Goal: Task Accomplishment & Management: Complete application form

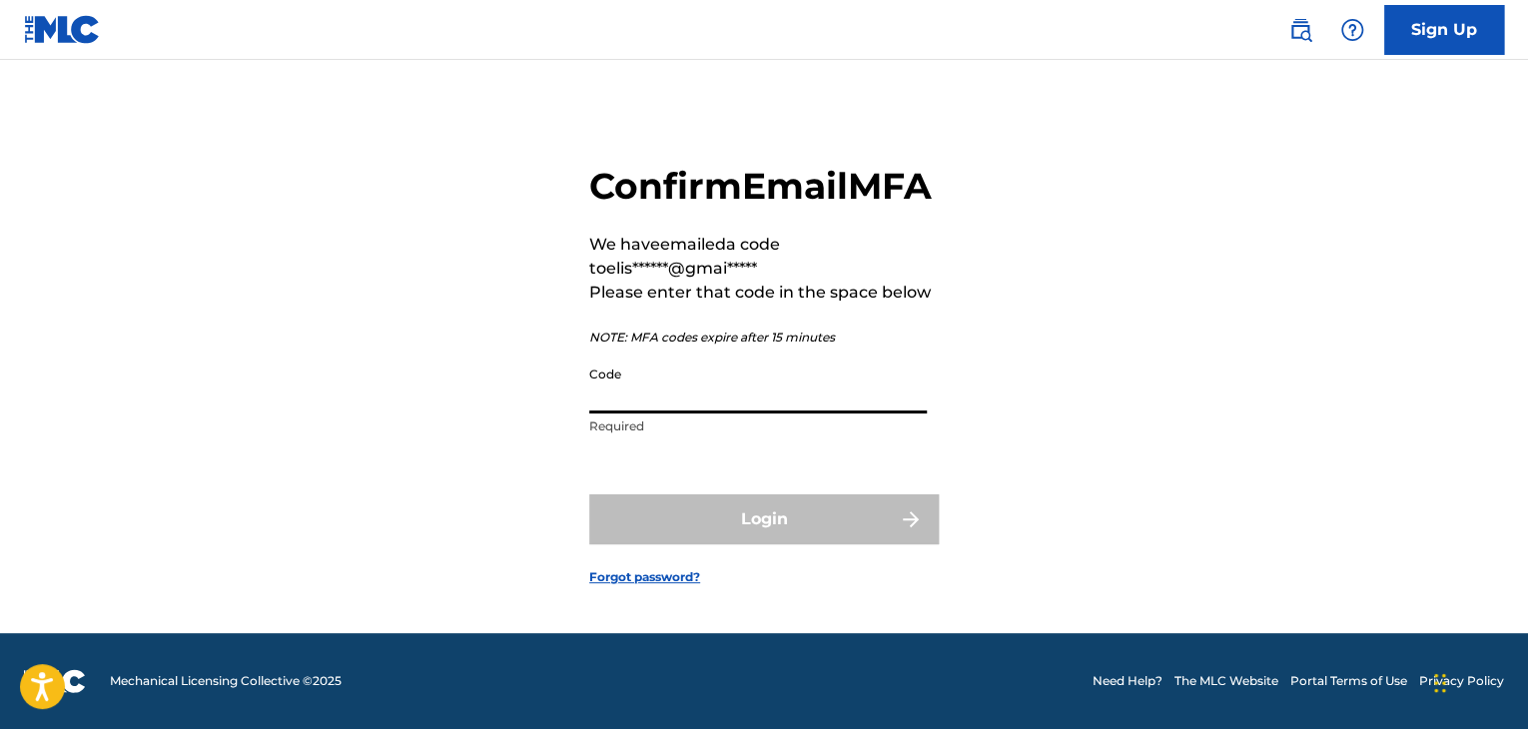
paste input "465408"
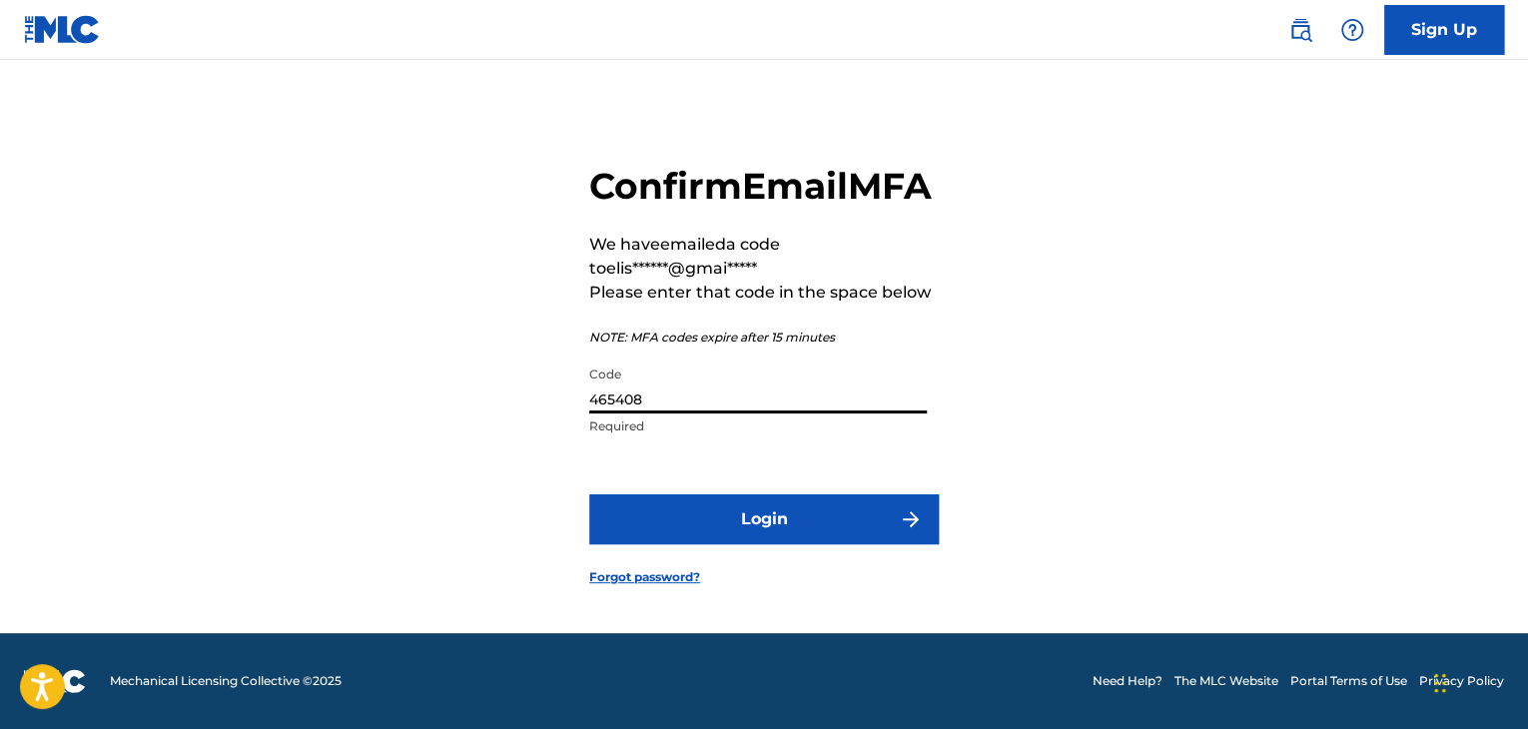
type input "465408"
click at [779, 575] on form "Confirm Email MFA We have emailed a code to elis******@gmai***** Please enter t…" at bounding box center [764, 358] width 350 height 549
click at [776, 544] on button "Login" at bounding box center [764, 519] width 350 height 50
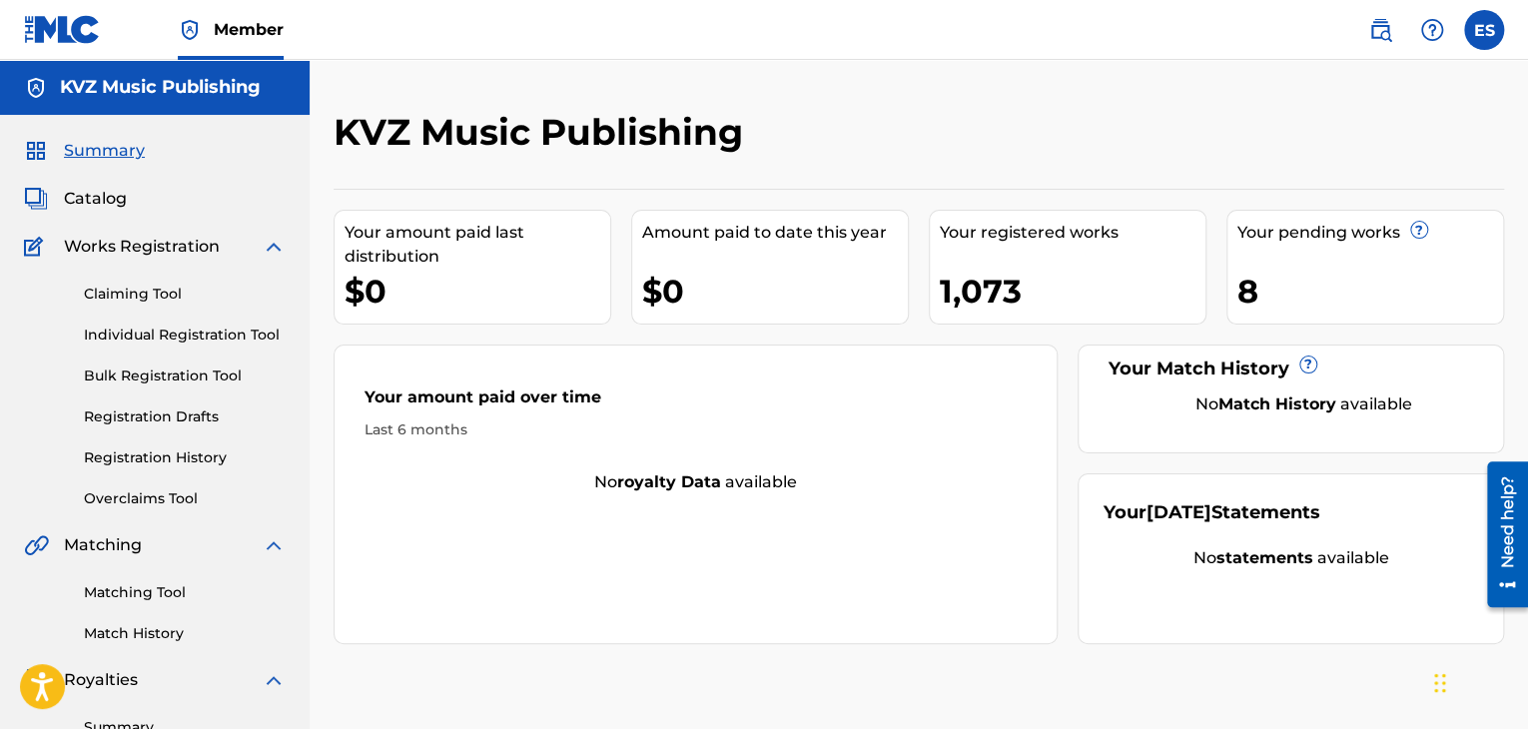
click at [155, 428] on div "Claiming Tool Individual Registration Tool Bulk Registration Tool Registration …" at bounding box center [155, 384] width 262 height 251
click at [156, 418] on link "Registration Drafts" at bounding box center [185, 417] width 202 height 21
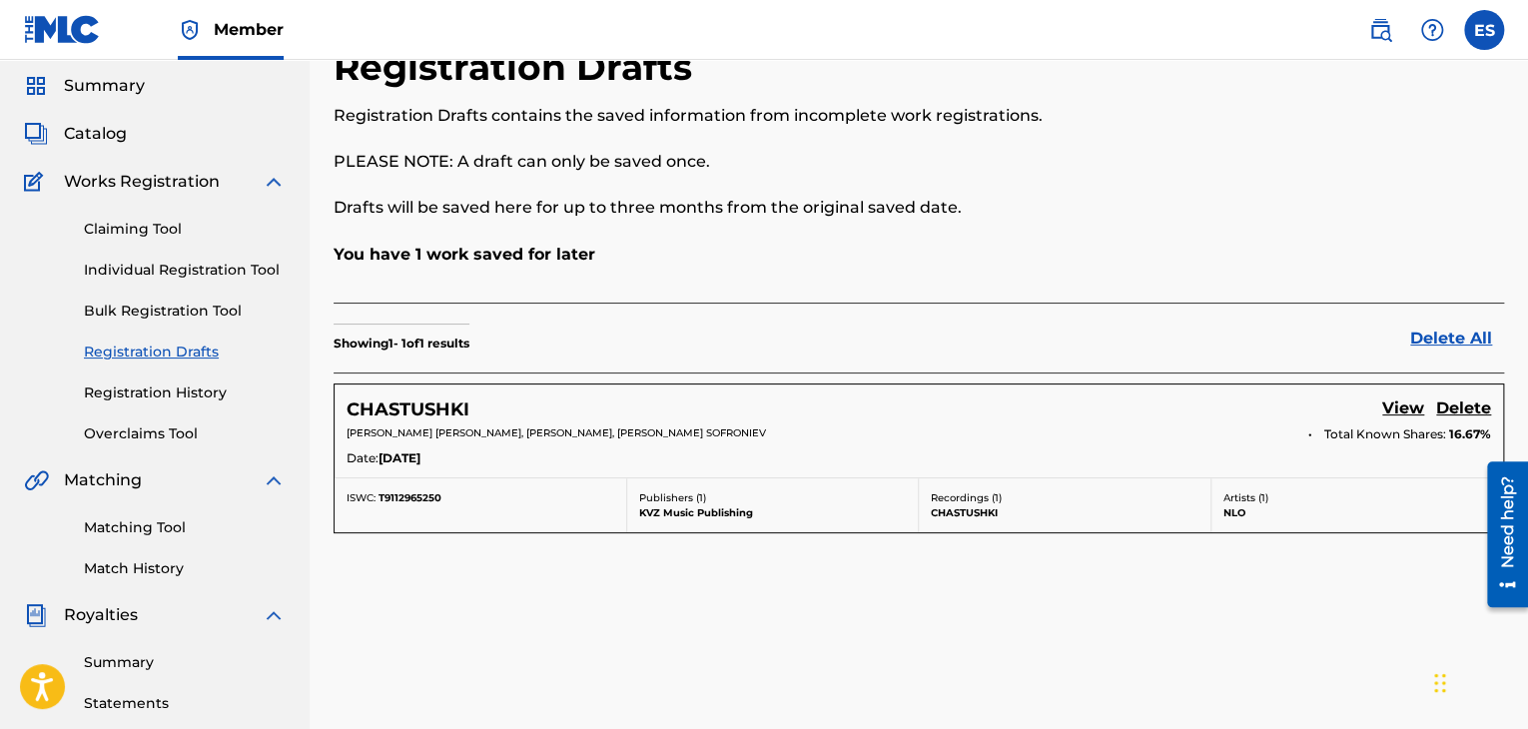
scroll to position [100, 0]
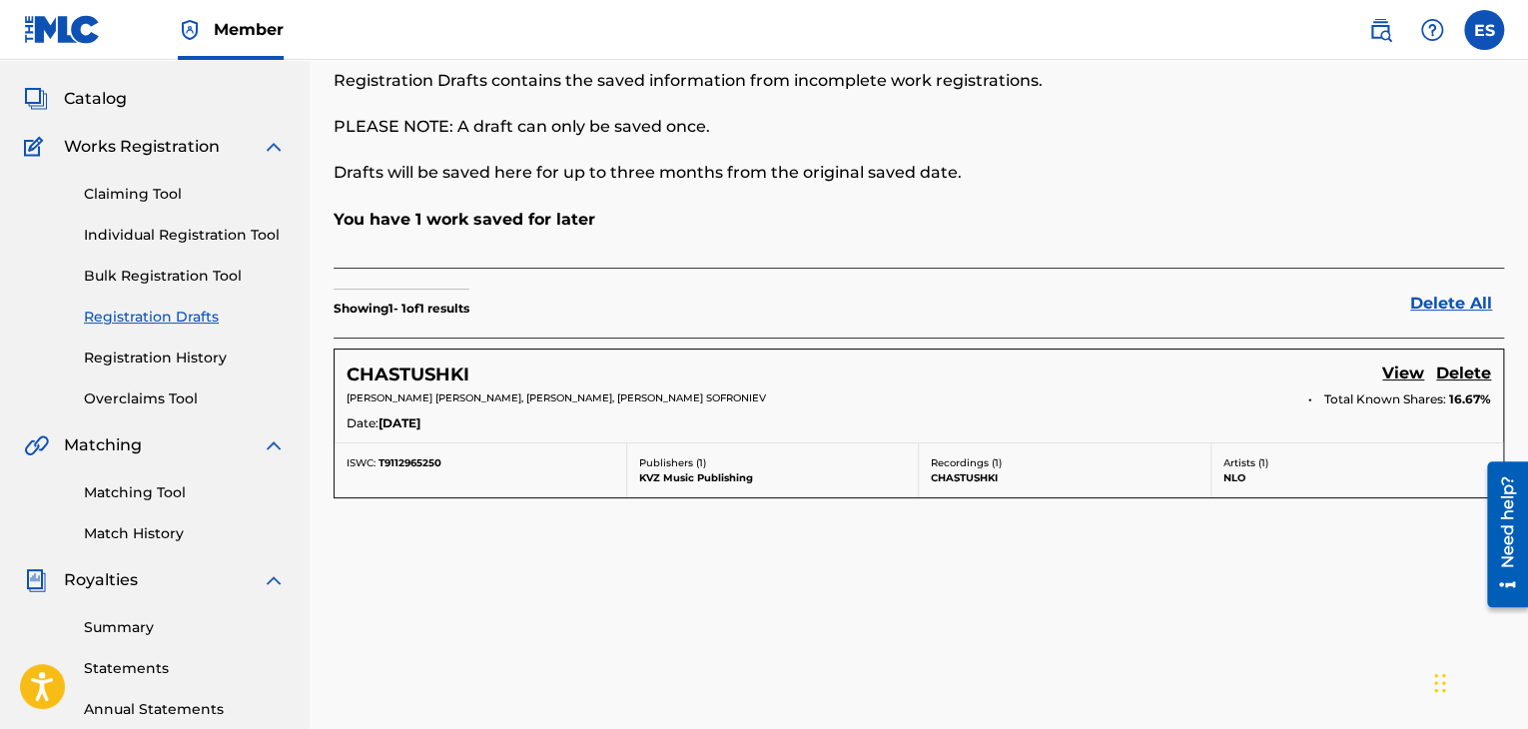
click at [360, 376] on h5 "CHASTUSHKI" at bounding box center [408, 375] width 123 height 23
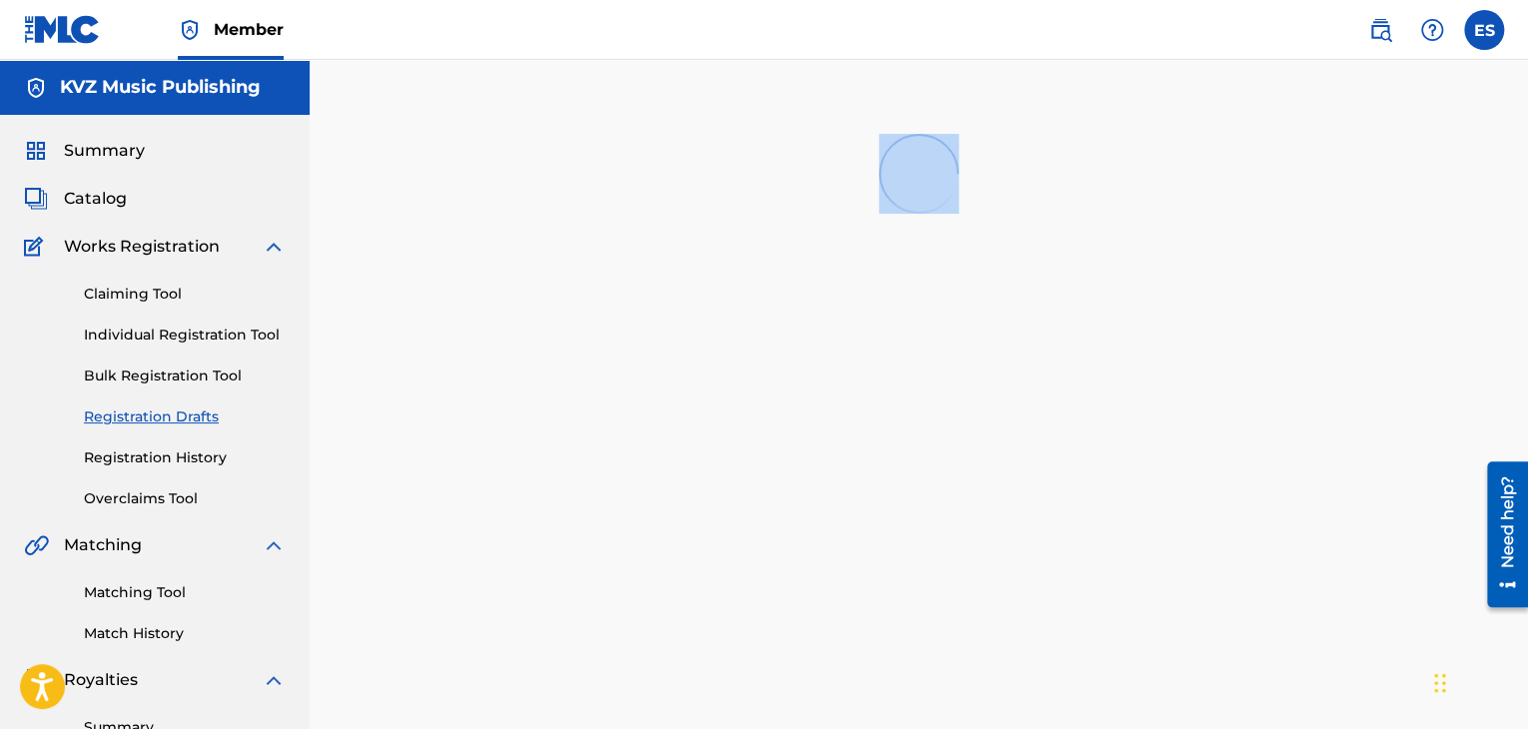
click at [360, 376] on div at bounding box center [919, 606] width 1219 height 992
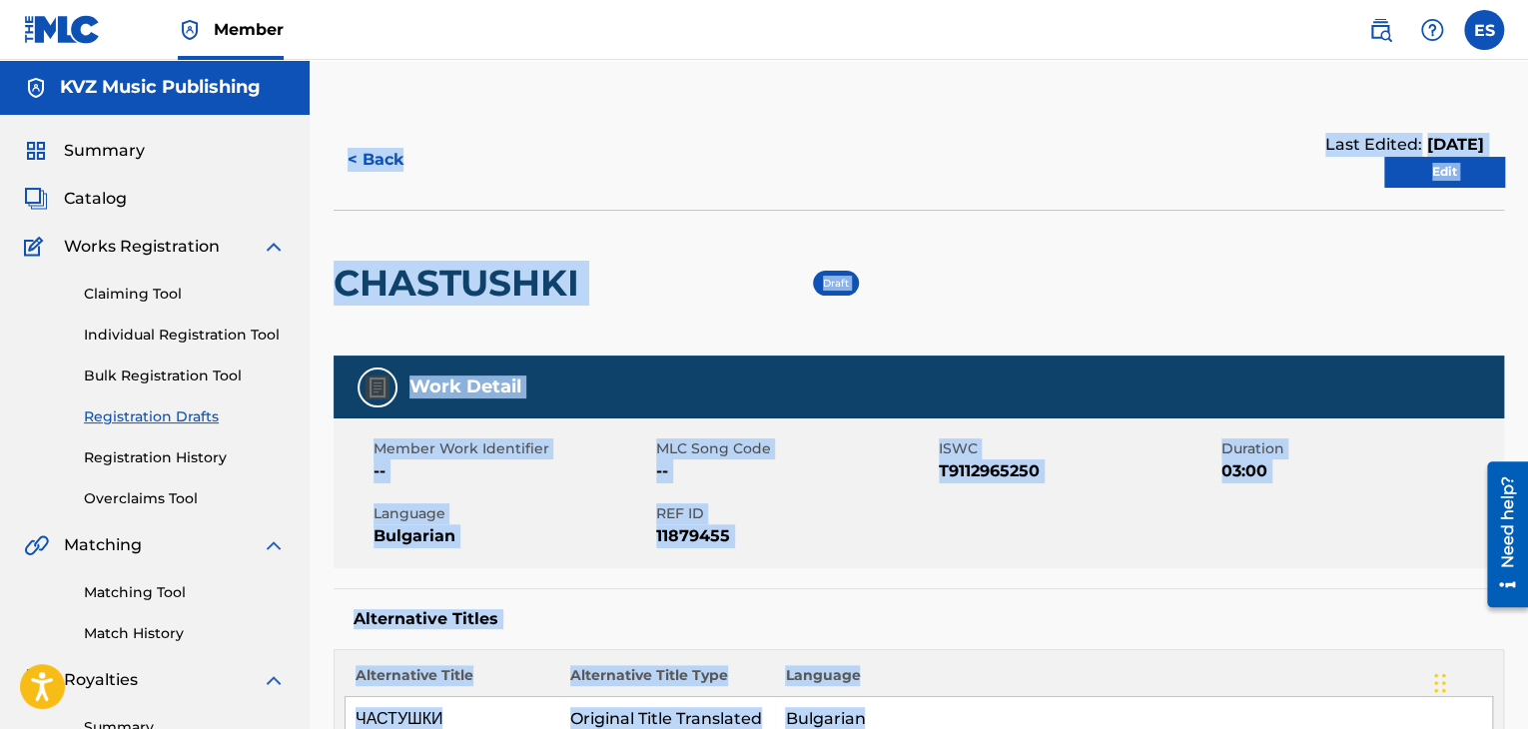
click at [449, 285] on h2 "CHASTUSHKI" at bounding box center [462, 283] width 256 height 45
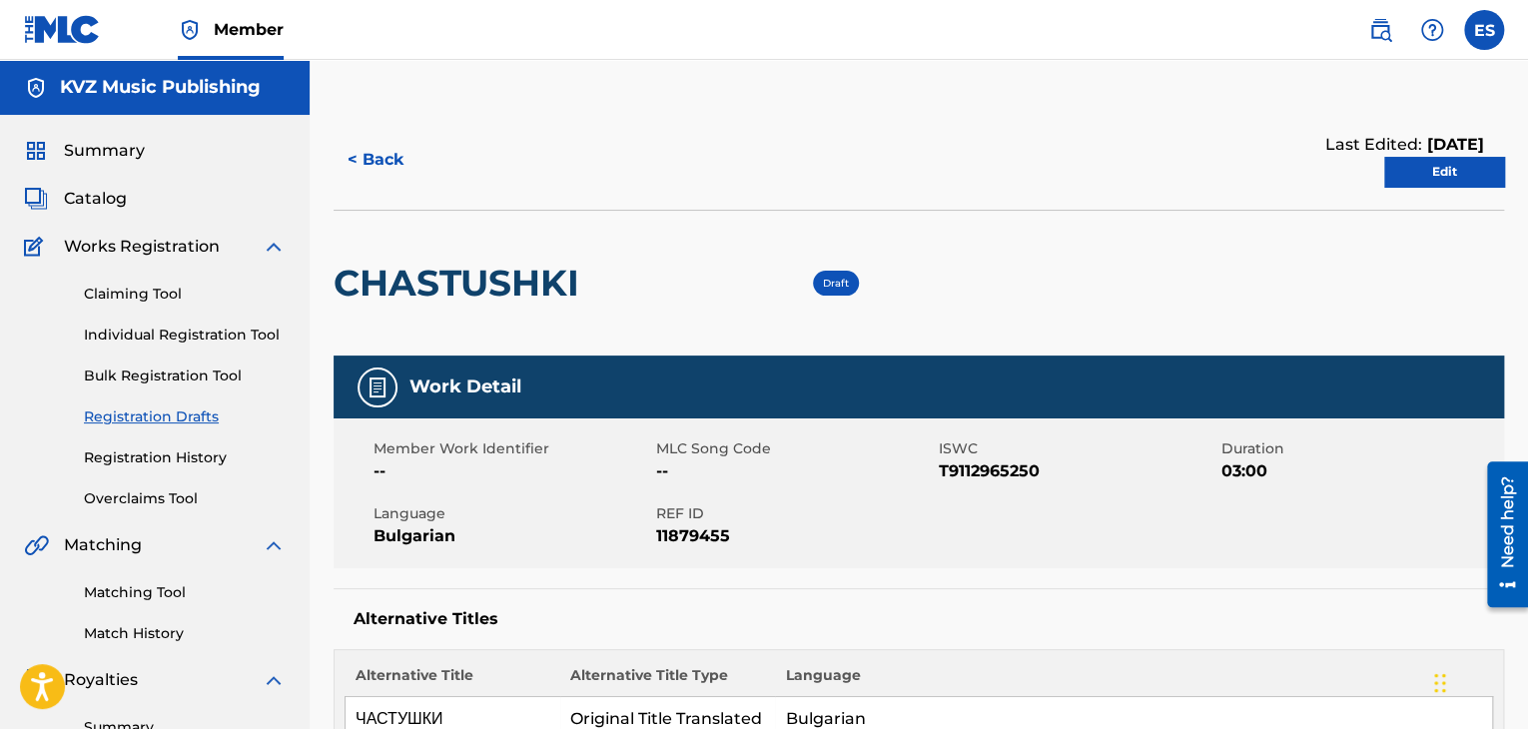
click at [475, 277] on h2 "CHASTUSHKI" at bounding box center [462, 283] width 256 height 45
drag, startPoint x: 471, startPoint y: 278, endPoint x: 420, endPoint y: 277, distance: 52.0
click at [420, 277] on h2 "CHASTUSHKI" at bounding box center [462, 283] width 256 height 45
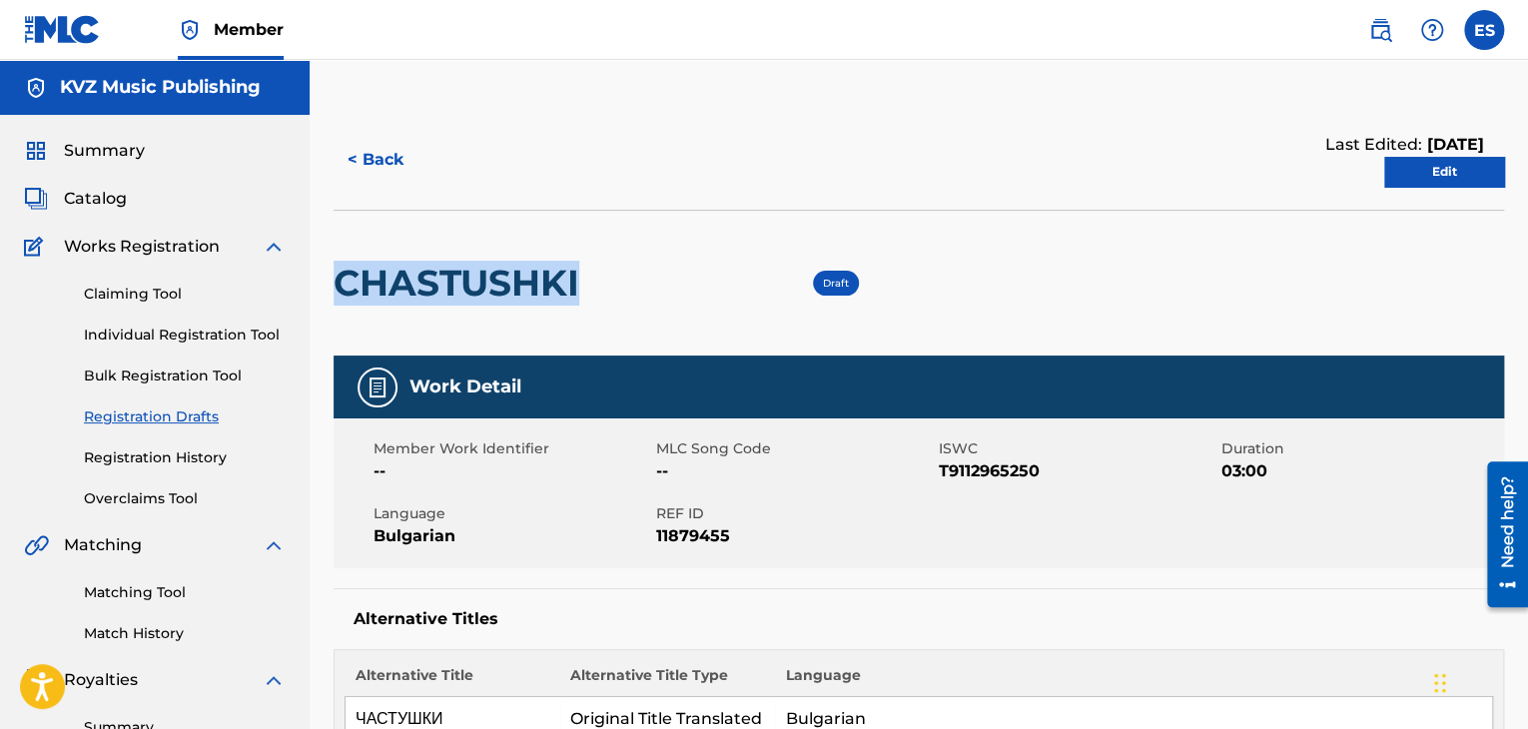
copy h2 "CHASTUSHKI"
click at [1110, 229] on div "CHASTUSHKI Draft" at bounding box center [919, 283] width 1171 height 146
click at [1469, 166] on link "Edit" at bounding box center [1444, 172] width 120 height 30
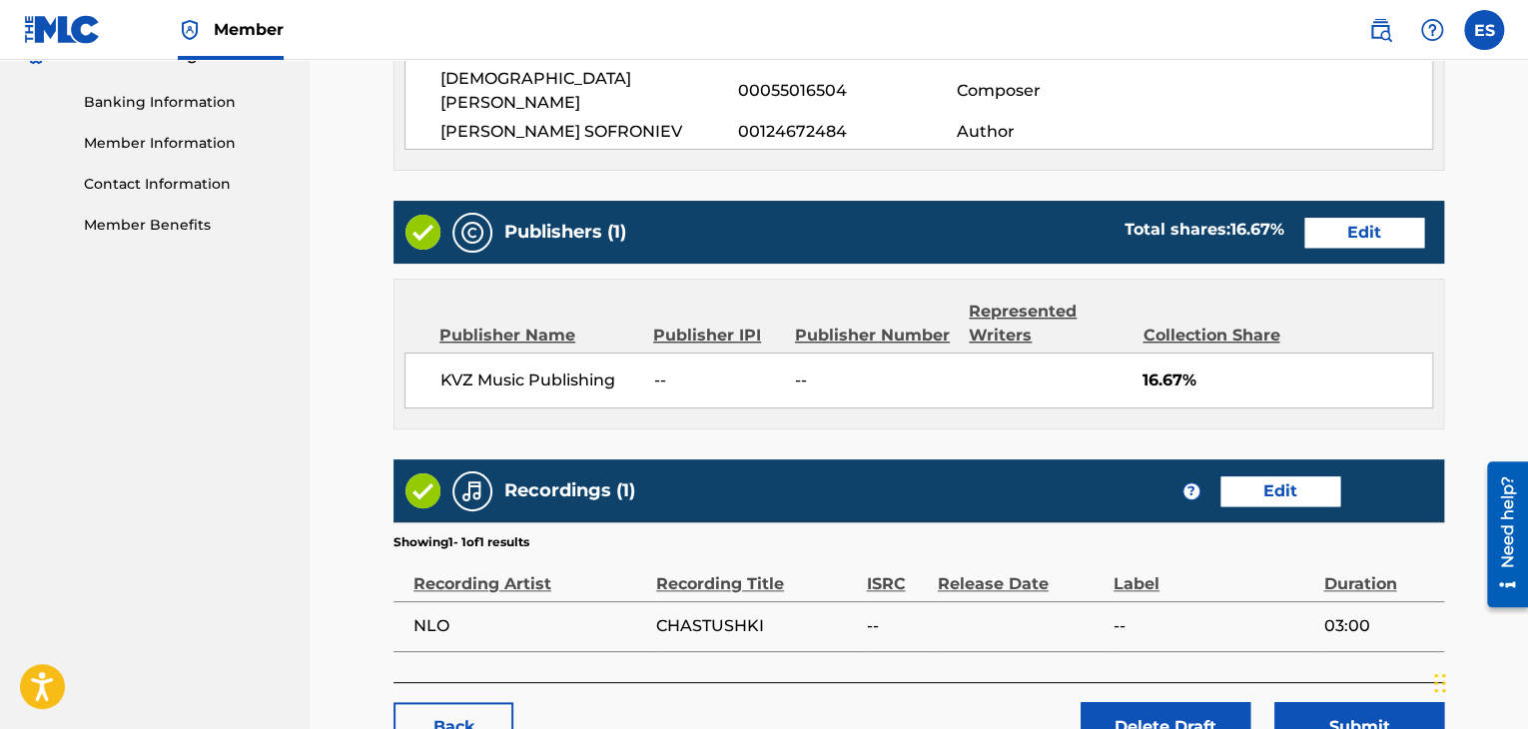
scroll to position [963, 0]
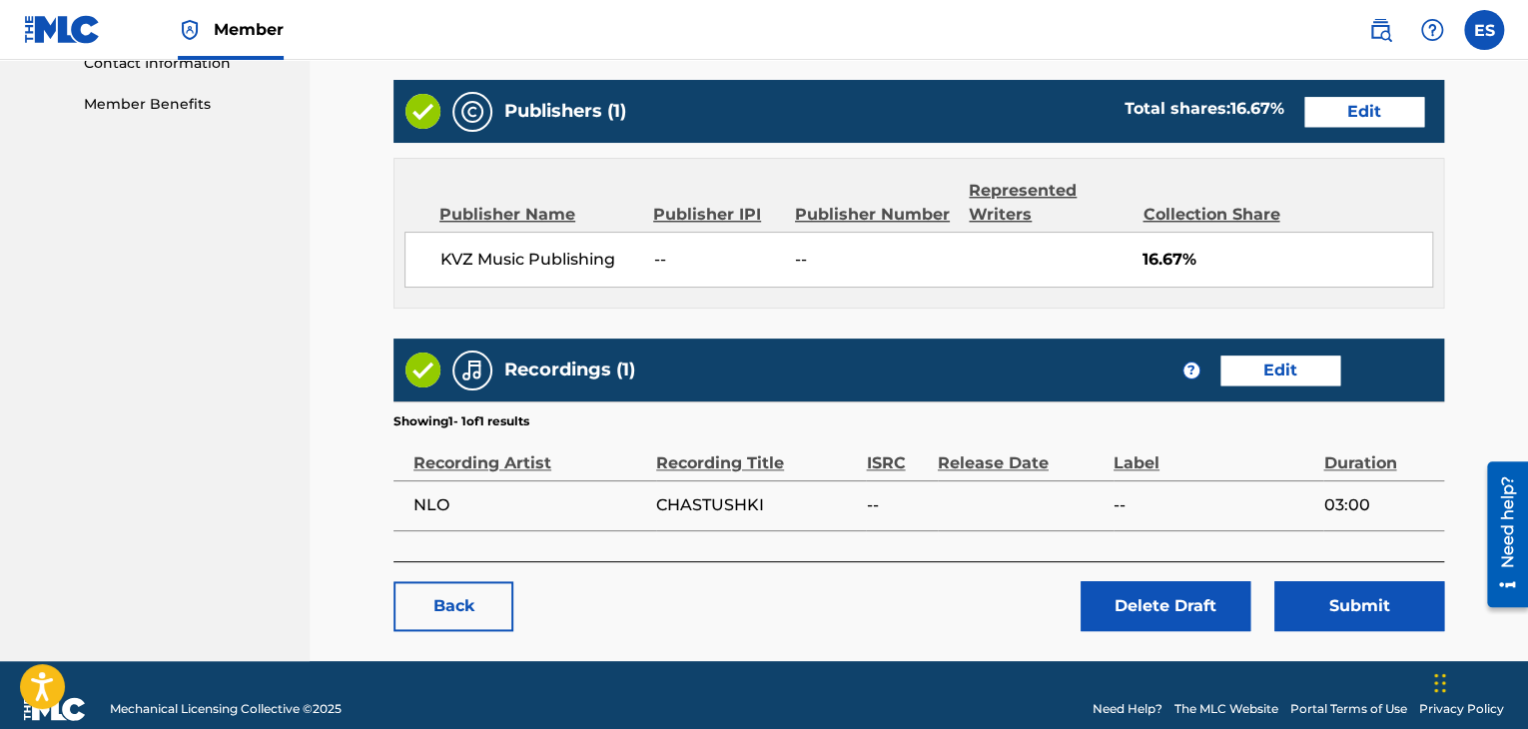
click at [1370, 596] on button "Submit" at bounding box center [1360, 606] width 170 height 50
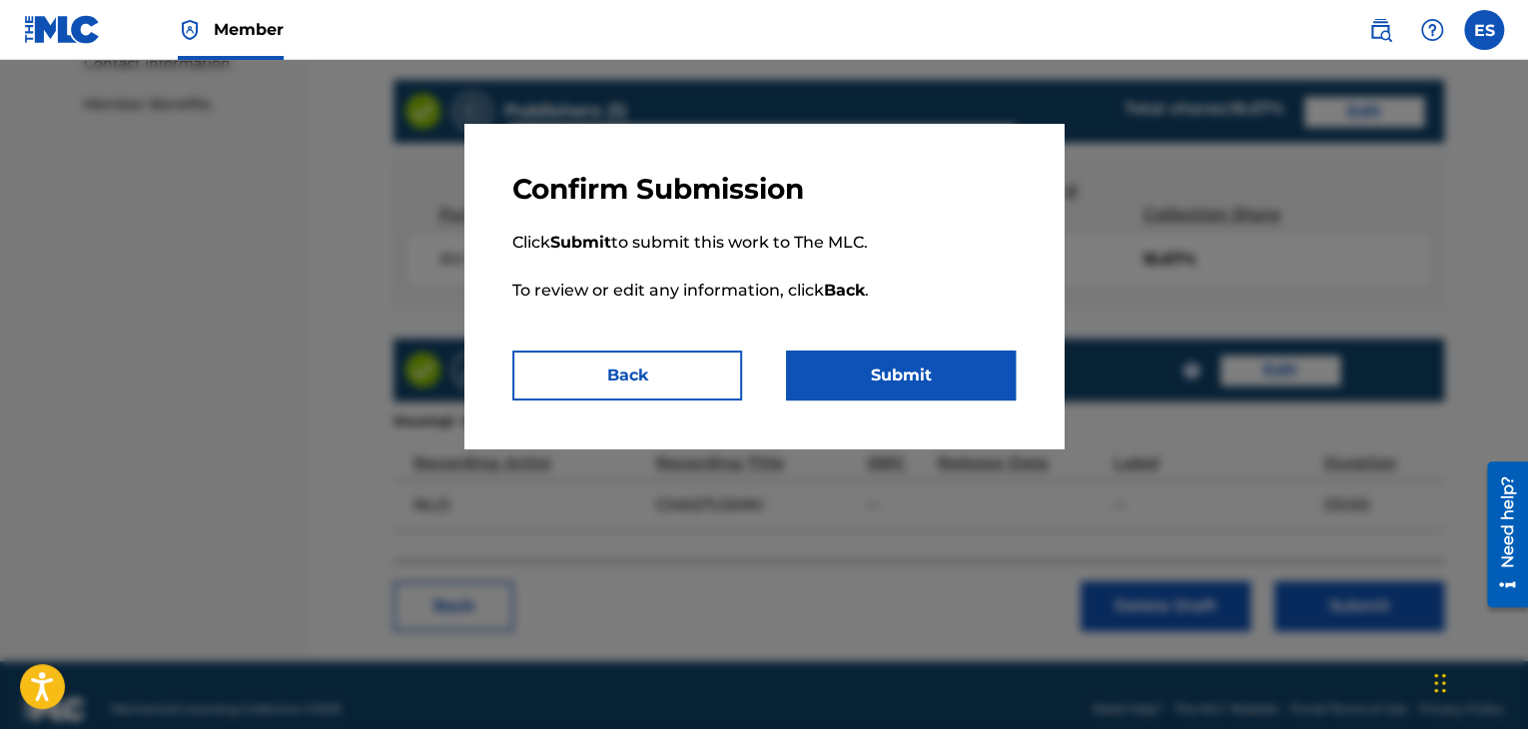
click at [896, 361] on button "Submit" at bounding box center [901, 376] width 230 height 50
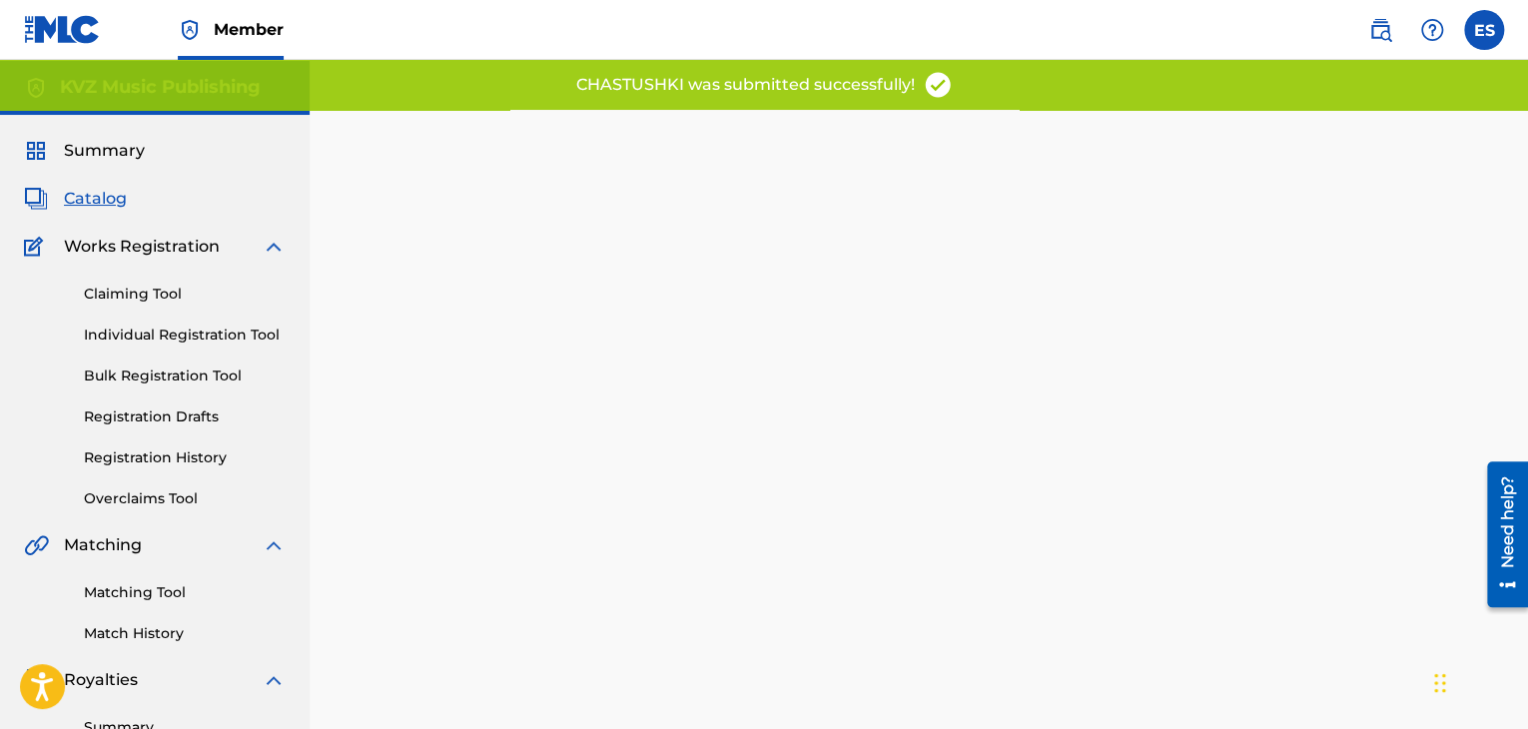
click at [209, 332] on link "Individual Registration Tool" at bounding box center [185, 335] width 202 height 21
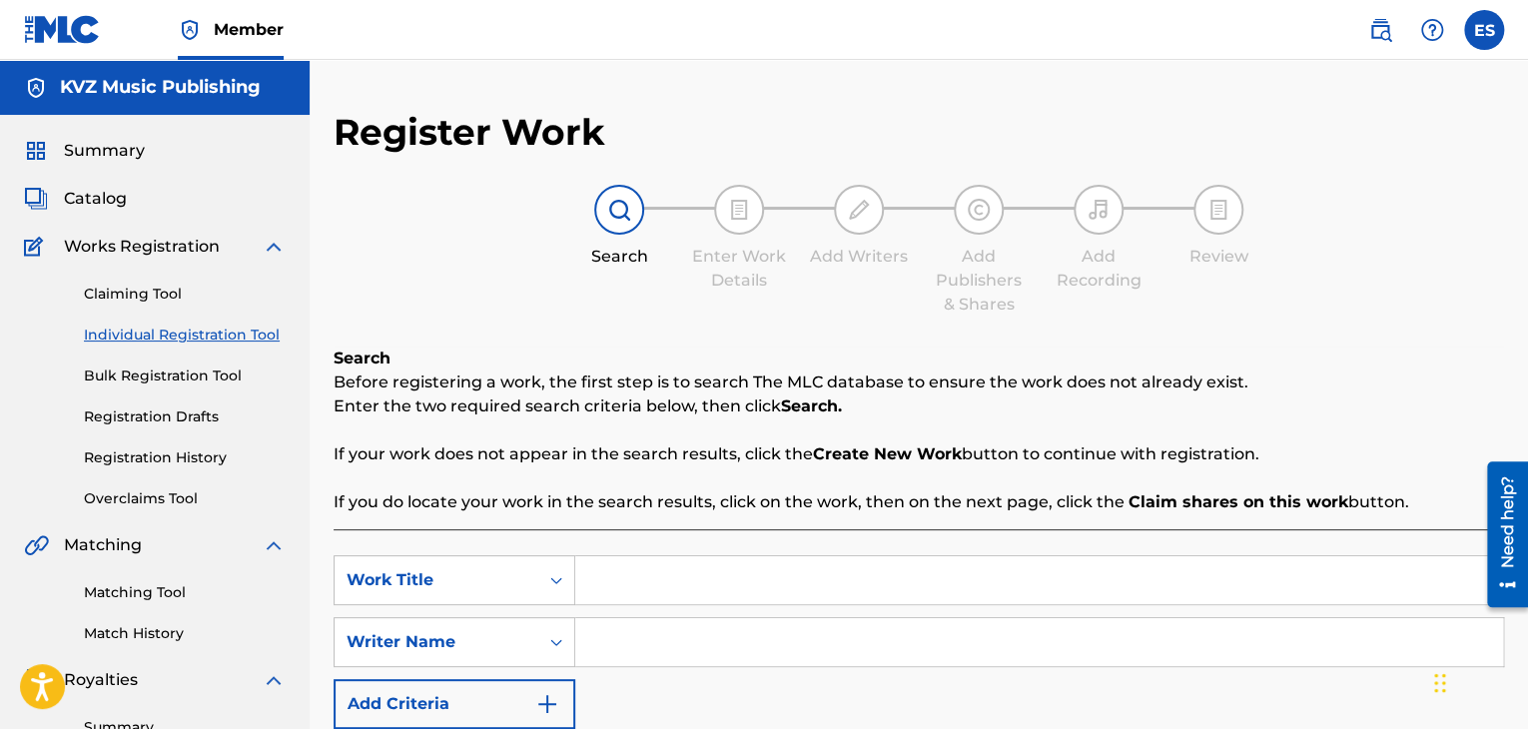
paste input "DELENO NA DVE"
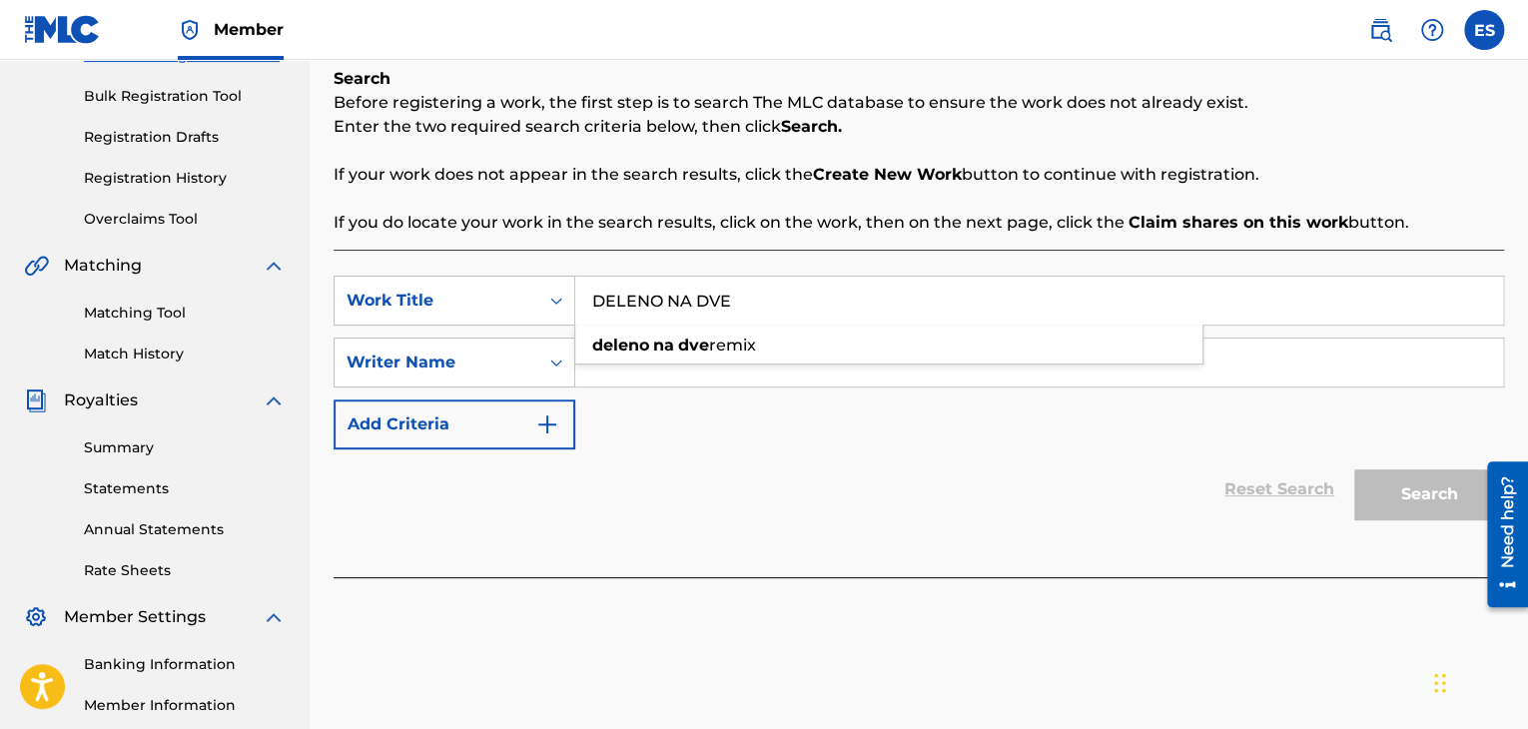
scroll to position [400, 0]
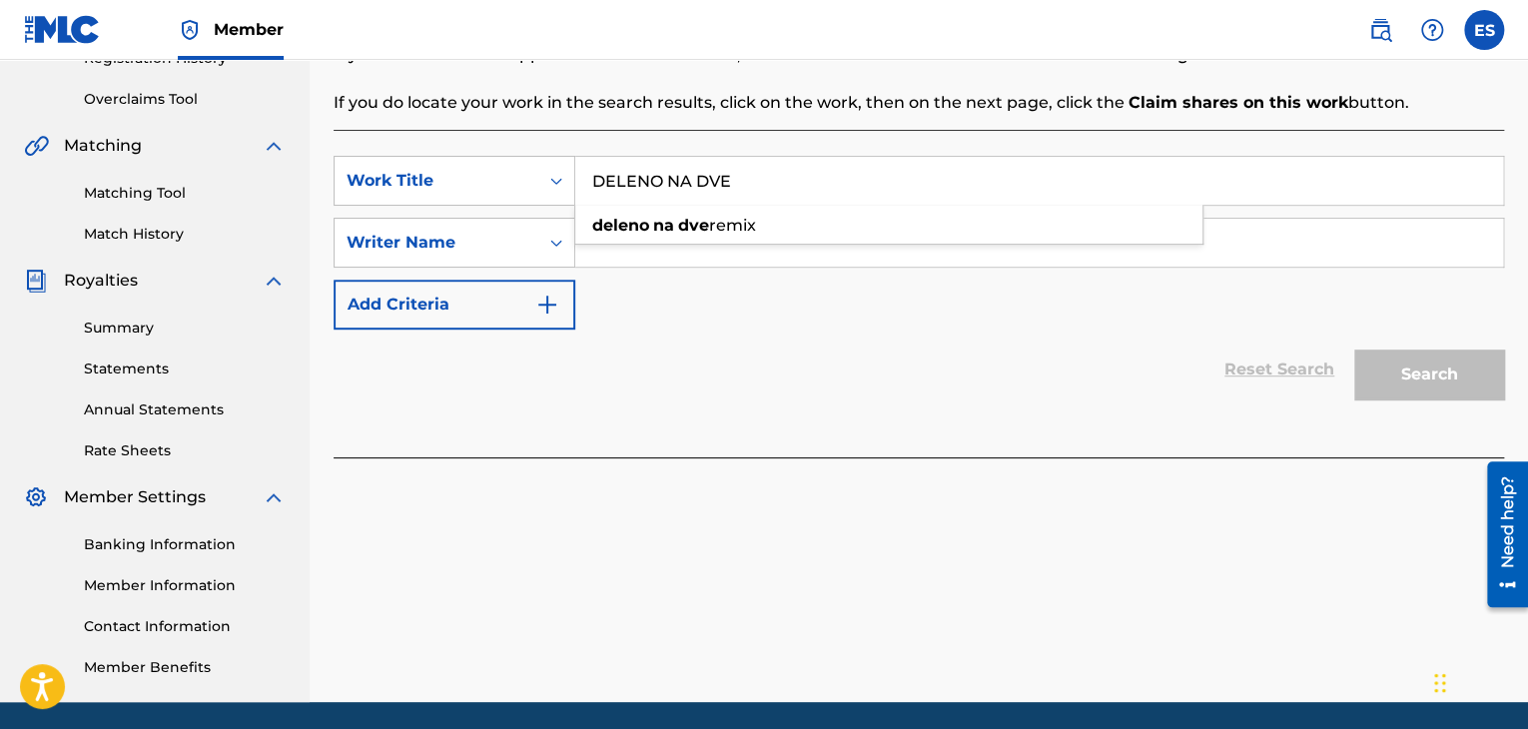
type input "DELENO NA DVE"
click at [687, 311] on div "SearchWithCriteria223cf6b0-afa4-45f9-94e3-8400409e13e3 Work Title DELENO NA DVE…" at bounding box center [919, 243] width 1171 height 174
click at [675, 245] on input "Search Form" at bounding box center [1039, 243] width 928 height 48
click at [667, 234] on input "Search Form" at bounding box center [1039, 243] width 928 height 48
paste input "[PERSON_NAME]"
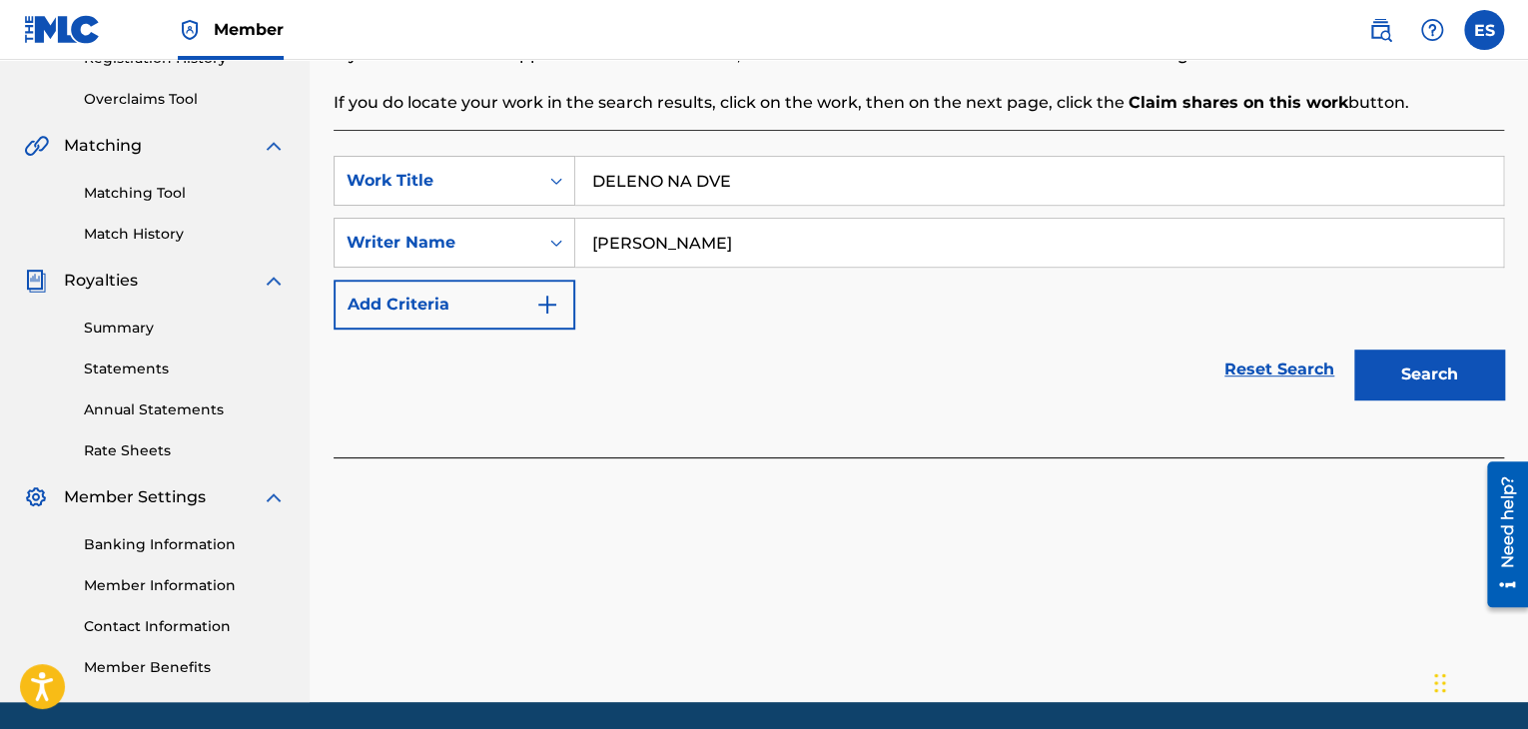
click at [588, 241] on input "[PERSON_NAME]" at bounding box center [1039, 243] width 928 height 48
type input "[PERSON_NAME]"
click at [1382, 378] on button "Search" at bounding box center [1430, 375] width 150 height 50
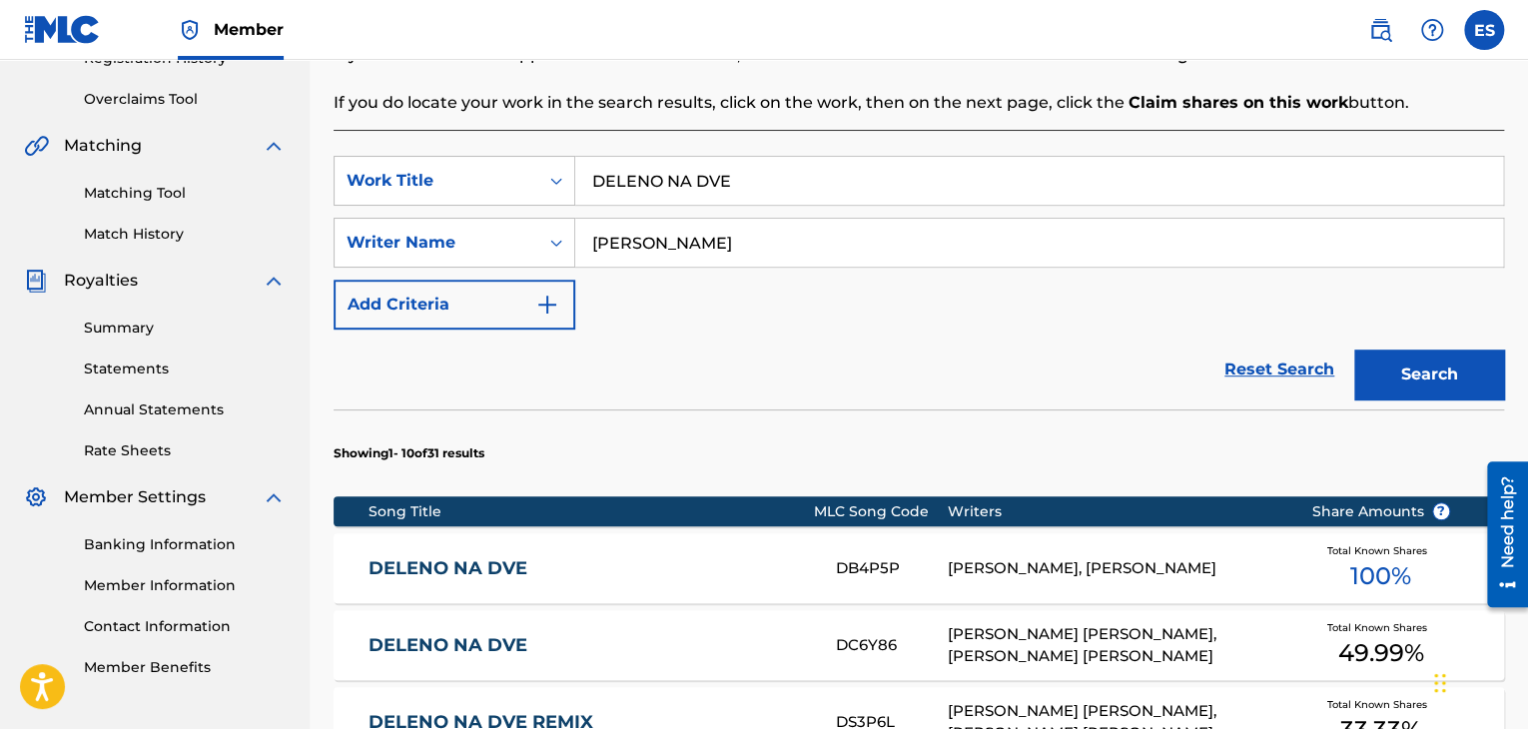
click at [603, 185] on input "DELENO NA DVE" at bounding box center [1039, 181] width 928 height 48
click at [600, 185] on input "DELENO NA DVE" at bounding box center [1039, 181] width 928 height 48
type input "DELENO NA DVE"
click at [1432, 366] on button "Search" at bounding box center [1430, 375] width 150 height 50
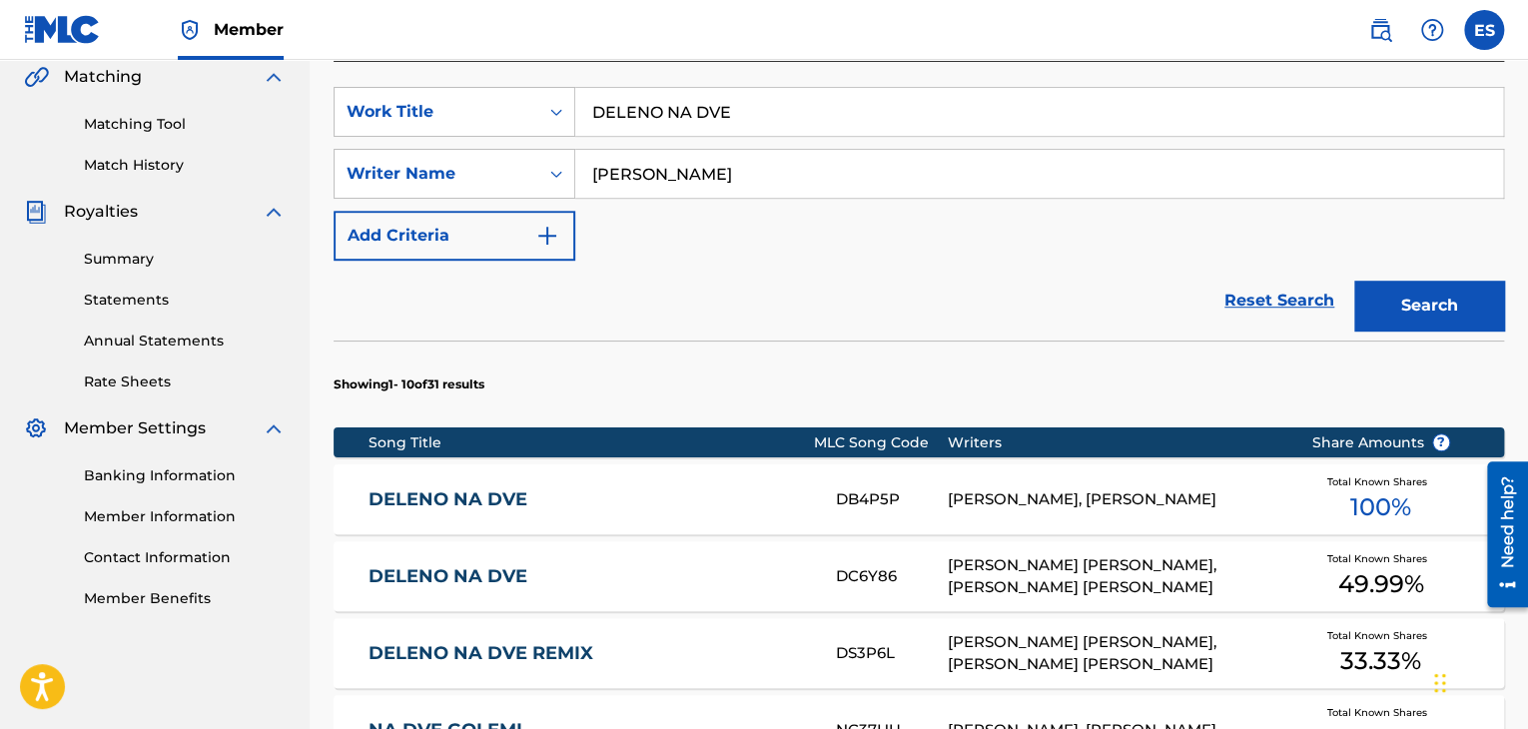
scroll to position [768, 0]
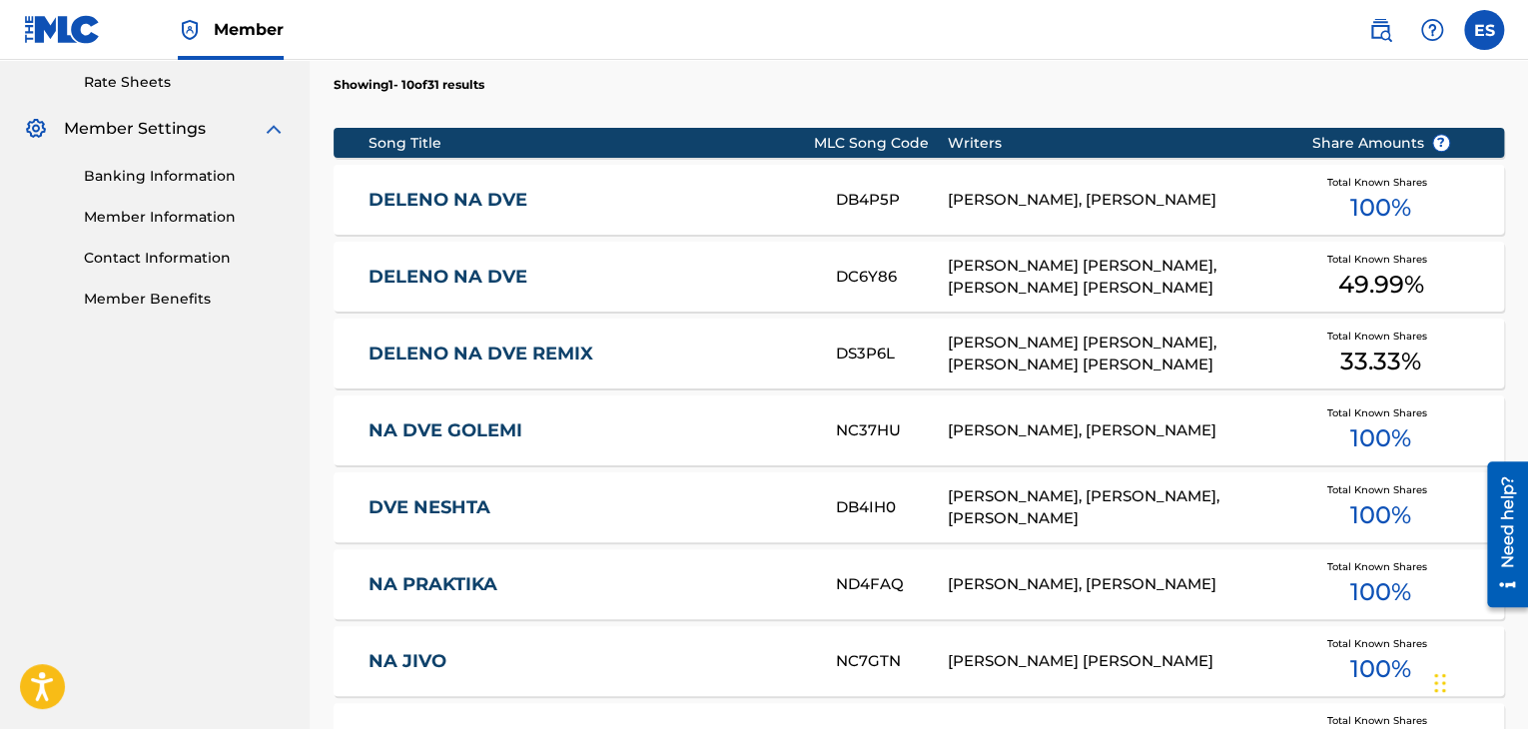
click at [583, 270] on link "DELENO NA DVE" at bounding box center [589, 277] width 441 height 23
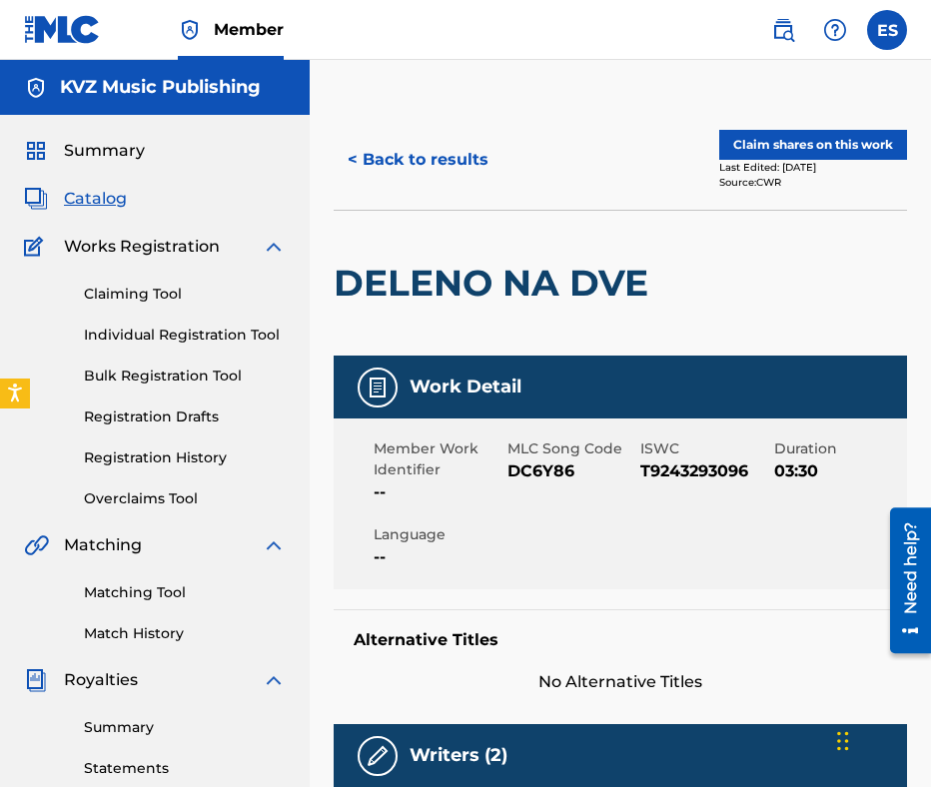
click at [459, 144] on button "< Back to results" at bounding box center [418, 160] width 169 height 50
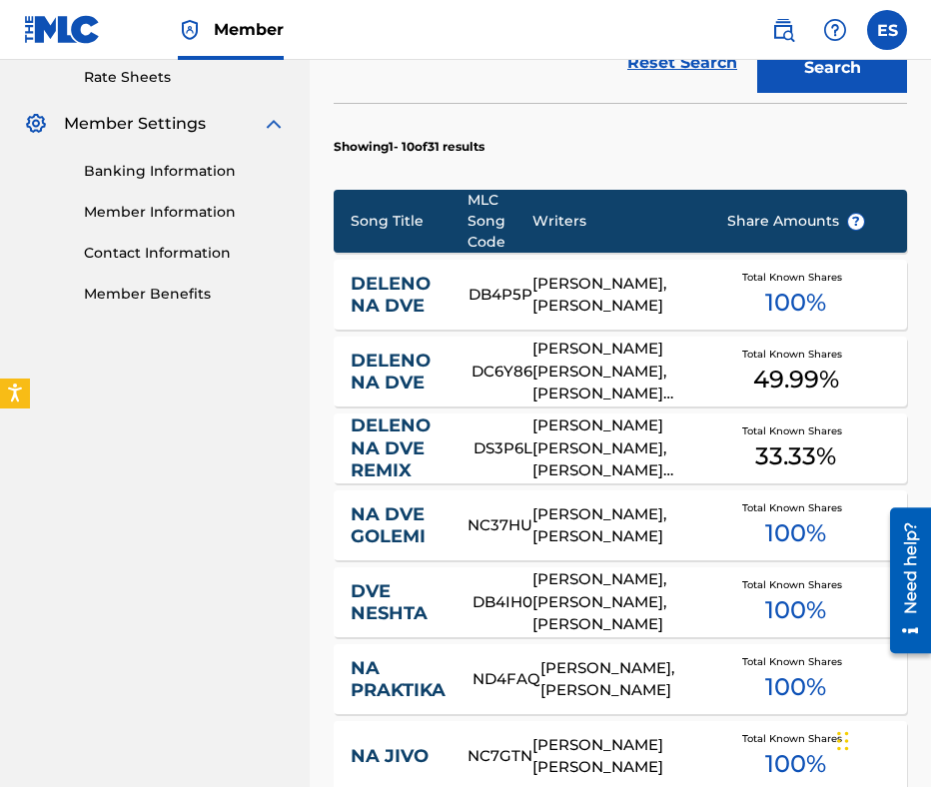
scroll to position [772, 0]
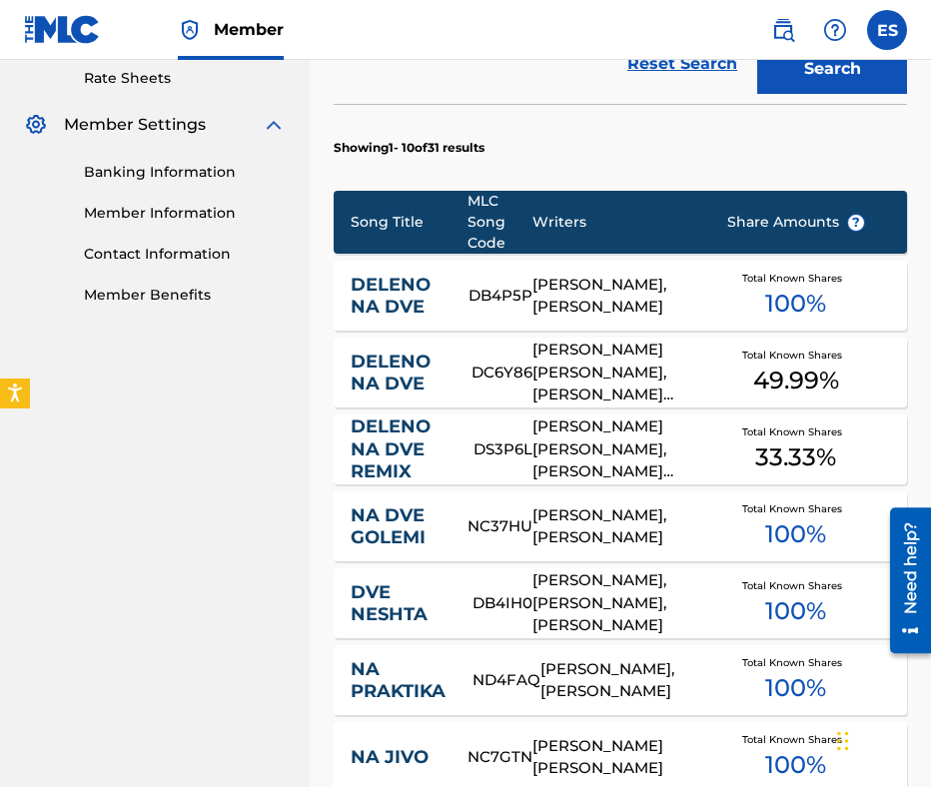
click at [465, 281] on div "DELENO NA DVE" at bounding box center [410, 296] width 118 height 45
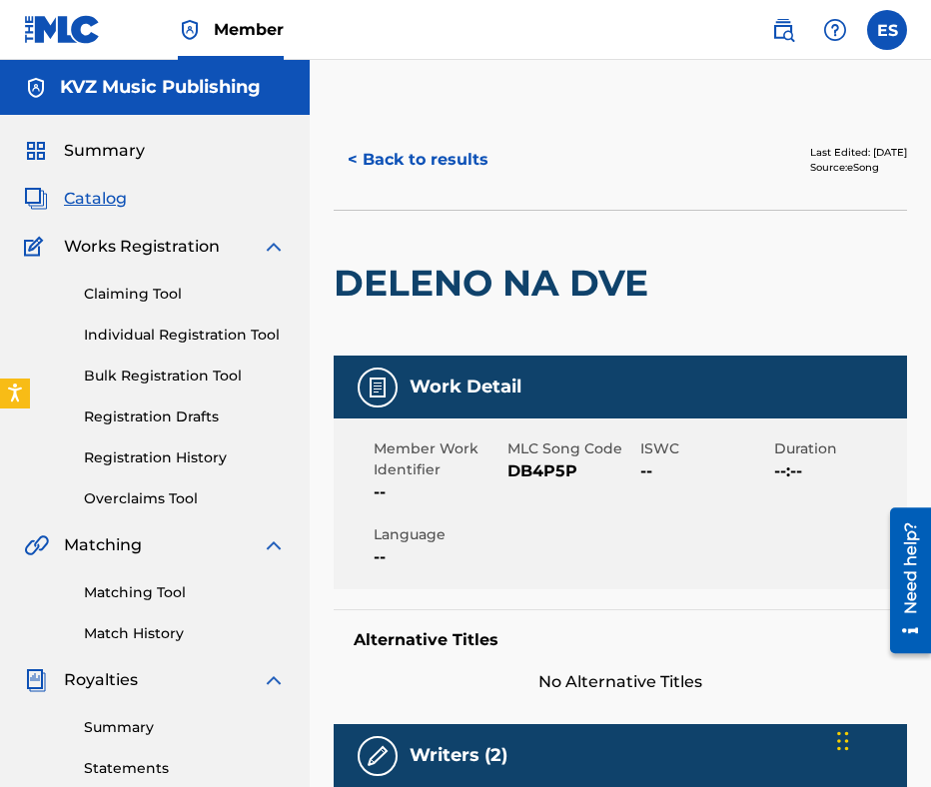
click at [433, 141] on button "< Back to results" at bounding box center [418, 160] width 169 height 50
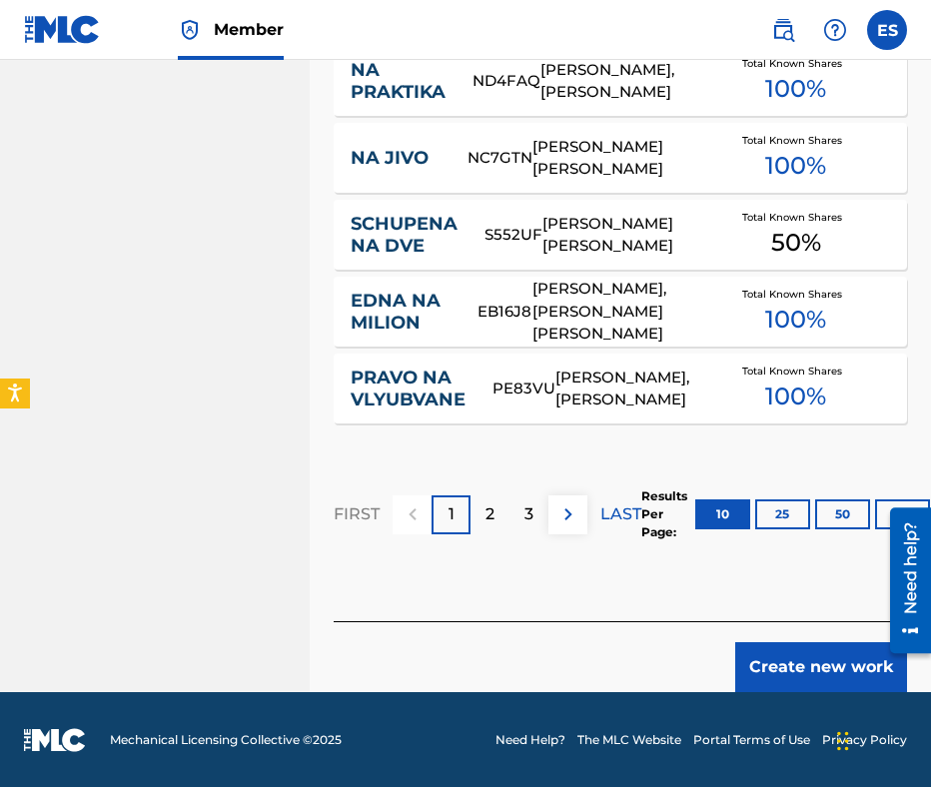
click at [802, 677] on button "Create new work" at bounding box center [821, 667] width 172 height 50
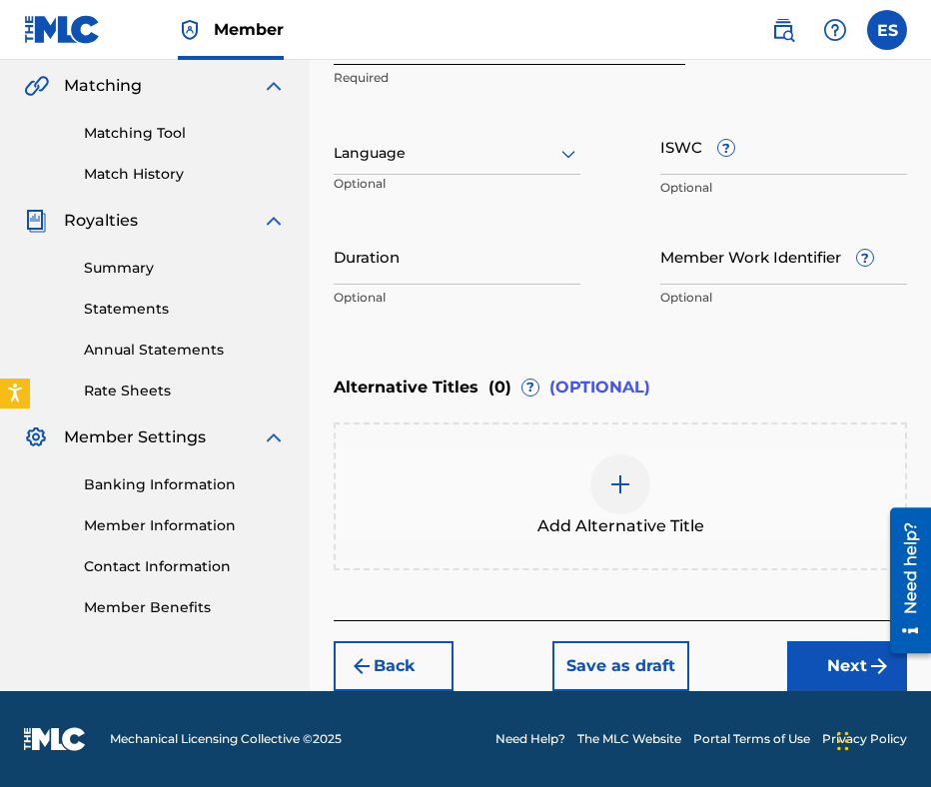
scroll to position [457, 0]
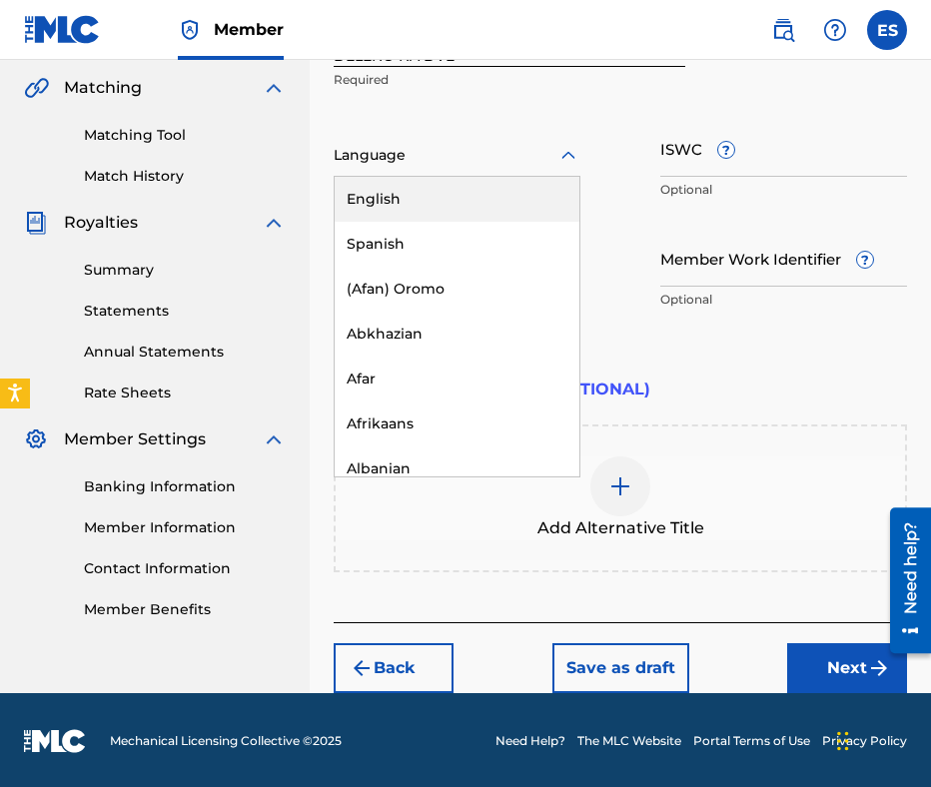
click at [418, 168] on div "Language" at bounding box center [457, 156] width 247 height 42
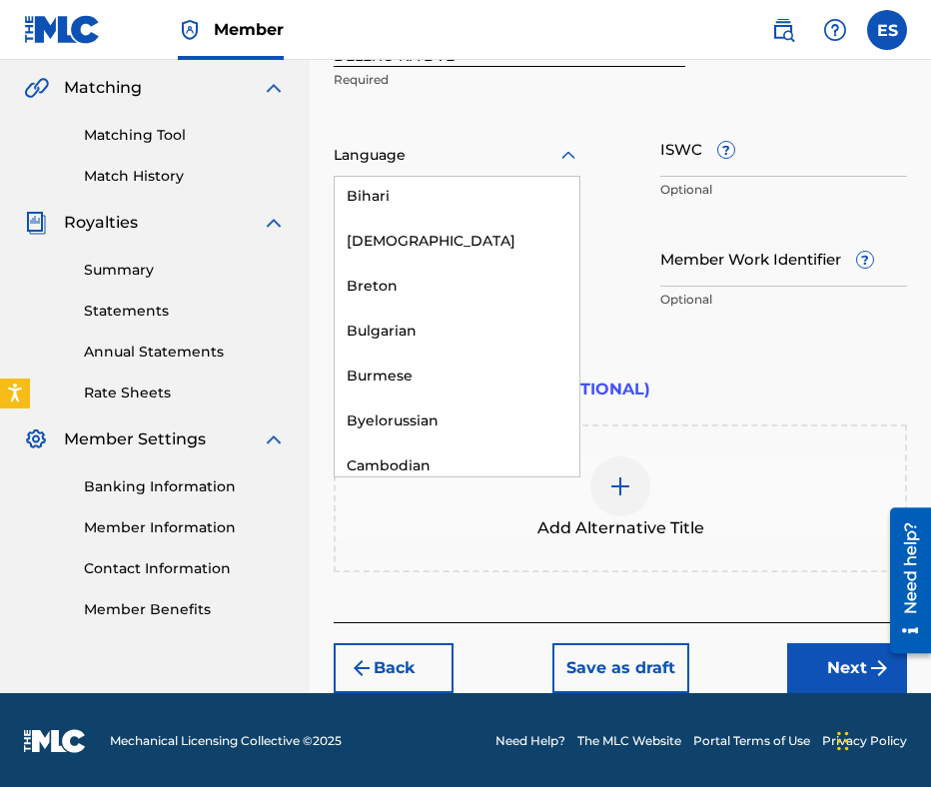
scroll to position [799, 0]
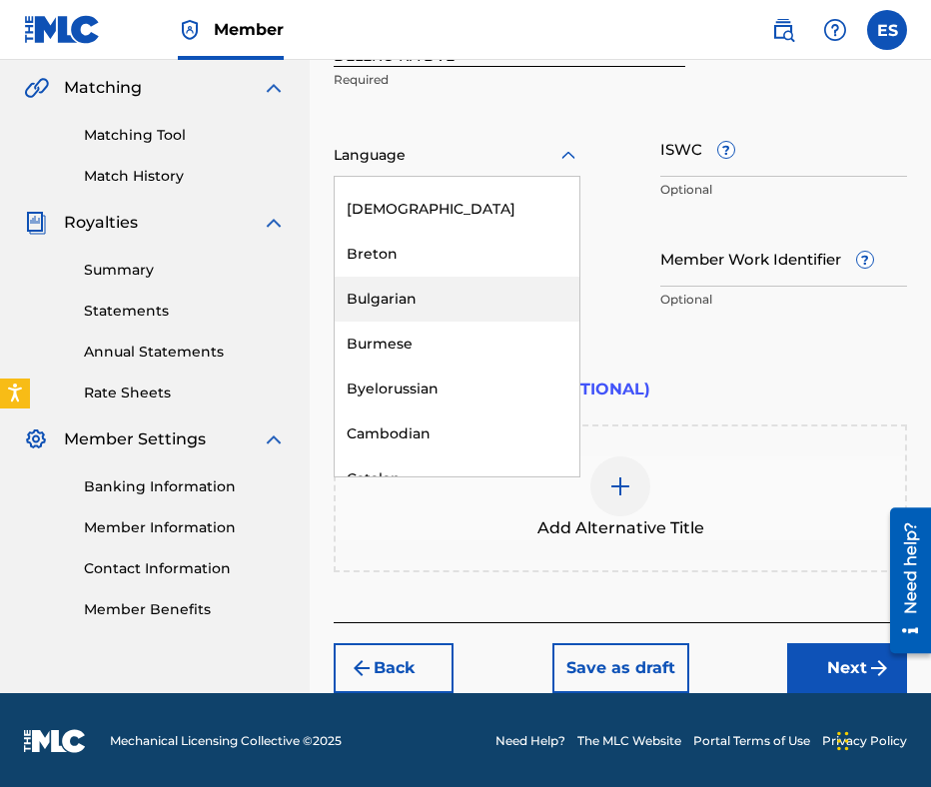
click at [475, 302] on div "Bulgarian" at bounding box center [457, 299] width 245 height 45
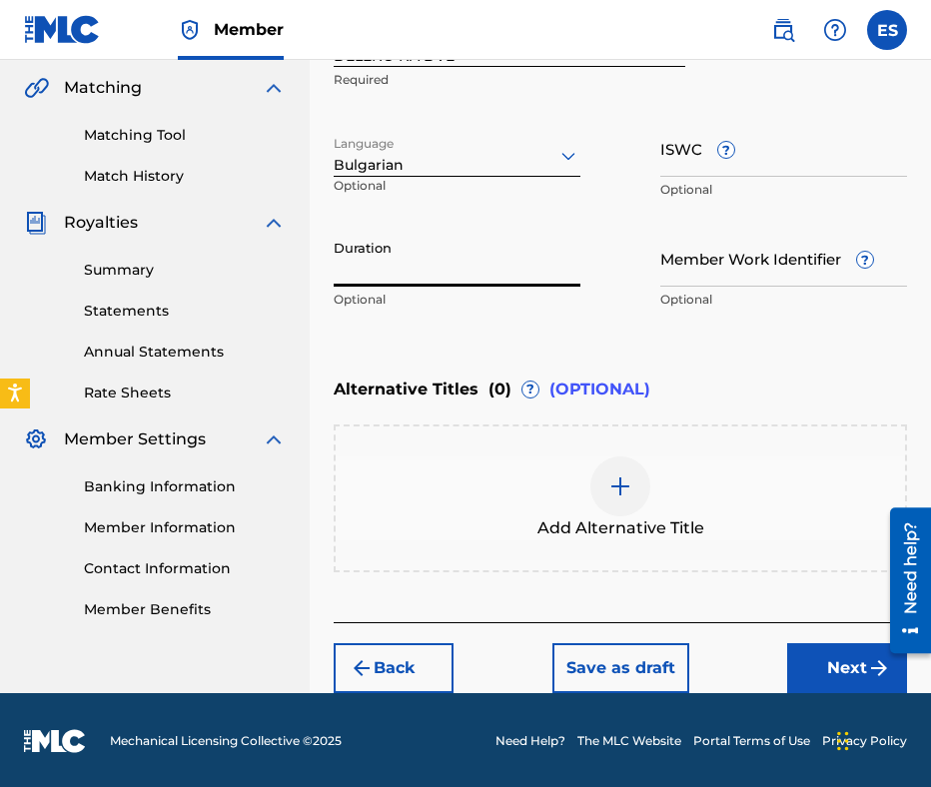
paste input "T9243293096"
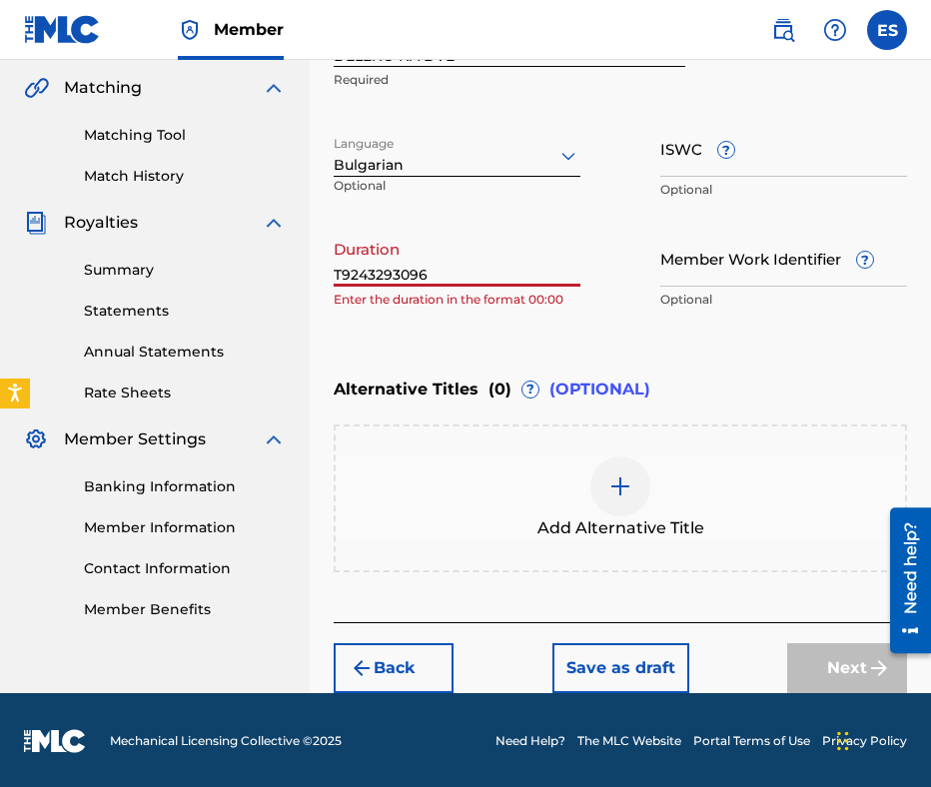
type input "T9243293096"
paste input "T9243293096"
type input "T9243293096"
click at [457, 252] on input "T9243293096" at bounding box center [457, 258] width 247 height 57
click at [456, 257] on input "T9243293096" at bounding box center [457, 258] width 247 height 57
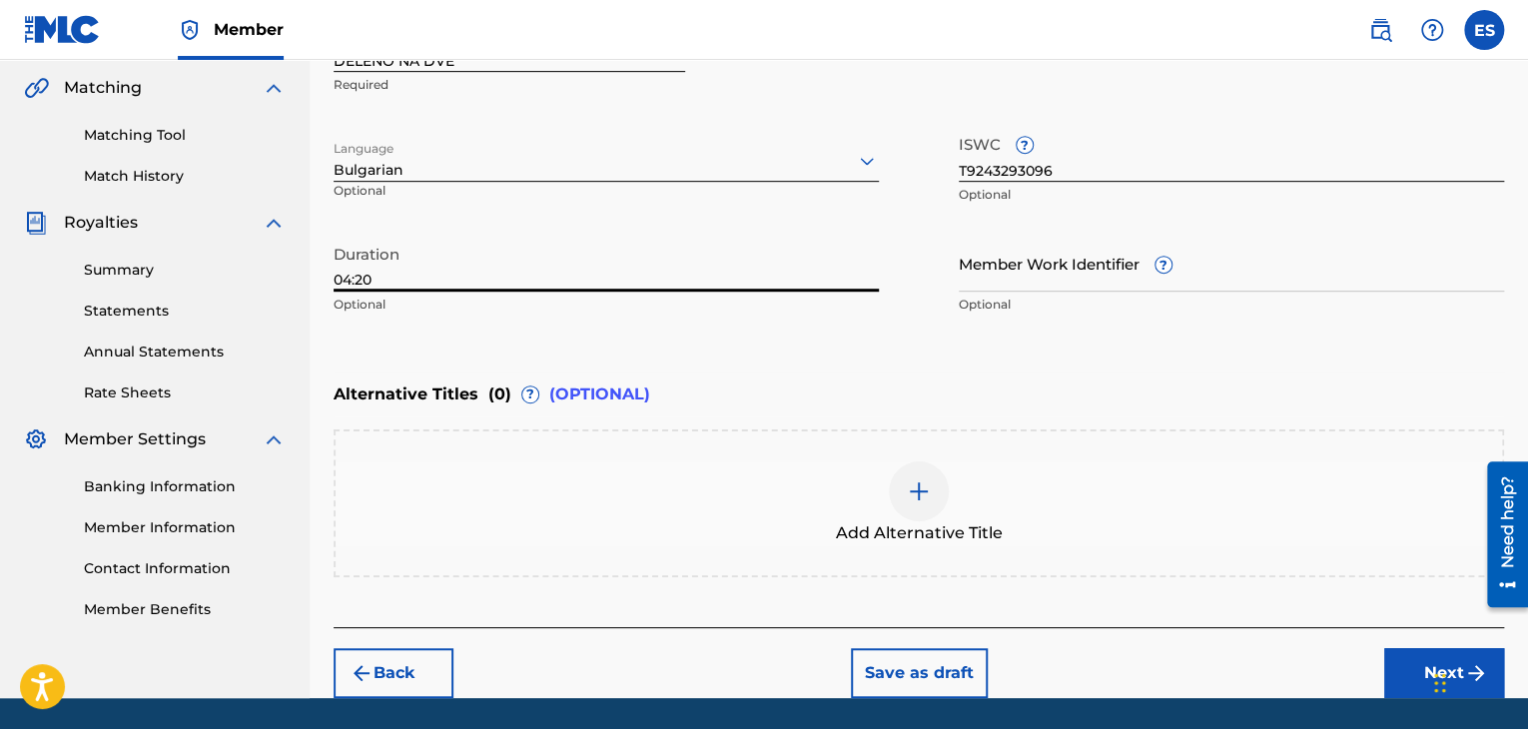
type input "04:20"
click at [817, 417] on div "Alternative Titles ( 0 ) ? (OPTIONAL) Add Alternative Title" at bounding box center [919, 475] width 1171 height 205
click at [803, 515] on div "Add Alternative Title" at bounding box center [919, 503] width 1167 height 84
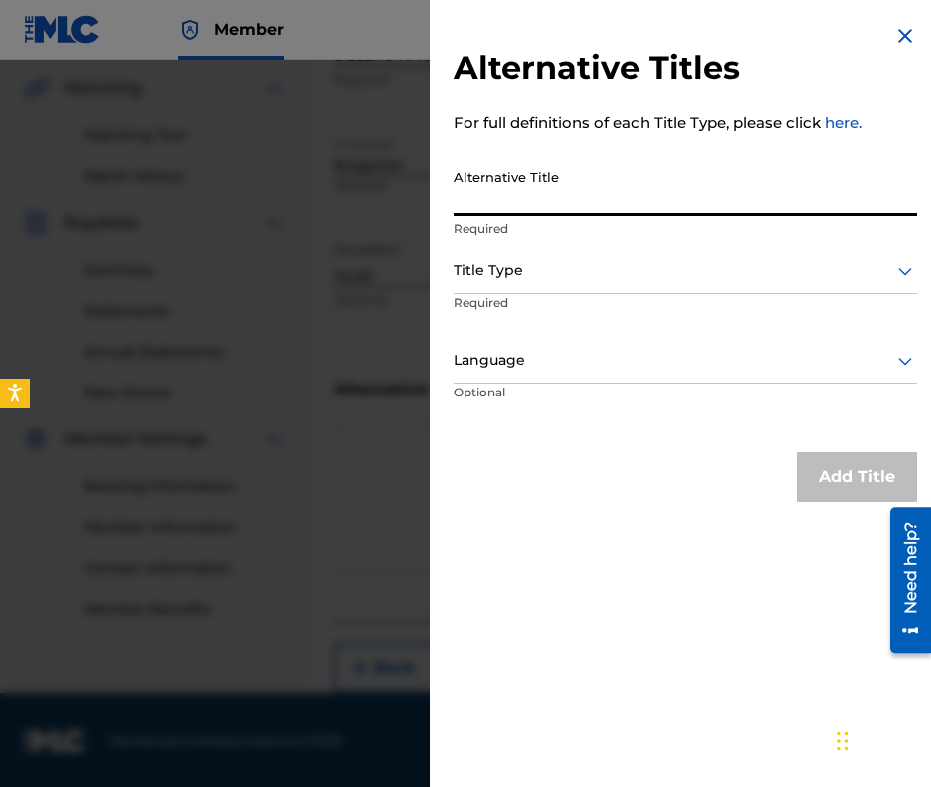
paste input "ДЕЛЕНО НА ДВЕ"
type input "ДЕЛЕНО НА ДВЕ"
click at [537, 285] on div "Title Type" at bounding box center [684, 271] width 463 height 45
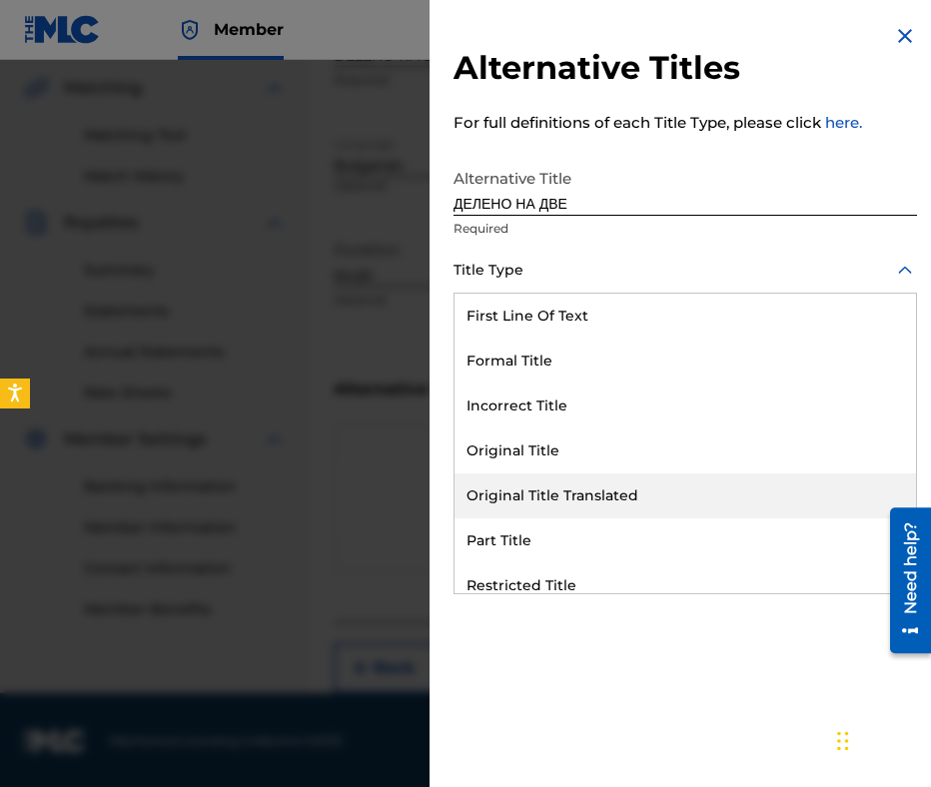
drag, startPoint x: 576, startPoint y: 500, endPoint x: 574, endPoint y: 395, distance: 105.9
click at [576, 500] on div "Original Title Translated" at bounding box center [684, 495] width 461 height 45
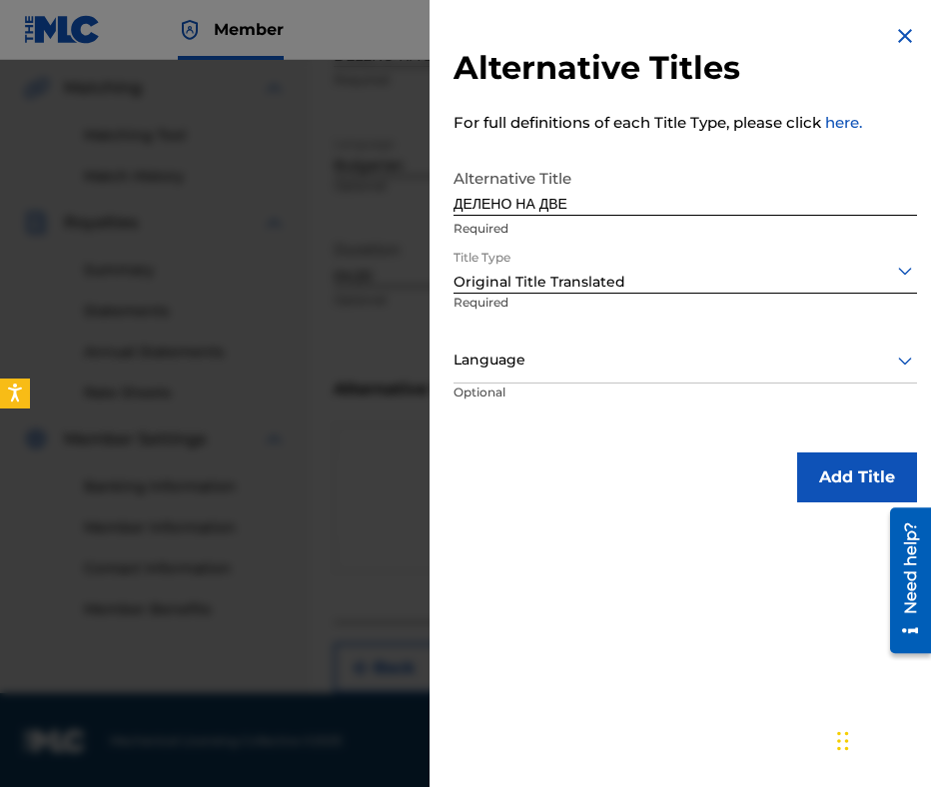
click at [568, 351] on div at bounding box center [684, 360] width 463 height 25
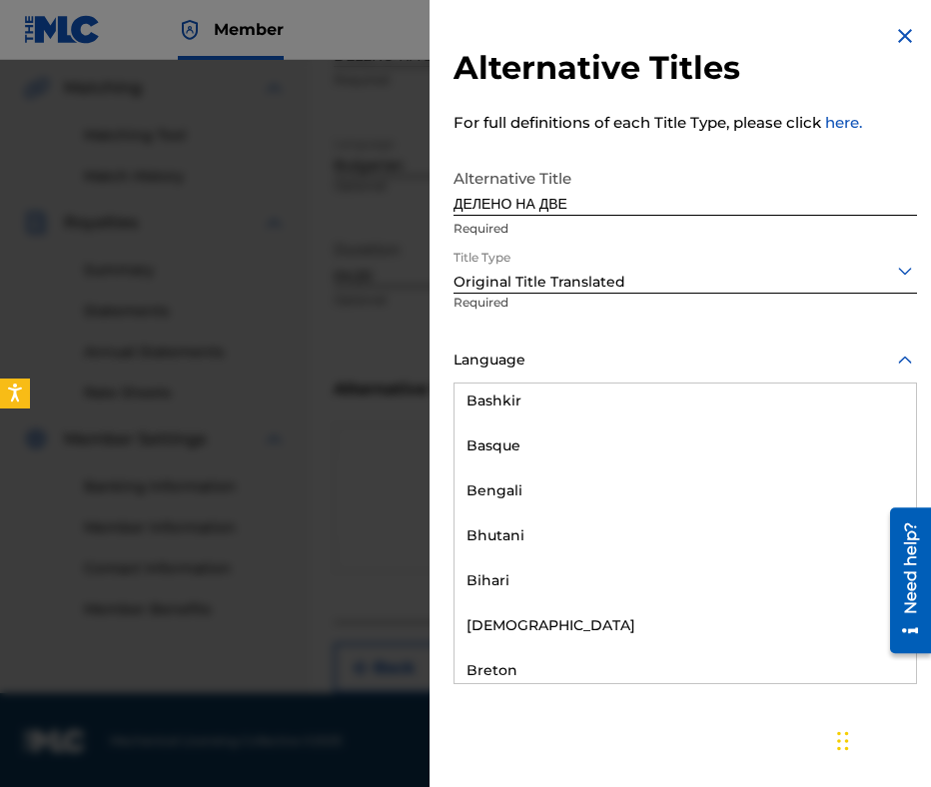
scroll to position [699, 0]
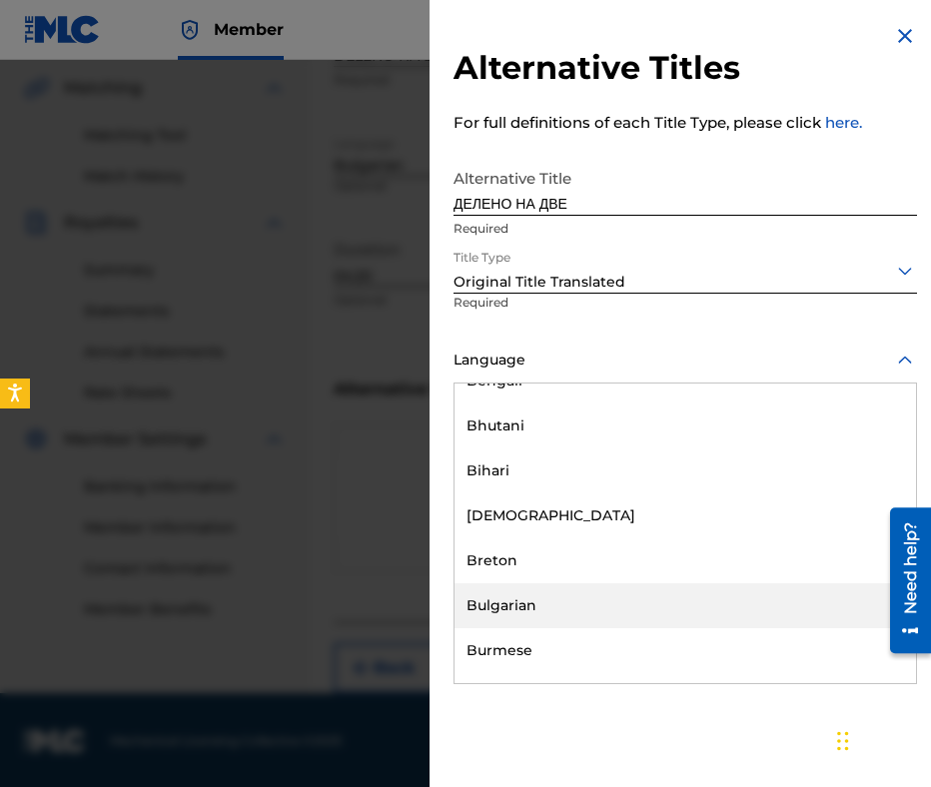
click at [585, 592] on div "Bulgarian" at bounding box center [684, 605] width 461 height 45
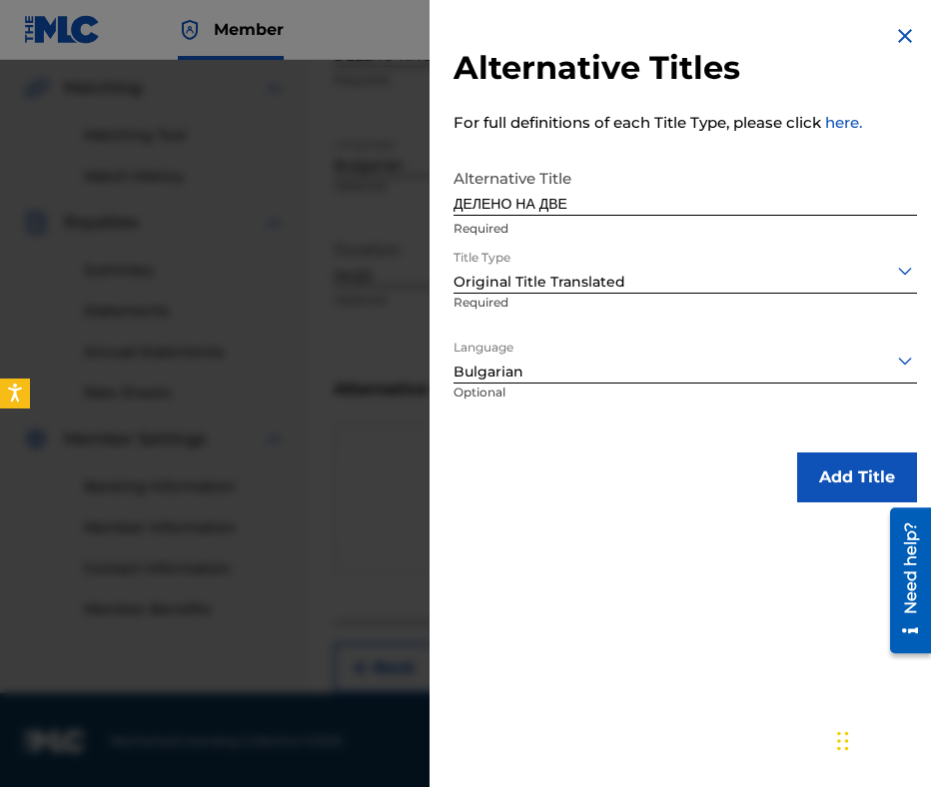
click at [838, 484] on button "Add Title" at bounding box center [857, 477] width 120 height 50
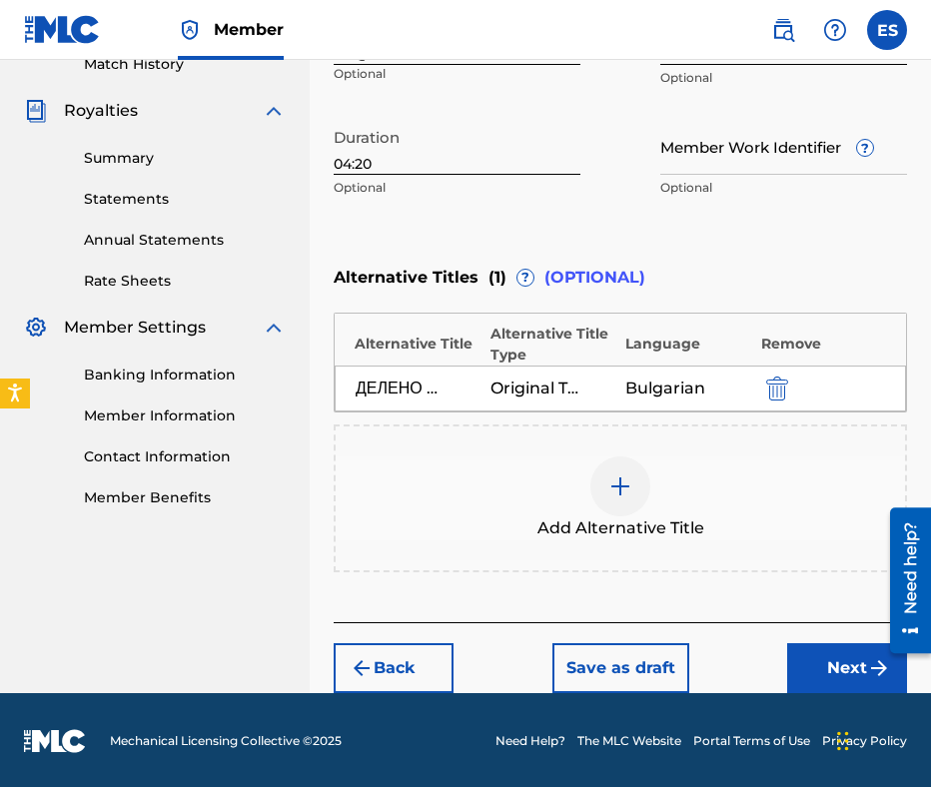
click at [811, 651] on button "Next" at bounding box center [847, 668] width 120 height 50
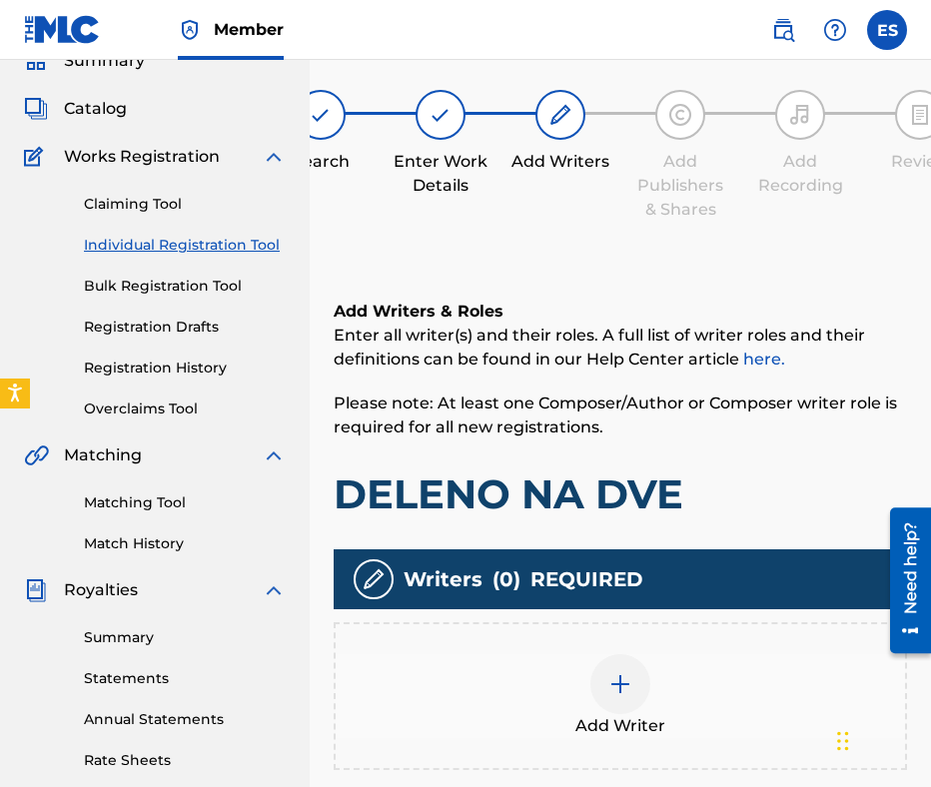
scroll to position [290, 0]
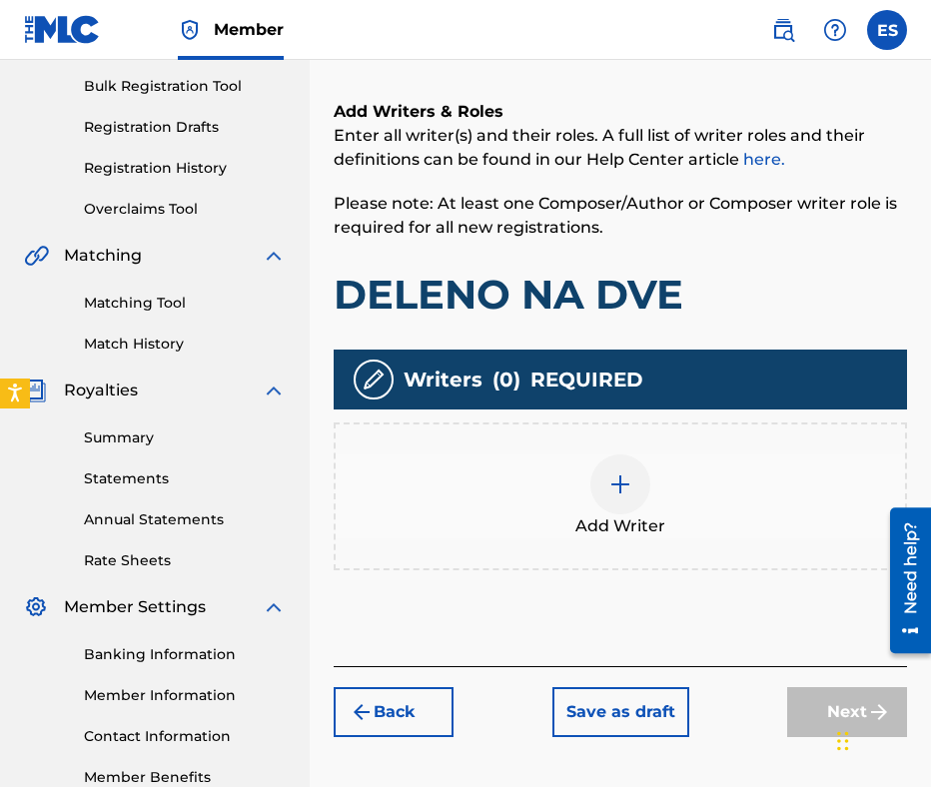
click at [643, 461] on div "Add Writer" at bounding box center [620, 496] width 569 height 84
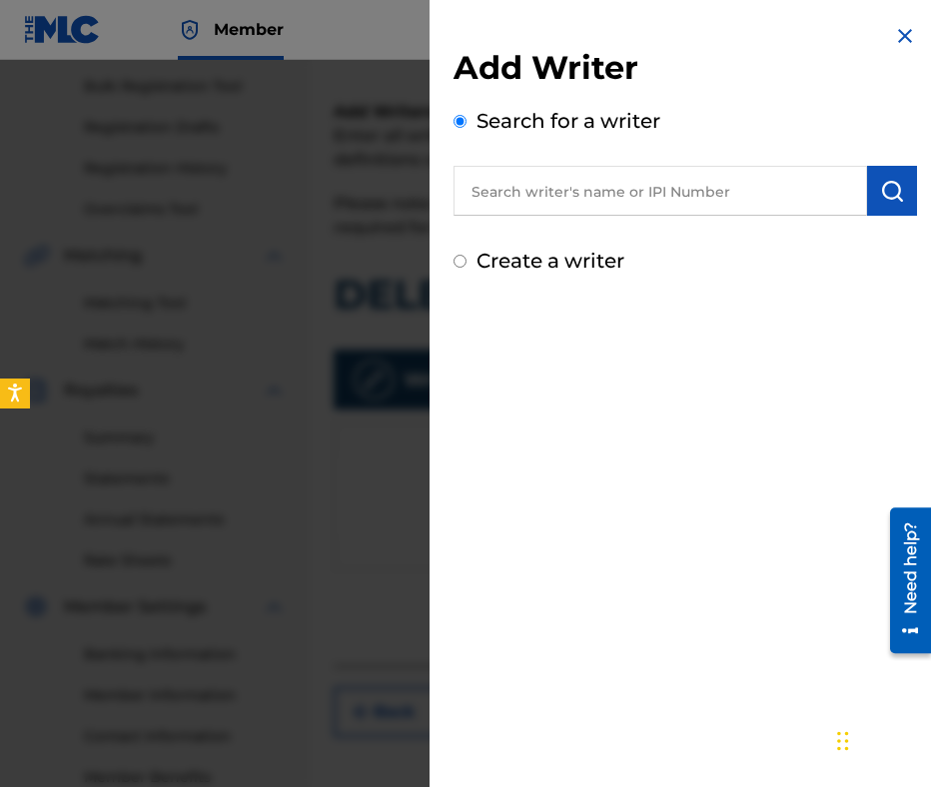
paste input "00597490788"
type input "00597490788"
click at [880, 183] on img "submit" at bounding box center [892, 191] width 24 height 24
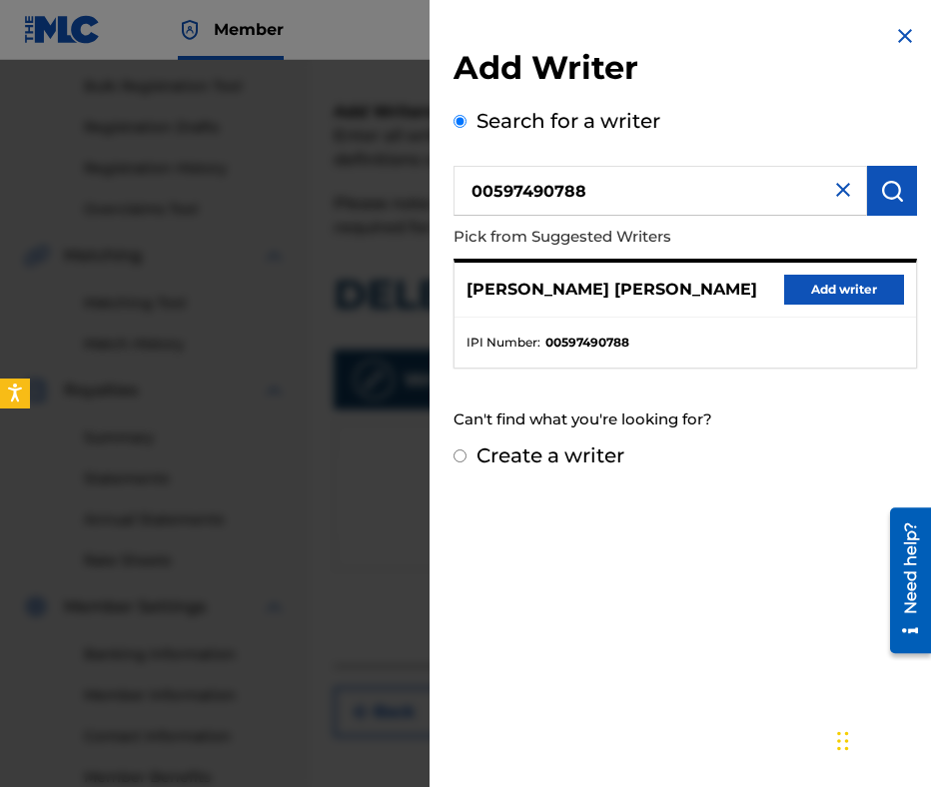
click at [834, 280] on button "Add writer" at bounding box center [844, 290] width 120 height 30
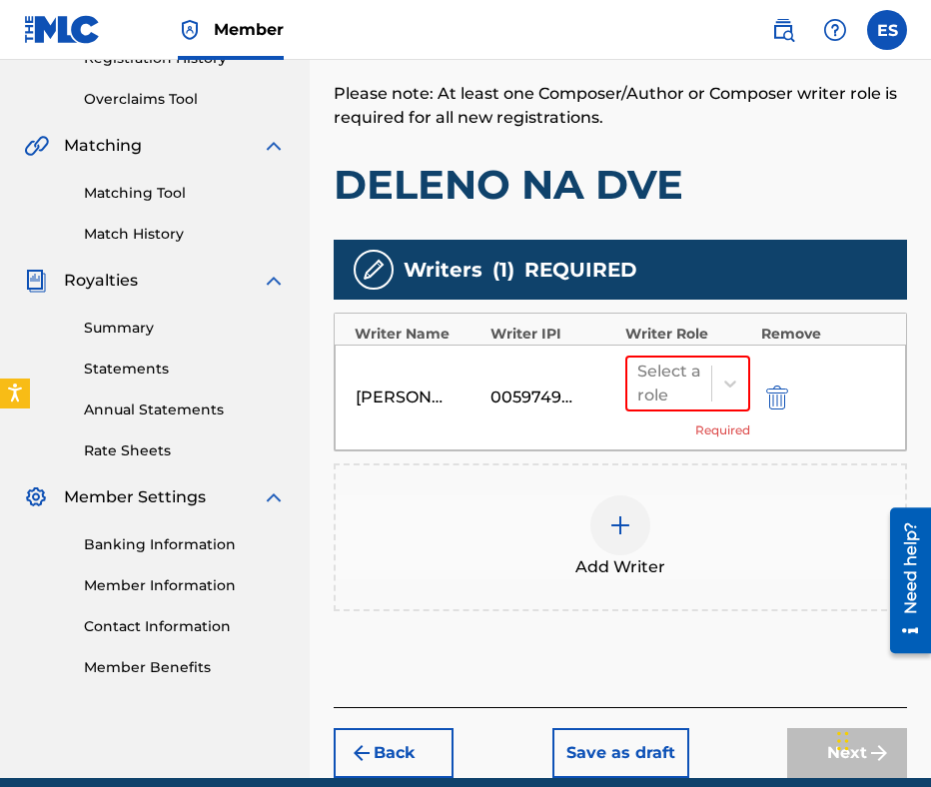
scroll to position [483, 0]
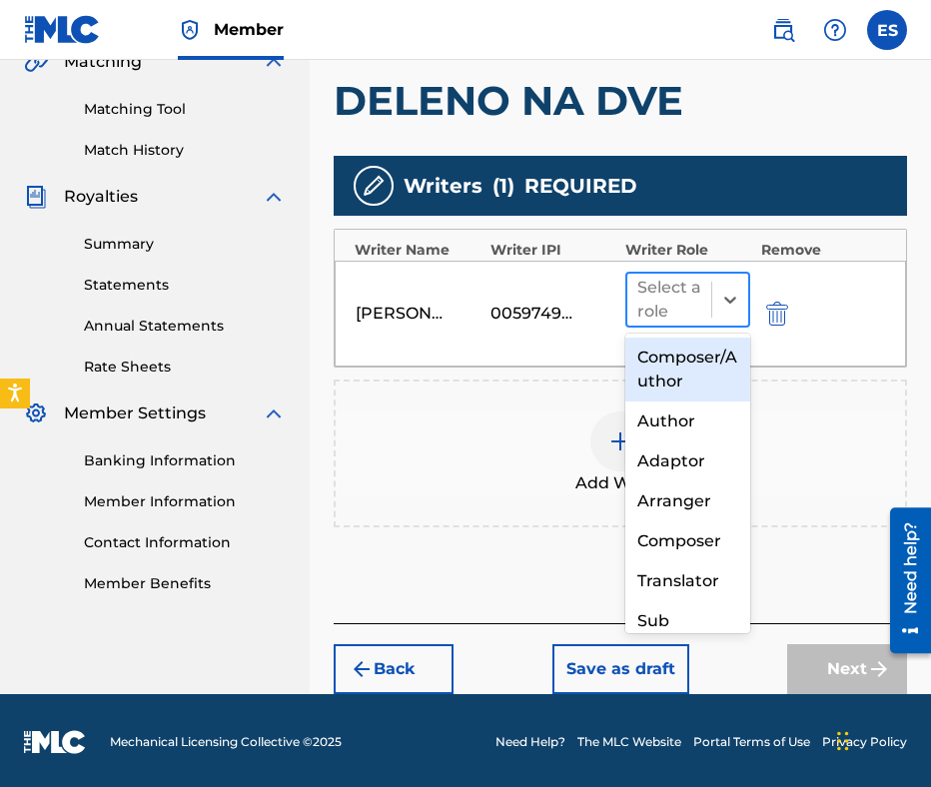
click at [655, 289] on div at bounding box center [669, 300] width 64 height 28
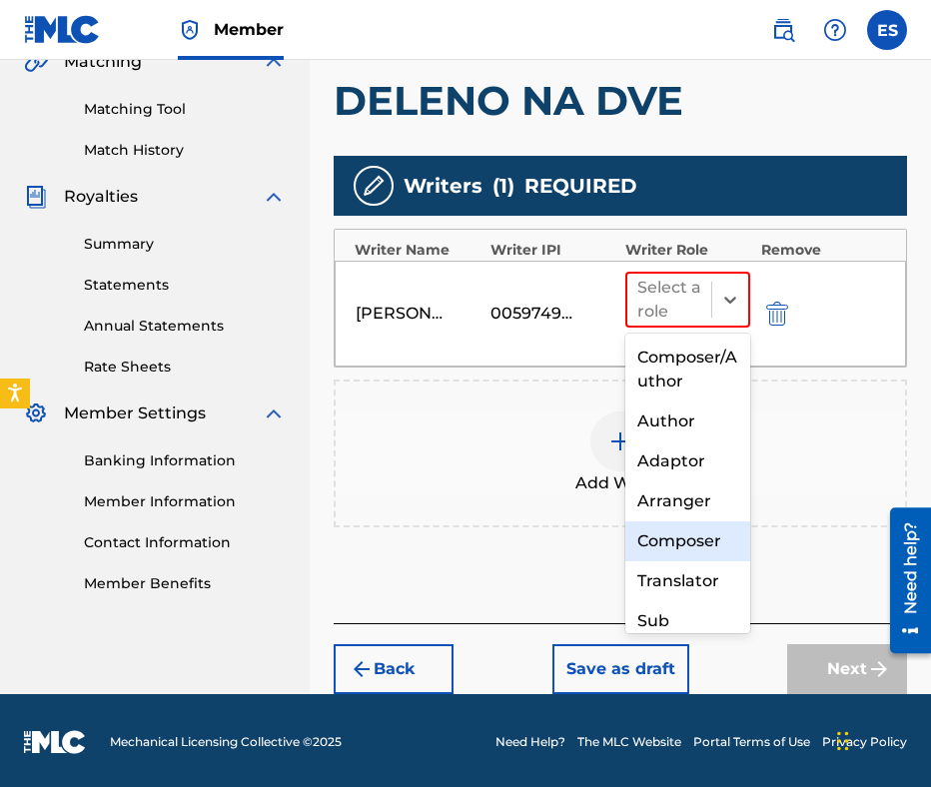
click at [675, 546] on div "Composer" at bounding box center [687, 541] width 125 height 40
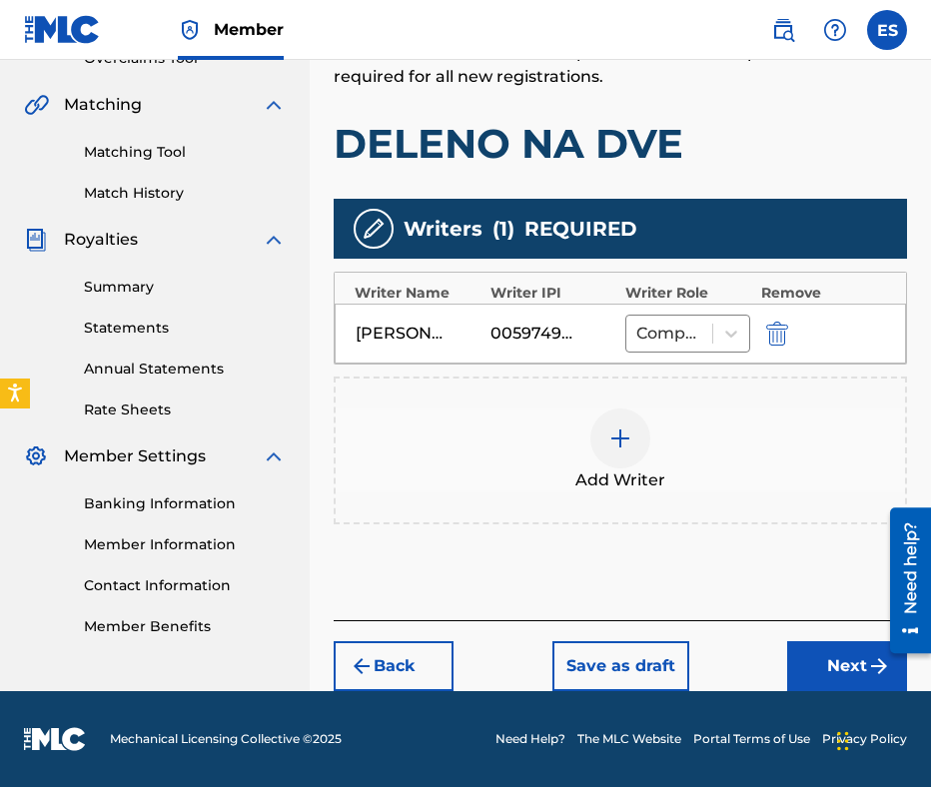
scroll to position [439, 0]
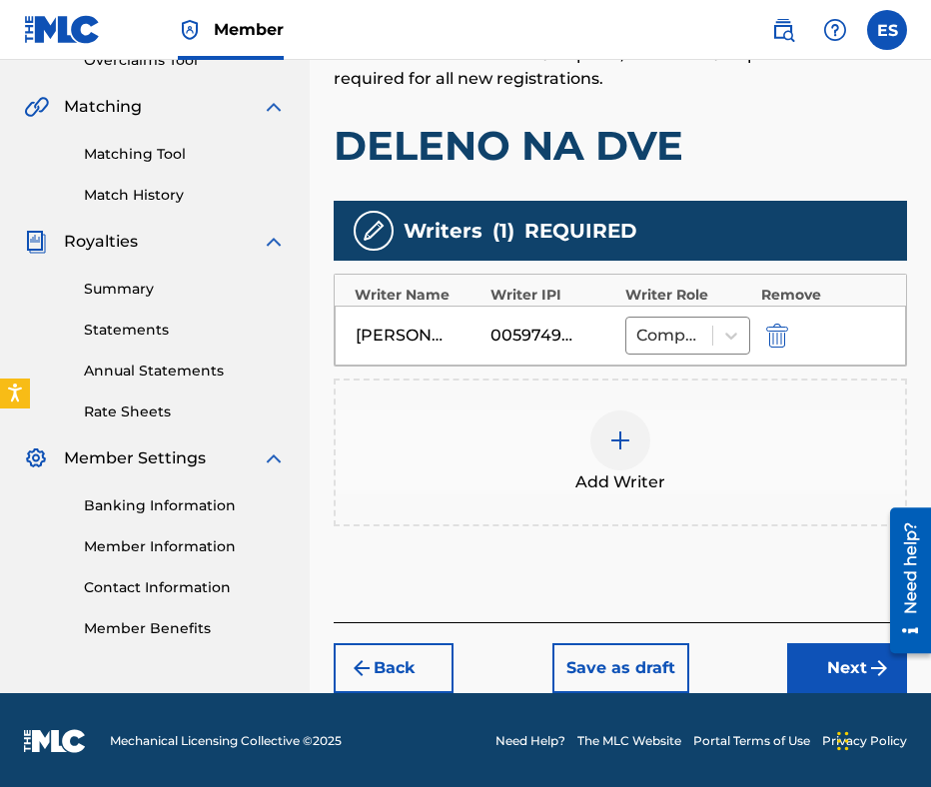
click at [634, 441] on div at bounding box center [620, 441] width 60 height 60
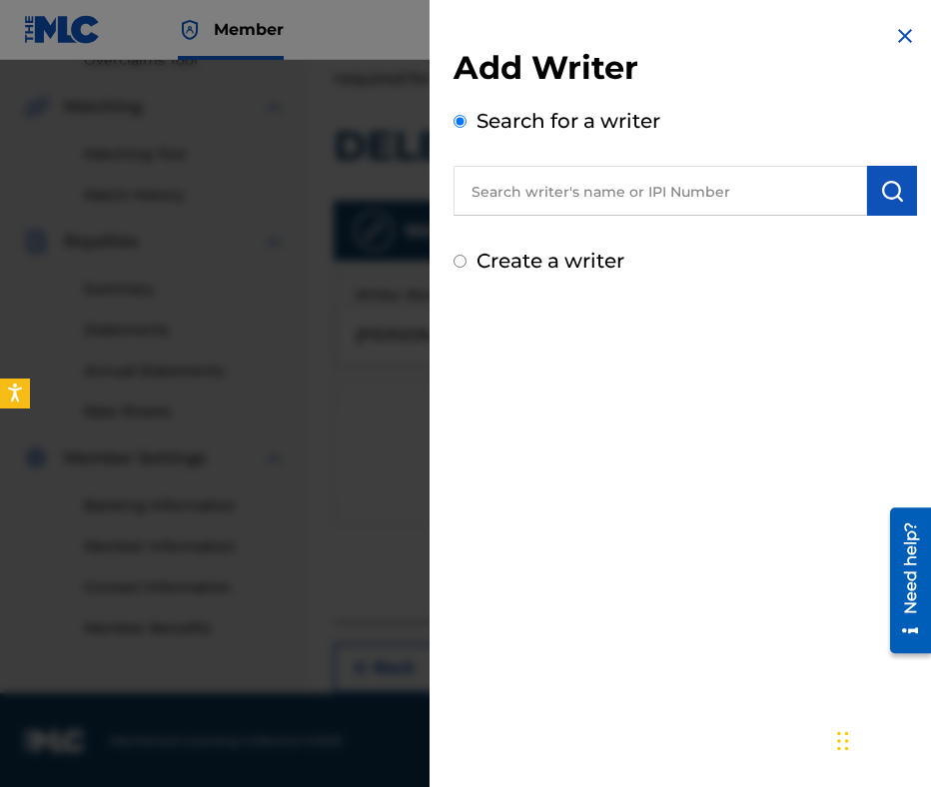
paste input "00473356148"
type input "00473356148"
click at [875, 207] on button "submit" at bounding box center [892, 191] width 50 height 50
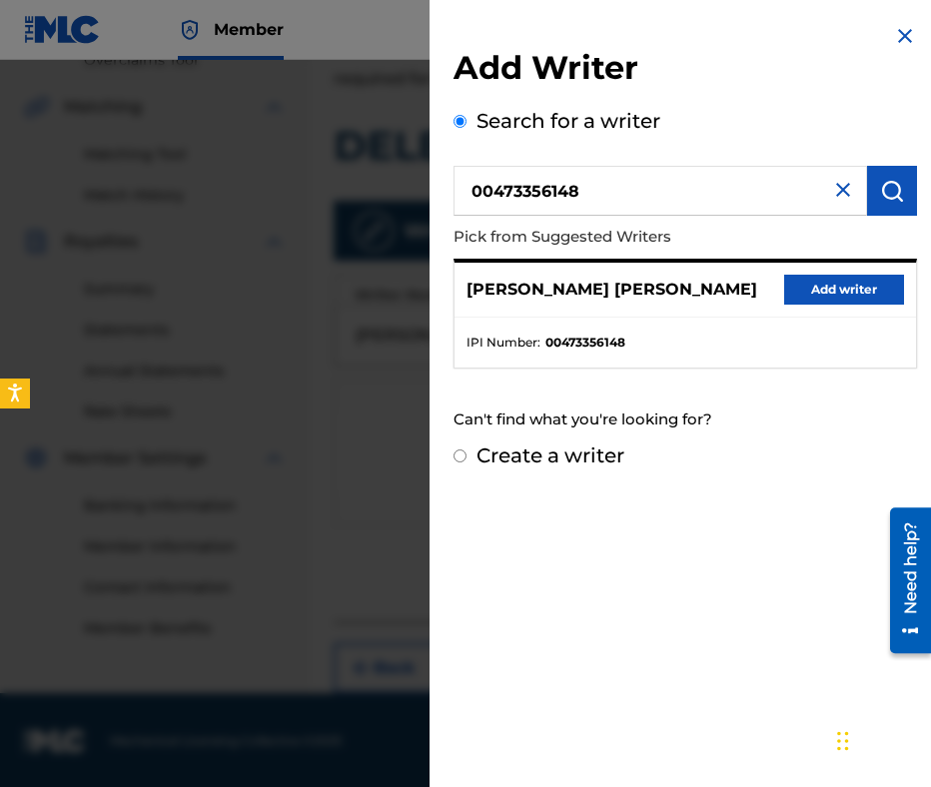
click at [840, 289] on button "Add writer" at bounding box center [844, 290] width 120 height 30
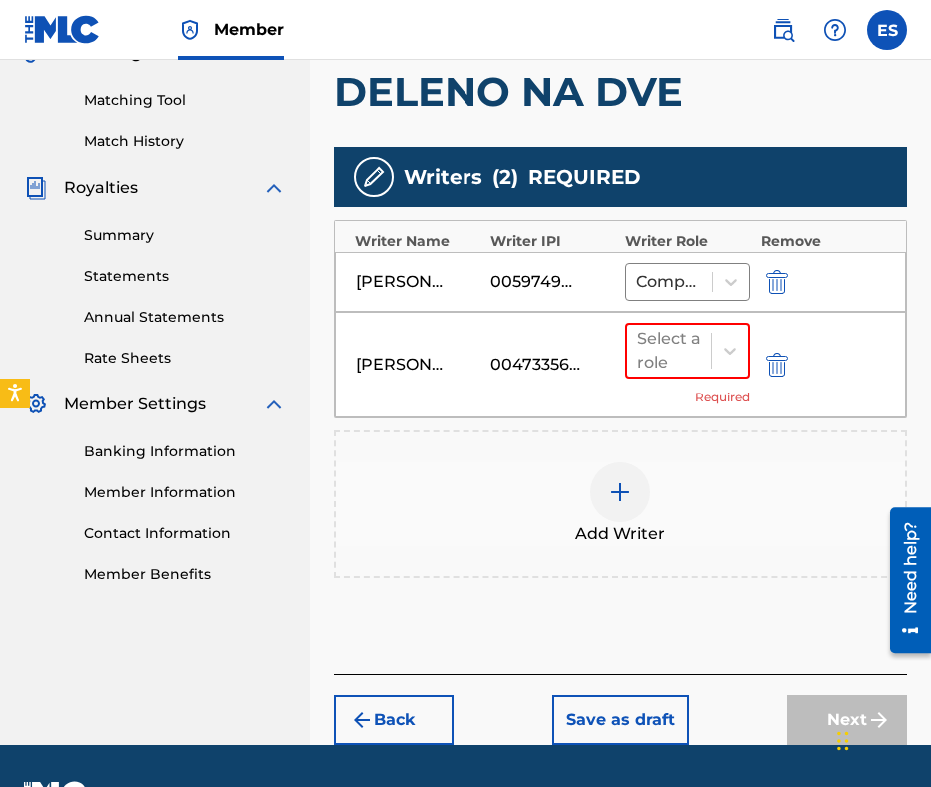
scroll to position [543, 0]
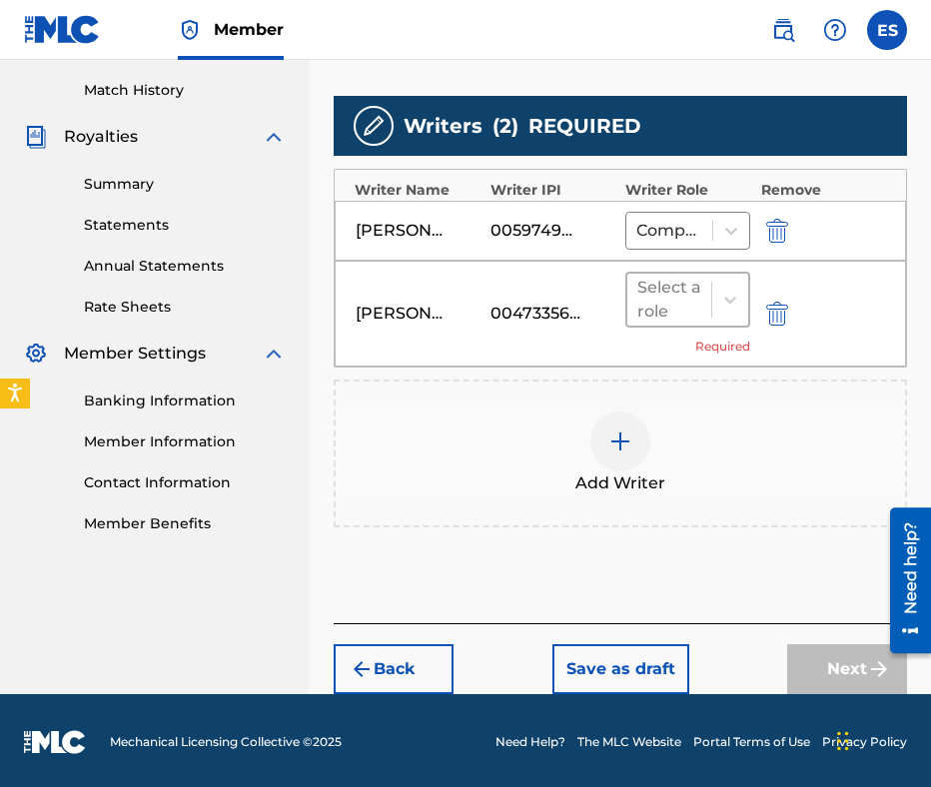
click at [665, 289] on div at bounding box center [669, 300] width 64 height 28
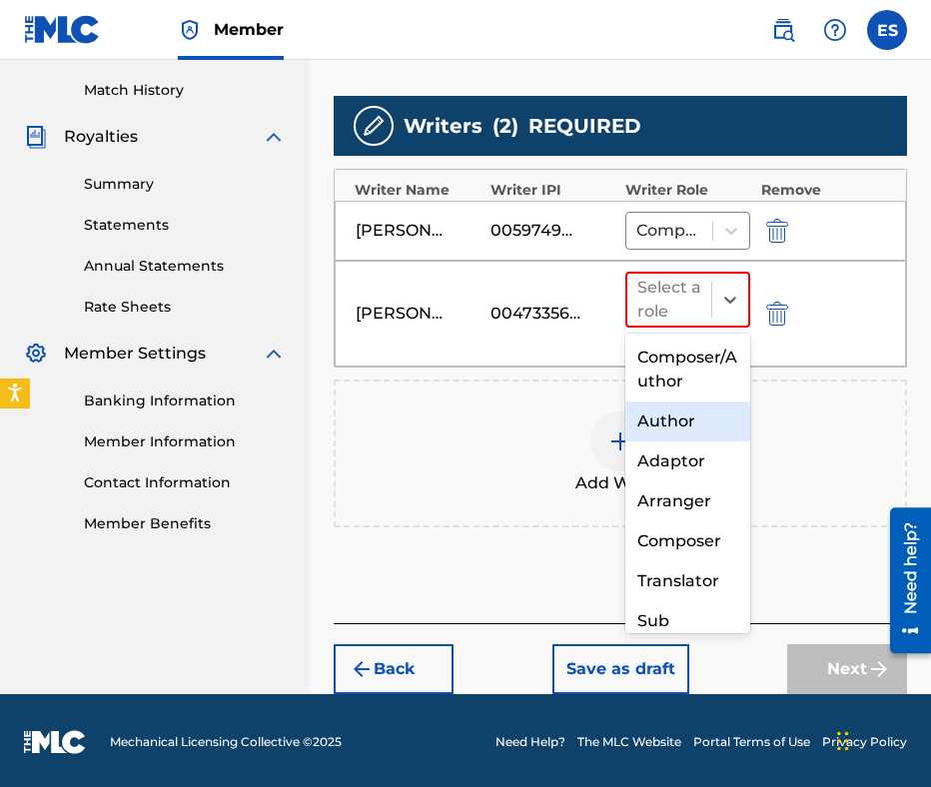
click at [683, 421] on div "Author" at bounding box center [687, 422] width 125 height 40
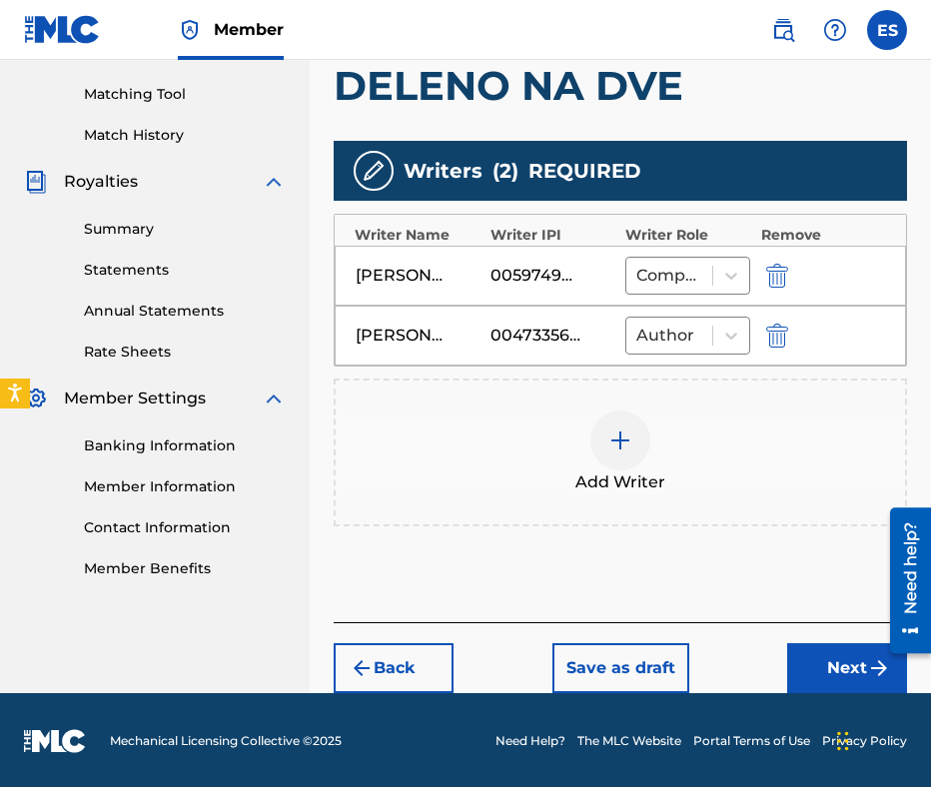
click at [843, 646] on button "Next" at bounding box center [847, 668] width 120 height 50
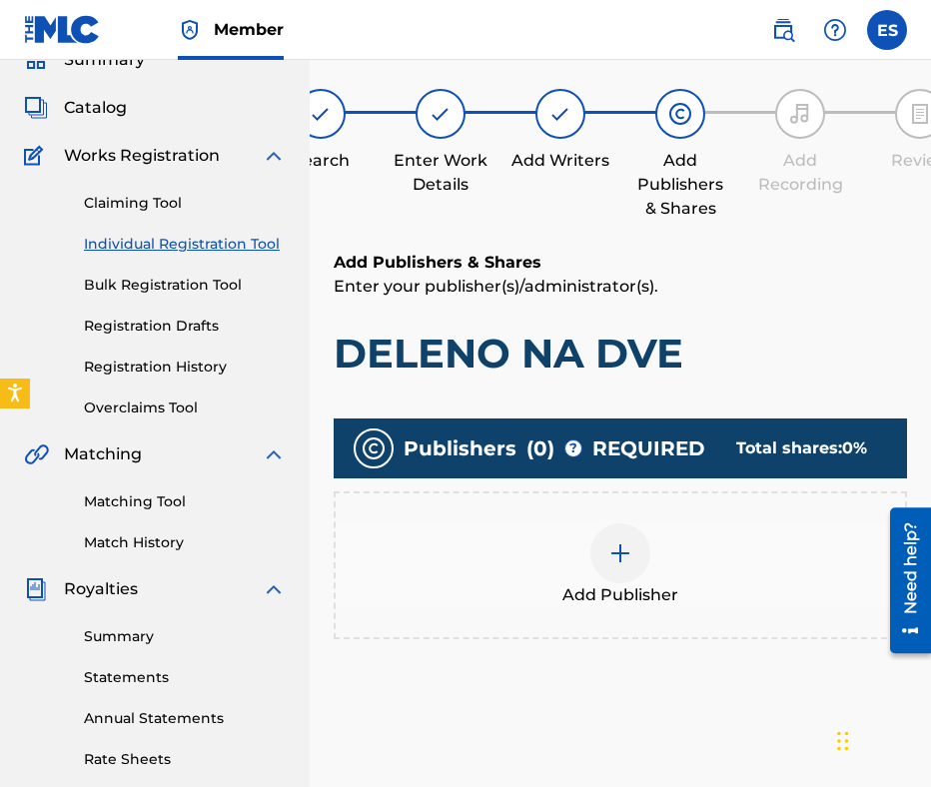
scroll to position [90, 0]
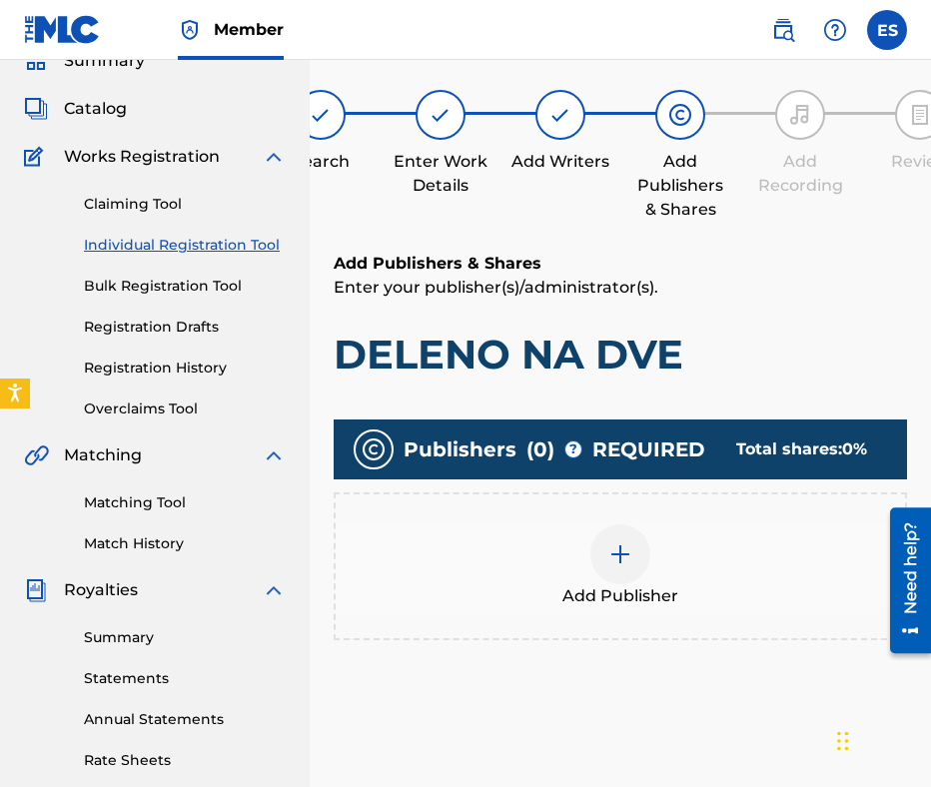
click at [606, 592] on span "Add Publisher" at bounding box center [620, 596] width 116 height 24
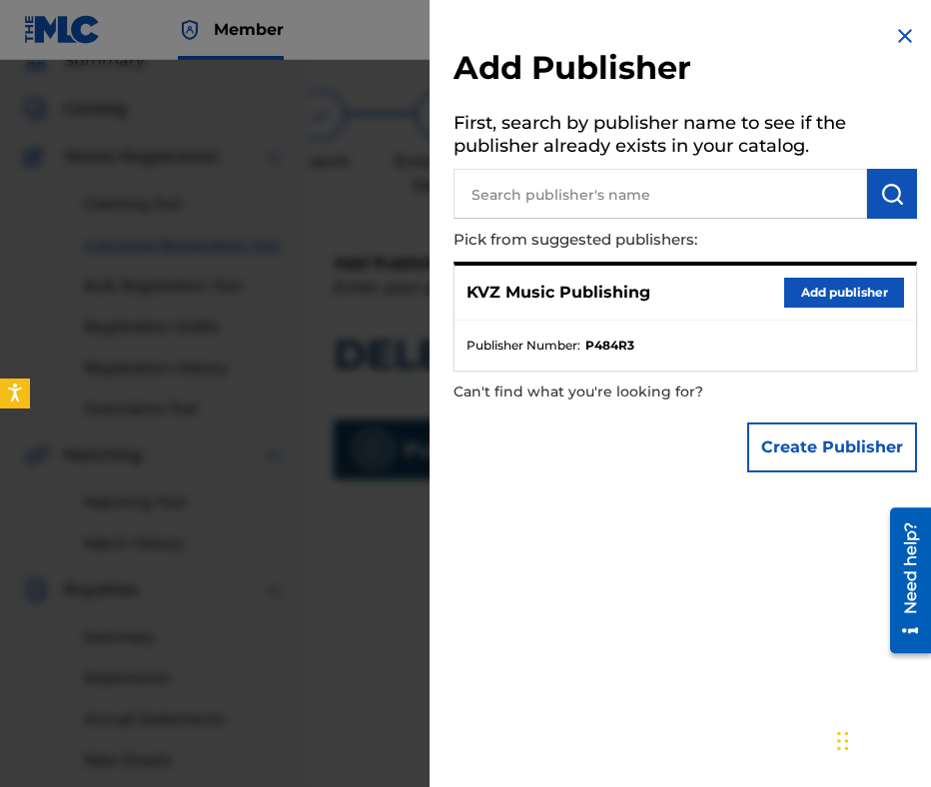
click at [829, 283] on button "Add publisher" at bounding box center [844, 293] width 120 height 30
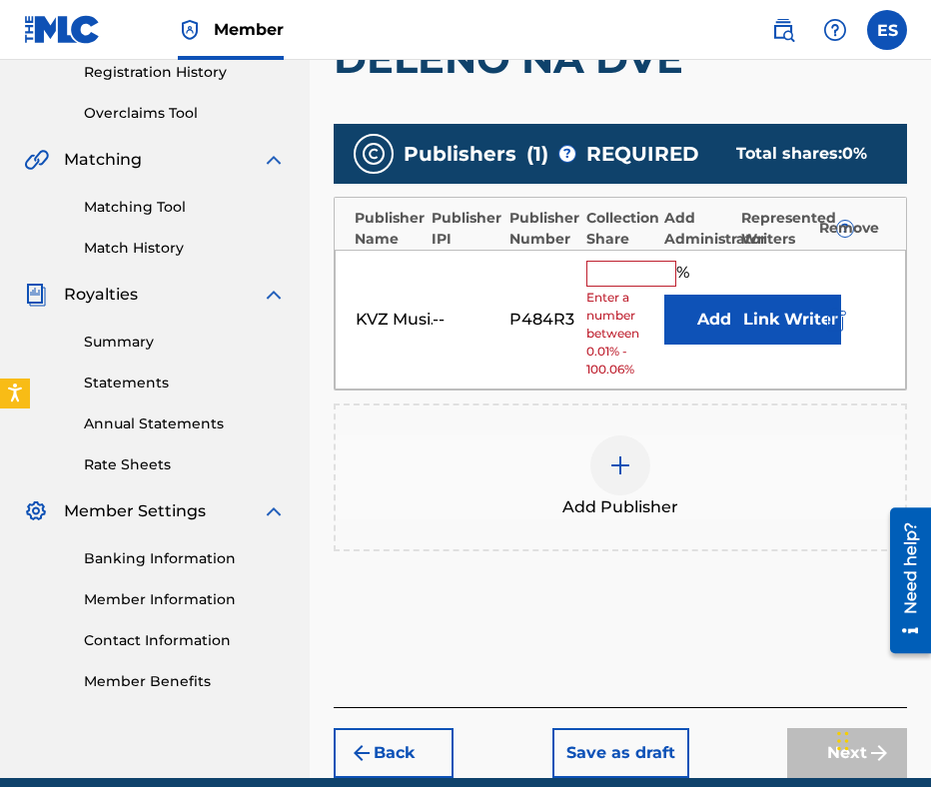
scroll to position [390, 0]
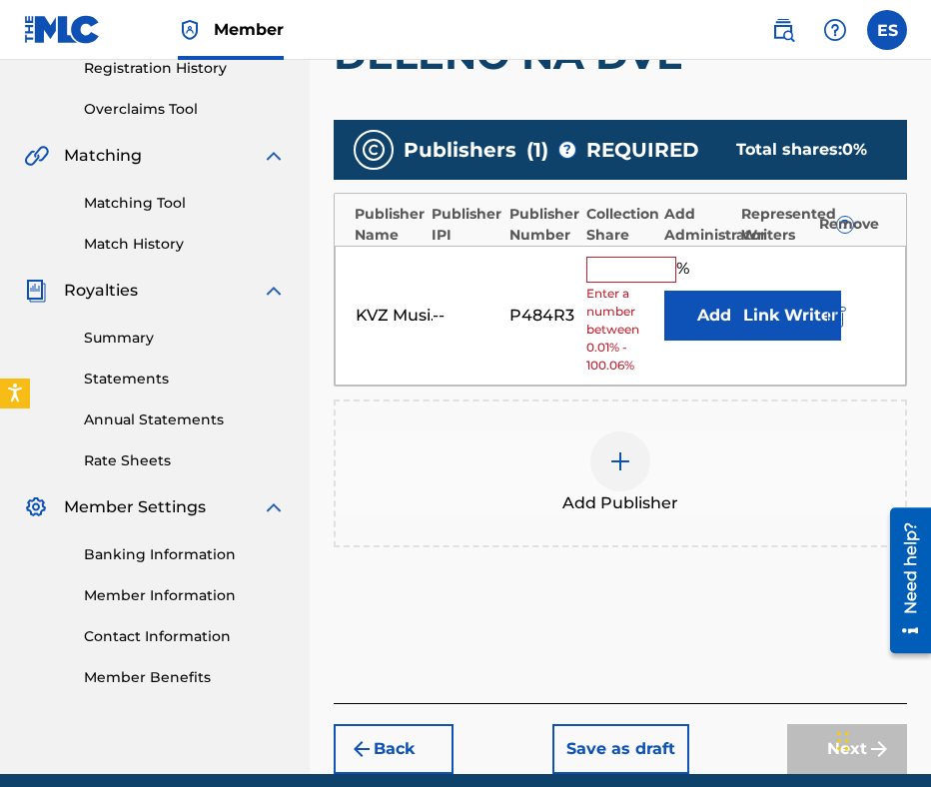
click at [630, 258] on input "text" at bounding box center [631, 270] width 90 height 26
type input "33.33"
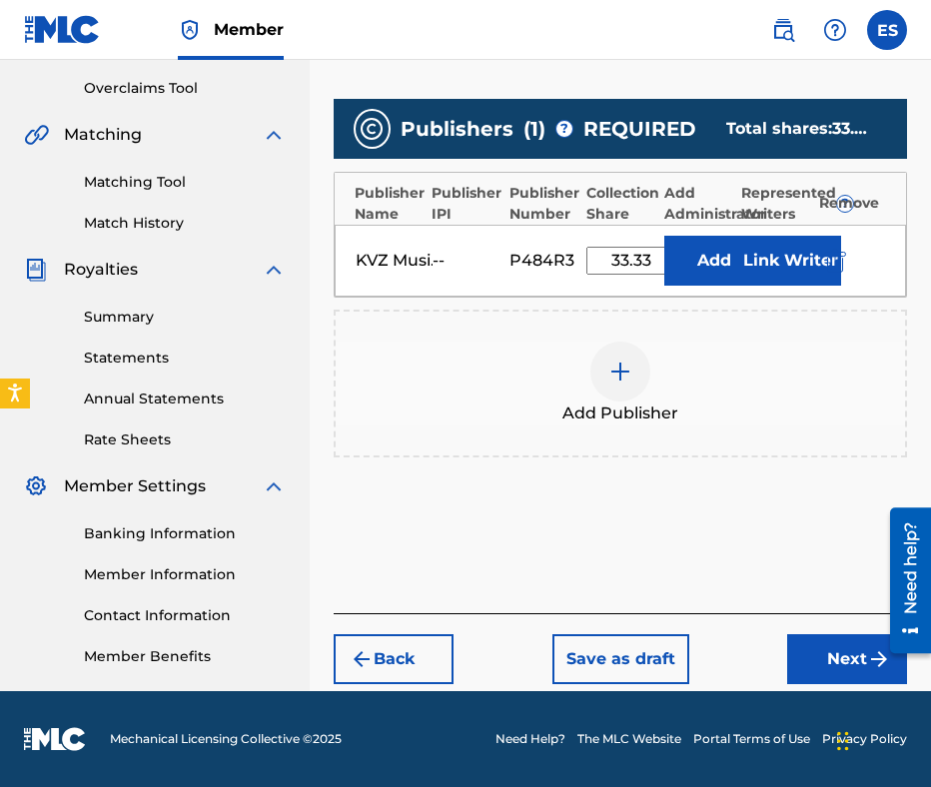
click at [819, 660] on button "Next" at bounding box center [847, 659] width 120 height 50
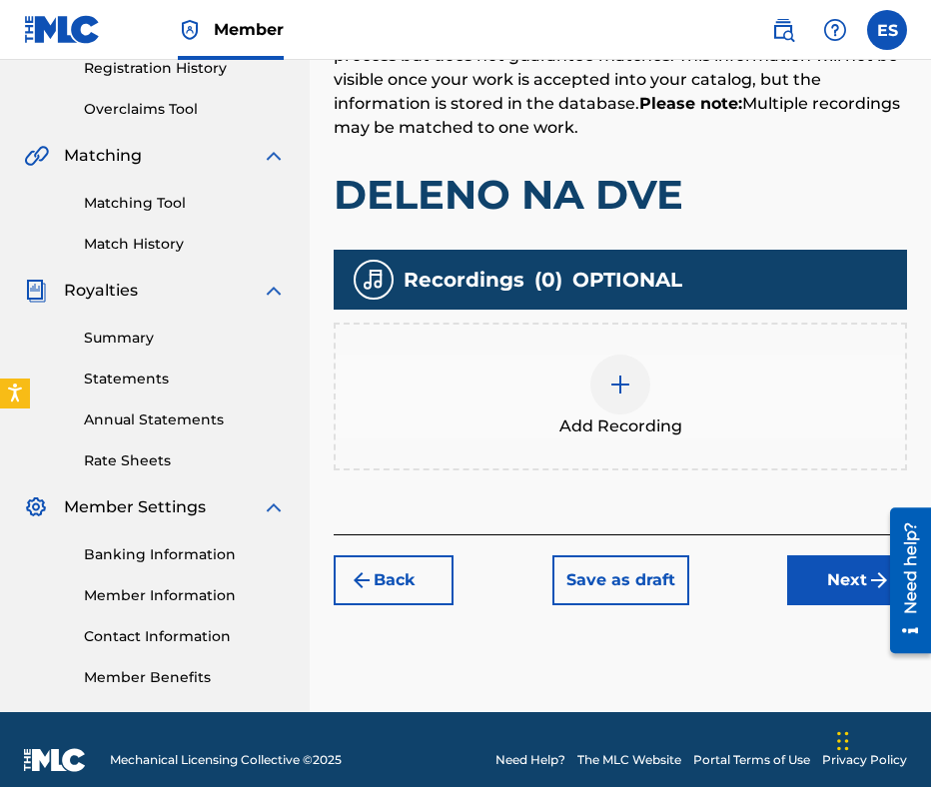
click at [629, 401] on div at bounding box center [620, 385] width 60 height 60
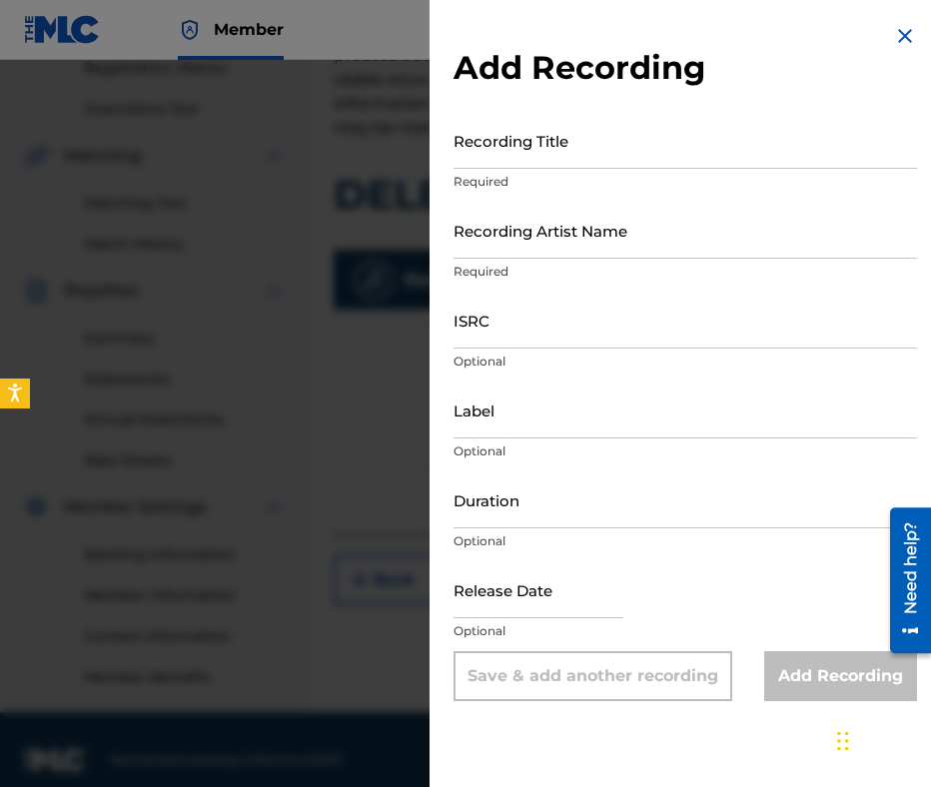
click at [615, 500] on input "Duration" at bounding box center [684, 499] width 463 height 57
type input "04:20"
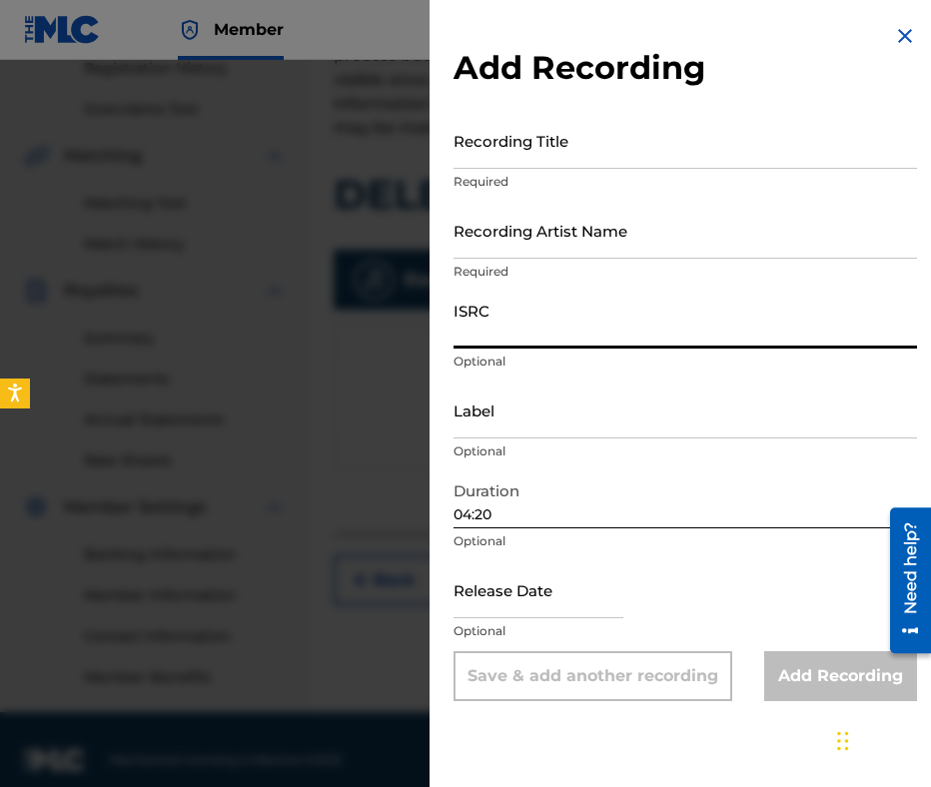
paste input "BGZ411800283"
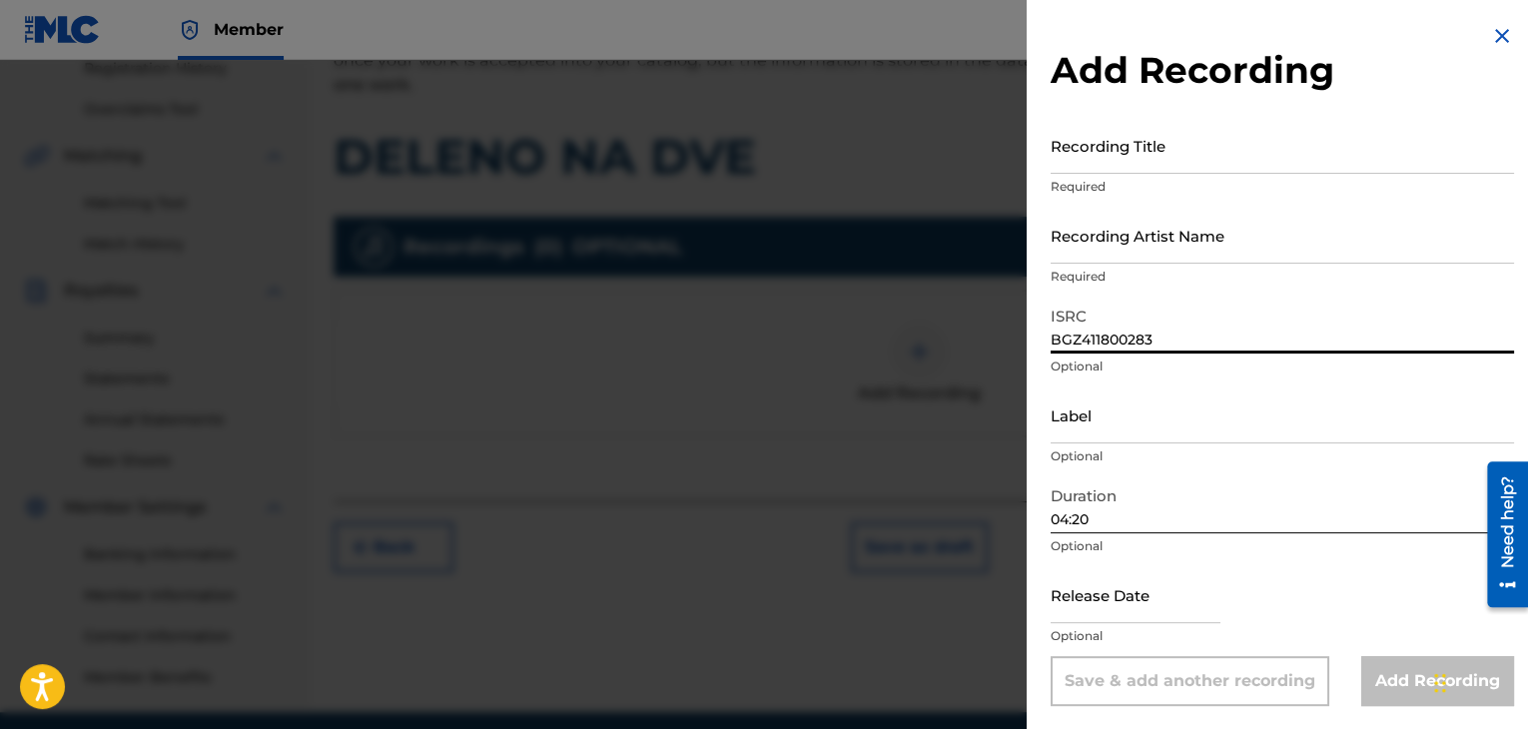
type input "BGZ411800283"
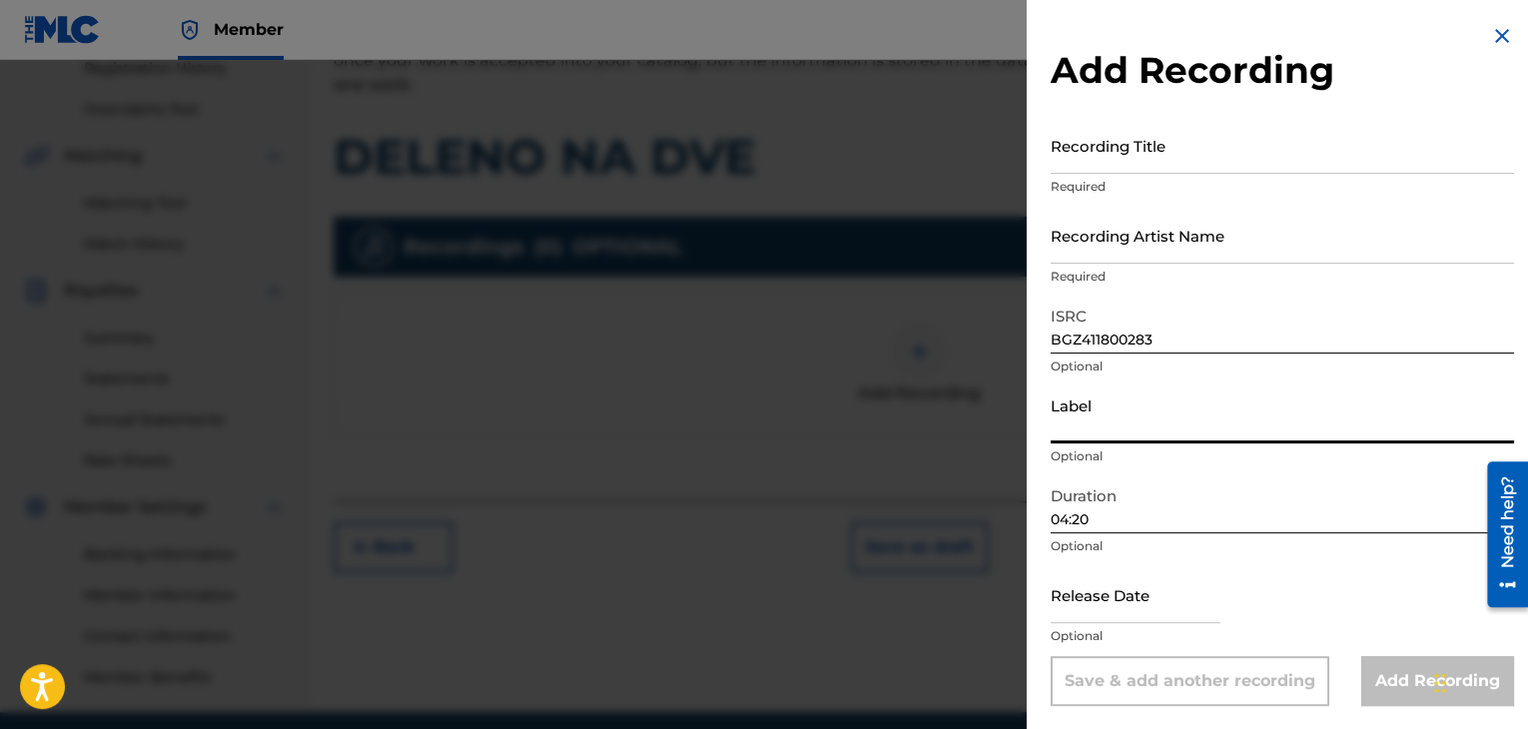
paste input "Payner"
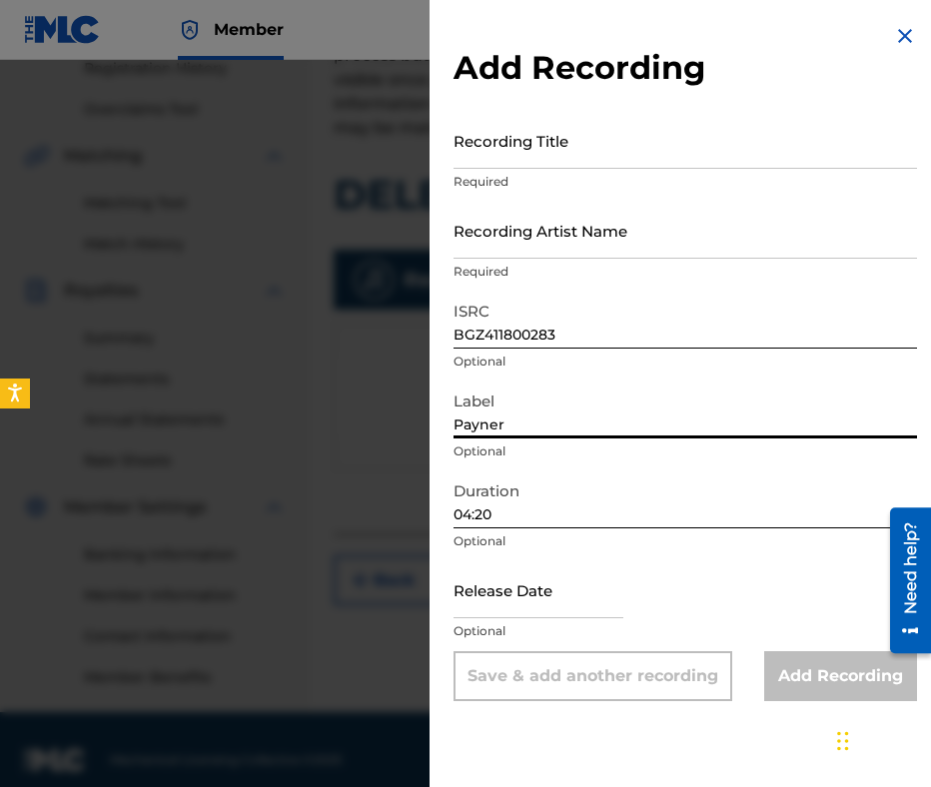
type input "Payner"
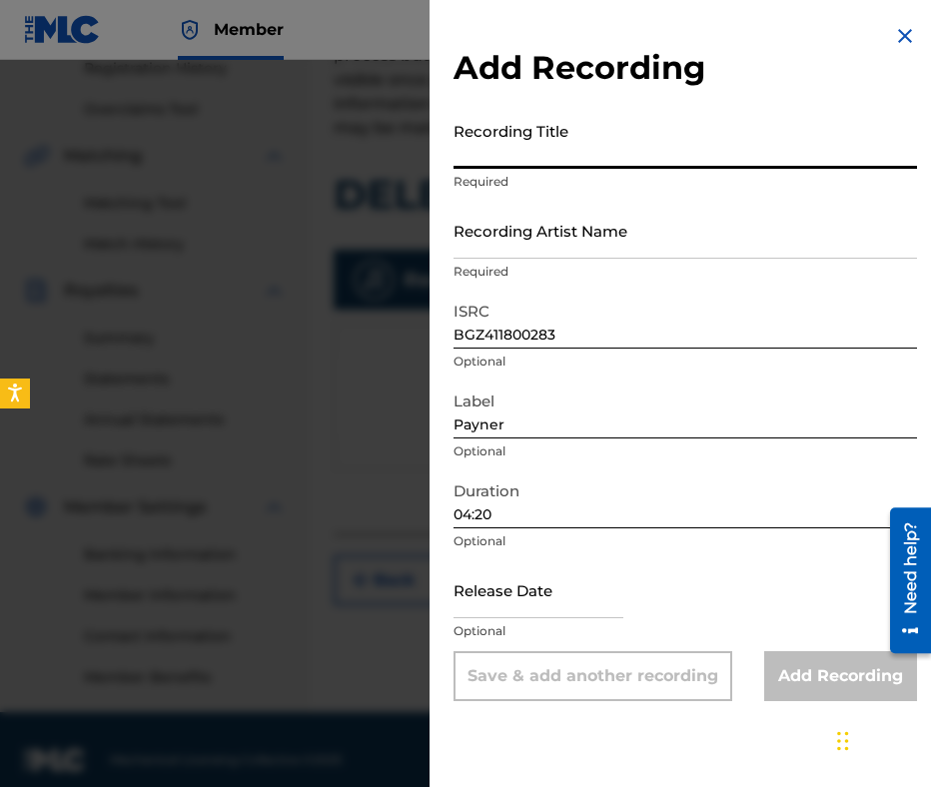
drag, startPoint x: 610, startPoint y: 149, endPoint x: 514, endPoint y: 233, distance: 127.4
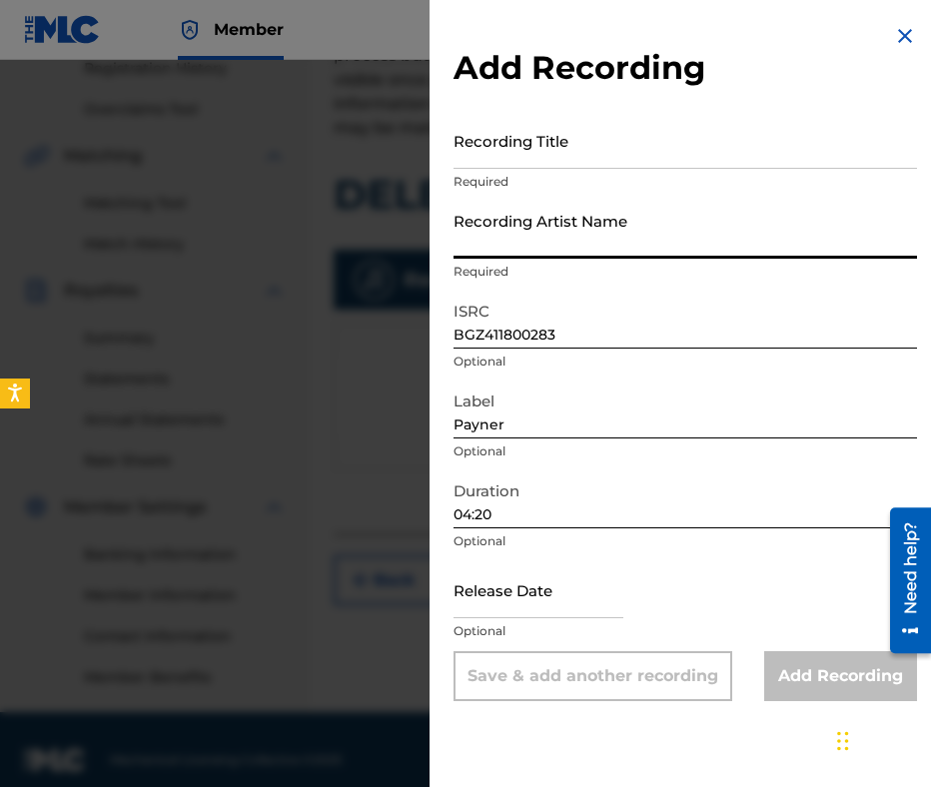
paste input "DAMYAN POPOV"
click at [459, 242] on input "DAMYAN POPOV" at bounding box center [684, 230] width 463 height 57
type input "DAMYAN POPOV"
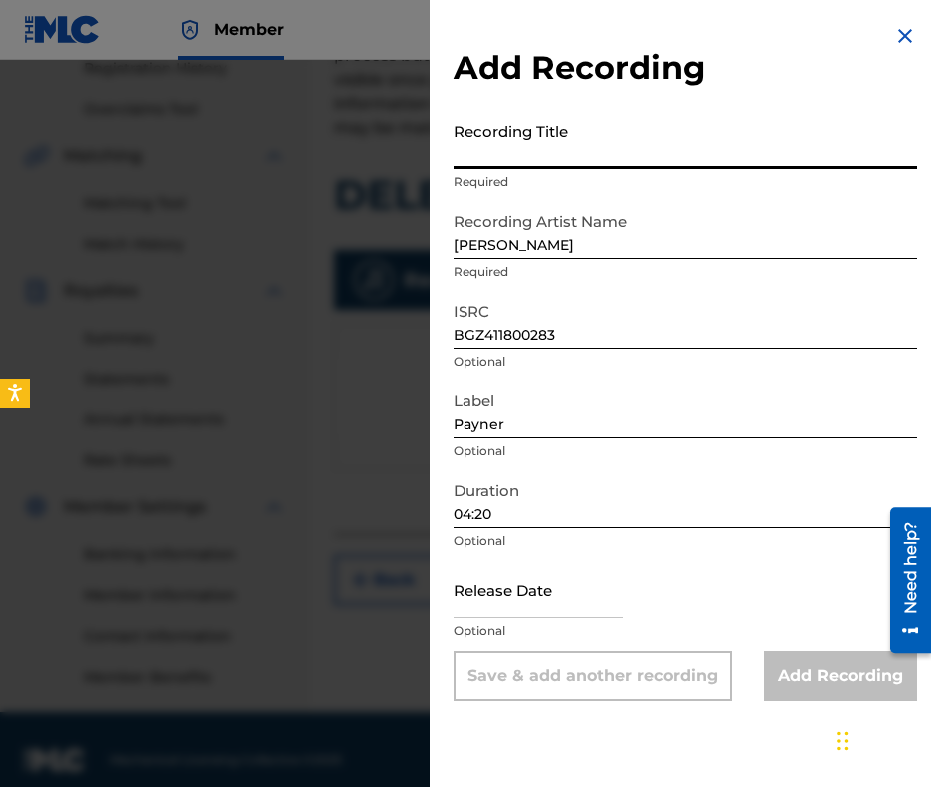
paste input "DELENO NA DVE"
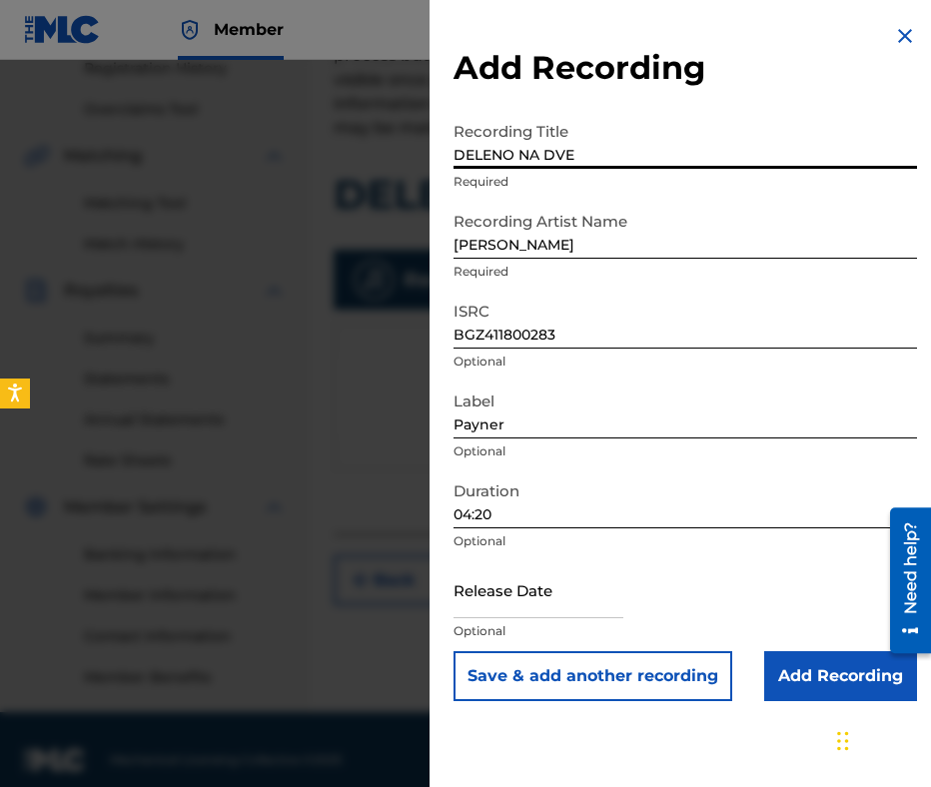
click at [459, 158] on input "DELENO NA DVE" at bounding box center [684, 140] width 463 height 57
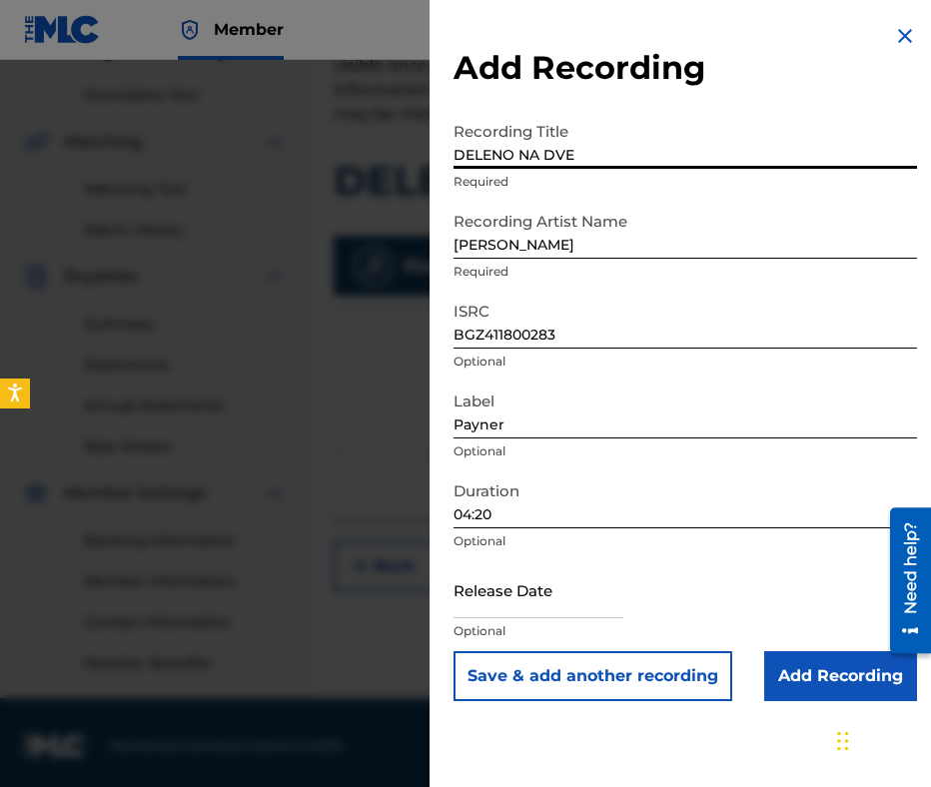
scroll to position [411, 0]
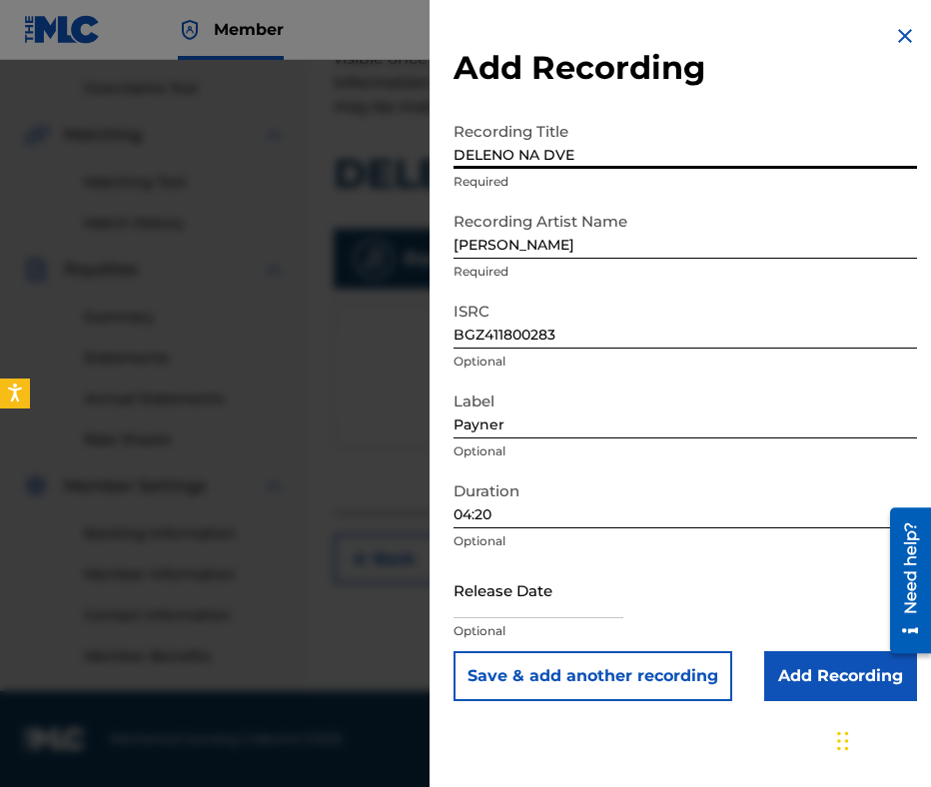
type input "DELENO NA DVE"
click at [798, 656] on input "Add Recording" at bounding box center [840, 676] width 153 height 50
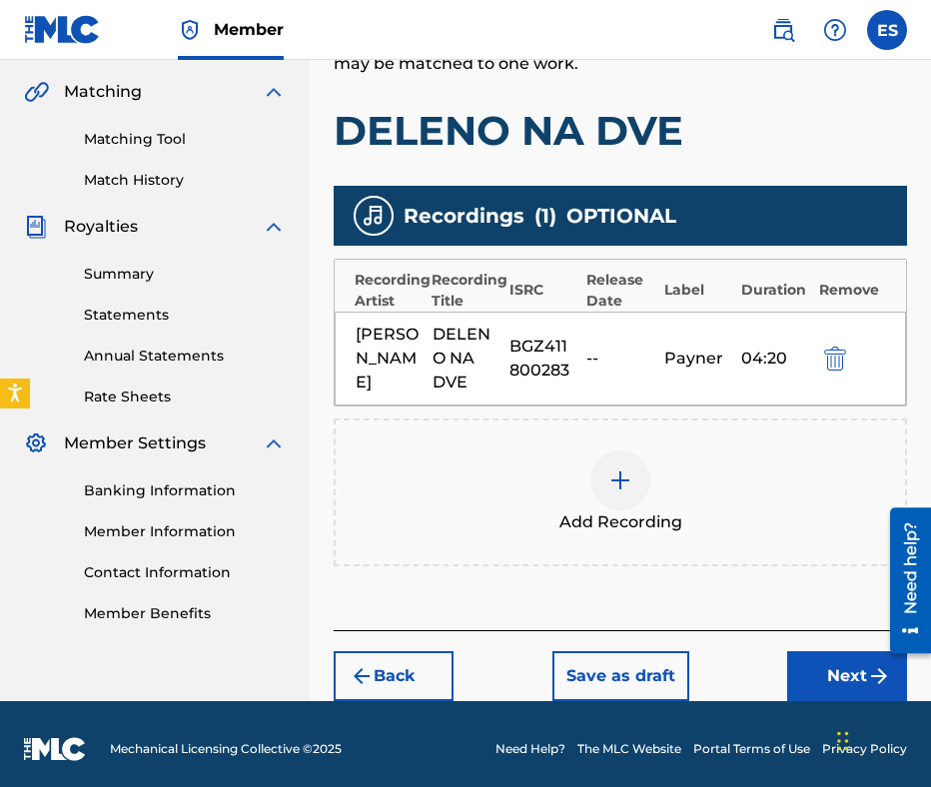
scroll to position [476, 0]
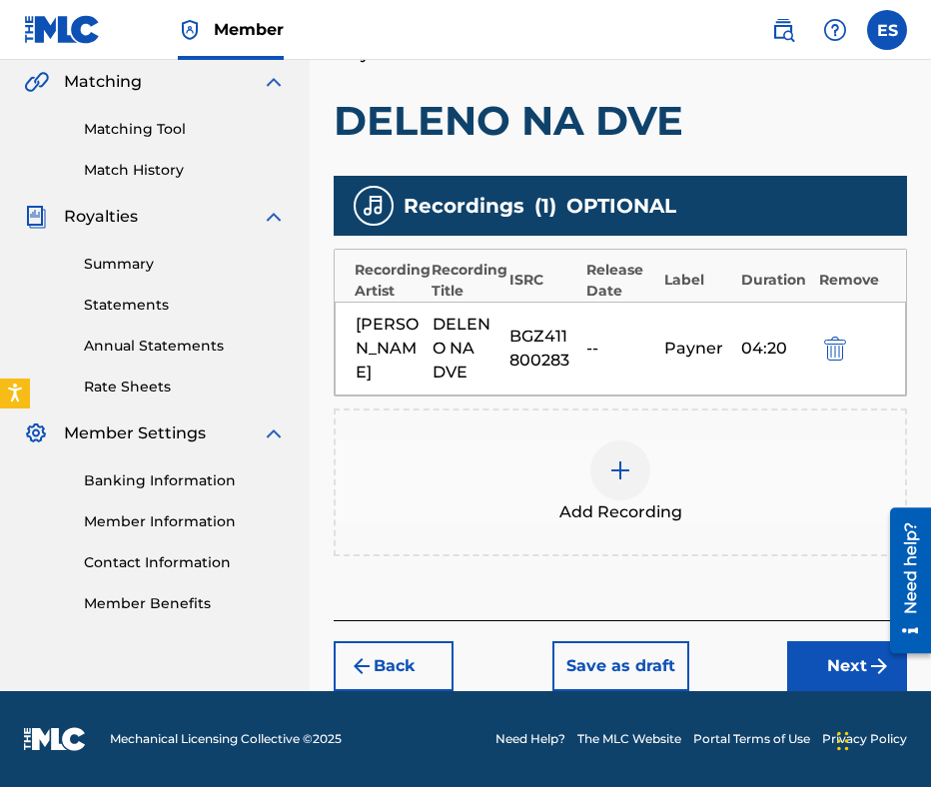
click at [581, 456] on div "Add Recording" at bounding box center [620, 483] width 569 height 84
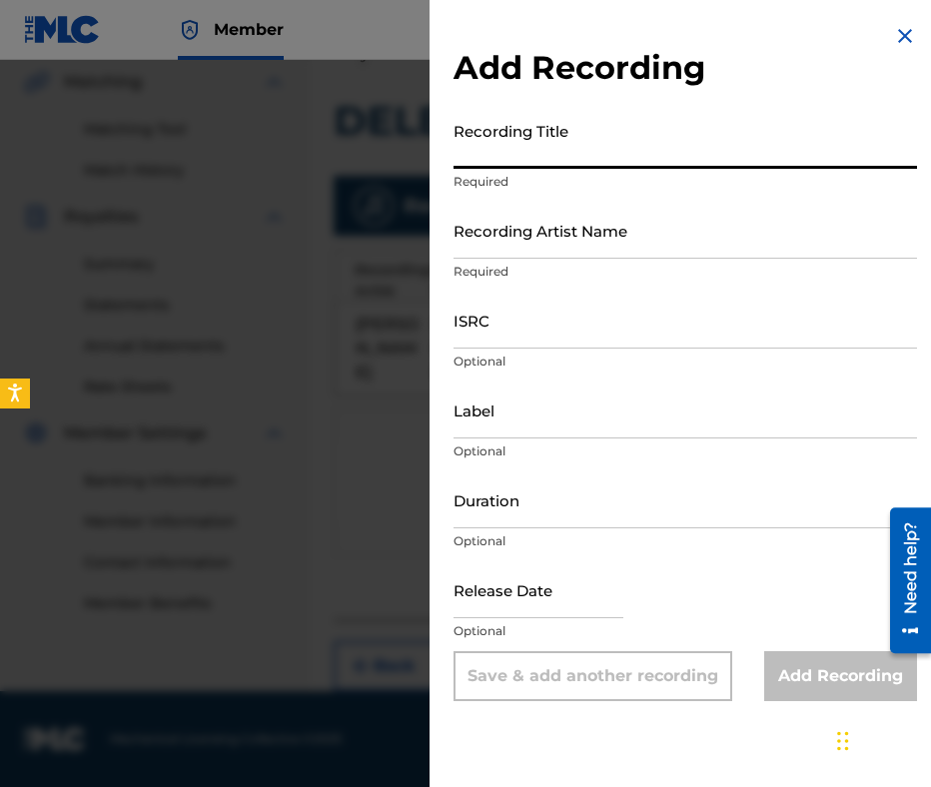
paste input "DELENO NA DVE"
type input "DELENO NA DVE"
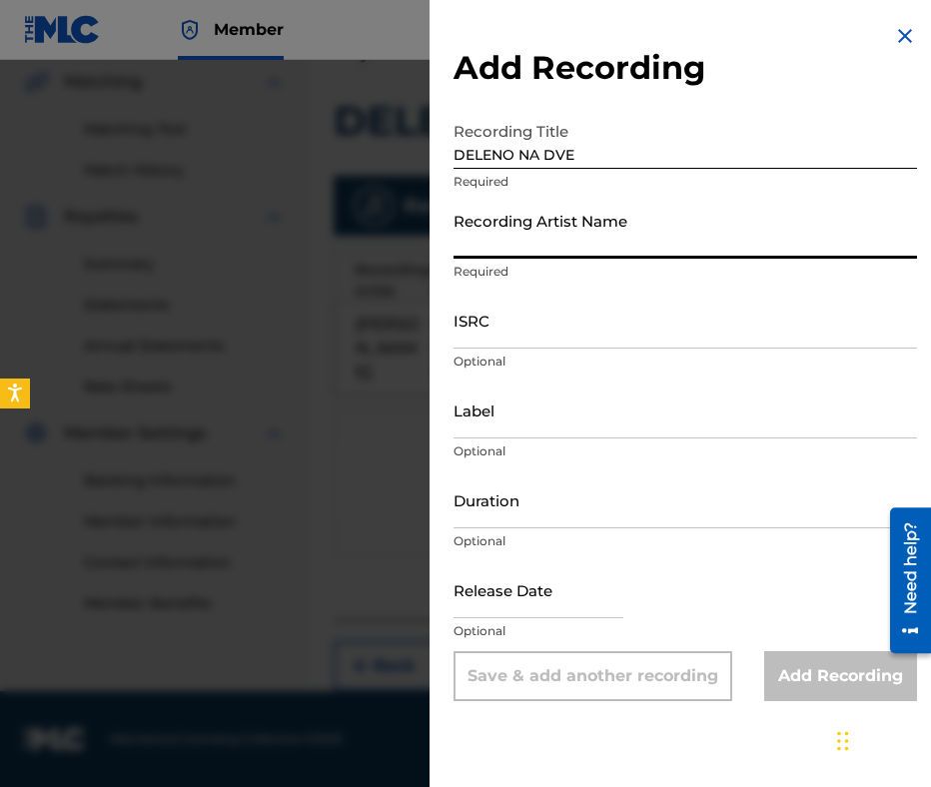
paste input "DAMYAN POPOV"
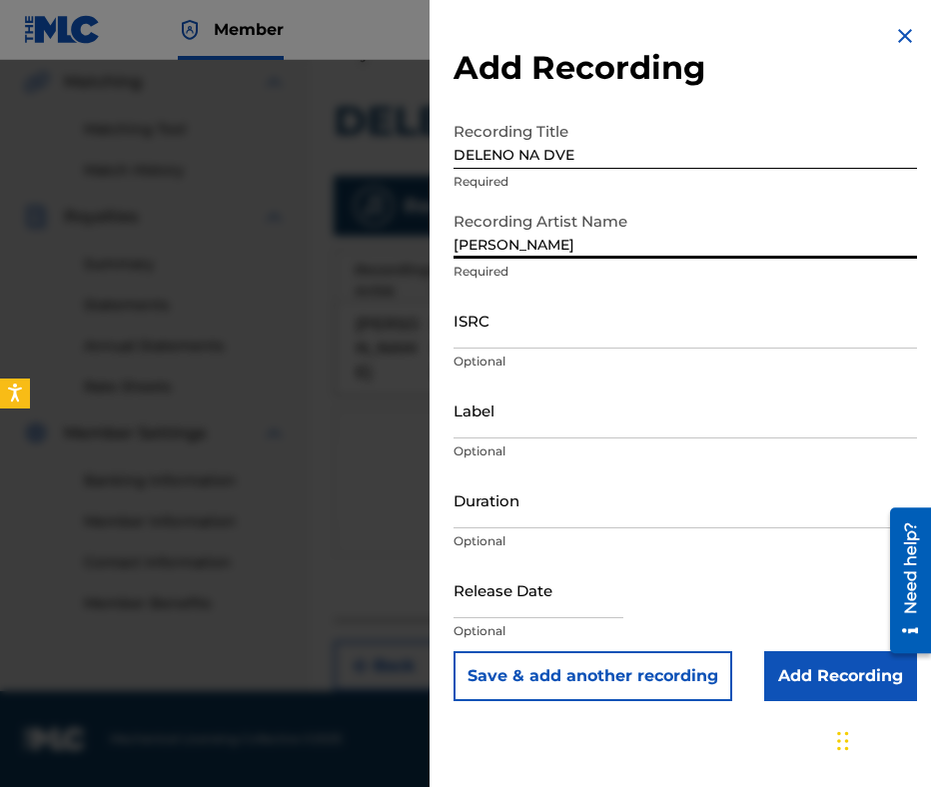
type input "DAMYAN POPOV"
click at [460, 138] on input "DELENO NA DVE" at bounding box center [684, 140] width 463 height 57
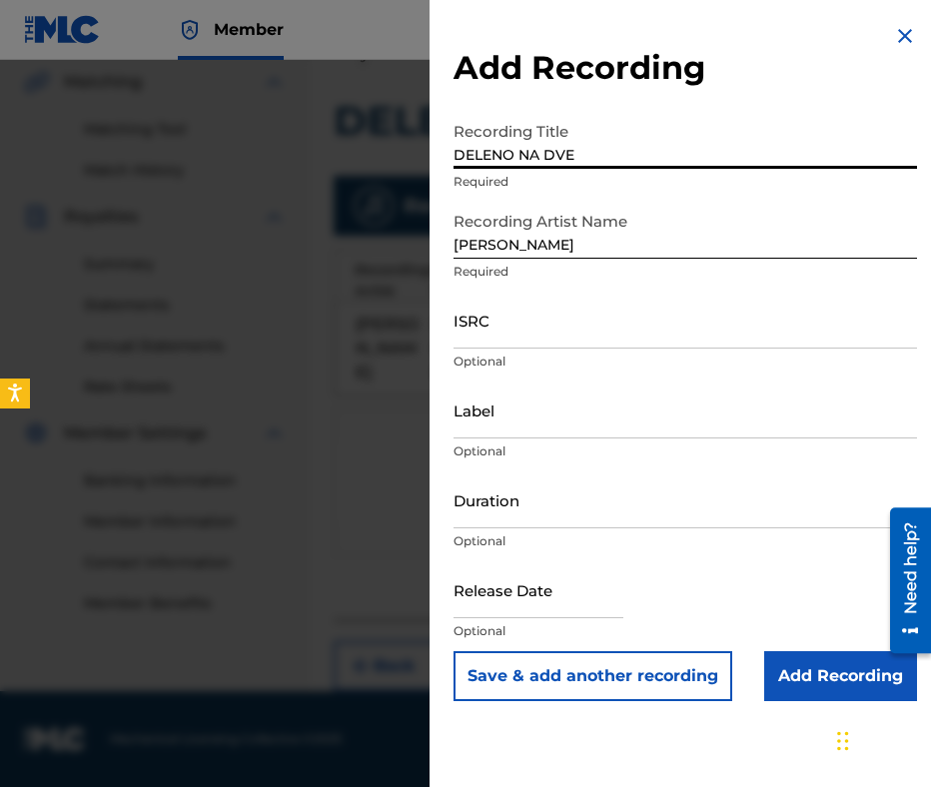
type input "DELENO NA DVE"
click at [461, 261] on div "Recording Artist Name DAMYAN POPOV Required" at bounding box center [684, 247] width 463 height 90
click at [457, 245] on input "DAMYAN POPOV" at bounding box center [684, 230] width 463 height 57
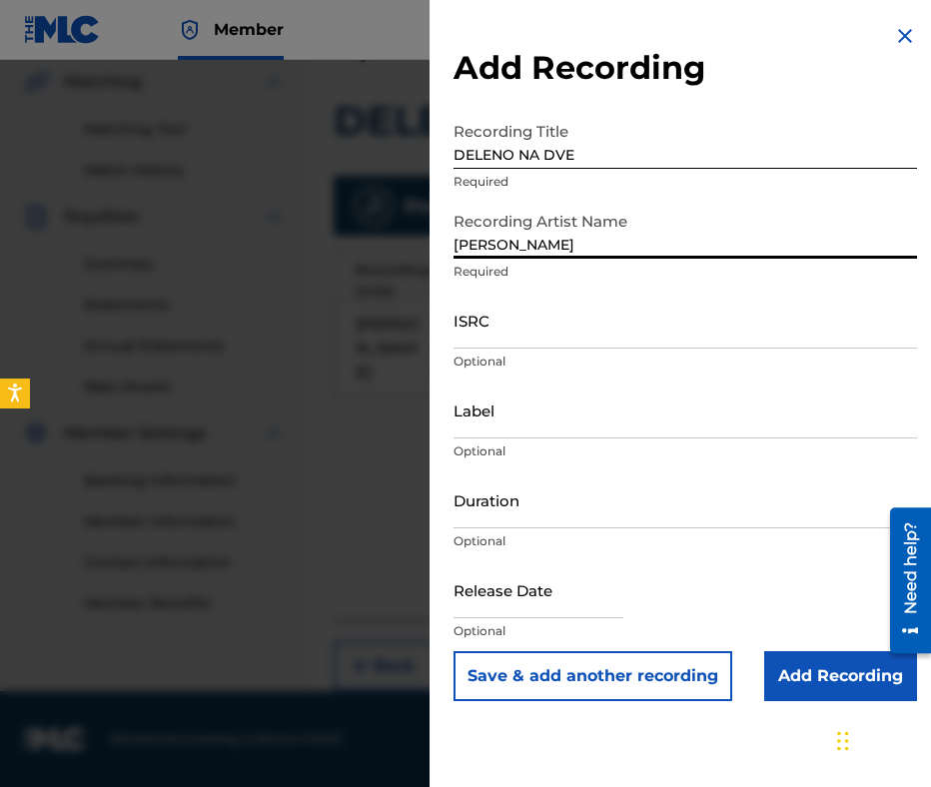
type input "DAMYAN POPOV"
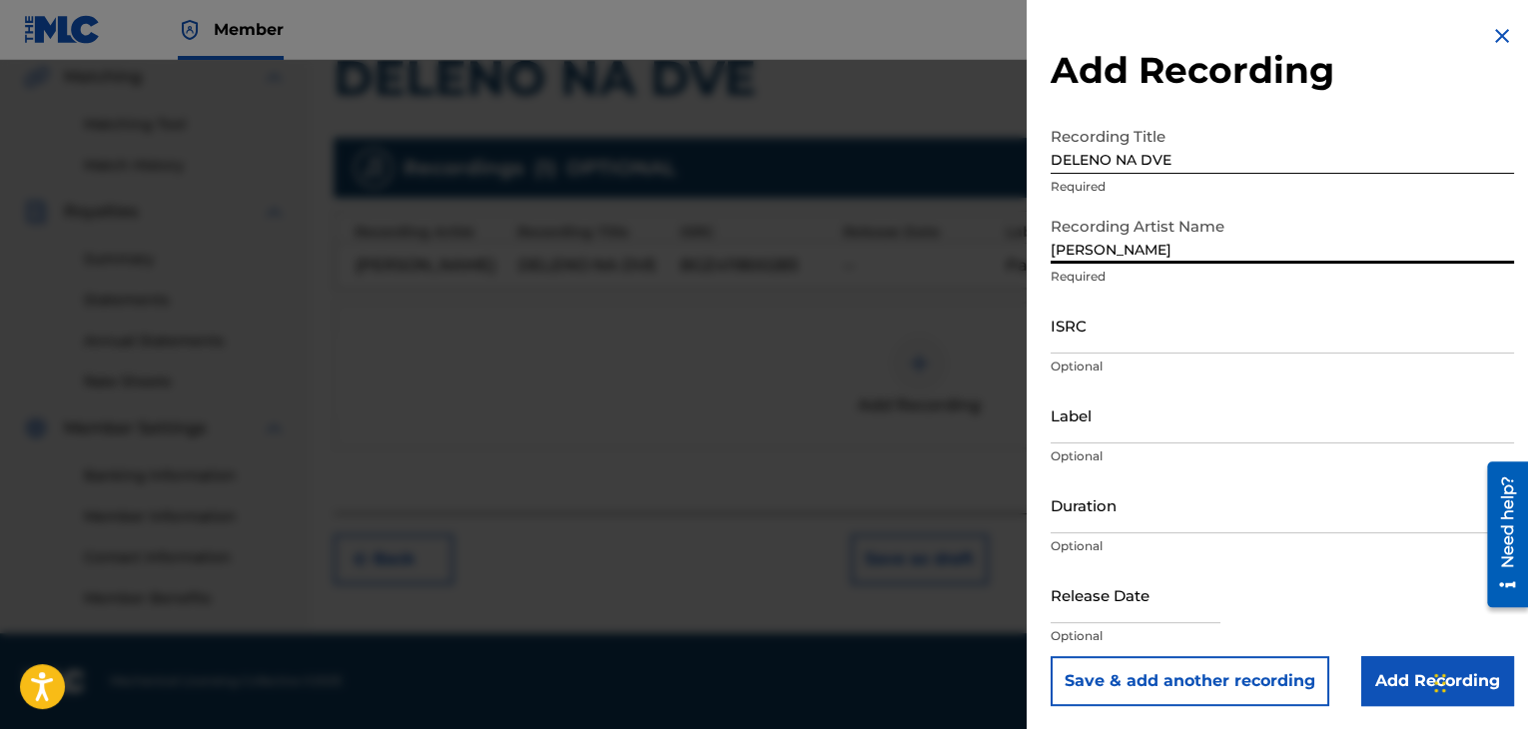
drag, startPoint x: 1206, startPoint y: 322, endPoint x: 1183, endPoint y: 292, distance: 37.8
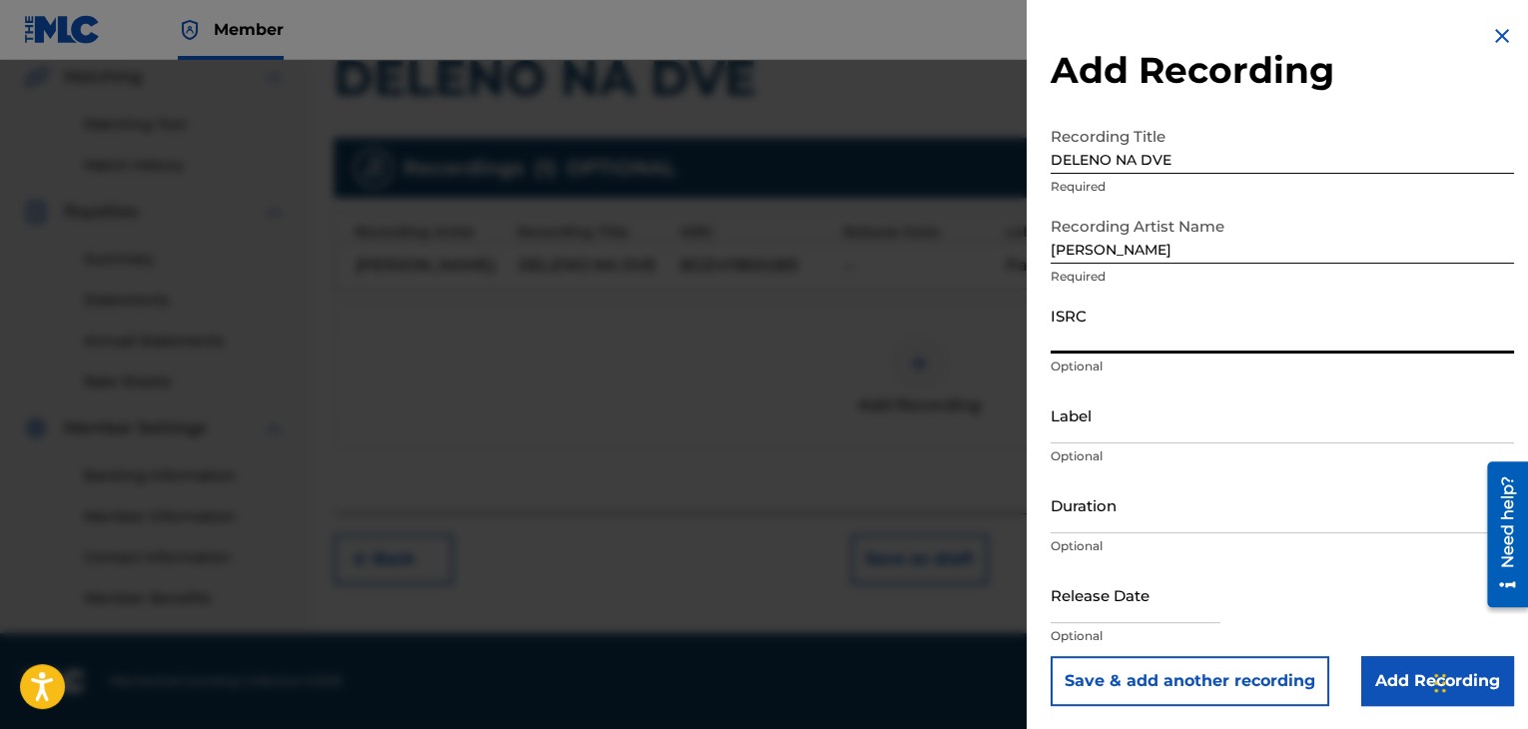
drag, startPoint x: 1183, startPoint y: 292, endPoint x: 1088, endPoint y: 340, distance: 106.3
paste input "BGA261856401"
type input "BGA261856401"
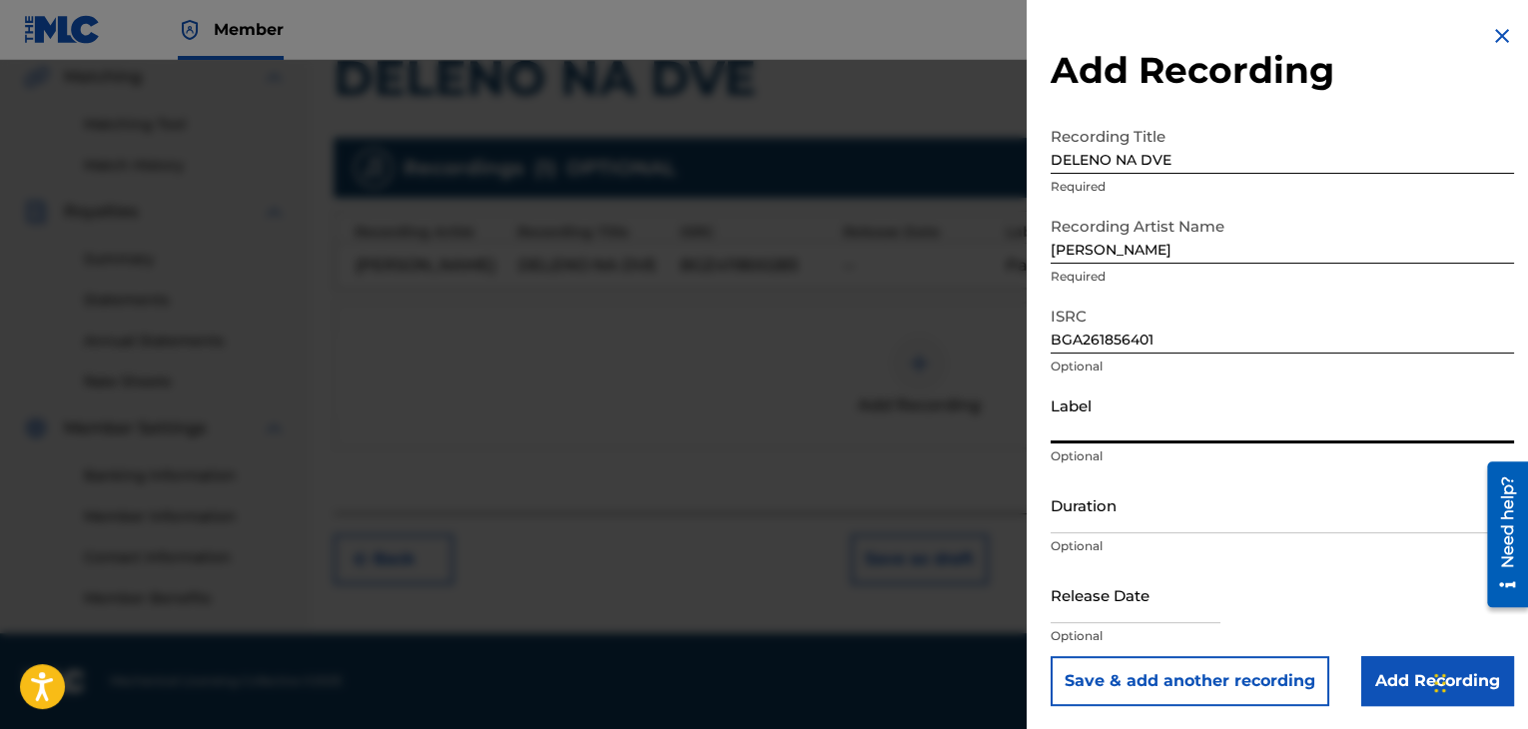
paste input "Payner"
type input "Payner"
click at [1193, 520] on input "Duration" at bounding box center [1282, 504] width 463 height 57
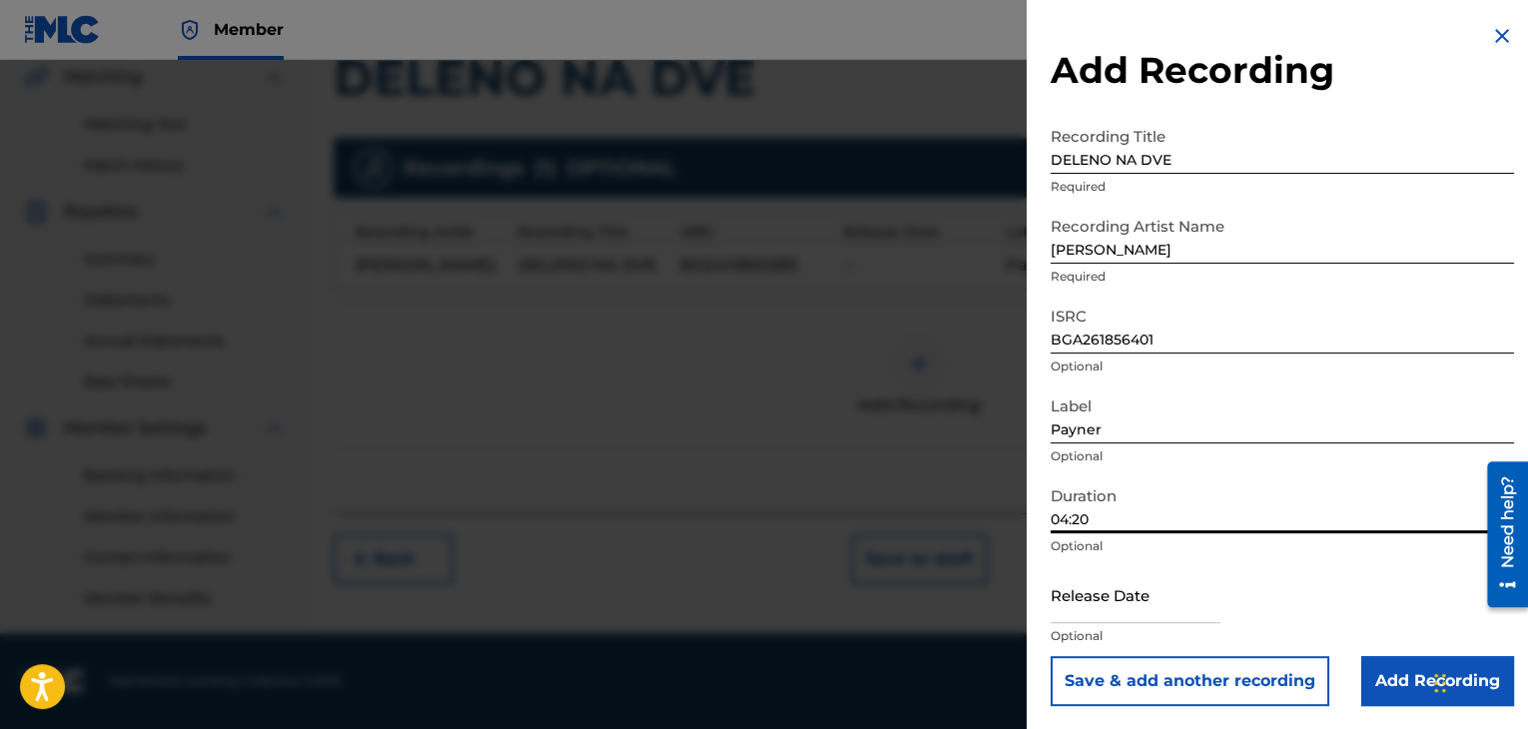
type input "04:20"
click at [1370, 675] on input "Add Recording" at bounding box center [1437, 681] width 153 height 50
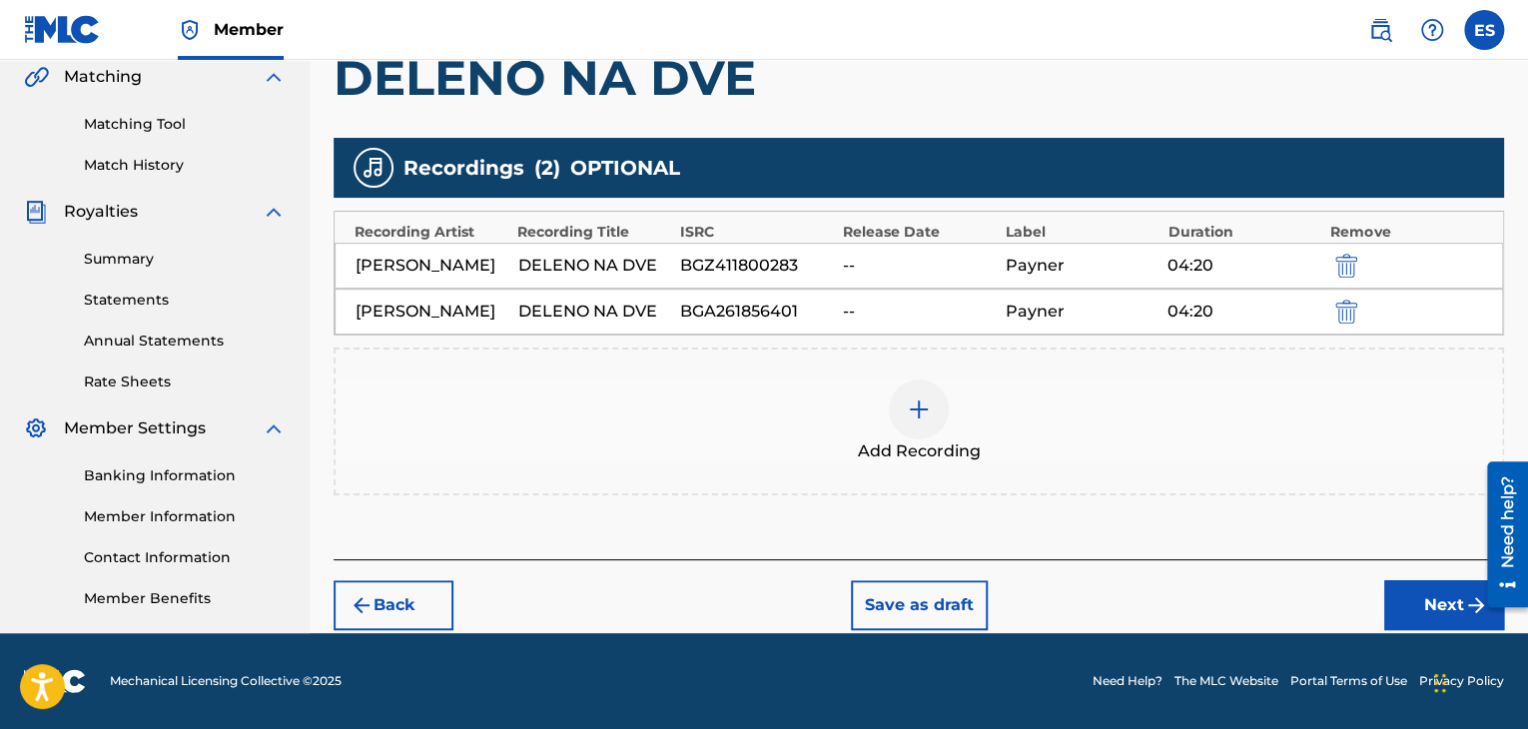
click at [1020, 440] on div "Add Recording" at bounding box center [919, 422] width 1167 height 84
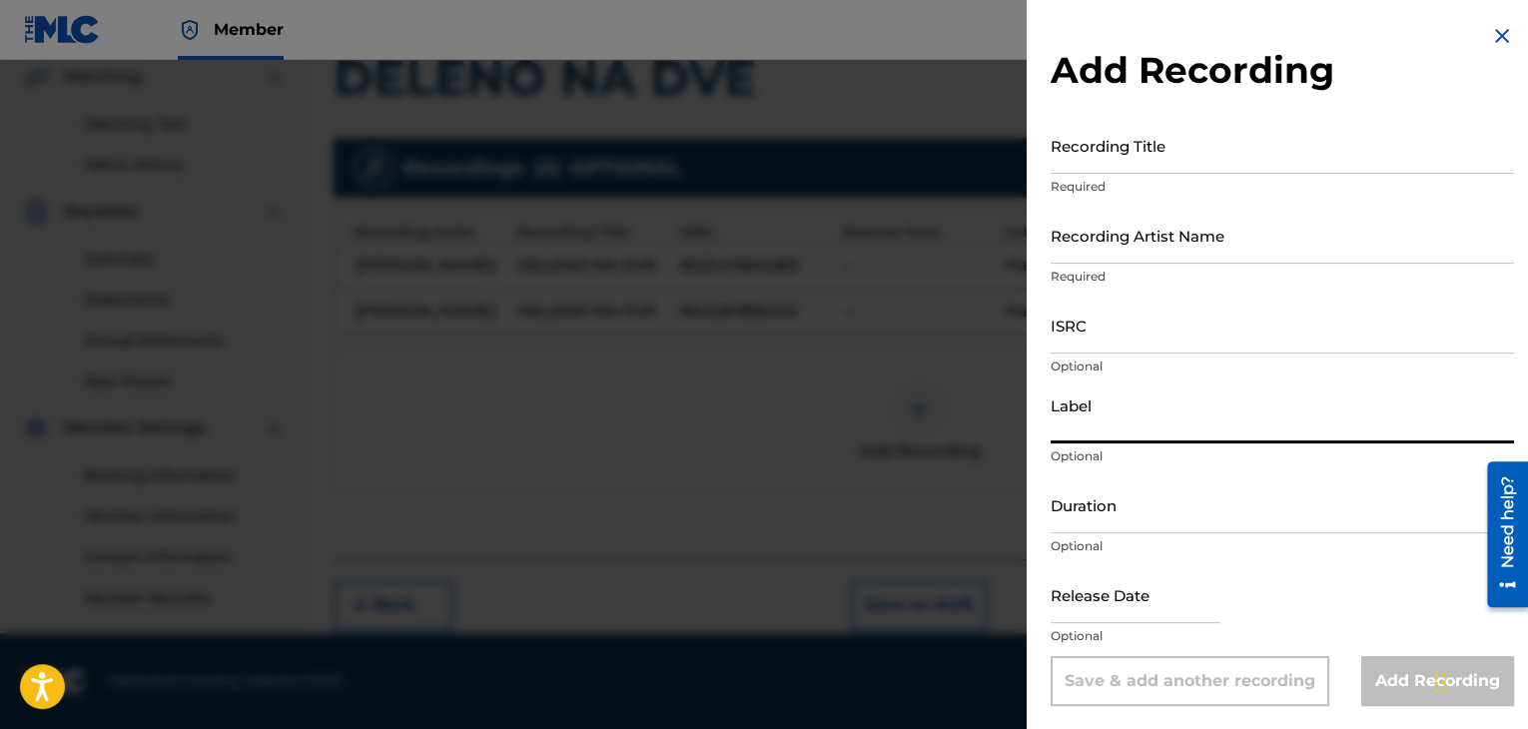
drag, startPoint x: 1155, startPoint y: 385, endPoint x: 1089, endPoint y: 421, distance: 75.1
paste input "BGA412100506"
type input "BGA412100506"
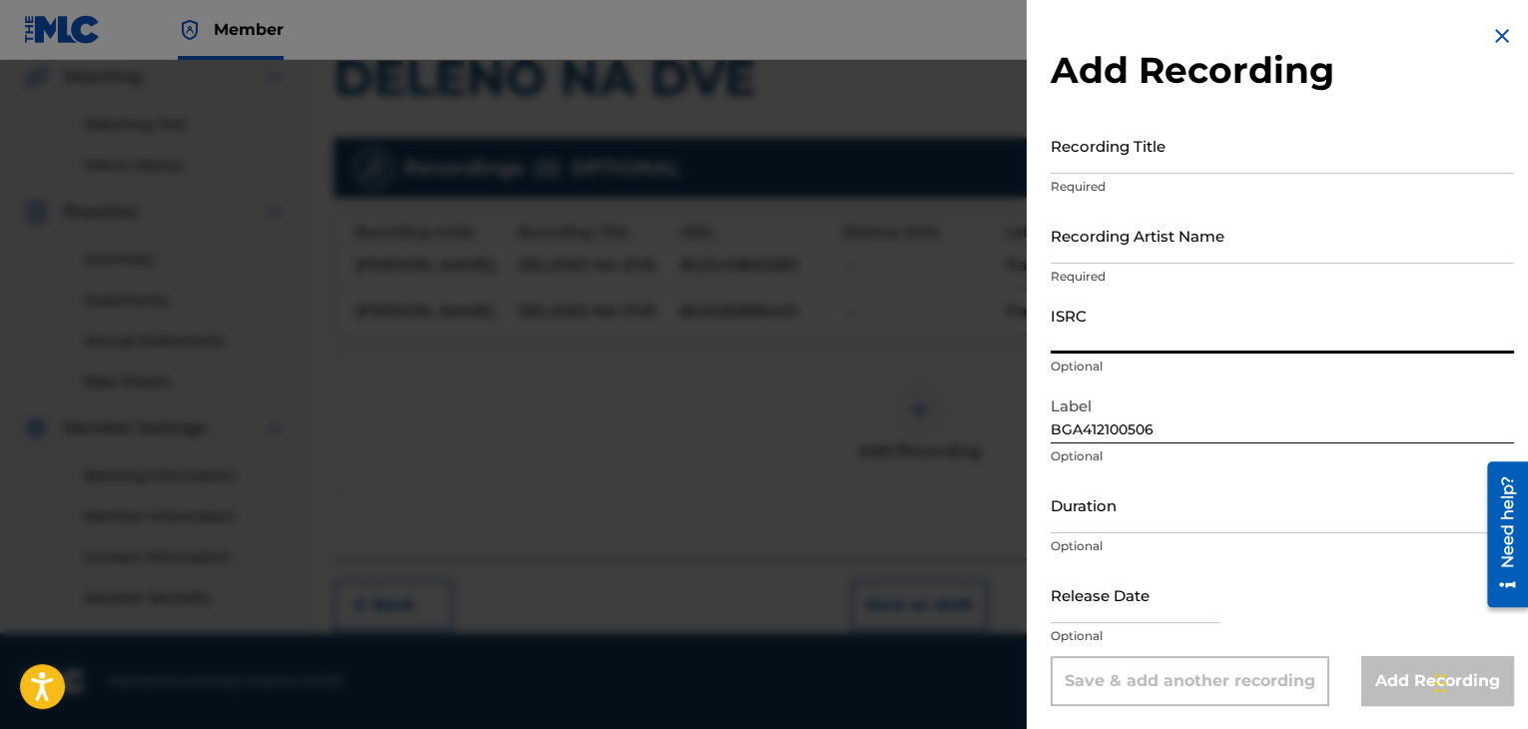
paste input "BGA412100506"
type input "BGA412100506"
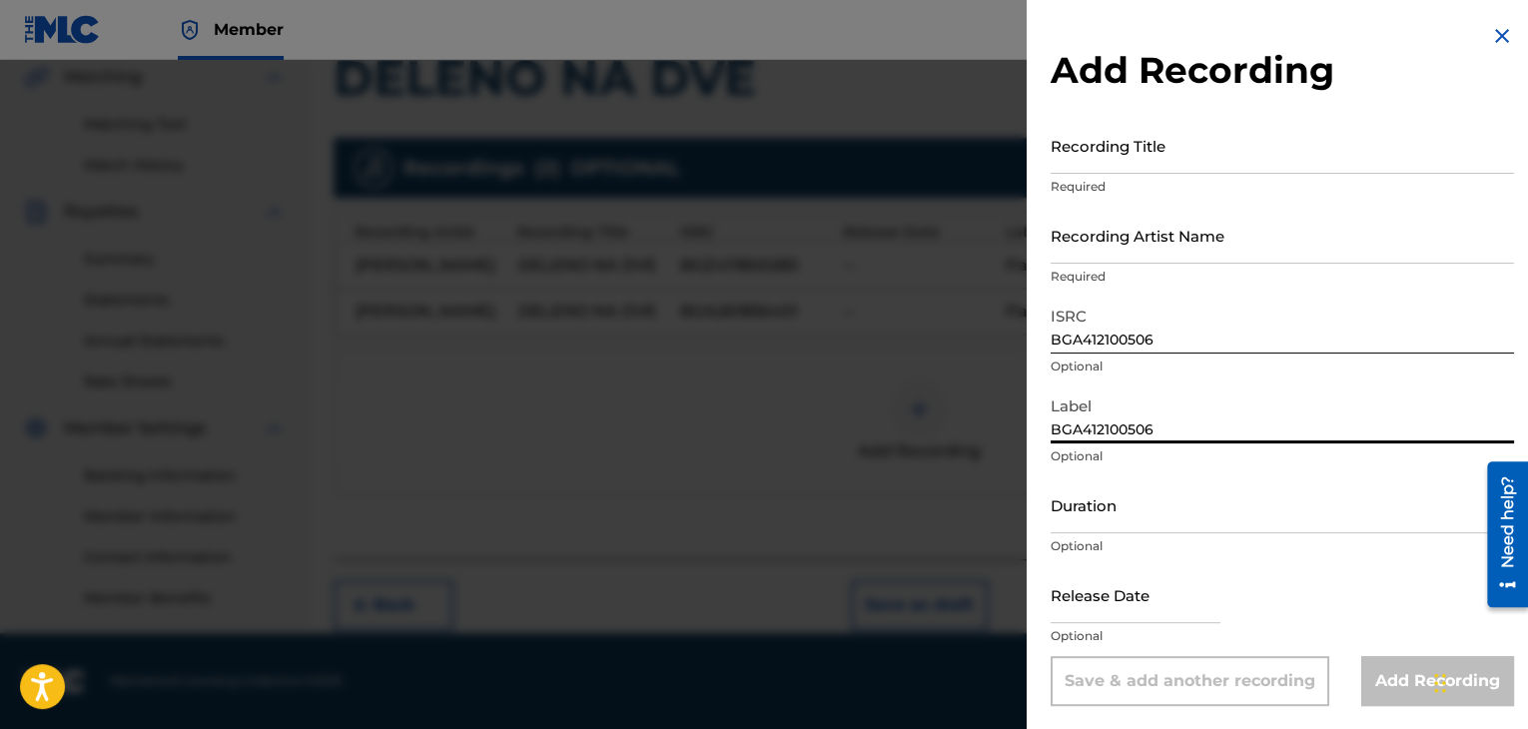
click at [1142, 435] on input "BGA412100506" at bounding box center [1282, 415] width 463 height 57
paste input "Payner"
type input "Payner"
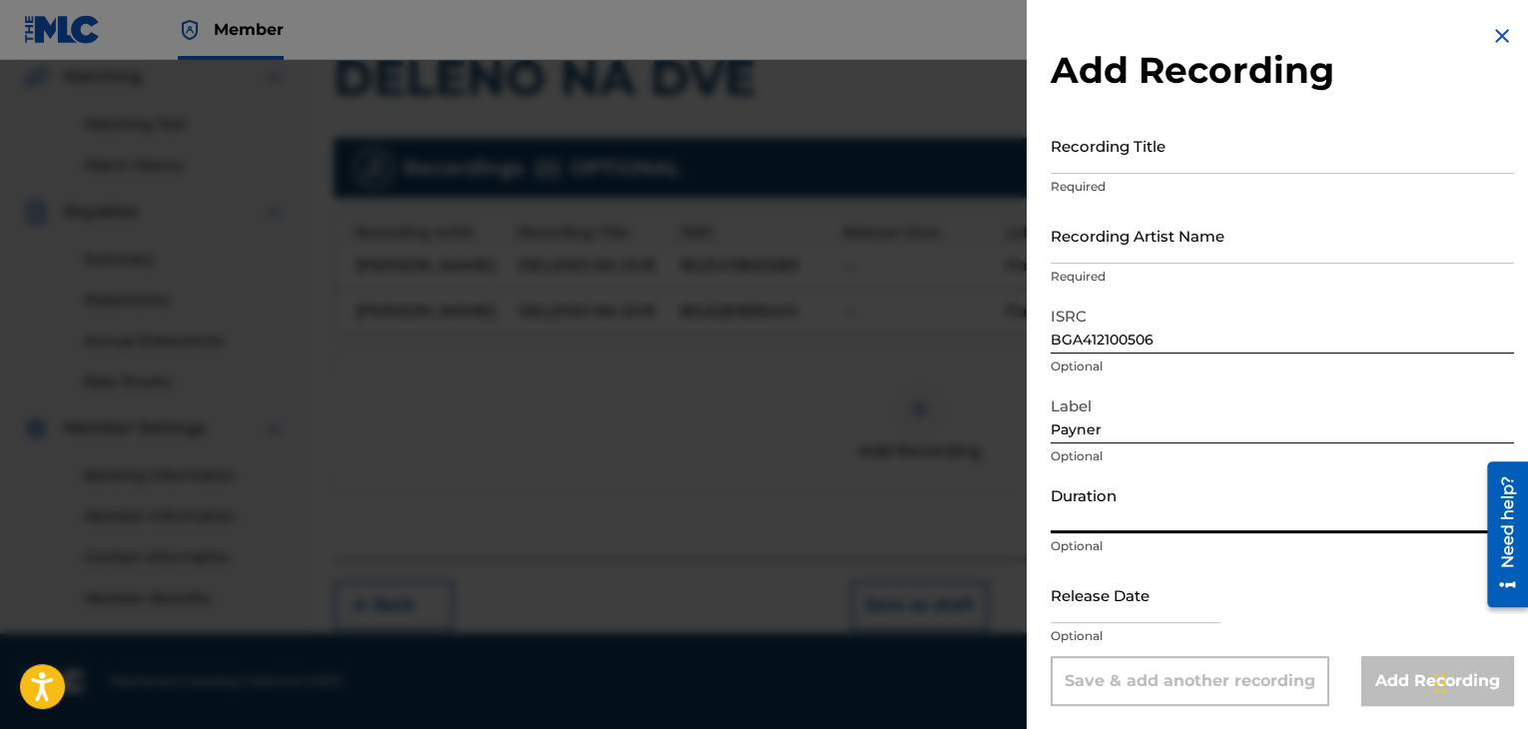
click at [1150, 504] on input "Duration" at bounding box center [1282, 504] width 463 height 57
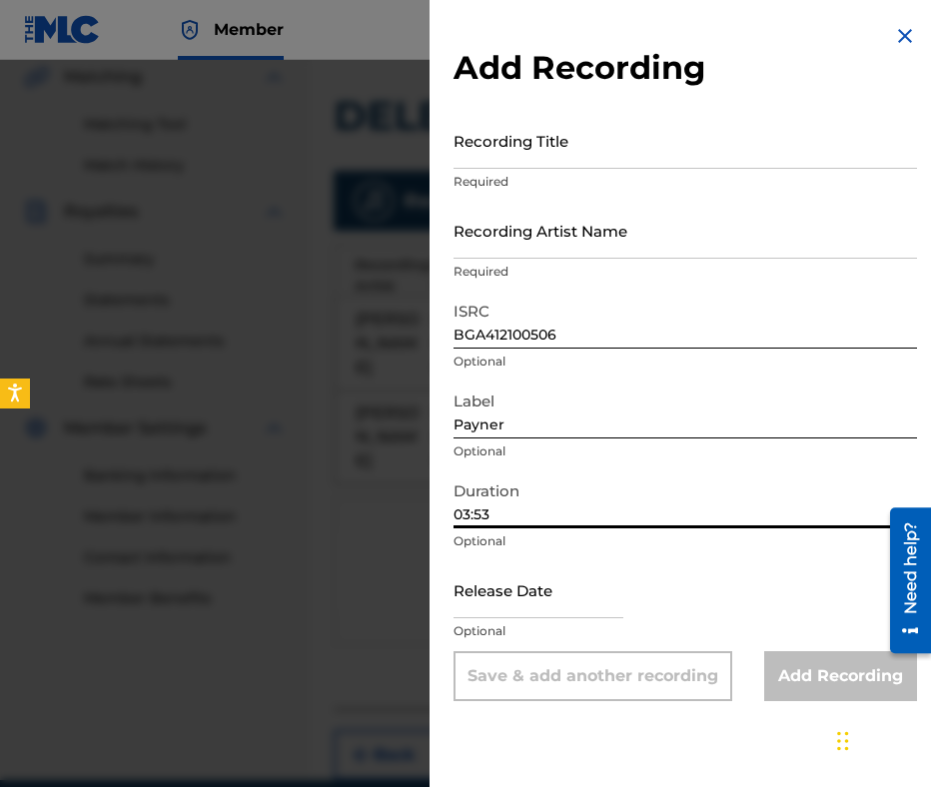
type input "03:53"
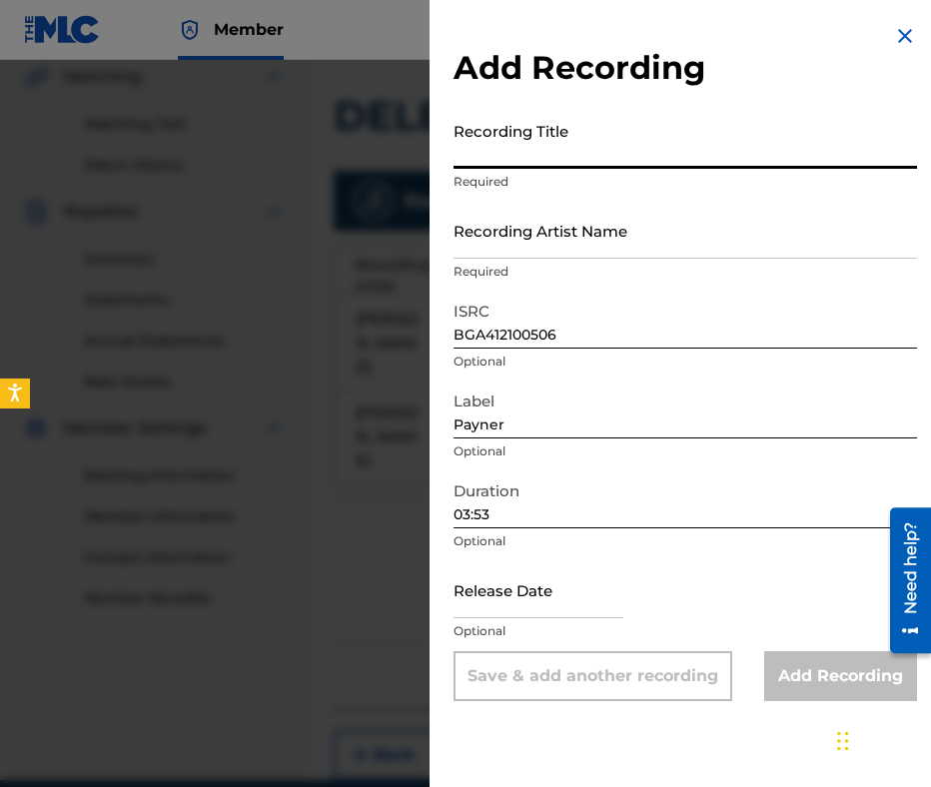
paste input "DELENO NA DVE"
type input "DELENO NA DVE"
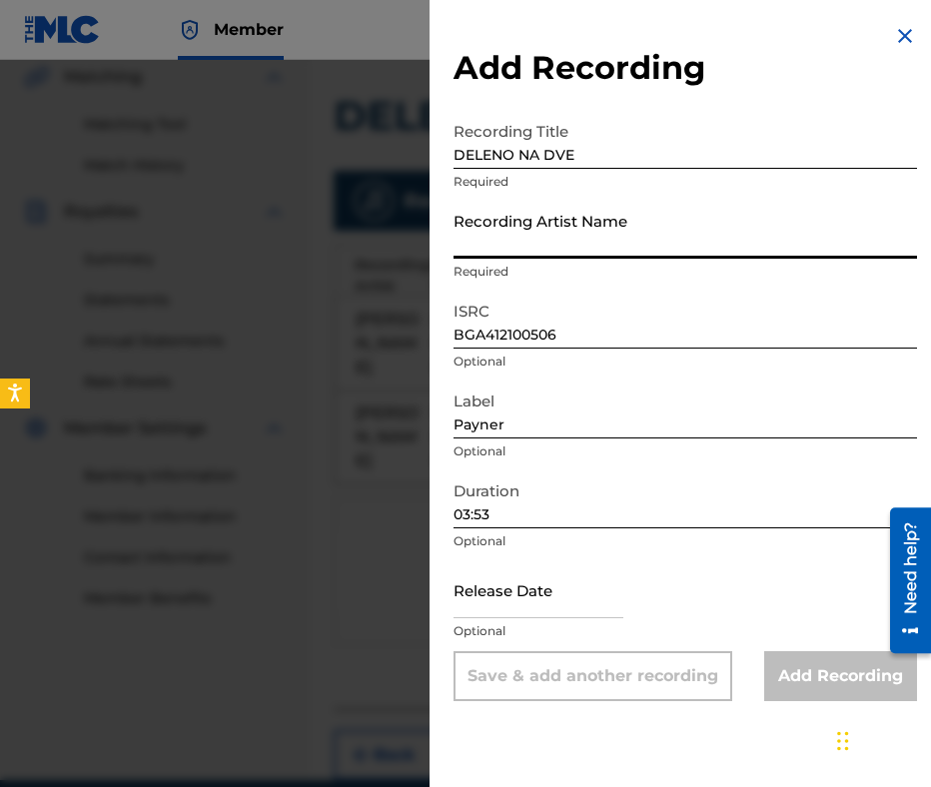
paste input "DAMYAN POPOV"
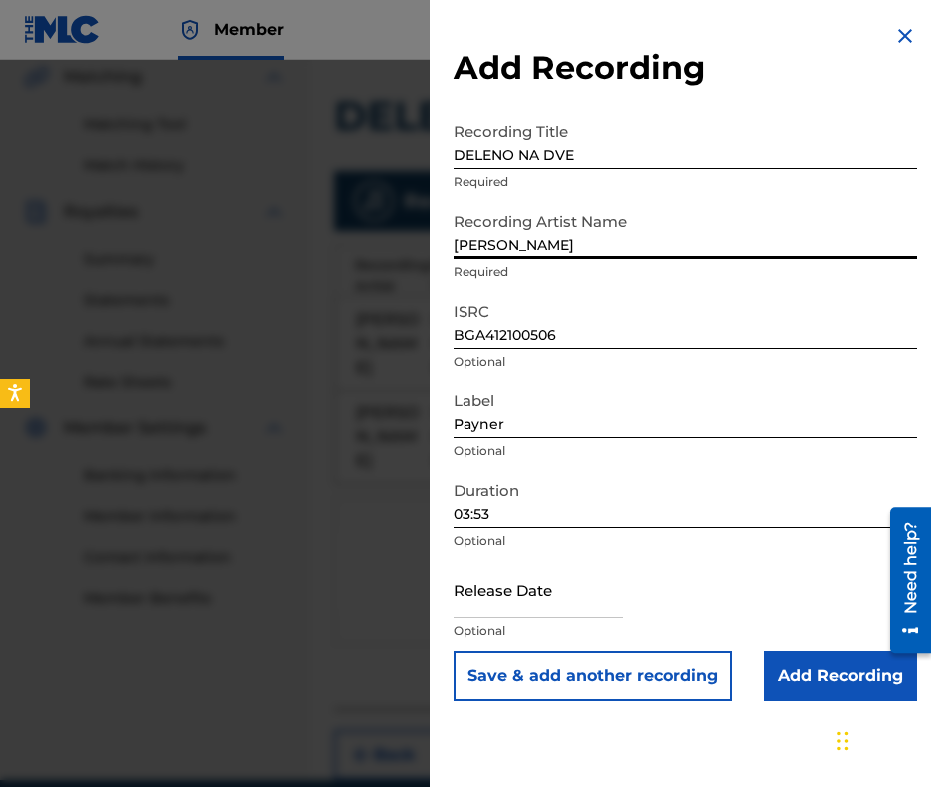
type input "DAMYAN POPOV"
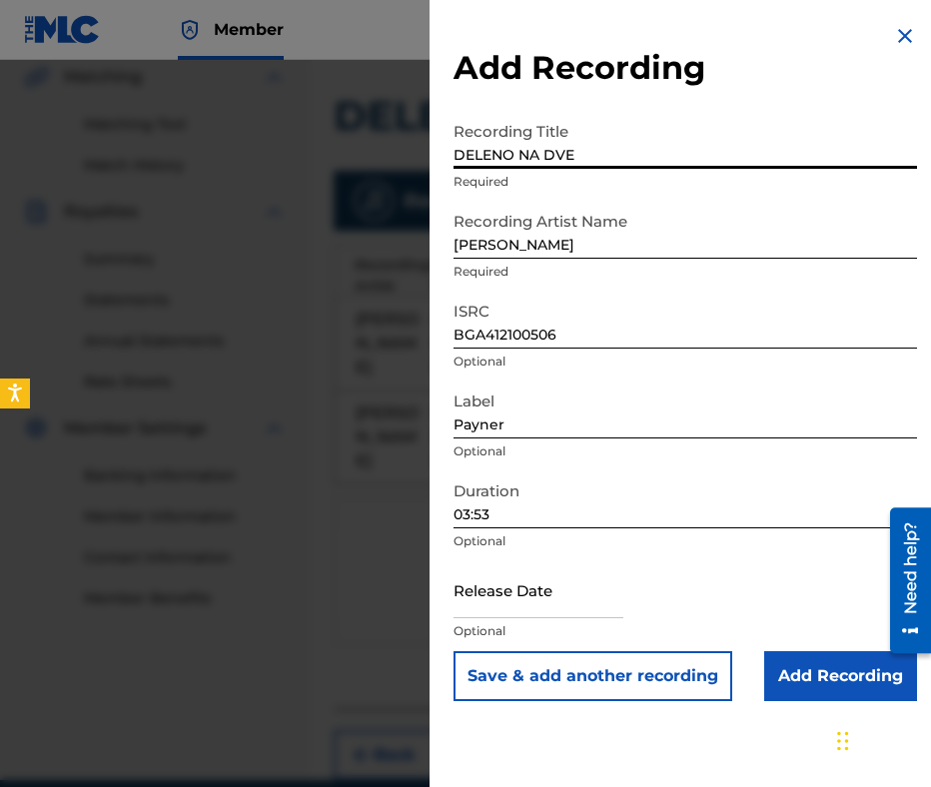
click at [458, 164] on input "DELENO NA DVE" at bounding box center [684, 140] width 463 height 57
type input "DELENO NA DVE"
click at [459, 248] on input "DAMYAN POPOV" at bounding box center [684, 230] width 463 height 57
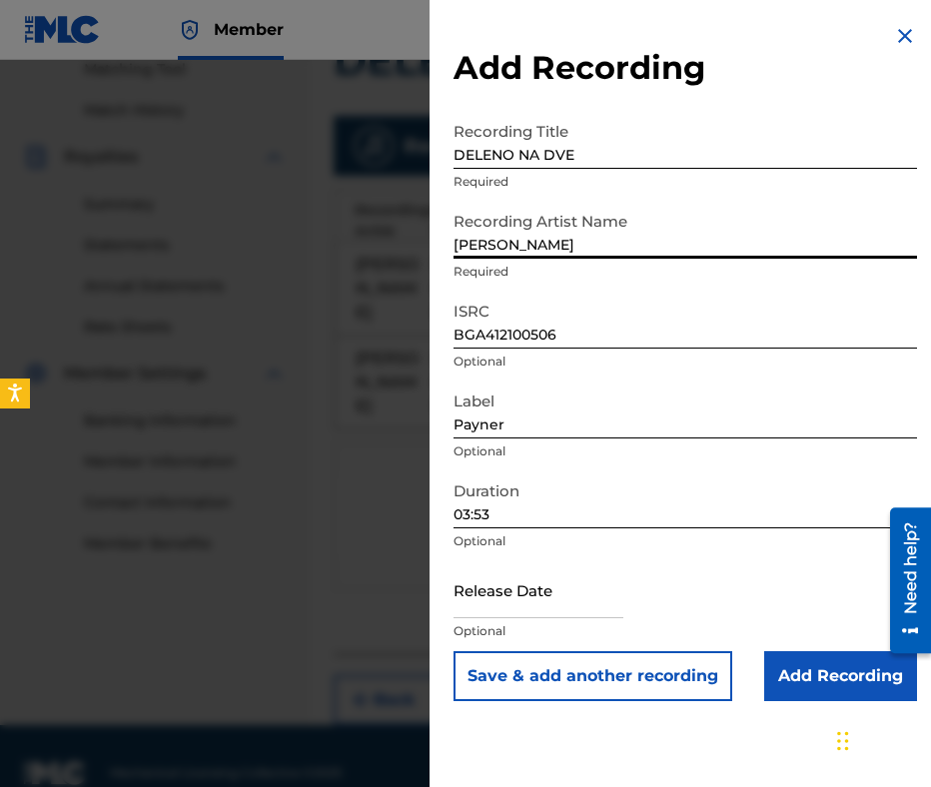
scroll to position [570, 0]
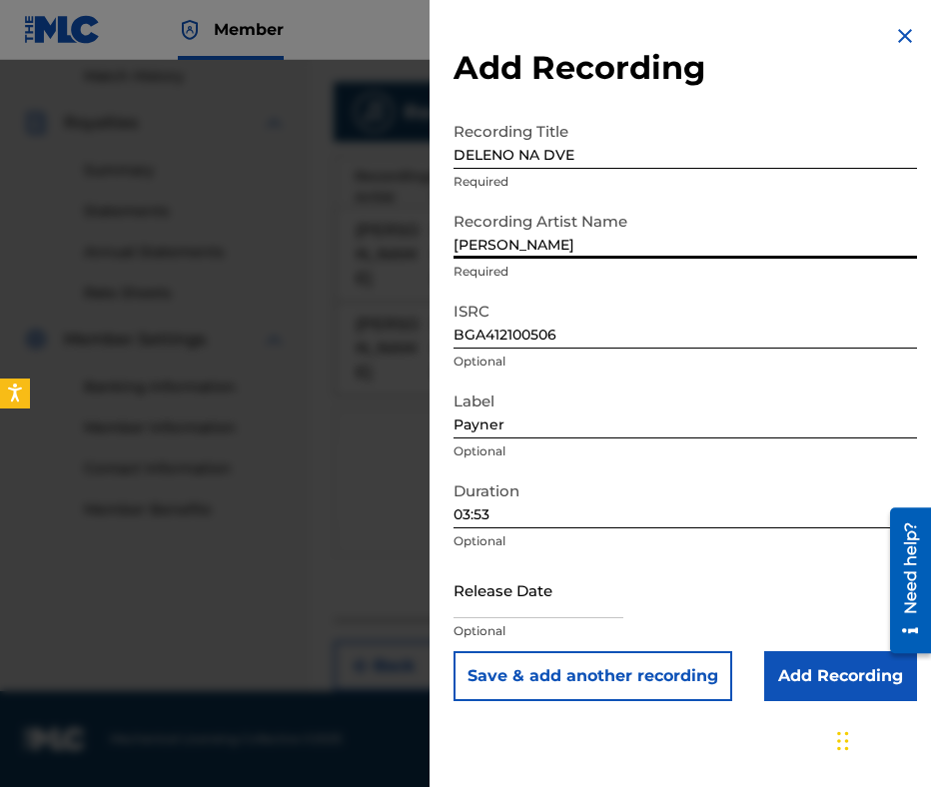
type input "DAMYAN POPOV"
click at [820, 688] on input "Add Recording" at bounding box center [840, 676] width 153 height 50
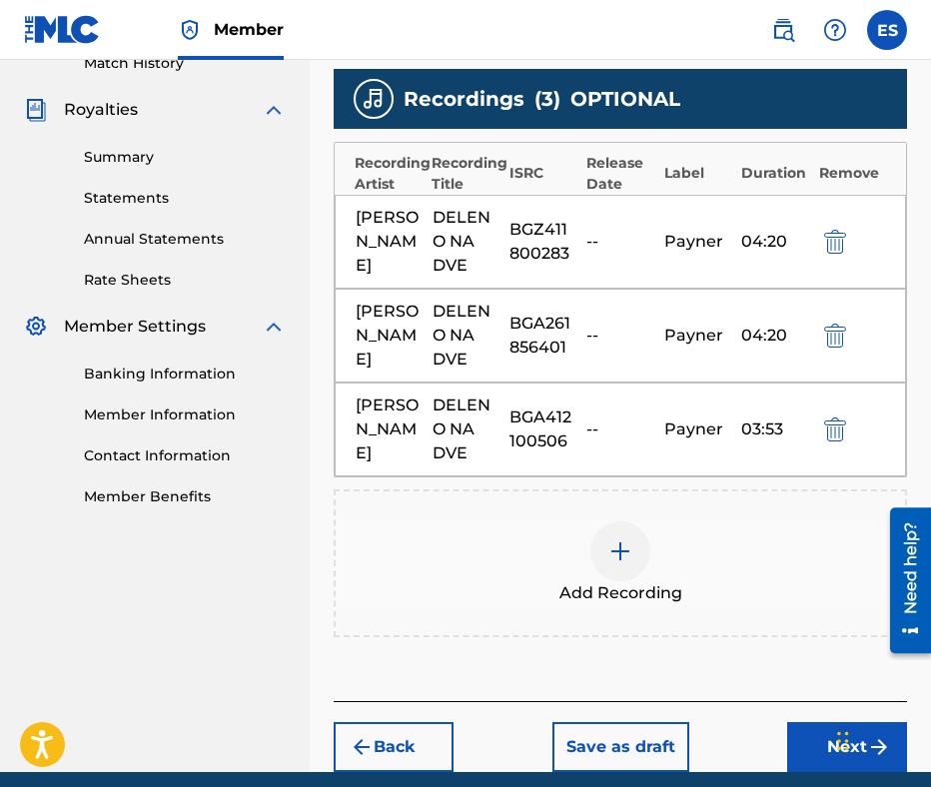
scroll to position [508, 0]
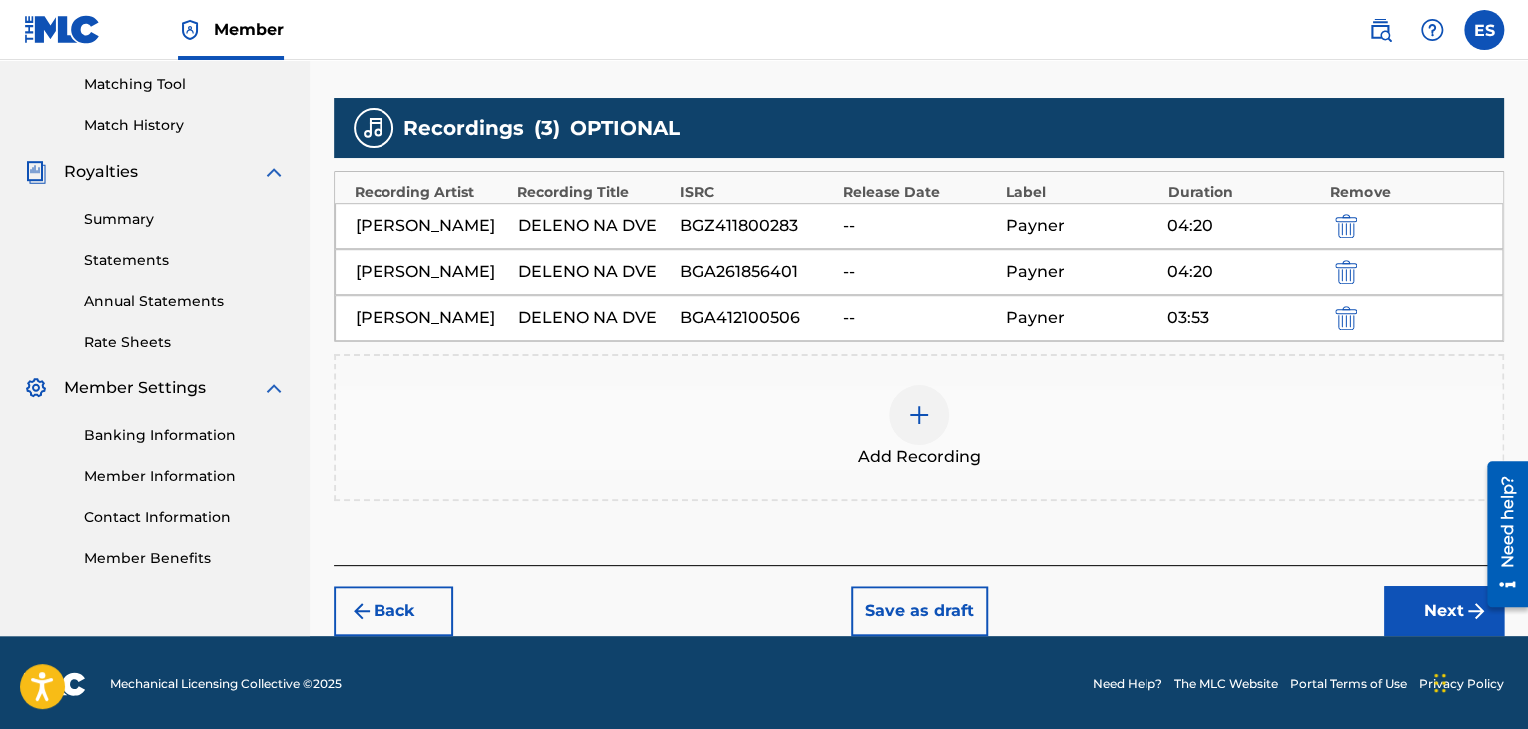
click at [910, 387] on div at bounding box center [919, 416] width 60 height 60
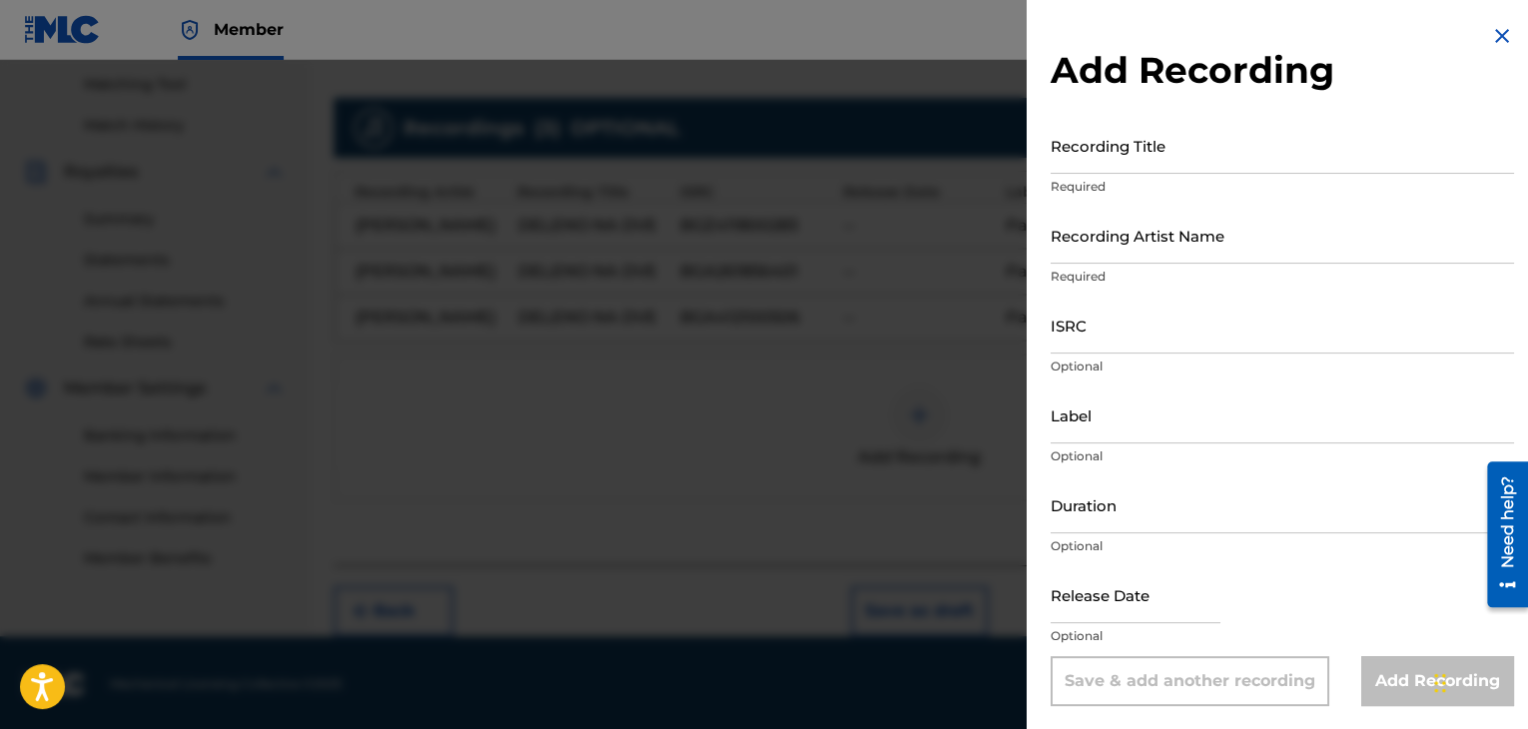
drag, startPoint x: 1089, startPoint y: 361, endPoint x: 1059, endPoint y: 432, distance: 77.0
paste input "Damian Popov"
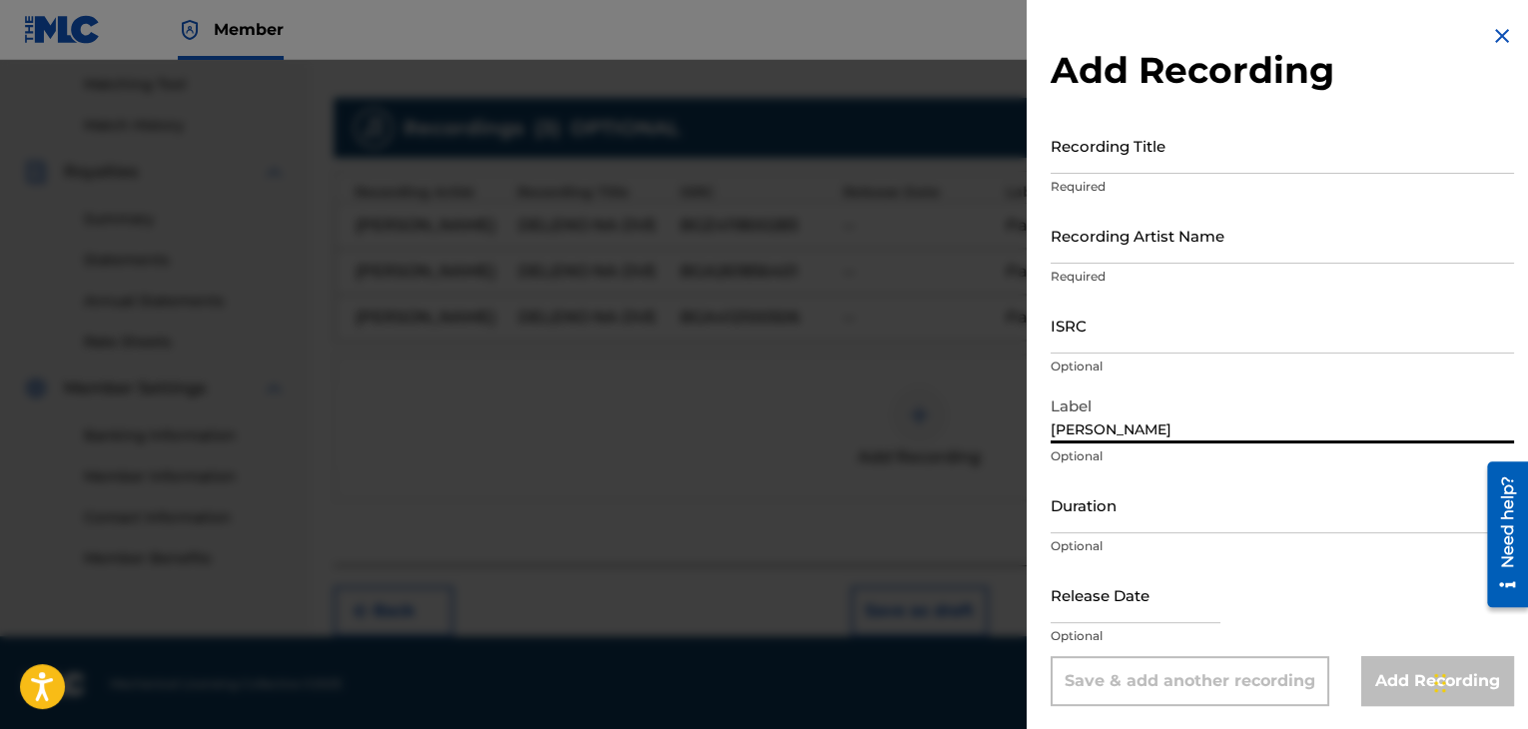
type input "Damian Popov"
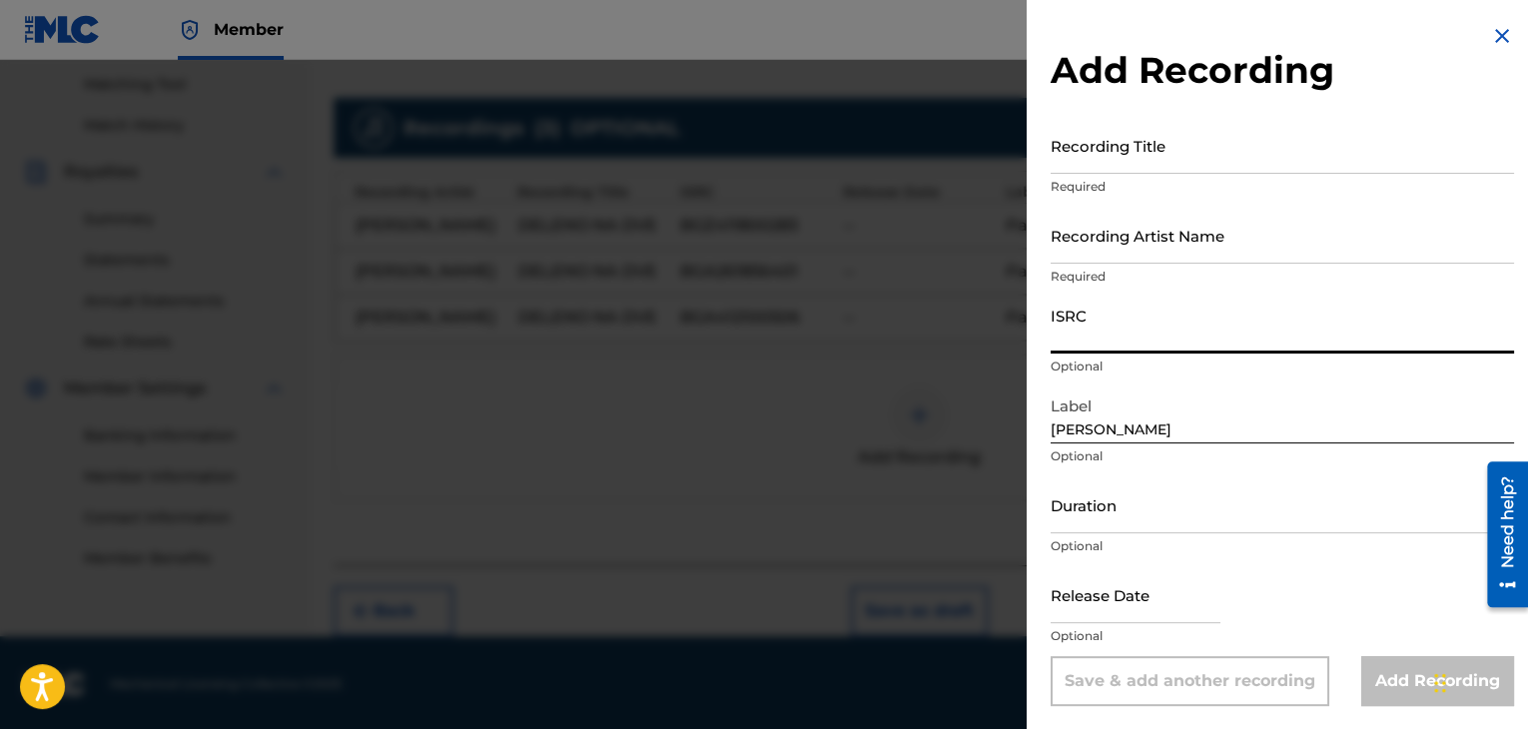
paste input "BGA261852401"
type input "BGA261852401"
click at [1203, 510] on input "Duration" at bounding box center [1282, 504] width 463 height 57
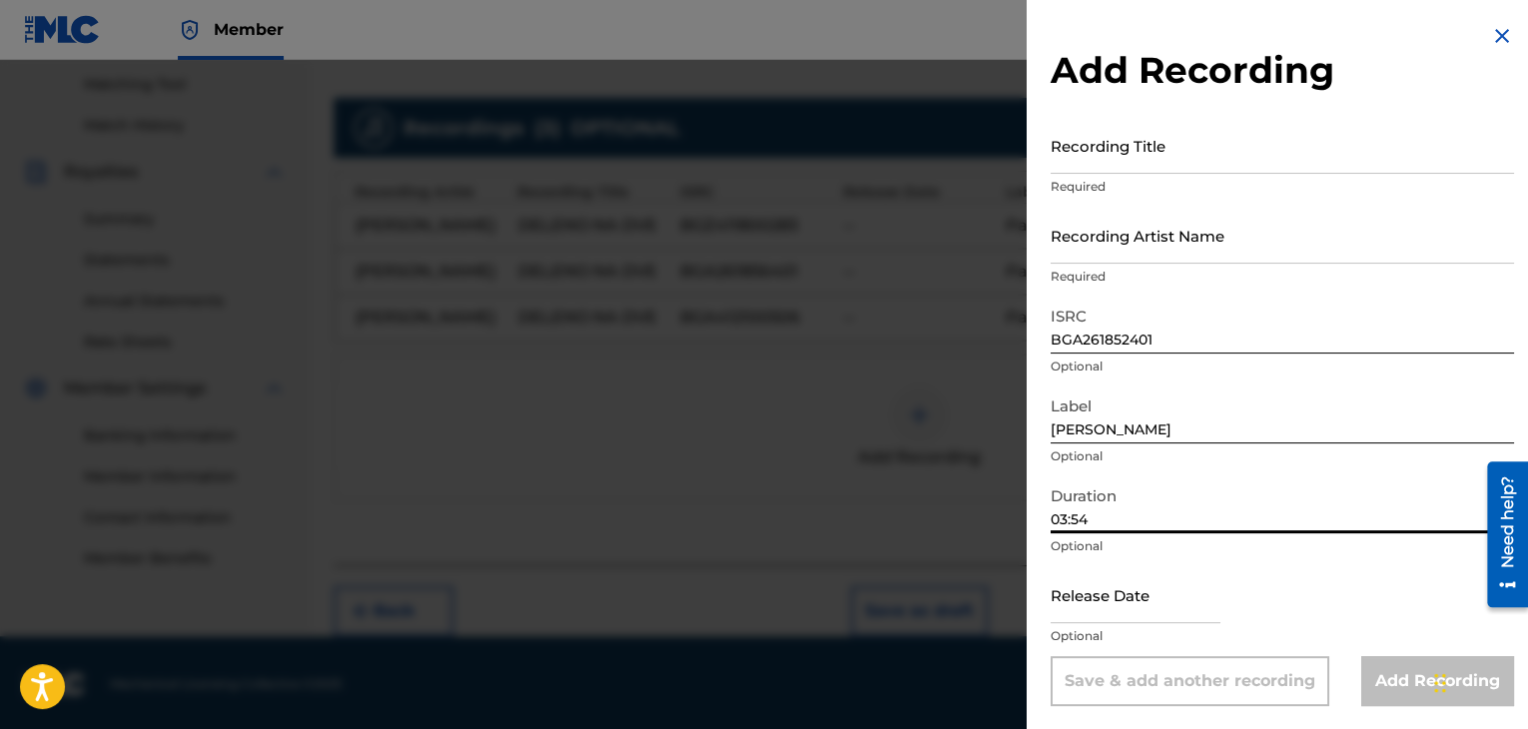
type input "03:54"
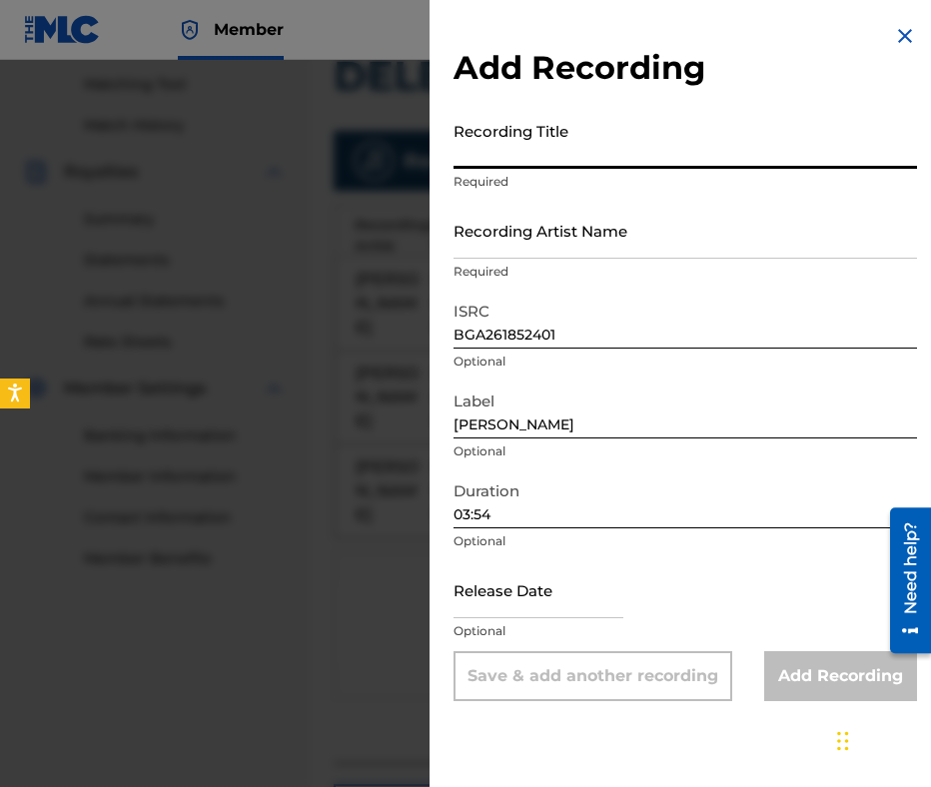
paste input "DELENO NA DVE"
type input "DELENO NA DVE"
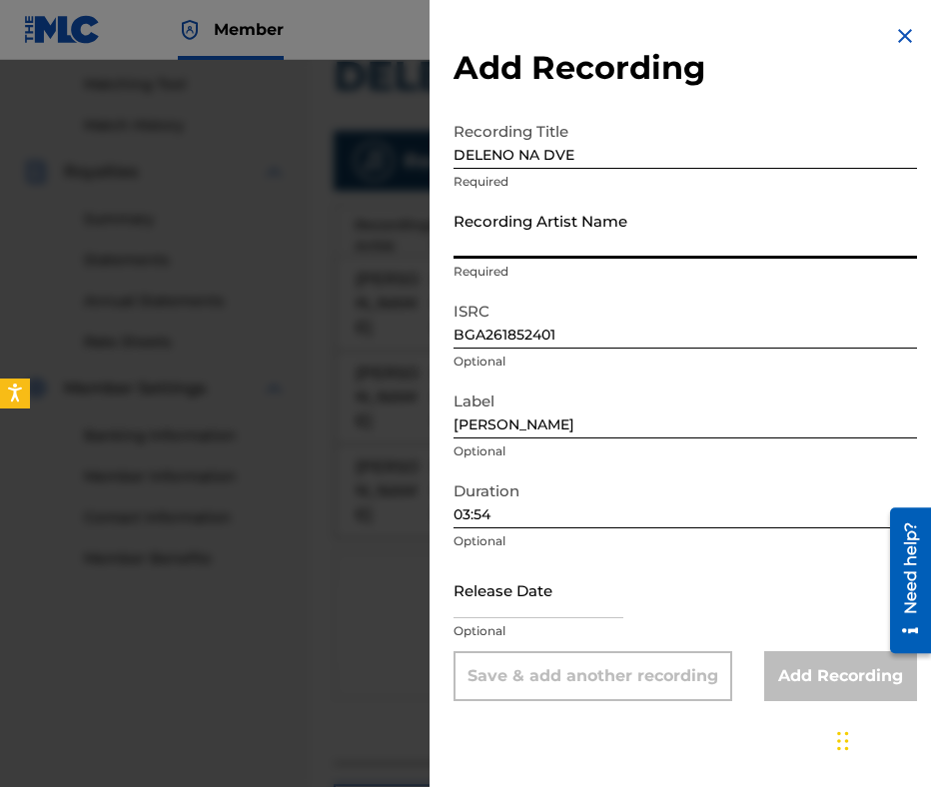
paste input "DAMYAN POPOV"
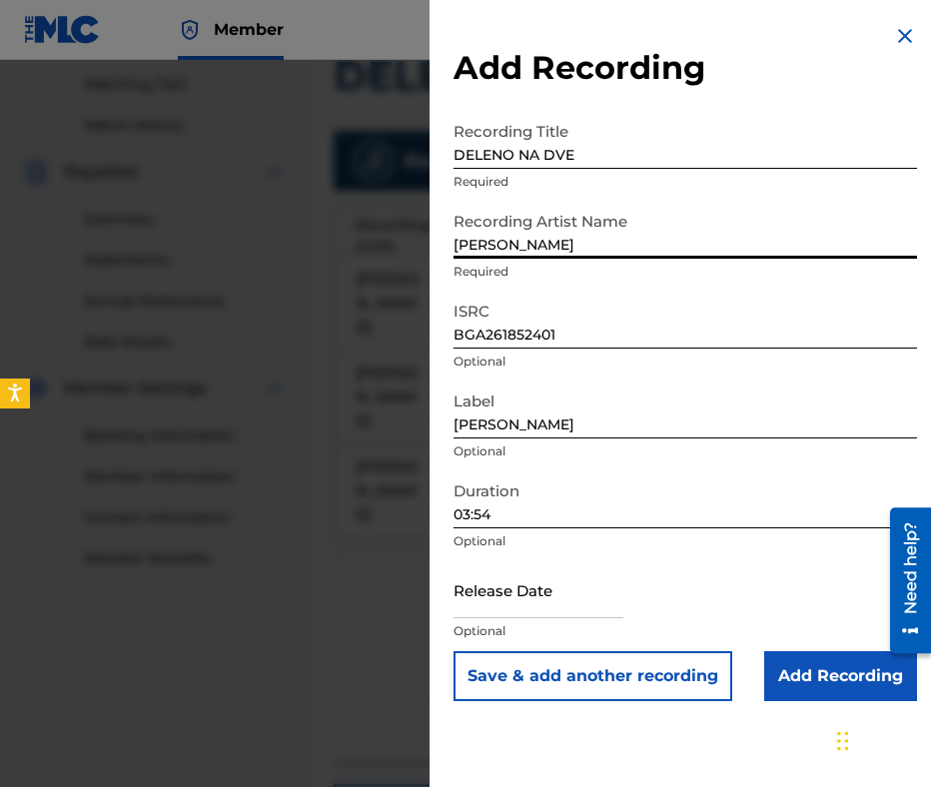
type input "DAMYAN POPOV"
click at [451, 111] on div "Add Recording Recording Title DELENO NA DVE Required Recording Artist Name DAMY…" at bounding box center [685, 362] width 511 height 725
click at [456, 156] on input "DELENO NA DVE" at bounding box center [684, 140] width 463 height 57
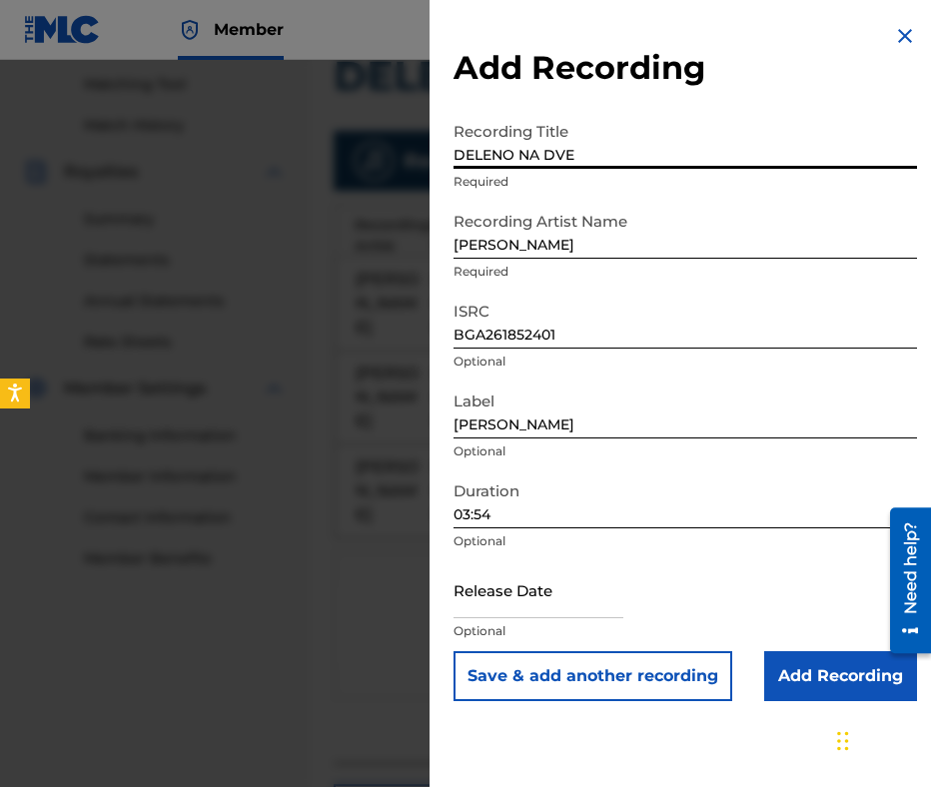
type input "DELENO NA DVE"
click at [463, 254] on input "DAMYAN POPOV" at bounding box center [684, 230] width 463 height 57
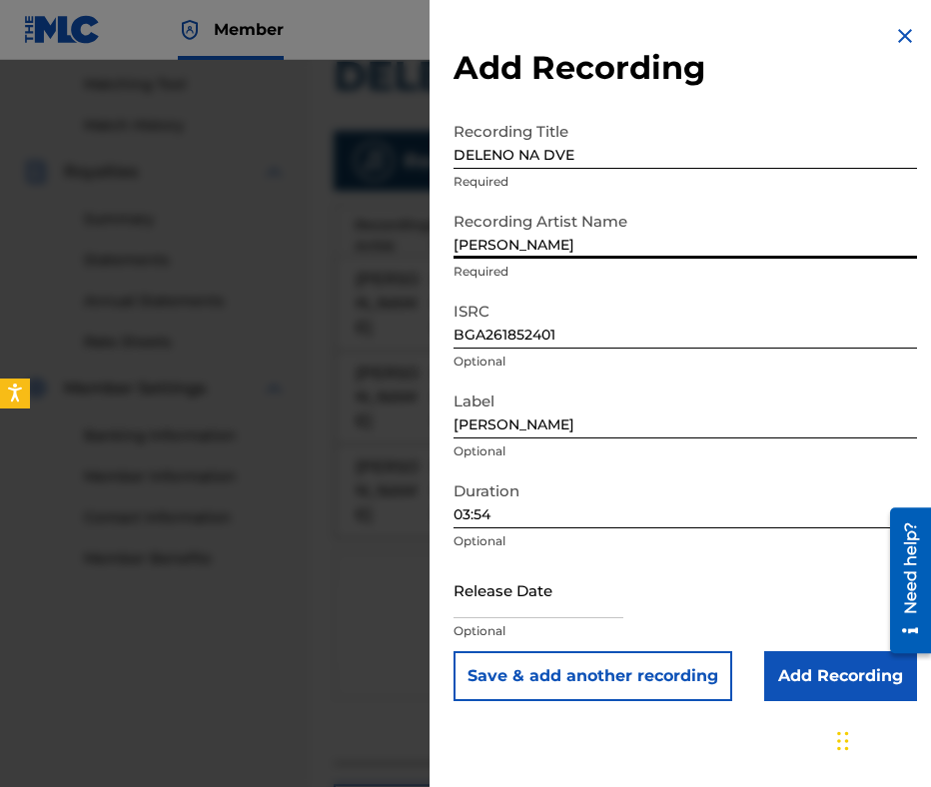
click at [457, 247] on input "DAMYAN POPOV" at bounding box center [684, 230] width 463 height 57
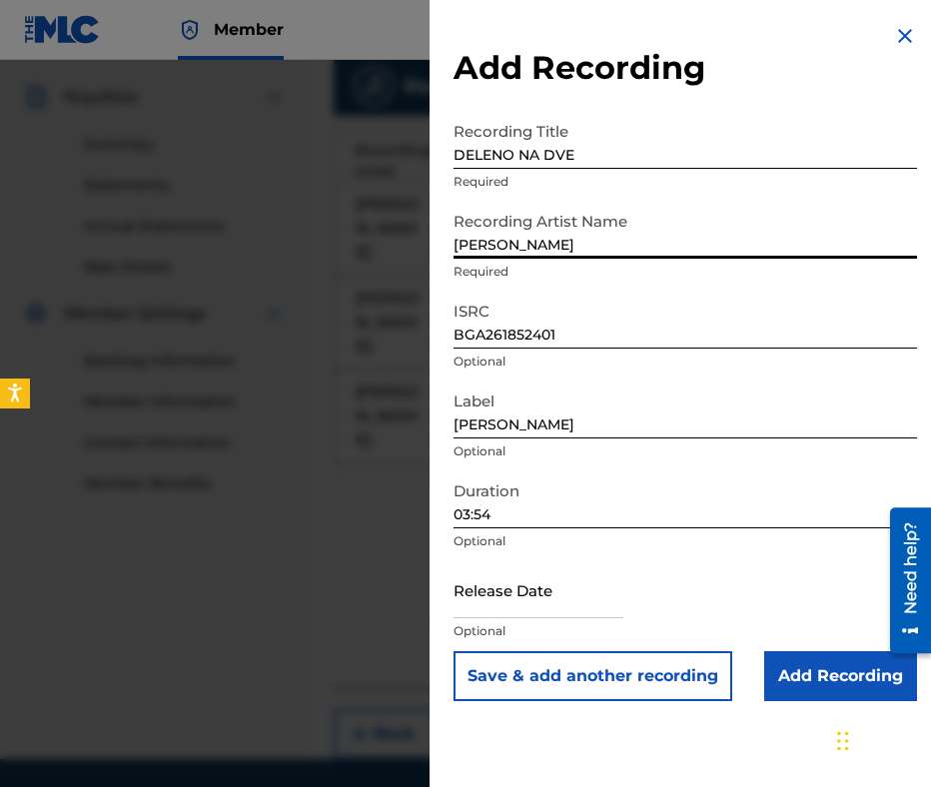
scroll to position [663, 0]
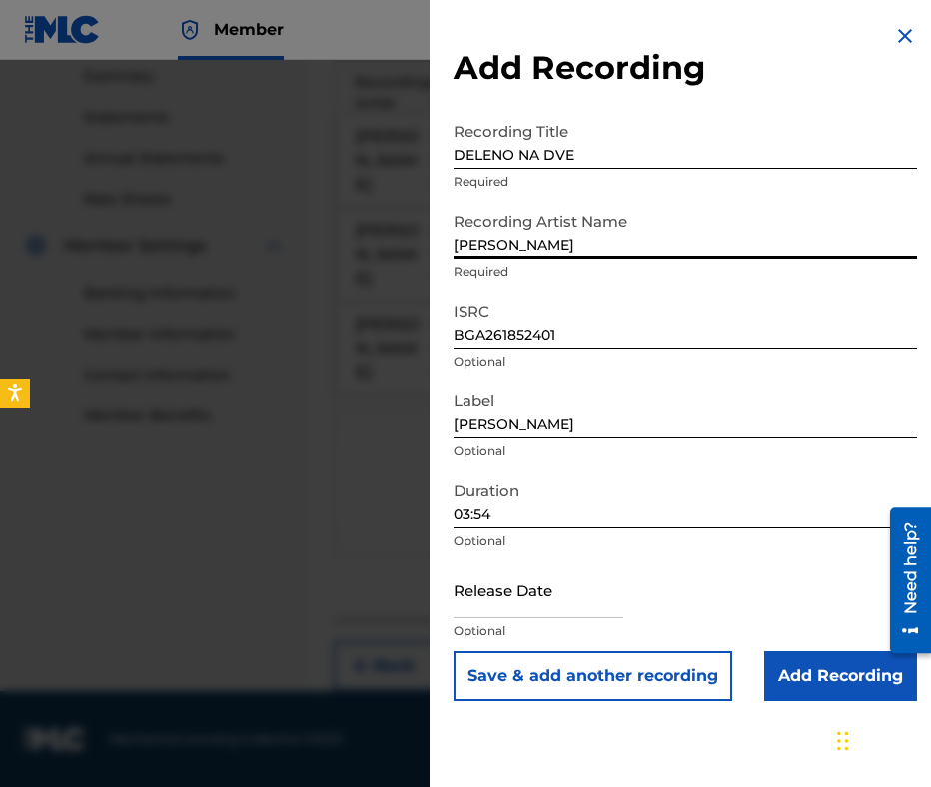
type input "DAMYAN POPOV"
click at [807, 663] on input "Add Recording" at bounding box center [840, 676] width 153 height 50
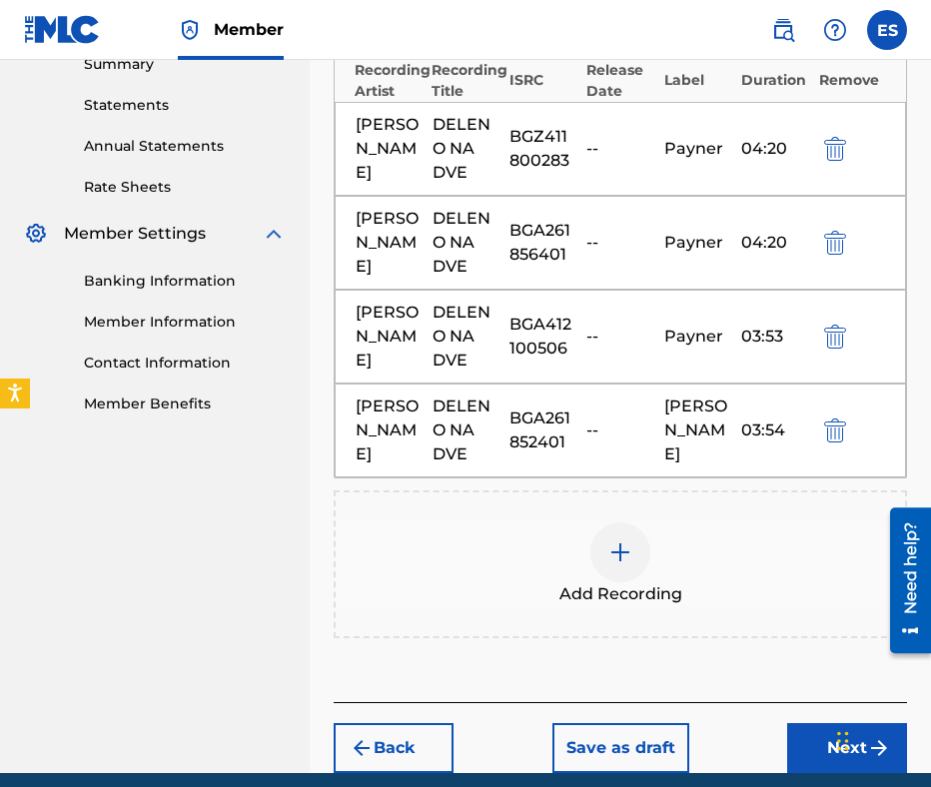
click at [566, 539] on div "Add Recording" at bounding box center [620, 564] width 569 height 84
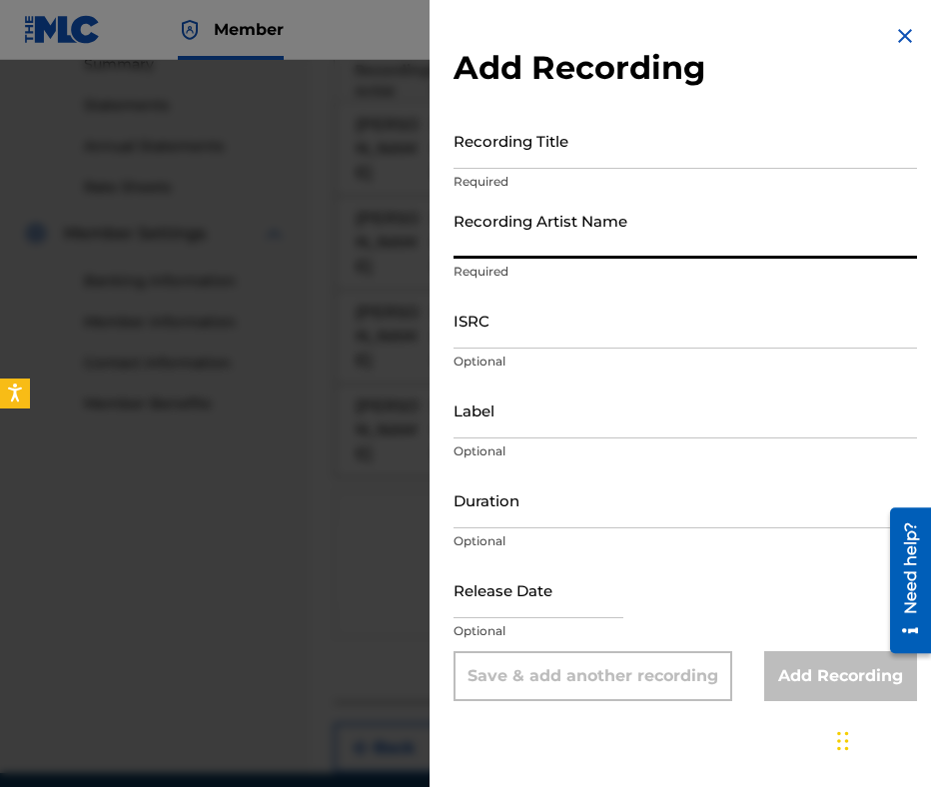
paste input "DAMYAN POPOV"
type input "DAMYAN POPOV"
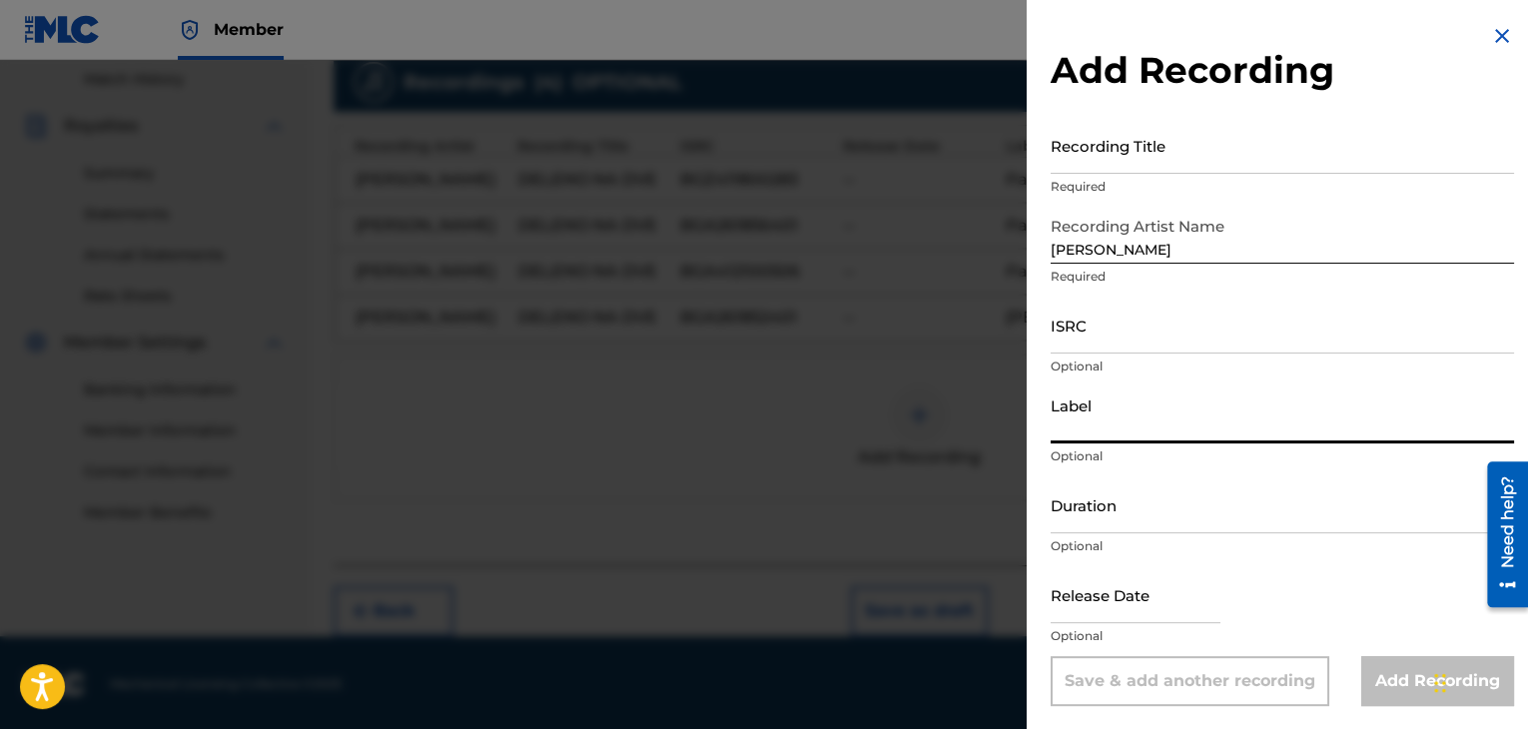
paste input "Damian Popov"
type input "Damian Popov"
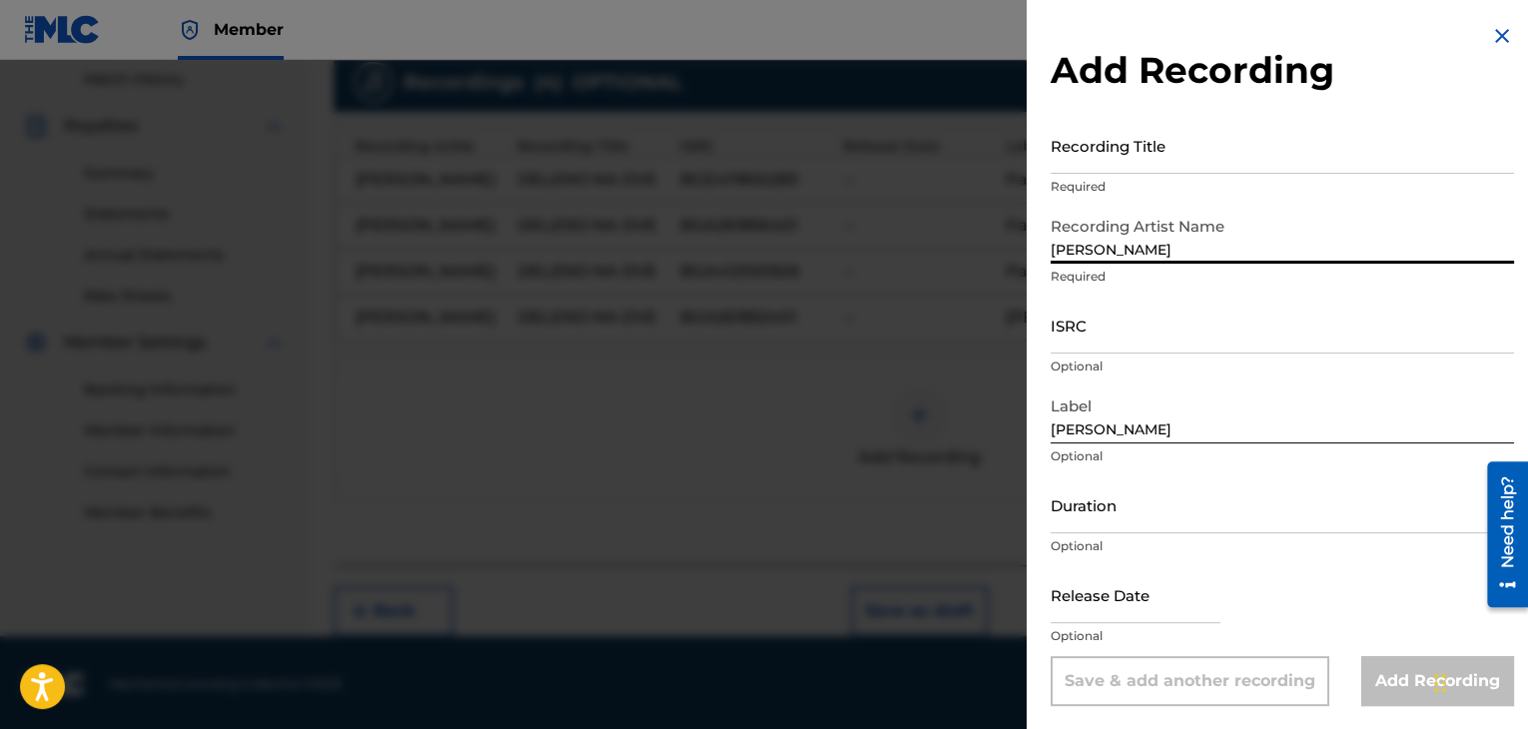
click at [1052, 250] on input "DAMYAN POPOV" at bounding box center [1282, 235] width 463 height 57
type input "DAMYAN POPOV"
click at [1139, 501] on input "Duration" at bounding box center [1282, 504] width 463 height 57
type input "03:54"
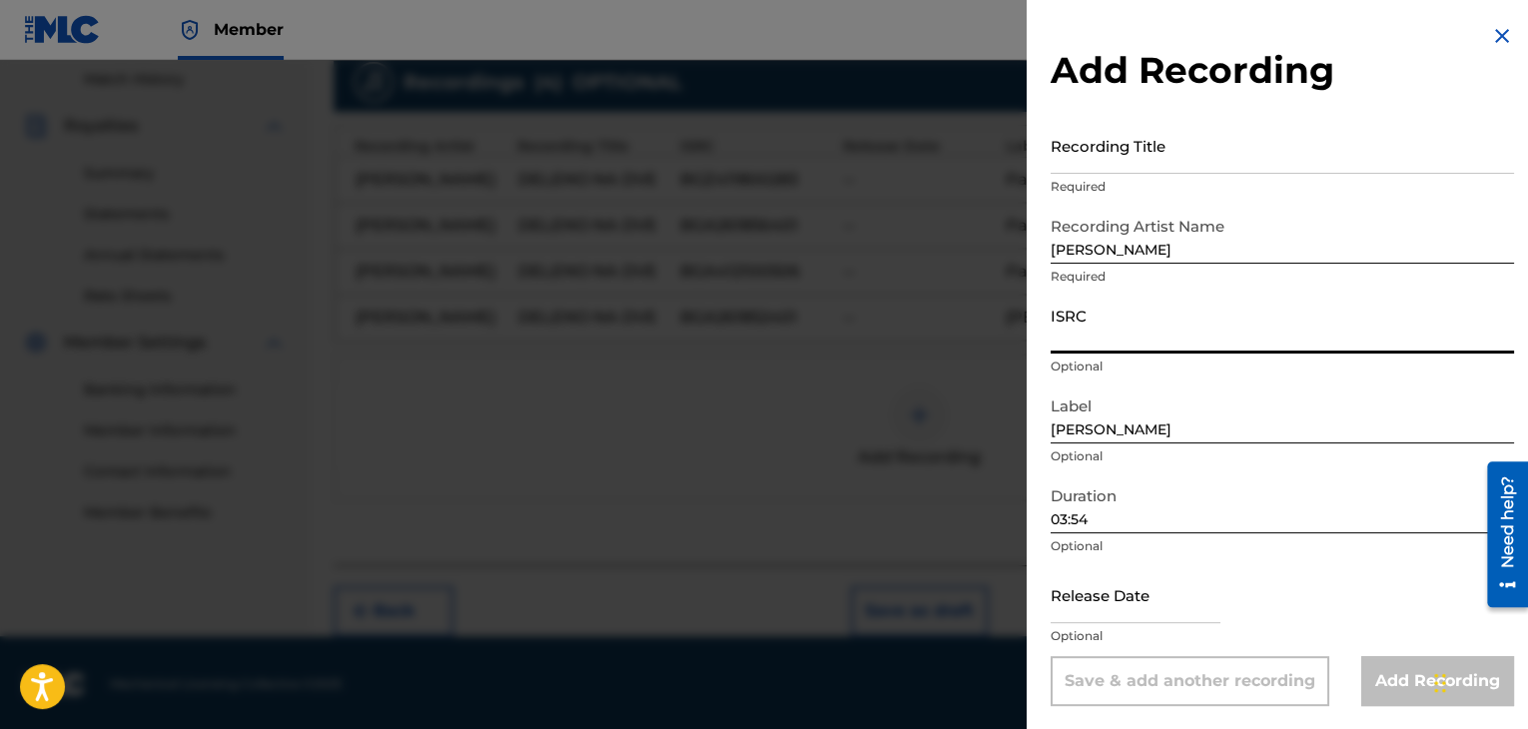
paste input "BGA412100506"
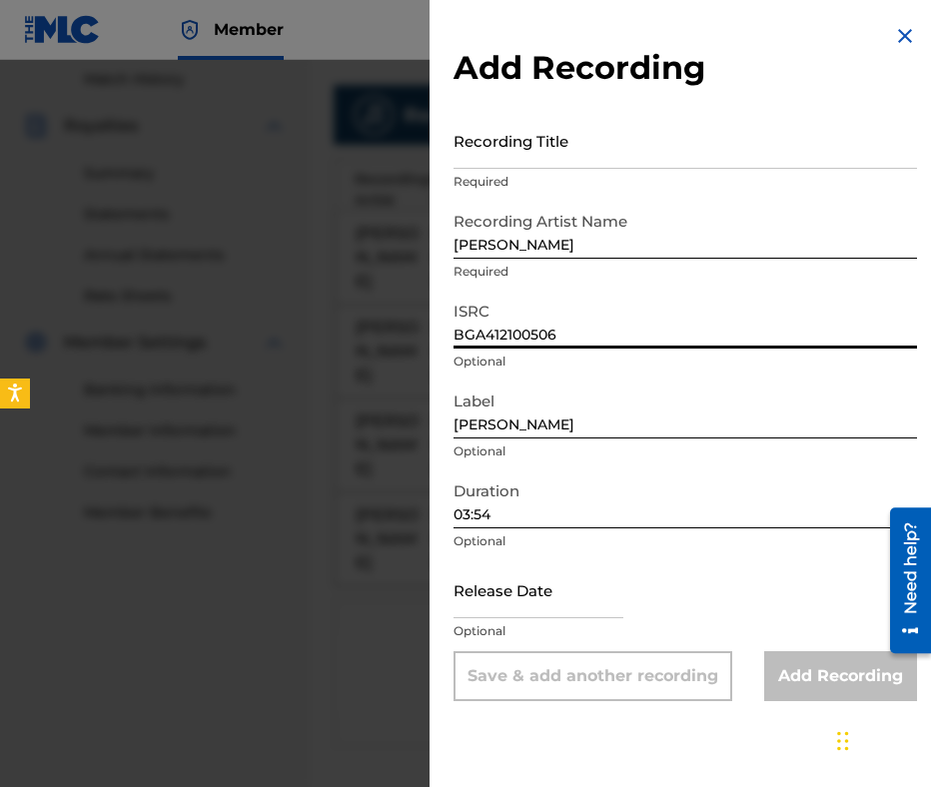
type input "BGA412100506"
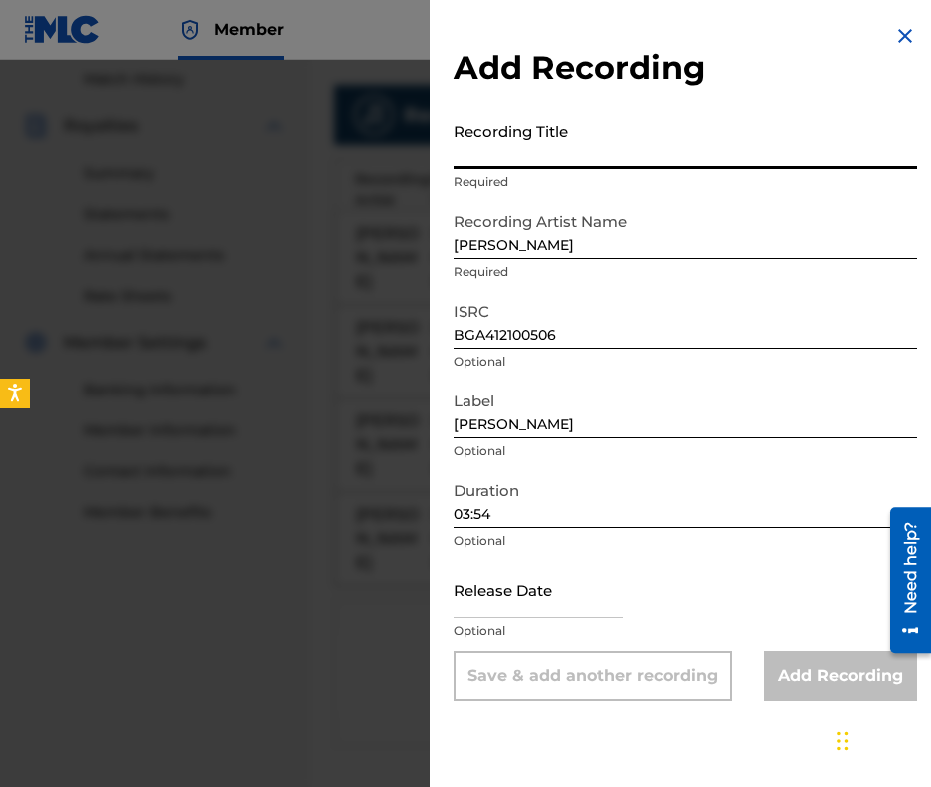
drag, startPoint x: 627, startPoint y: 172, endPoint x: 574, endPoint y: 137, distance: 63.4
paste input "DELENO NA DVE"
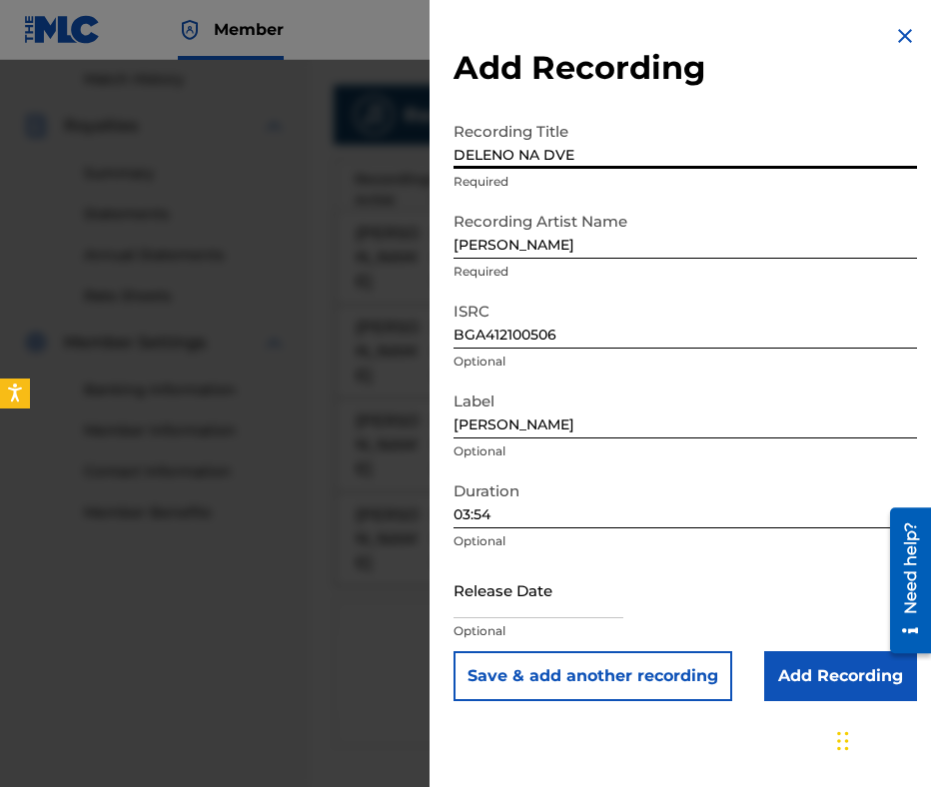
click at [467, 144] on input "DELENO NA DVE" at bounding box center [684, 140] width 463 height 57
click at [459, 141] on input "DELENO NA DVE" at bounding box center [684, 140] width 463 height 57
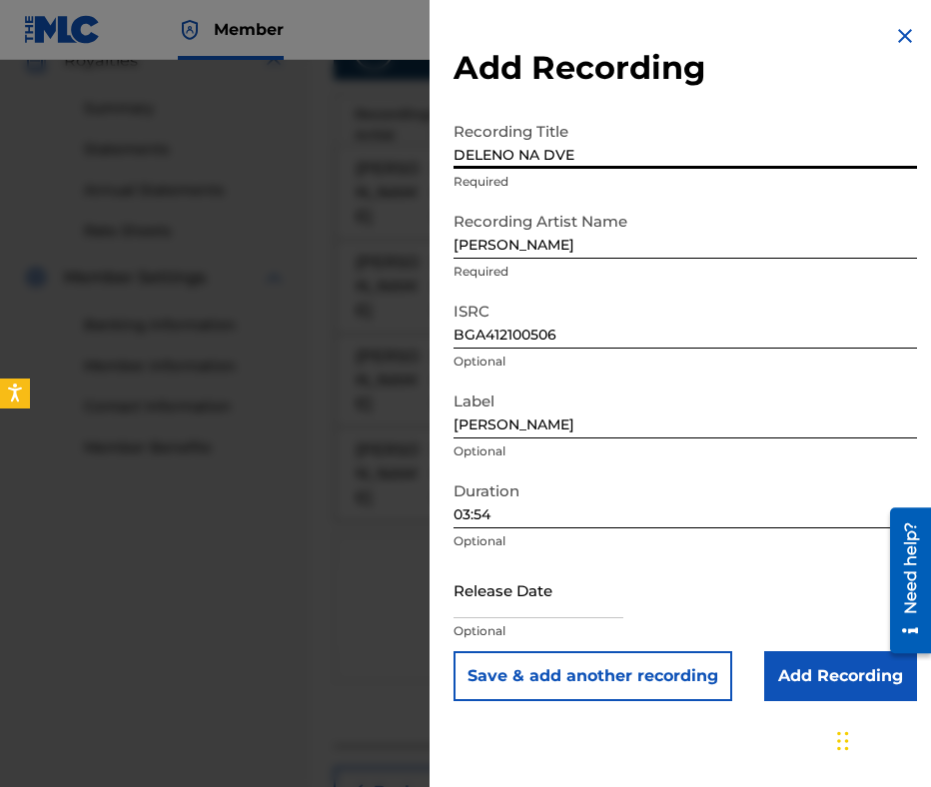
scroll to position [654, 0]
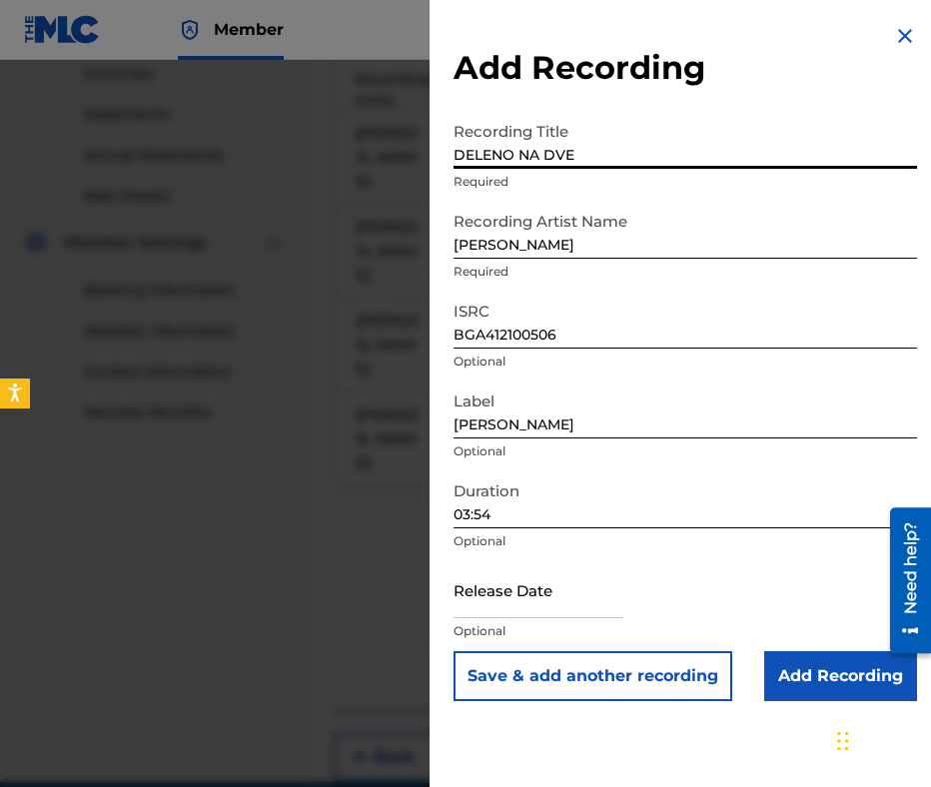
type input "DELENO NA DVE"
click at [817, 651] on input "Add Recording" at bounding box center [840, 676] width 153 height 50
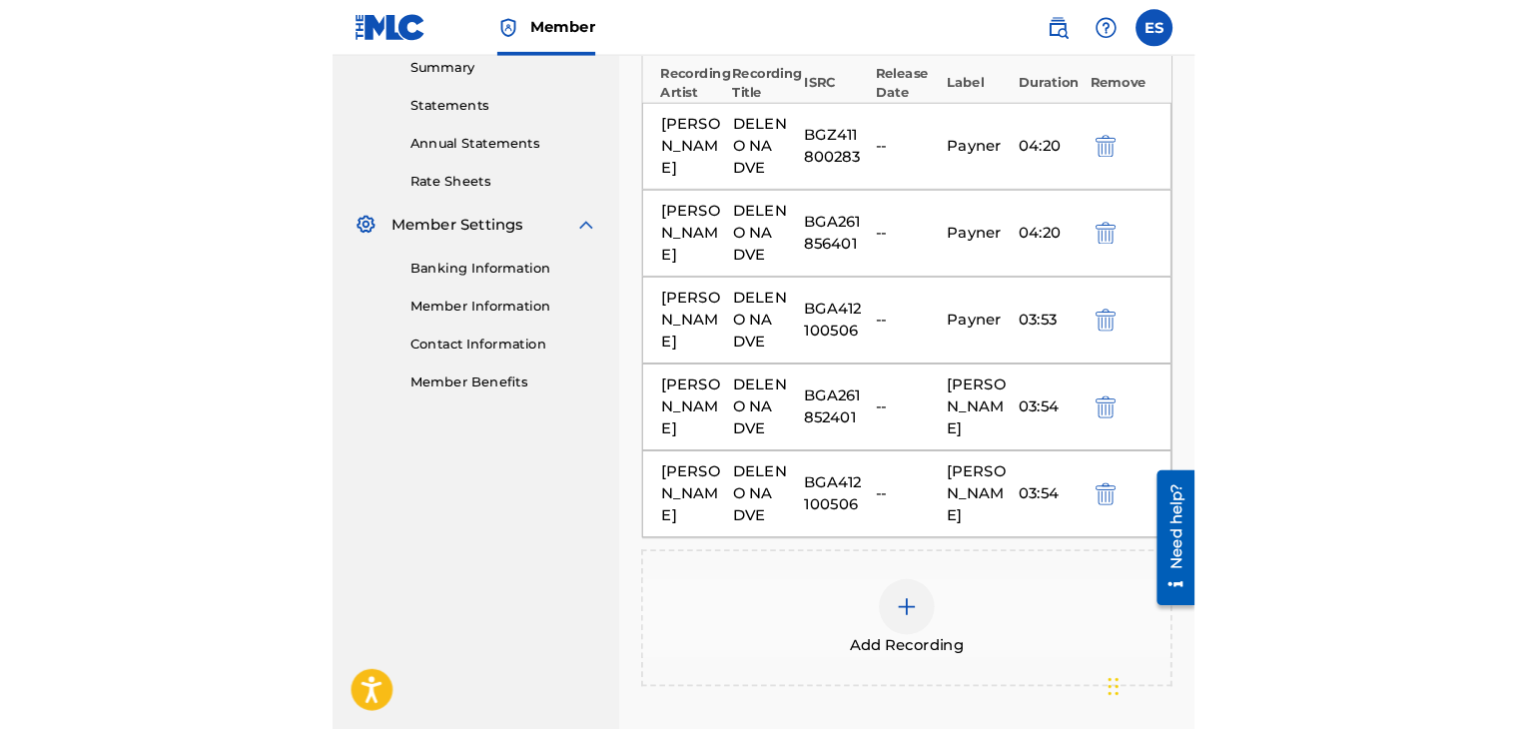
scroll to position [599, 0]
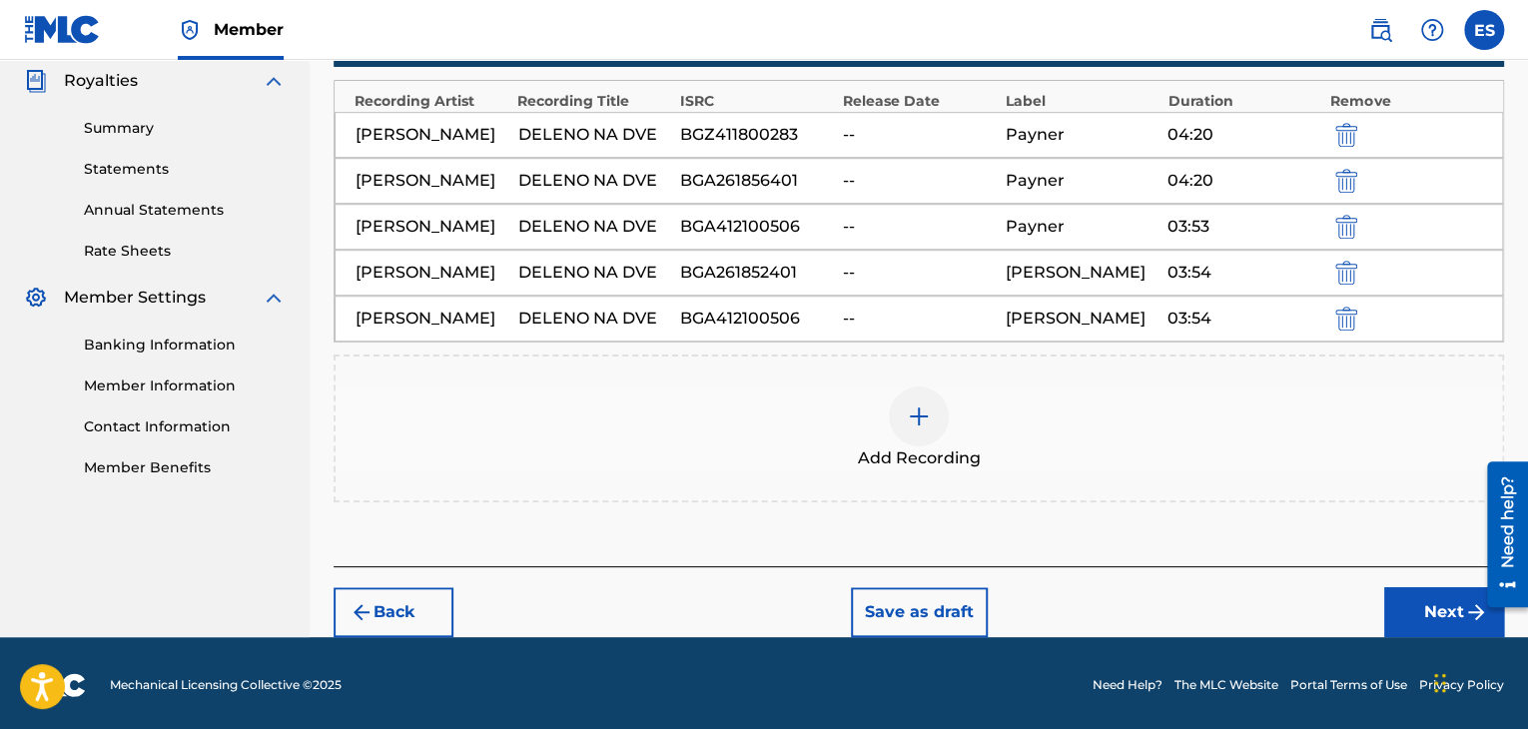
click at [1461, 616] on button "Next" at bounding box center [1444, 612] width 120 height 50
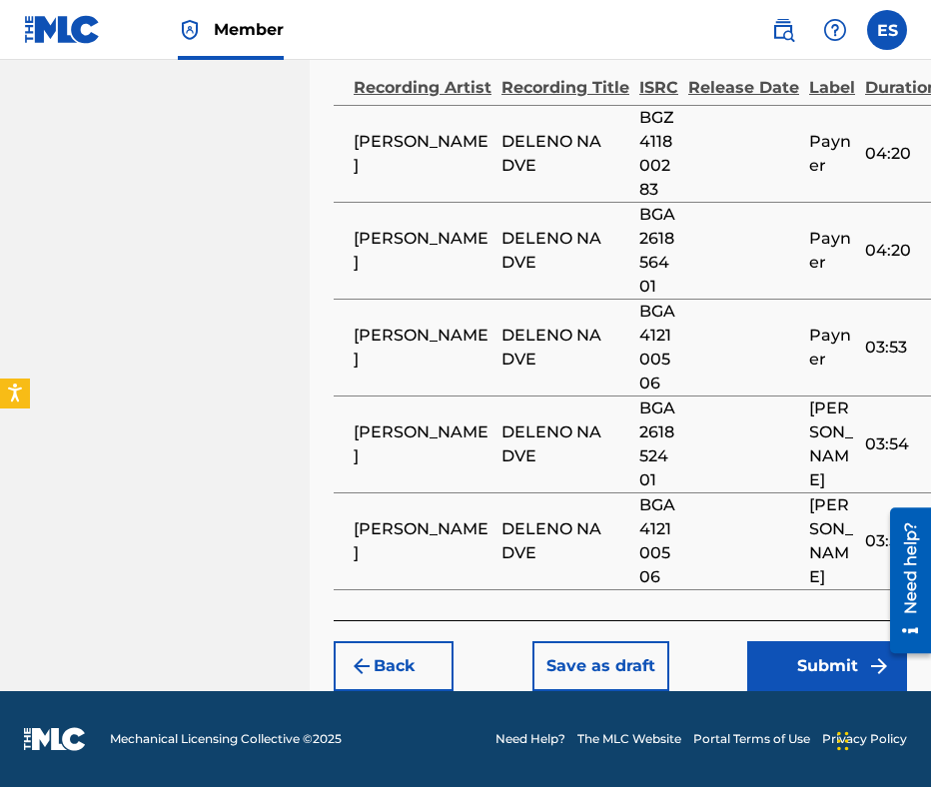
scroll to position [1679, 0]
click at [826, 680] on button "Submit" at bounding box center [827, 666] width 160 height 50
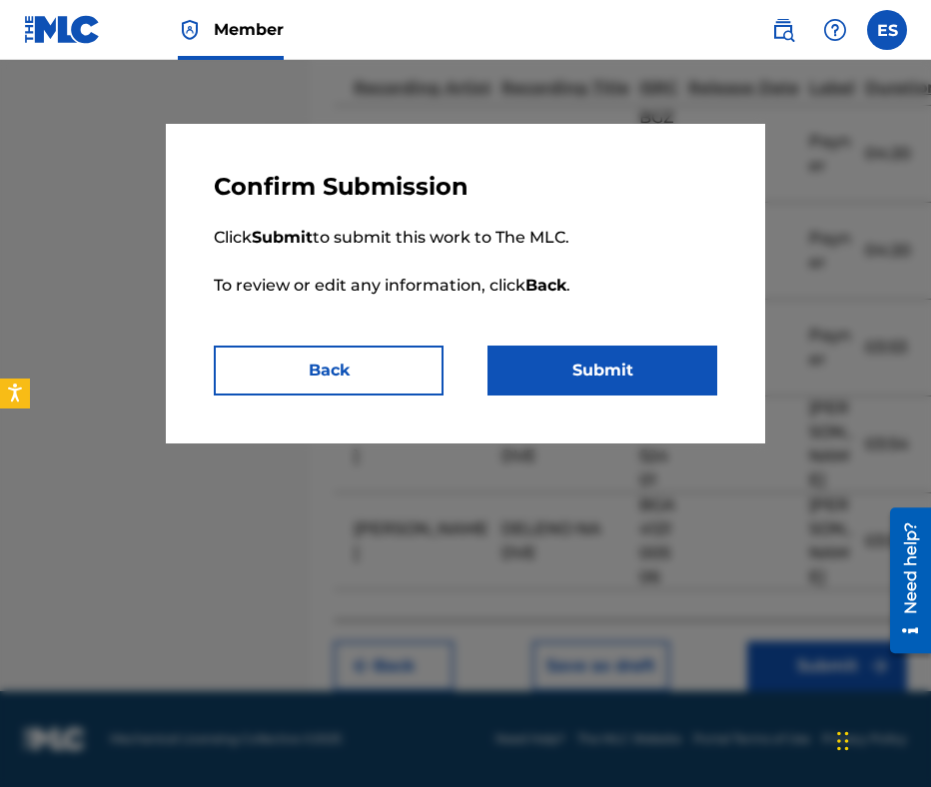
click at [539, 365] on button "Submit" at bounding box center [602, 371] width 230 height 50
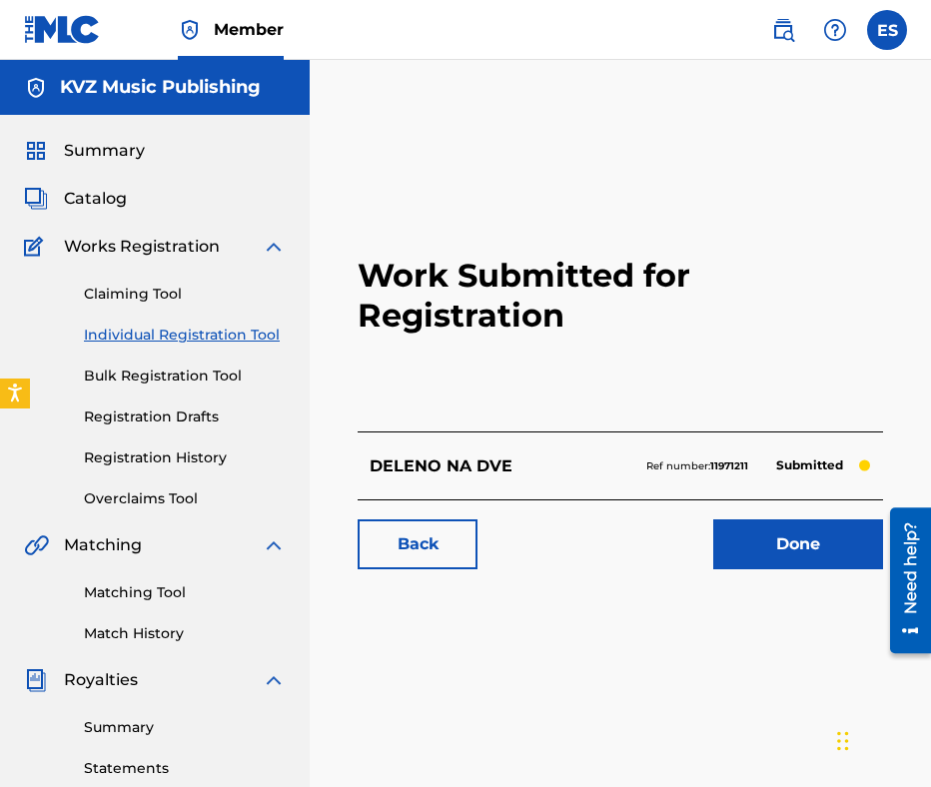
click at [150, 331] on link "Individual Registration Tool" at bounding box center [185, 335] width 202 height 21
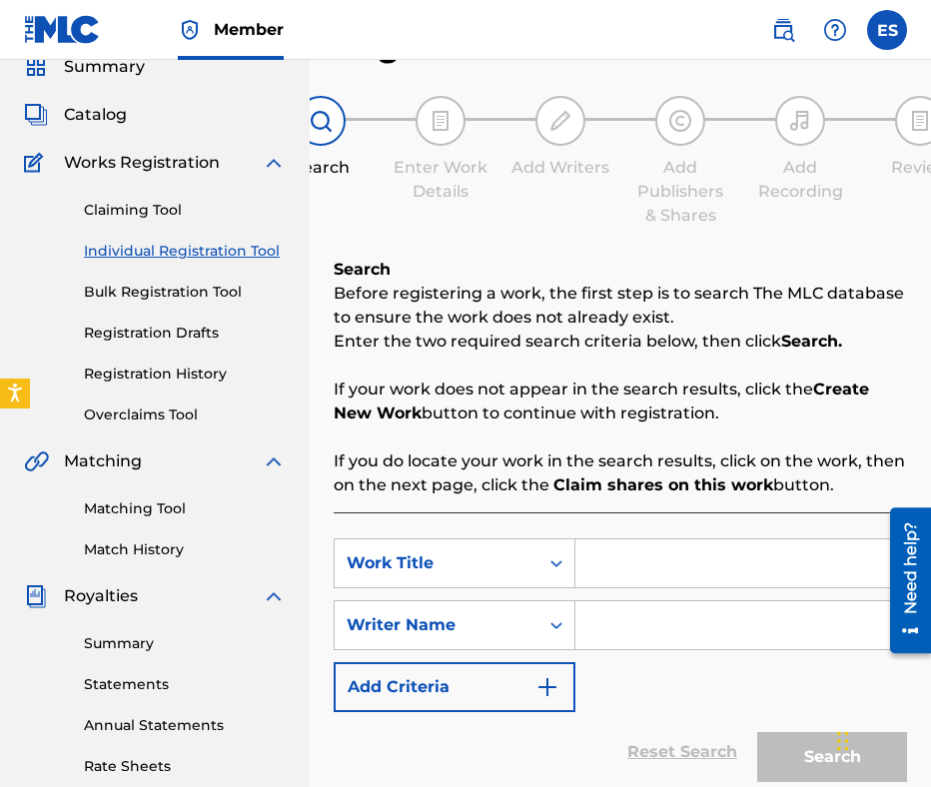
scroll to position [200, 0]
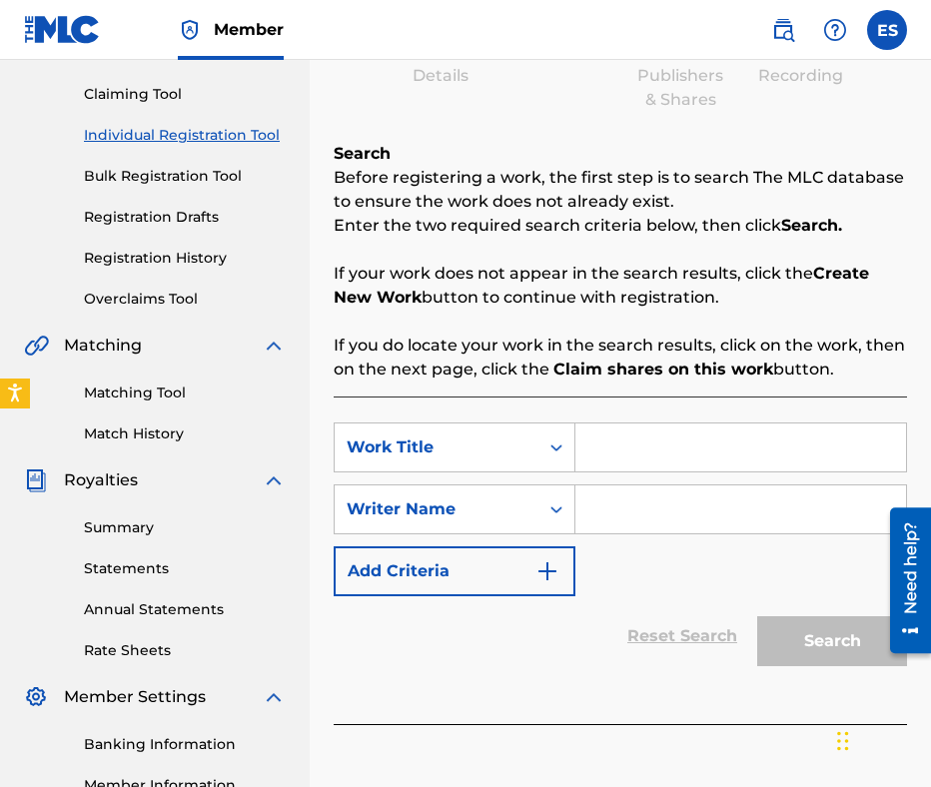
paste input "NE VDIGAY"
type input "NE VDIGAY"
click at [651, 516] on input "Search Form" at bounding box center [740, 509] width 331 height 48
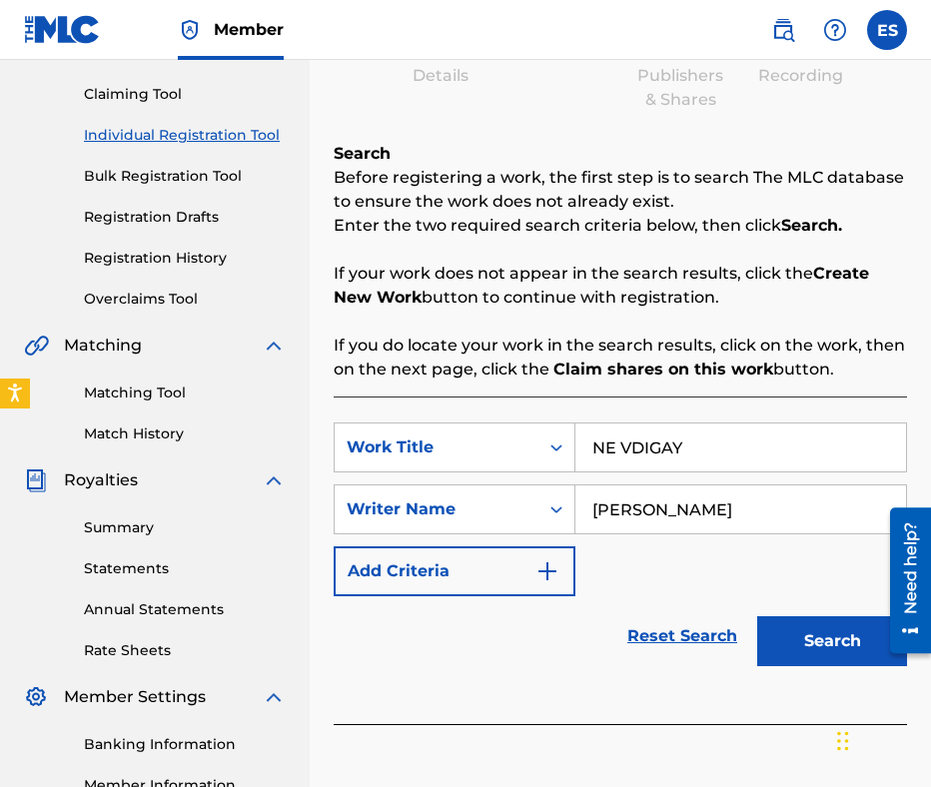
type input "[PERSON_NAME]"
click at [591, 453] on input "NE VDIGAY" at bounding box center [740, 448] width 331 height 48
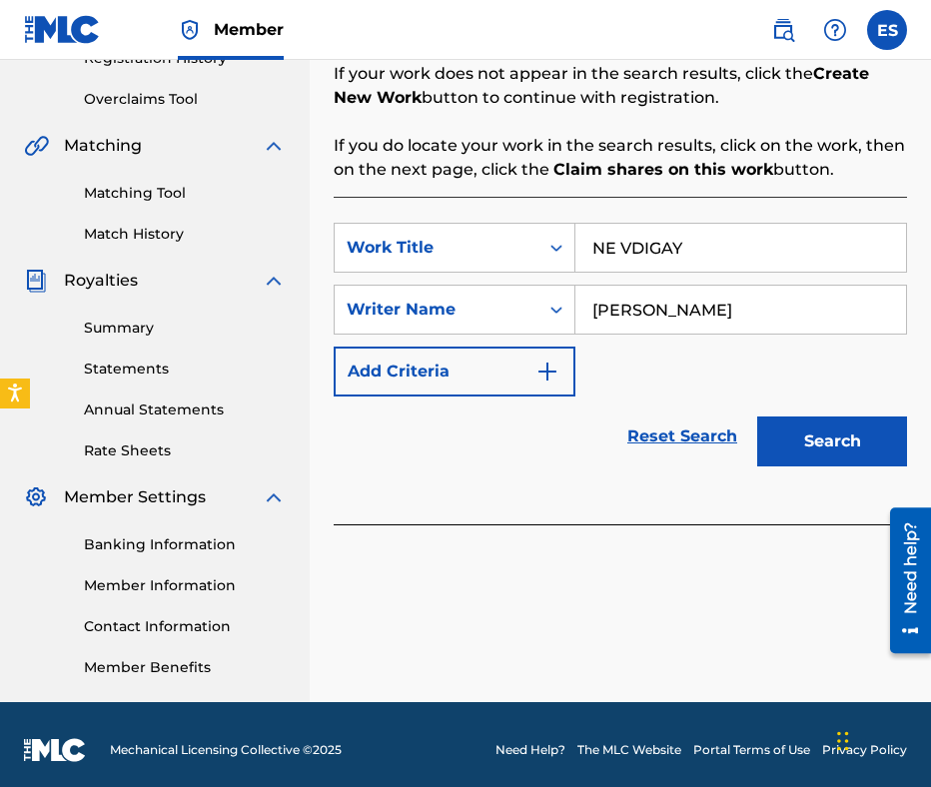
type input "NE VDIGAY"
click at [826, 430] on button "Search" at bounding box center [832, 442] width 150 height 50
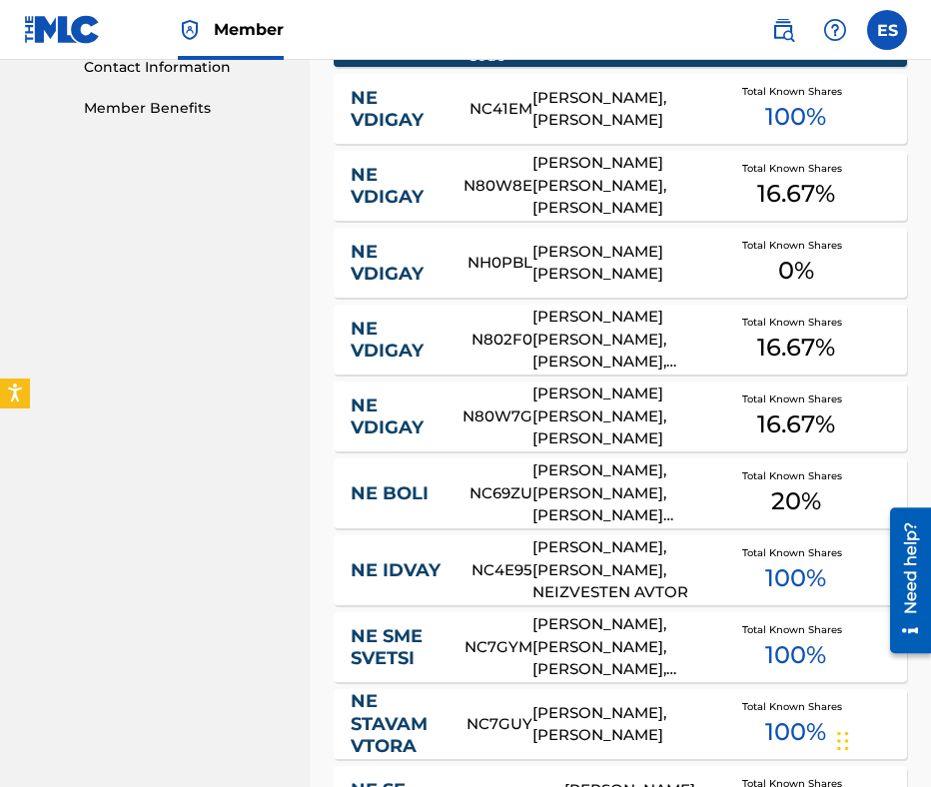
scroll to position [910, 0]
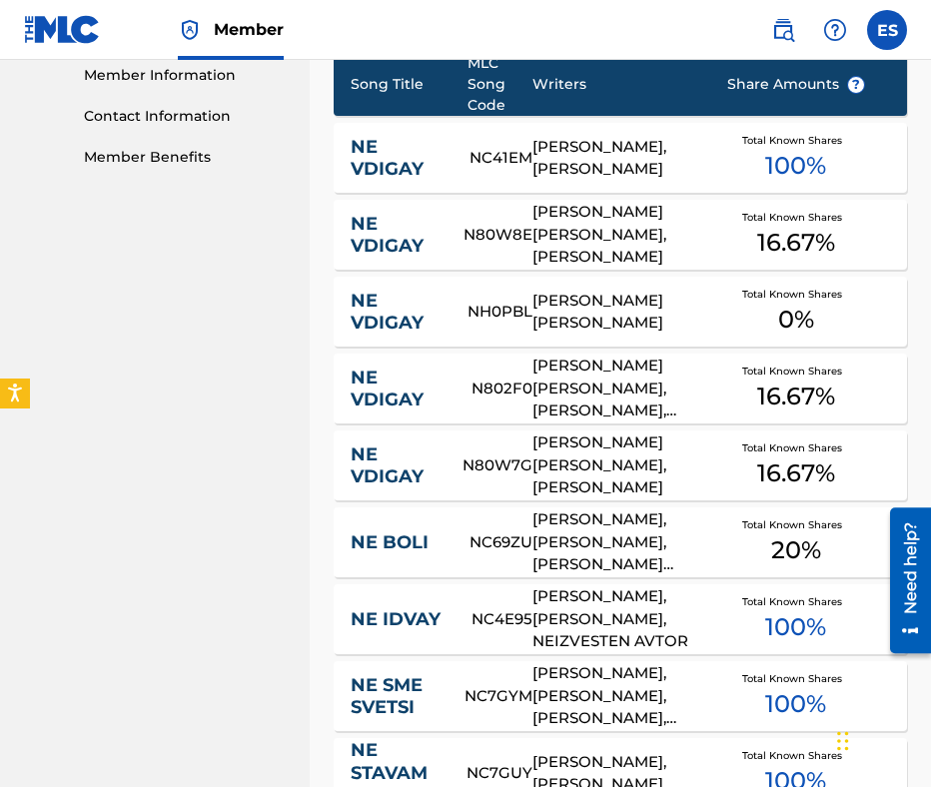
click at [438, 217] on div "NE VDIGAY" at bounding box center [407, 235] width 113 height 45
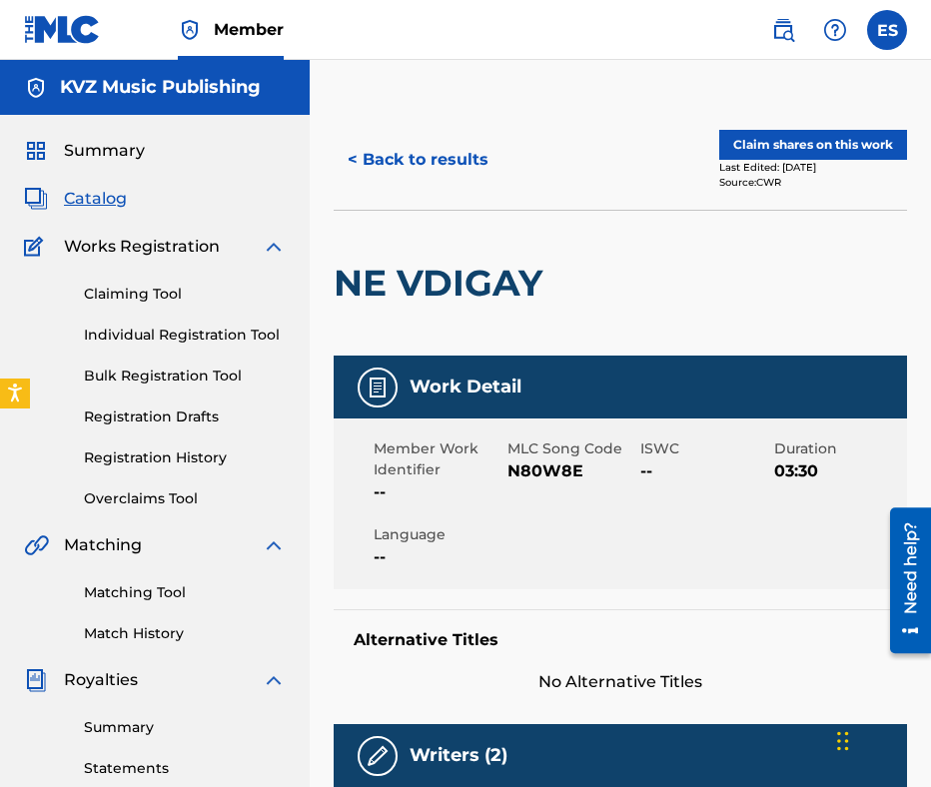
click at [368, 156] on button "< Back to results" at bounding box center [418, 160] width 169 height 50
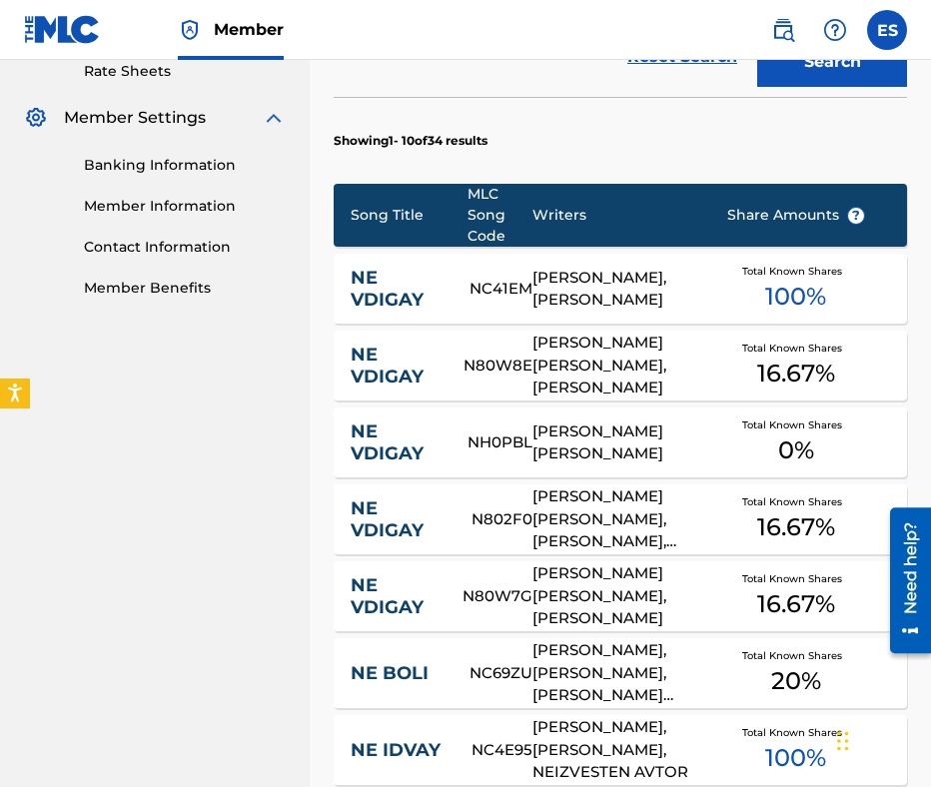
scroll to position [910, 0]
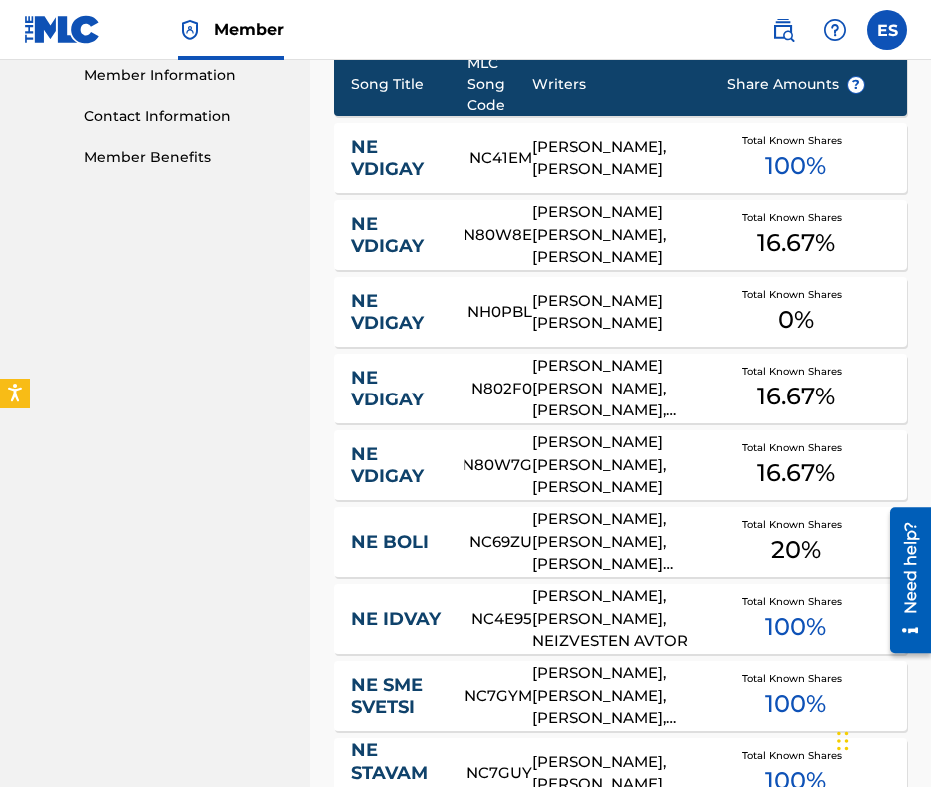
click at [416, 319] on link "NE VDIGAY" at bounding box center [396, 312] width 90 height 45
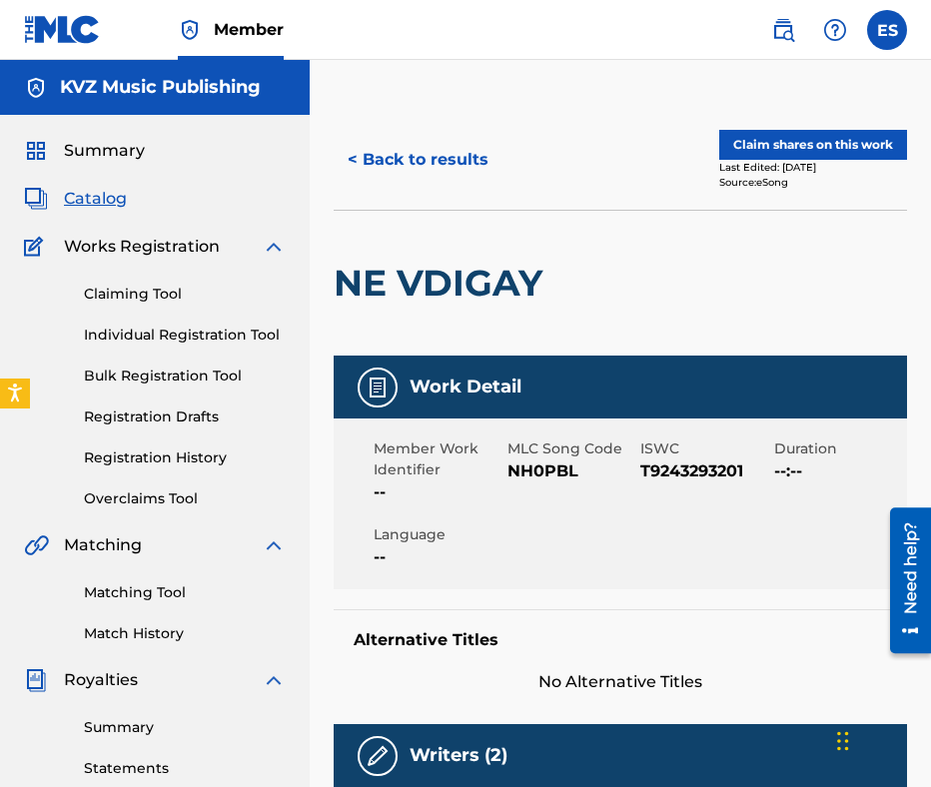
click at [372, 161] on button "< Back to results" at bounding box center [418, 160] width 169 height 50
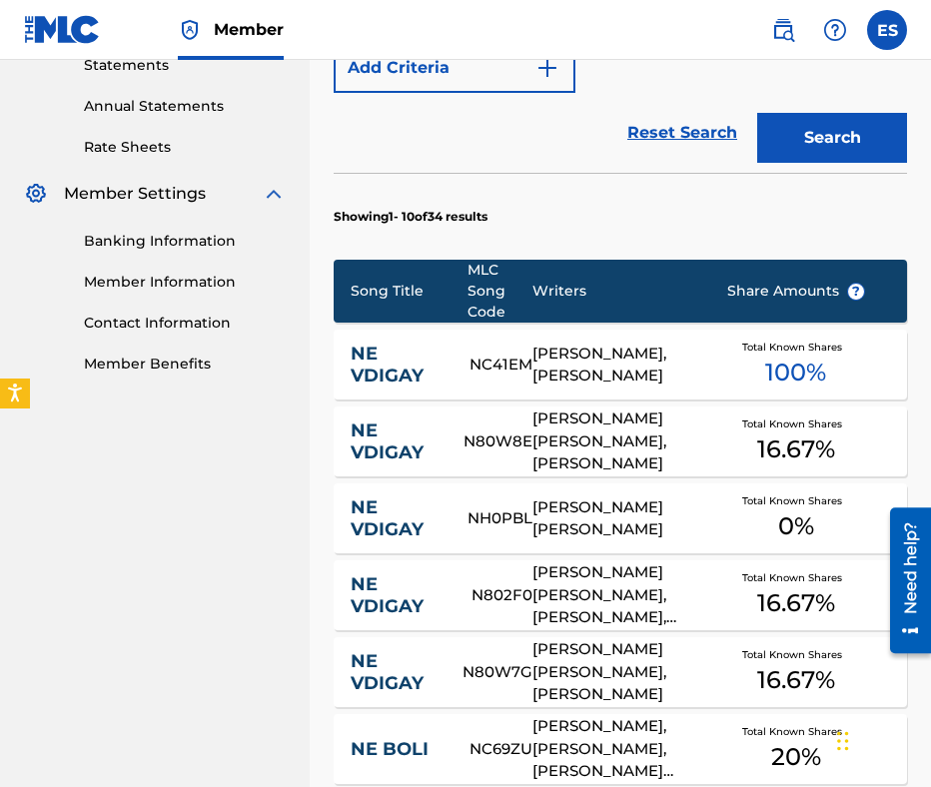
scroll to position [910, 0]
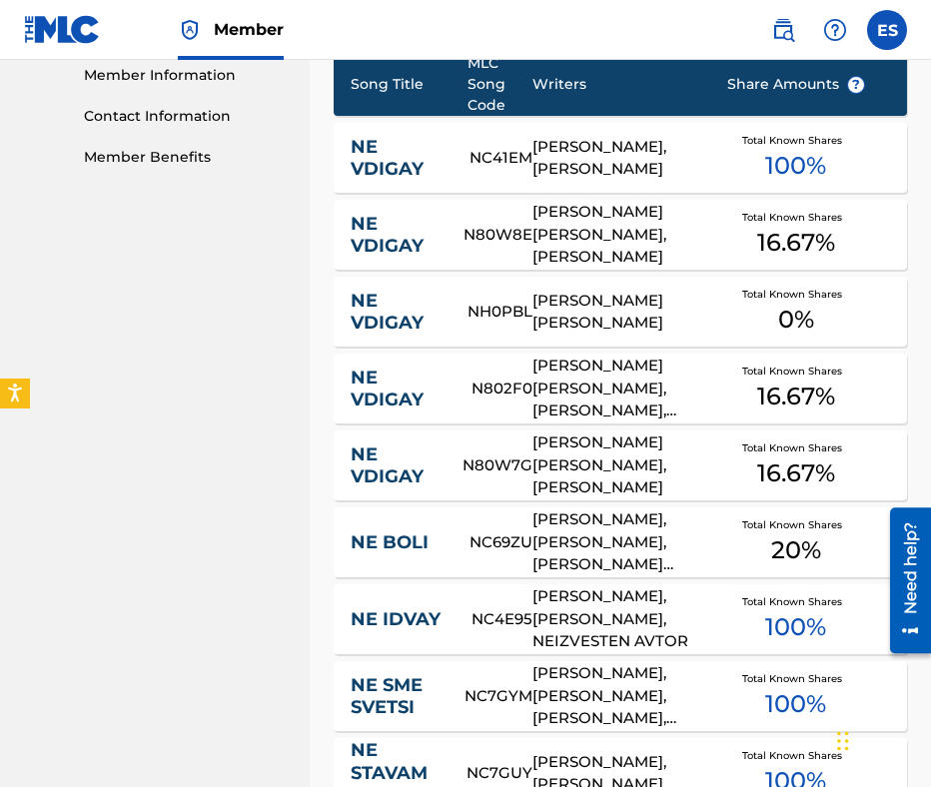
click at [452, 384] on div "NE VDIGAY" at bounding box center [411, 389] width 121 height 45
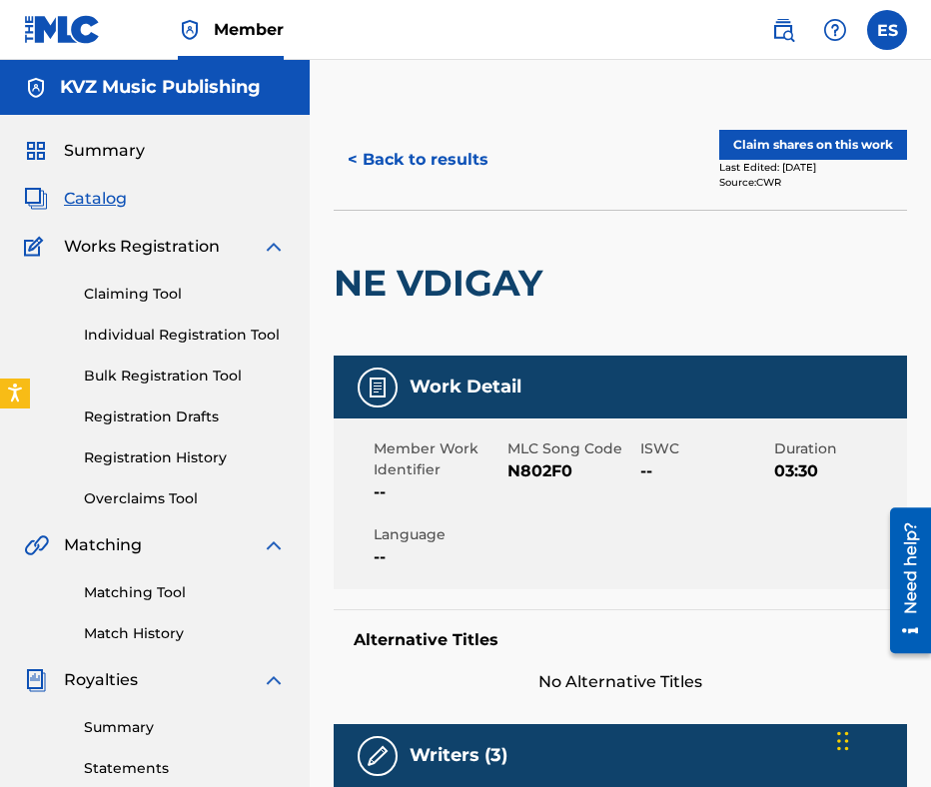
click at [414, 168] on button "< Back to results" at bounding box center [418, 160] width 169 height 50
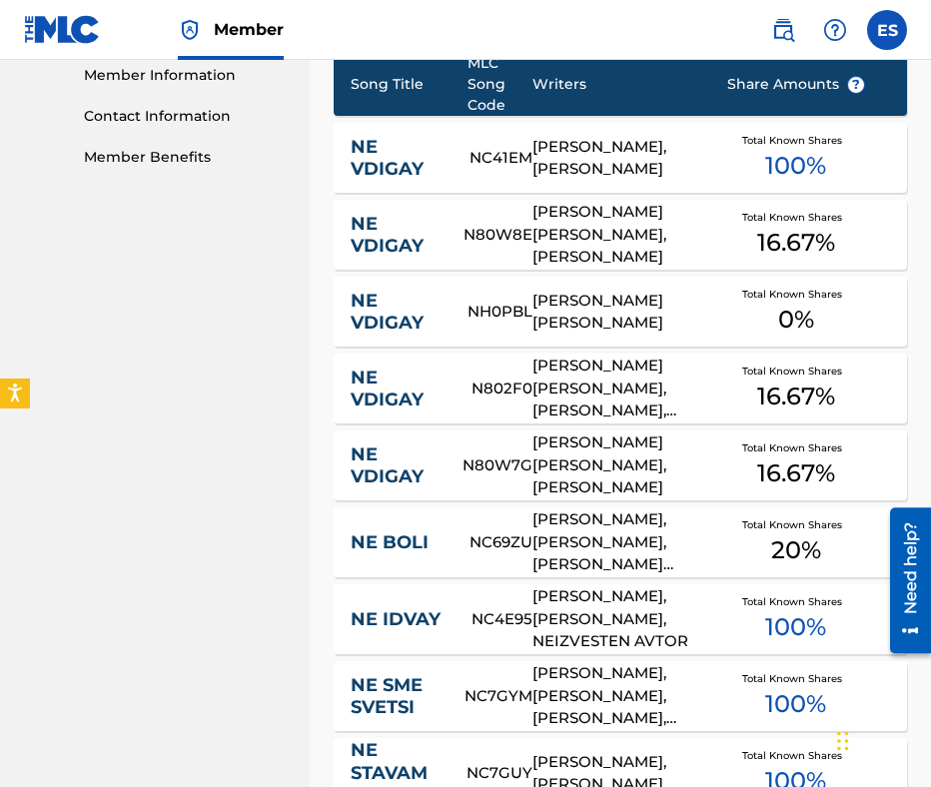
scroll to position [1010, 0]
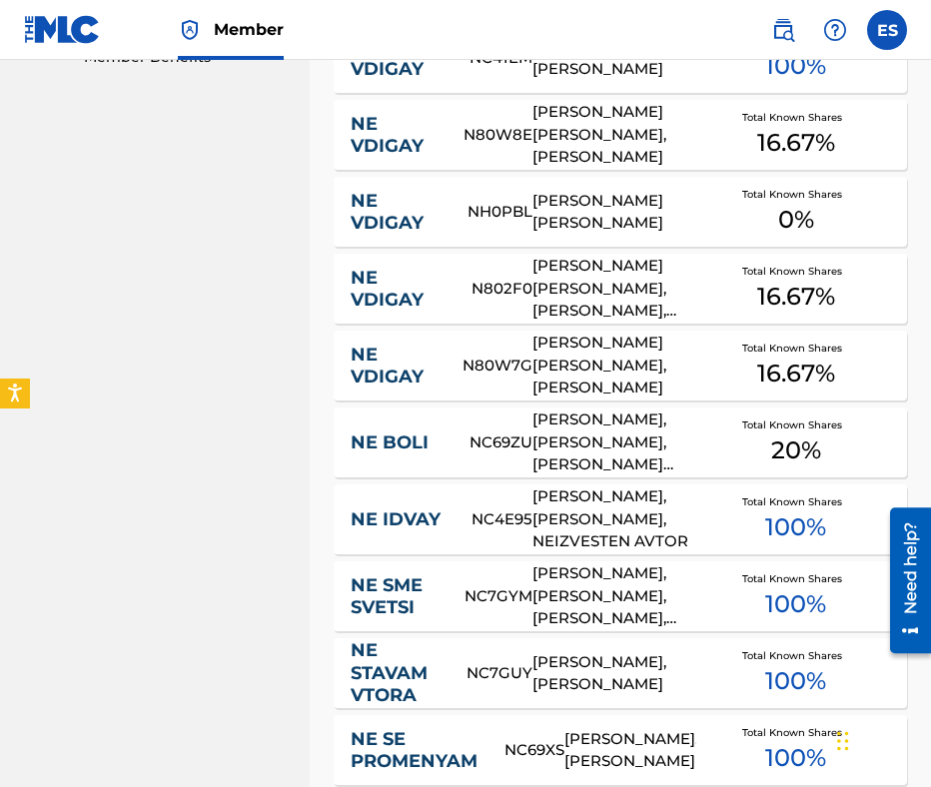
click at [428, 354] on link "NE VDIGAY" at bounding box center [393, 366] width 85 height 45
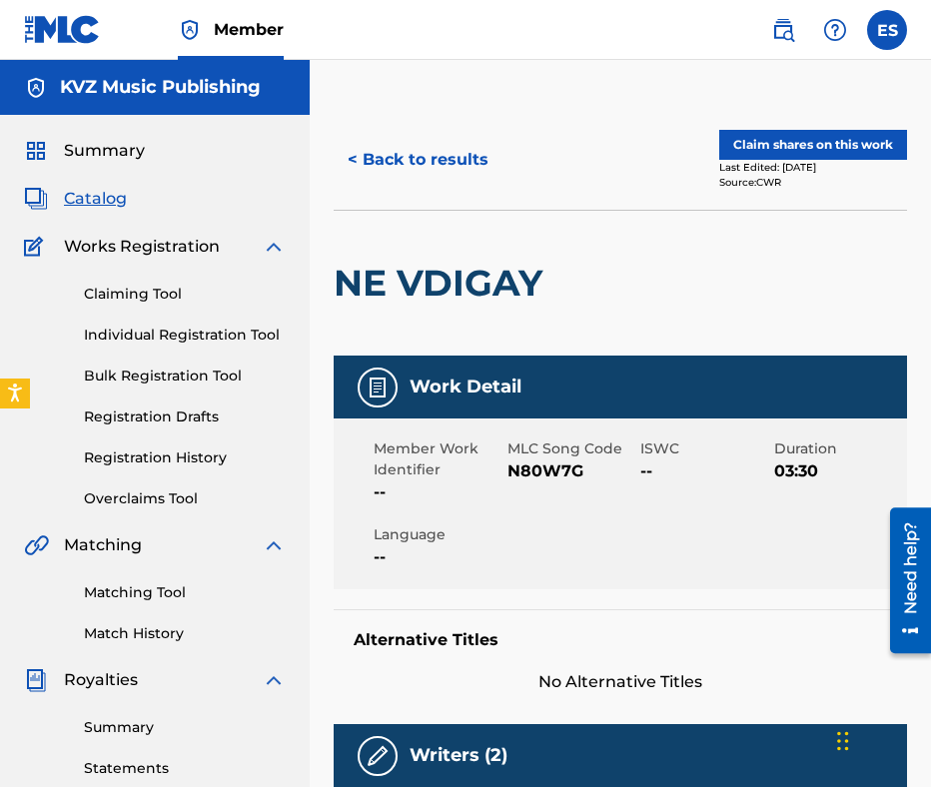
click at [385, 173] on button "< Back to results" at bounding box center [418, 160] width 169 height 50
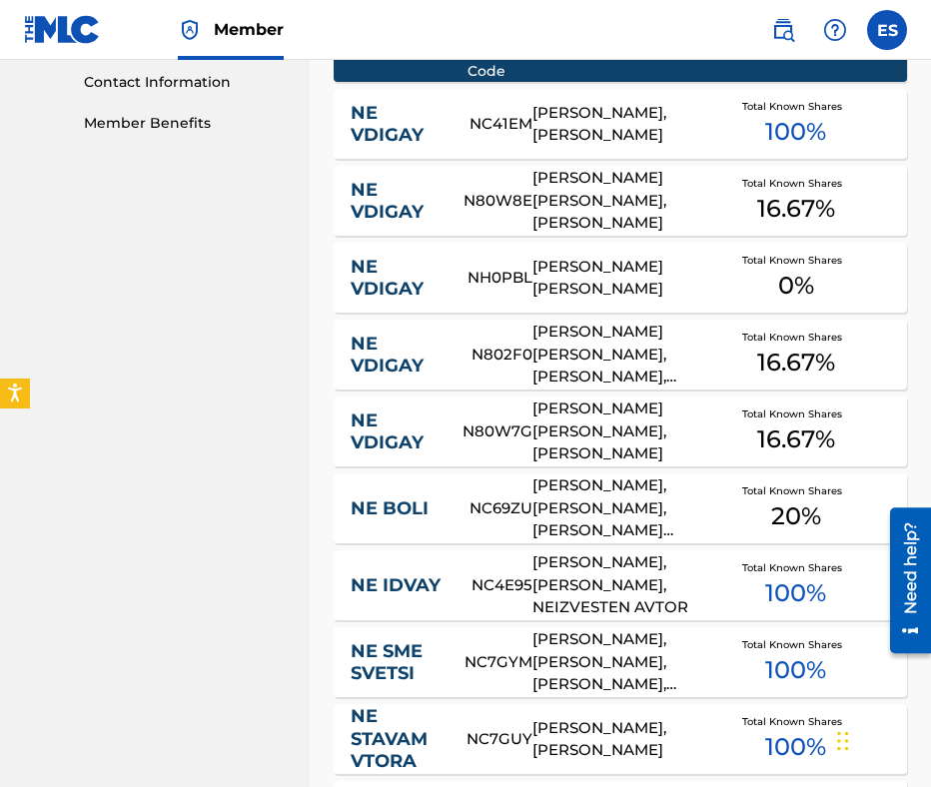
scroll to position [910, 0]
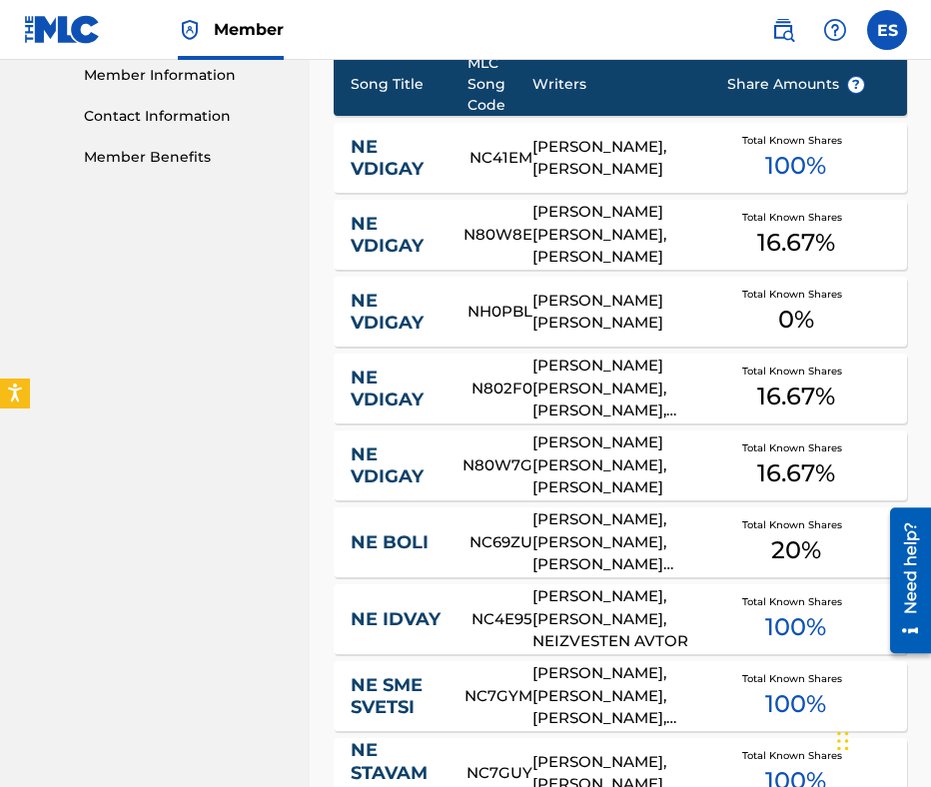
click at [475, 491] on div "NE VDIGAY N80W7G ROSSEN DIMITROV DIMITROV, IVAYLO VALCHEV Total Known Shares 16…" at bounding box center [620, 466] width 573 height 70
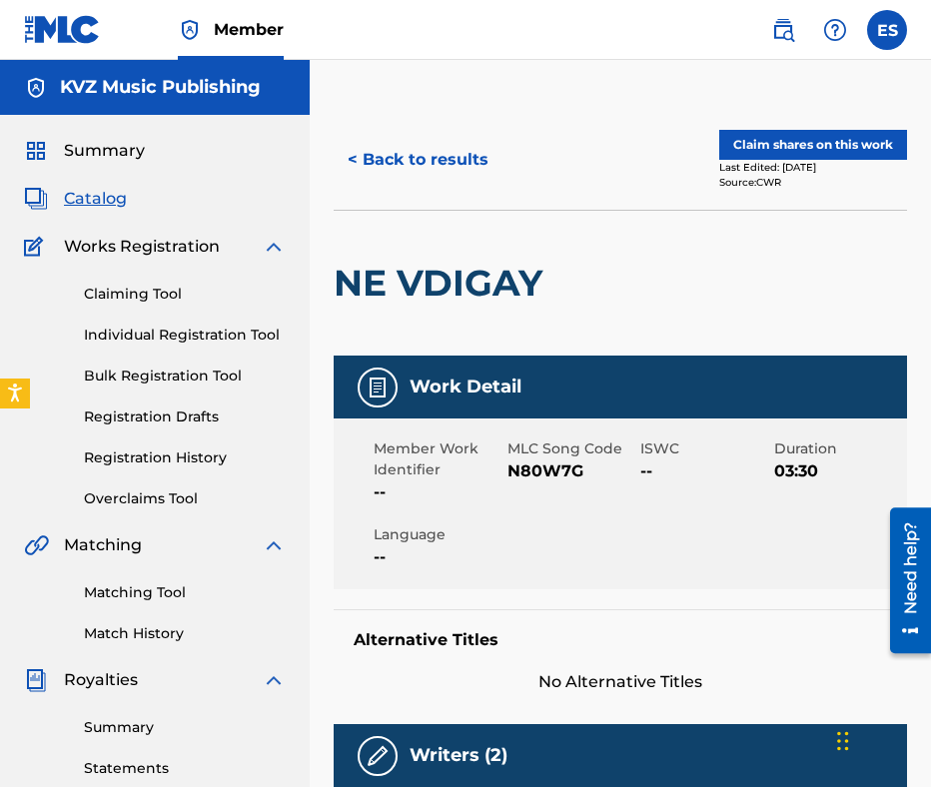
click at [421, 151] on button "< Back to results" at bounding box center [418, 160] width 169 height 50
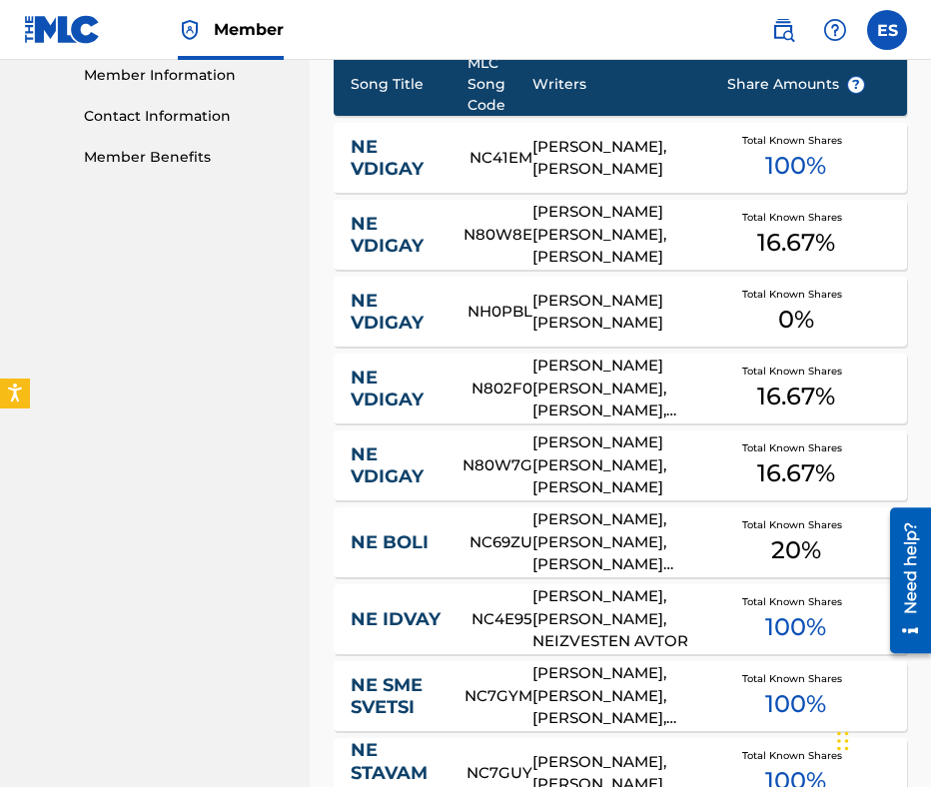
scroll to position [1010, 0]
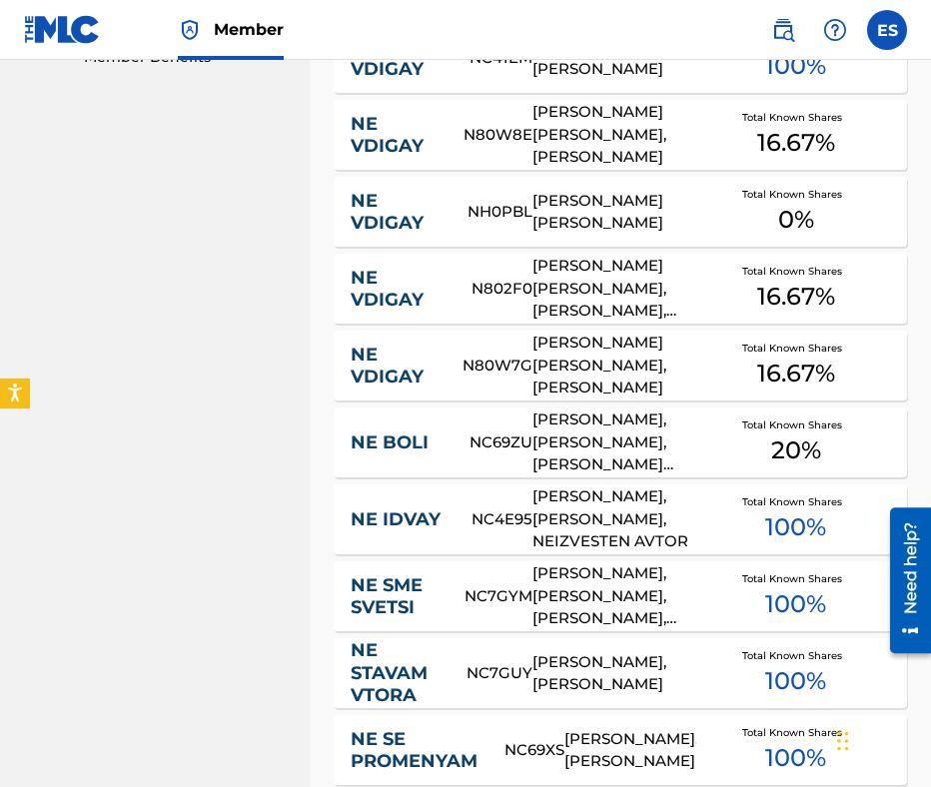
click at [422, 274] on link "NE VDIGAY" at bounding box center [398, 289] width 94 height 45
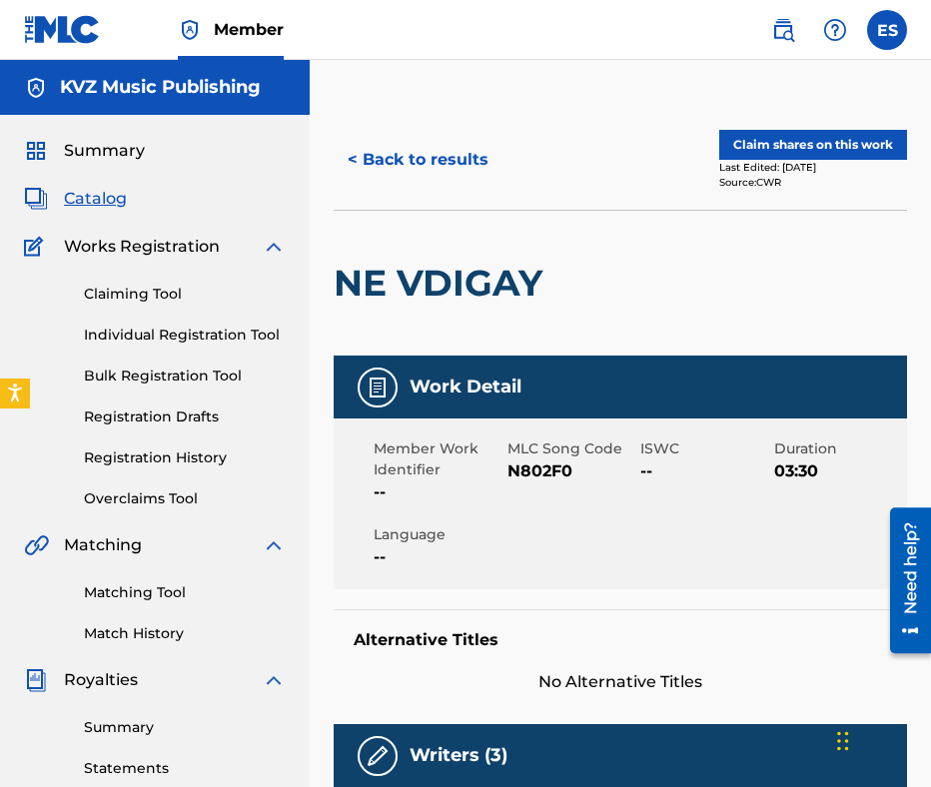
click at [392, 137] on button "< Back to results" at bounding box center [418, 160] width 169 height 50
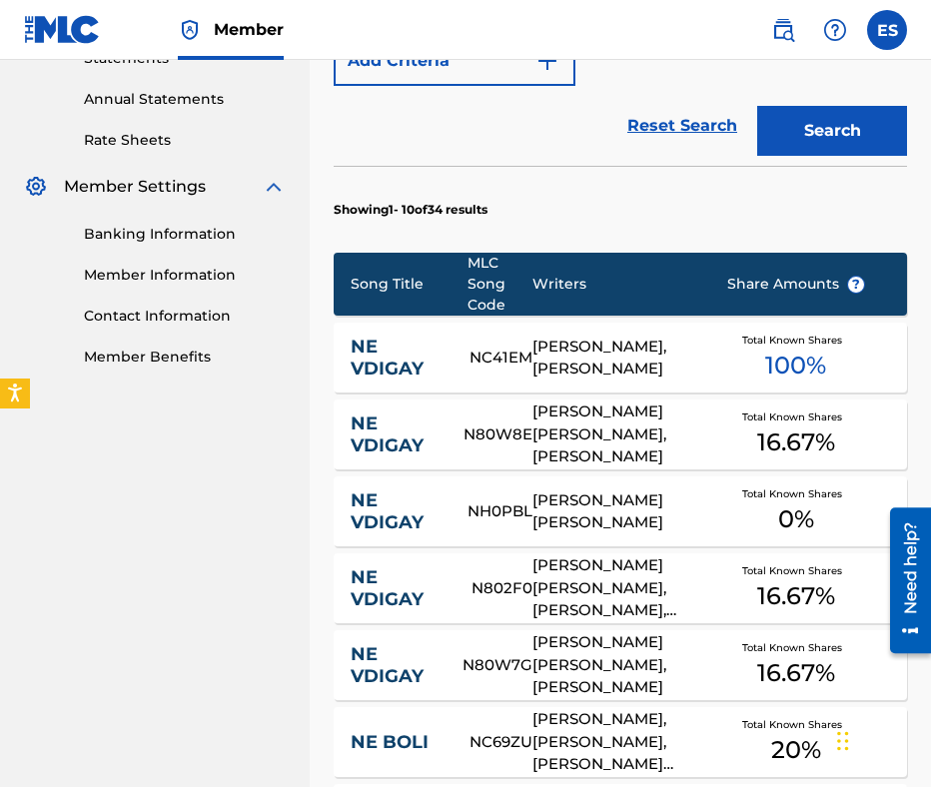
scroll to position [810, 0]
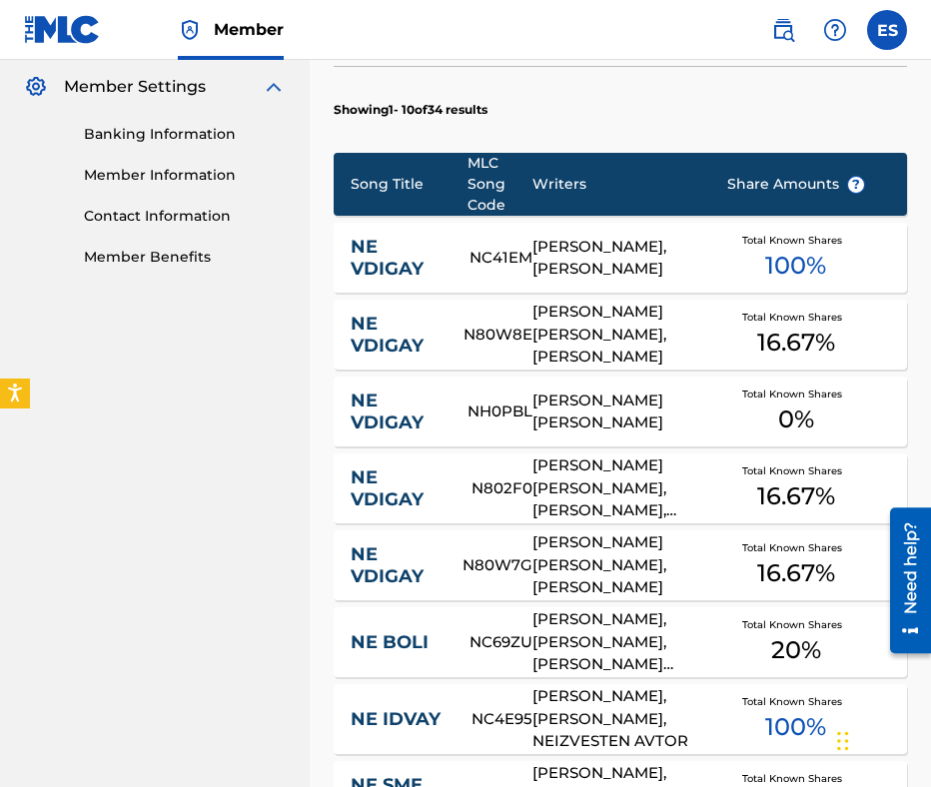
click at [409, 330] on link "NE VDIGAY" at bounding box center [394, 335] width 86 height 45
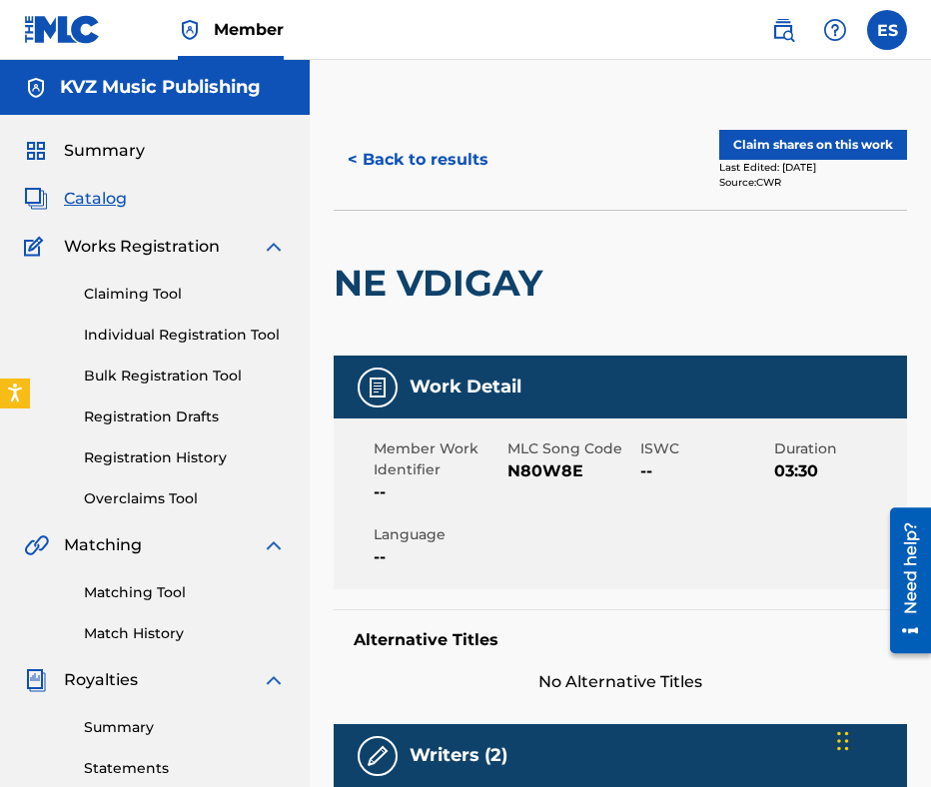
click at [398, 186] on div "< Back to results Claim shares on this work Last Edited: July 26, 2024 Source: …" at bounding box center [620, 160] width 573 height 100
click at [398, 174] on button "< Back to results" at bounding box center [418, 160] width 169 height 50
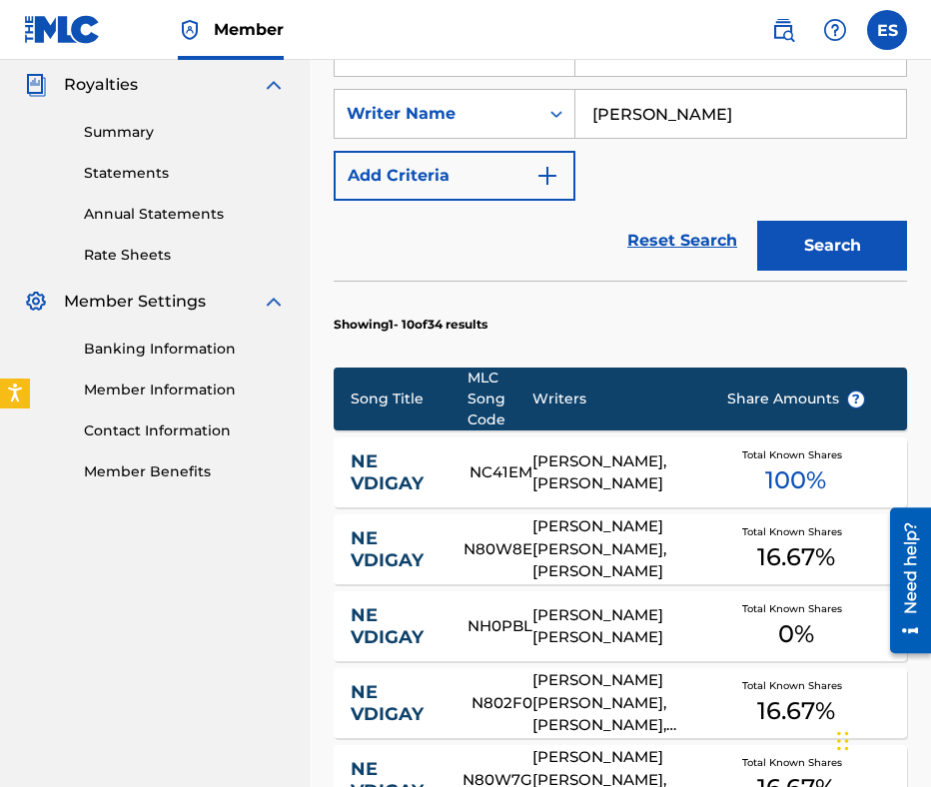
scroll to position [710, 0]
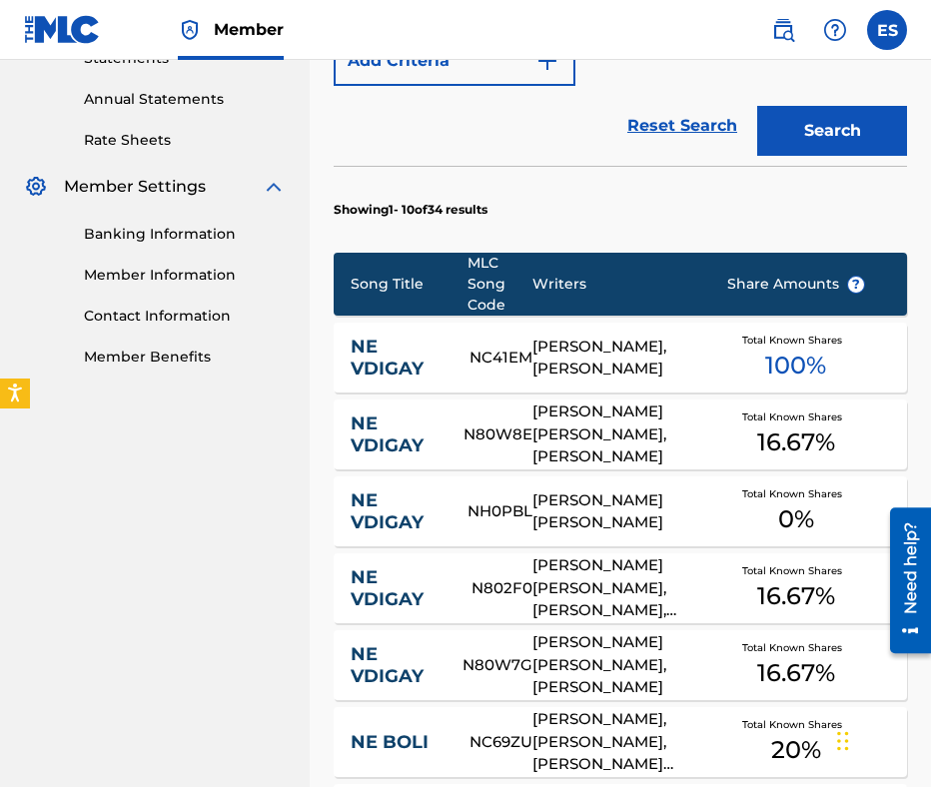
click at [384, 341] on link "NE VDIGAY" at bounding box center [397, 358] width 92 height 45
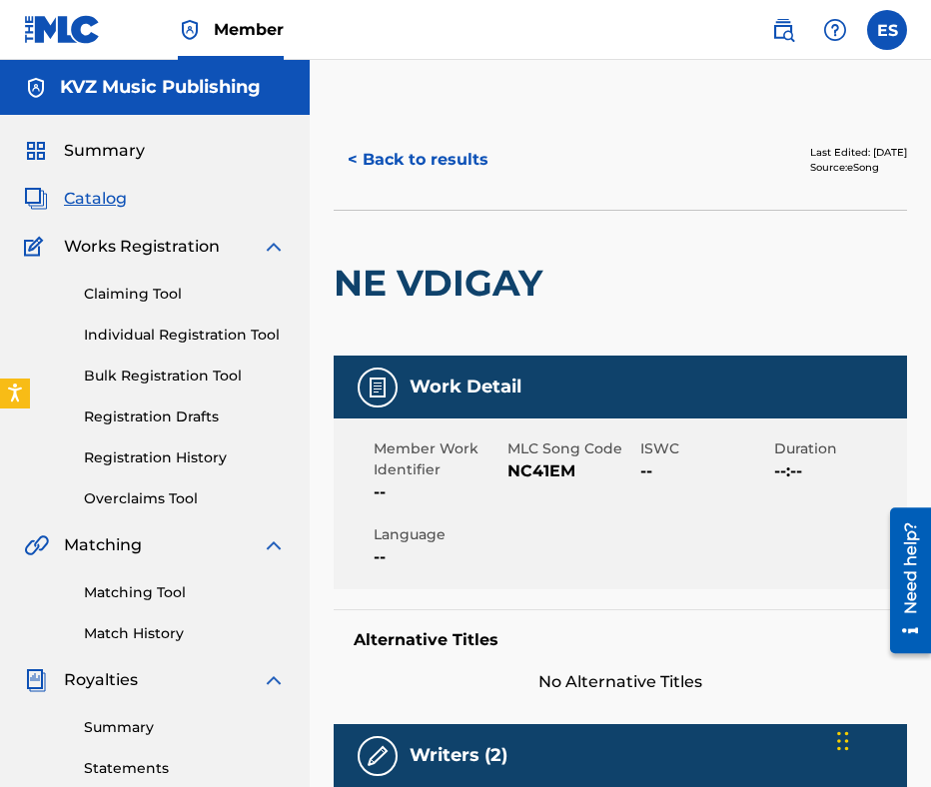
click at [388, 168] on button "< Back to results" at bounding box center [418, 160] width 169 height 50
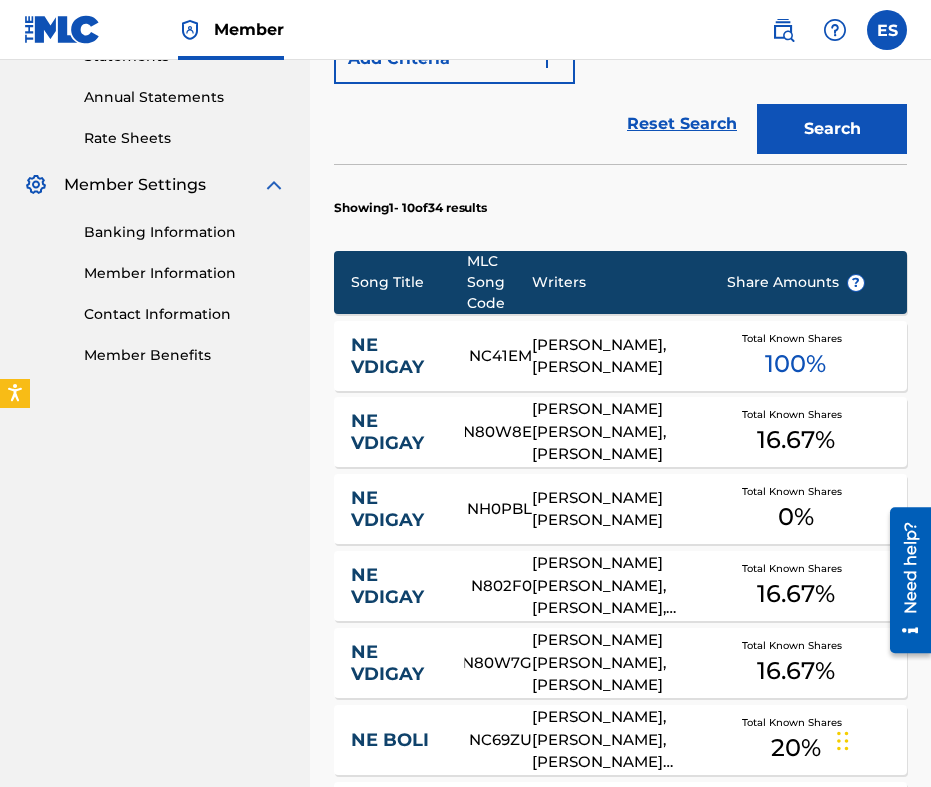
scroll to position [1371, 0]
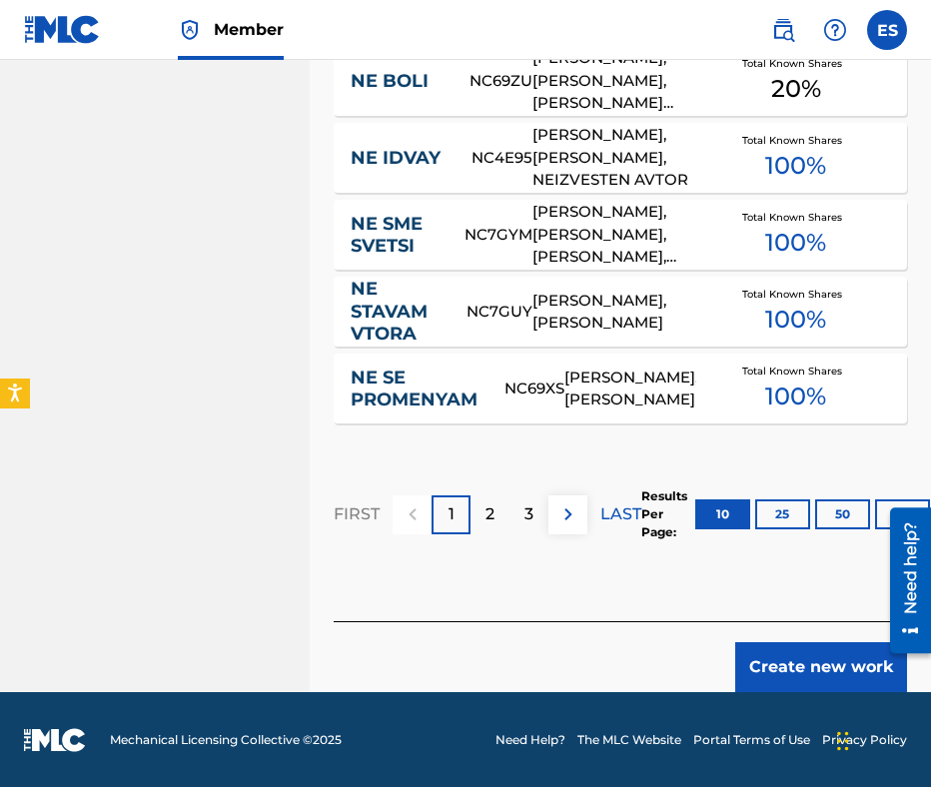
click at [827, 658] on button "Create new work" at bounding box center [821, 667] width 172 height 50
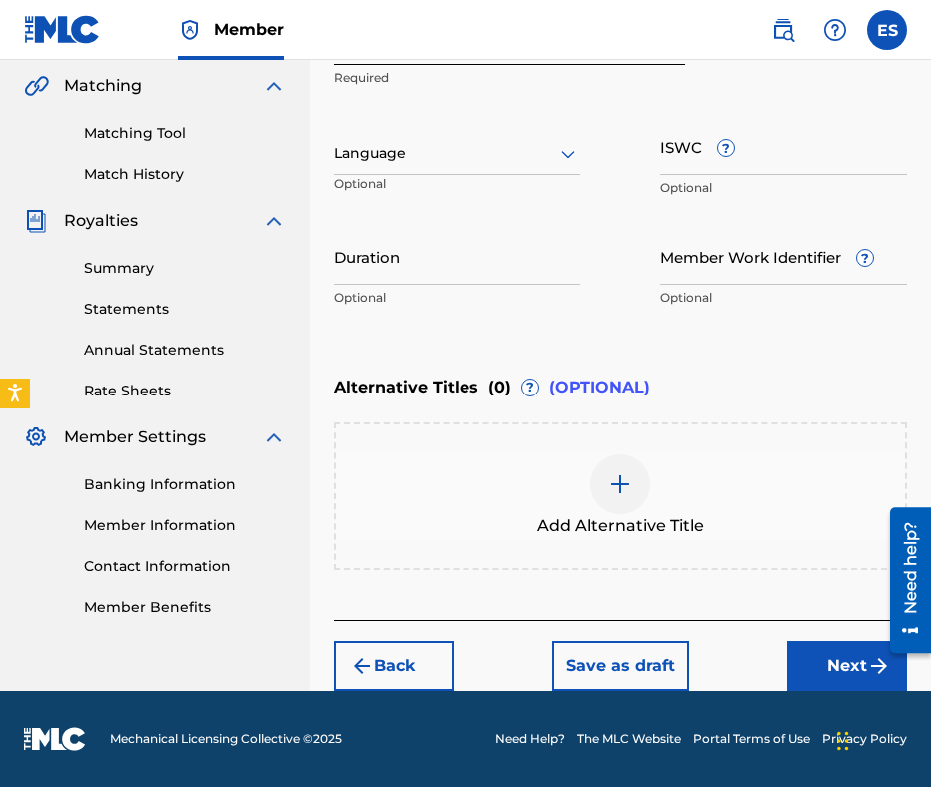
scroll to position [0, 0]
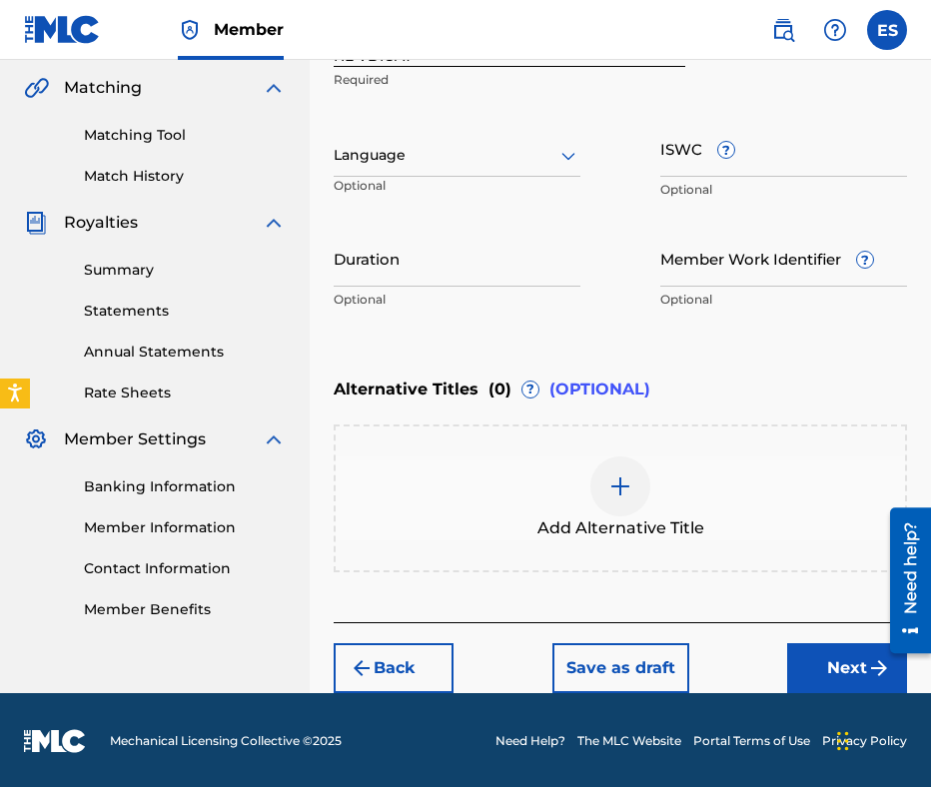
click at [404, 149] on div at bounding box center [457, 155] width 247 height 25
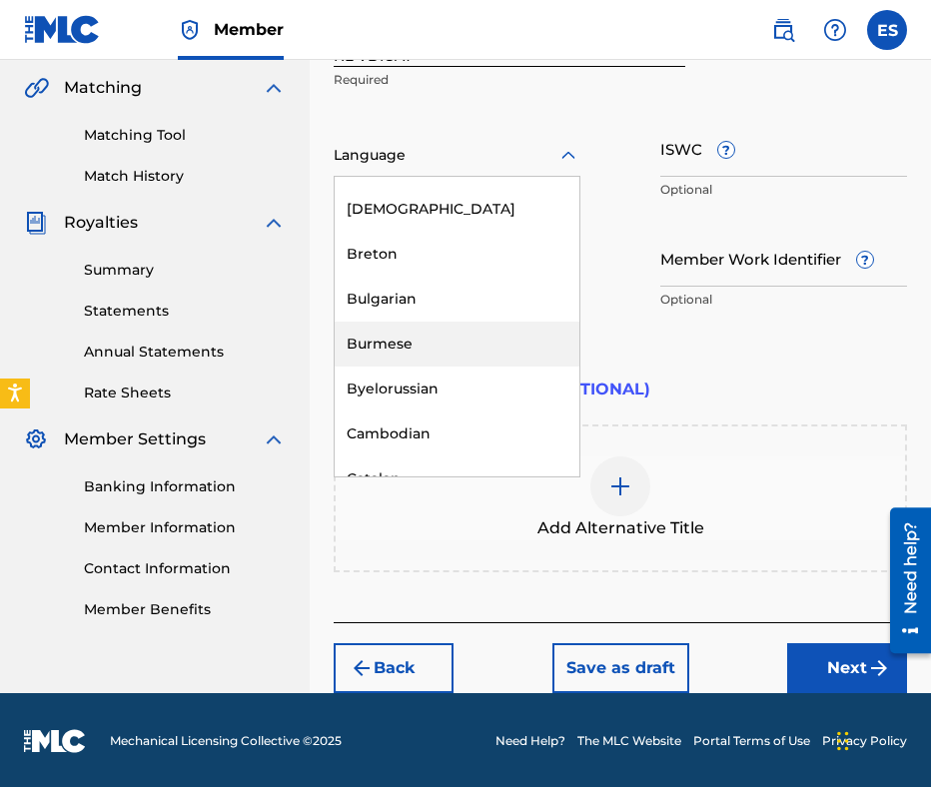
click at [441, 314] on div "Bulgarian" at bounding box center [457, 299] width 245 height 45
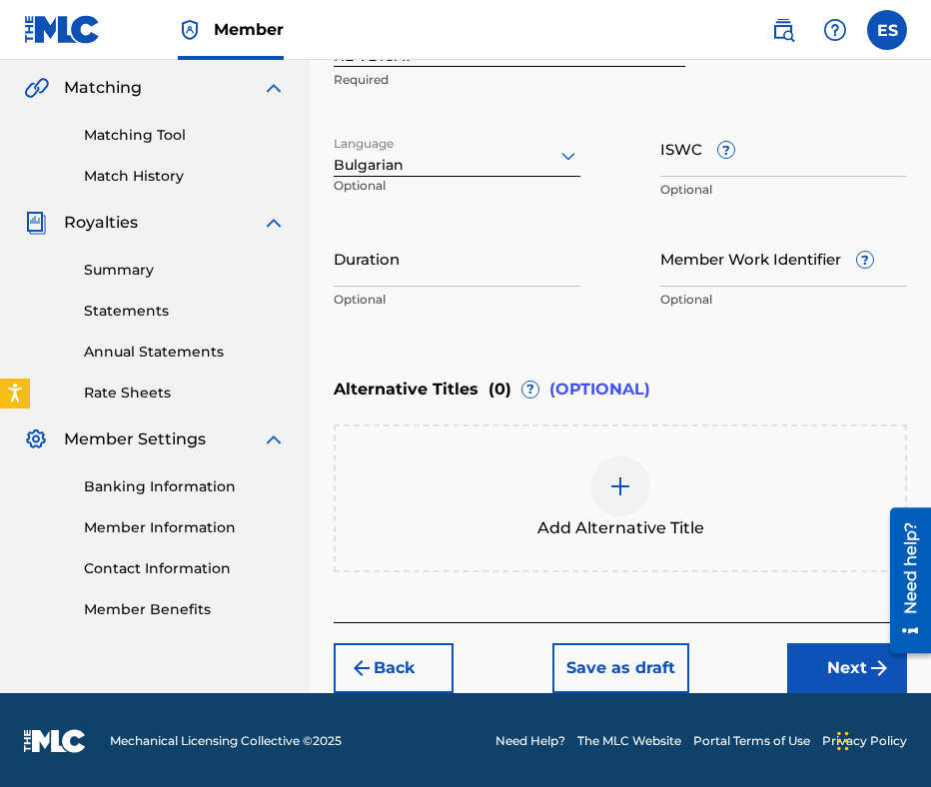
drag, startPoint x: 710, startPoint y: 181, endPoint x: 698, endPoint y: 164, distance: 20.8
paste input "T9243293201"
type input "T9243293201"
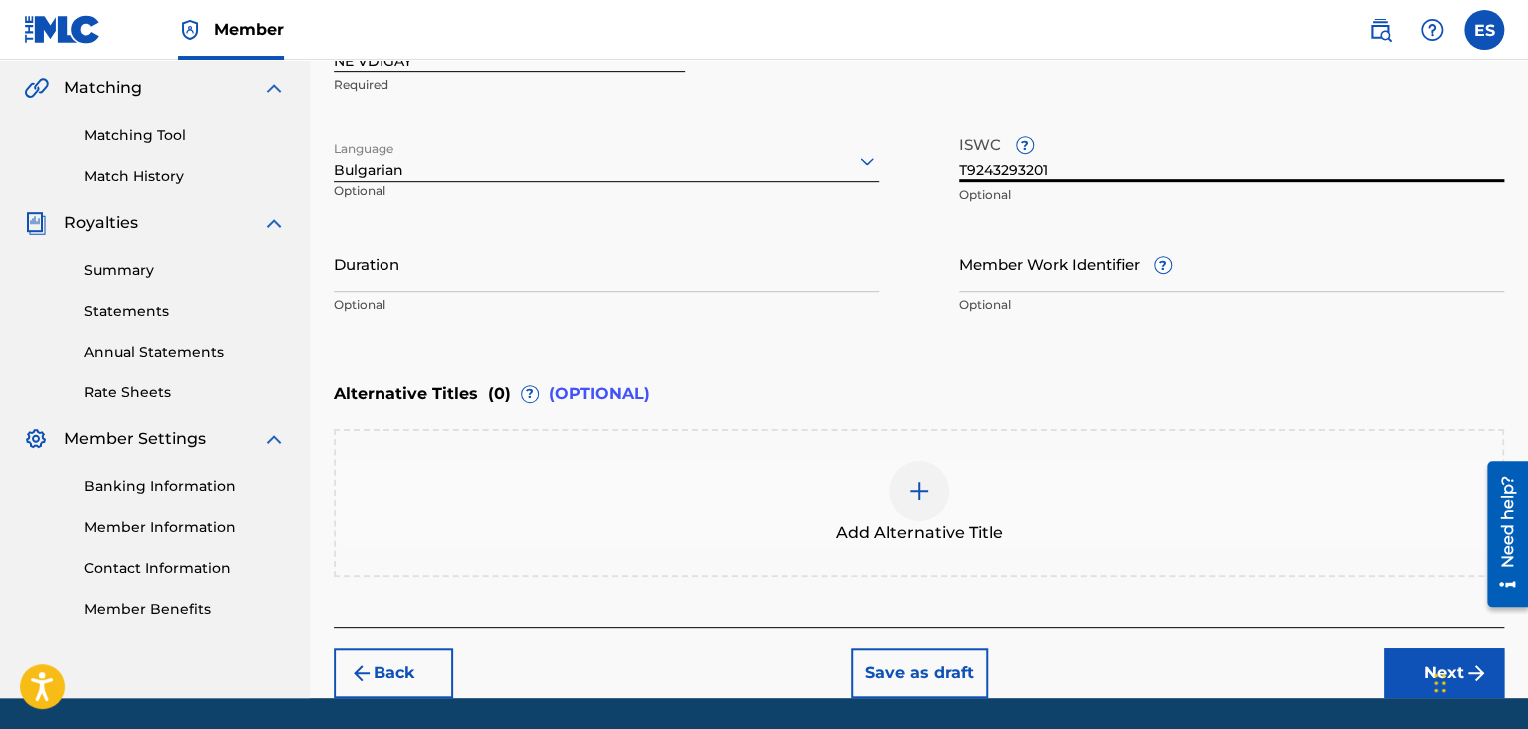
click at [687, 241] on input "Duration" at bounding box center [606, 263] width 545 height 57
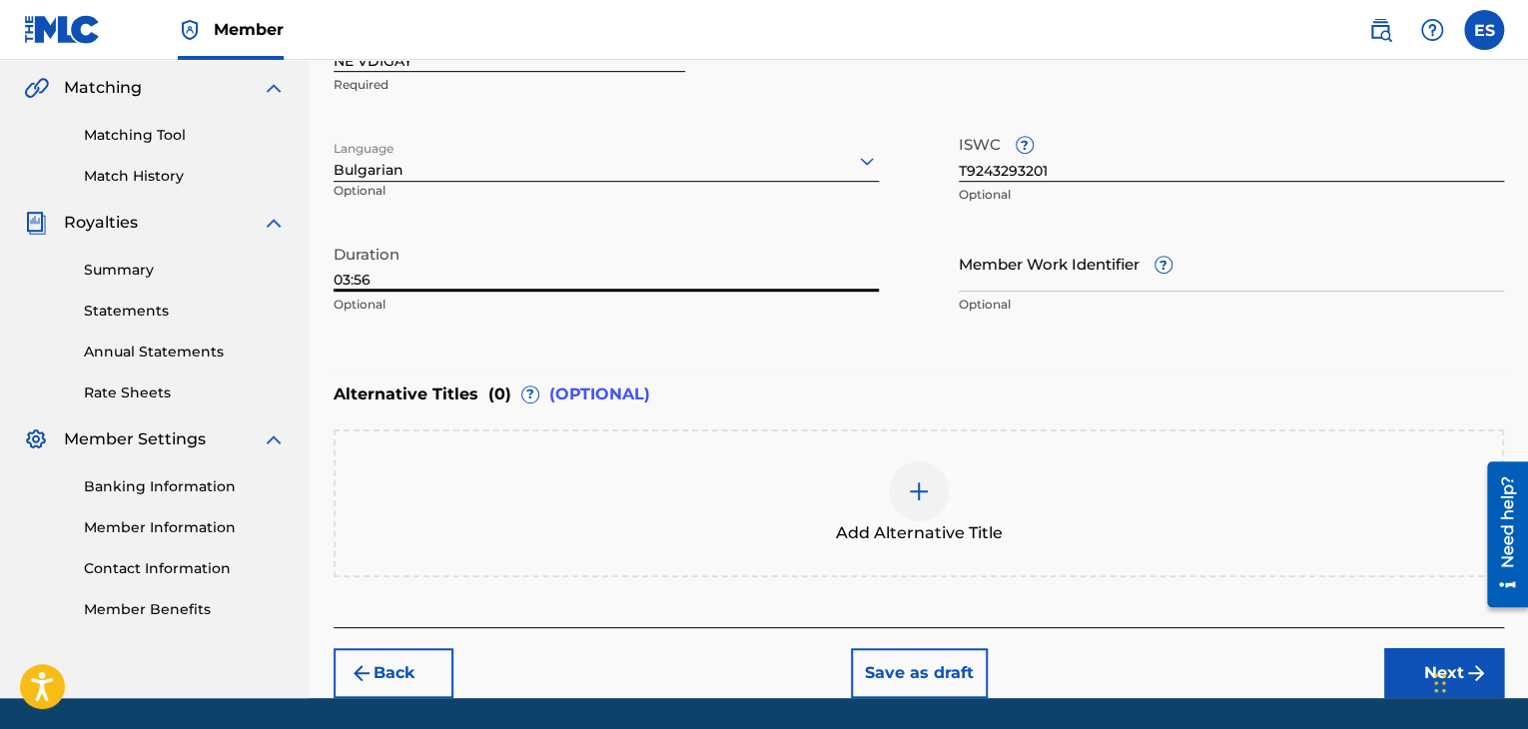
type input "03:56"
click at [1145, 536] on div "Add Alternative Title" at bounding box center [919, 503] width 1167 height 84
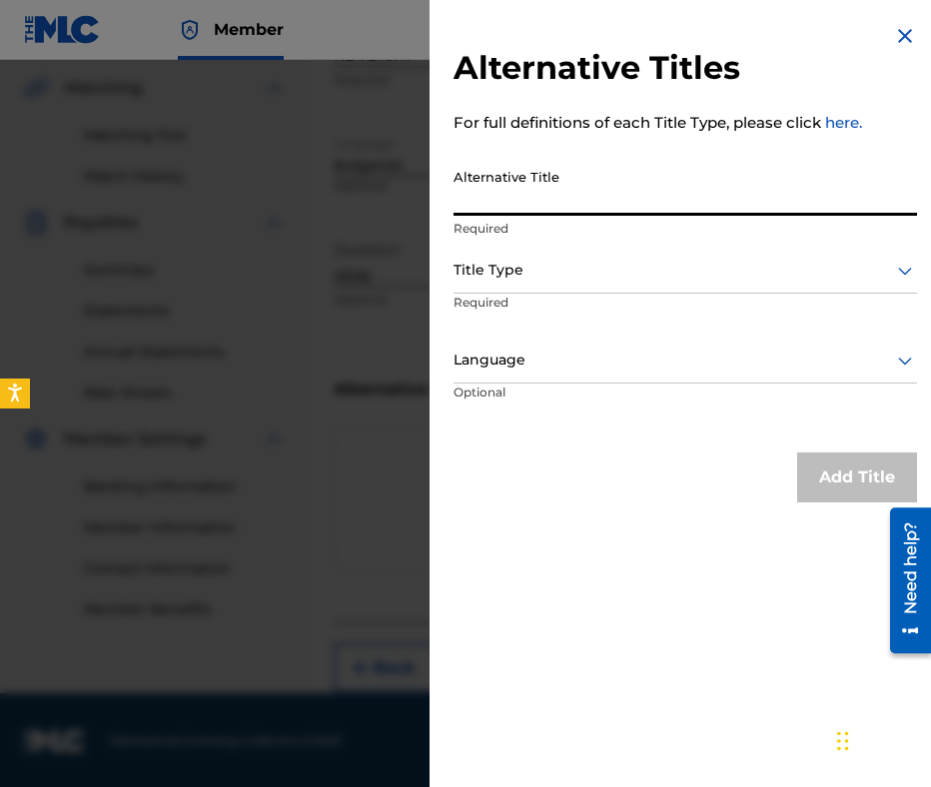
paste input "НЕ ВДИГАЙ"
type input "НЕ ВДИГАЙ"
drag, startPoint x: 607, startPoint y: 292, endPoint x: 597, endPoint y: 277, distance: 18.0
click at [603, 287] on div "Title Type" at bounding box center [684, 271] width 463 height 45
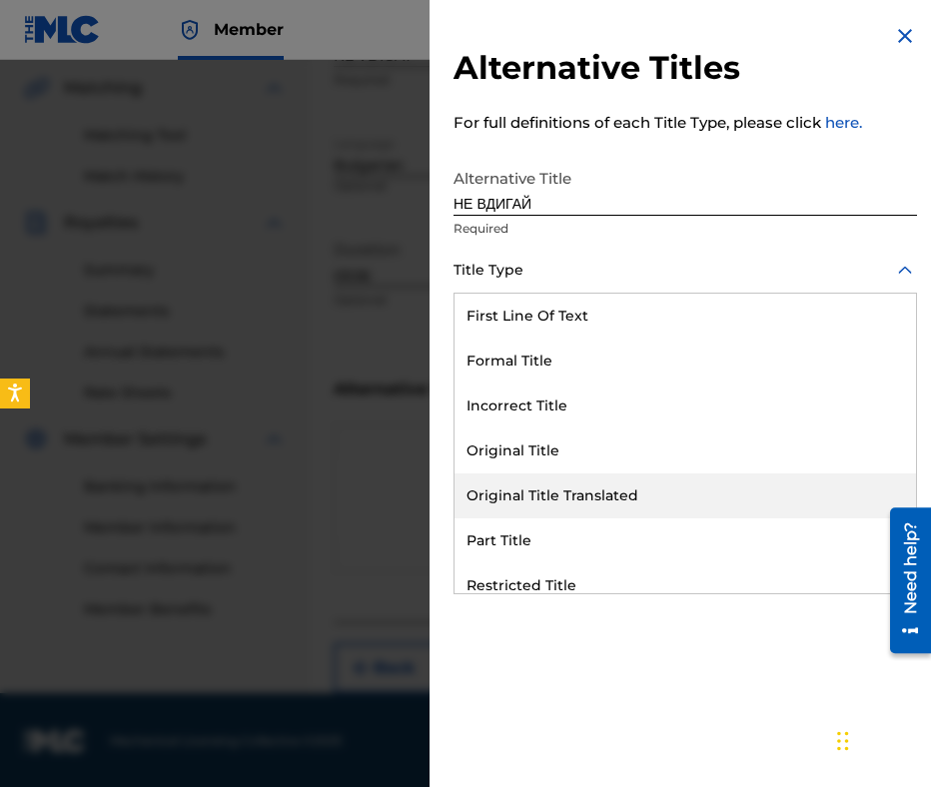
click at [643, 490] on div "Original Title Translated" at bounding box center [684, 495] width 461 height 45
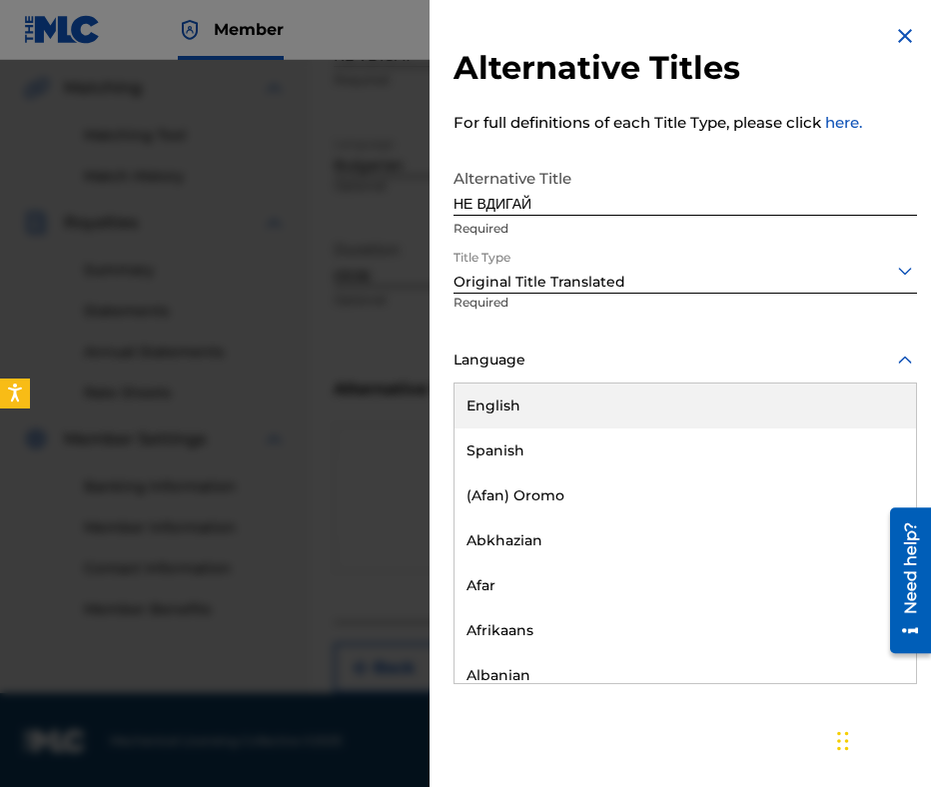
click at [599, 351] on div at bounding box center [684, 360] width 463 height 25
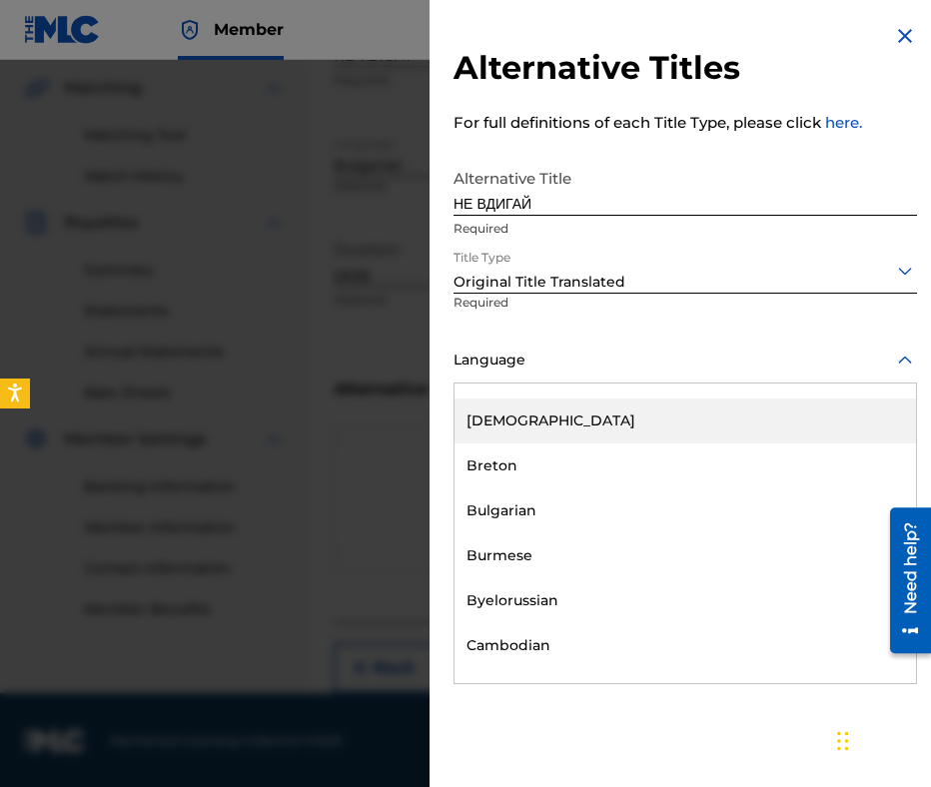
scroll to position [799, 0]
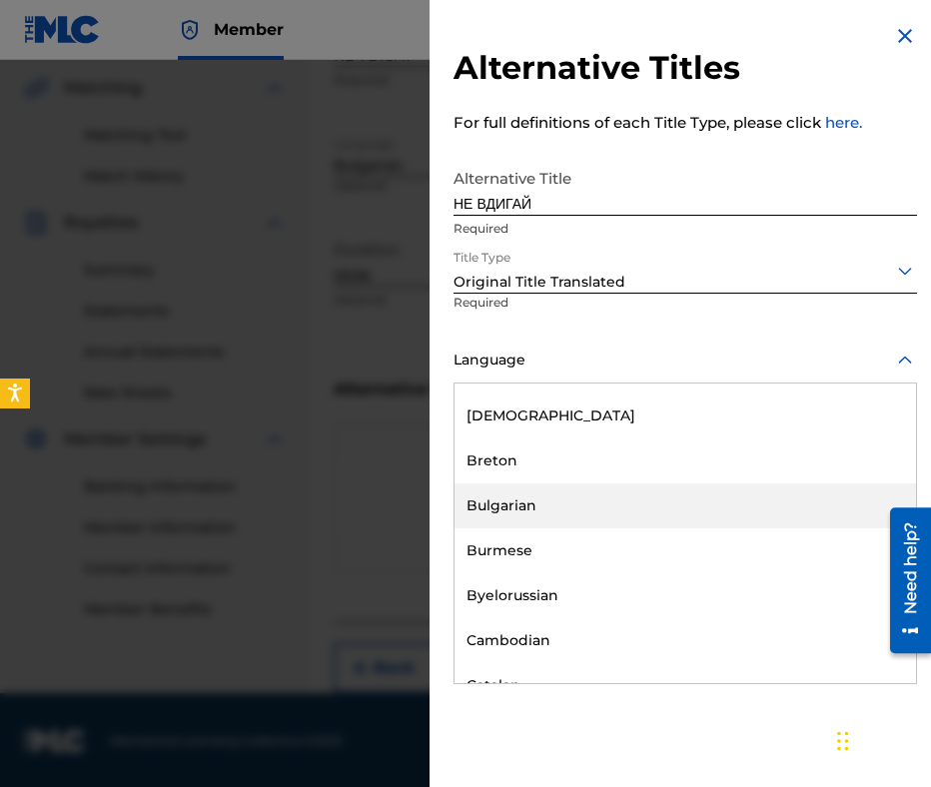
click at [633, 499] on div "Bulgarian" at bounding box center [684, 505] width 461 height 45
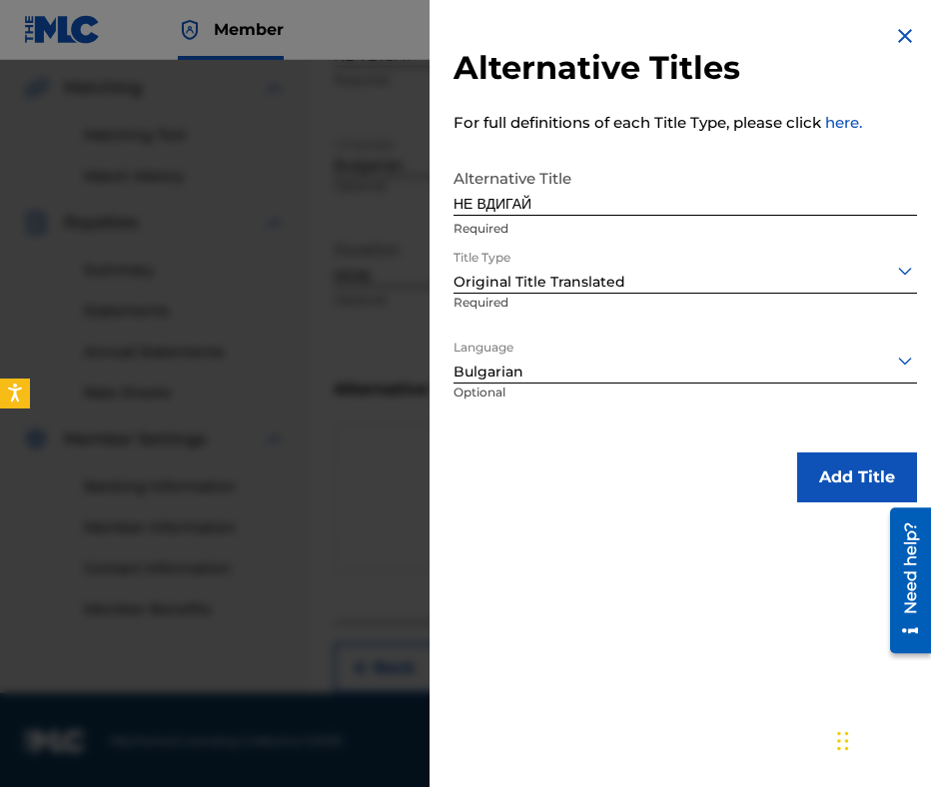
click at [802, 474] on button "Add Title" at bounding box center [857, 477] width 120 height 50
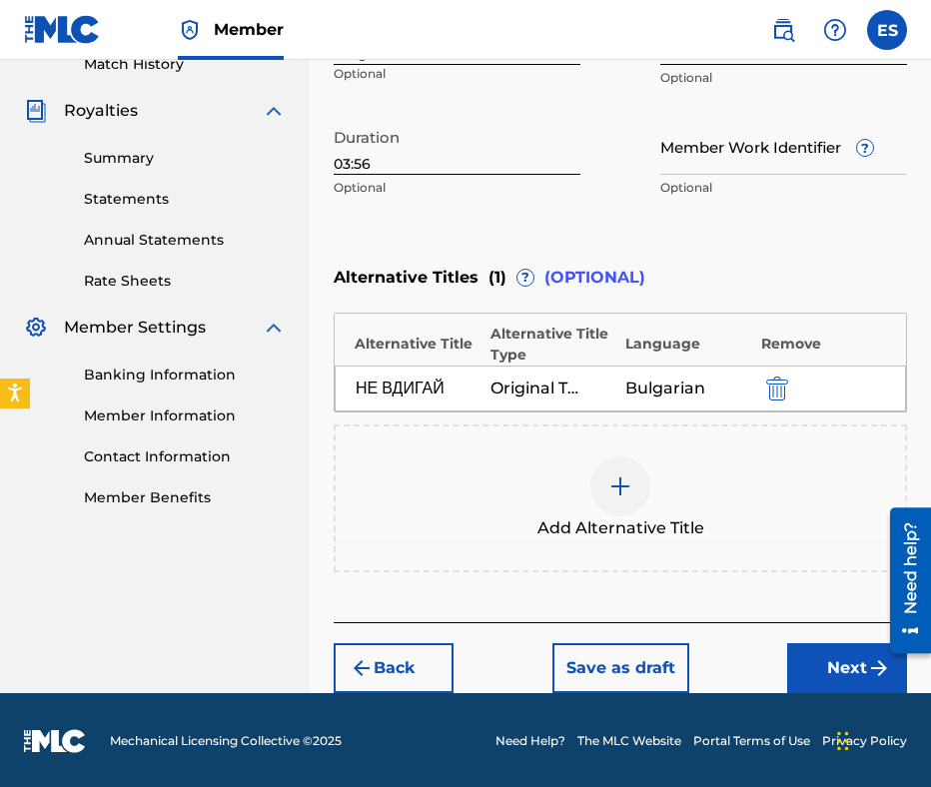
click at [822, 662] on button "Next" at bounding box center [847, 668] width 120 height 50
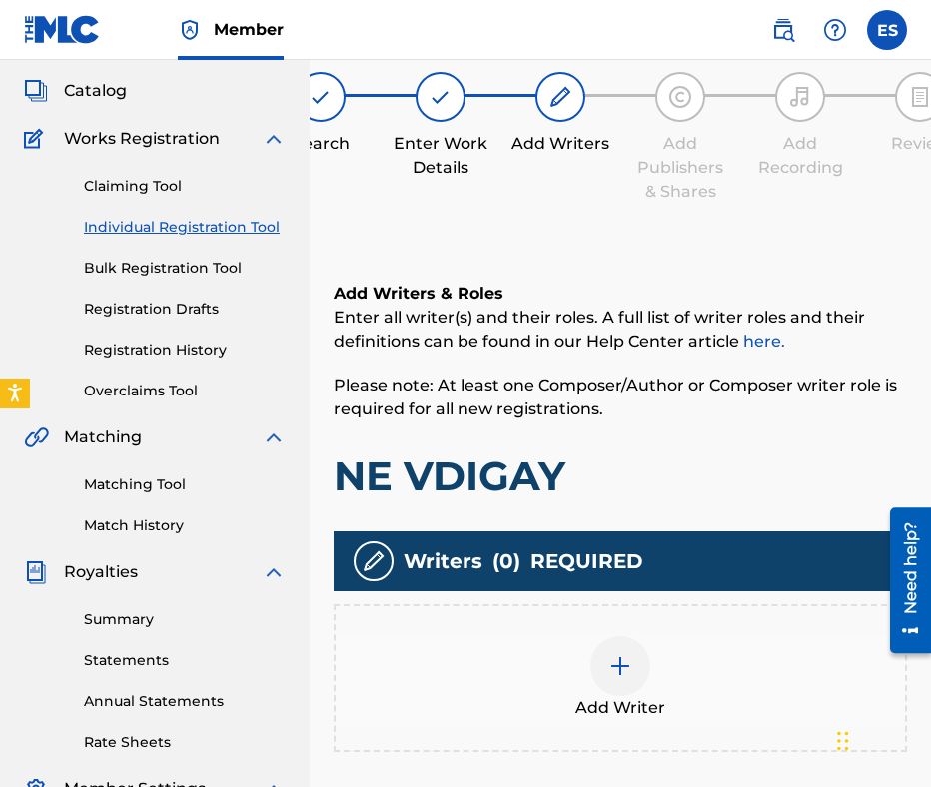
scroll to position [90, 0]
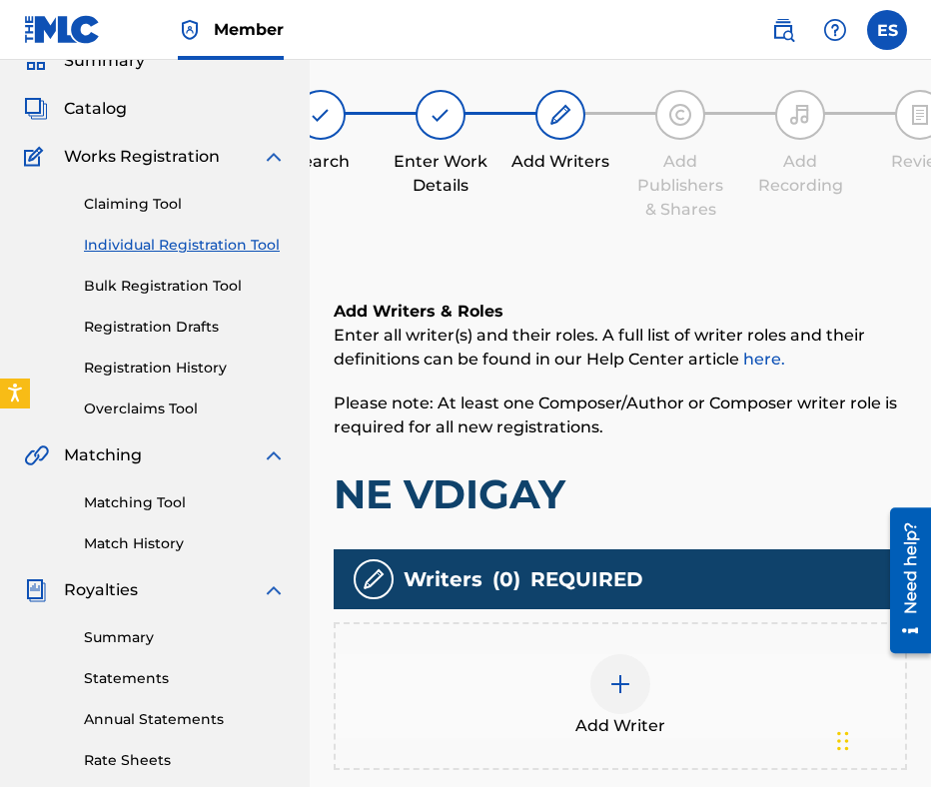
click at [674, 647] on div "Add Writer" at bounding box center [620, 696] width 573 height 148
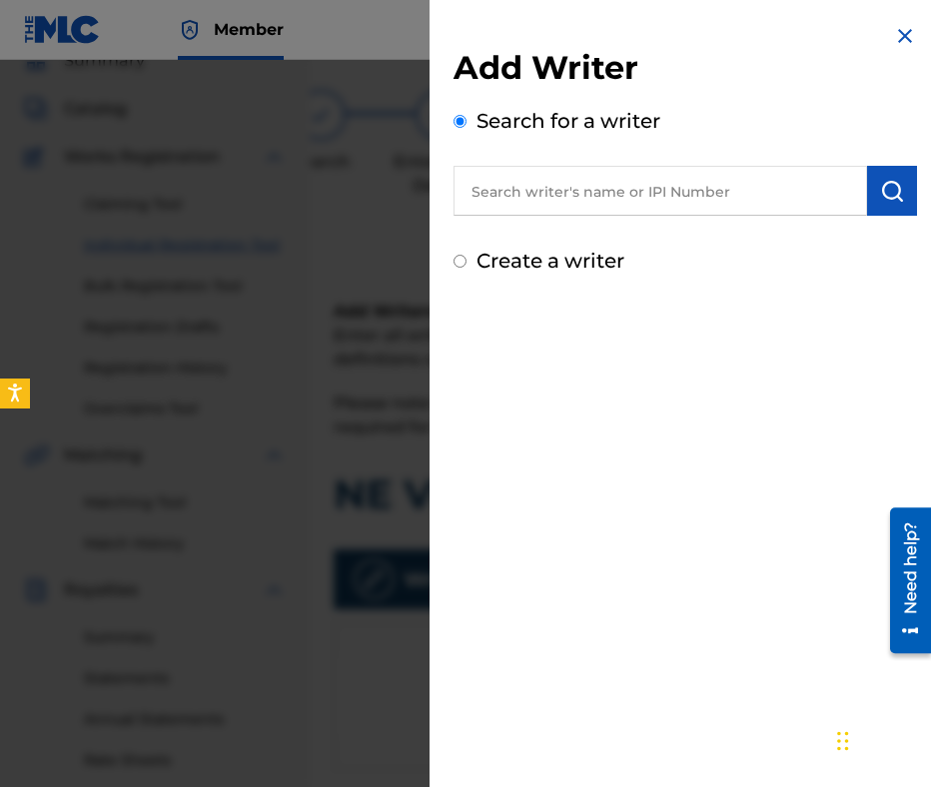
paste input "00473356148"
type input "00473356148"
click at [880, 191] on img "submit" at bounding box center [892, 191] width 24 height 24
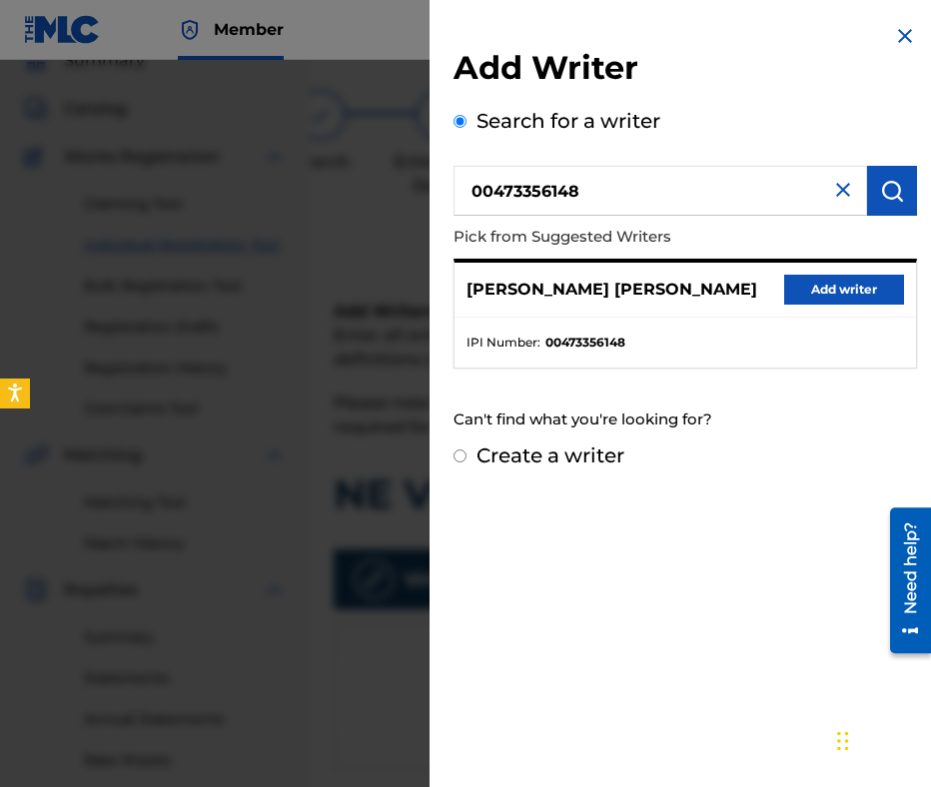
click at [829, 279] on button "Add writer" at bounding box center [844, 290] width 120 height 30
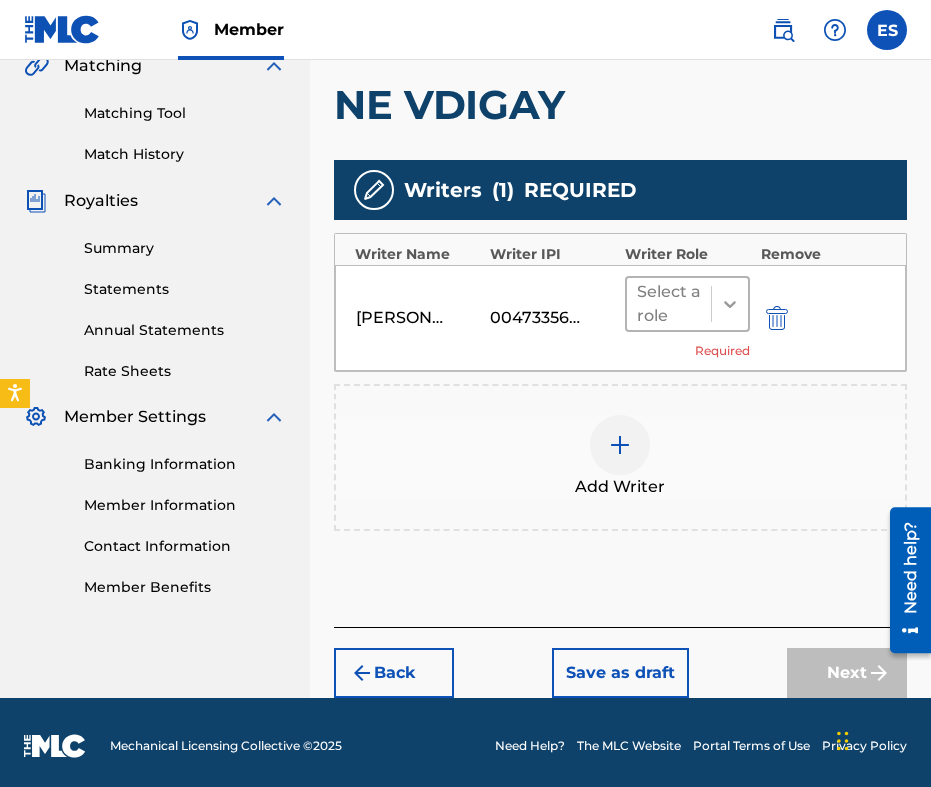
scroll to position [483, 0]
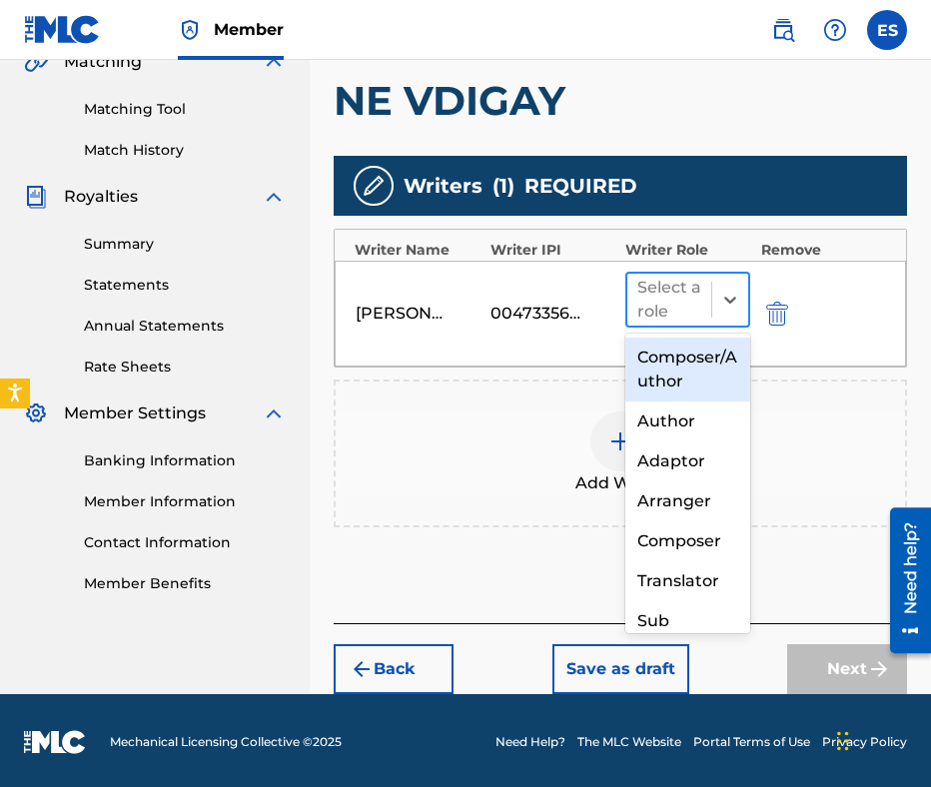
click at [709, 289] on div "Select a role" at bounding box center [669, 300] width 84 height 52
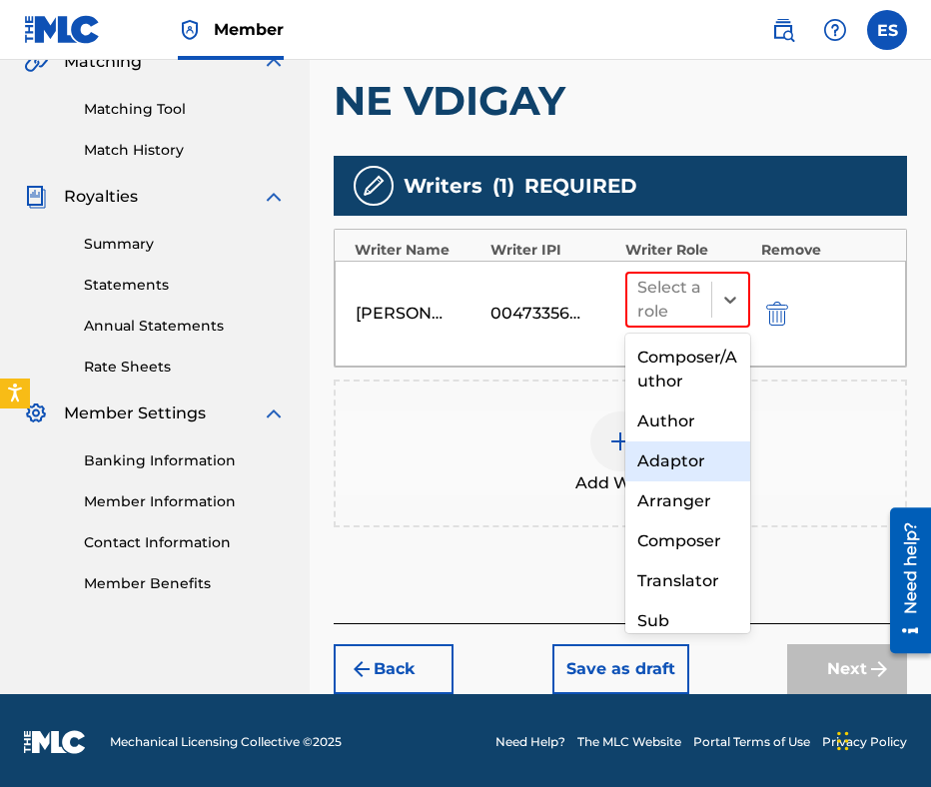
click at [692, 425] on div "Author" at bounding box center [687, 422] width 125 height 40
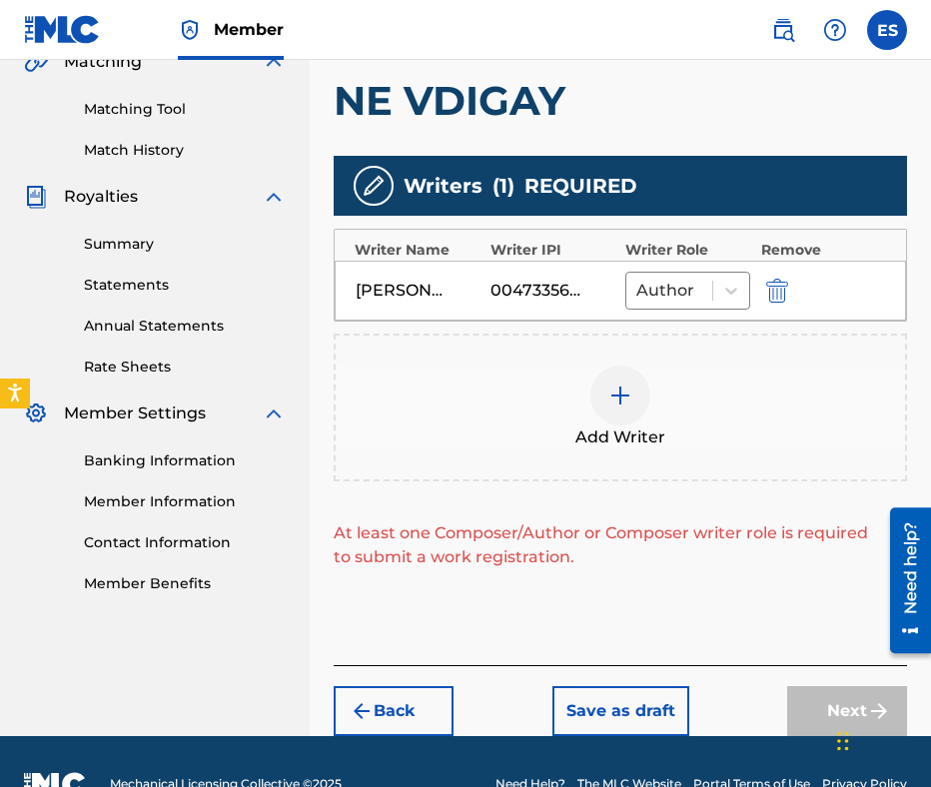
click at [682, 423] on div "Add Writer" at bounding box center [620, 408] width 569 height 84
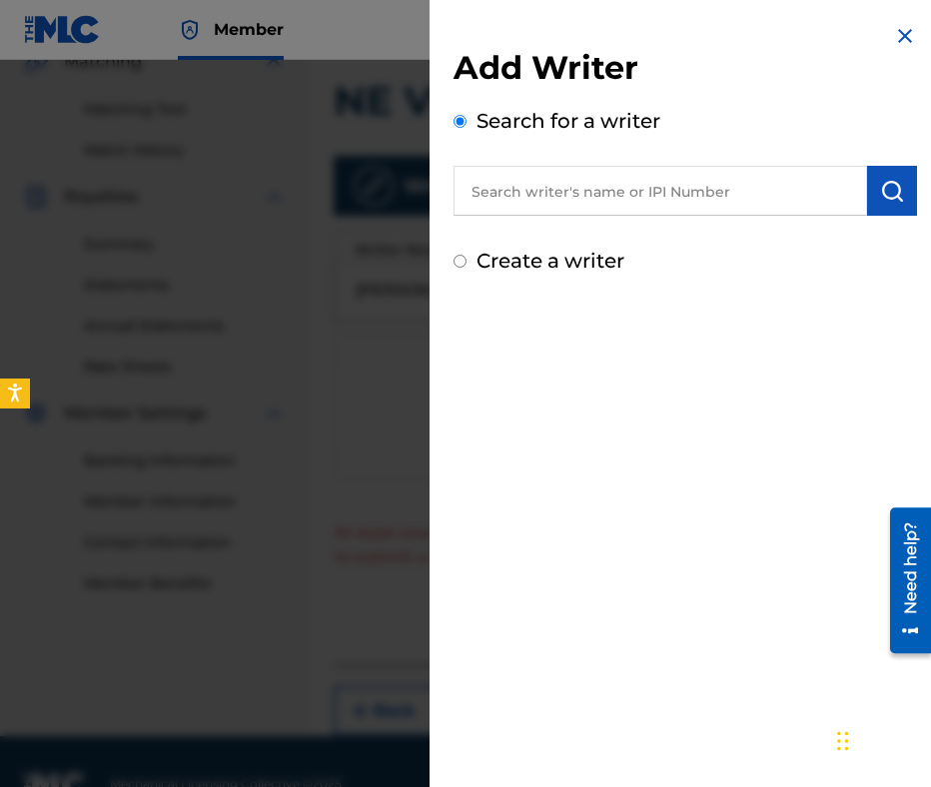
paste input "00656051648"
type input "00656051648"
click at [896, 173] on button "submit" at bounding box center [892, 191] width 50 height 50
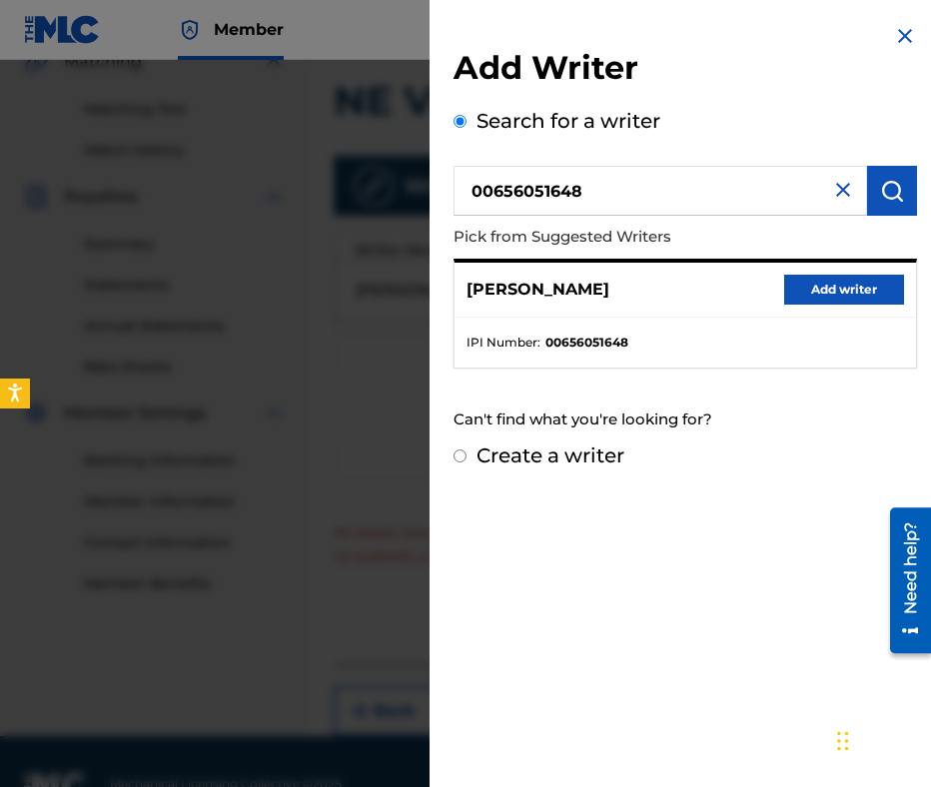
click at [834, 269] on div "JORDANCO VASILKOSKI Add writer" at bounding box center [684, 290] width 461 height 55
click at [802, 295] on button "Add writer" at bounding box center [844, 290] width 120 height 30
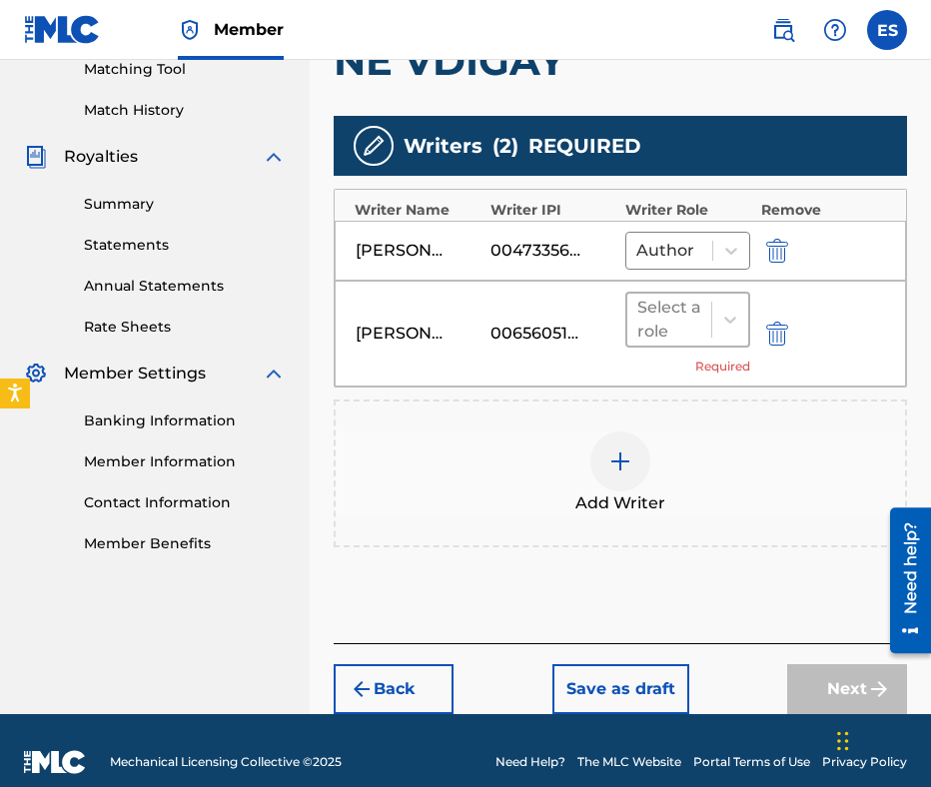
scroll to position [543, 0]
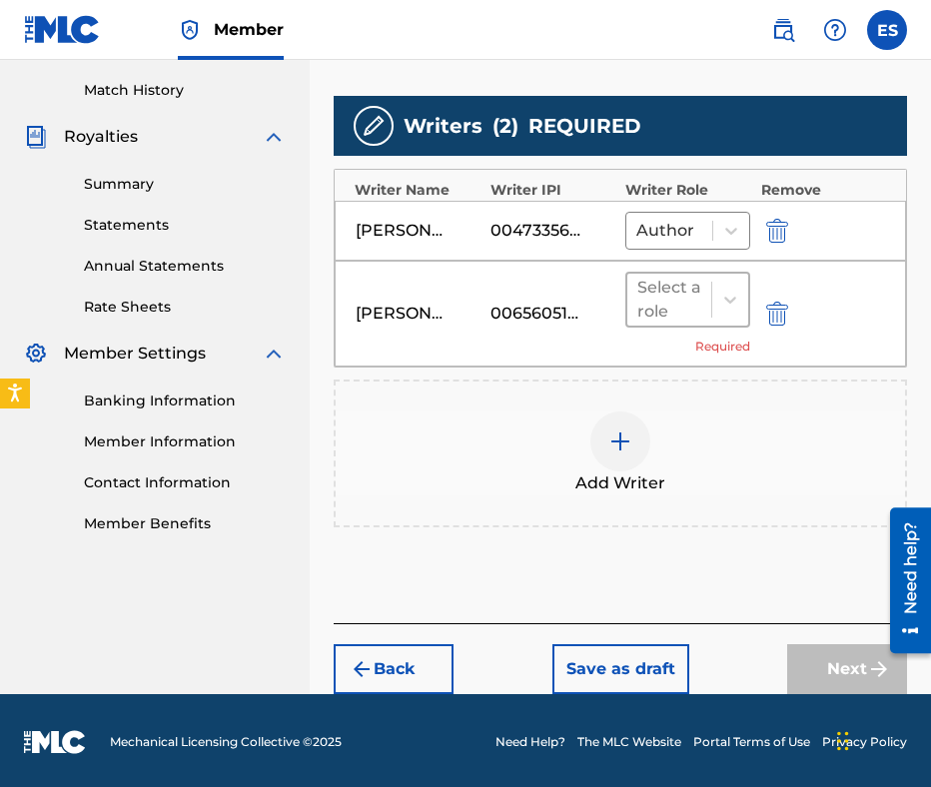
drag, startPoint x: 660, startPoint y: 289, endPoint x: 662, endPoint y: 310, distance: 21.1
click at [659, 288] on div at bounding box center [669, 300] width 64 height 28
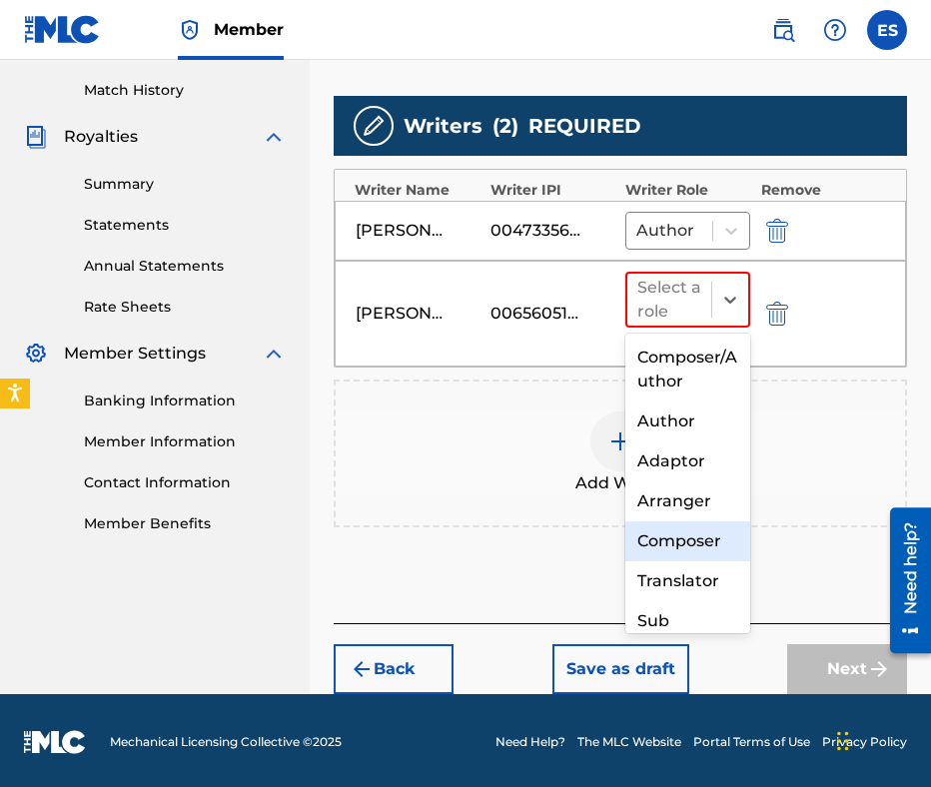
click at [662, 553] on div "Composer" at bounding box center [687, 541] width 125 height 40
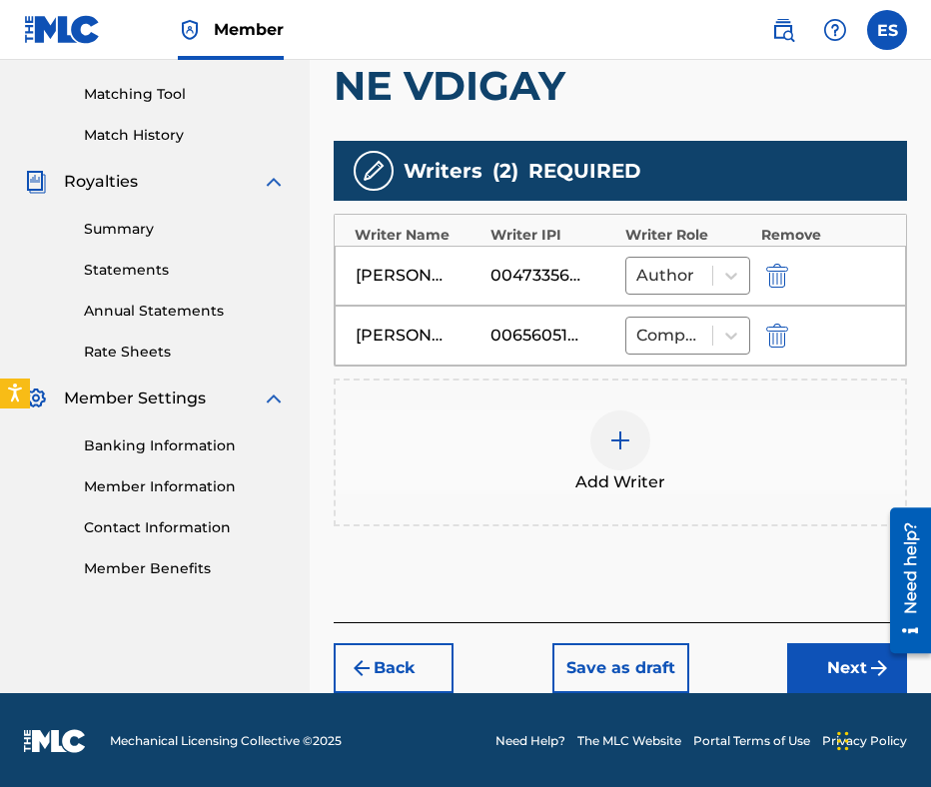
click at [822, 652] on button "Next" at bounding box center [847, 668] width 120 height 50
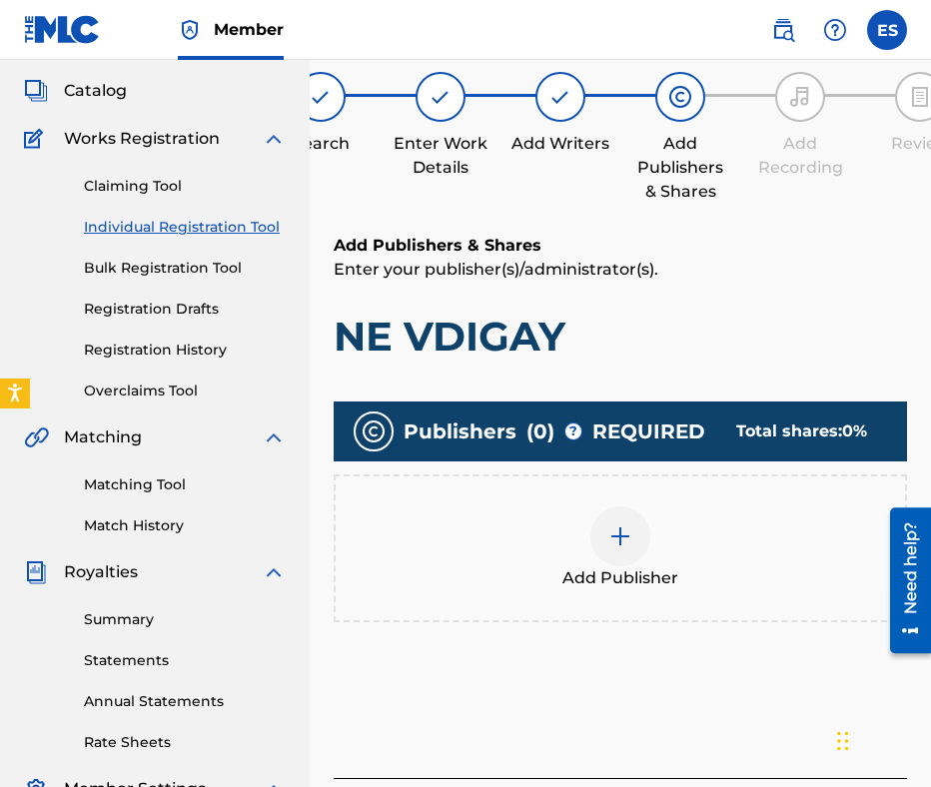
scroll to position [90, 0]
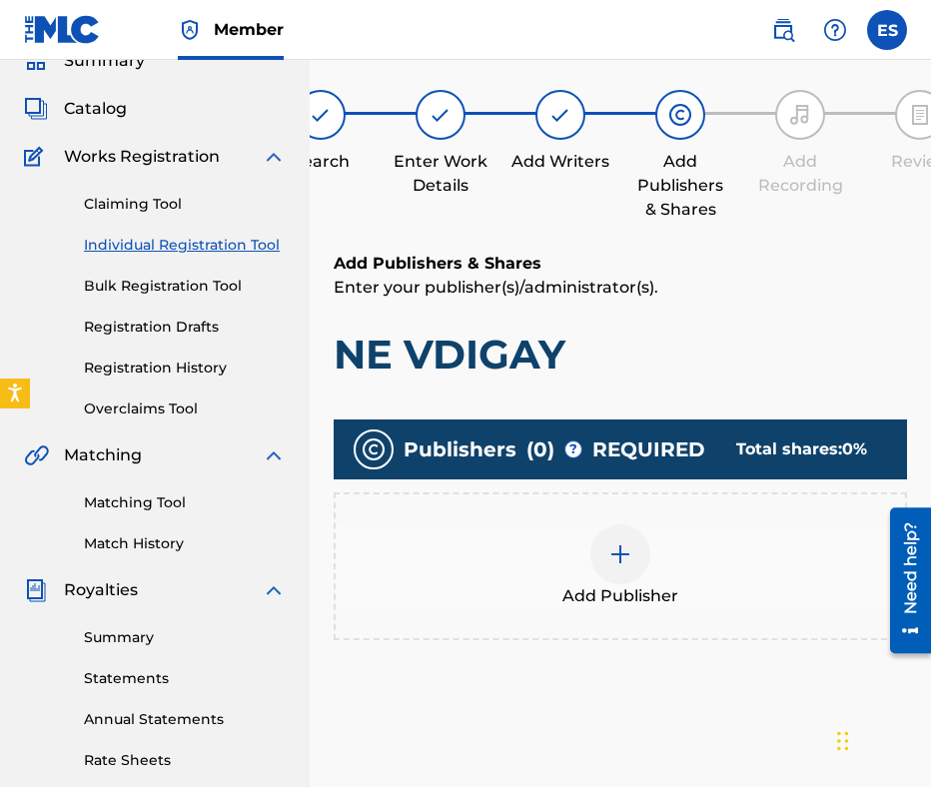
click at [611, 594] on span "Add Publisher" at bounding box center [620, 596] width 116 height 24
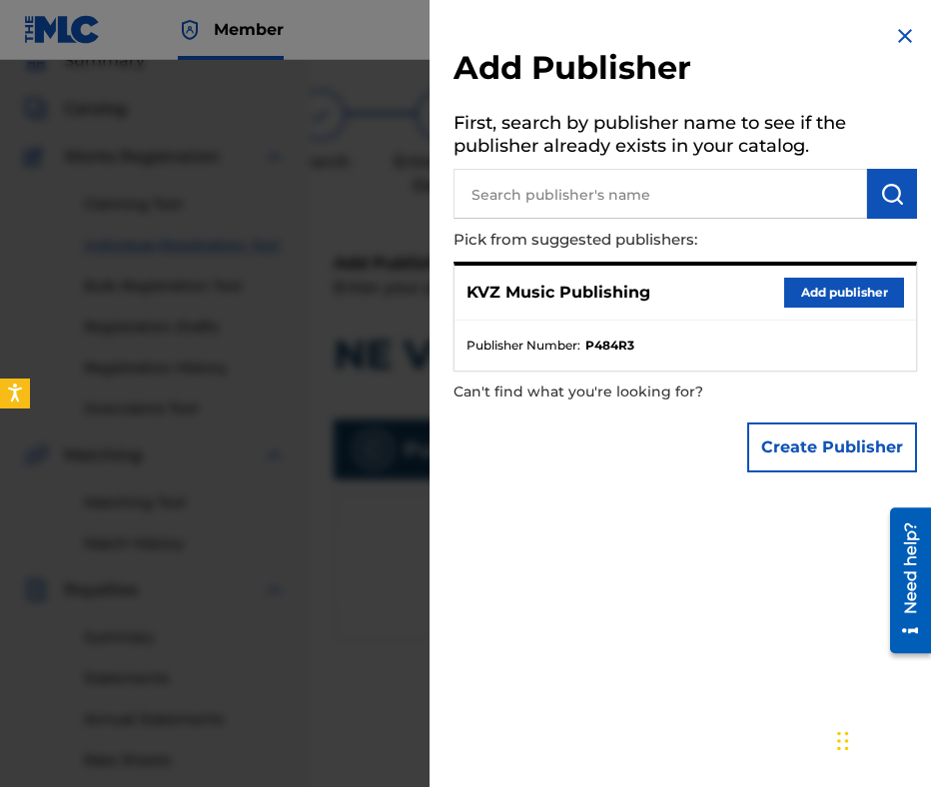
click at [835, 294] on button "Add publisher" at bounding box center [844, 293] width 120 height 30
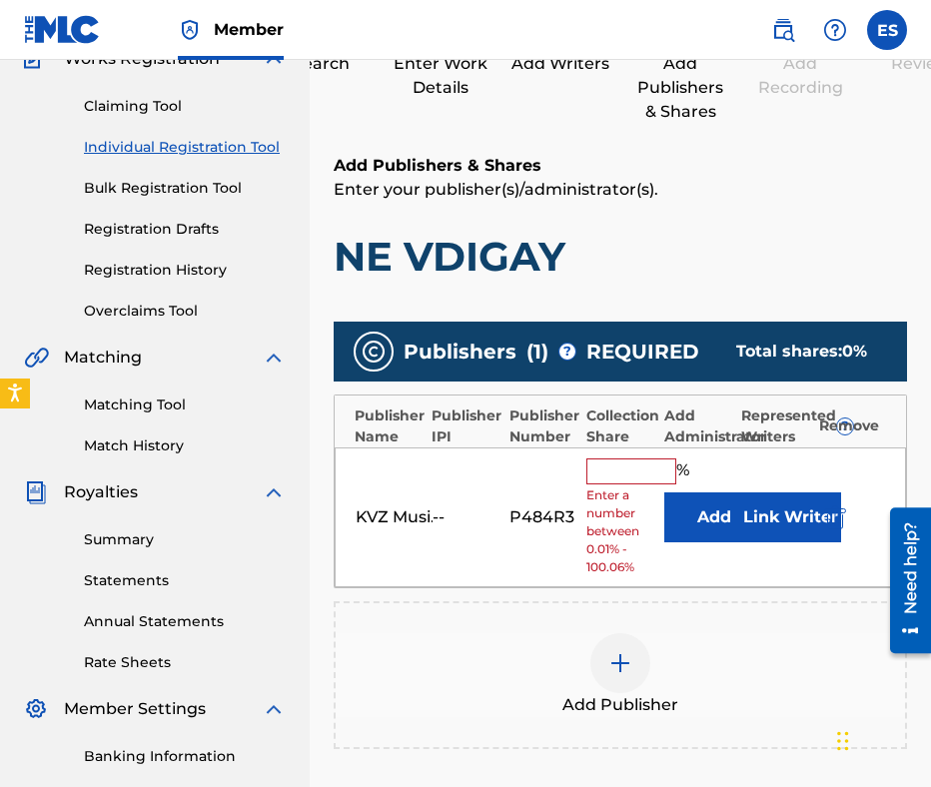
scroll to position [290, 0]
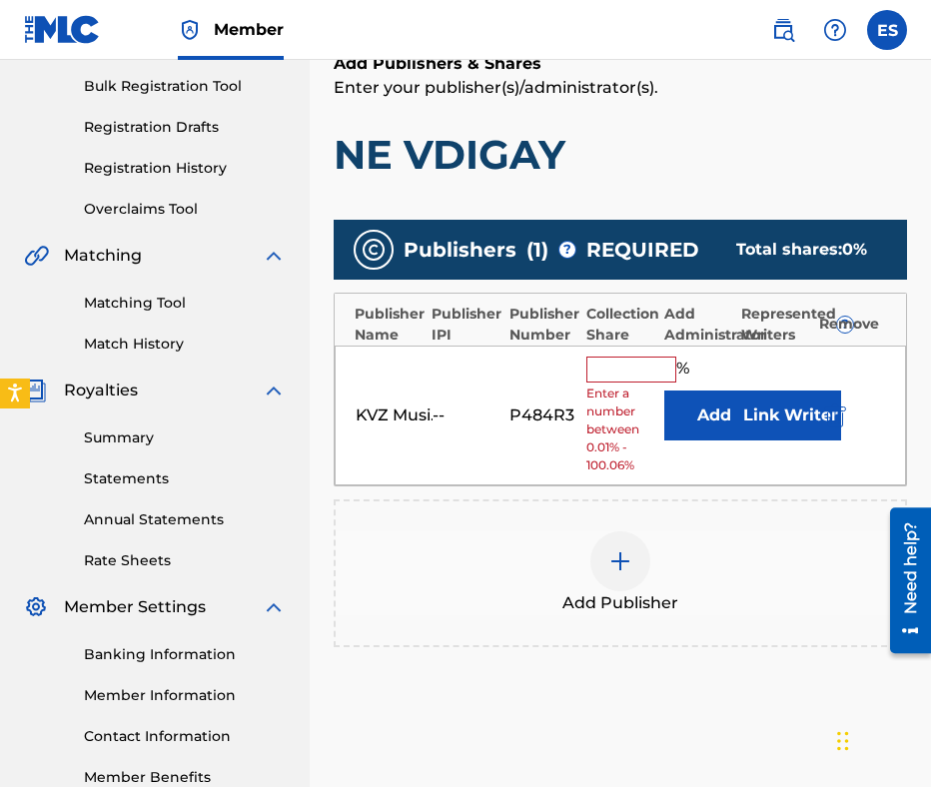
click at [614, 381] on div "% Enter a number between 0.01% - 100.06%" at bounding box center [619, 416] width 67 height 119
click at [623, 370] on input "text" at bounding box center [631, 370] width 90 height 26
type input "100"
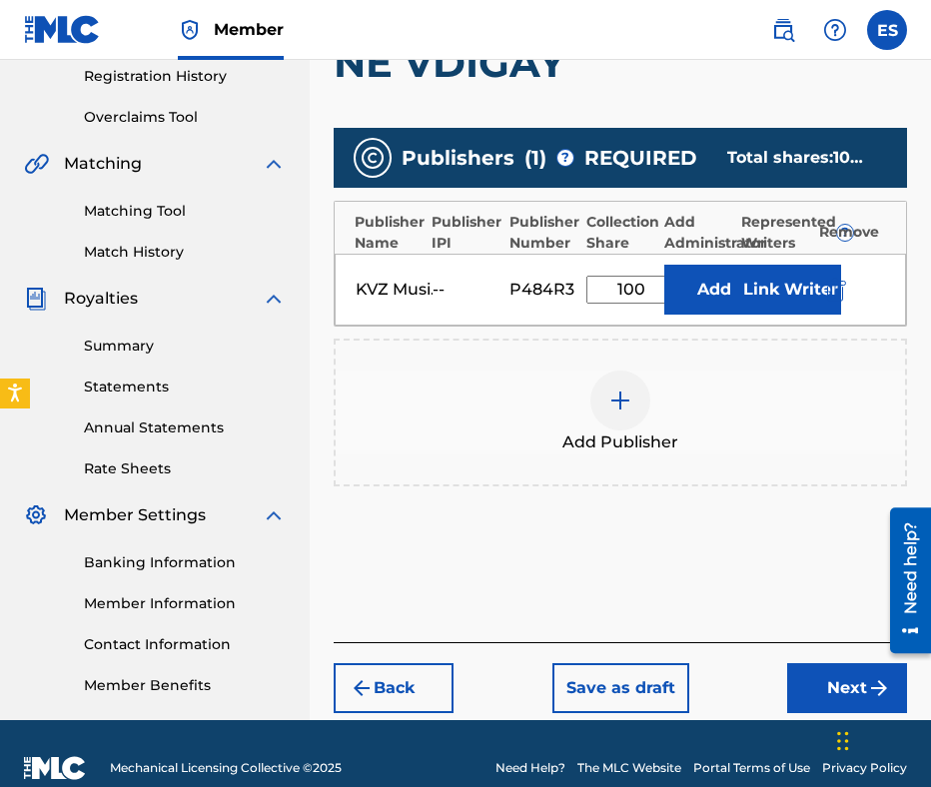
scroll to position [417, 0]
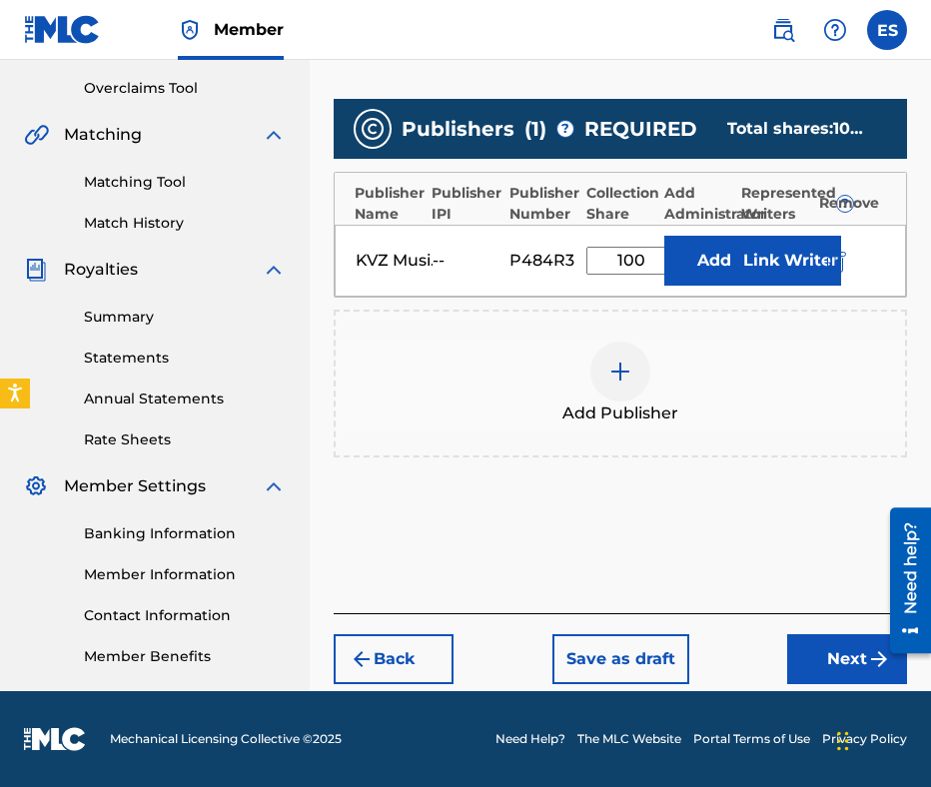
click at [815, 671] on button "Next" at bounding box center [847, 659] width 120 height 50
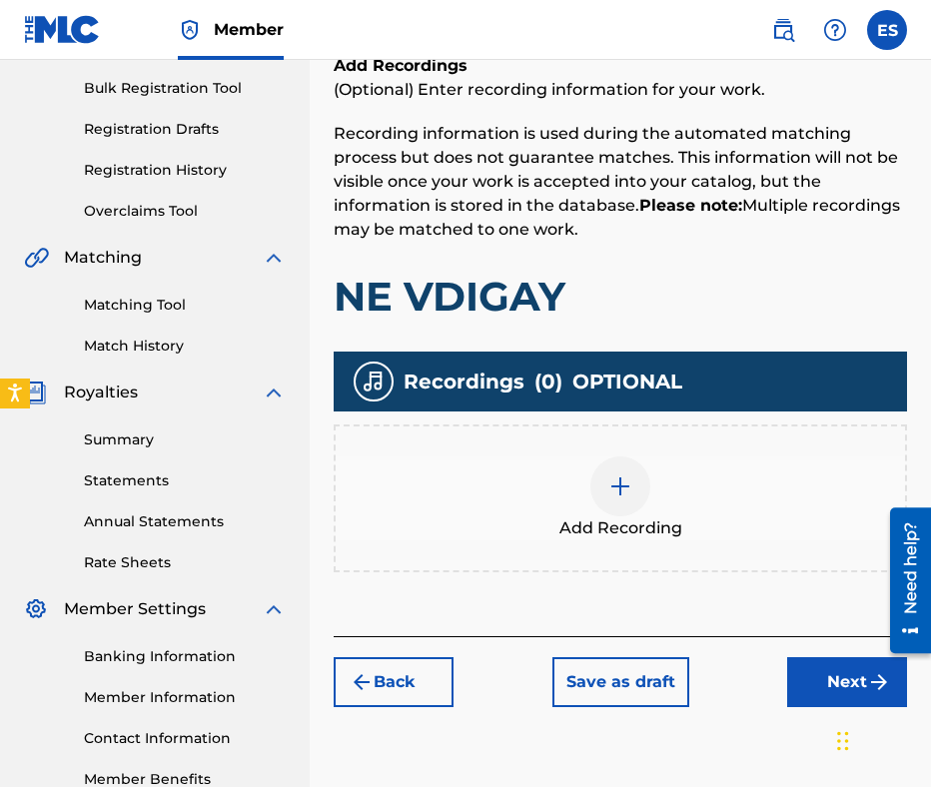
scroll to position [411, 0]
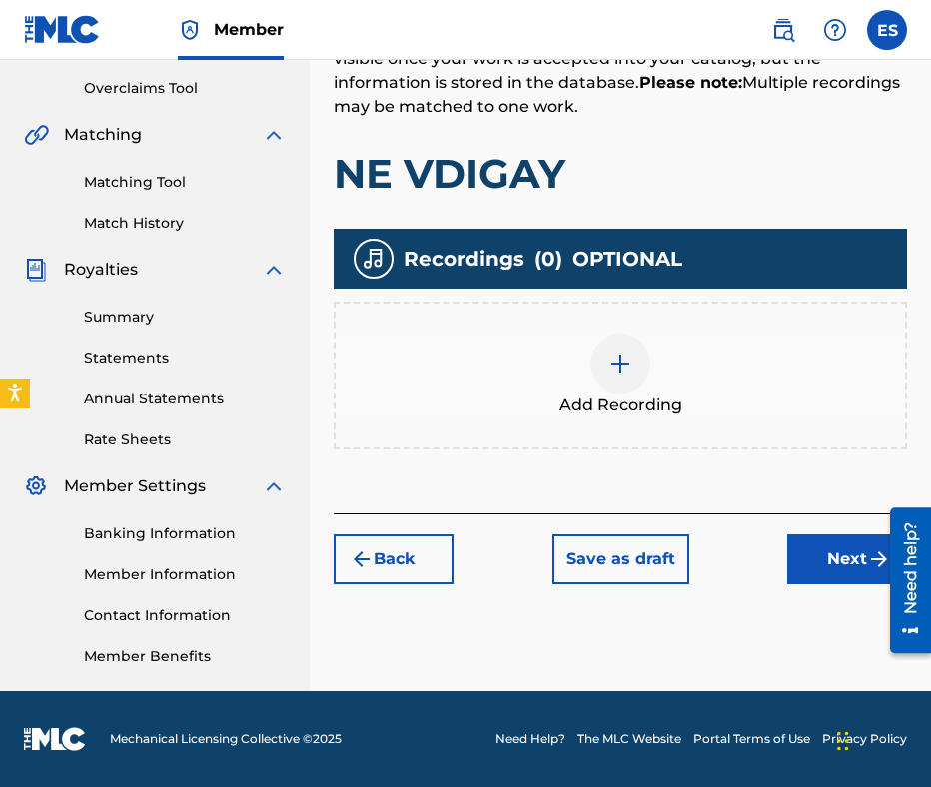
click at [643, 387] on div "Add Recording" at bounding box center [620, 376] width 569 height 84
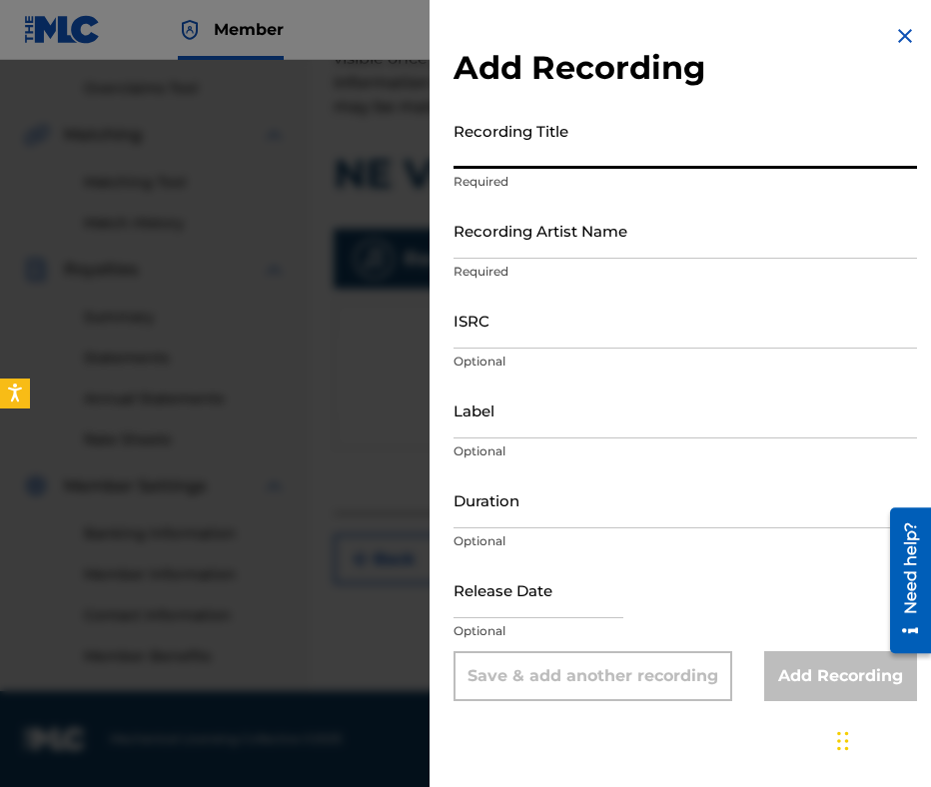
paste input "NE VDIGAY"
type input "NE VDIGAY"
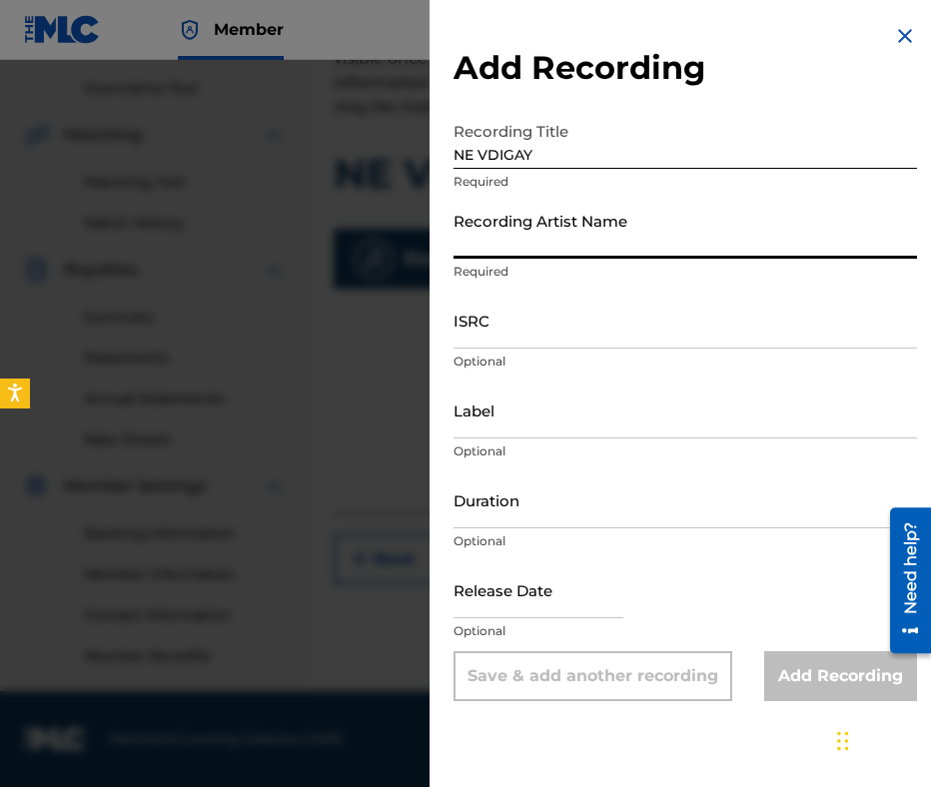
paste input "DAMYAN POPOV"
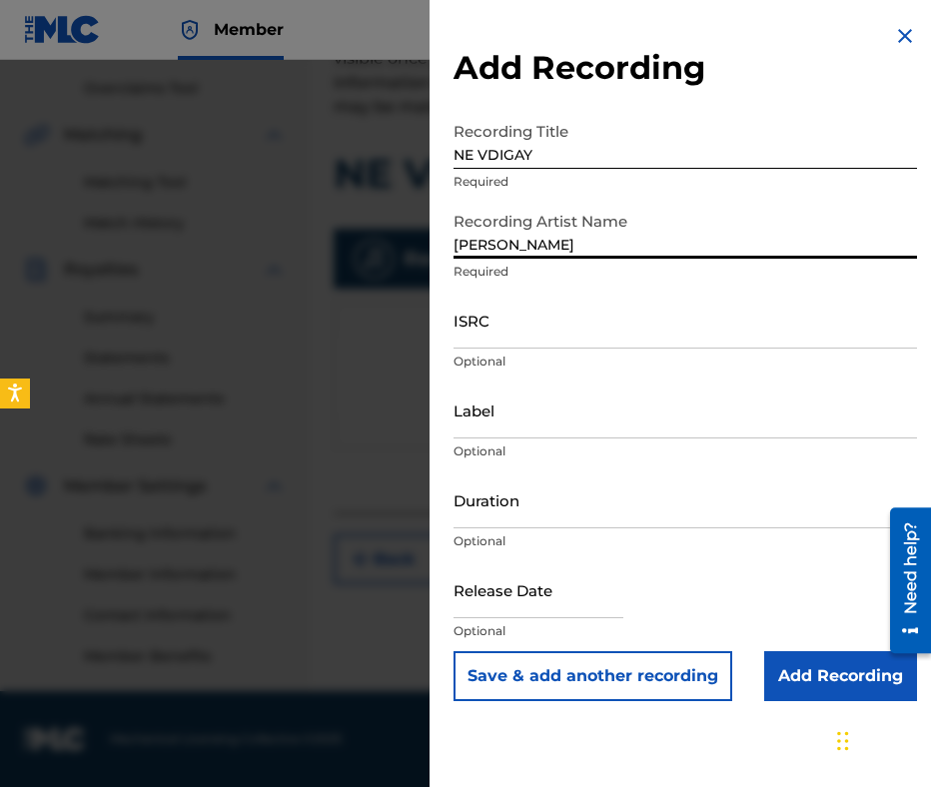
type input "DAMYAN POPOV"
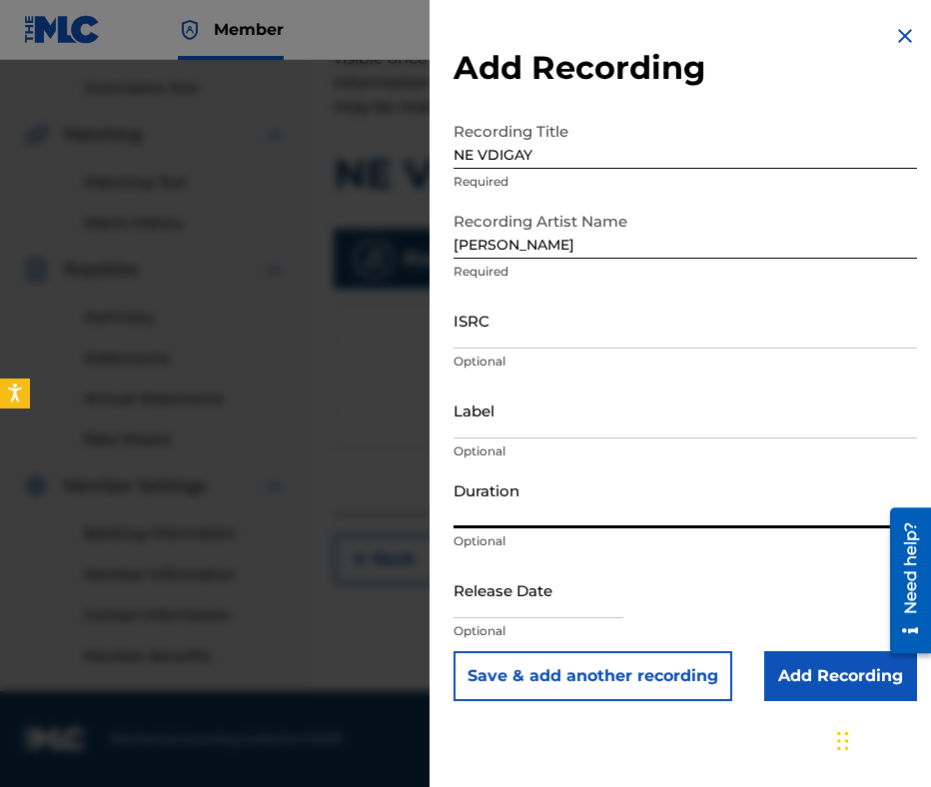
click at [606, 501] on input "Duration" at bounding box center [684, 499] width 463 height 57
type input "03:56"
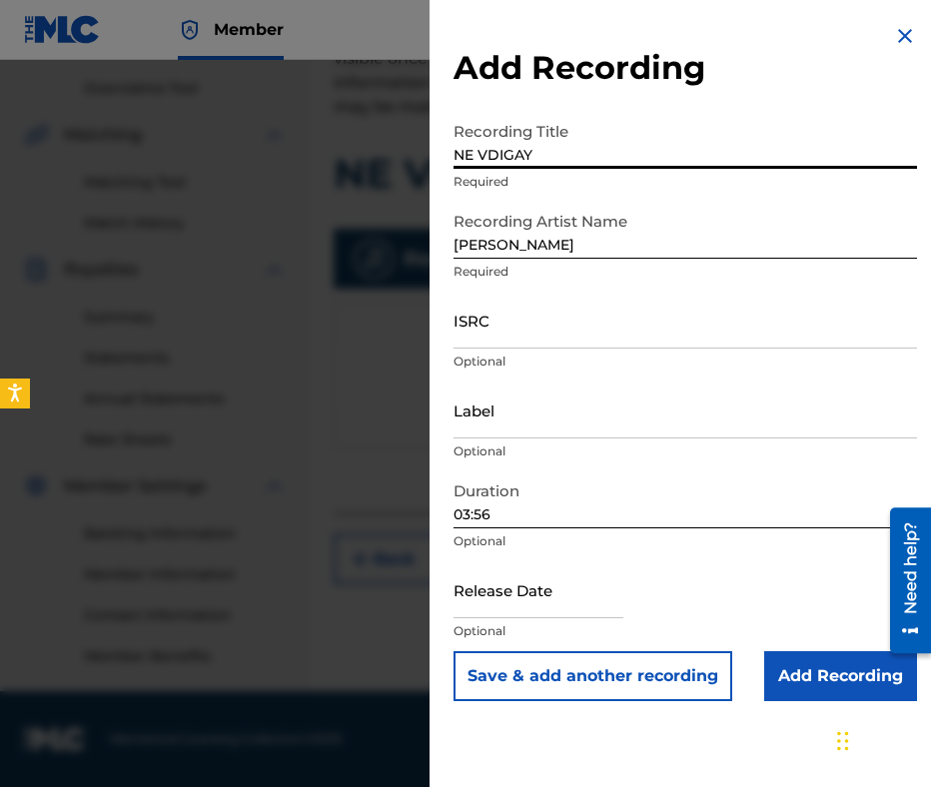
click at [458, 145] on input "NE VDIGAY" at bounding box center [684, 140] width 463 height 57
type input "NE VDIGAY"
click at [462, 228] on input "DAMYAN POPOV" at bounding box center [684, 230] width 463 height 57
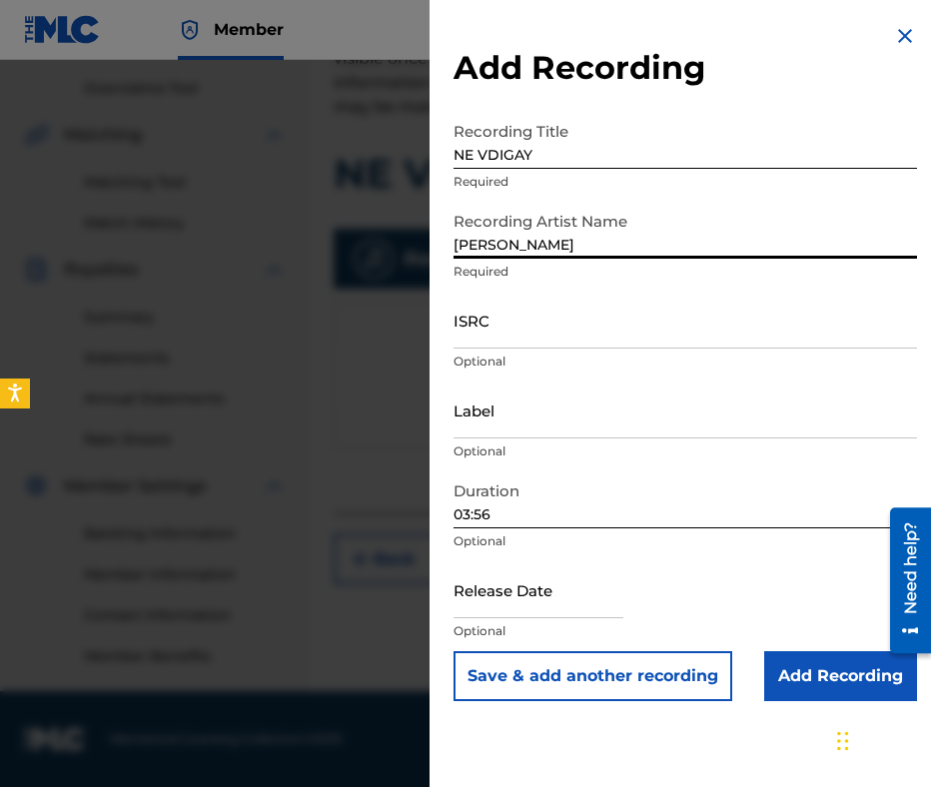
type input "DAMYAN POPOV"
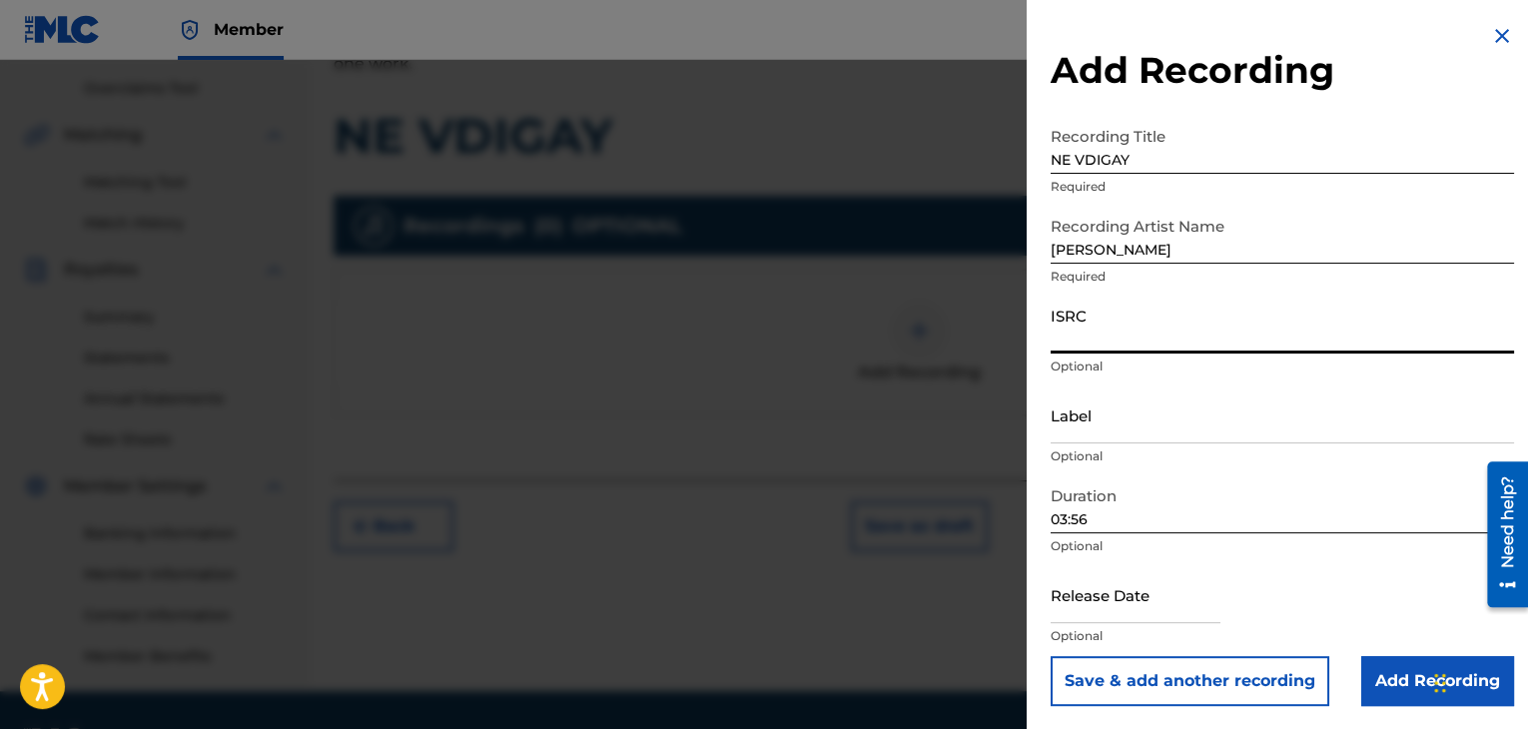
paste input "BGZ411800118"
type input "BGZ411800118"
drag, startPoint x: 1108, startPoint y: 377, endPoint x: 1114, endPoint y: 427, distance: 50.3
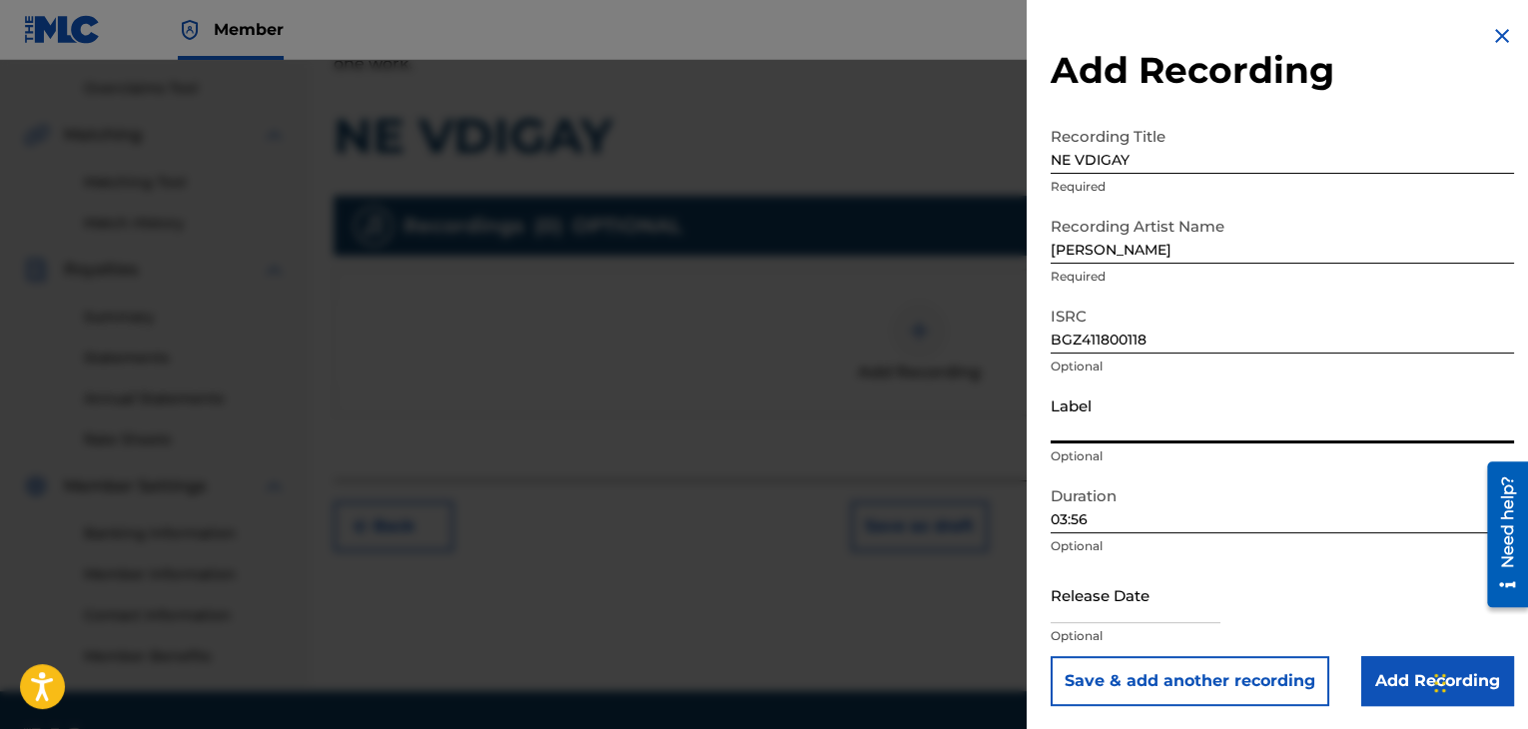
paste input "Planeta"
type input "Planeta"
drag, startPoint x: 1376, startPoint y: 649, endPoint x: 1373, endPoint y: 662, distance: 13.3
click at [1376, 650] on div "Release Date Optional" at bounding box center [1282, 611] width 463 height 90
click at [1373, 667] on input "Add Recording" at bounding box center [1437, 681] width 153 height 50
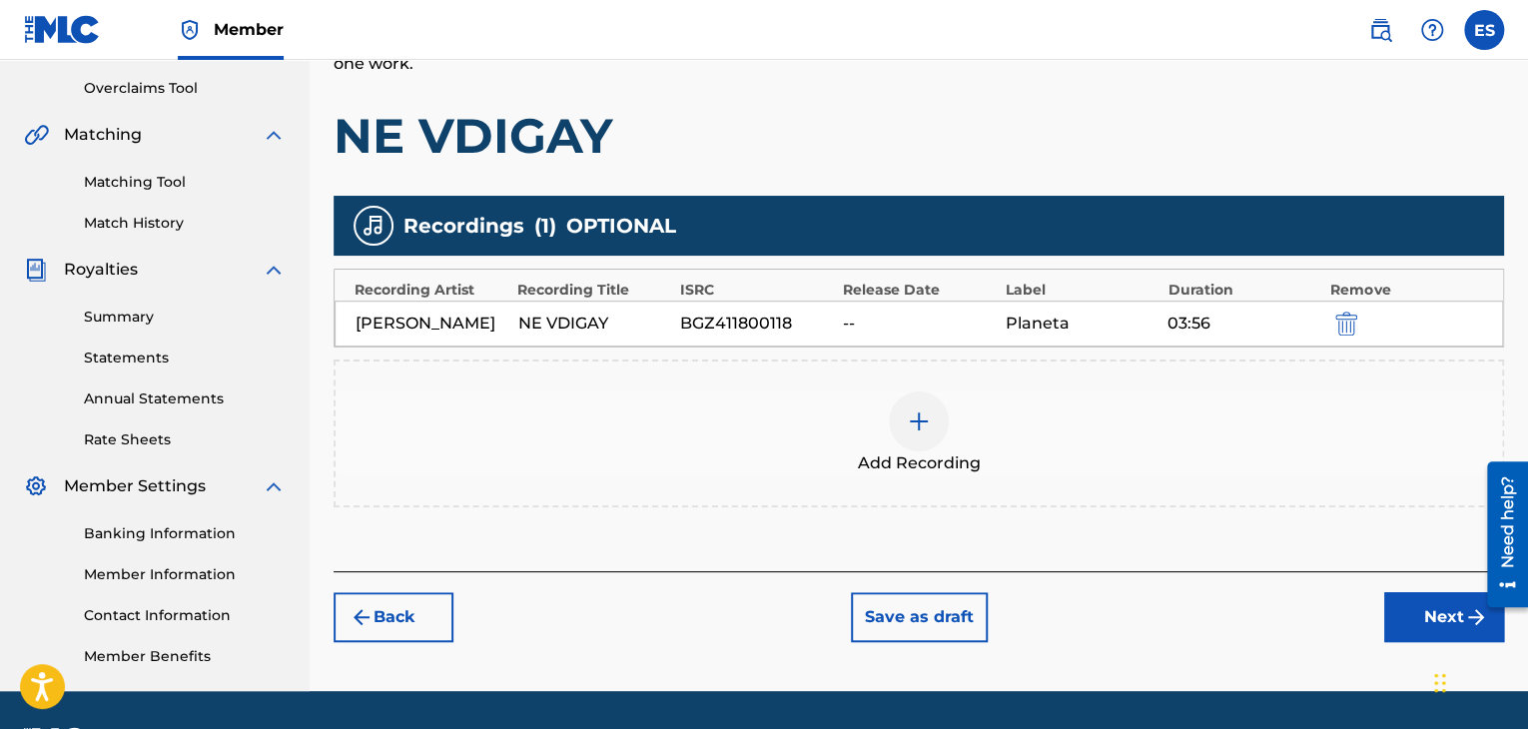
click at [891, 440] on div "Add Recording" at bounding box center [919, 434] width 1167 height 84
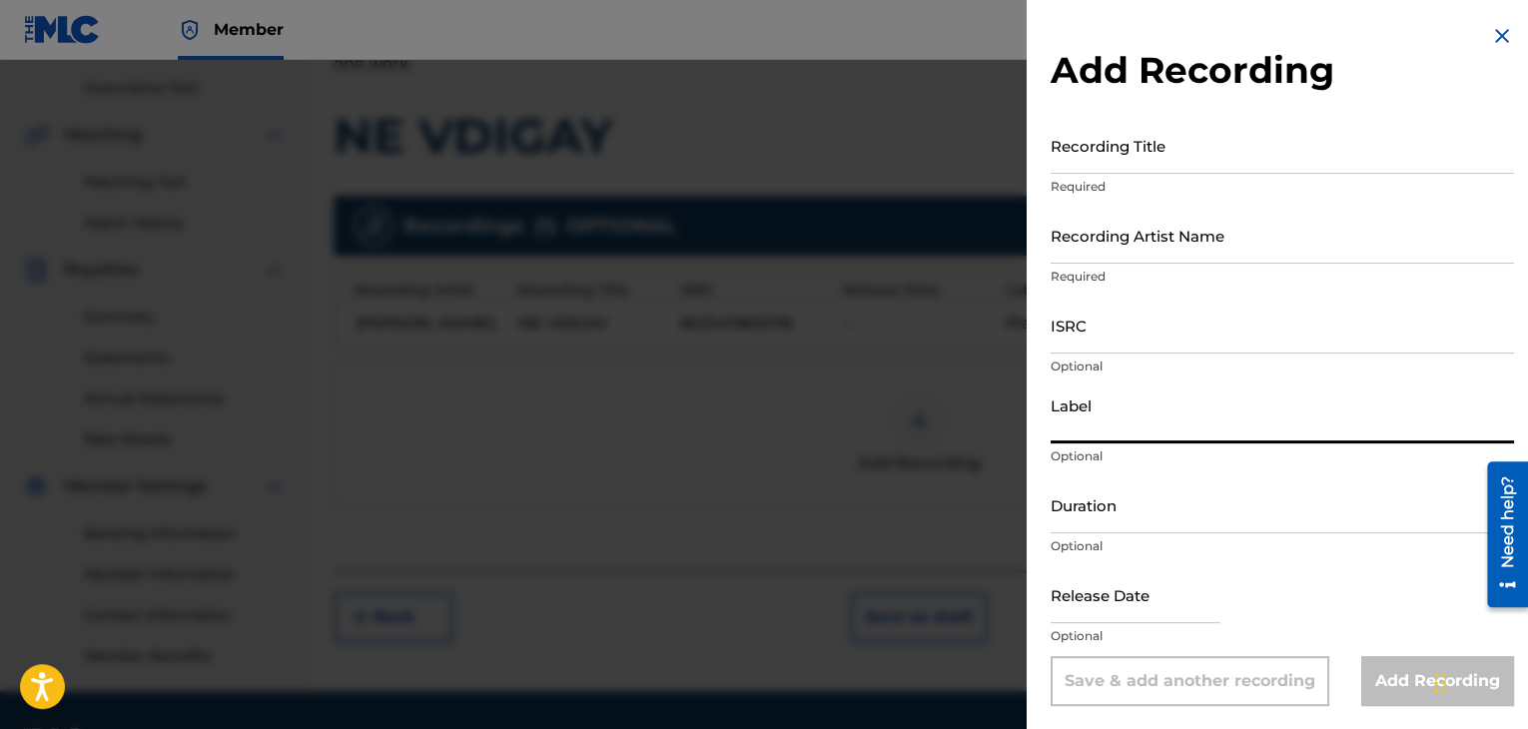
paste input "Planeta"
type input "Planeta"
click at [1139, 476] on form "Recording Title Required Recording Artist Name Required ISRC Optional Label Pla…" at bounding box center [1282, 411] width 463 height 589
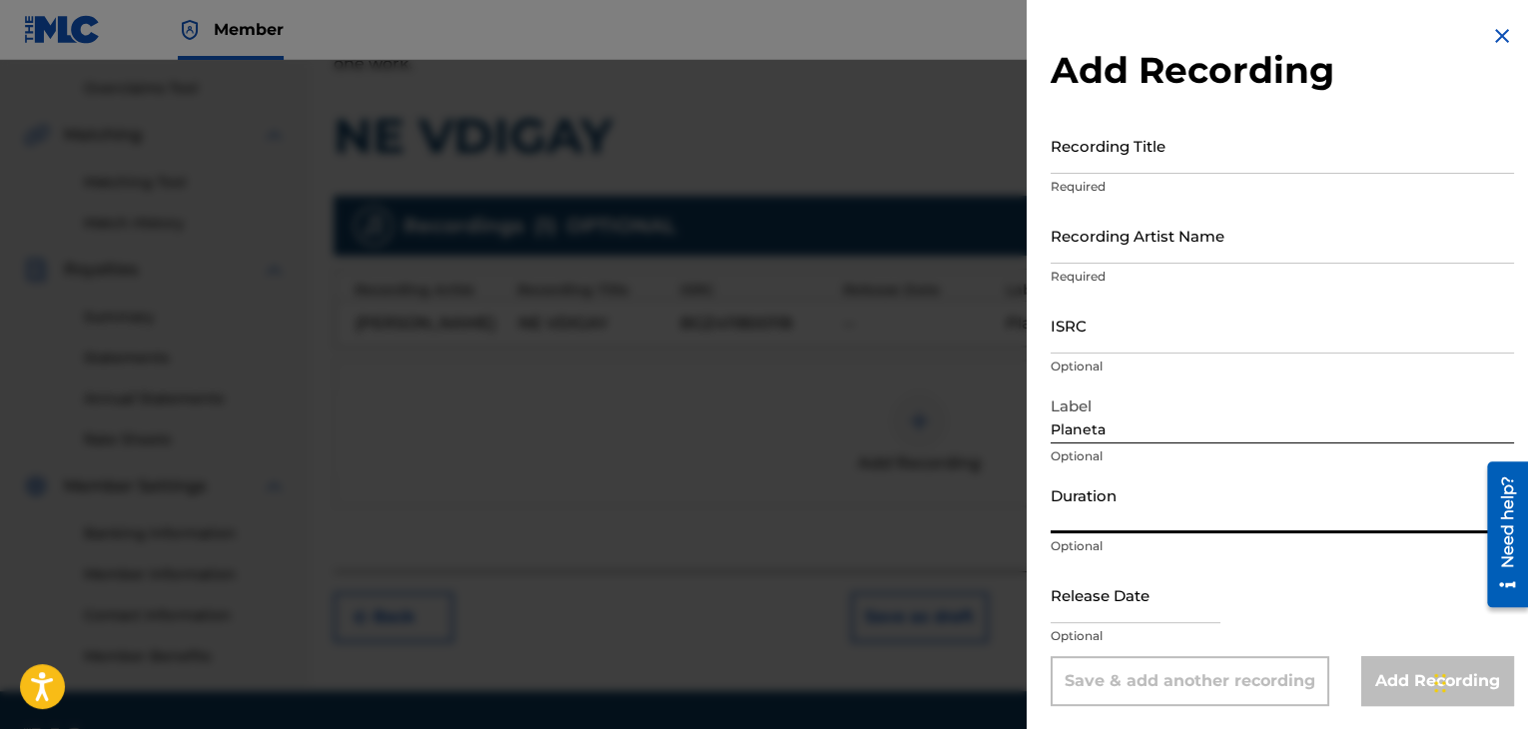
click at [1151, 492] on input "Duration" at bounding box center [1282, 504] width 463 height 57
type input "03:56"
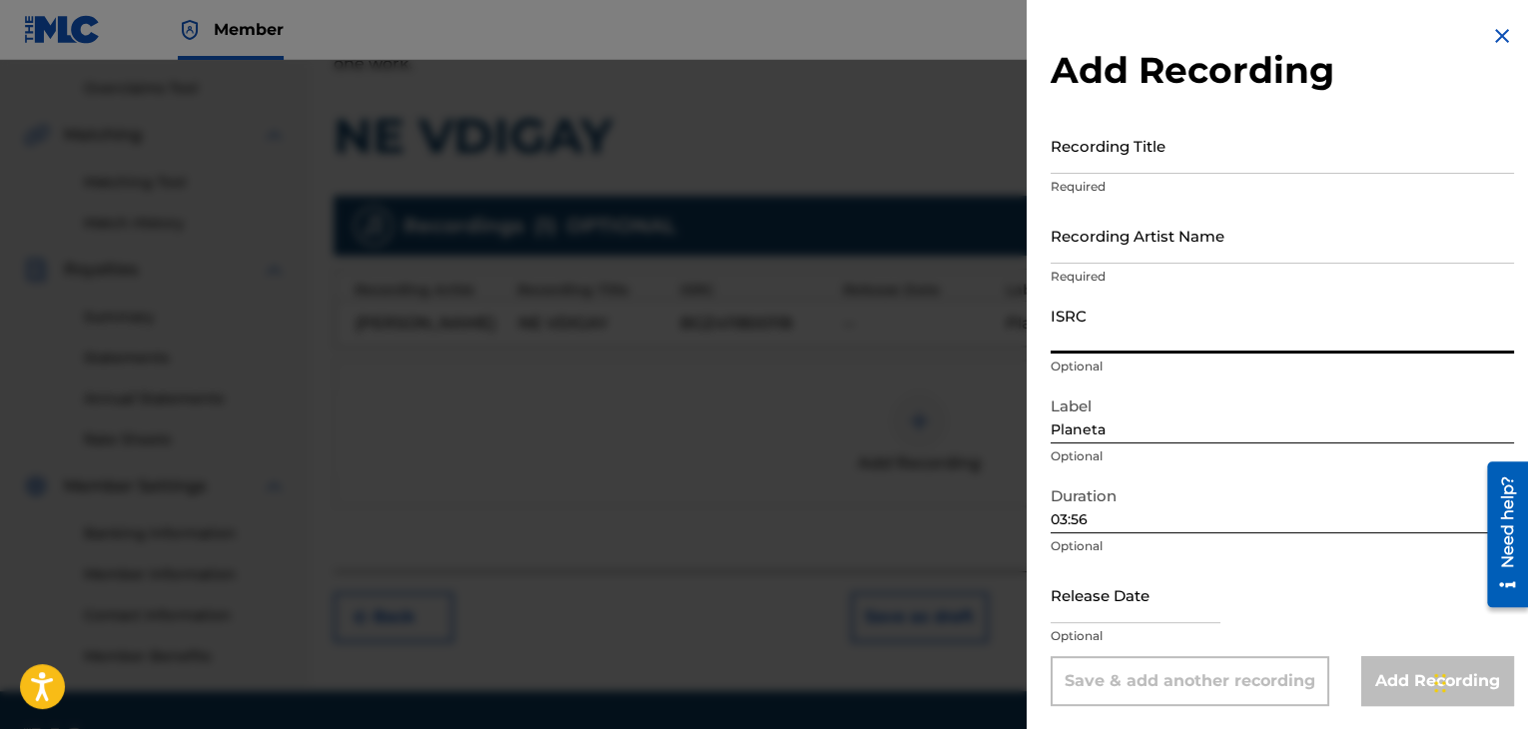
paste input "BGZ411800117"
type input "BGZ411800117"
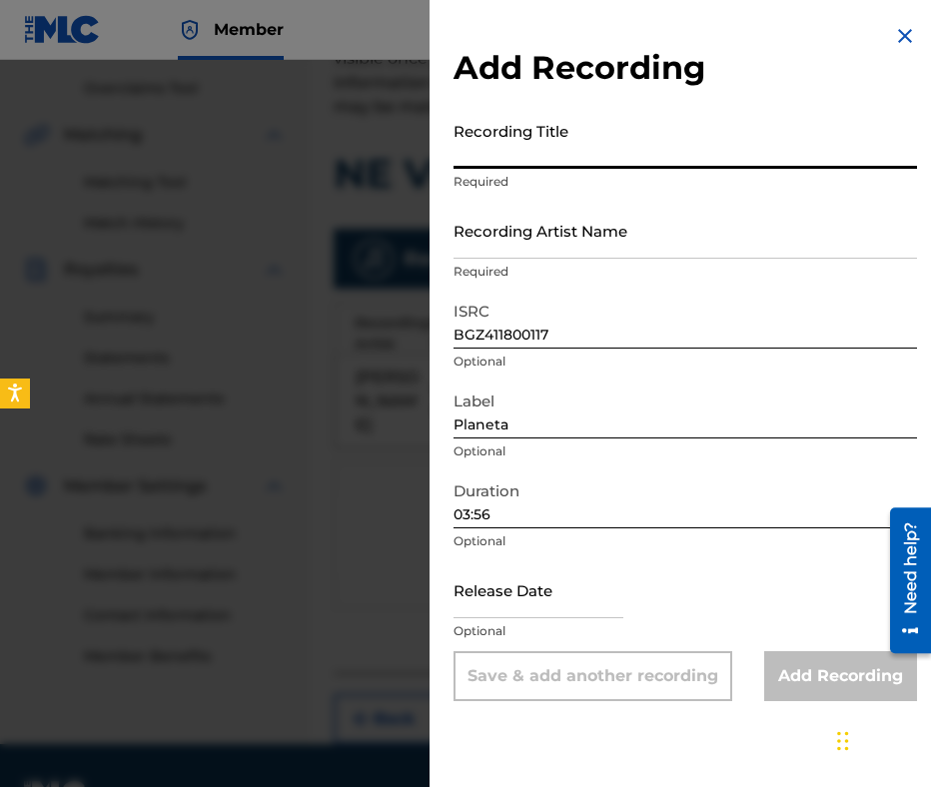
paste input "NE VDIGAY"
type input "NE VDIGAY"
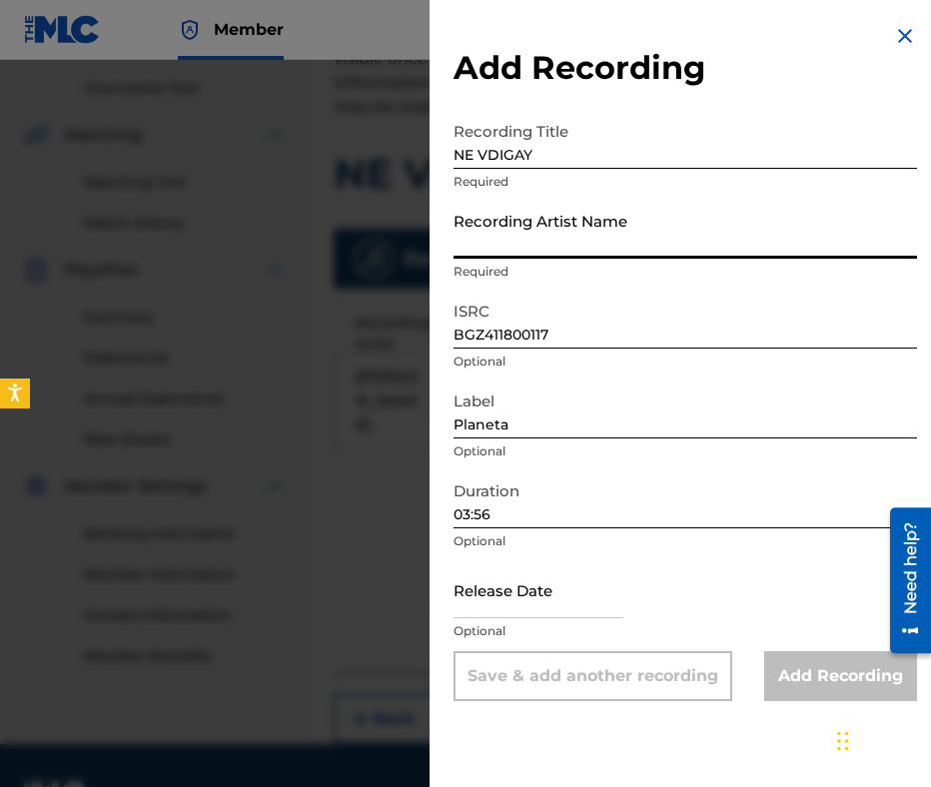
paste input "DAMYAN POPOV"
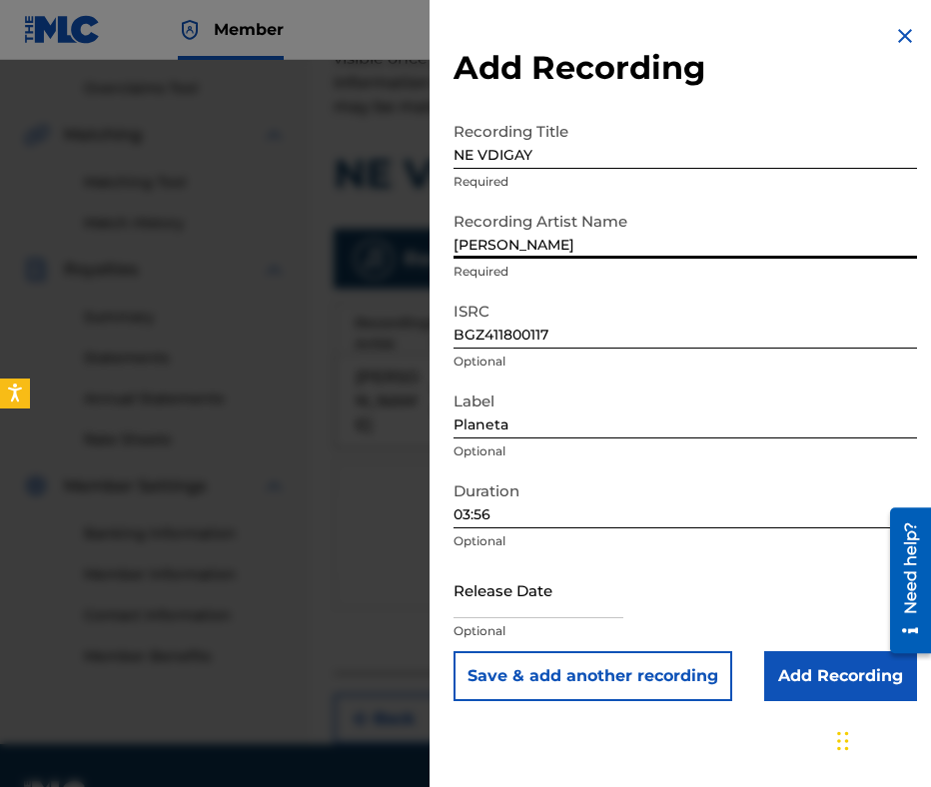
type input "DAMYAN POPOV"
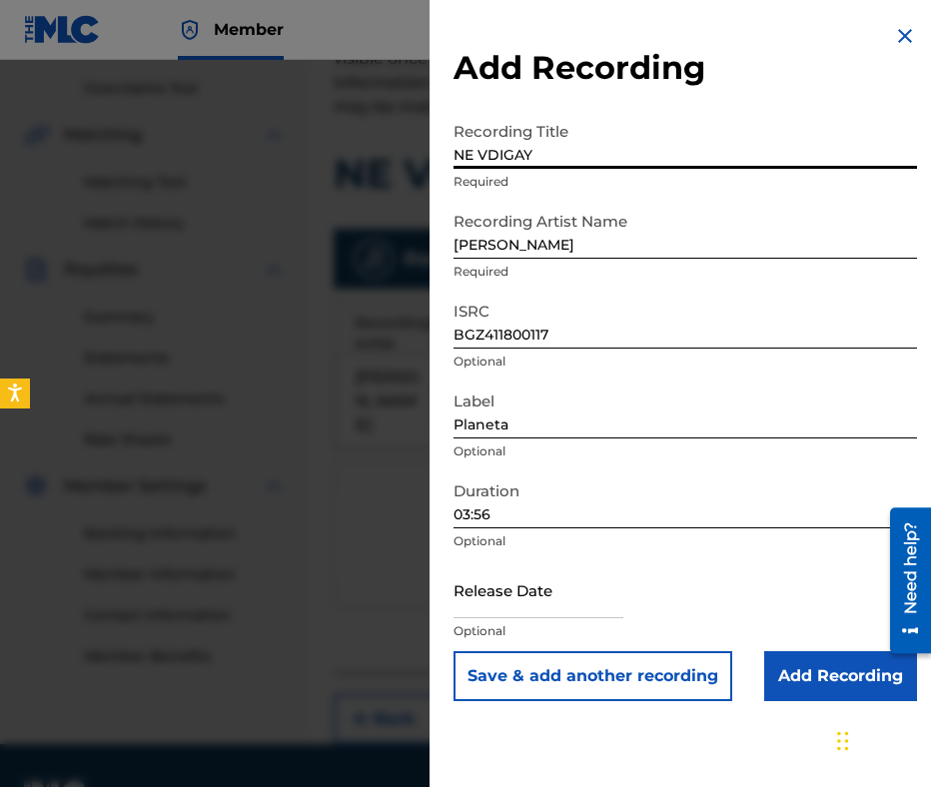
click at [462, 152] on input "NE VDIGAY" at bounding box center [684, 140] width 463 height 57
type input "NE VDIGAY"
click at [453, 241] on input "DAMYAN POPOV" at bounding box center [684, 230] width 463 height 57
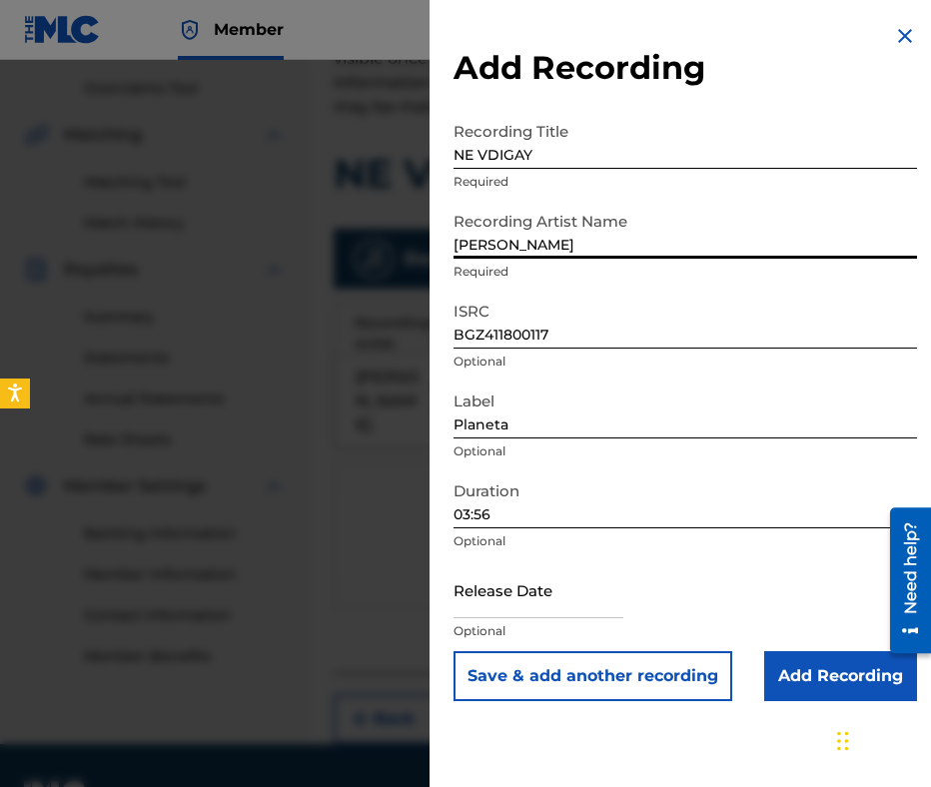
scroll to position [476, 0]
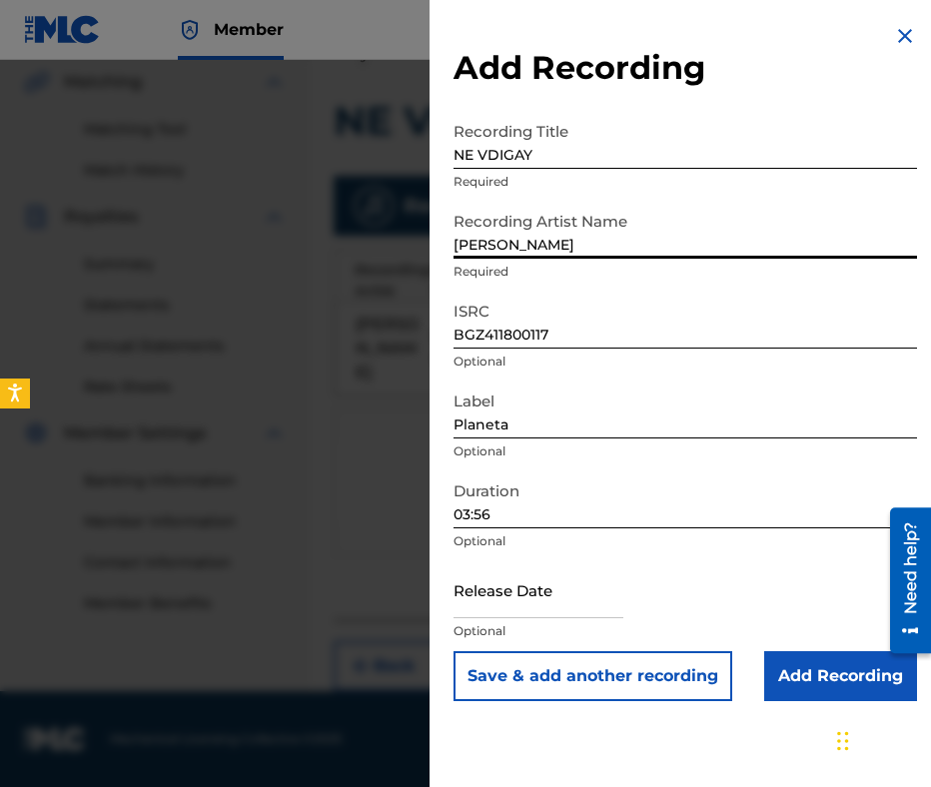
type input "DAMYAN POPOV"
click at [815, 680] on input "Add Recording" at bounding box center [840, 676] width 153 height 50
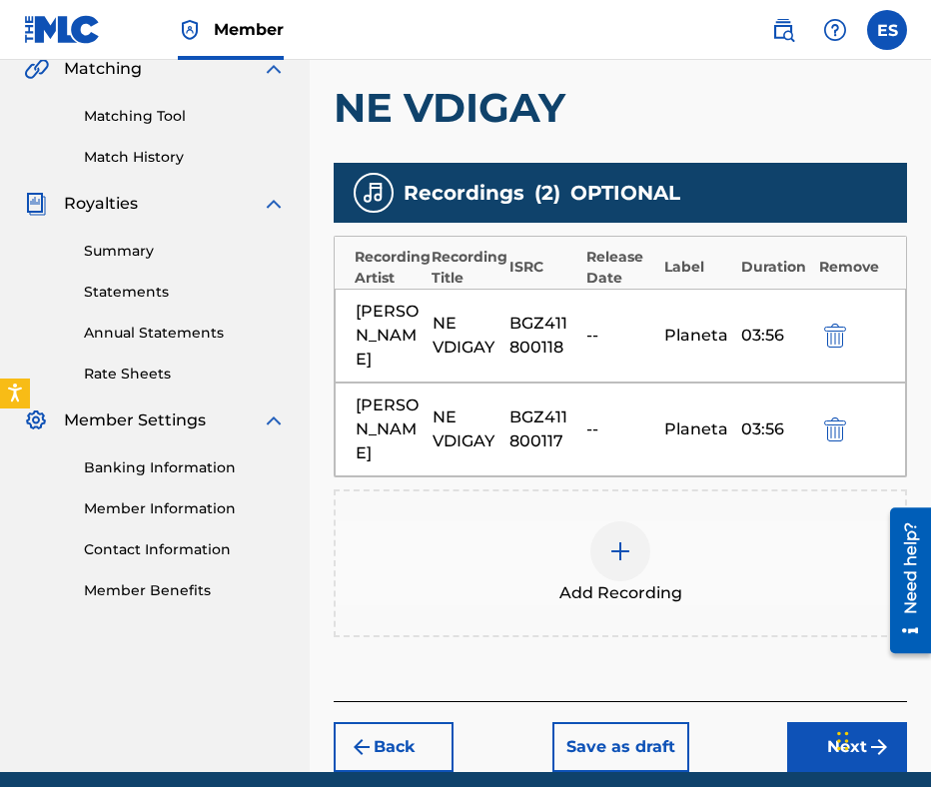
click at [626, 552] on img at bounding box center [620, 551] width 24 height 24
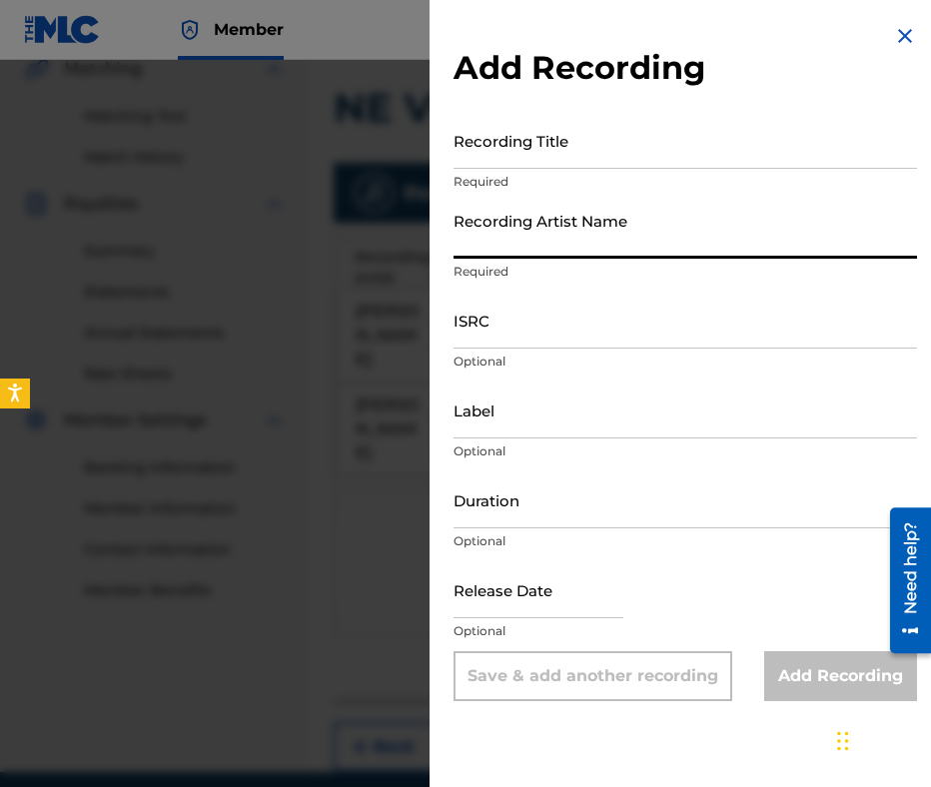
paste input "DAMYAN POPOV"
type input "DAMYAN POPOV"
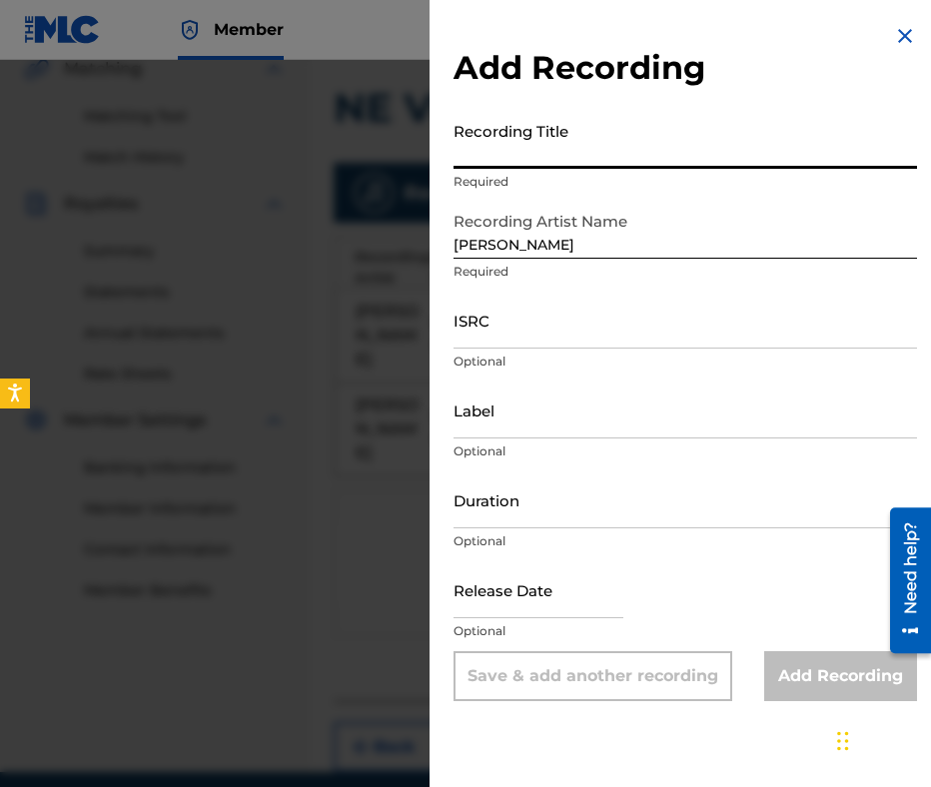
paste input "NE VDIGAY"
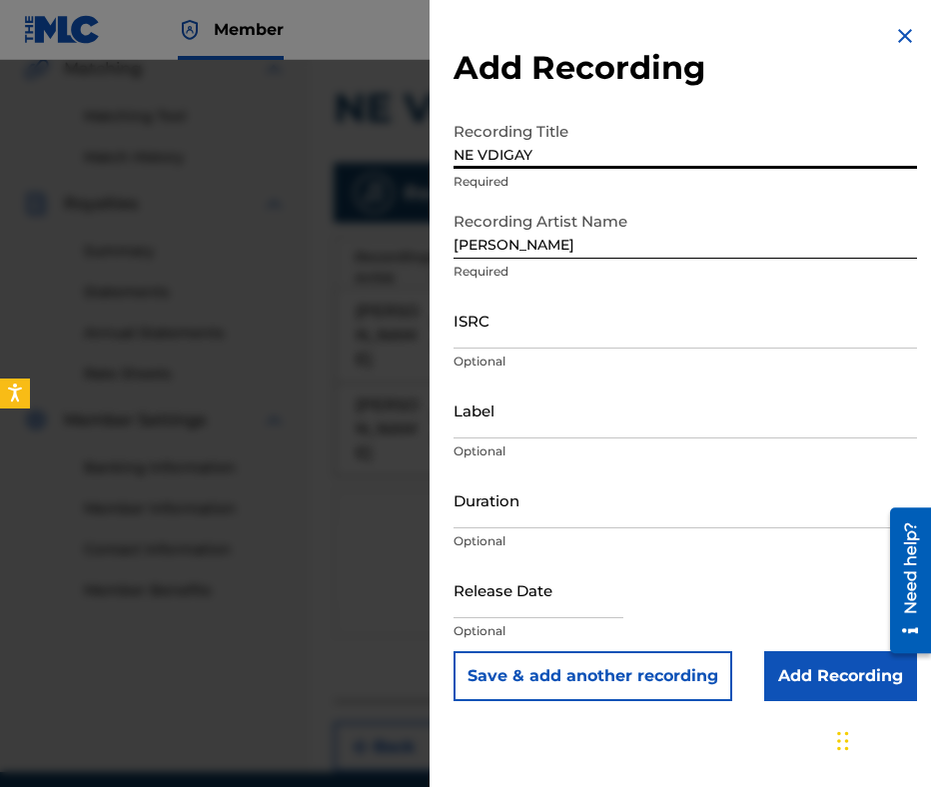
type input "NE VDIGAY"
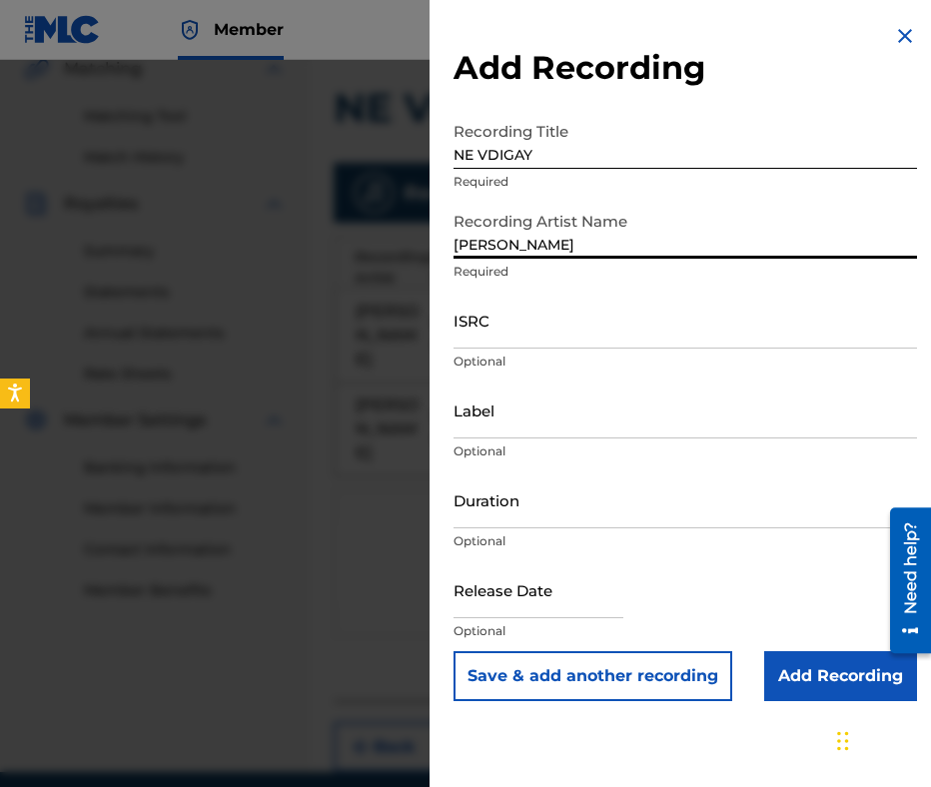
click at [459, 239] on input "DAMYAN POPOV" at bounding box center [684, 230] width 463 height 57
type input "DAMYAN POPOV"
click at [462, 157] on input "NE VDIGAY" at bounding box center [684, 140] width 463 height 57
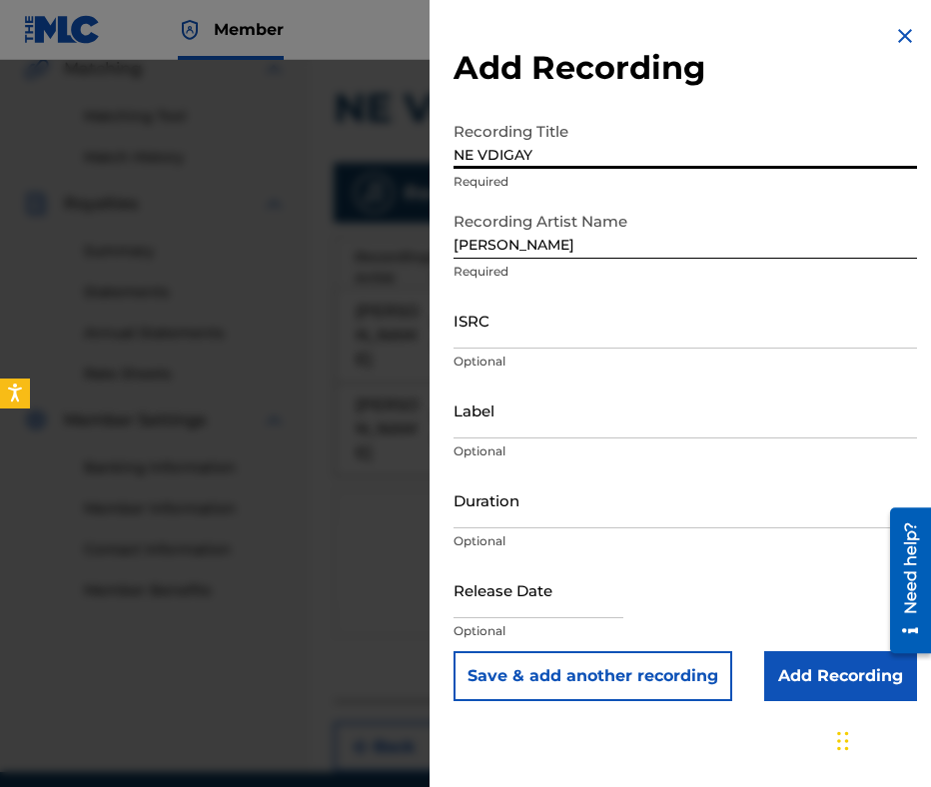
type input "NE VDIGAY"
click at [549, 509] on input "Duration" at bounding box center [684, 499] width 463 height 57
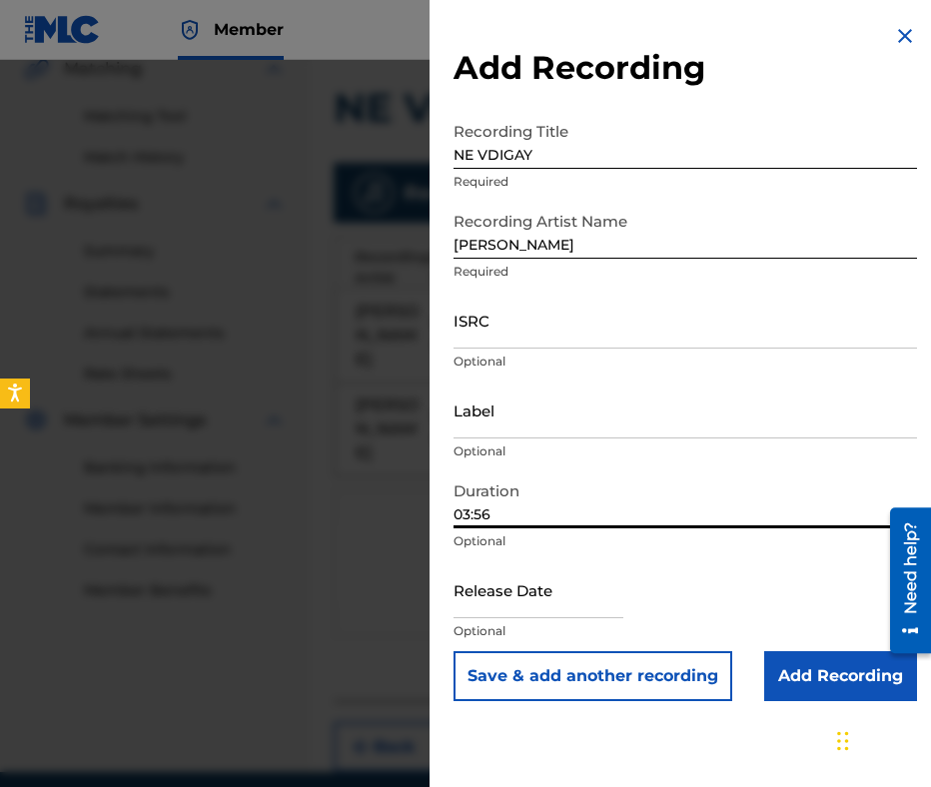
type input "03:56"
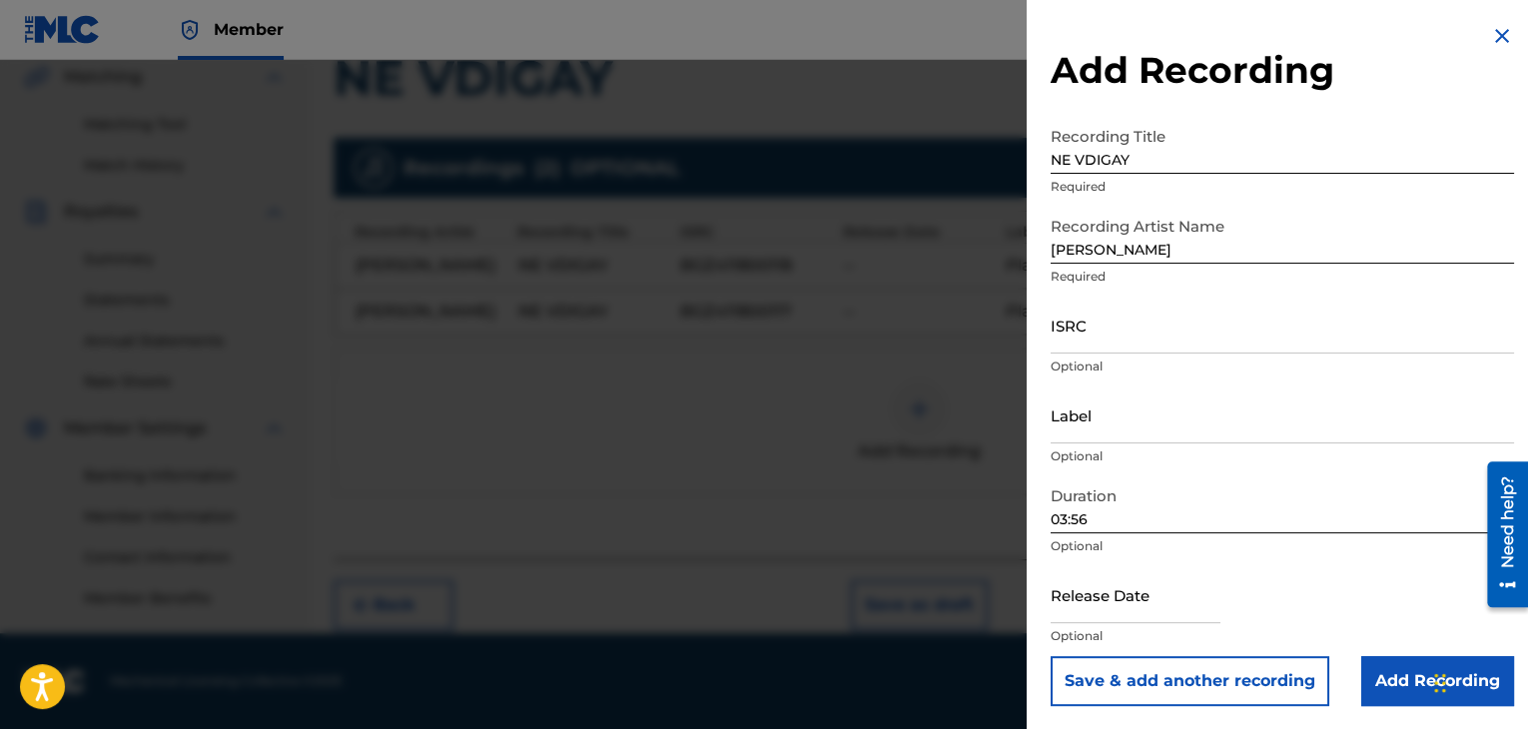
drag, startPoint x: 1222, startPoint y: 287, endPoint x: 1366, endPoint y: 334, distance: 152.3
paste input "BGA261852201"
type input "BGA261852201"
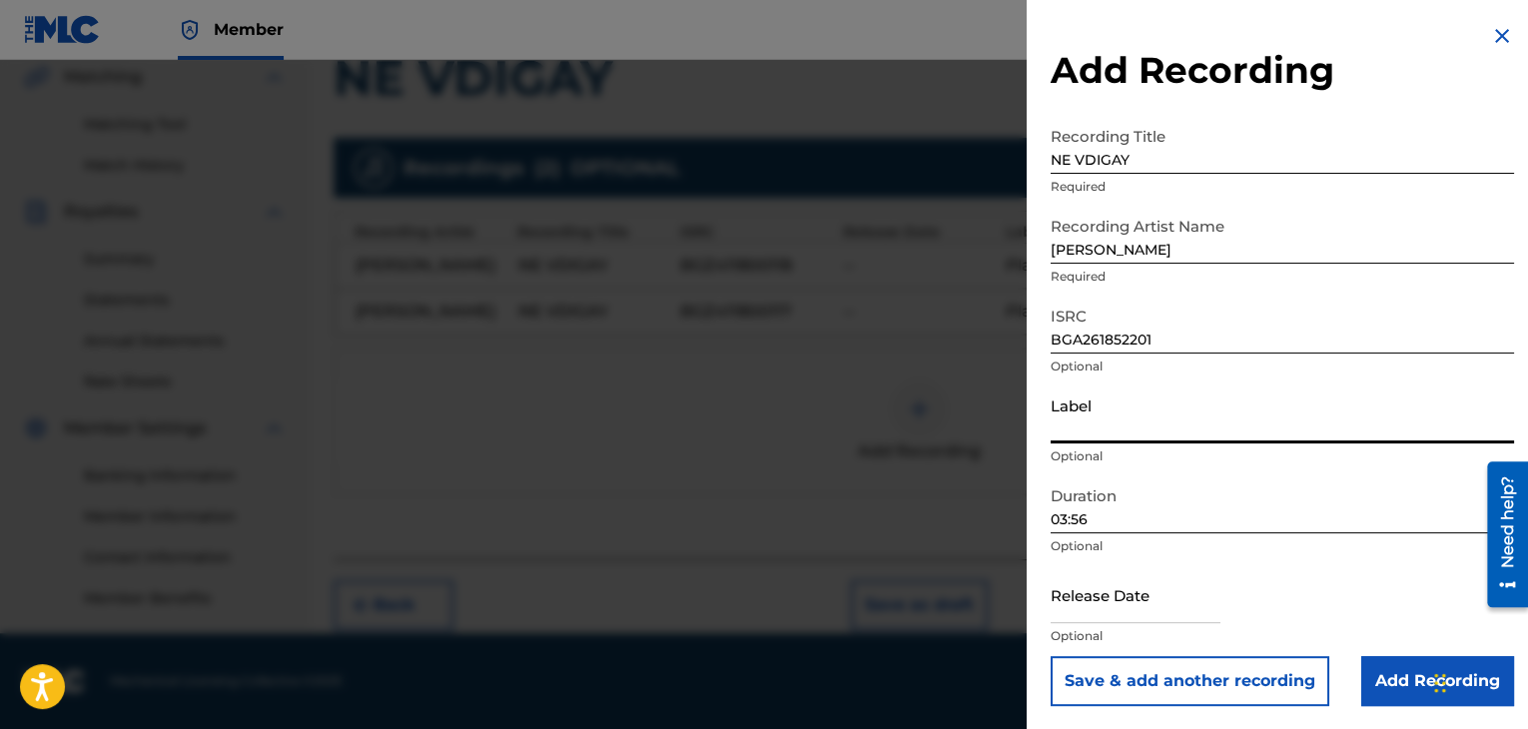
paste input "Planeta"
type input "Planeta"
click at [1374, 661] on input "Add Recording" at bounding box center [1437, 681] width 153 height 50
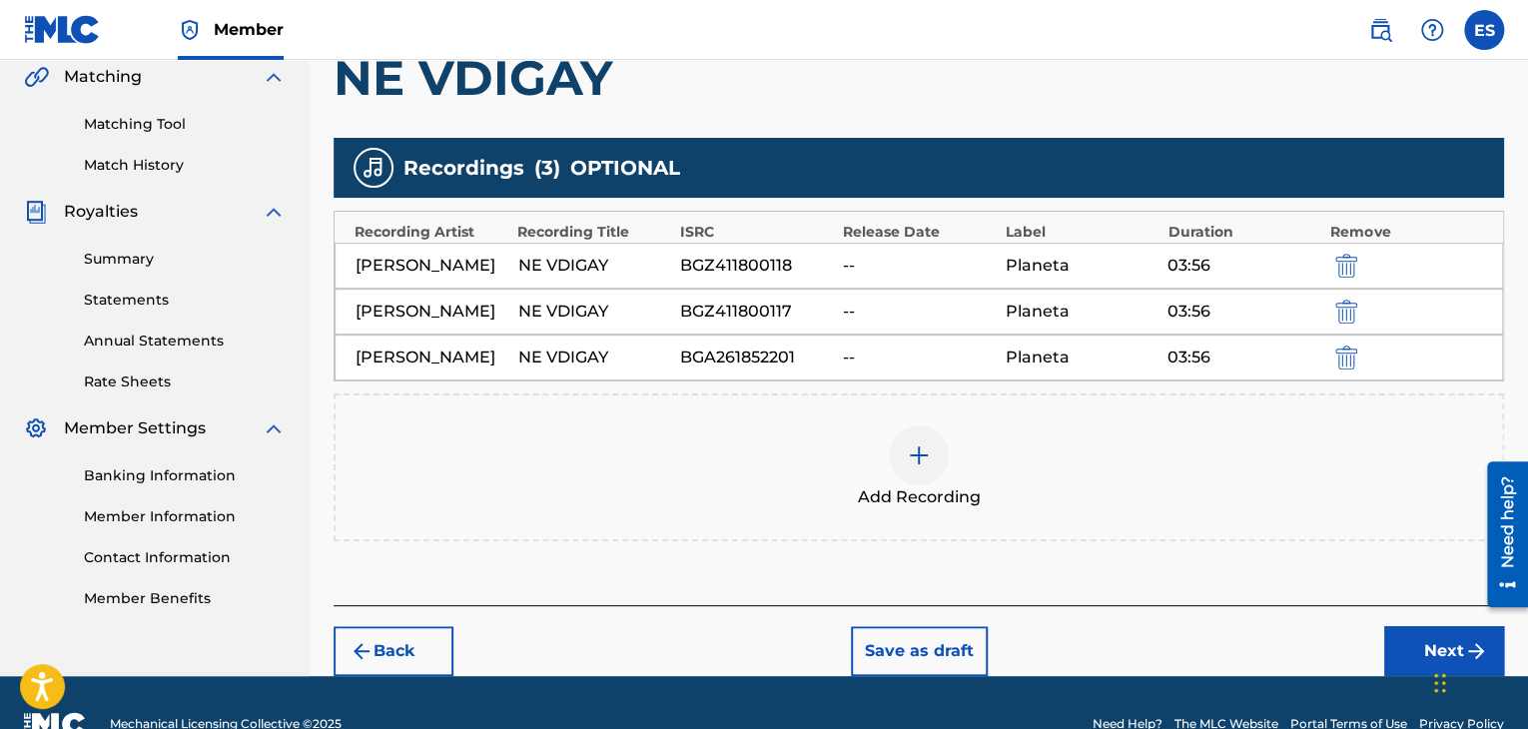
click at [1103, 456] on div "Add Recording" at bounding box center [919, 468] width 1167 height 84
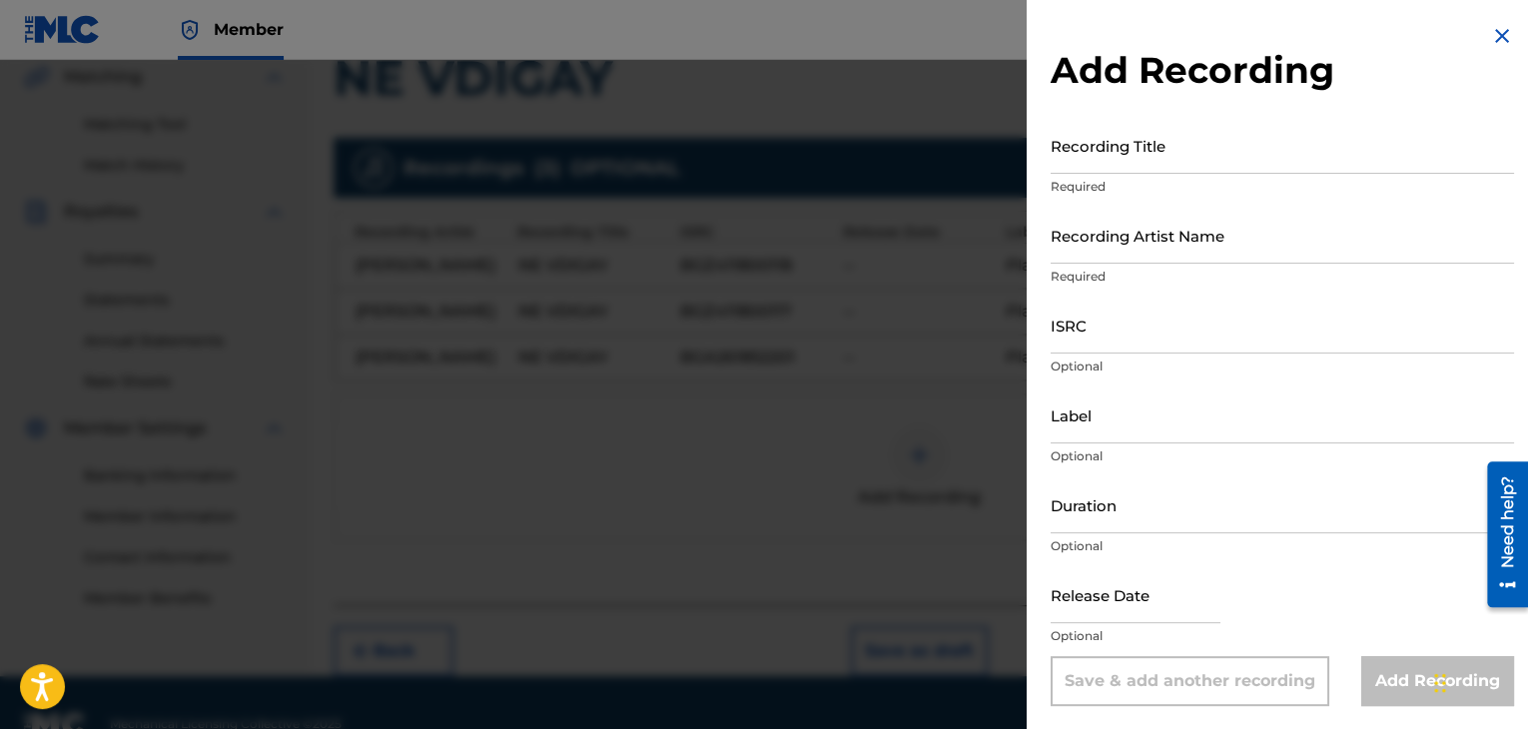
drag, startPoint x: 1102, startPoint y: 445, endPoint x: 1084, endPoint y: 429, distance: 24.1
paste input "Payner"
type input "Payner"
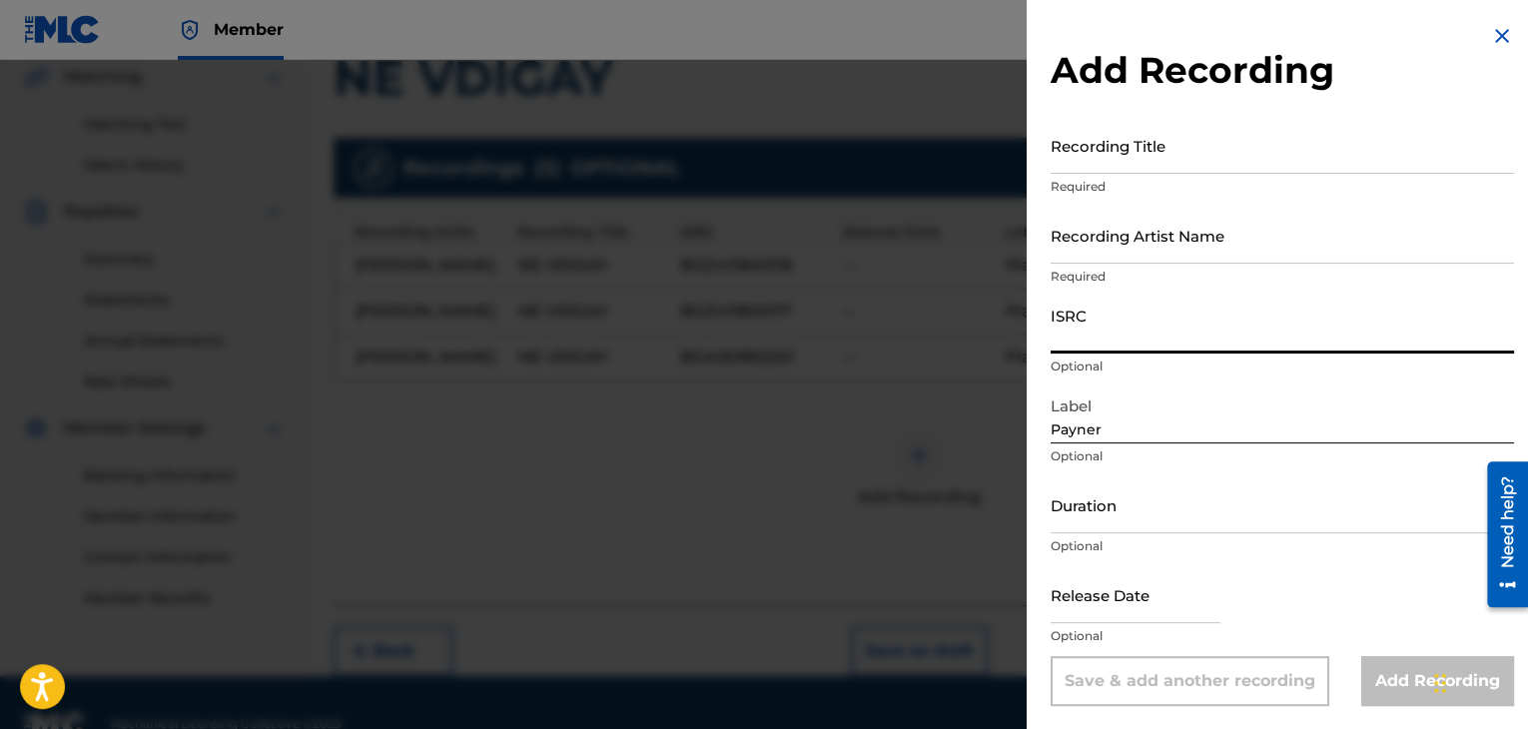
paste input "BGZ411800117"
type input "BGZ411800117"
click at [1216, 537] on p "Optional" at bounding box center [1282, 546] width 463 height 18
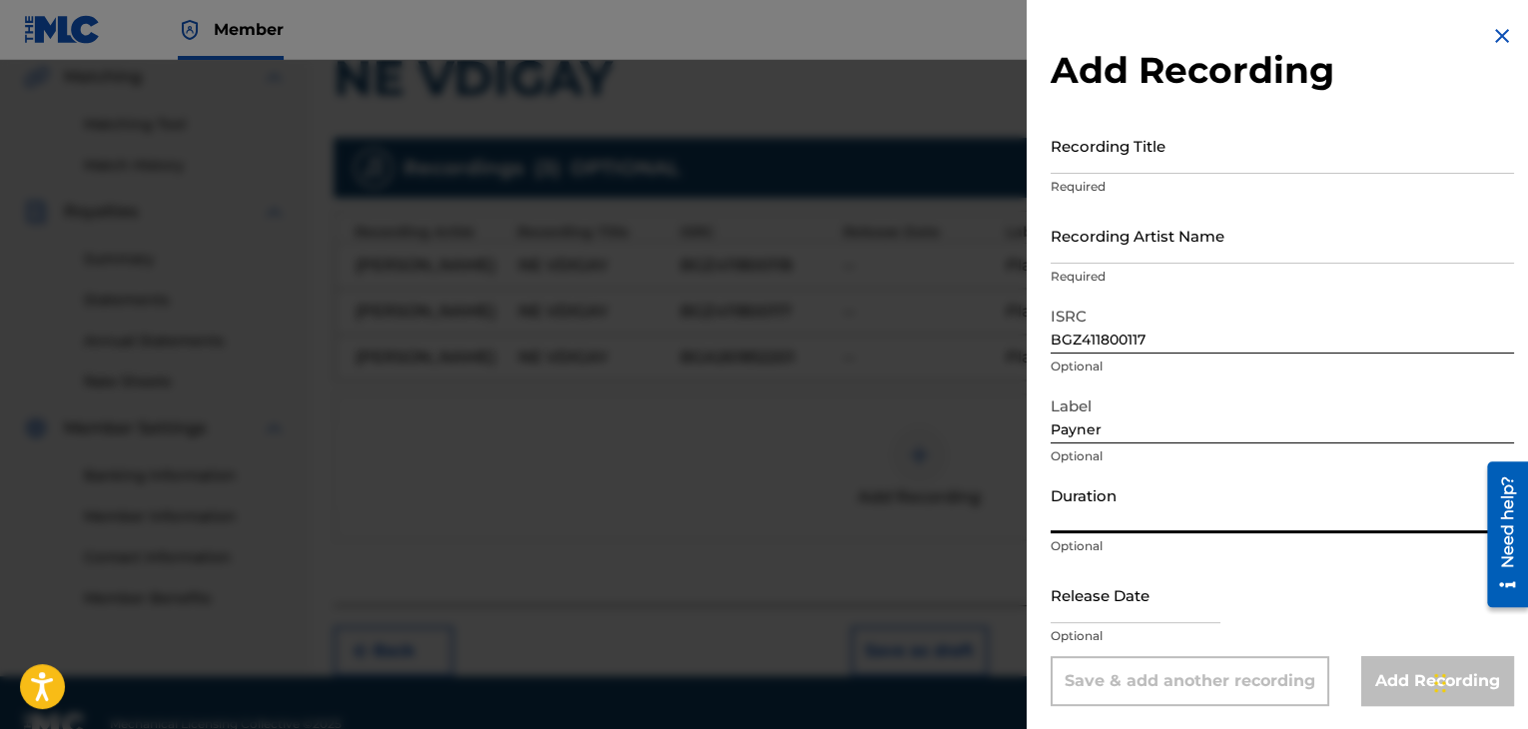
click at [1191, 501] on input "Duration" at bounding box center [1282, 504] width 463 height 57
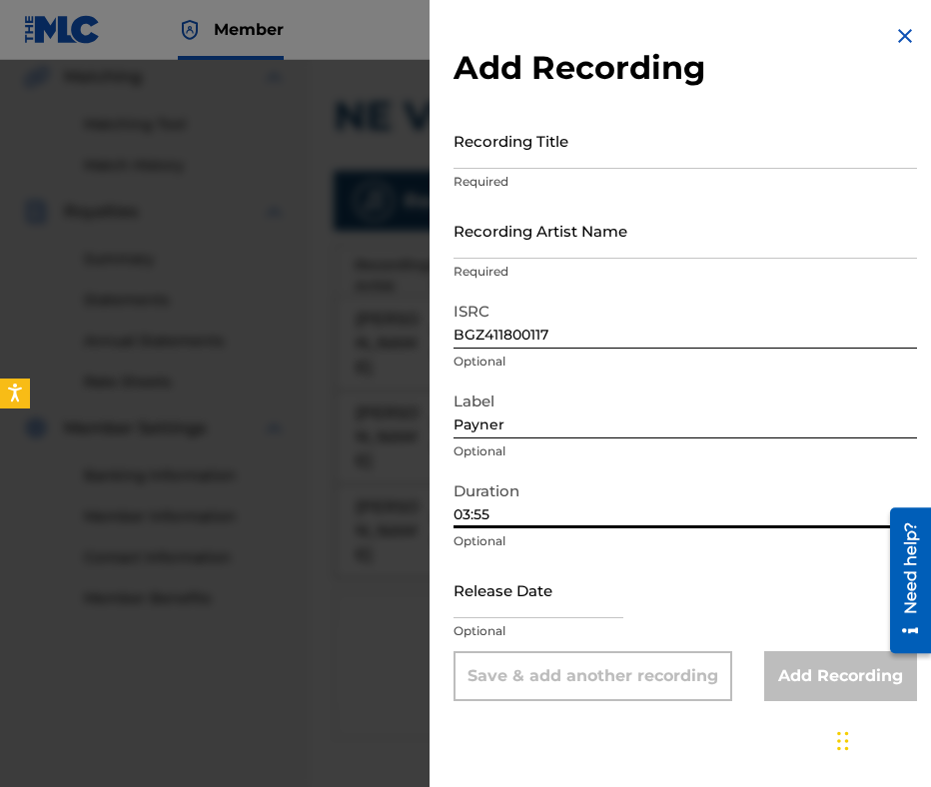
type input "03:55"
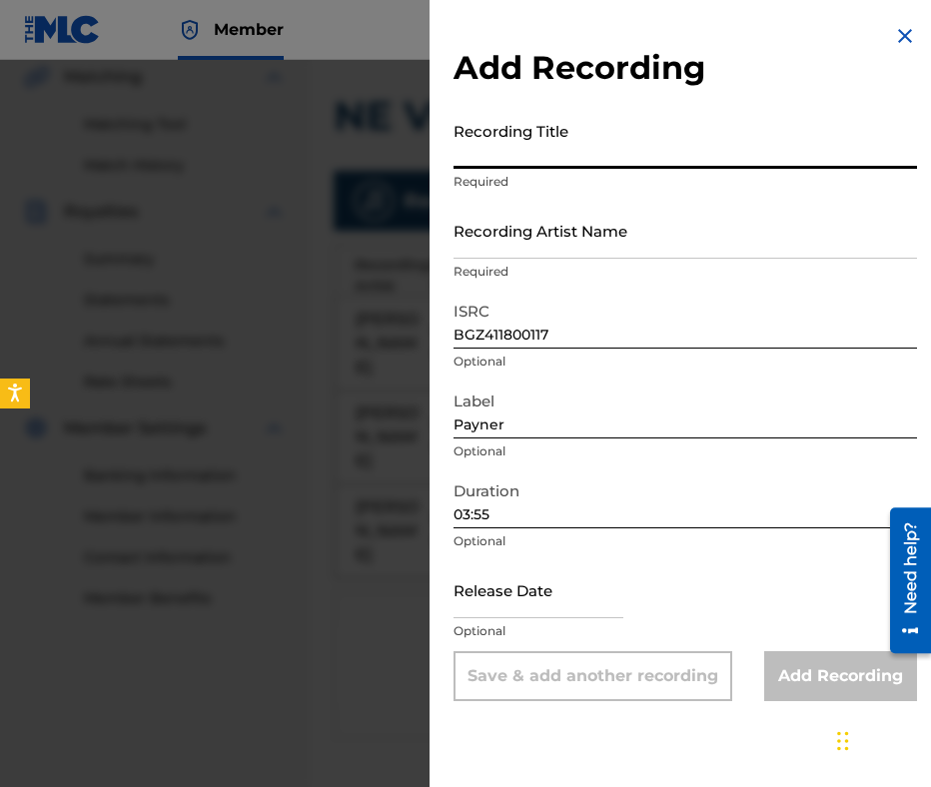
paste input "NE VDIGAY"
type input "NE VDIGAY"
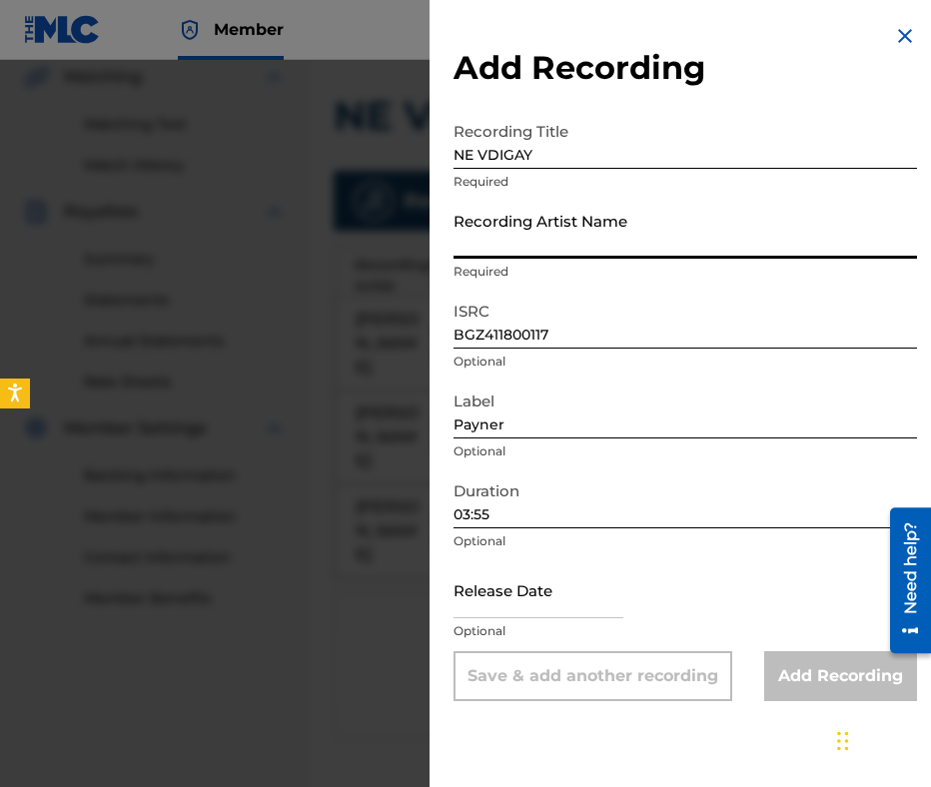
paste input "DAMYAN POPOV"
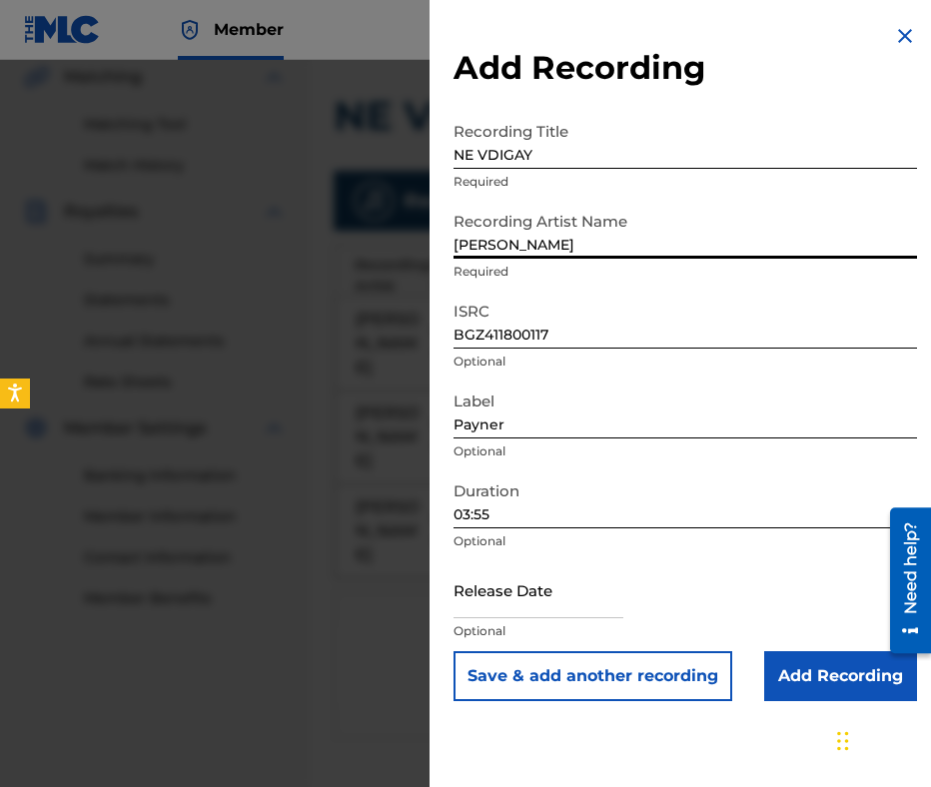
scroll to position [663, 0]
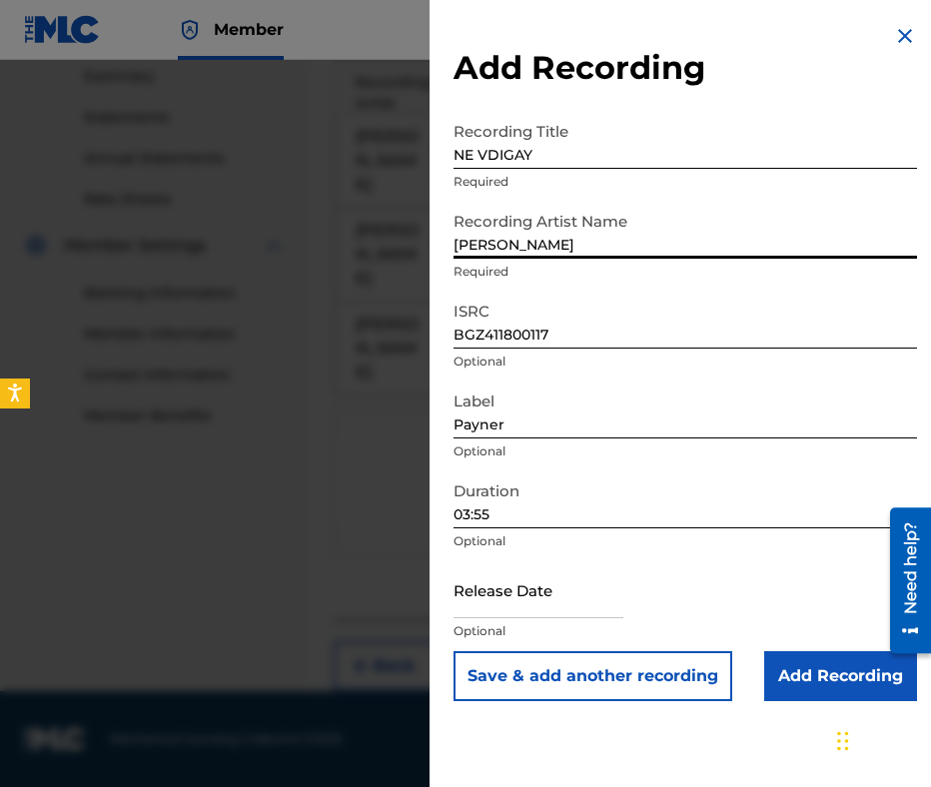
click at [455, 243] on input "DAMYAN POPOV" at bounding box center [684, 230] width 463 height 57
type input "DAMYAN POPOV"
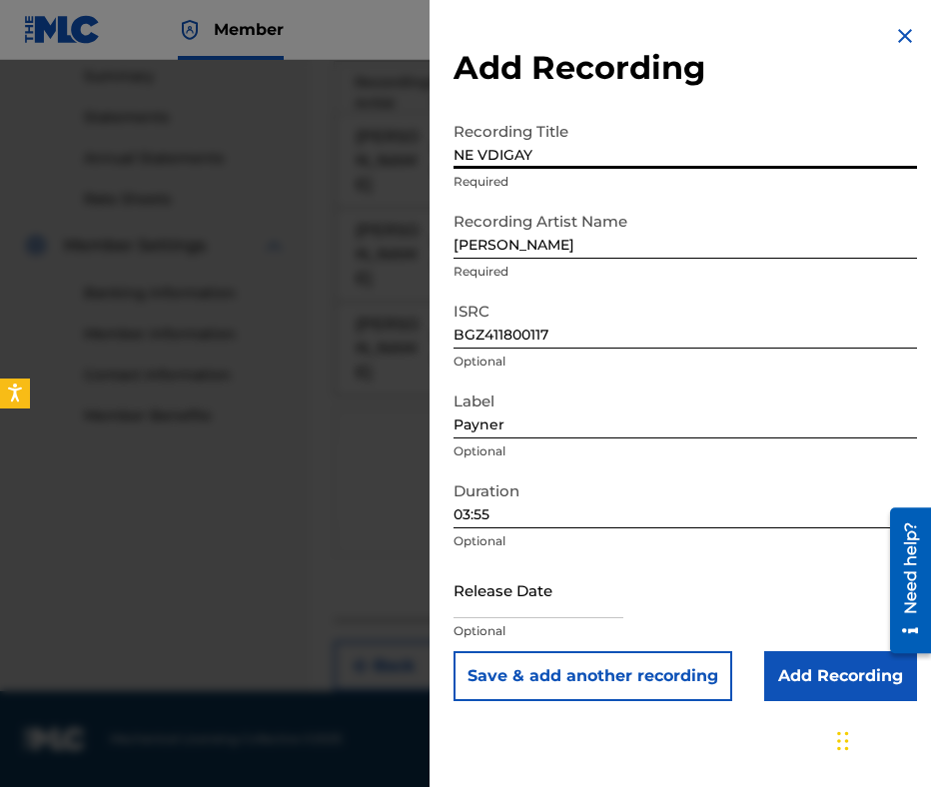
click at [459, 161] on input "NE VDIGAY" at bounding box center [684, 140] width 463 height 57
type input "NE VDIGAY"
click at [809, 658] on input "Add Recording" at bounding box center [840, 676] width 153 height 50
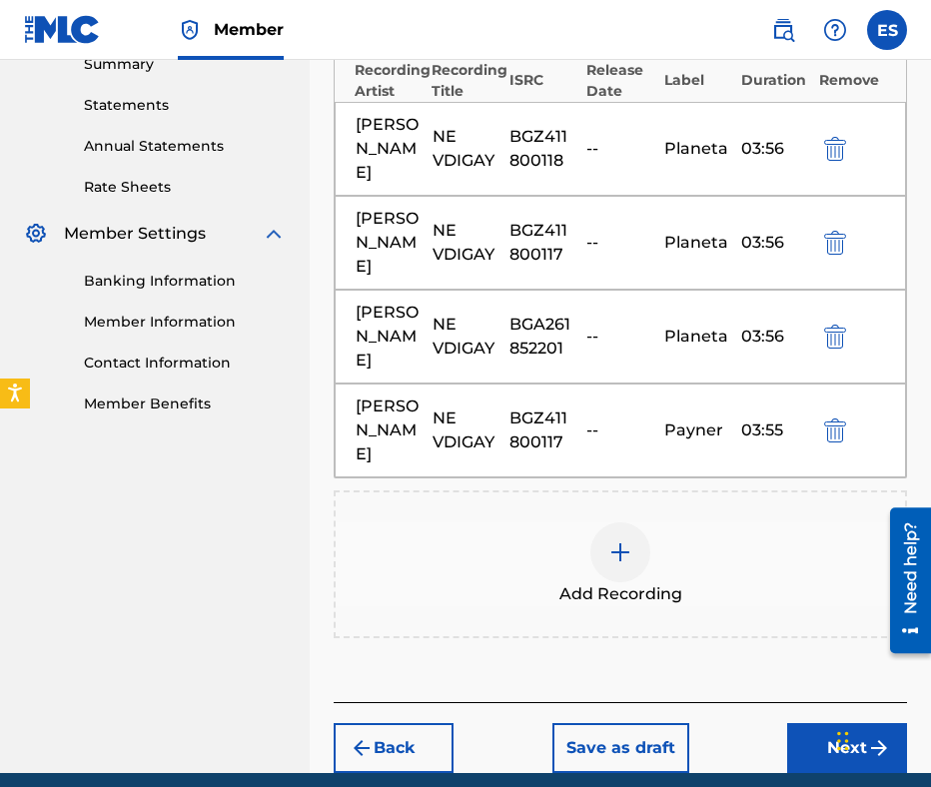
click at [665, 551] on div "Add Recording" at bounding box center [620, 564] width 569 height 84
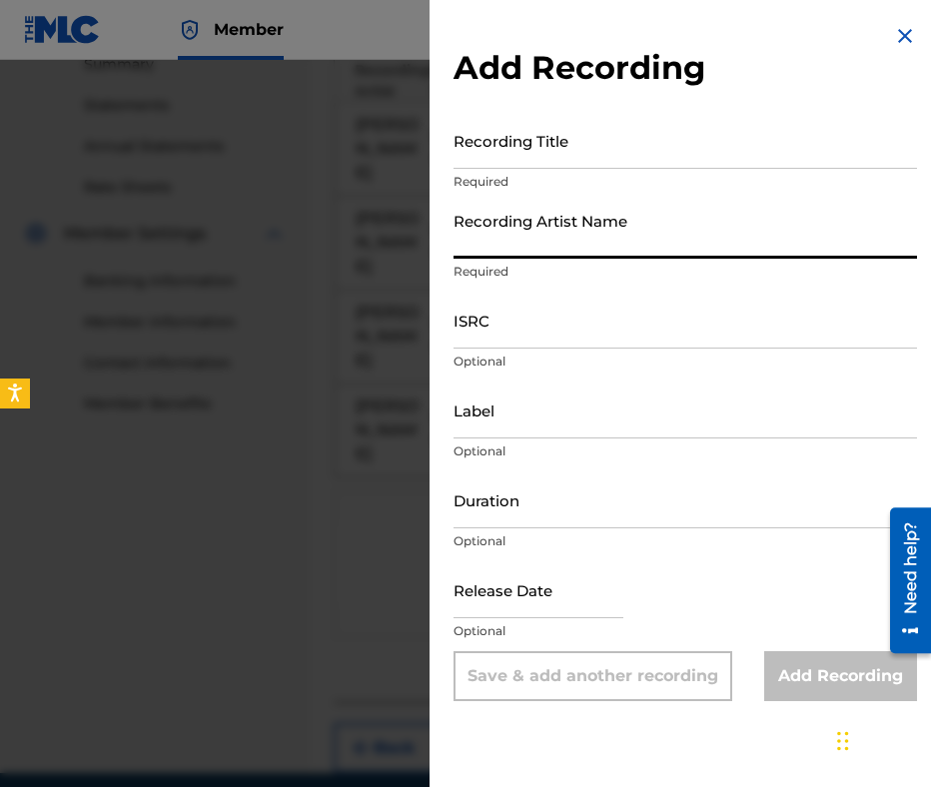
paste input "DAMYAN POPOV"
type input "DAMYAN POPOV"
click at [761, 520] on input "Duration" at bounding box center [684, 499] width 463 height 57
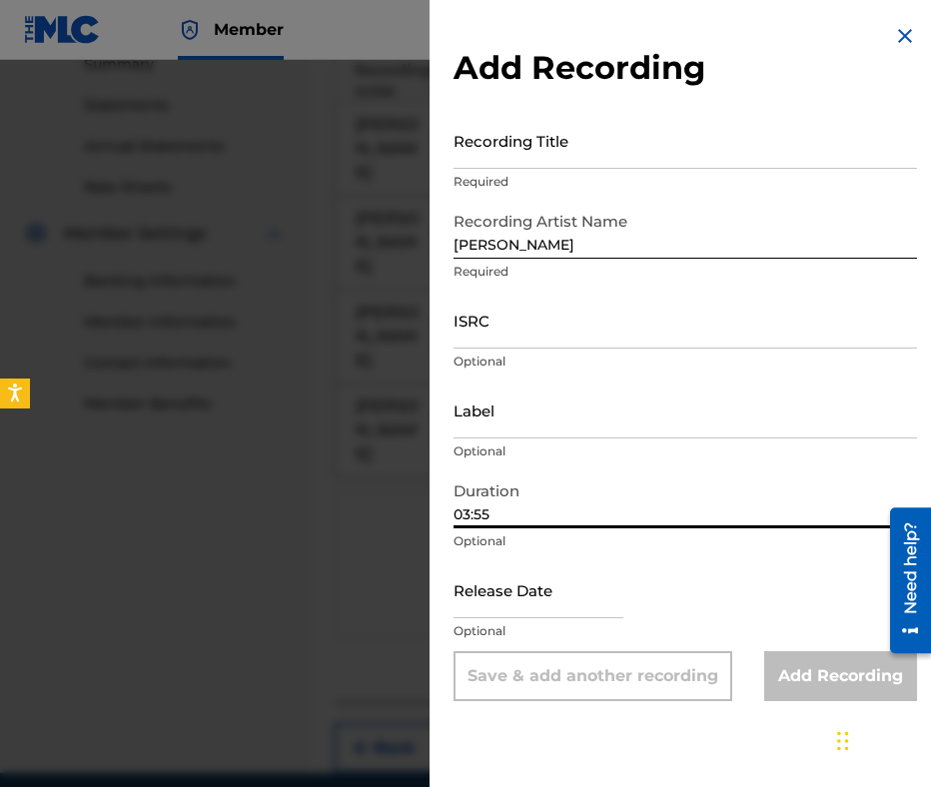
type input "03:55"
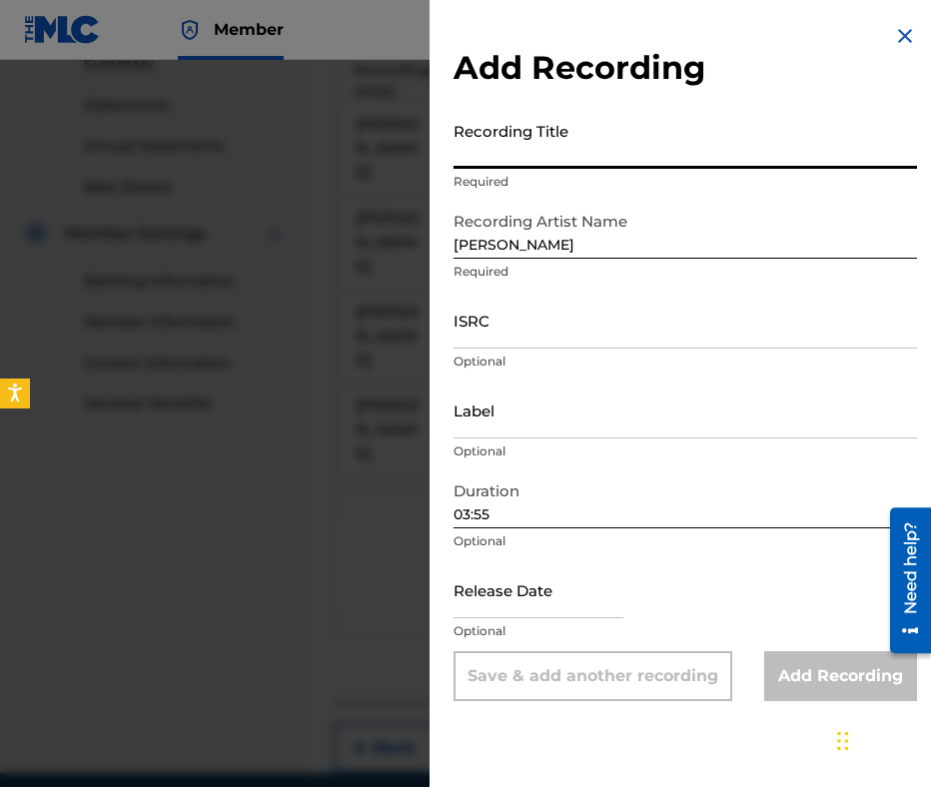
paste input "NE VDIGAY"
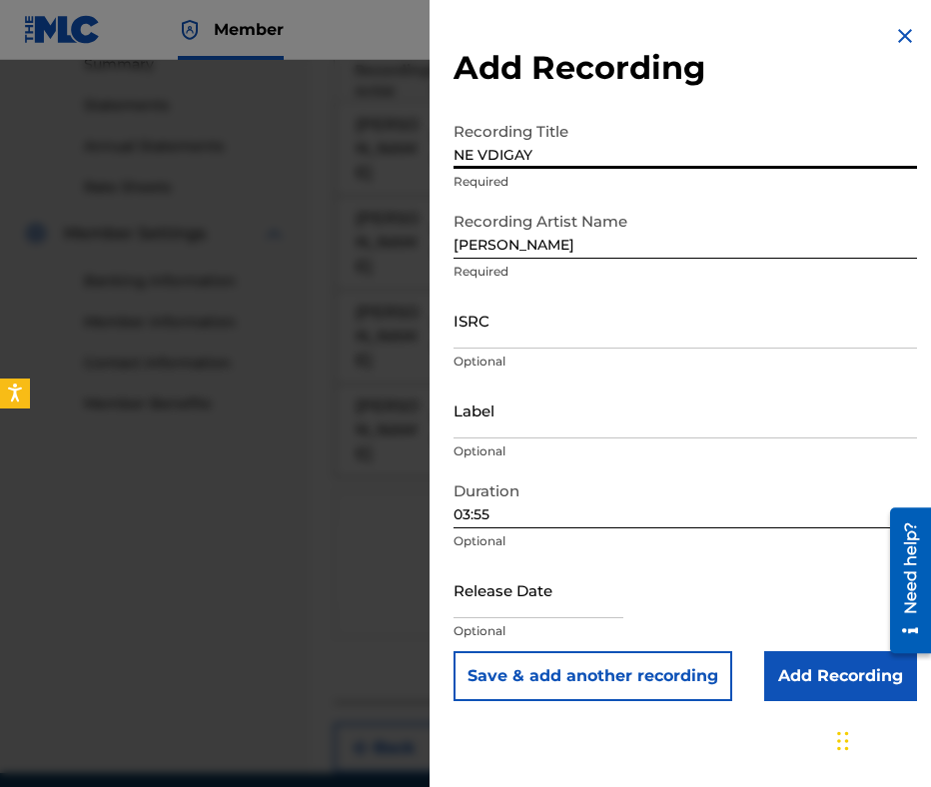
click at [444, 131] on div "Add Recording Recording Title NE VDIGAY Required Recording Artist Name DAMYAN P…" at bounding box center [685, 362] width 511 height 725
click at [473, 153] on input "NE VDIGAY" at bounding box center [684, 140] width 463 height 57
click at [463, 149] on input "NE VDIGAY" at bounding box center [684, 140] width 463 height 57
click at [454, 150] on input "NE VDIGAY" at bounding box center [684, 140] width 463 height 57
type input "NE VDIGAY"
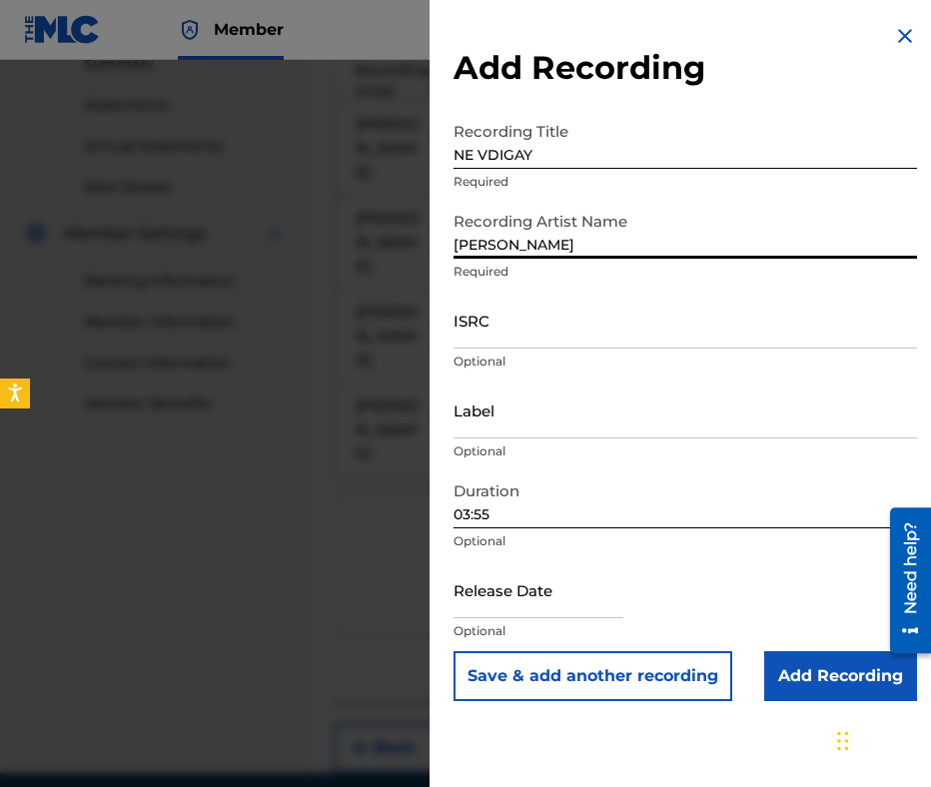
click at [462, 246] on input "DAMYAN POPOV" at bounding box center [684, 230] width 463 height 57
type input "DAMYAN POPOV"
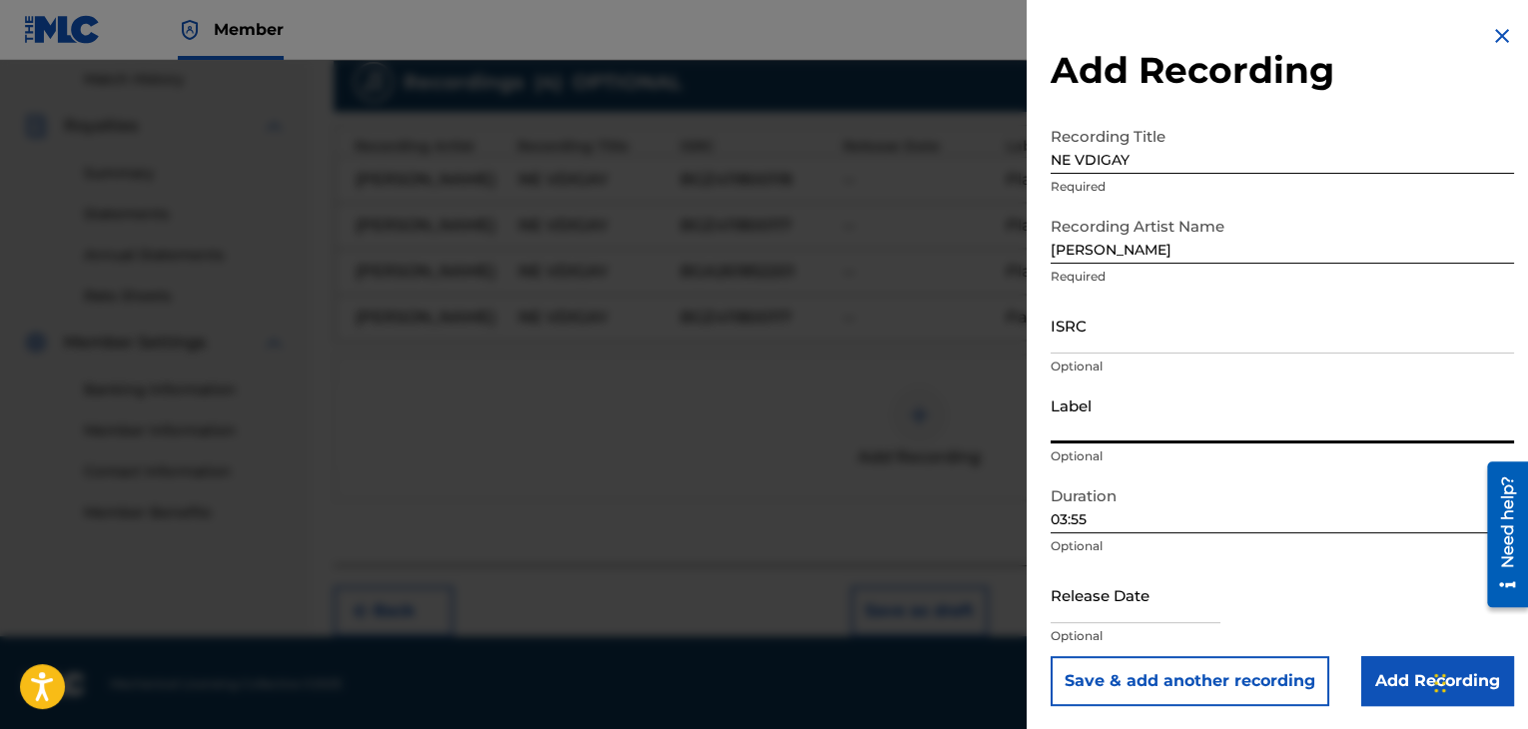
paste input "Payner"
type input "Payner"
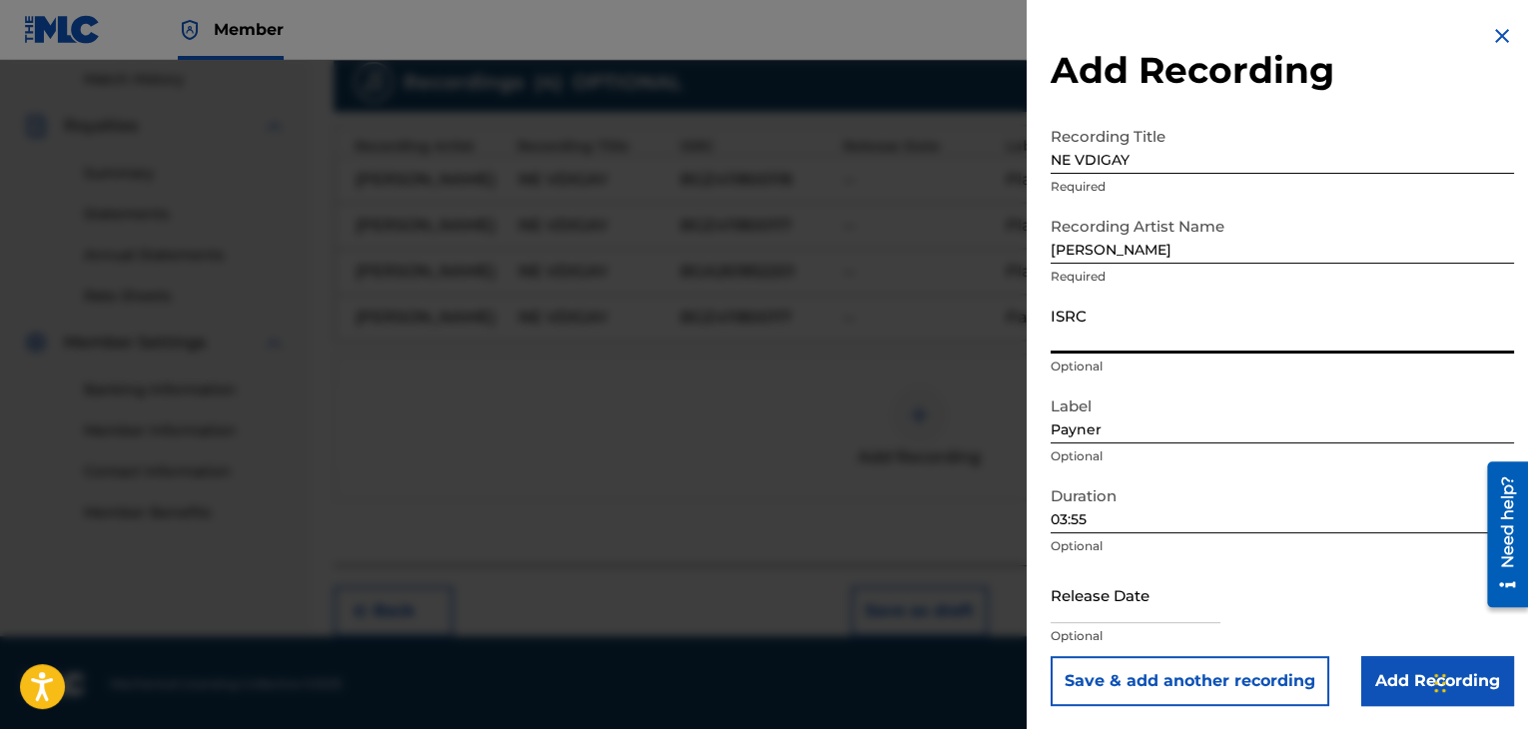
drag, startPoint x: 1247, startPoint y: 356, endPoint x: 1319, endPoint y: 314, distance: 83.3
paste input "BGZ411800118"
type input "BGZ411800118"
click at [1416, 660] on input "Add Recording" at bounding box center [1437, 681] width 153 height 50
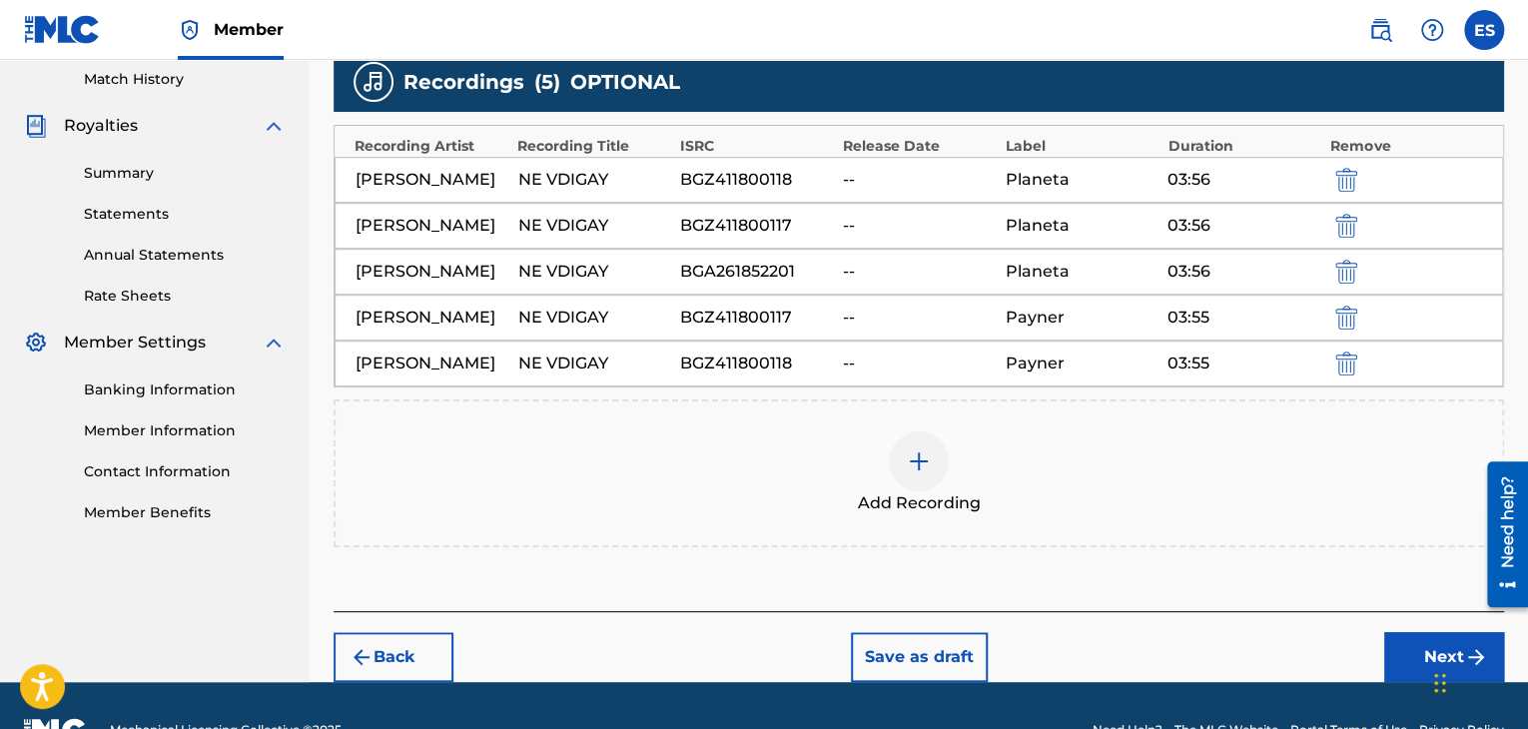
drag, startPoint x: 840, startPoint y: 467, endPoint x: 851, endPoint y: 490, distance: 25.5
click at [851, 490] on div "Add Recording" at bounding box center [919, 474] width 1167 height 84
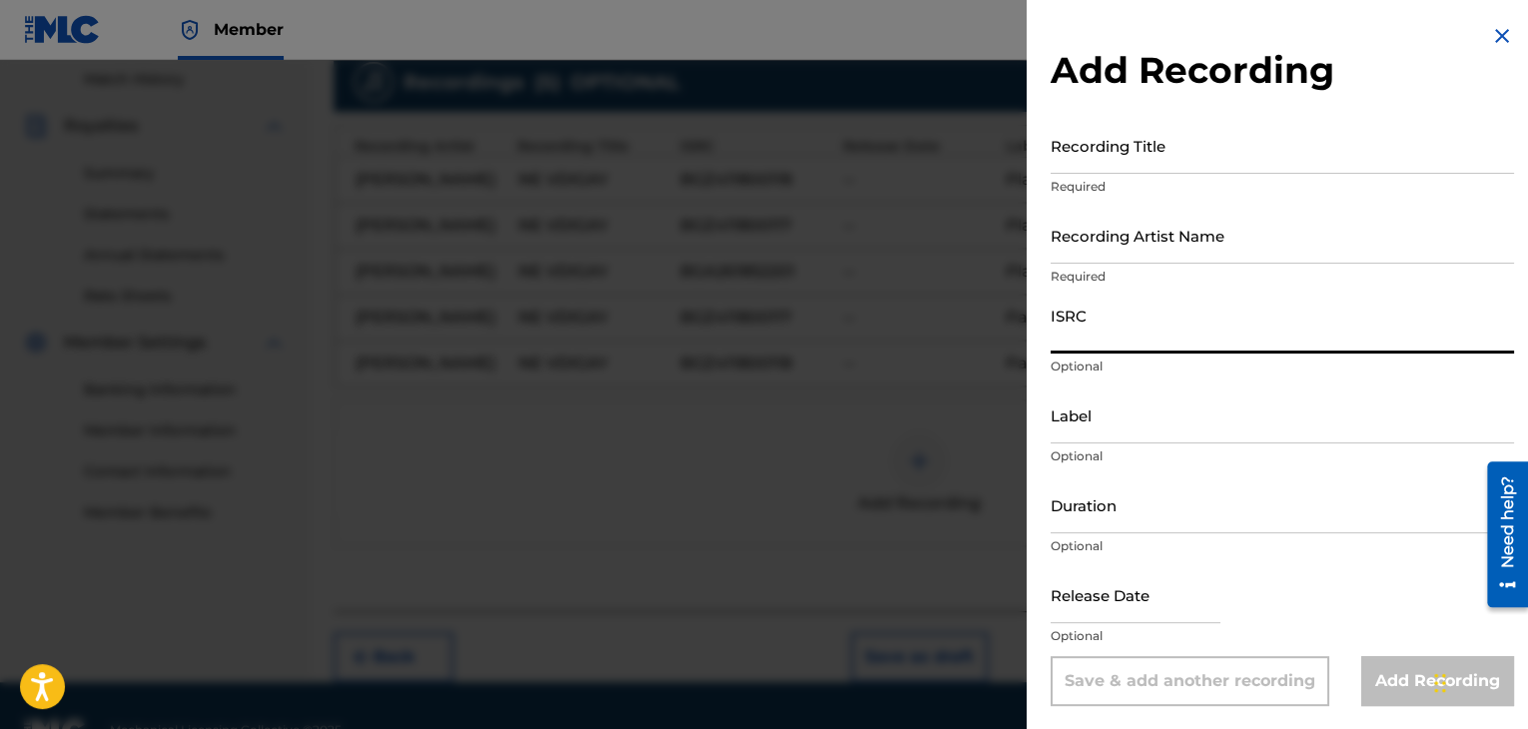
paste input "BGA261852201"
type input "BGA261852201"
click at [1170, 518] on input "Duration" at bounding box center [1282, 504] width 463 height 57
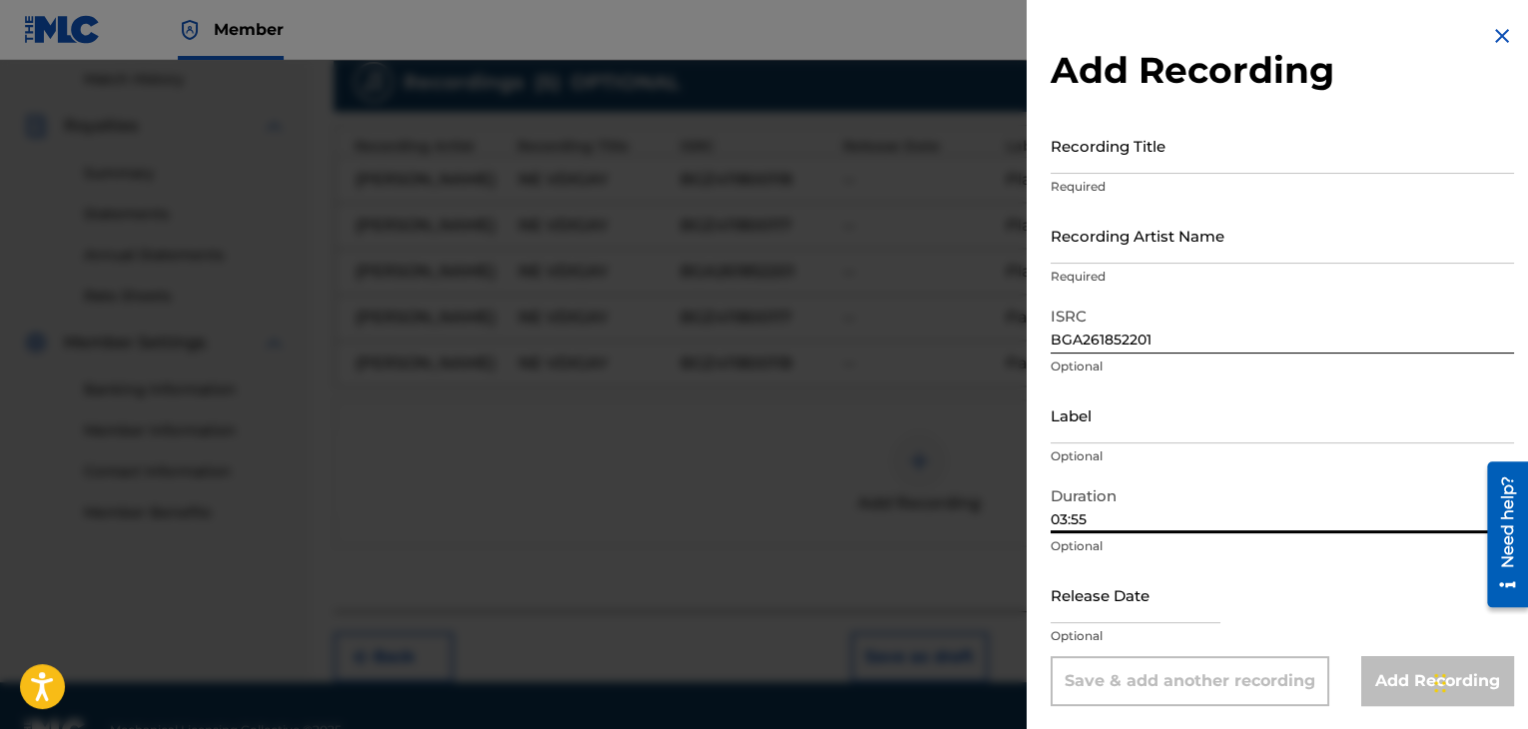
type input "03:55"
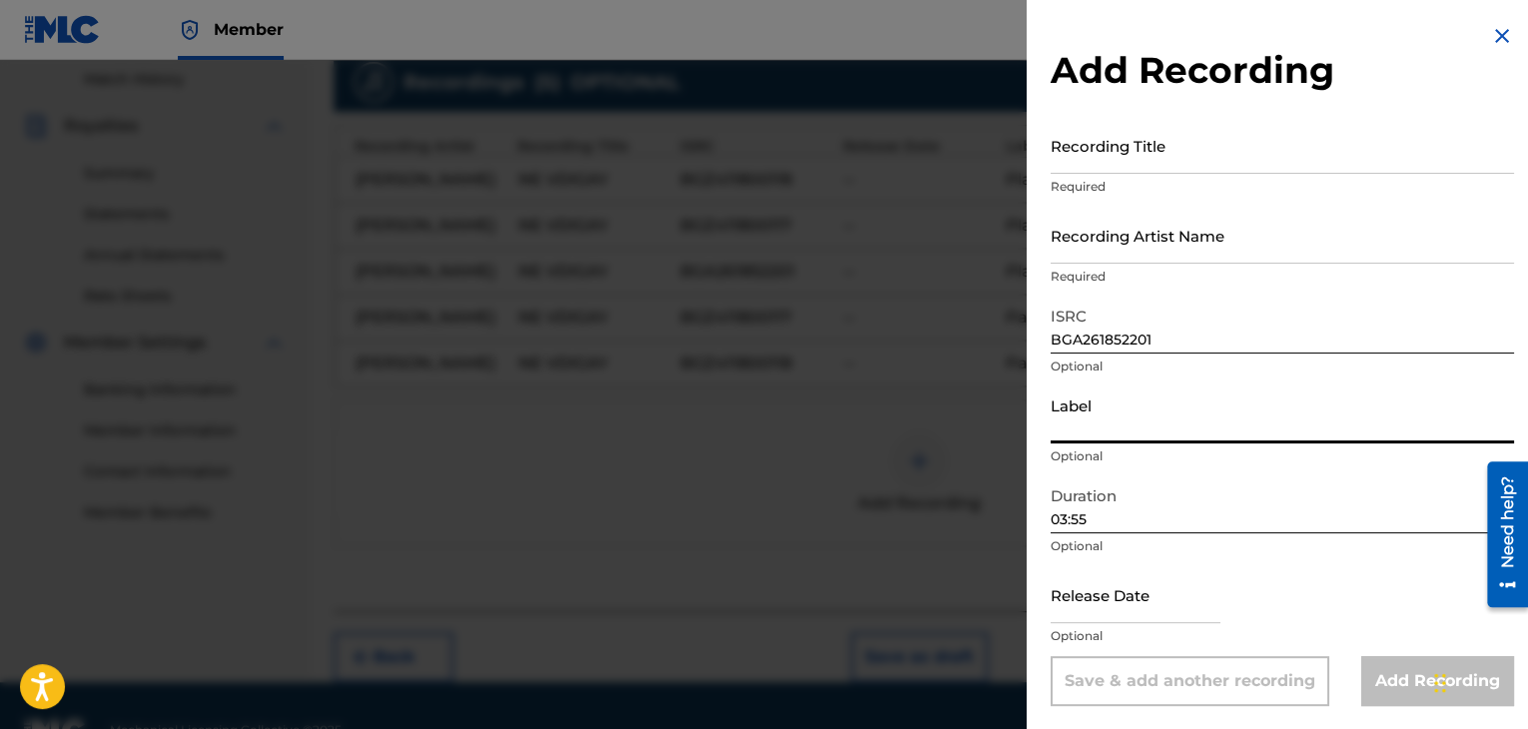
paste input "Payner"
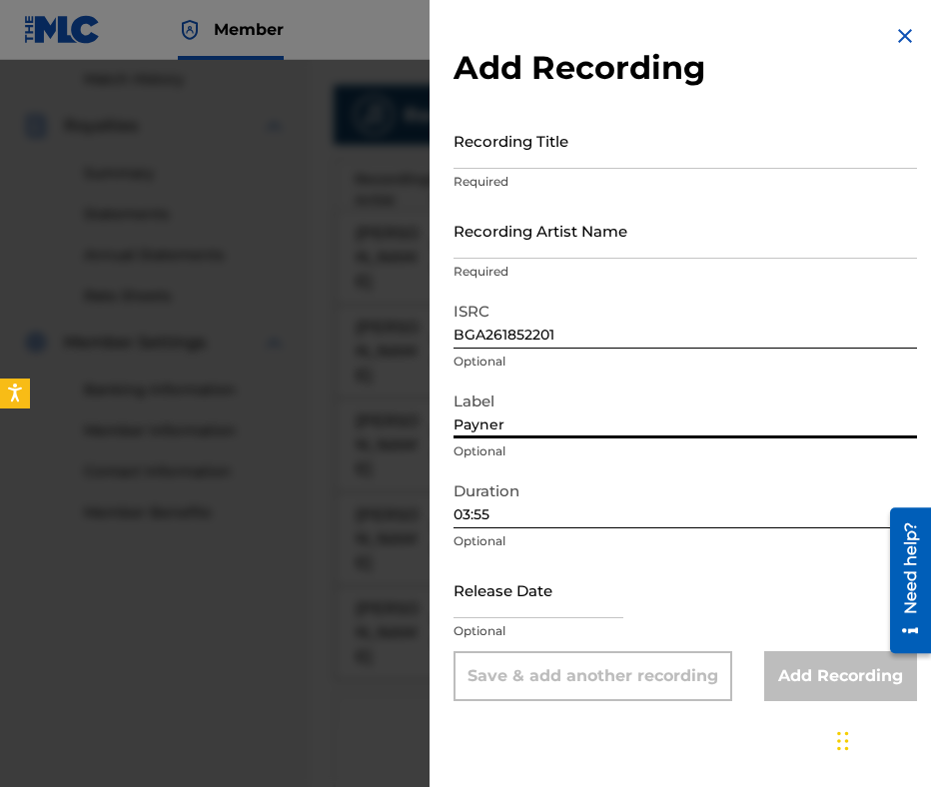
type input "Payner"
drag, startPoint x: 464, startPoint y: 199, endPoint x: 514, endPoint y: 141, distance: 76.5
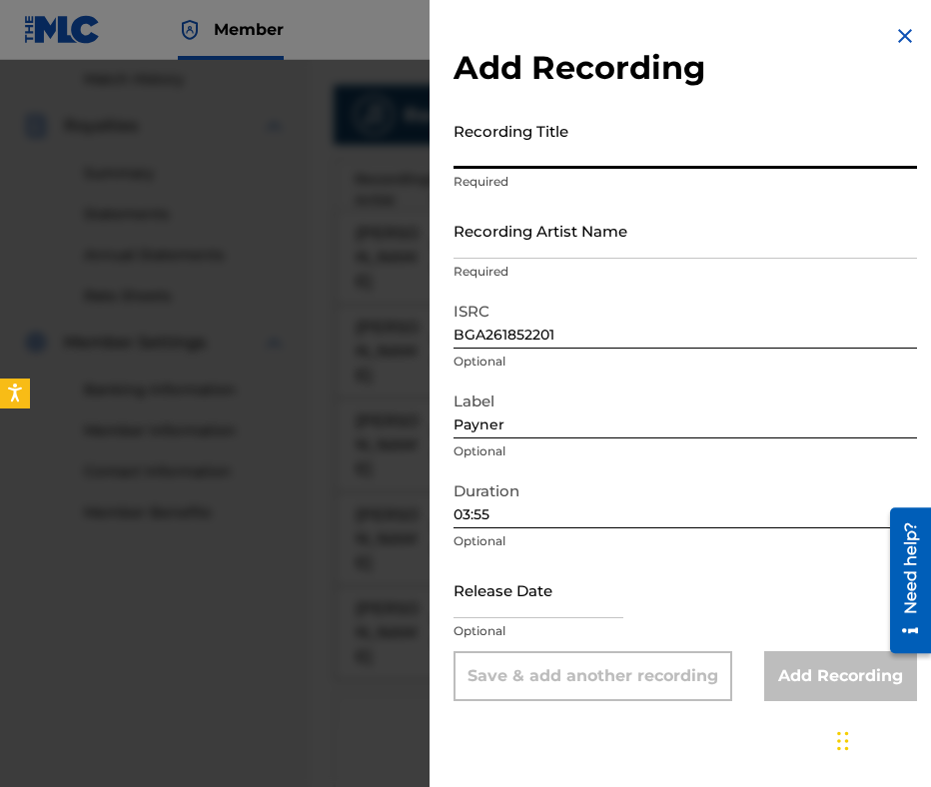
paste input "NE VDIGAY"
type input "NE VDIGAY"
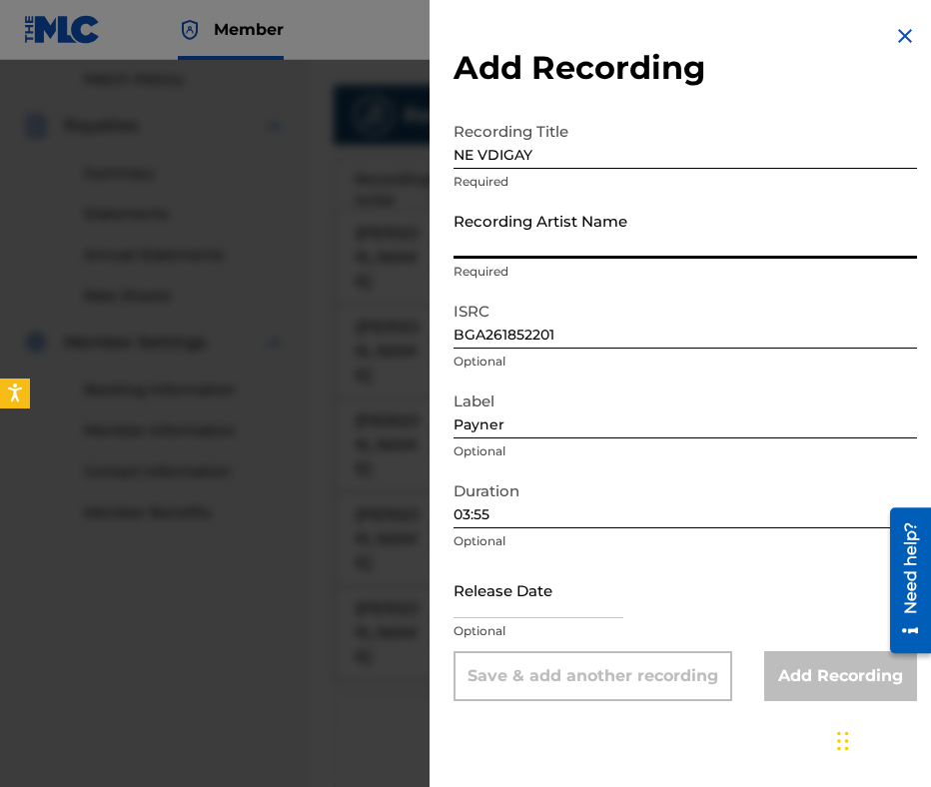
paste input "DAMYAN POPOV"
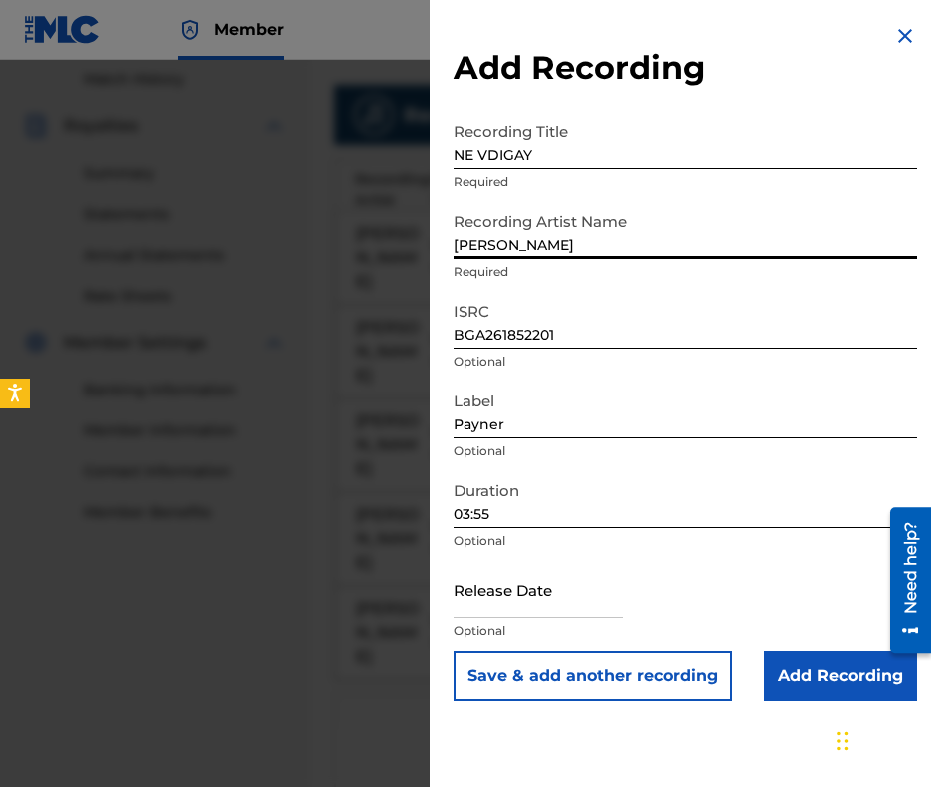
click at [449, 221] on div "Add Recording Recording Title NE VDIGAY Required Recording Artist Name DAMYAN P…" at bounding box center [685, 362] width 511 height 725
click at [454, 234] on input "DAMYAN POPOV" at bounding box center [684, 230] width 463 height 57
type input "DAMYAN POPOV"
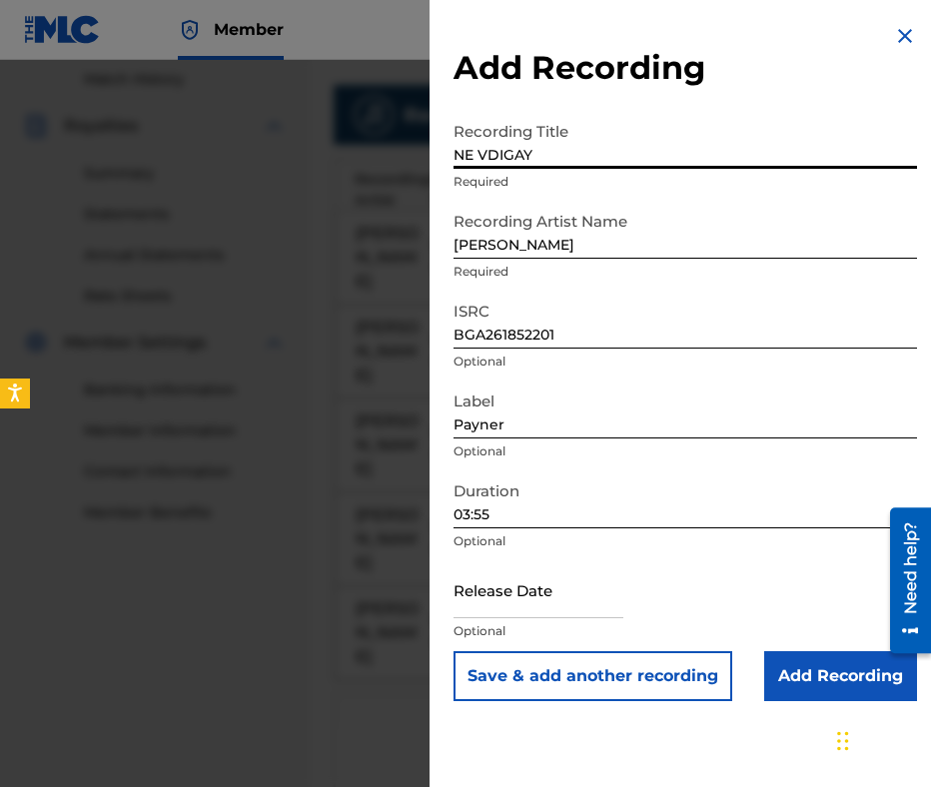
click at [459, 145] on input "NE VDIGAY" at bounding box center [684, 140] width 463 height 57
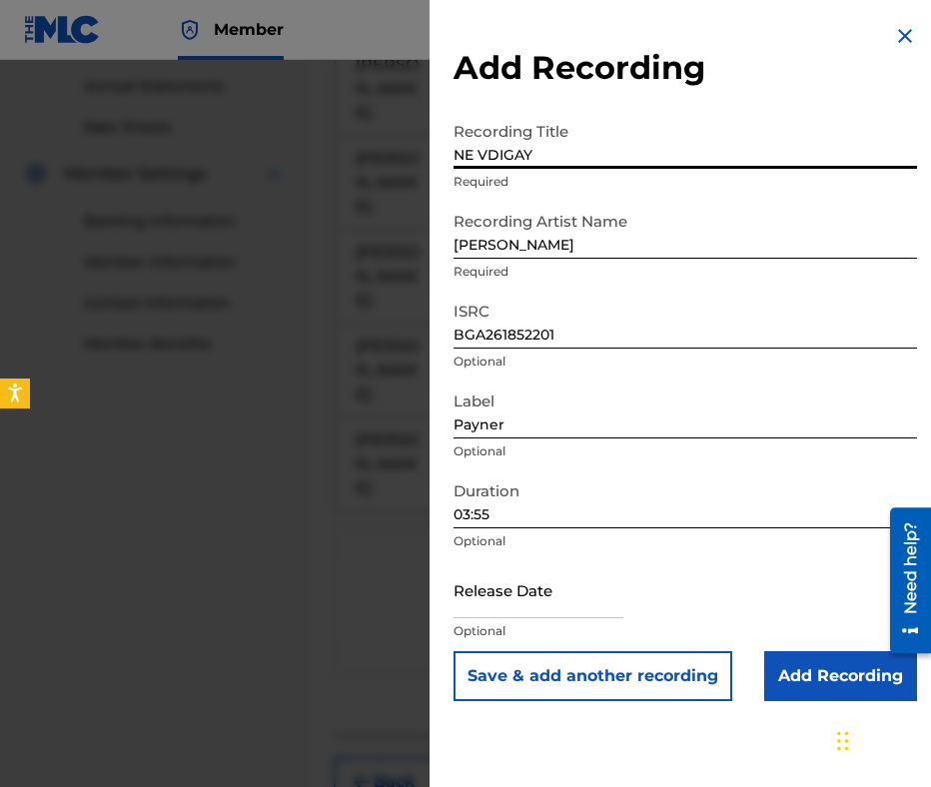
scroll to position [754, 0]
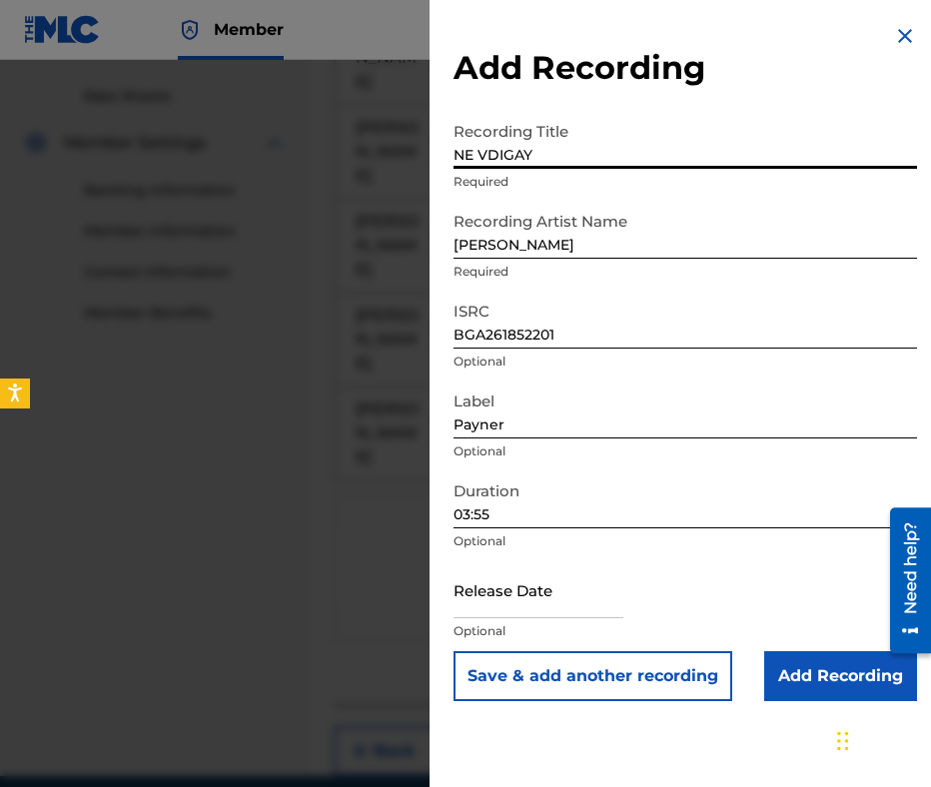
type input "NE VDIGAY"
click at [788, 663] on input "Add Recording" at bounding box center [840, 676] width 153 height 50
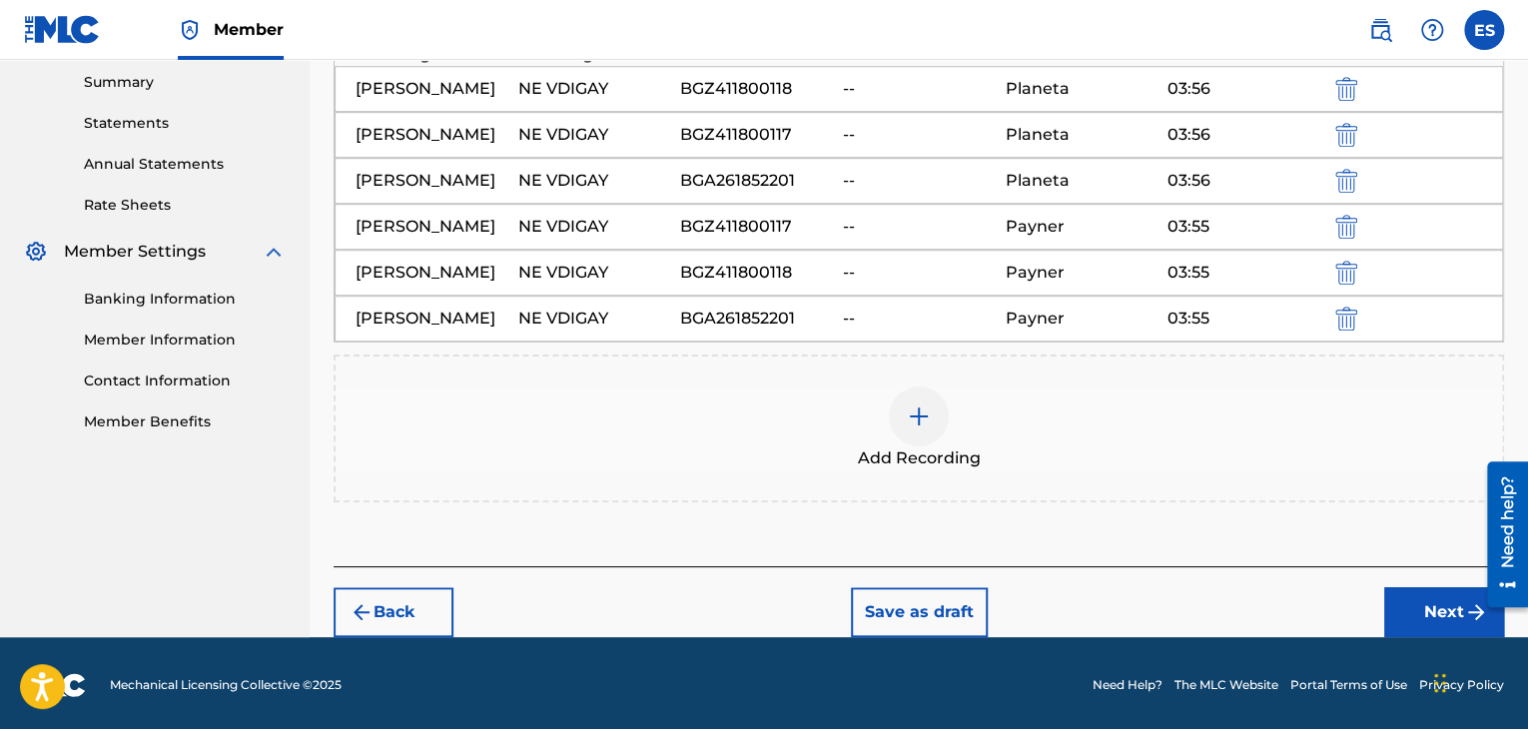
scroll to position [346, 0]
click at [1406, 606] on button "Next" at bounding box center [1444, 612] width 120 height 50
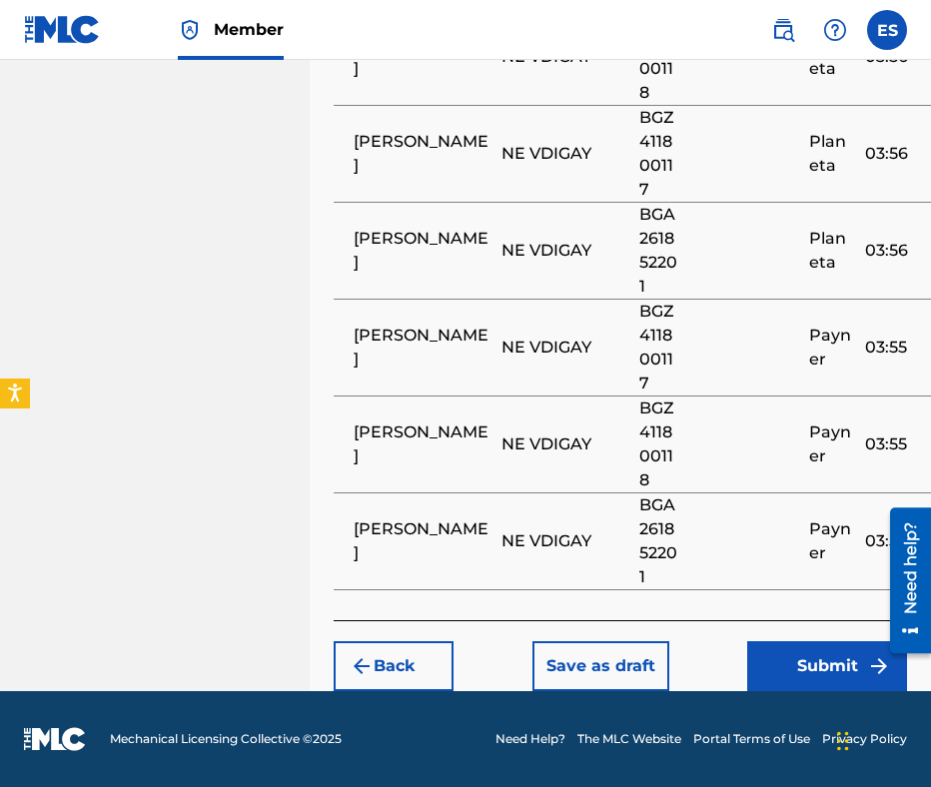
scroll to position [1752, 0]
click at [797, 692] on footer "Mechanical Licensing Collective © 2025 Need Help? The MLC Website Portal Terms …" at bounding box center [465, 739] width 931 height 96
click at [791, 657] on button "Submit" at bounding box center [827, 666] width 160 height 50
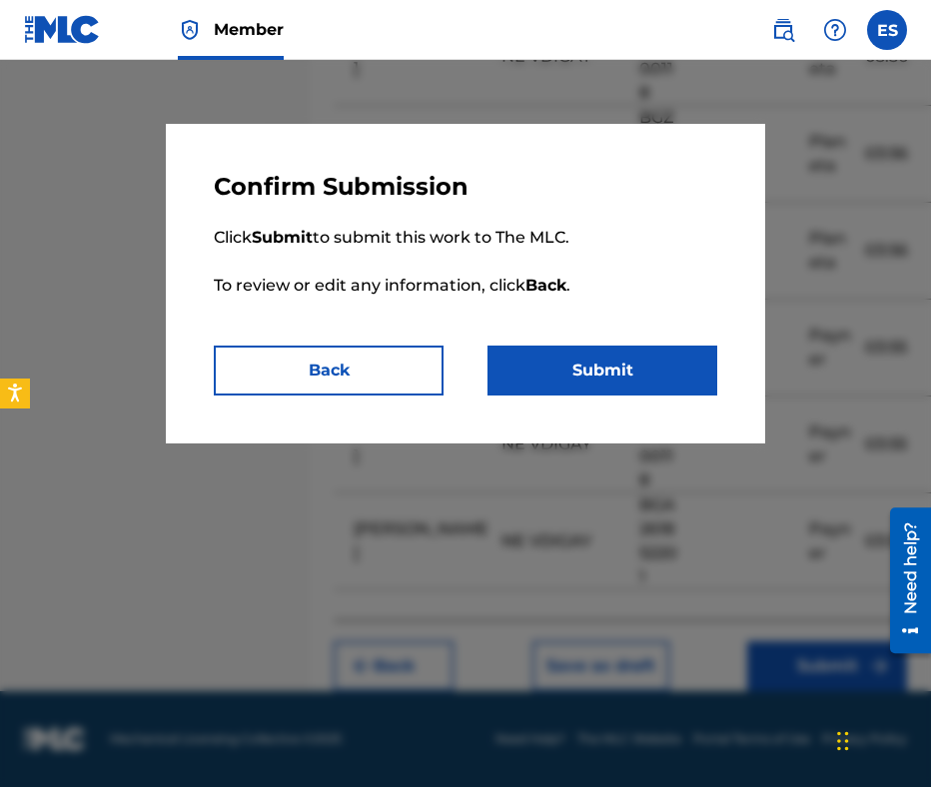
click at [590, 383] on button "Submit" at bounding box center [602, 371] width 230 height 50
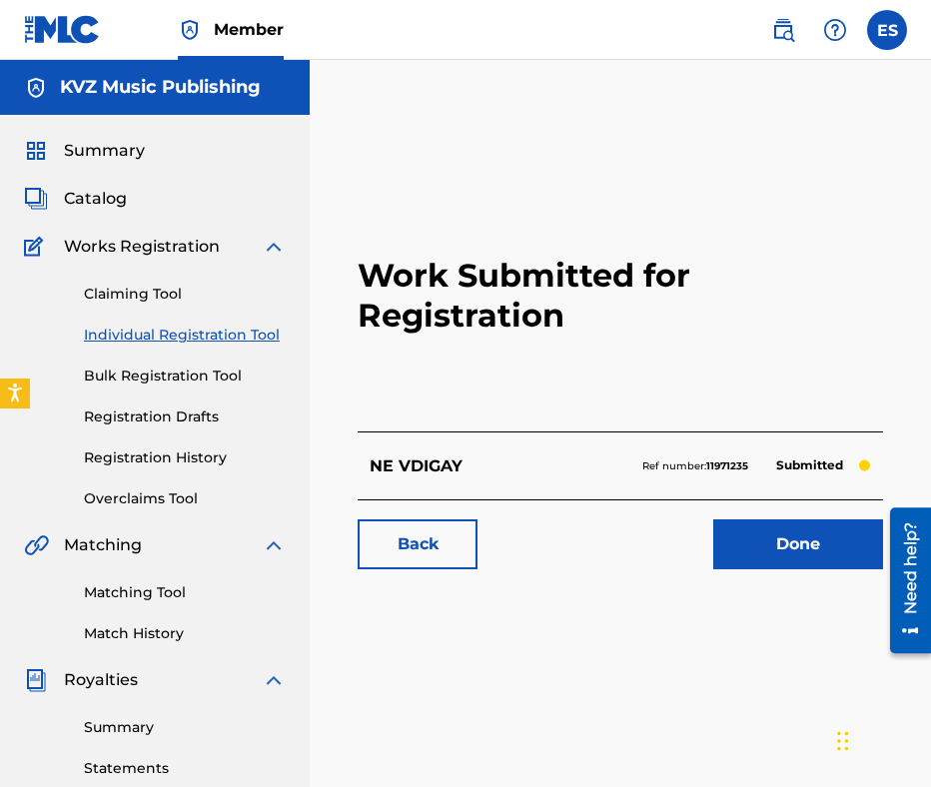
click at [229, 329] on link "Individual Registration Tool" at bounding box center [185, 335] width 202 height 21
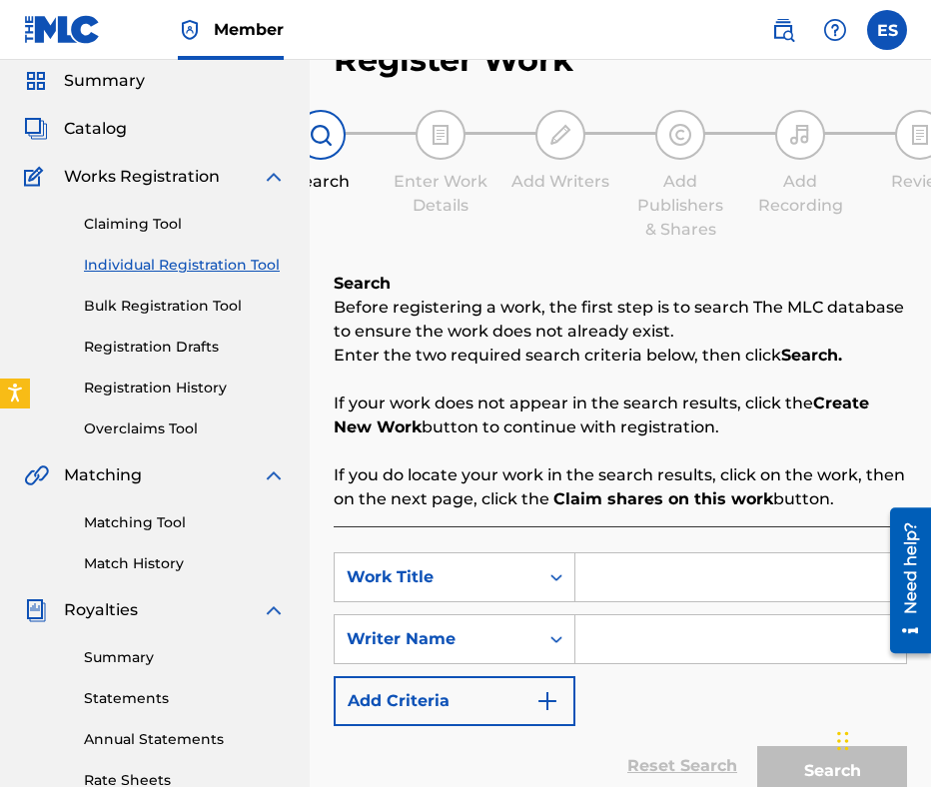
scroll to position [200, 0]
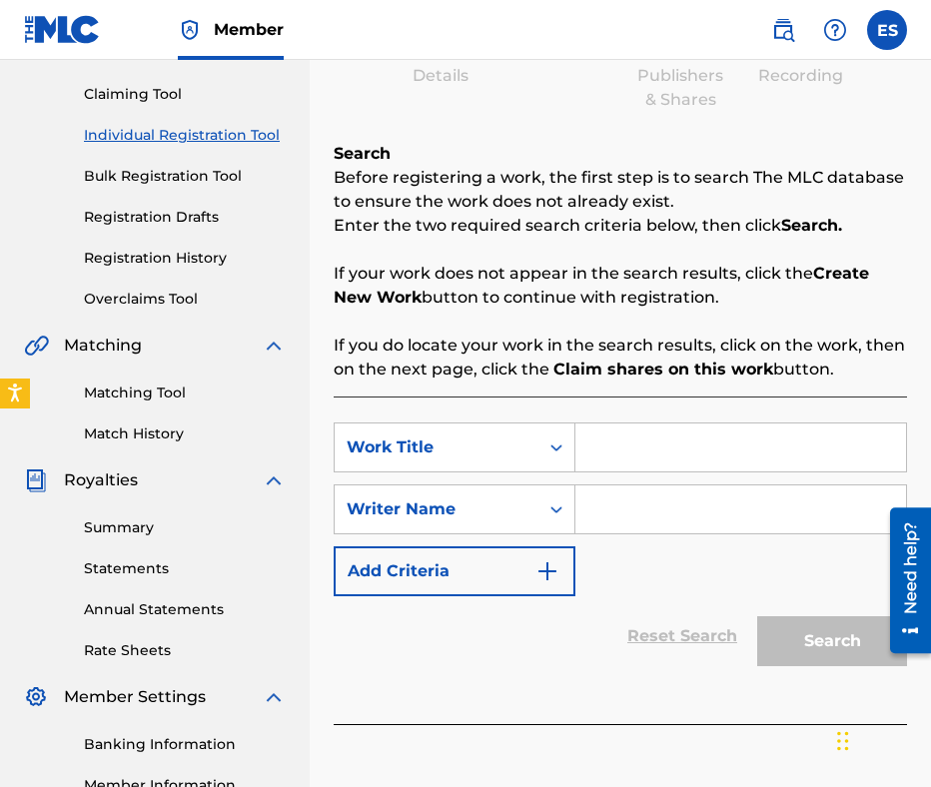
paste input "ROM POM POM"
click at [736, 520] on input "Search Form" at bounding box center [740, 509] width 331 height 48
click at [579, 443] on input "ROM POM POM" at bounding box center [740, 448] width 331 height 48
type input "ROM POM POM"
drag, startPoint x: 702, startPoint y: 538, endPoint x: 640, endPoint y: 492, distance: 77.1
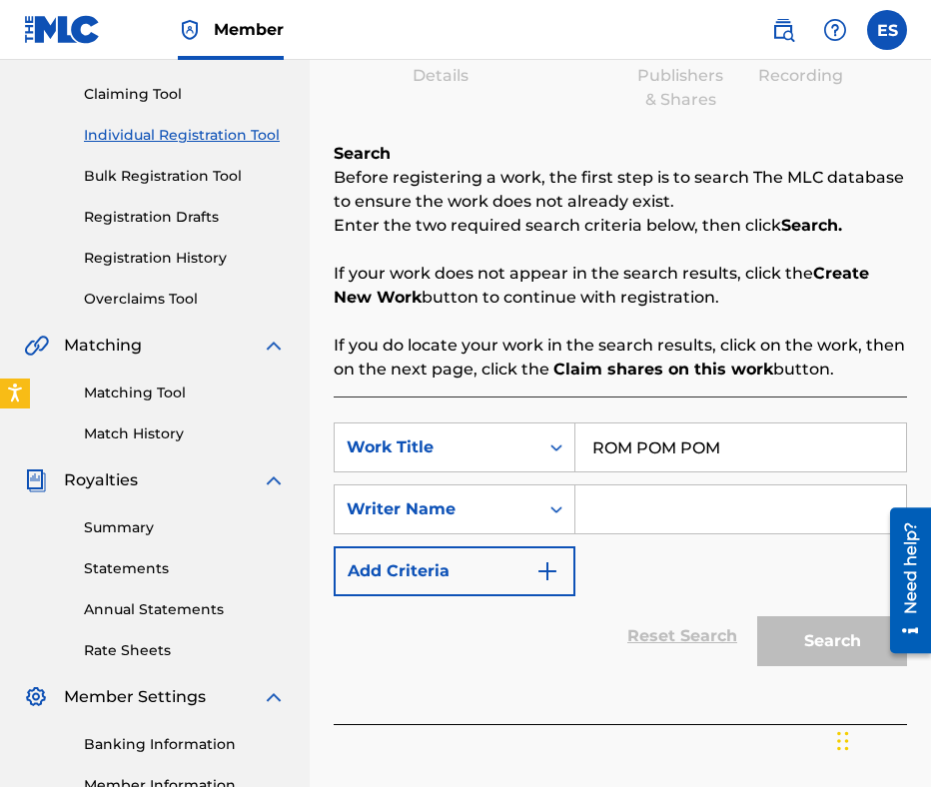
paste input "[PERSON_NAME]"
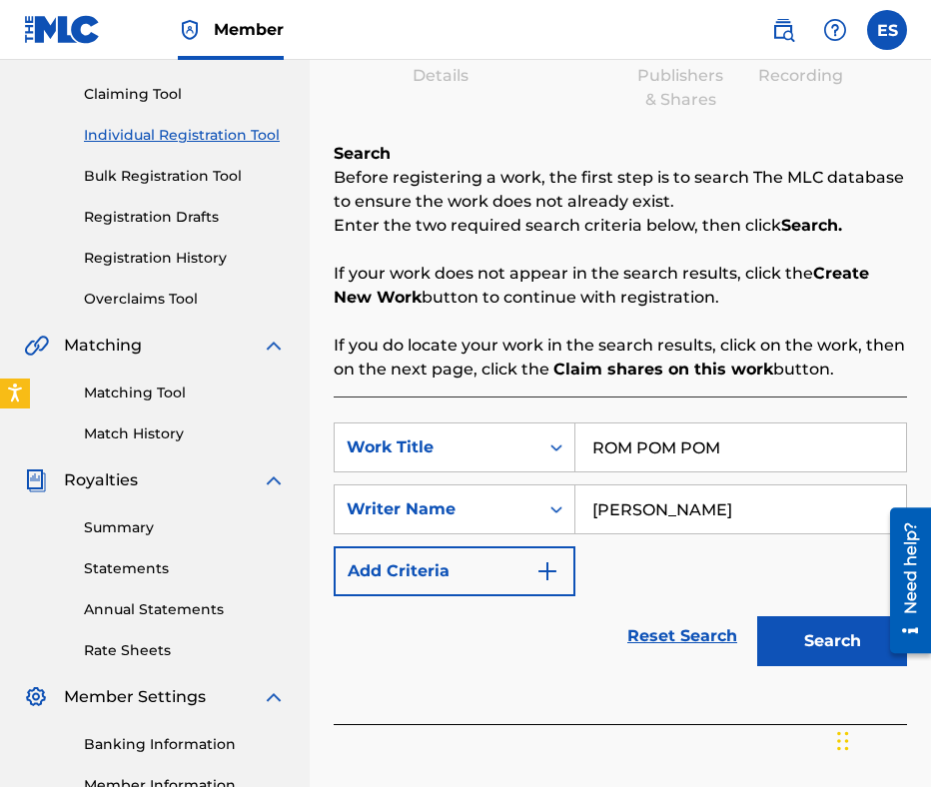
click at [591, 444] on input "ROM POM POM" at bounding box center [740, 448] width 331 height 48
click at [795, 626] on button "Search" at bounding box center [832, 641] width 150 height 50
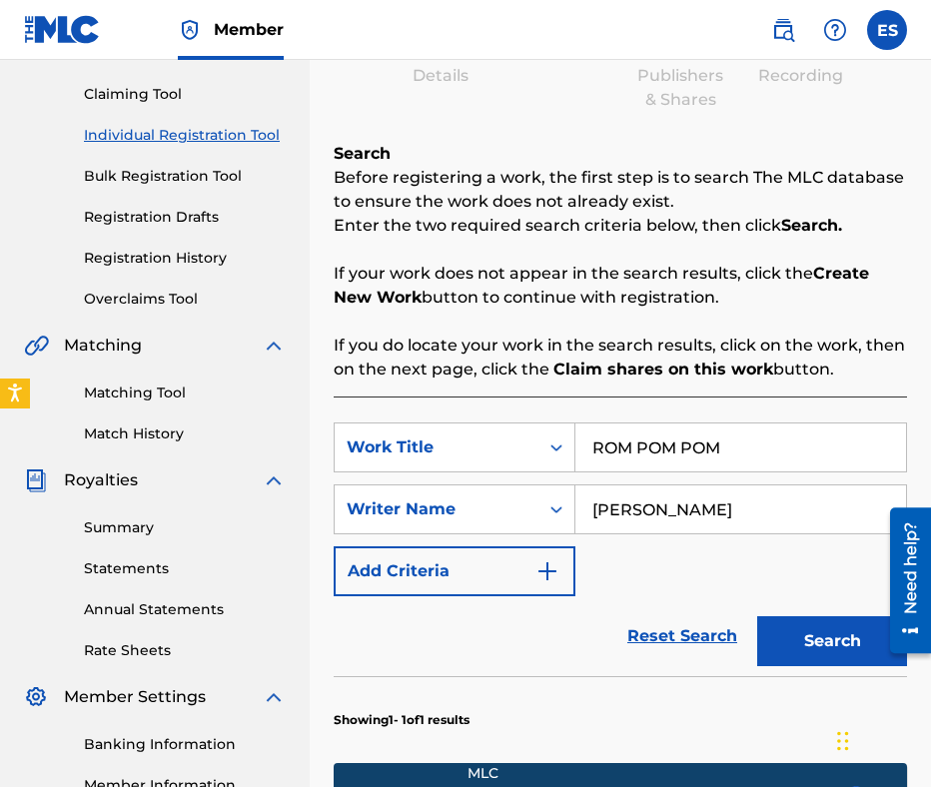
click at [592, 520] on input "[PERSON_NAME]" at bounding box center [740, 509] width 331 height 48
type input "[PERSON_NAME]"
click at [796, 656] on button "Search" at bounding box center [832, 641] width 150 height 50
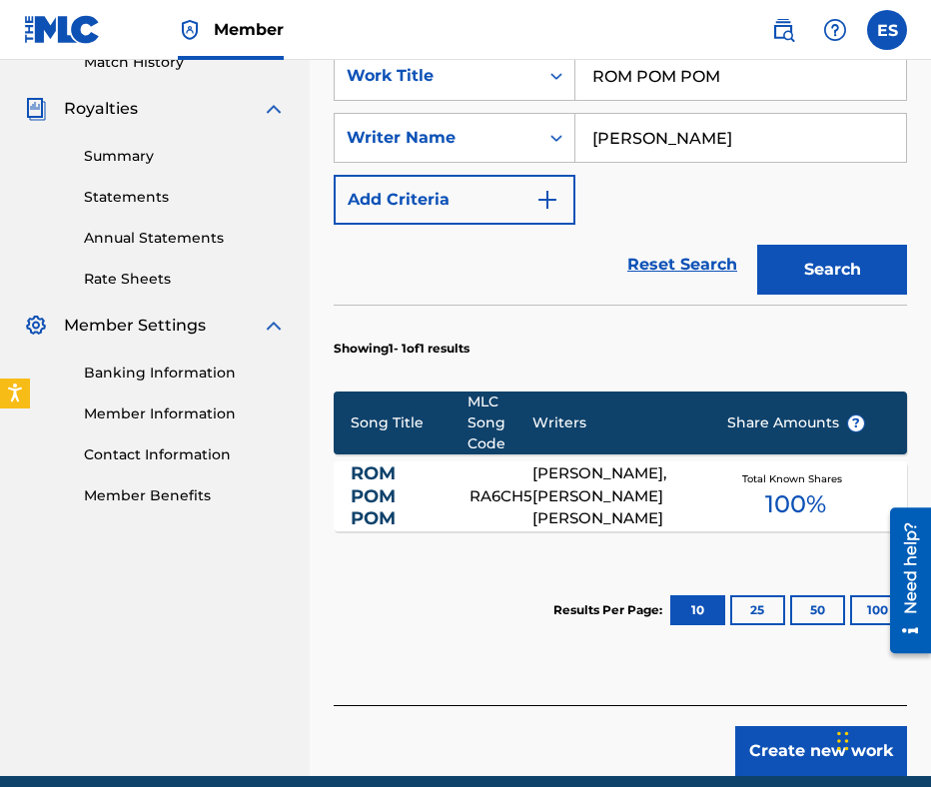
scroll to position [655, 0]
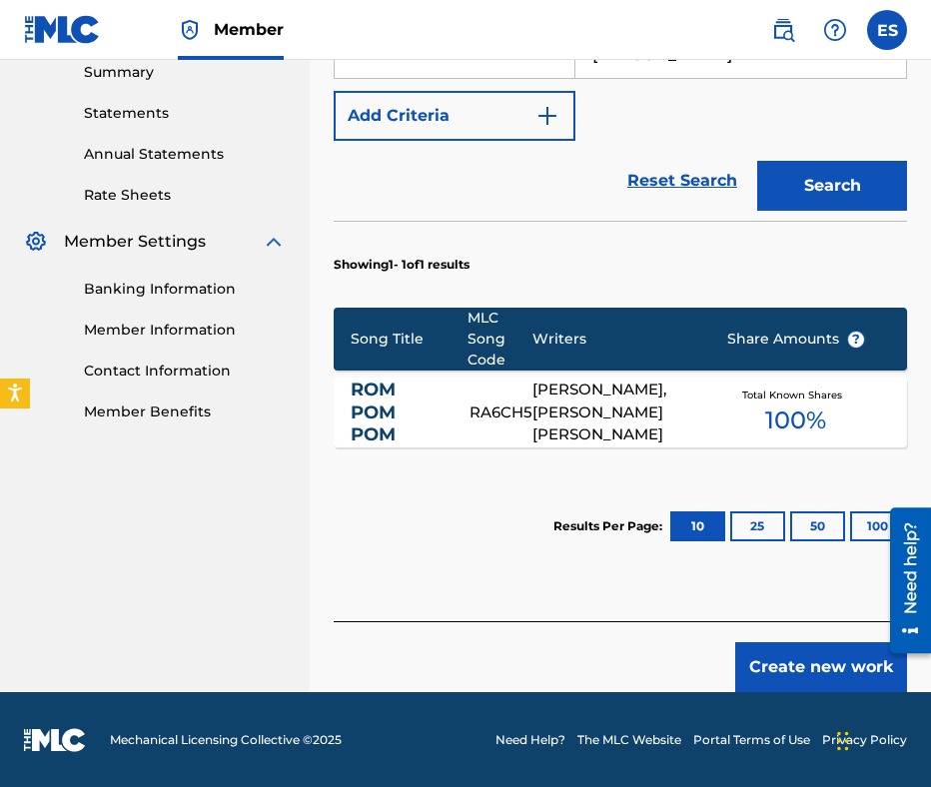
click at [432, 405] on link "ROM POM POM" at bounding box center [397, 413] width 92 height 68
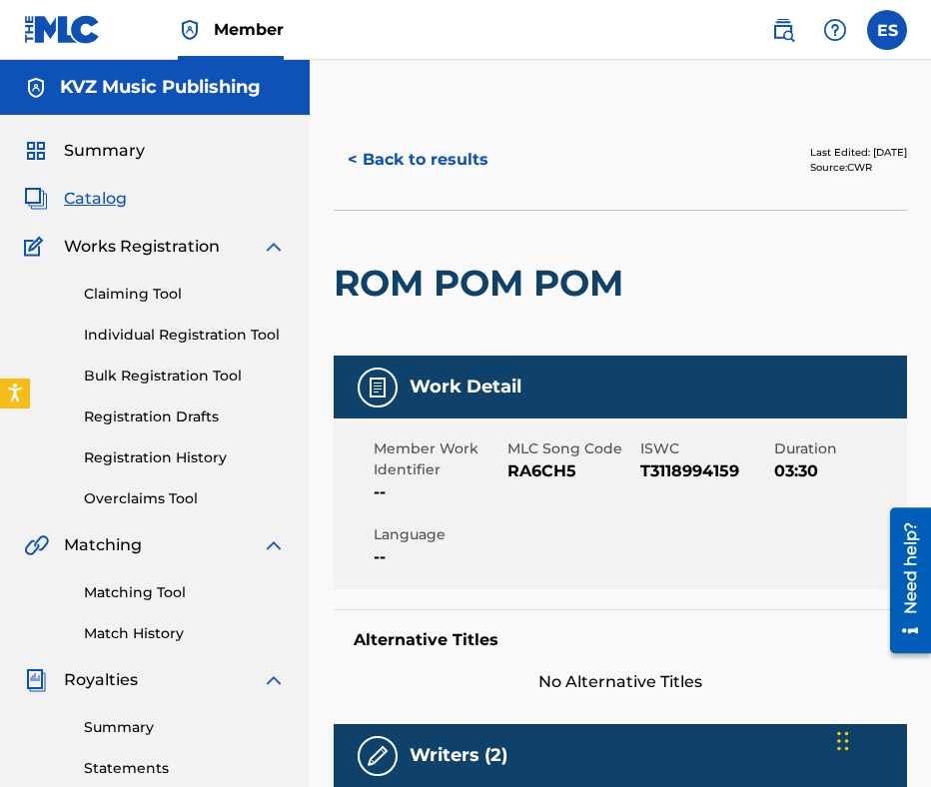
click at [446, 162] on button "< Back to results" at bounding box center [418, 160] width 169 height 50
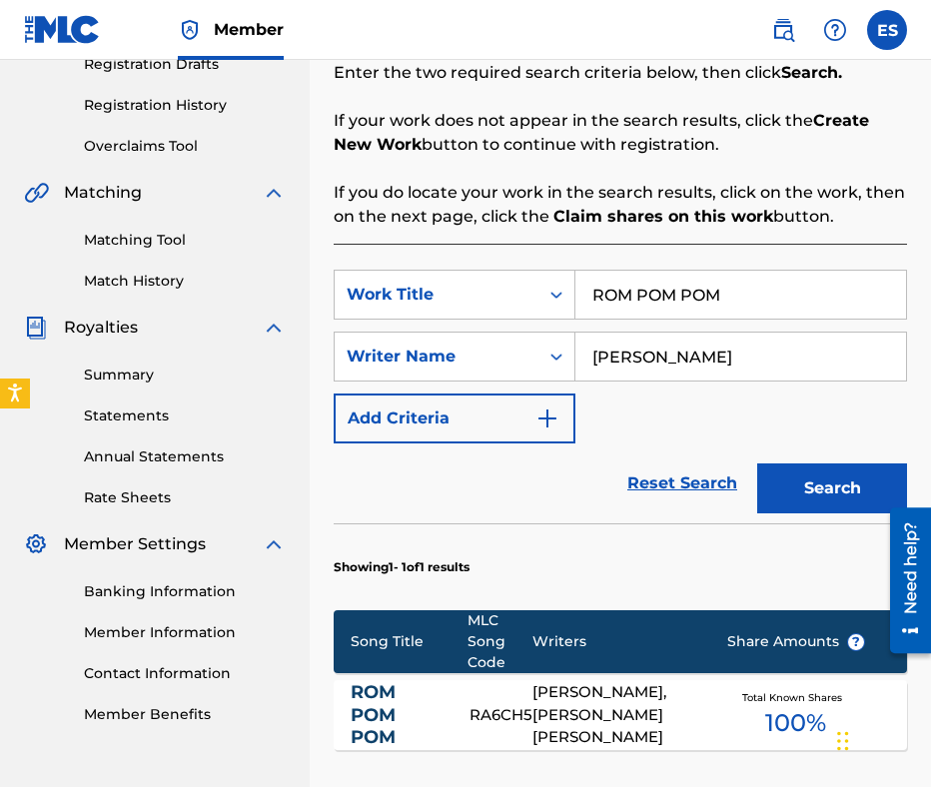
scroll to position [56, 0]
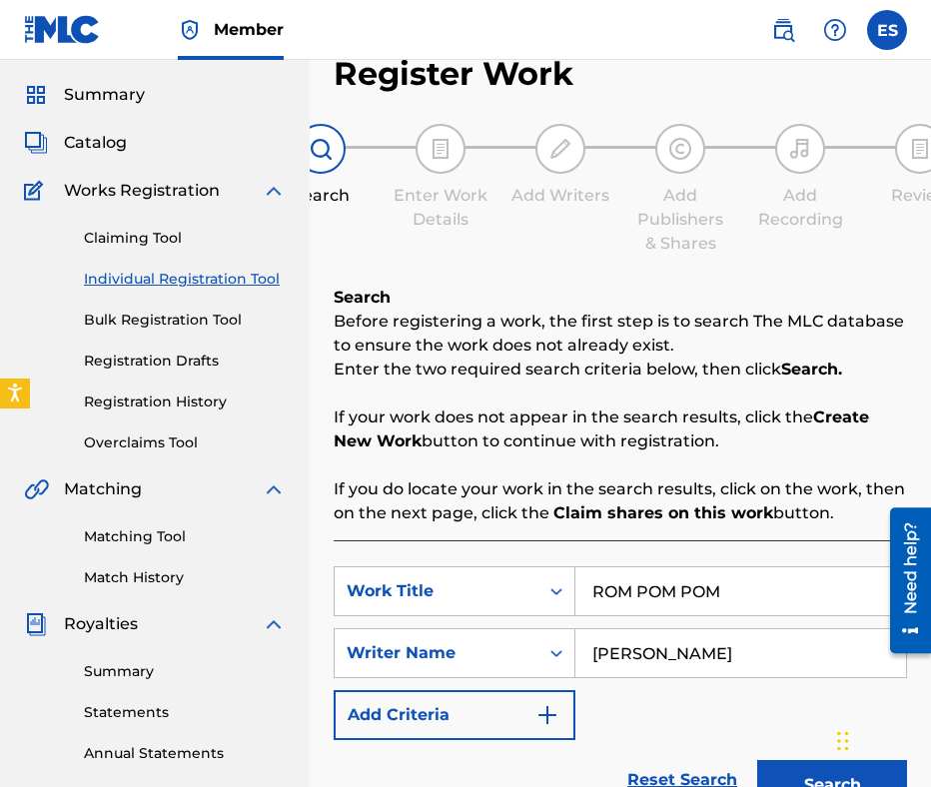
click at [679, 631] on input "[PERSON_NAME]" at bounding box center [740, 653] width 331 height 48
click at [664, 575] on input "ROM POM POM" at bounding box center [740, 591] width 331 height 48
paste input "ZASHTOTO ISKA"
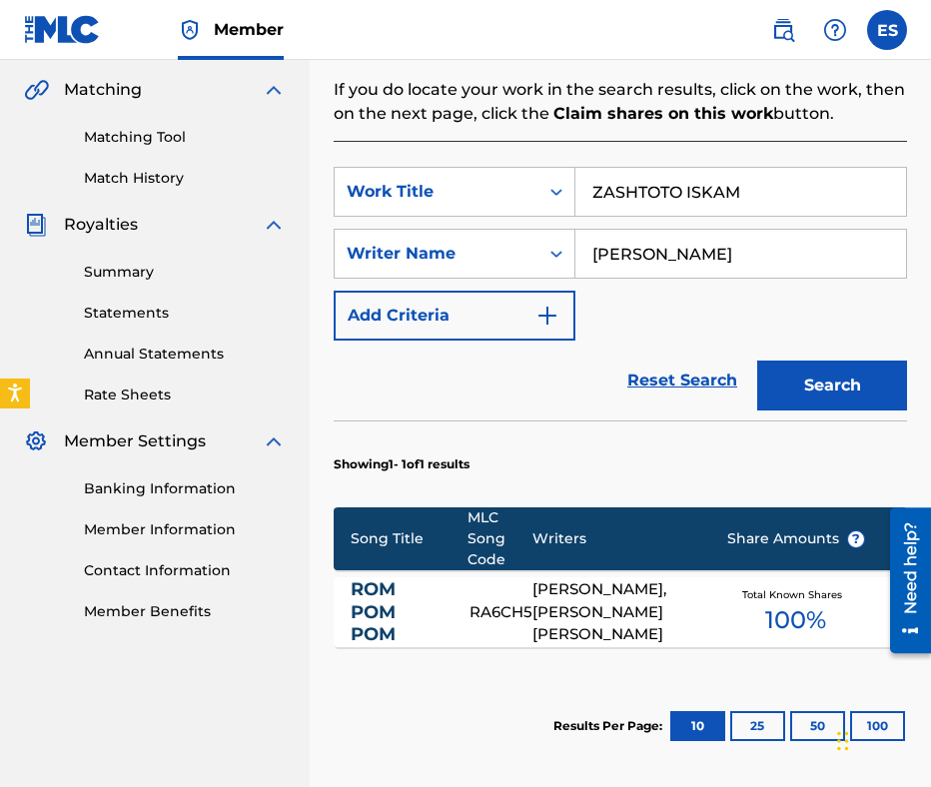
type input "ZASHTOTO ISKAM"
click at [871, 386] on button "Search" at bounding box center [832, 386] width 150 height 50
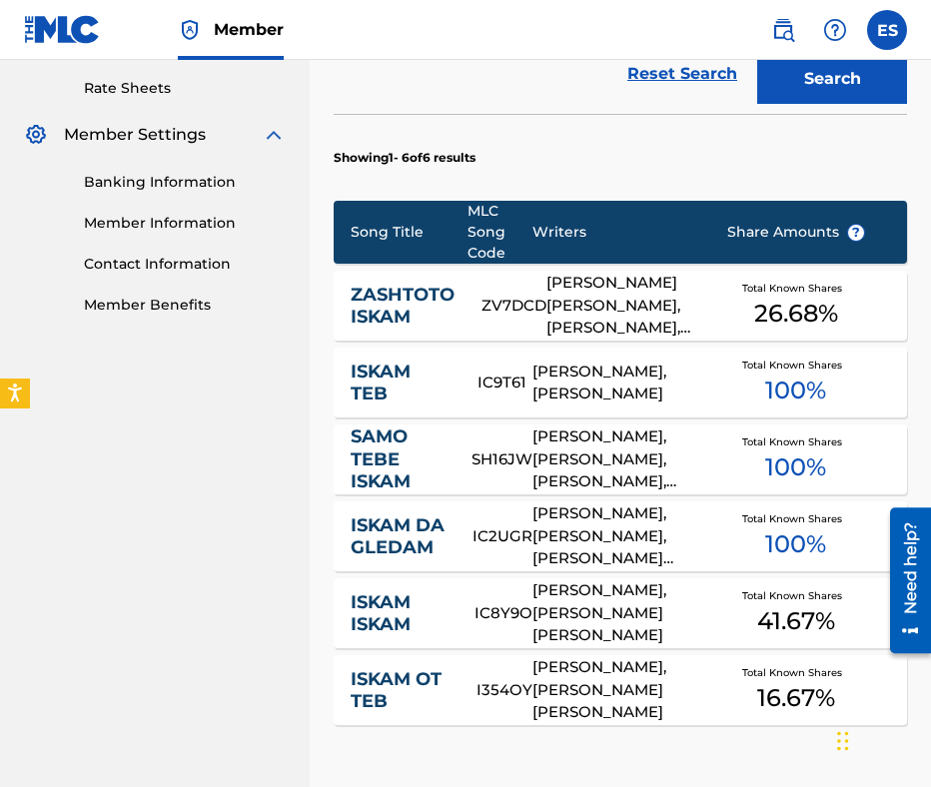
scroll to position [855, 0]
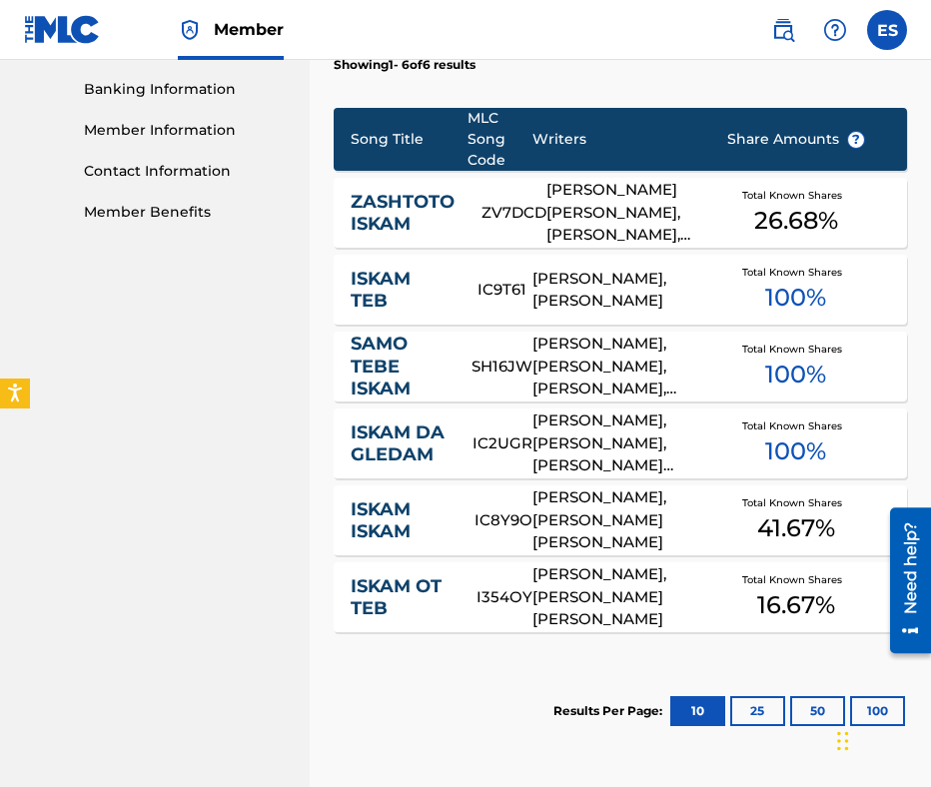
click at [450, 230] on link "ZASHTOTO ISKAM" at bounding box center [403, 213] width 104 height 45
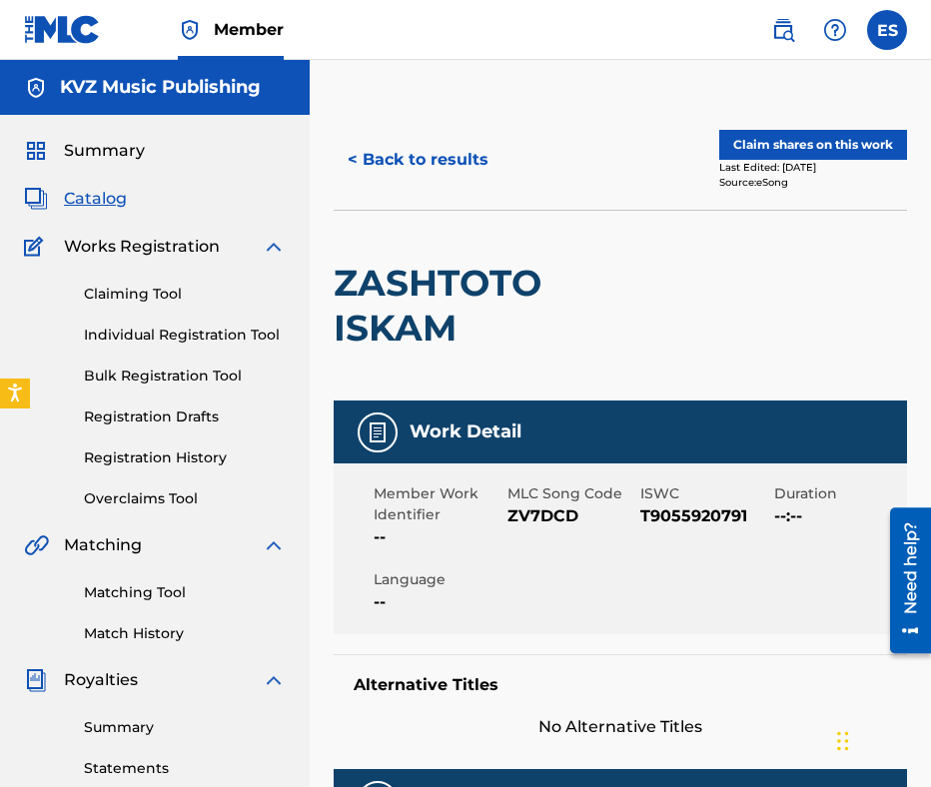
click at [475, 170] on button "< Back to results" at bounding box center [418, 160] width 169 height 50
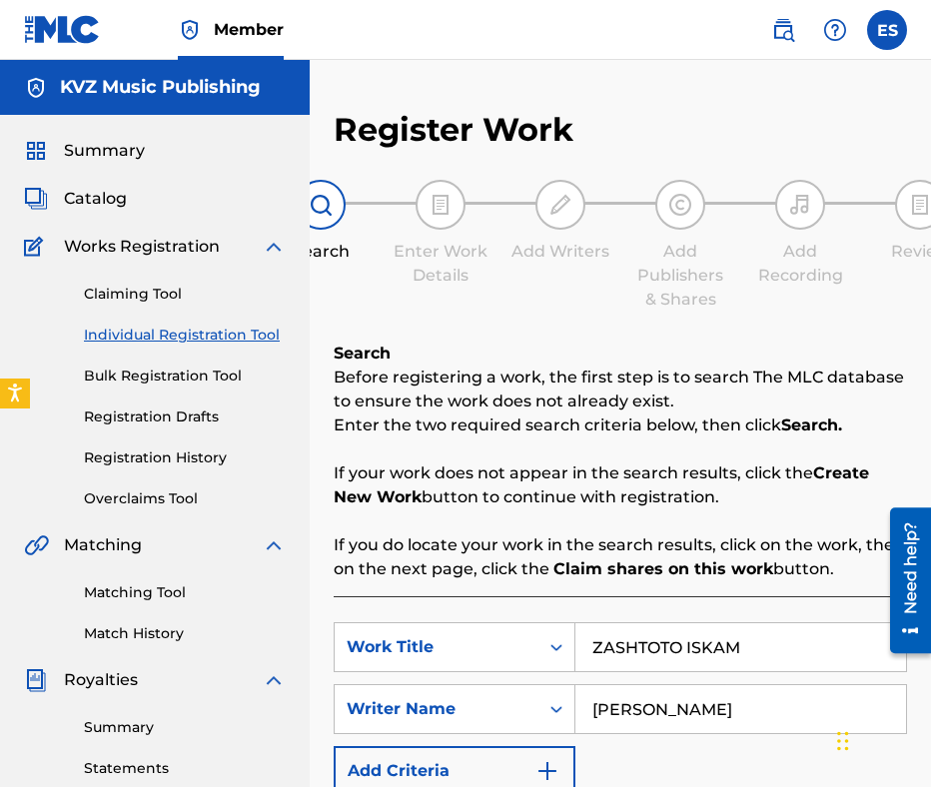
scroll to position [411, 0]
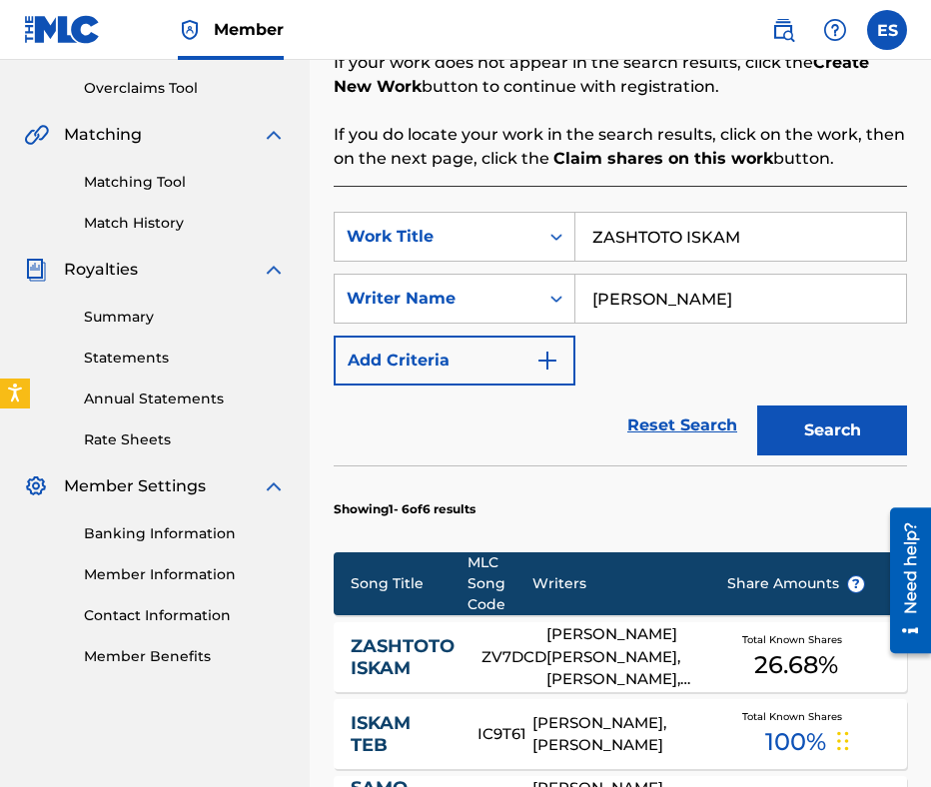
click at [600, 234] on input "ZASHTOTO ISKAM" at bounding box center [740, 237] width 331 height 48
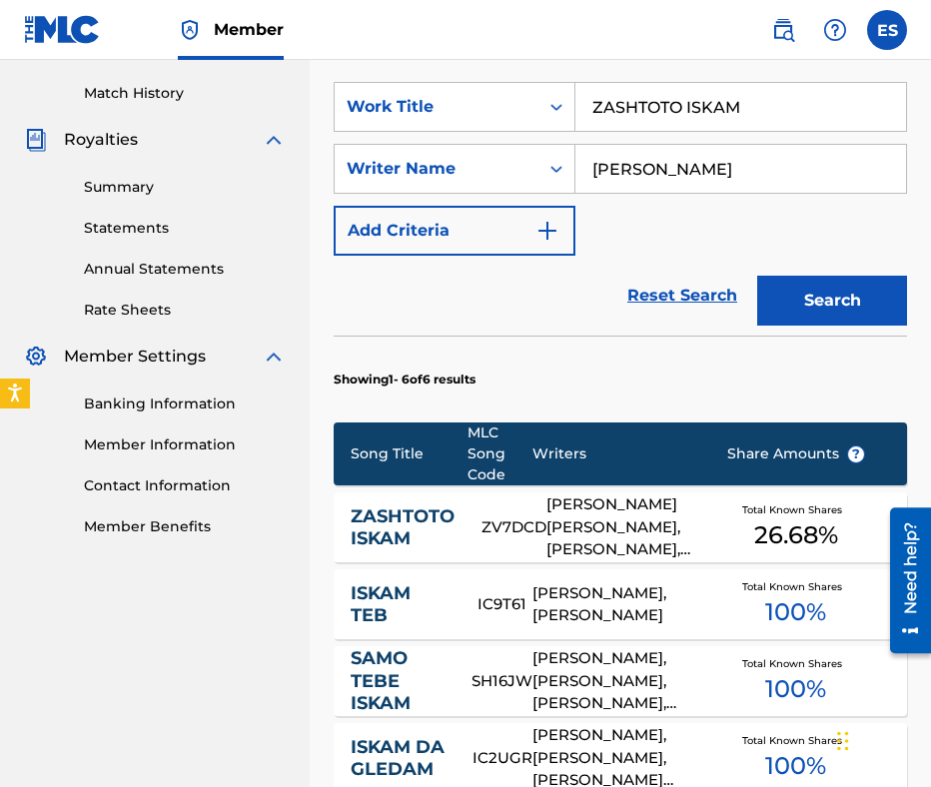
type input "ZASHTOTO ISKAM"
click at [789, 284] on button "Search" at bounding box center [832, 301] width 150 height 50
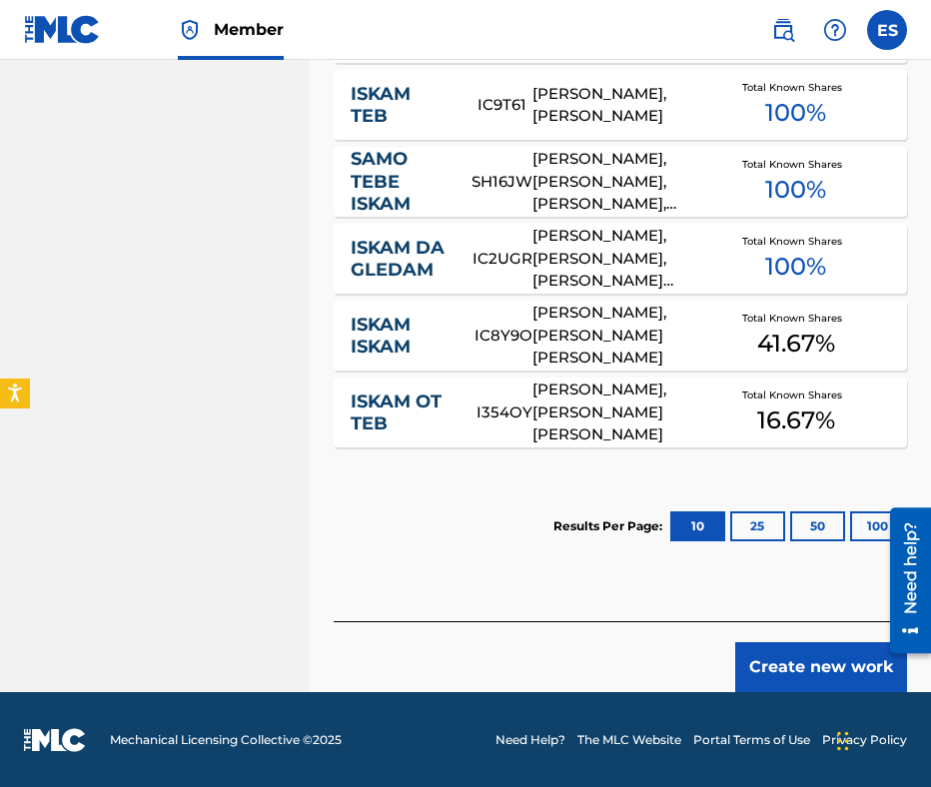
click at [783, 650] on button "Create new work" at bounding box center [821, 667] width 172 height 50
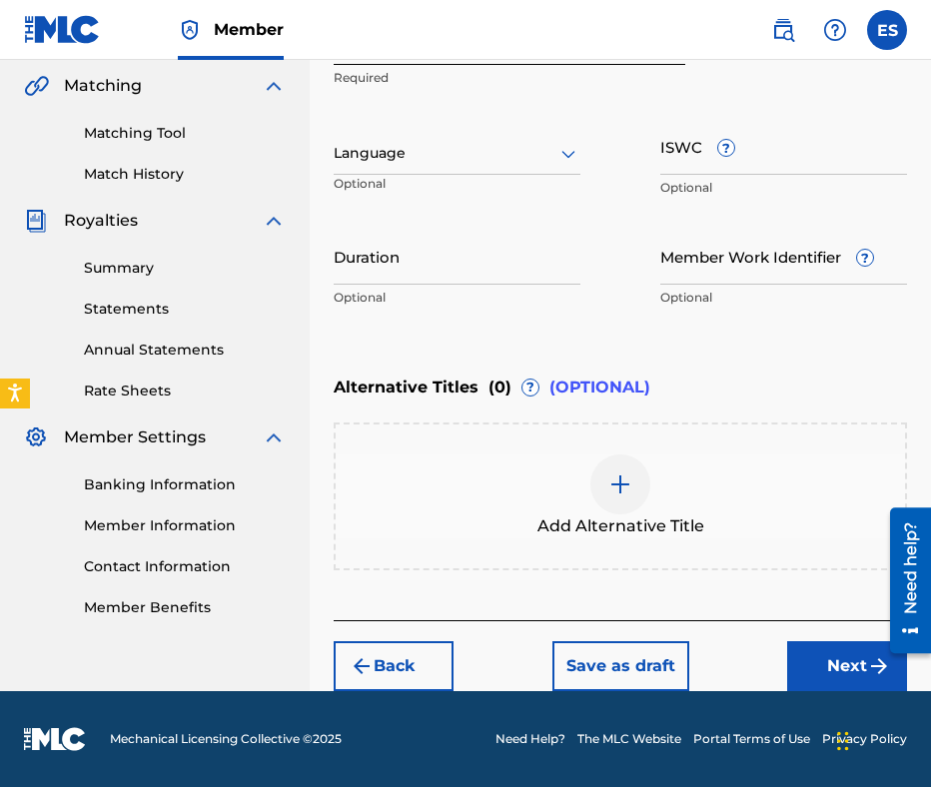
scroll to position [457, 0]
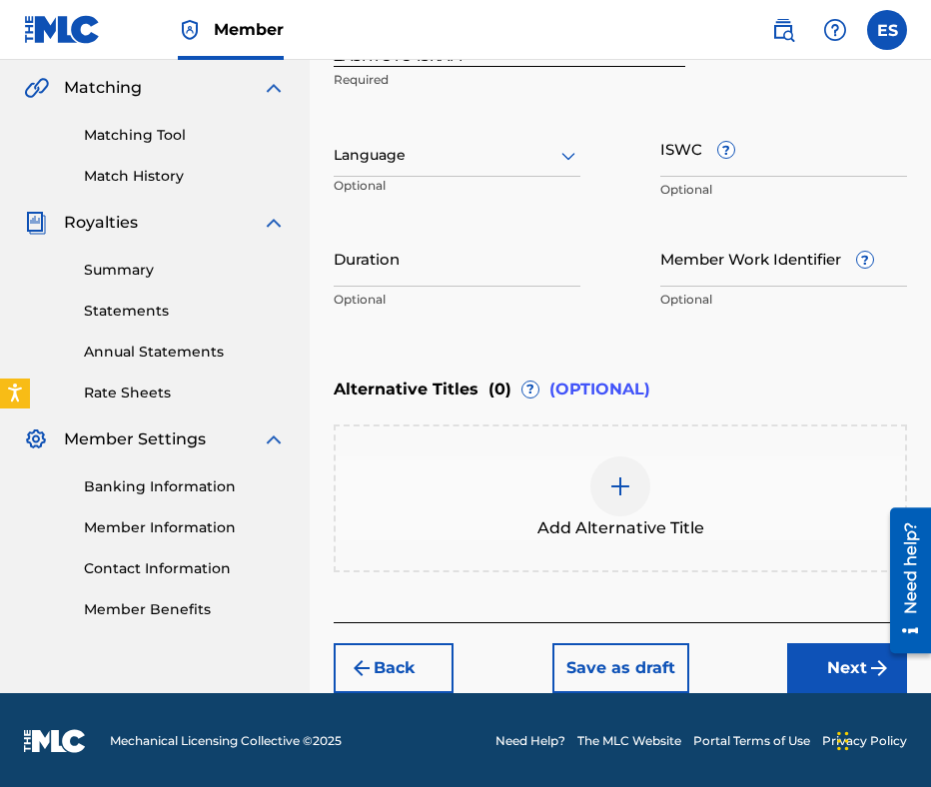
drag, startPoint x: 449, startPoint y: 191, endPoint x: 443, endPoint y: 161, distance: 30.6
click at [446, 178] on div "Language Optional" at bounding box center [457, 165] width 247 height 90
click at [442, 162] on div at bounding box center [457, 155] width 247 height 25
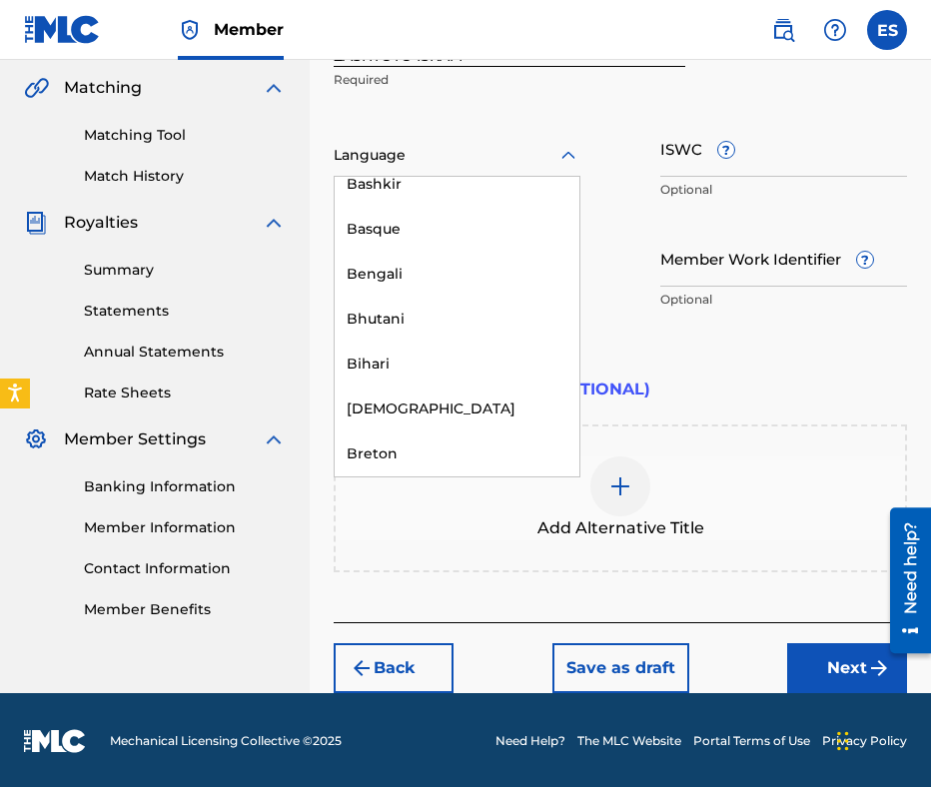
scroll to position [799, 0]
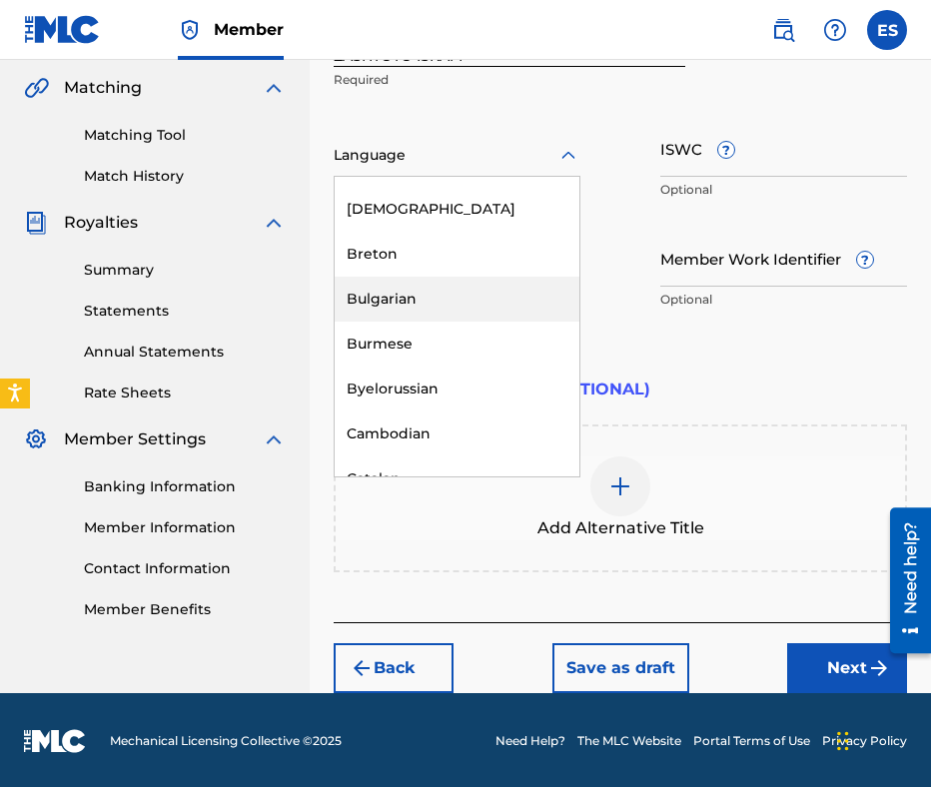
click at [419, 285] on div "Bulgarian" at bounding box center [457, 299] width 245 height 45
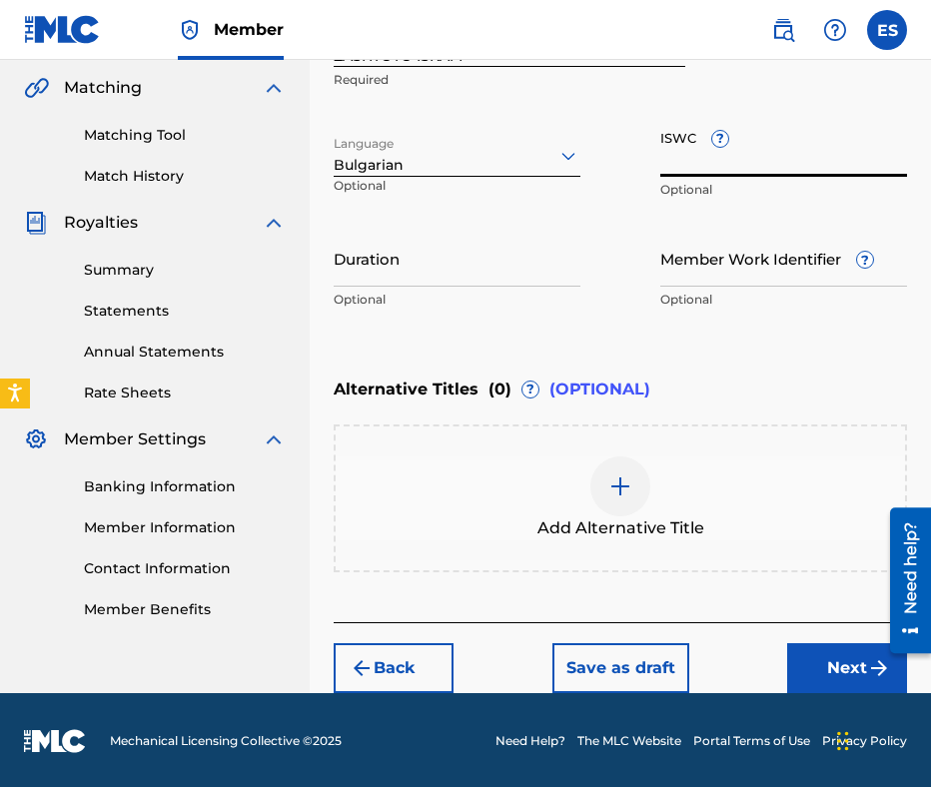
paste input "T9055920791"
type input "T9055920791"
click at [573, 285] on div "Duration Optional" at bounding box center [457, 275] width 247 height 90
click at [571, 283] on input "Duration" at bounding box center [457, 258] width 247 height 57
type input "03:19"
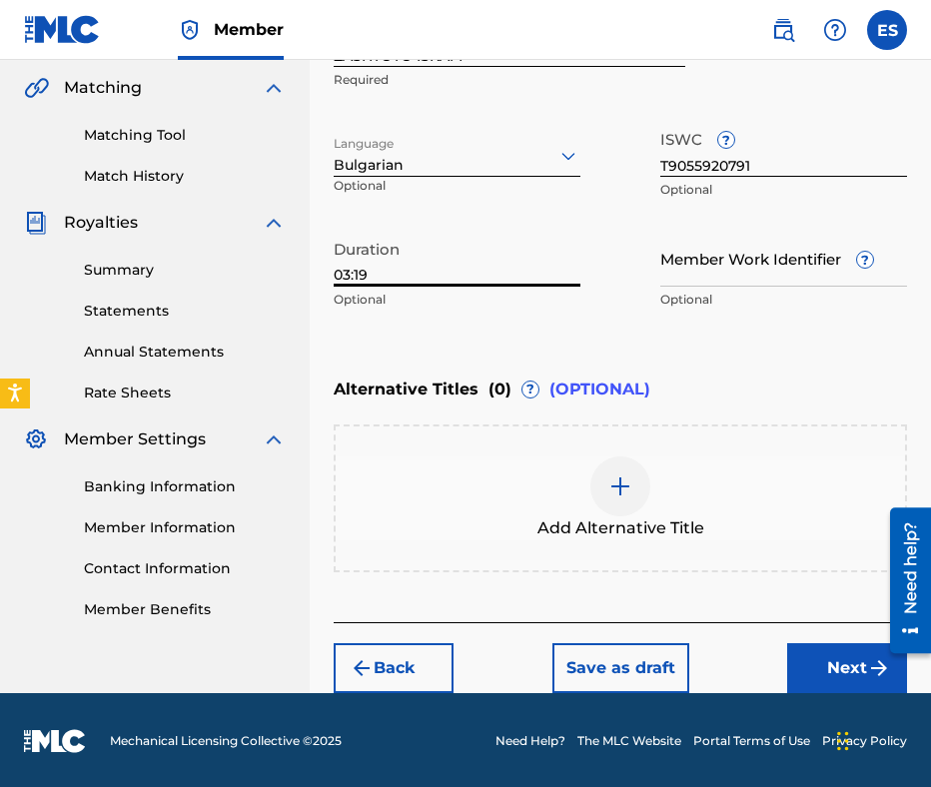
click at [670, 488] on div "Add Alternative Title" at bounding box center [620, 498] width 569 height 84
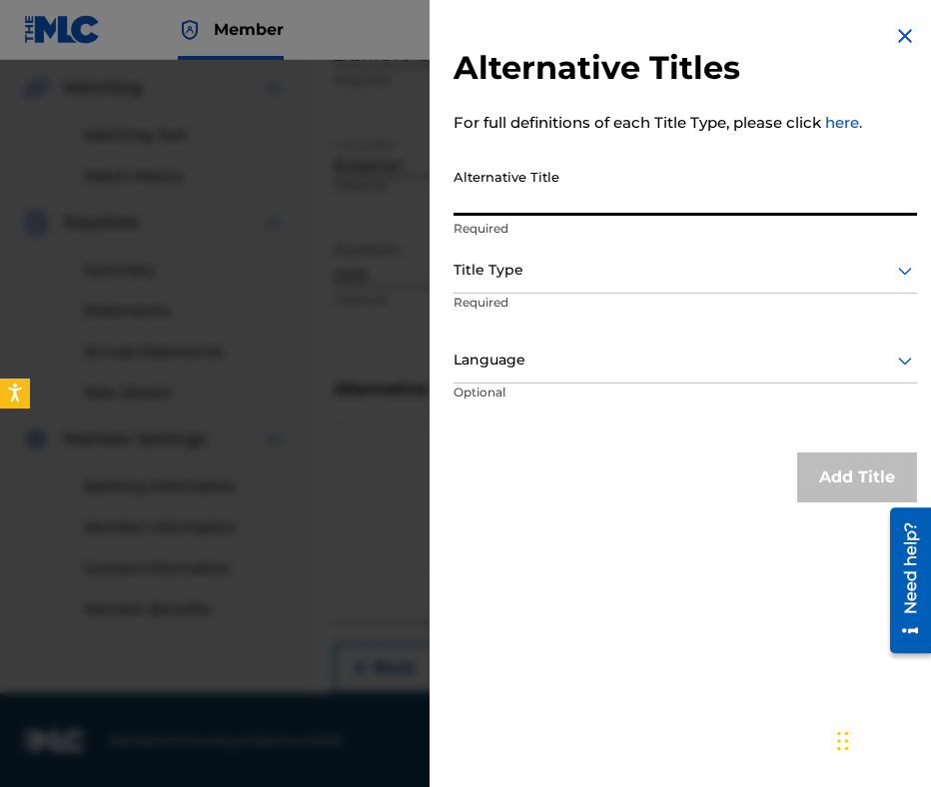
paste input "ЗАЩОТО ИСКАМ"
type input "ЗАЩОТО ИСКАМ"
click at [541, 289] on div "Title Type" at bounding box center [684, 271] width 463 height 45
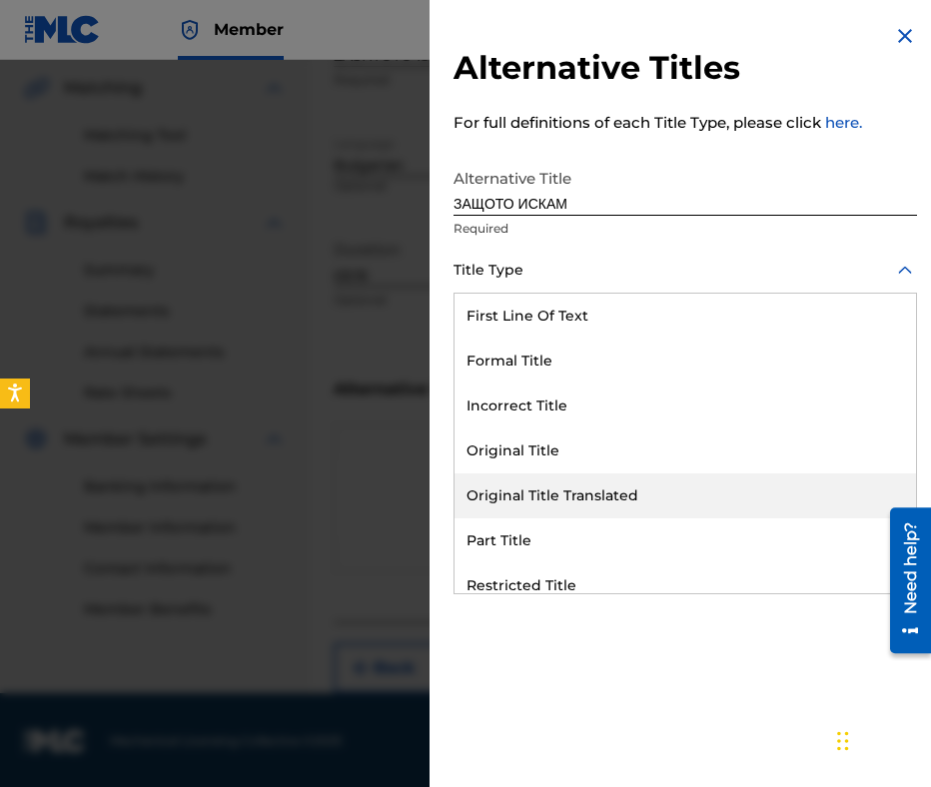
click at [602, 501] on div "Original Title Translated" at bounding box center [684, 495] width 461 height 45
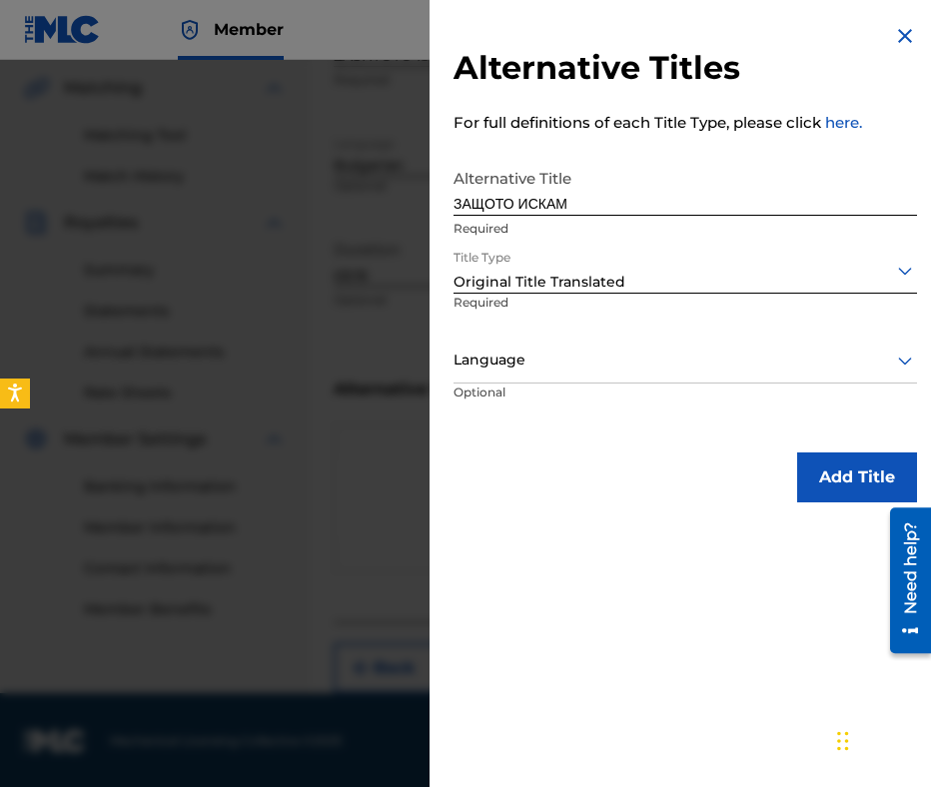
click at [515, 359] on div at bounding box center [684, 360] width 463 height 25
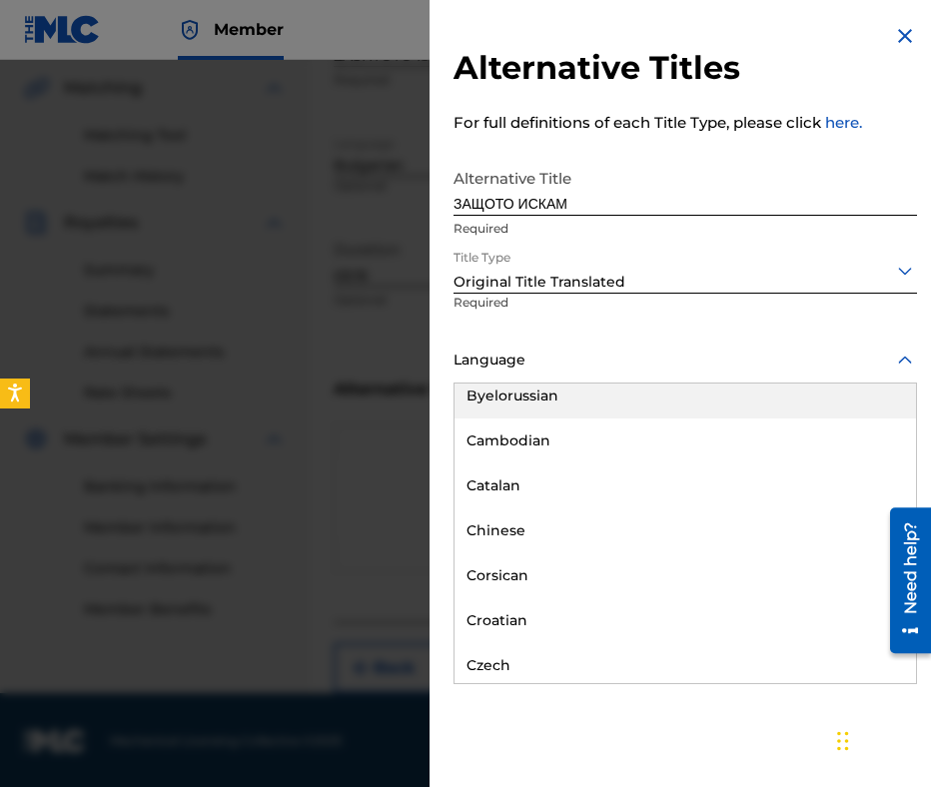
scroll to position [899, 0]
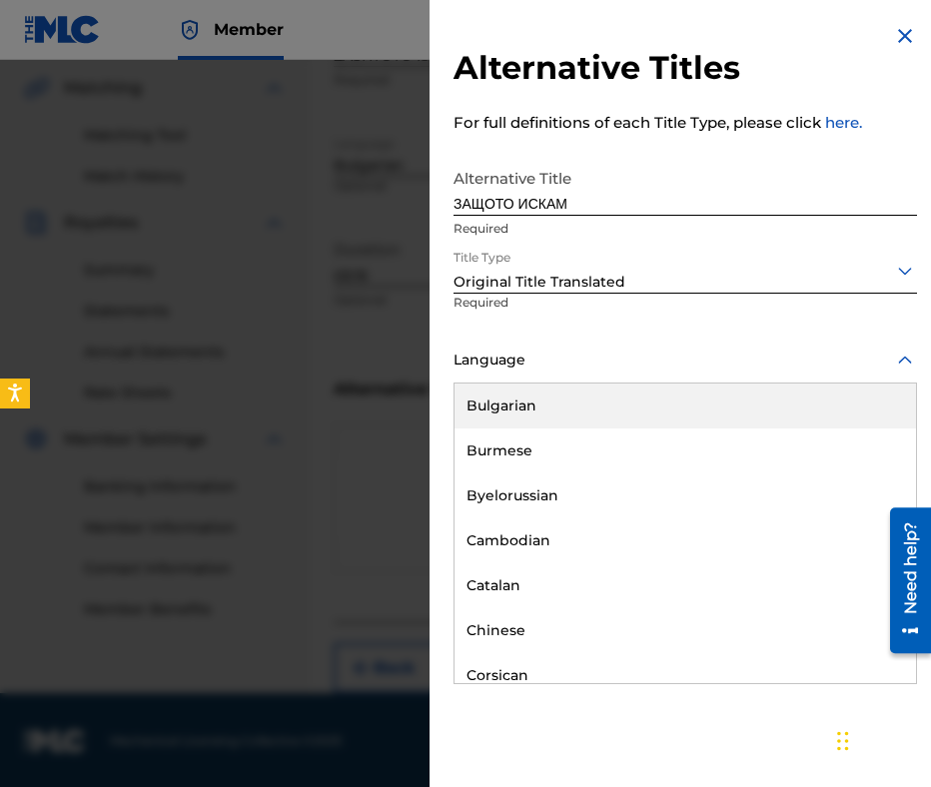
click at [595, 415] on div "Bulgarian" at bounding box center [684, 406] width 461 height 45
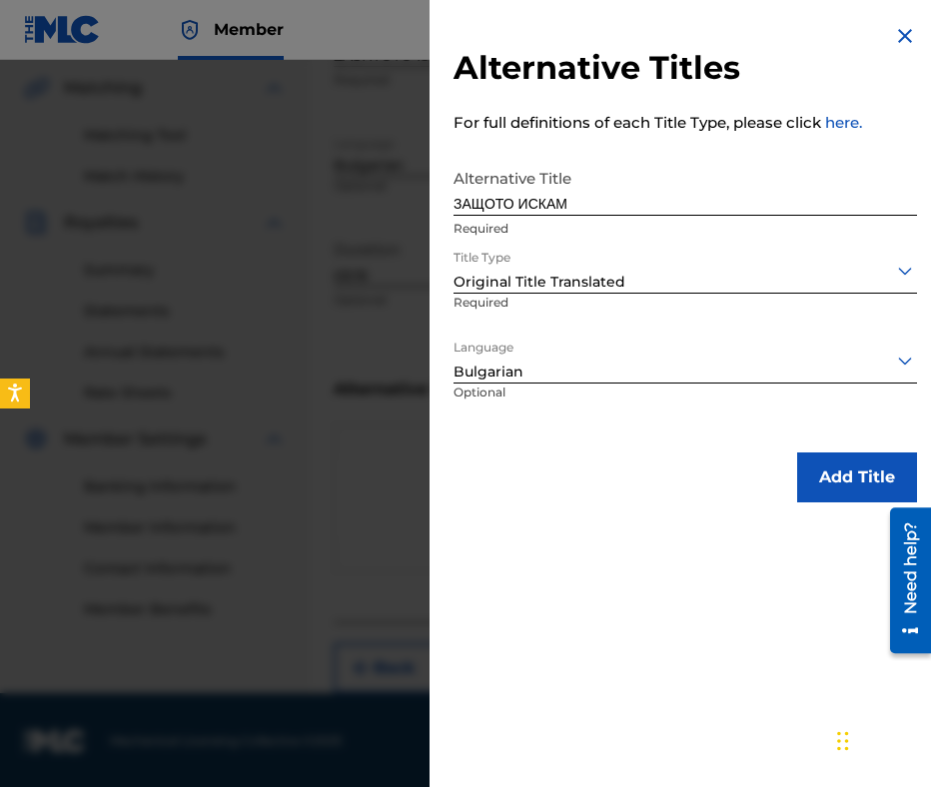
click at [861, 452] on button "Add Title" at bounding box center [857, 477] width 120 height 50
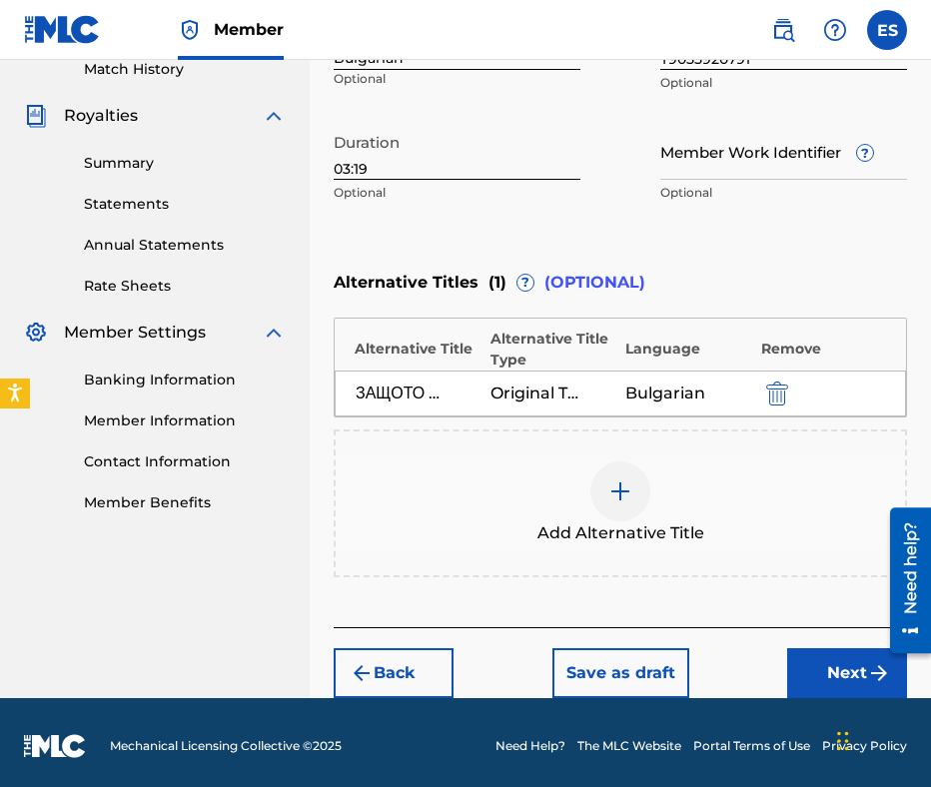
scroll to position [569, 0]
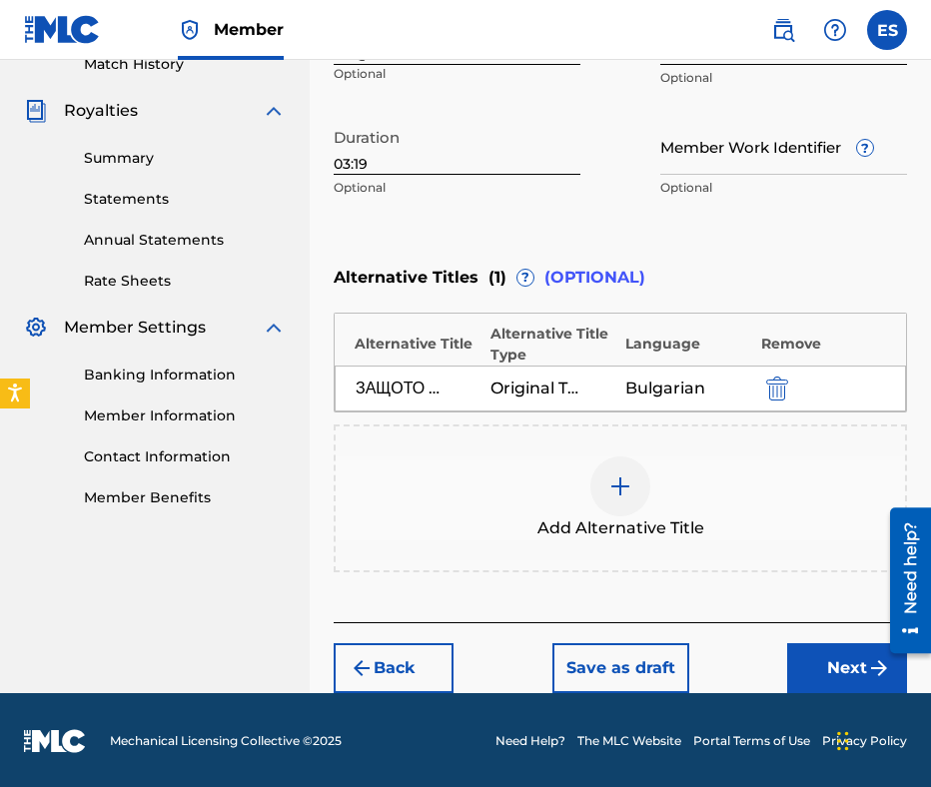
click at [837, 674] on button "Next" at bounding box center [847, 668] width 120 height 50
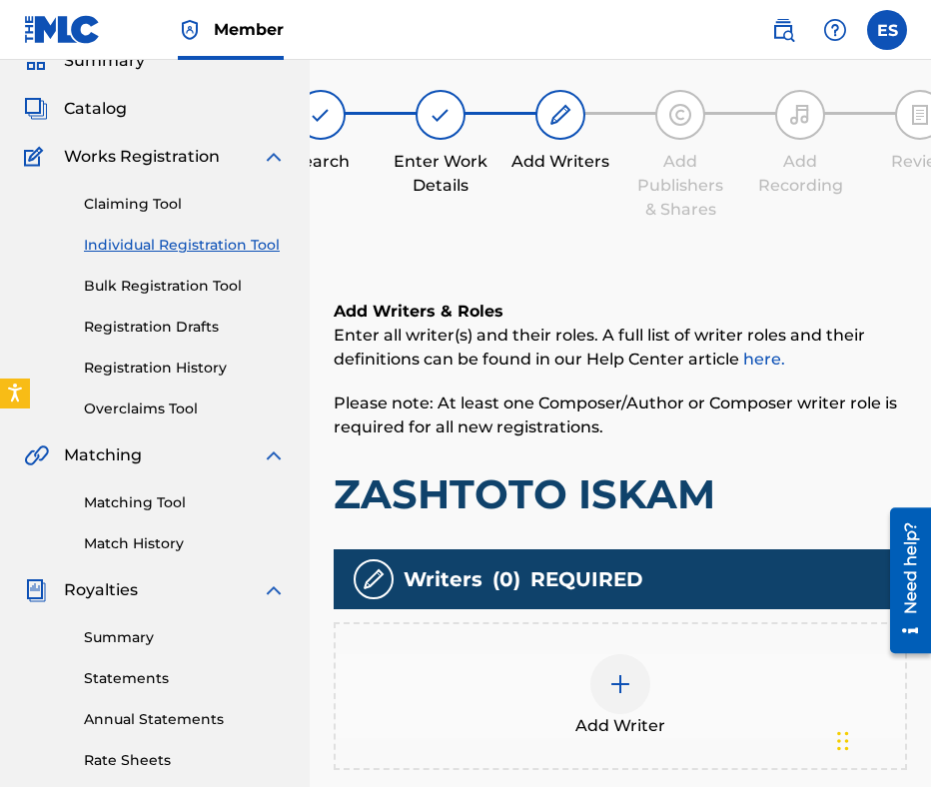
scroll to position [411, 0]
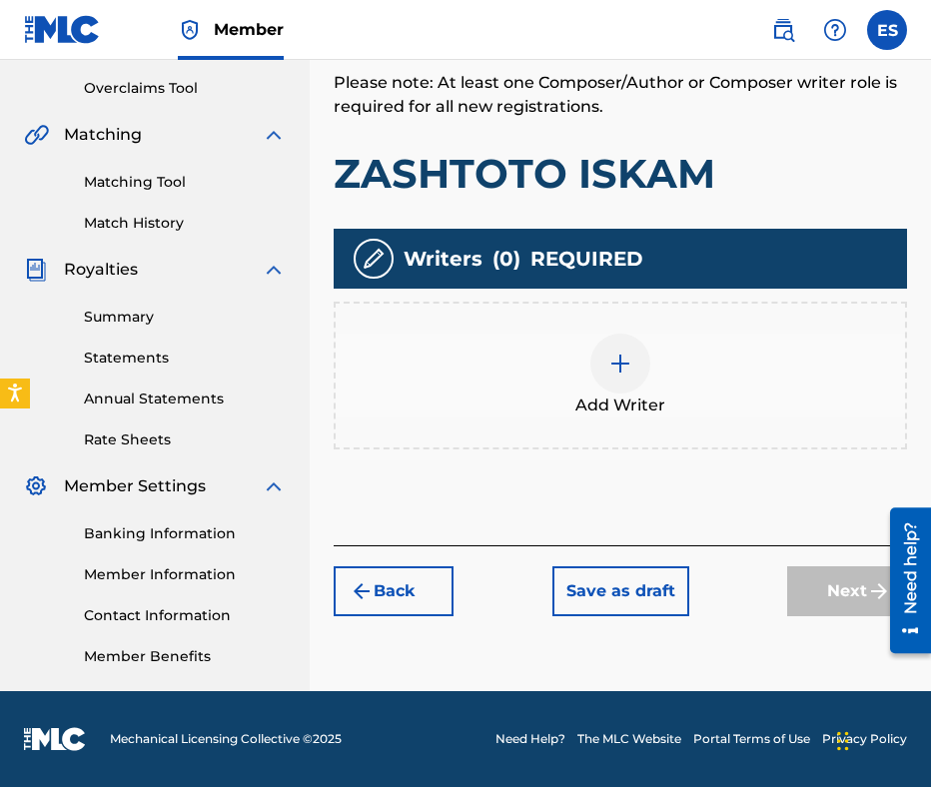
click at [645, 353] on div at bounding box center [620, 364] width 60 height 60
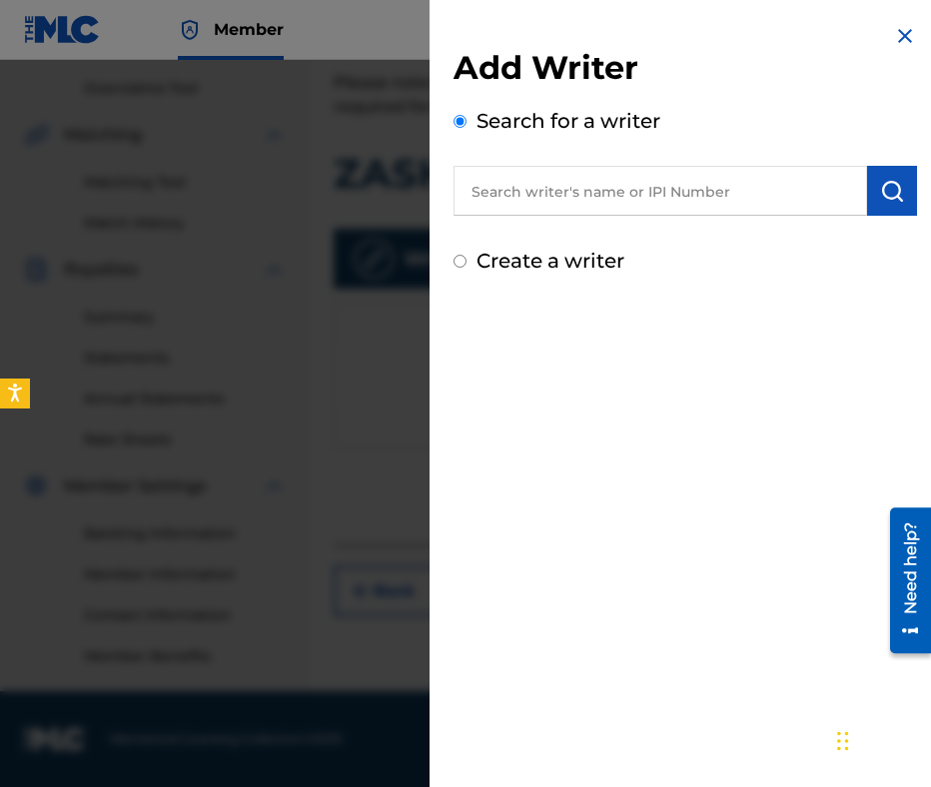
paste input "00473374048"
type input "00473374048"
click at [880, 197] on img "submit" at bounding box center [892, 191] width 24 height 24
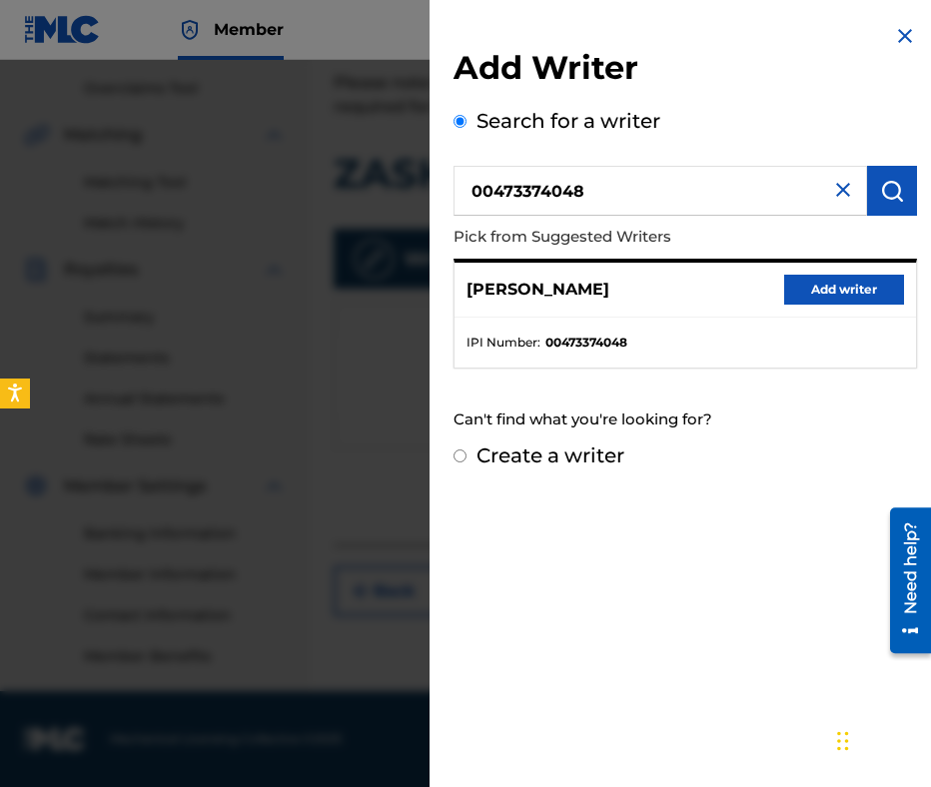
click at [856, 286] on button "Add writer" at bounding box center [844, 290] width 120 height 30
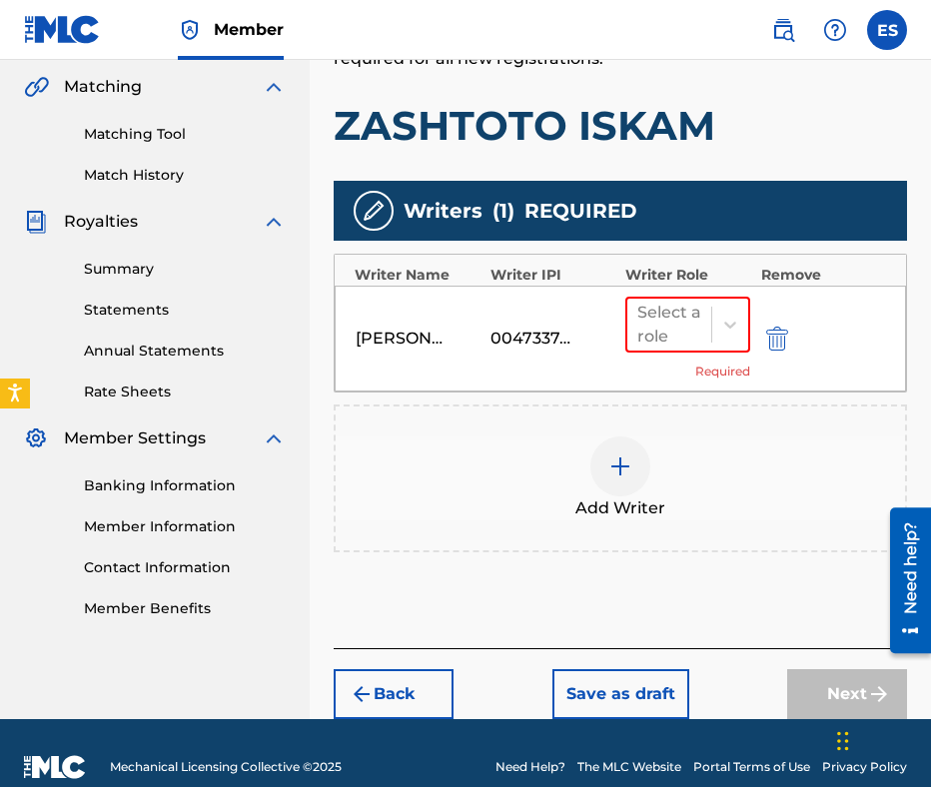
scroll to position [483, 0]
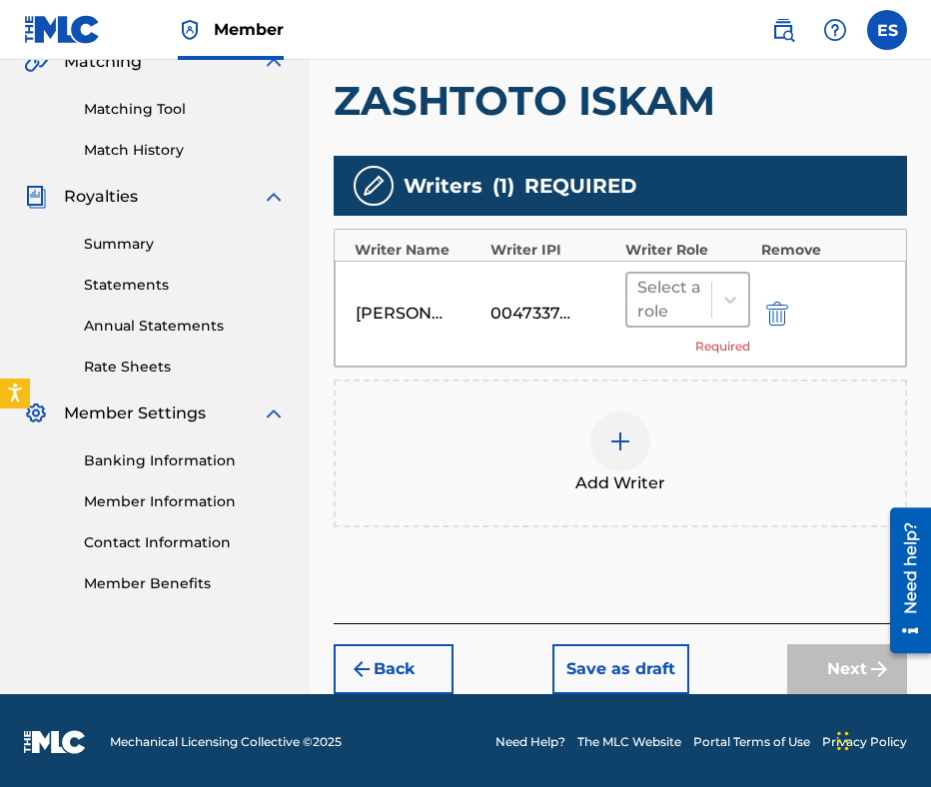
click at [691, 297] on div at bounding box center [669, 300] width 64 height 28
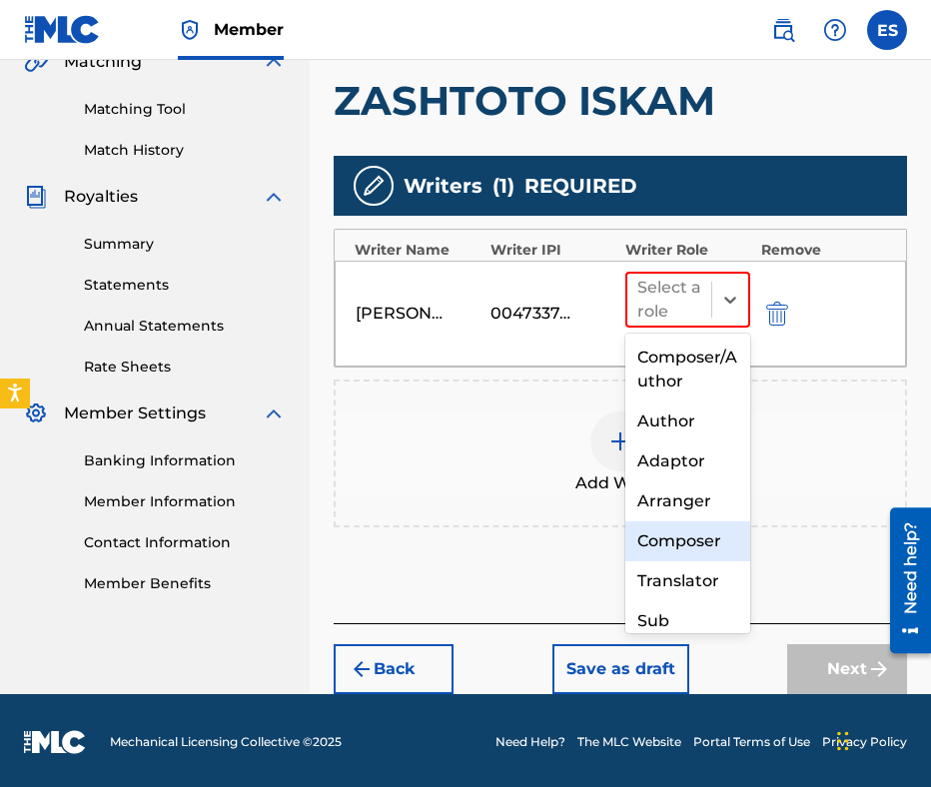
click at [680, 541] on div "Composer" at bounding box center [687, 541] width 125 height 40
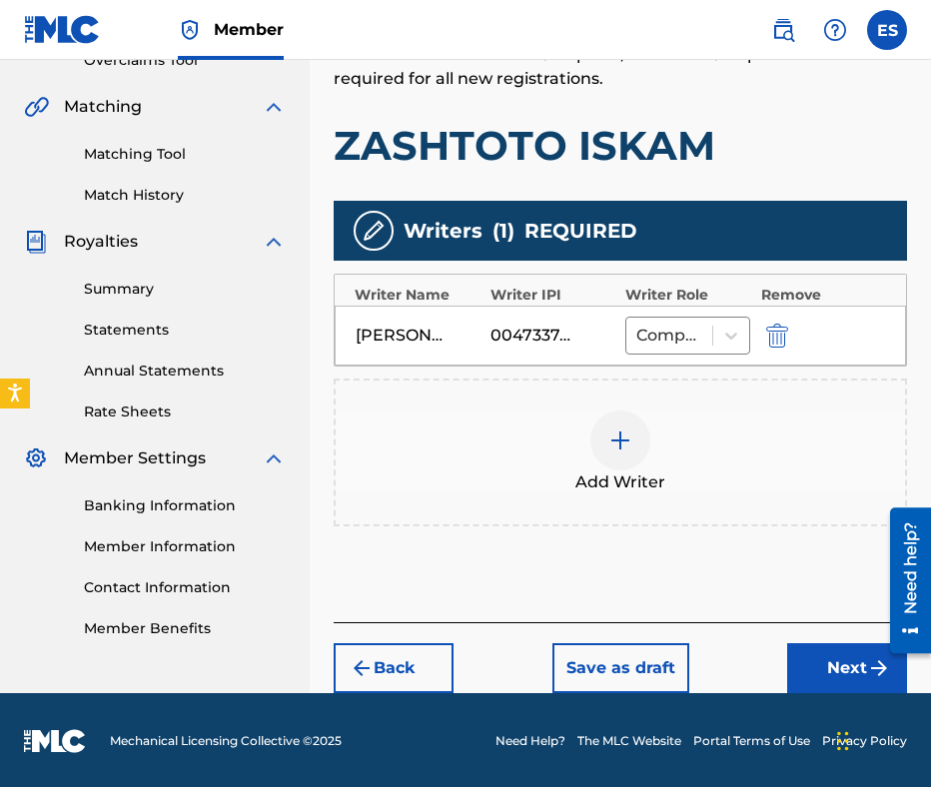
click at [620, 450] on img at bounding box center [620, 441] width 24 height 24
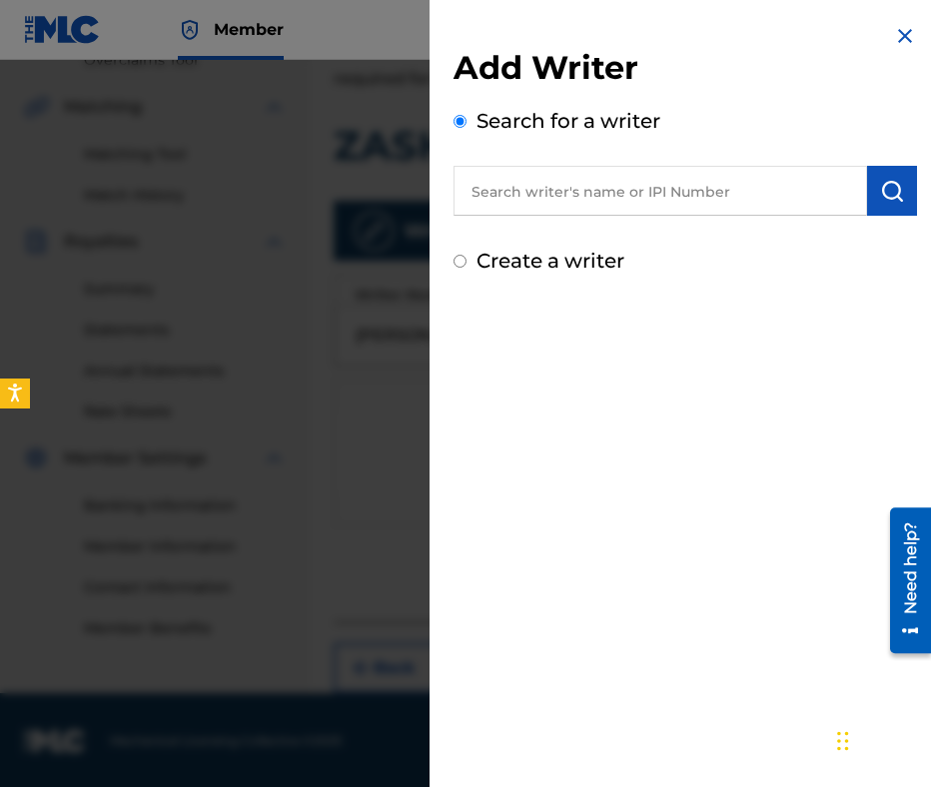
paste input "00452809252"
type input "00452809252"
click at [880, 198] on img "submit" at bounding box center [892, 191] width 24 height 24
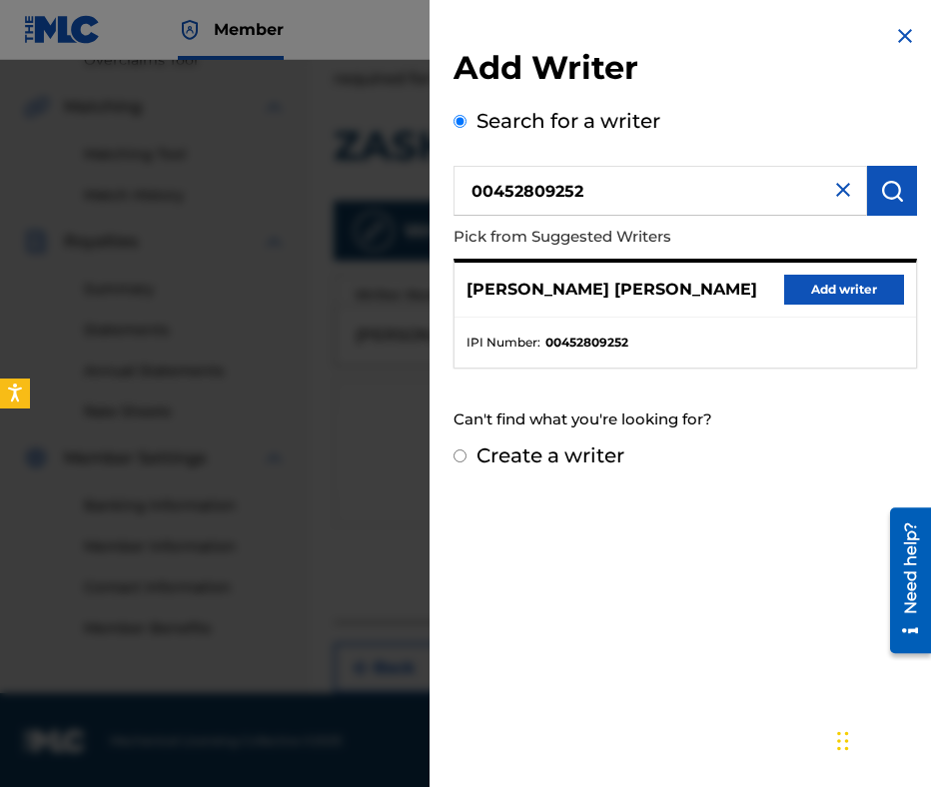
click at [843, 302] on button "Add writer" at bounding box center [844, 290] width 120 height 30
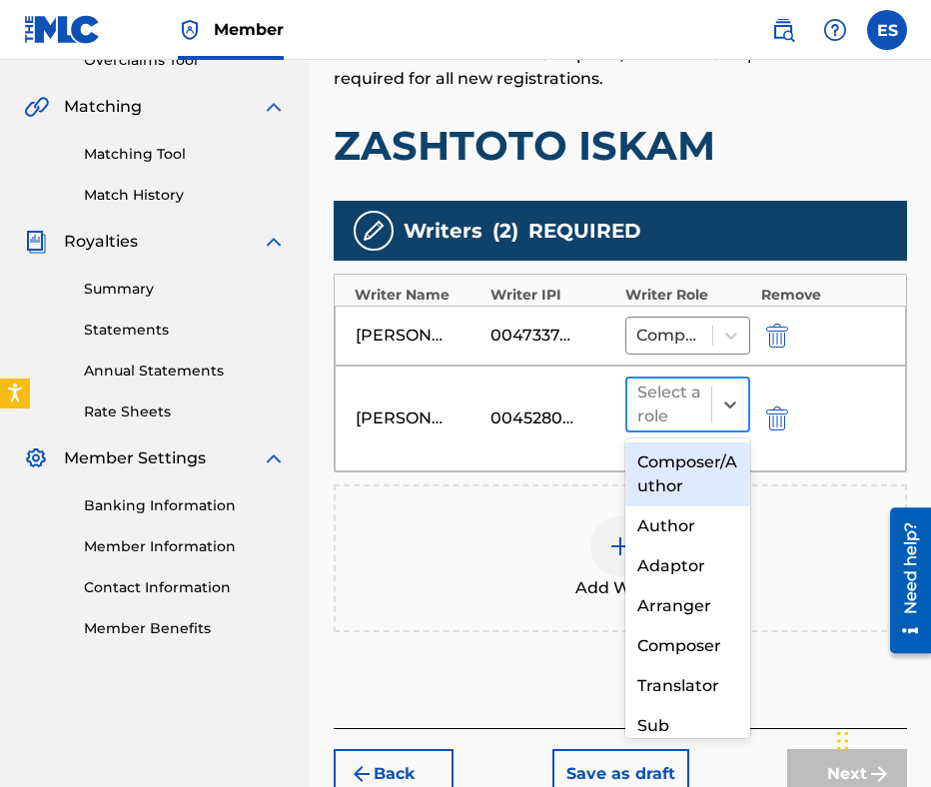
click at [674, 422] on div "Select a role" at bounding box center [669, 405] width 64 height 48
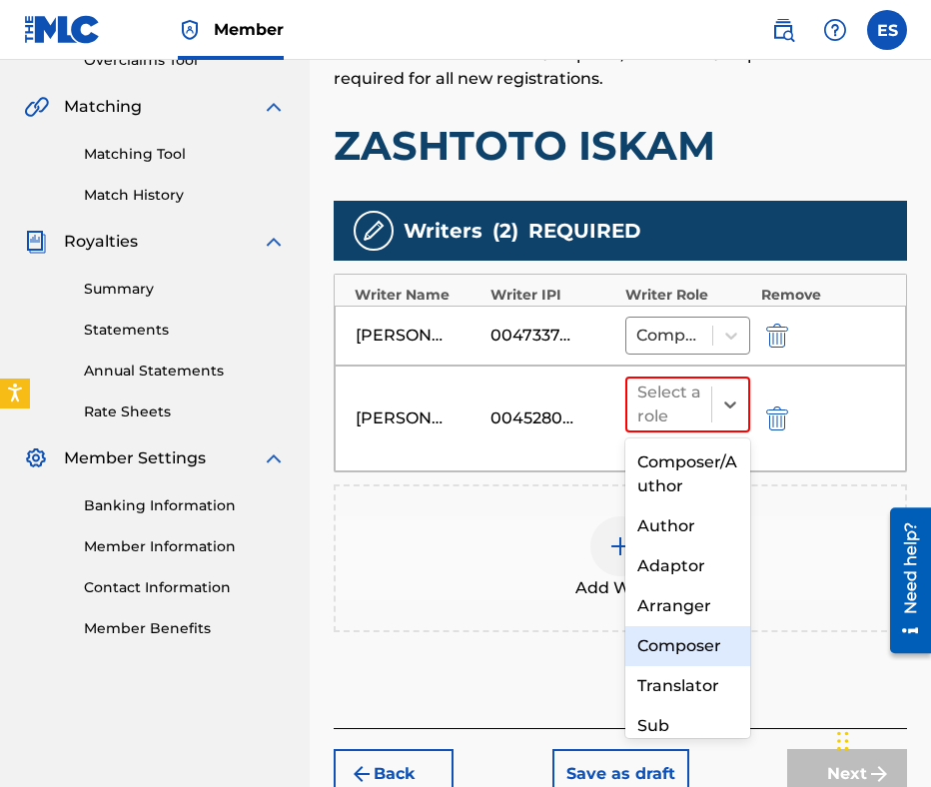
click at [688, 640] on div "Composer" at bounding box center [687, 646] width 125 height 40
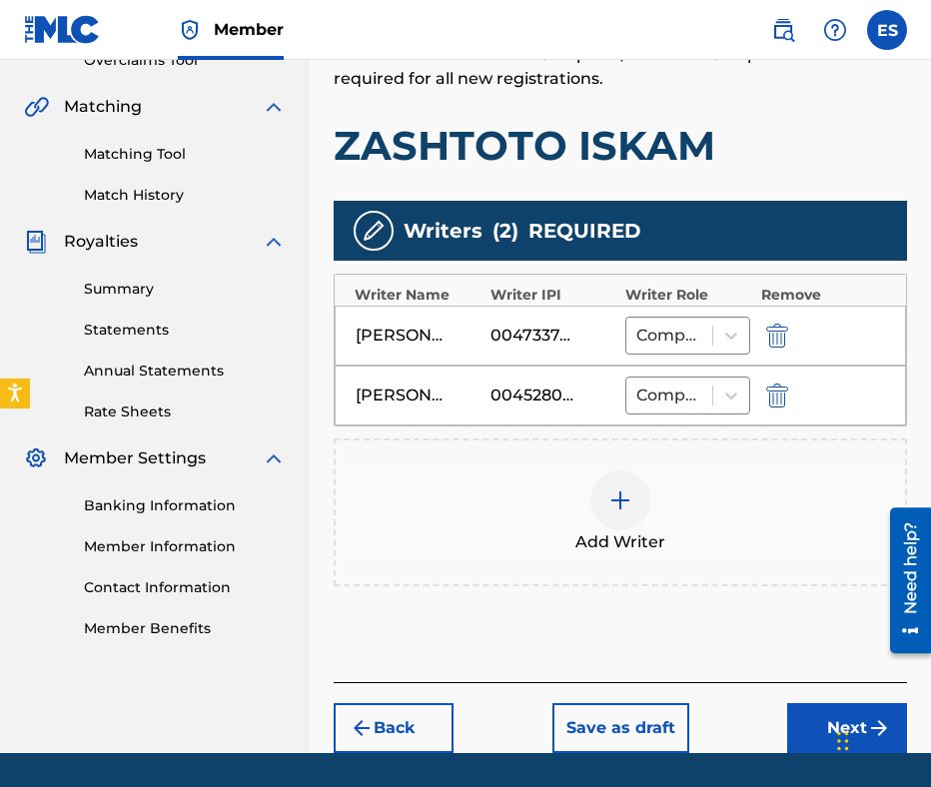
click at [612, 509] on img at bounding box center [620, 500] width 24 height 24
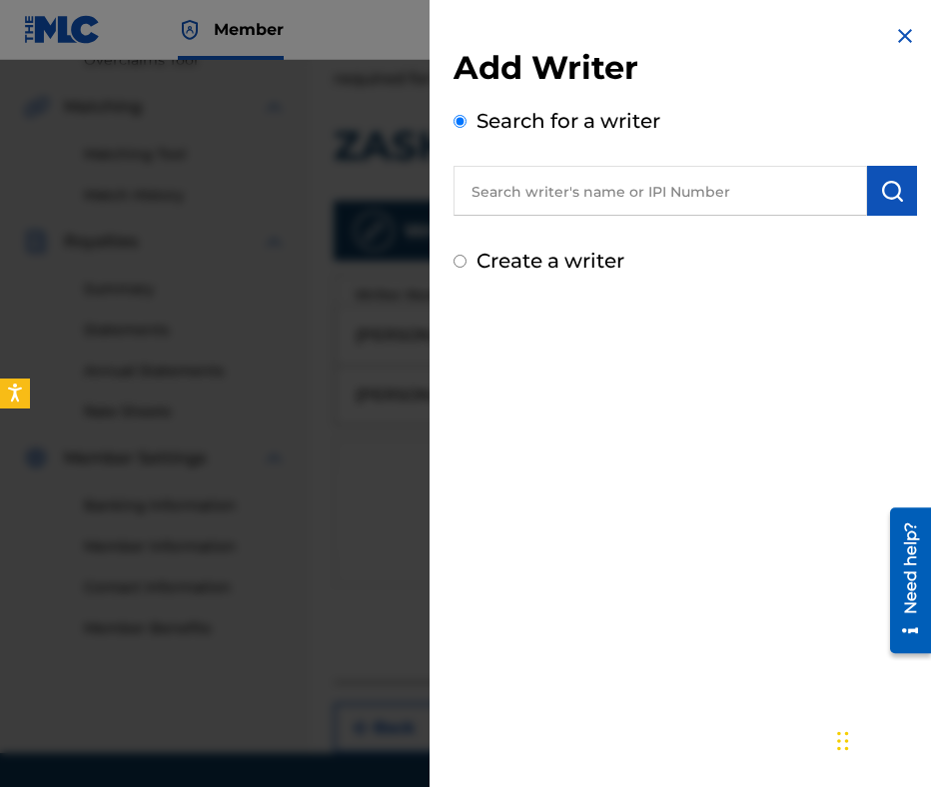
paste input "00473356148"
type input "00473356148"
click at [879, 231] on div "Add Writer Search for a writer 00473356148 Create a writer" at bounding box center [684, 162] width 463 height 228
click at [880, 200] on img "submit" at bounding box center [892, 191] width 24 height 24
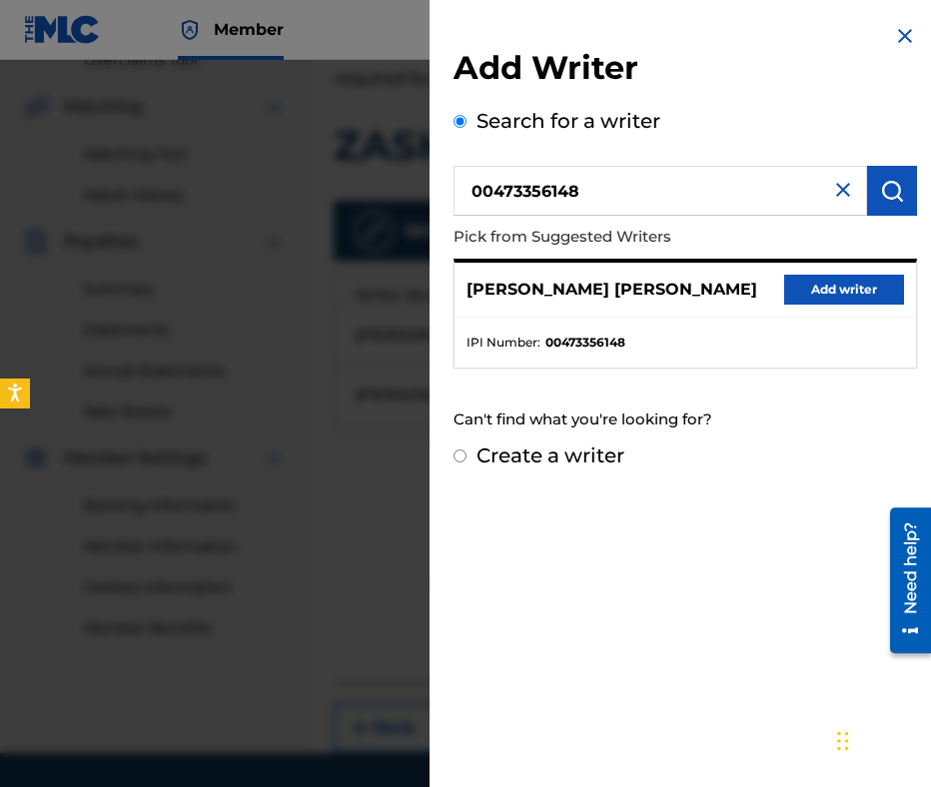
click at [803, 281] on button "Add writer" at bounding box center [844, 290] width 120 height 30
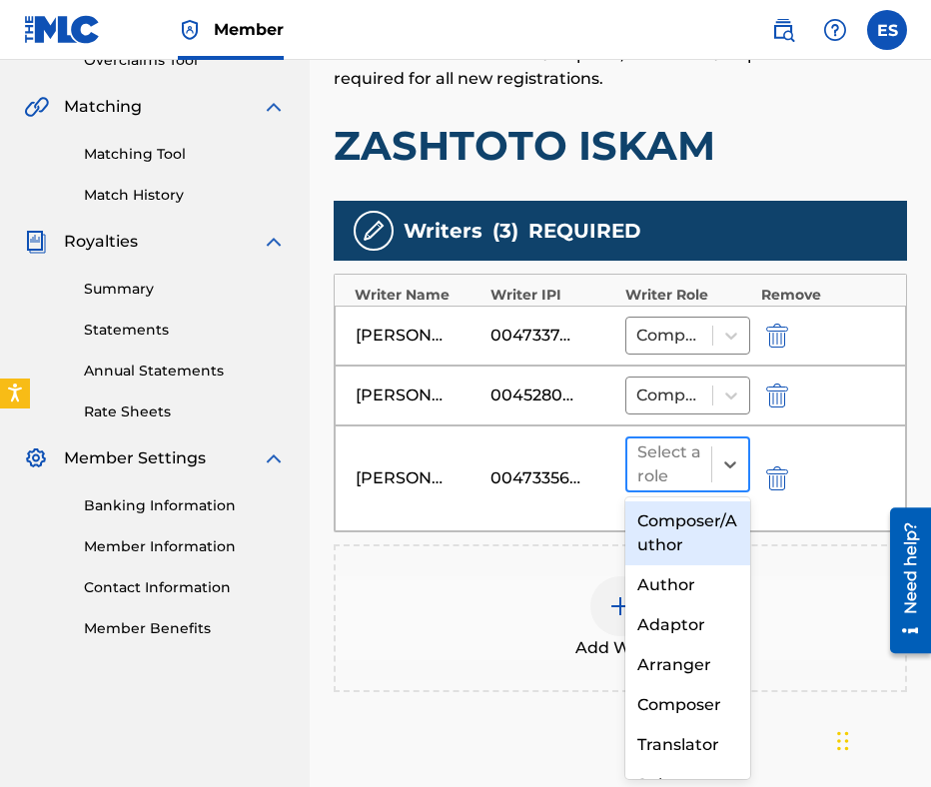
click at [638, 455] on input "text" at bounding box center [639, 464] width 4 height 24
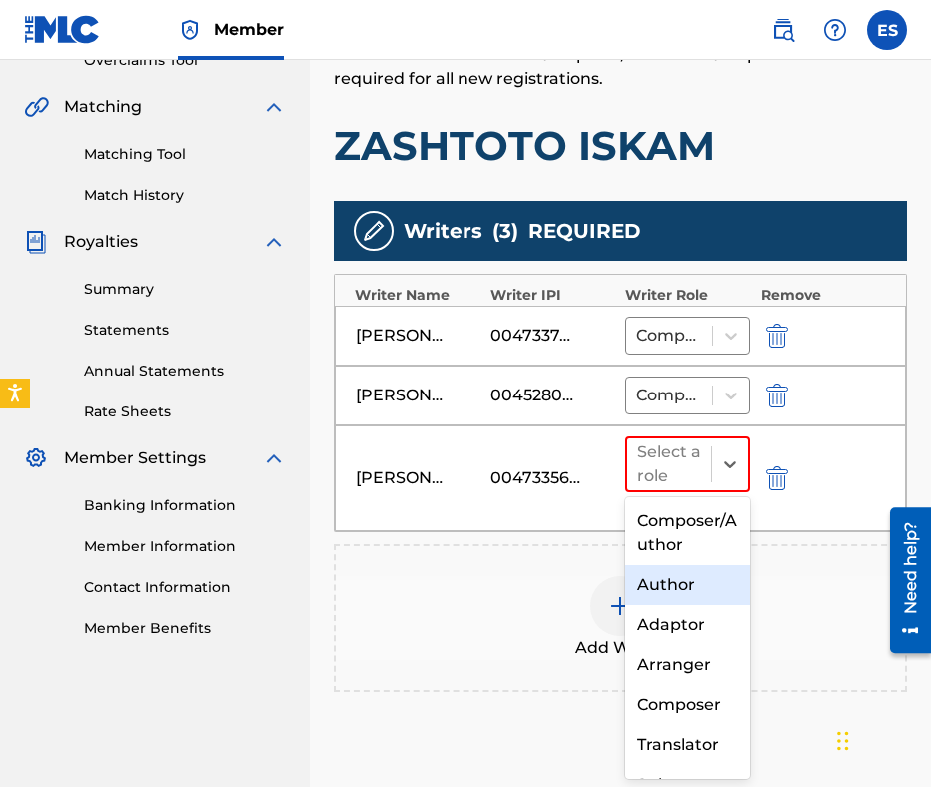
click at [667, 578] on div "Author" at bounding box center [687, 585] width 125 height 40
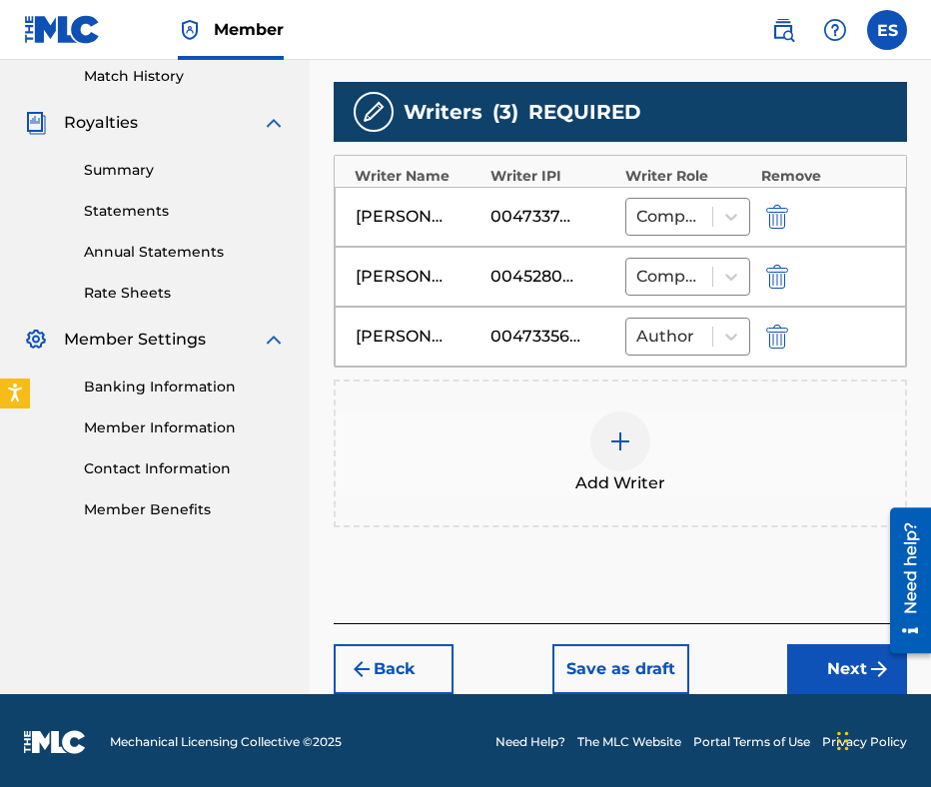
click at [802, 651] on button "Next" at bounding box center [847, 669] width 120 height 50
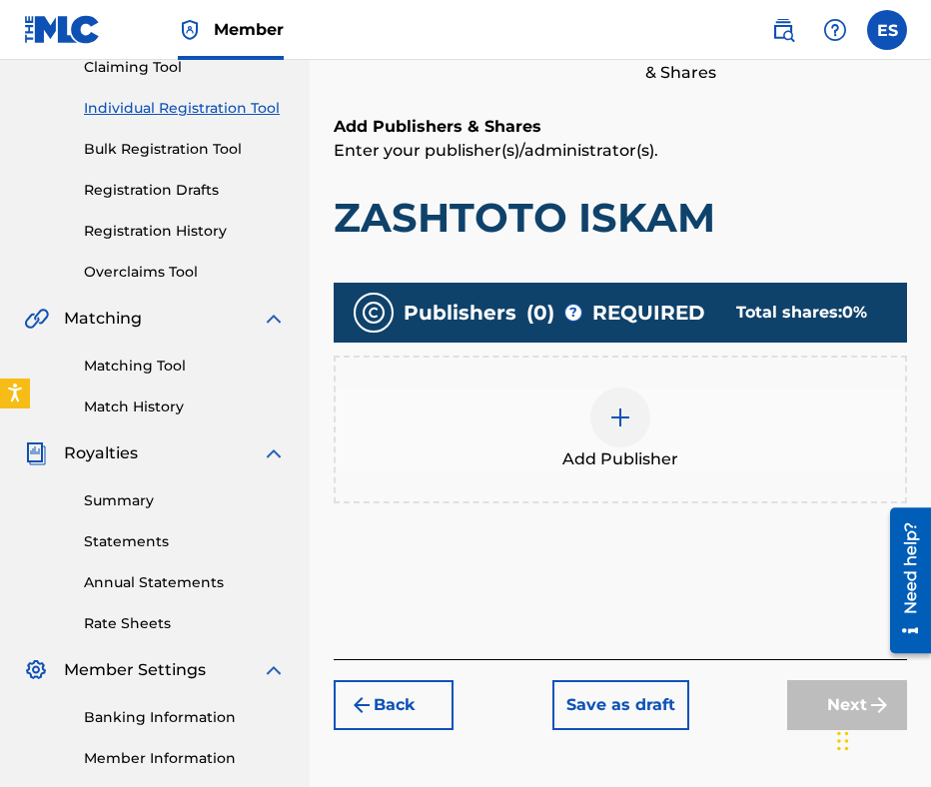
scroll to position [90, 0]
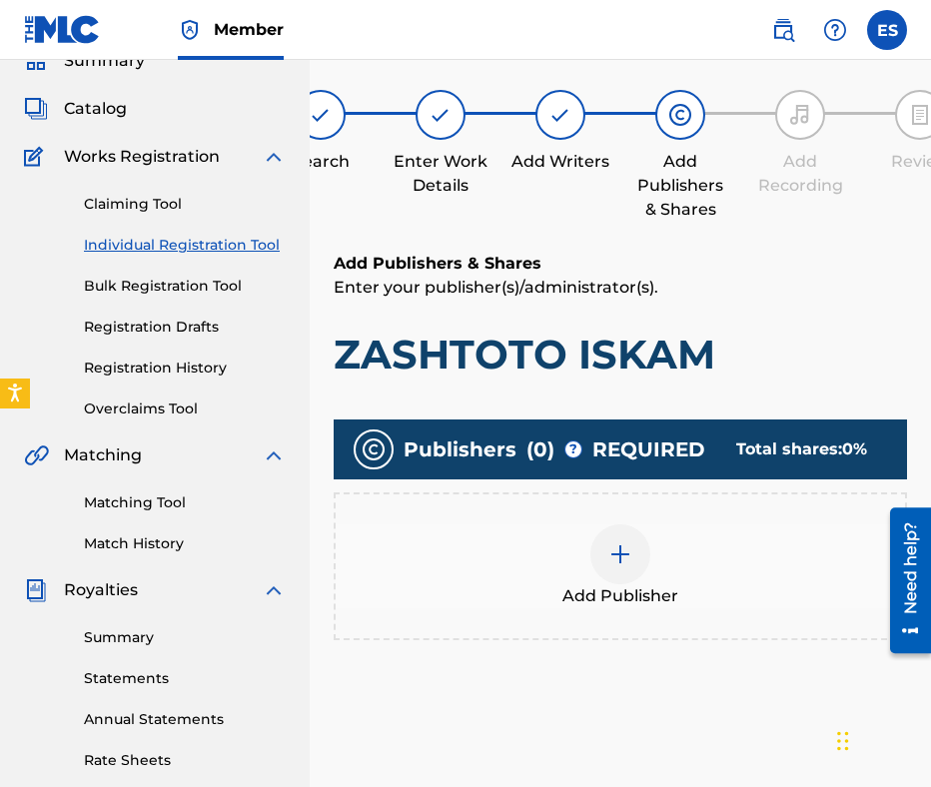
click at [601, 552] on div at bounding box center [620, 554] width 60 height 60
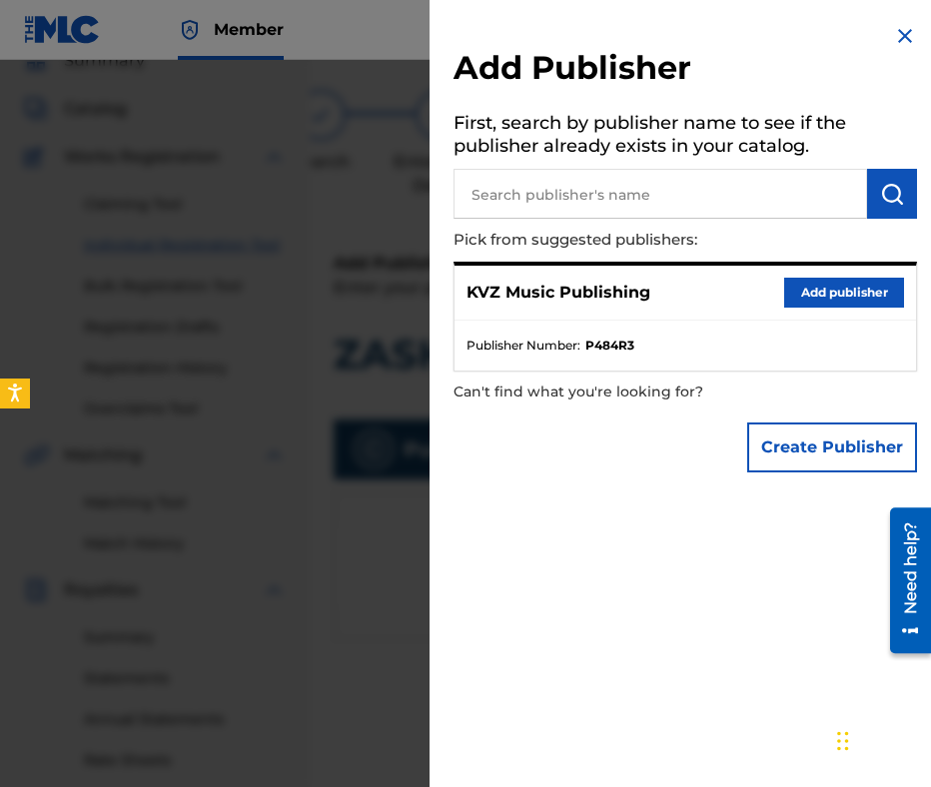
click at [820, 290] on button "Add publisher" at bounding box center [844, 293] width 120 height 30
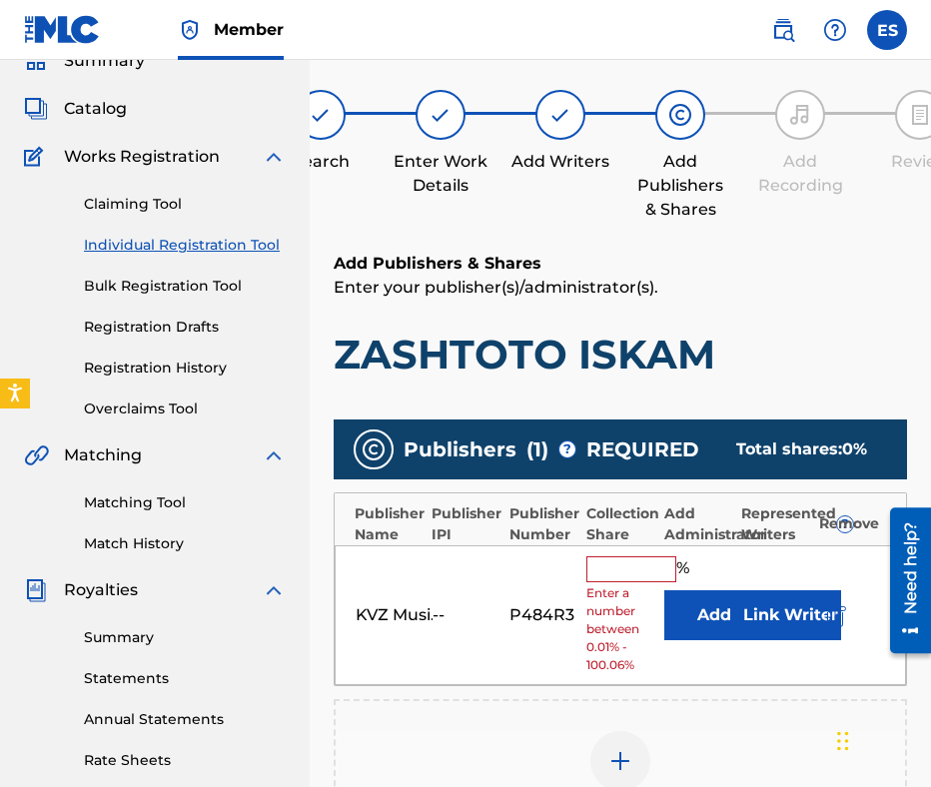
click at [598, 568] on input "text" at bounding box center [631, 569] width 90 height 26
type input "33.33"
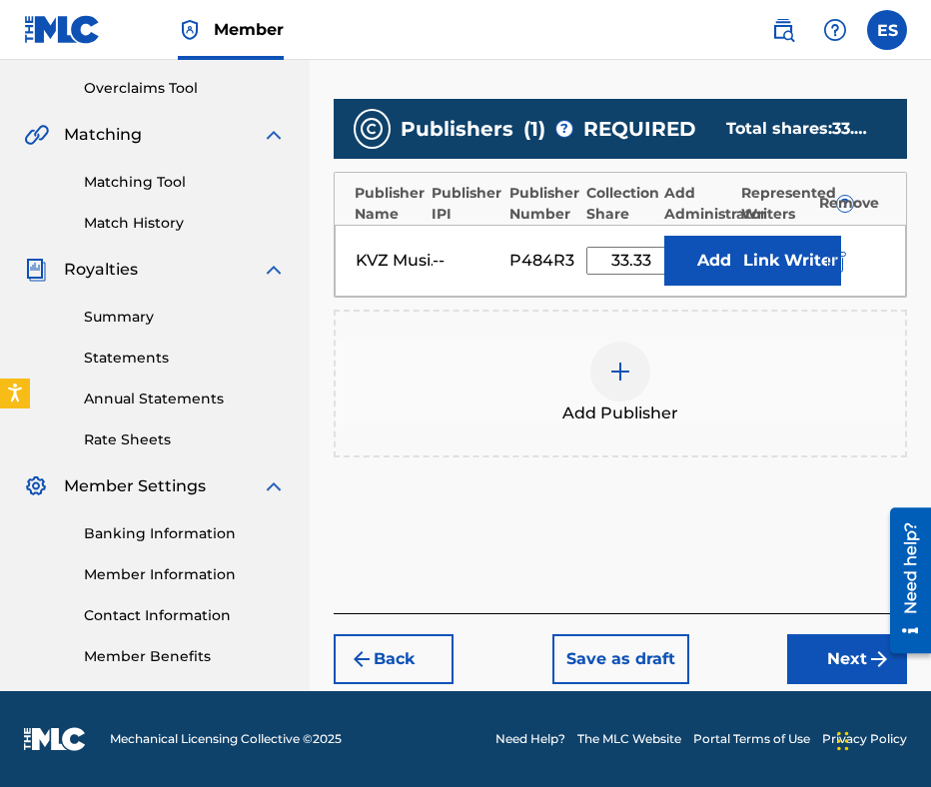
click at [835, 656] on button "Next" at bounding box center [847, 659] width 120 height 50
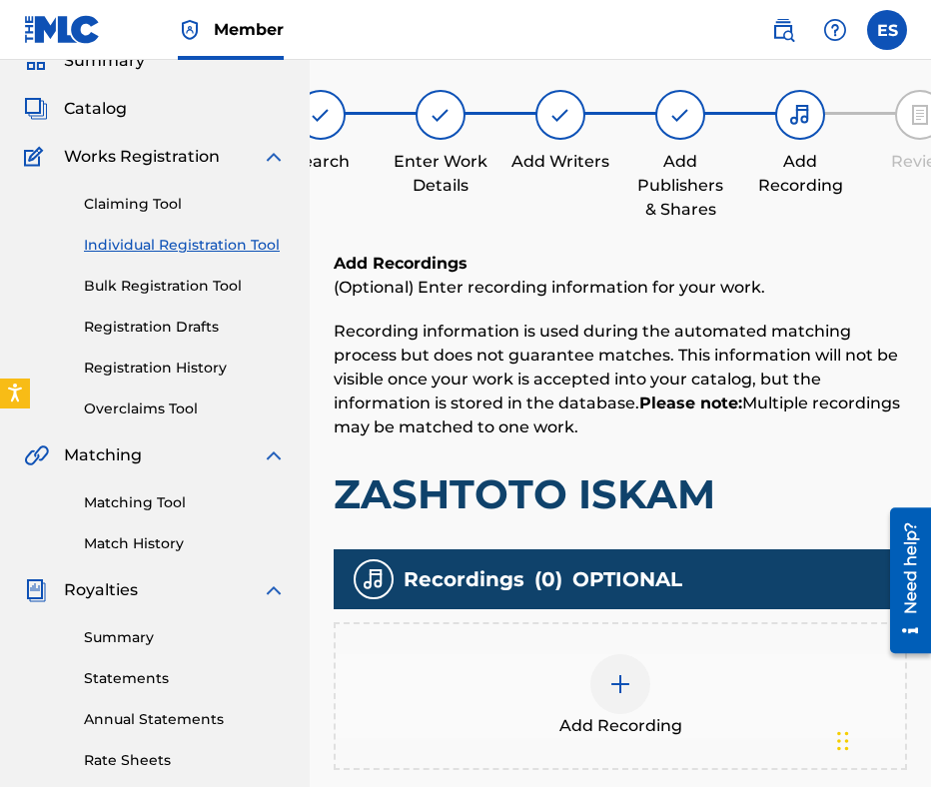
click at [694, 647] on div "Add Recording" at bounding box center [620, 696] width 573 height 148
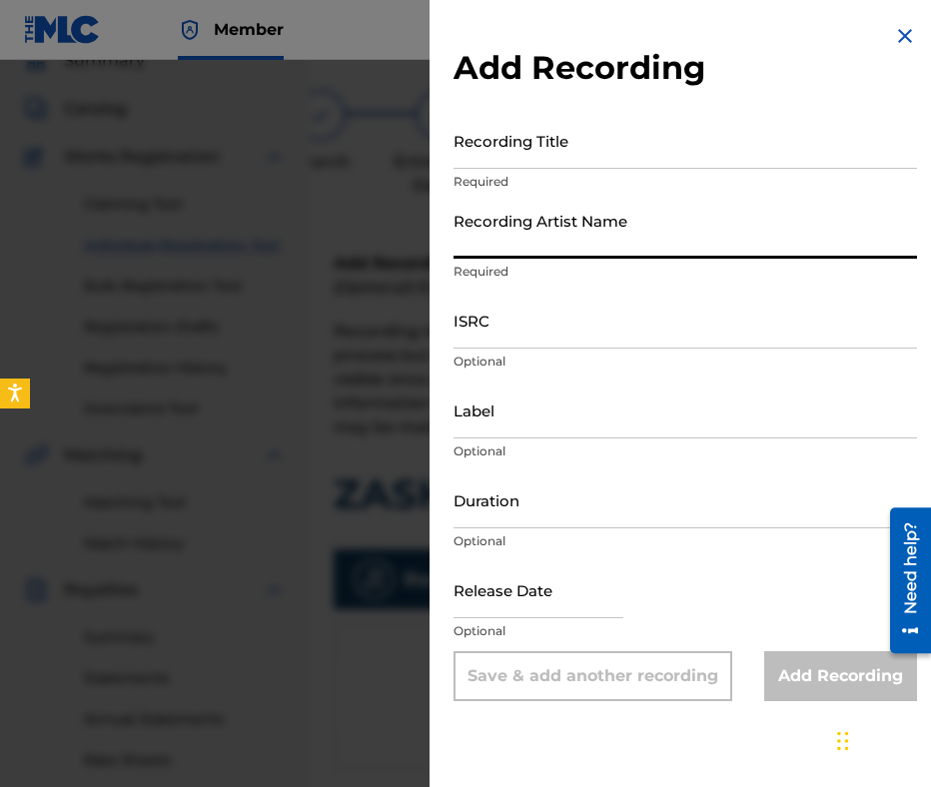
paste input "LILANA"
type input "LILANA"
drag, startPoint x: 641, startPoint y: 488, endPoint x: 671, endPoint y: 415, distance: 79.8
click at [641, 488] on input "Duration" at bounding box center [684, 499] width 463 height 57
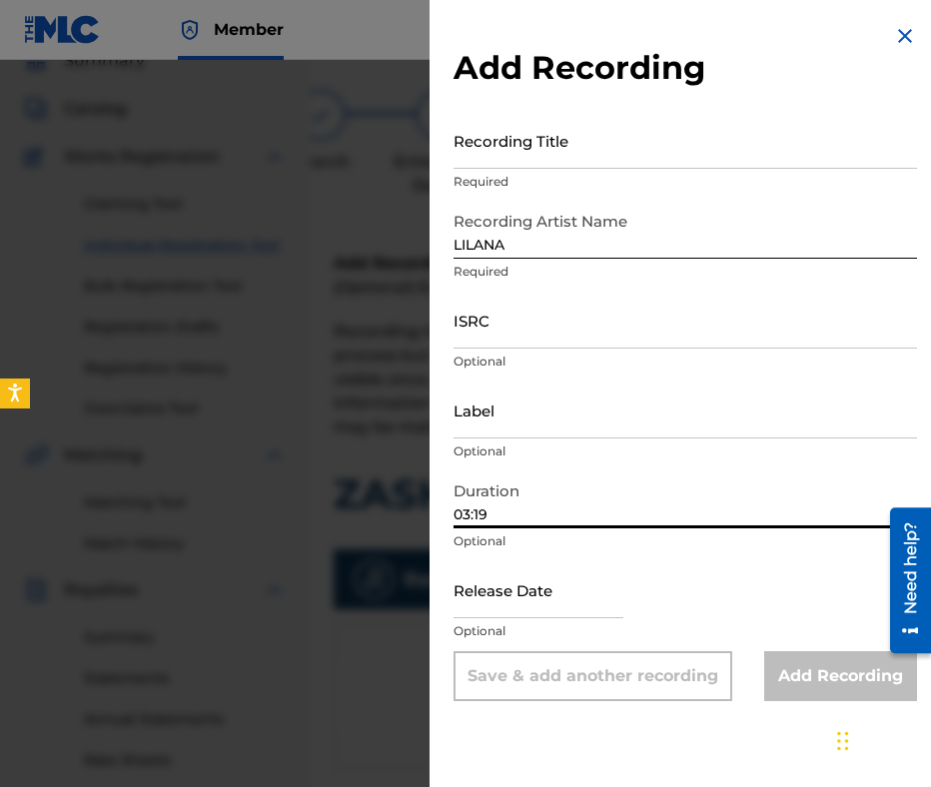
type input "03:19"
drag, startPoint x: 564, startPoint y: 198, endPoint x: 523, endPoint y: 161, distance: 55.2
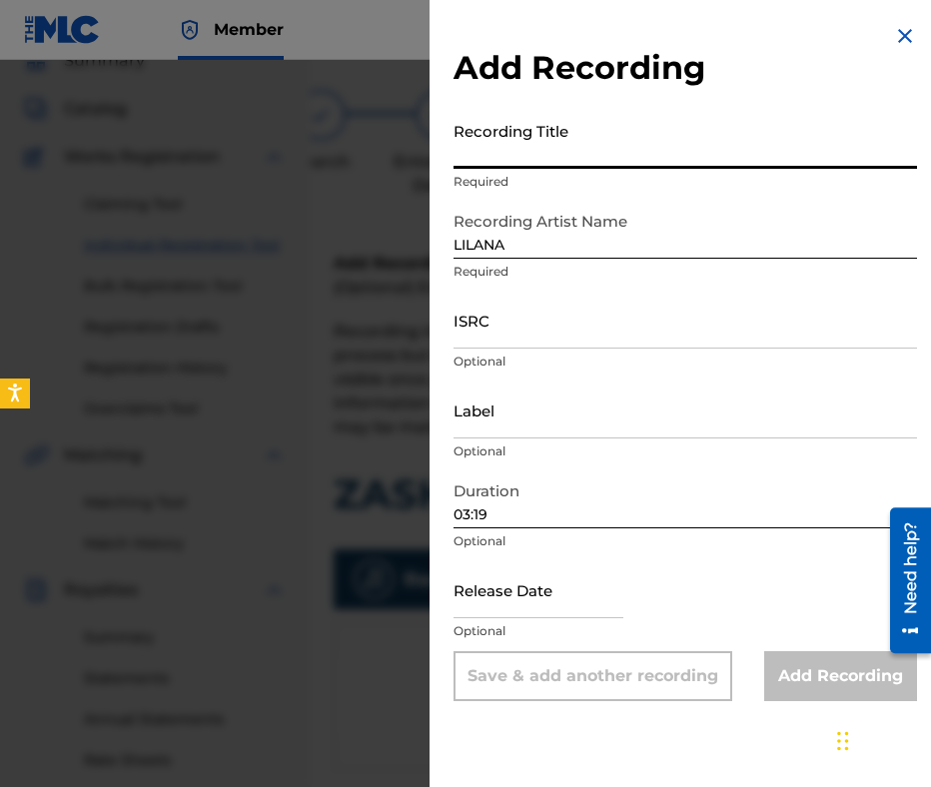
drag, startPoint x: 523, startPoint y: 161, endPoint x: 785, endPoint y: 332, distance: 312.5
click at [785, 332] on input "ISRC" at bounding box center [684, 320] width 463 height 57
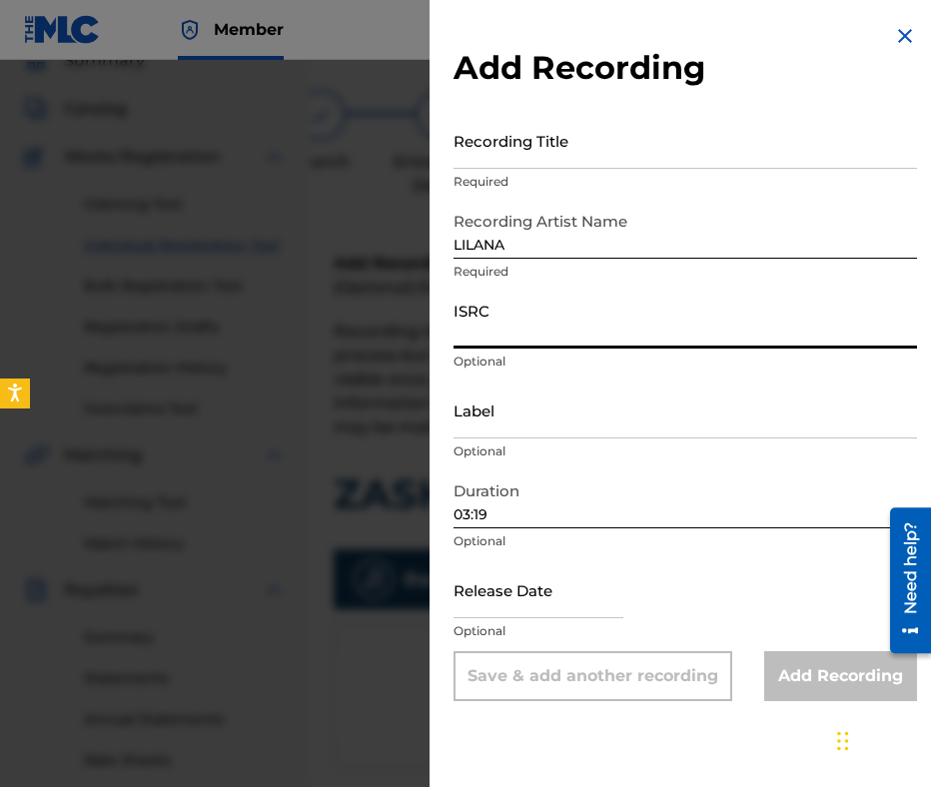
click at [575, 151] on input "Recording Title" at bounding box center [684, 140] width 463 height 57
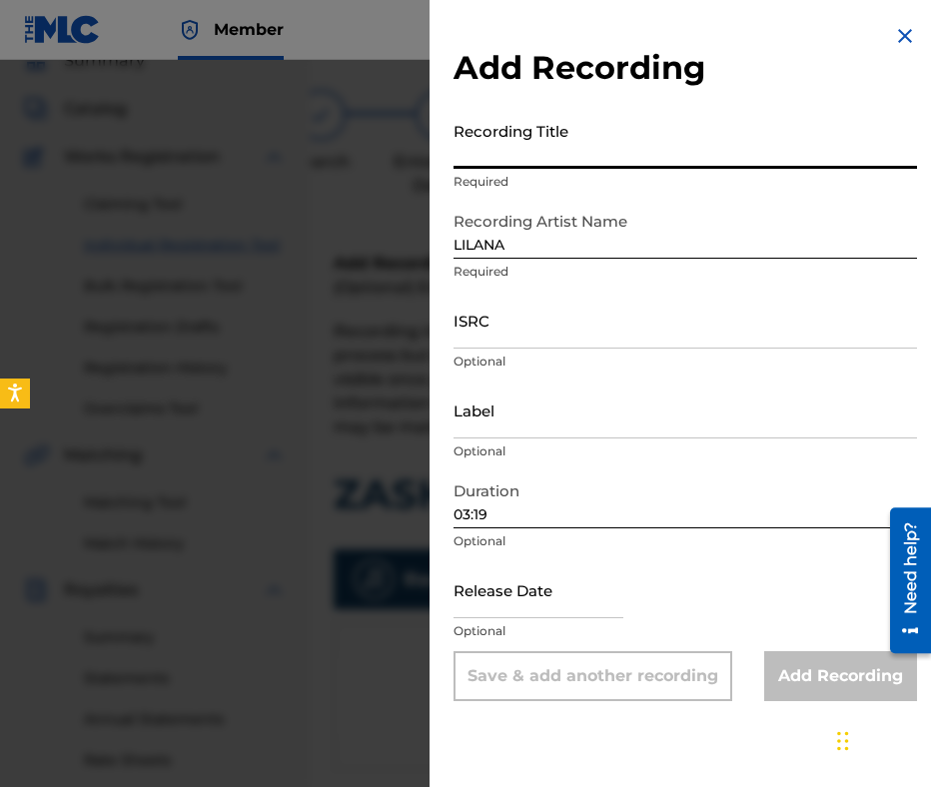
paste input "ZASHTOTO ISKAM"
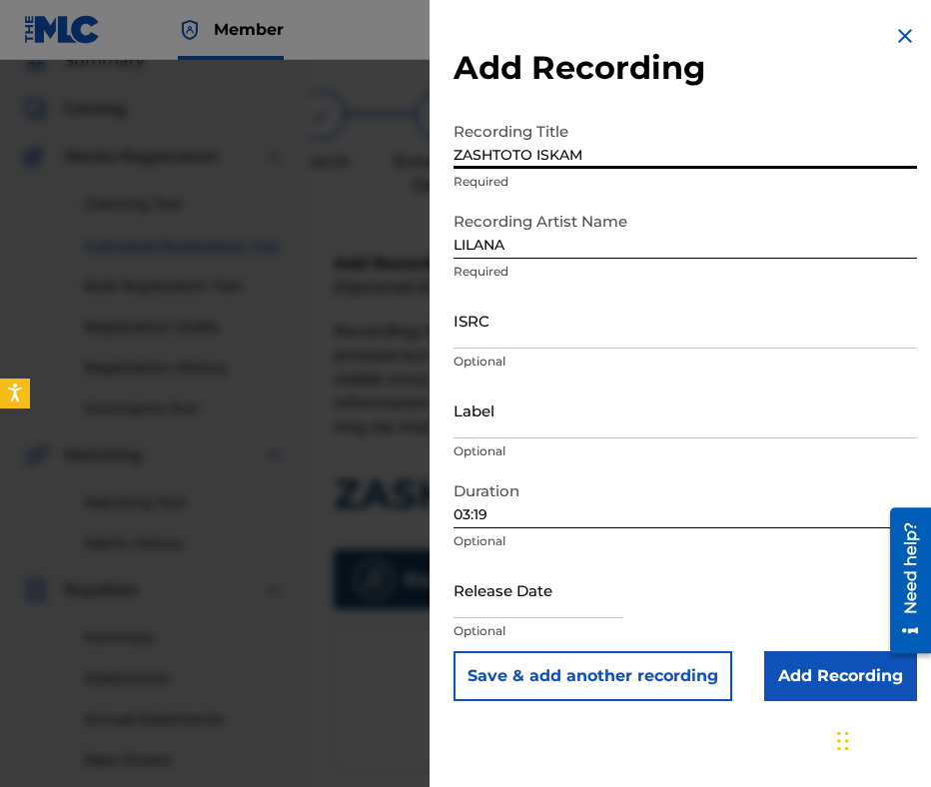
click at [463, 152] on input "ZASHTOTO ISKAM" at bounding box center [684, 140] width 463 height 57
click at [455, 151] on input "ZASHTOTO ISKAM" at bounding box center [684, 140] width 463 height 57
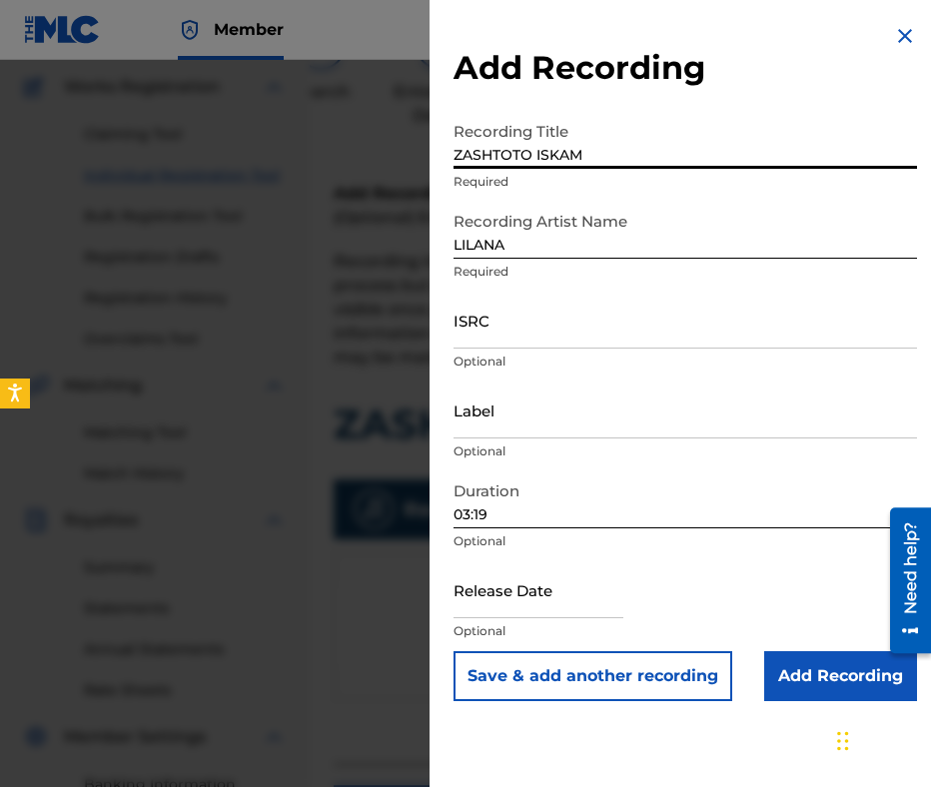
scroll to position [190, 0]
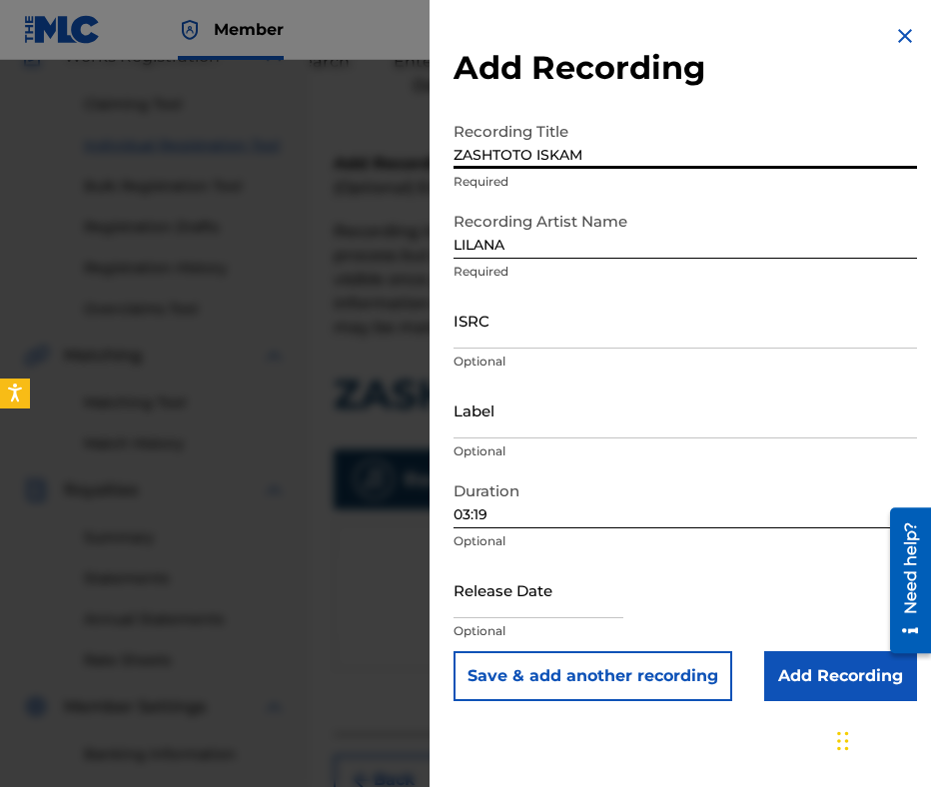
type input "ZASHTOTO ISKAM"
click at [791, 670] on input "Add Recording" at bounding box center [840, 676] width 153 height 50
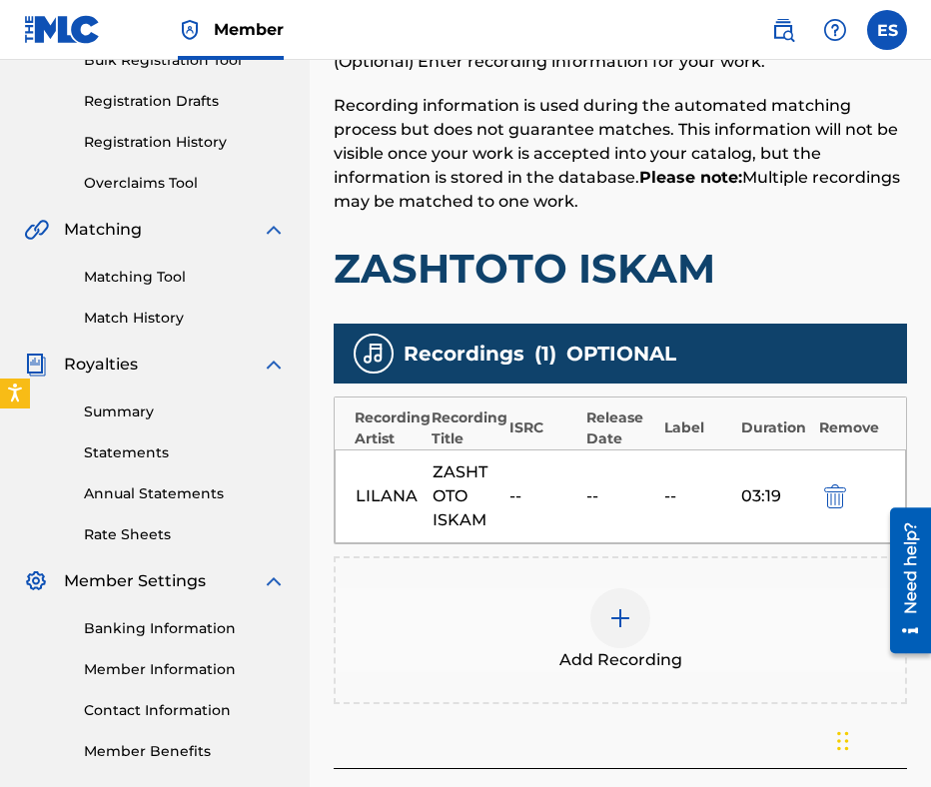
scroll to position [476, 0]
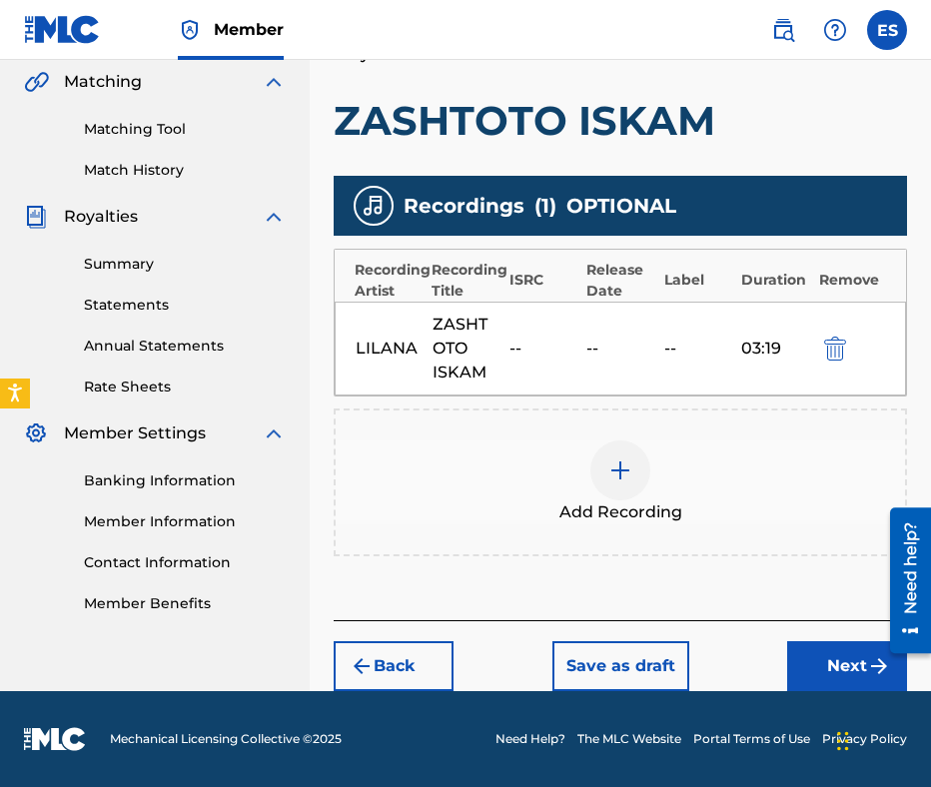
click at [826, 666] on button "Next" at bounding box center [847, 666] width 120 height 50
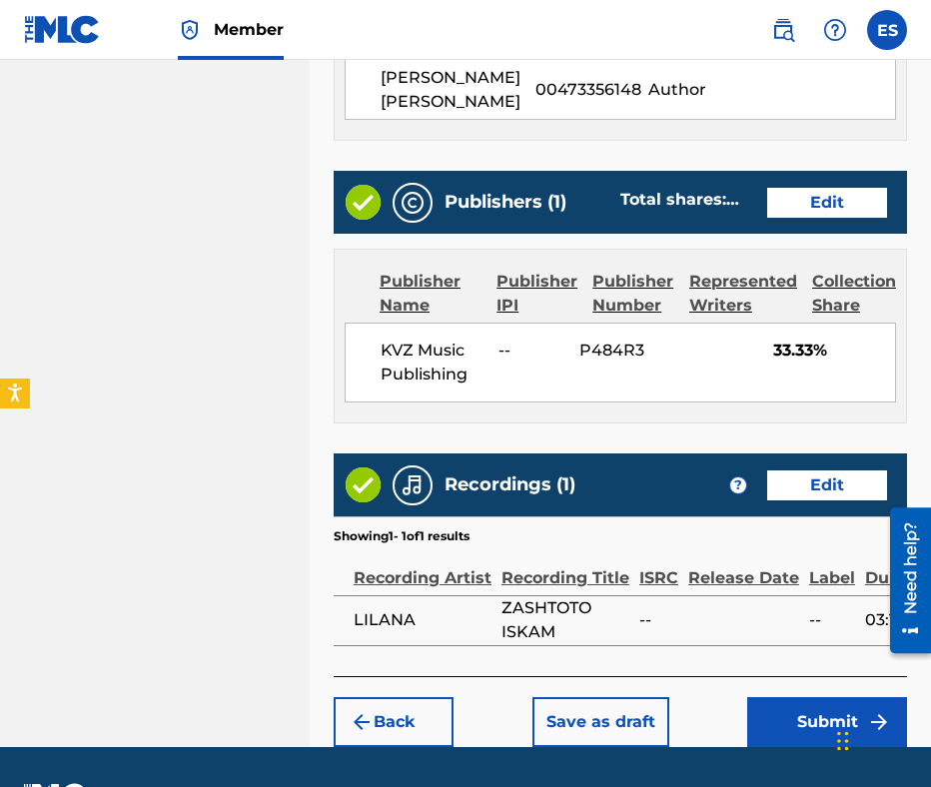
scroll to position [1275, 0]
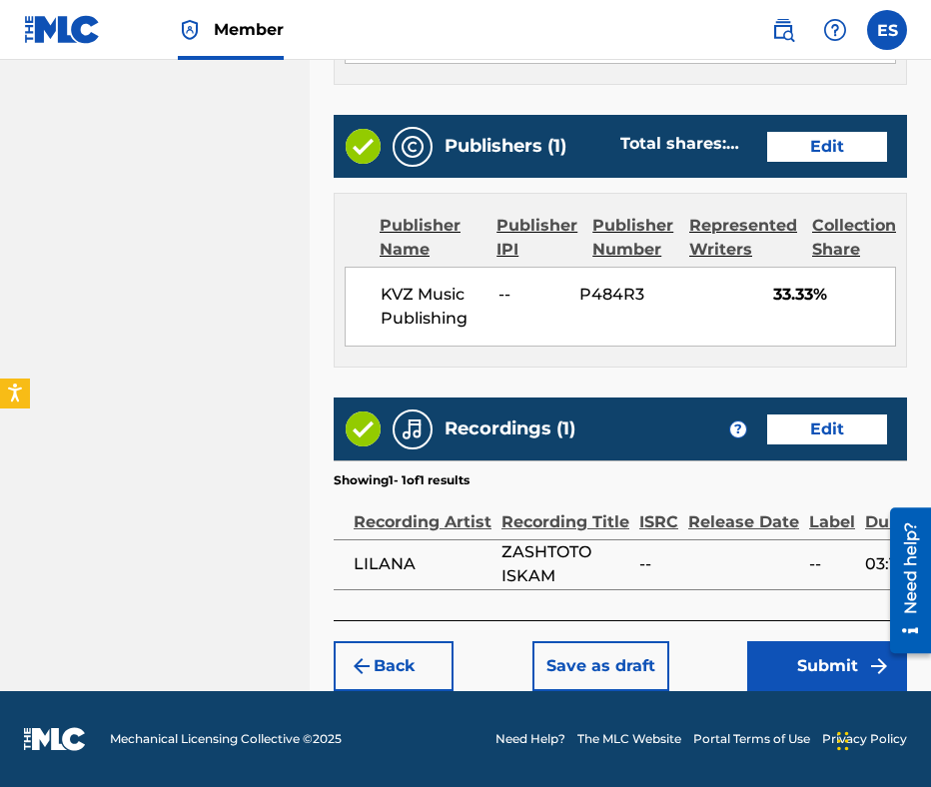
click at [827, 664] on button "Submit" at bounding box center [827, 666] width 160 height 50
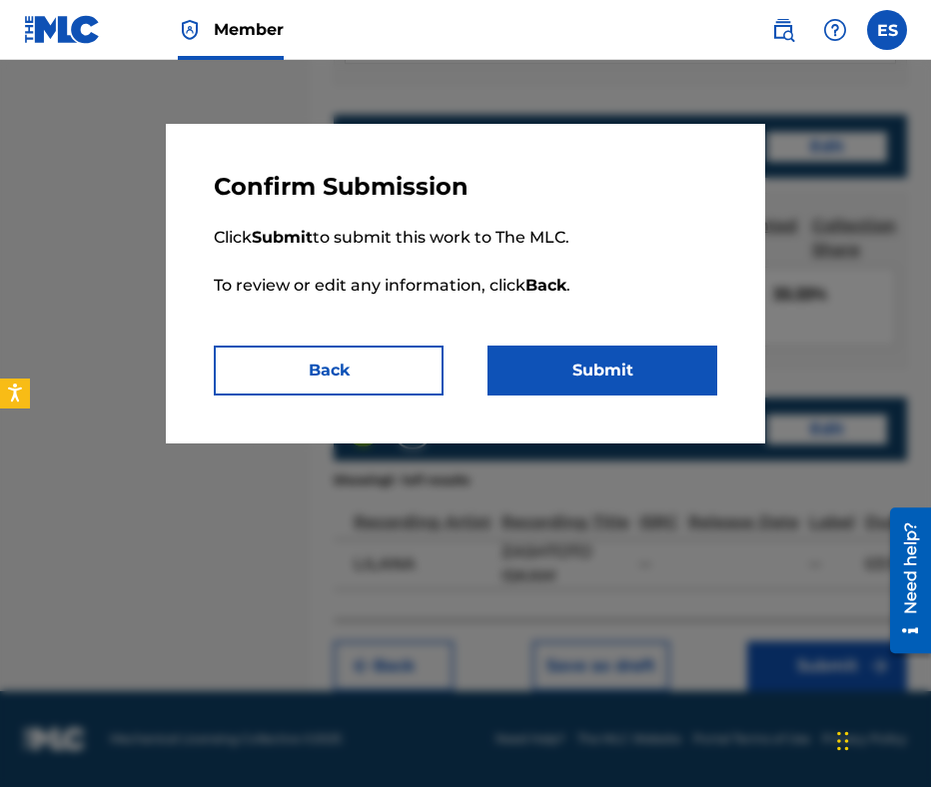
click at [352, 379] on button "Back" at bounding box center [329, 371] width 230 height 50
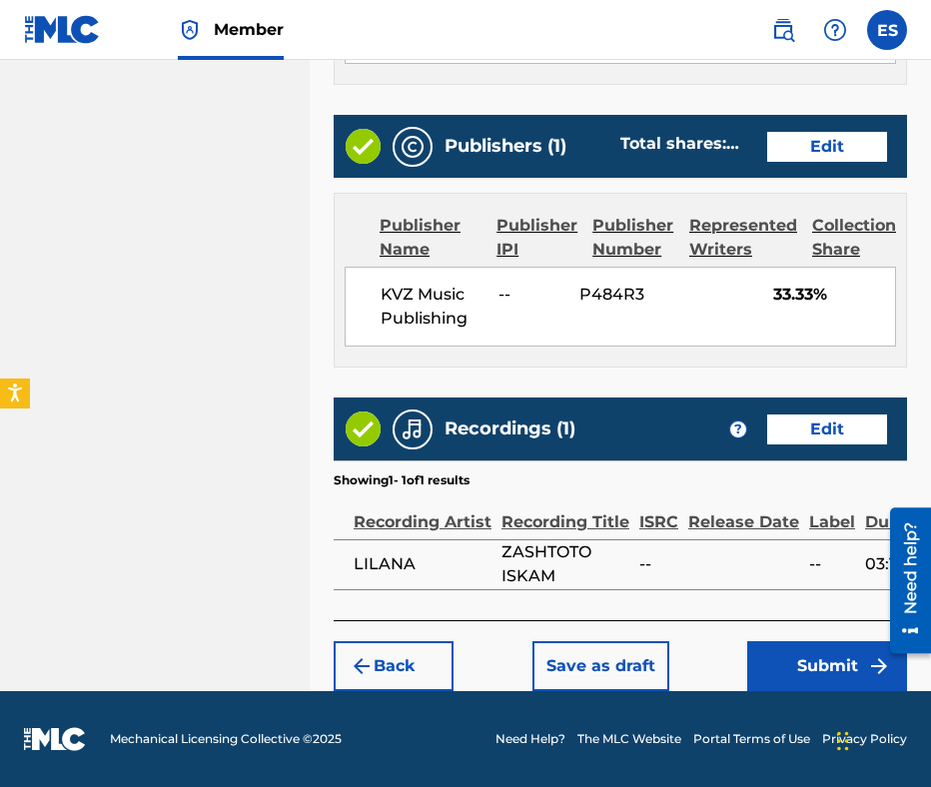
click at [824, 664] on button "Submit" at bounding box center [827, 666] width 160 height 50
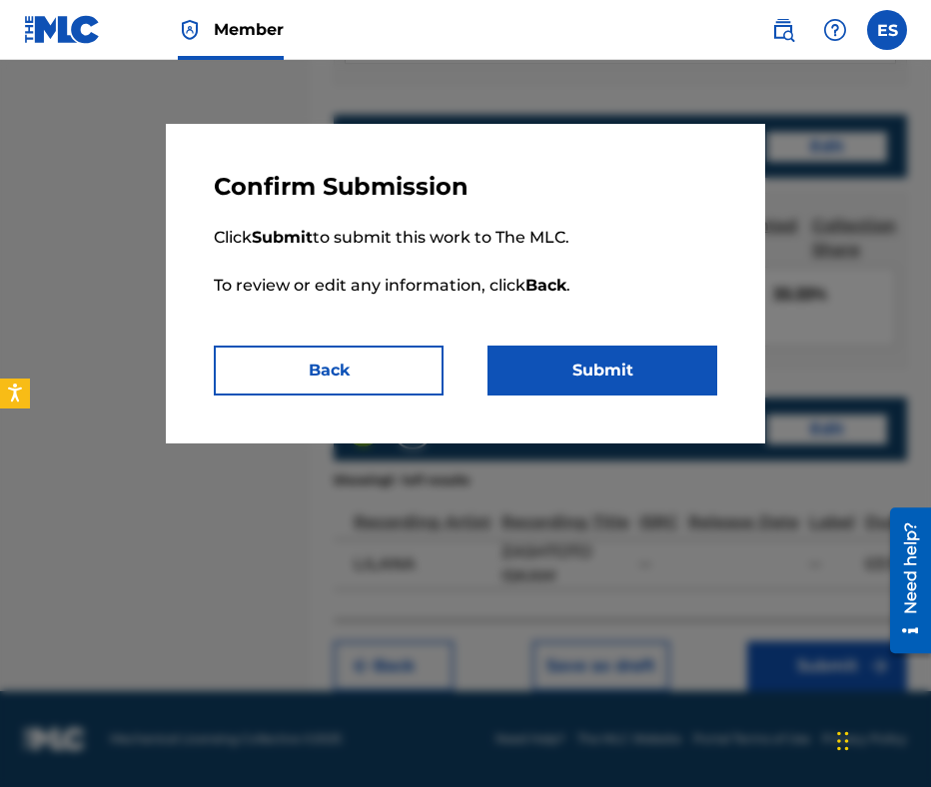
click at [645, 345] on div "Confirm Submission Click Submit to submit this work to The MLC. To review or ed…" at bounding box center [465, 284] width 599 height 320
click at [652, 361] on button "Submit" at bounding box center [602, 371] width 230 height 50
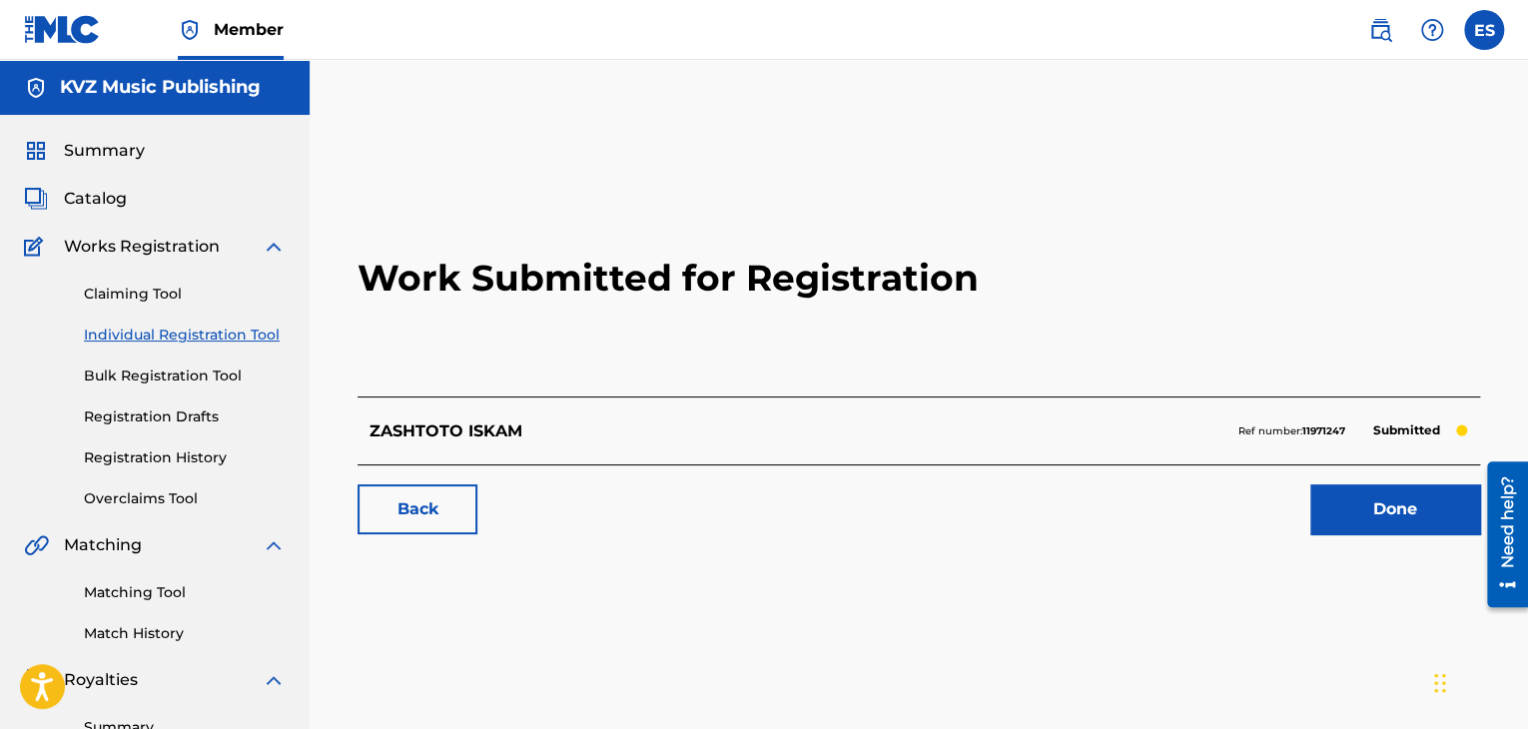
click at [161, 341] on link "Individual Registration Tool" at bounding box center [185, 335] width 202 height 21
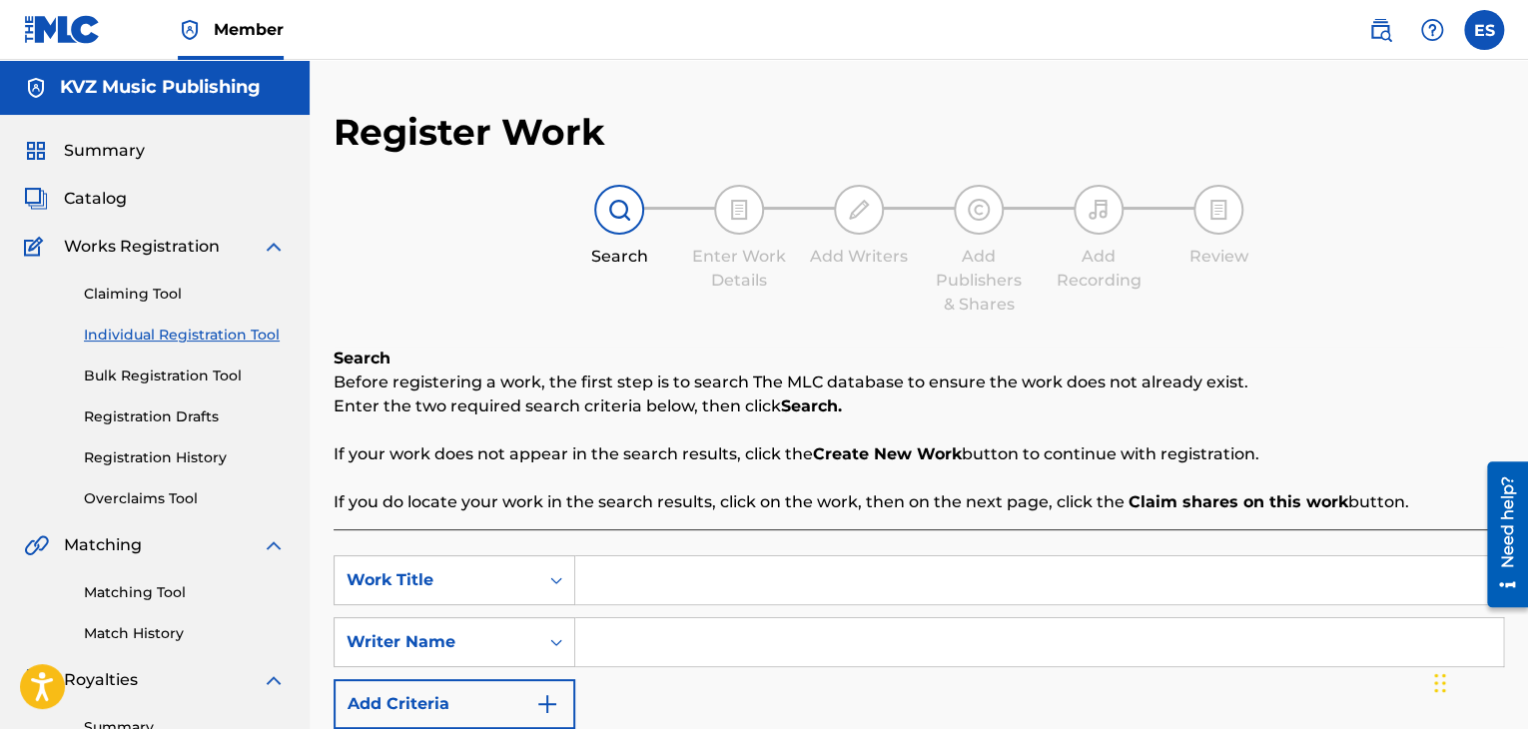
click at [706, 580] on input "Search Form" at bounding box center [1039, 580] width 928 height 48
click at [684, 664] on input "Search Form" at bounding box center [1039, 642] width 928 height 48
click at [694, 588] on input "Search Form" at bounding box center [1039, 580] width 928 height 48
click at [659, 632] on input "Search Form" at bounding box center [1039, 642] width 928 height 48
click at [650, 610] on div "SearchWithCriteria223cf6b0-afa4-45f9-94e3-8400409e13e3 Work Title SearchWithCri…" at bounding box center [919, 642] width 1171 height 174
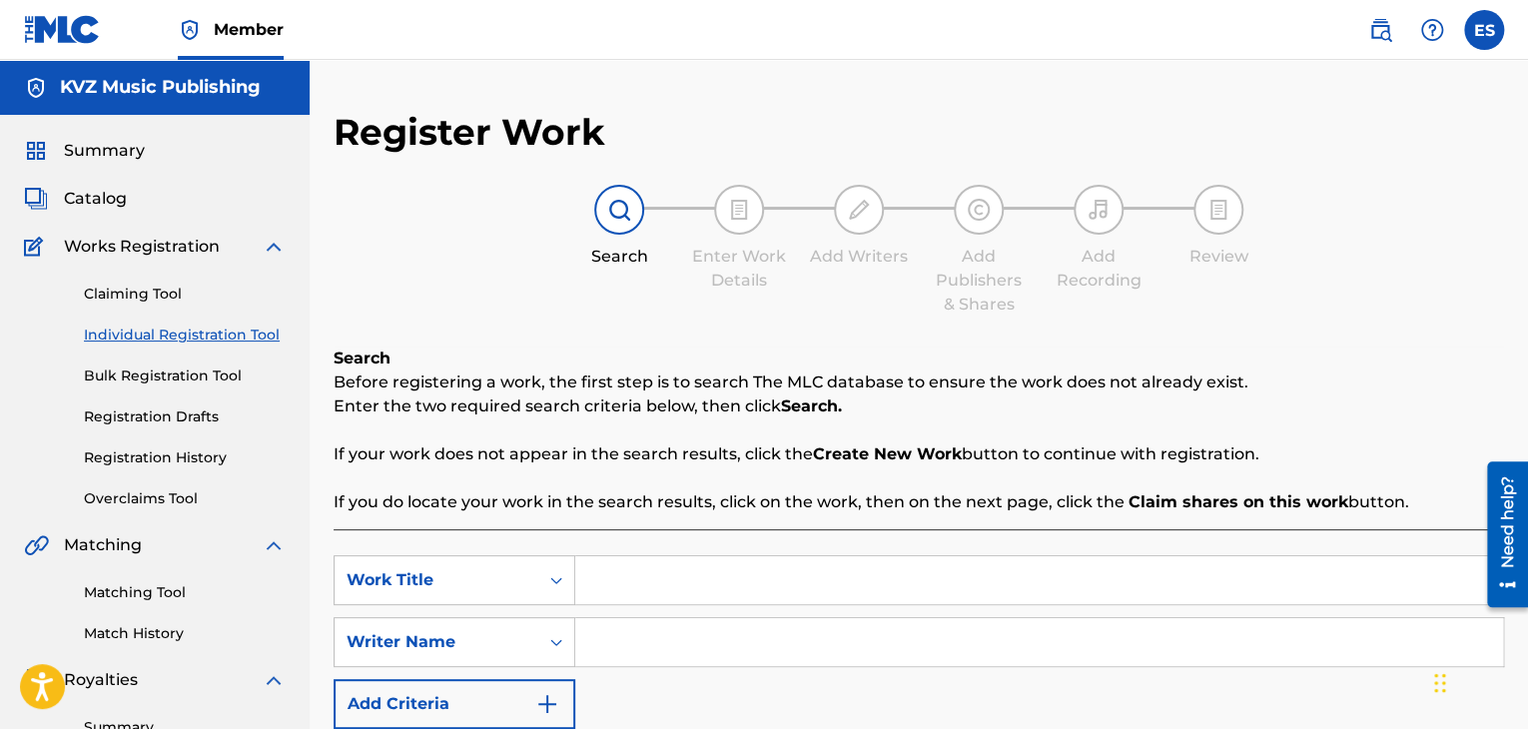
click at [660, 572] on input "Search Form" at bounding box center [1039, 580] width 928 height 48
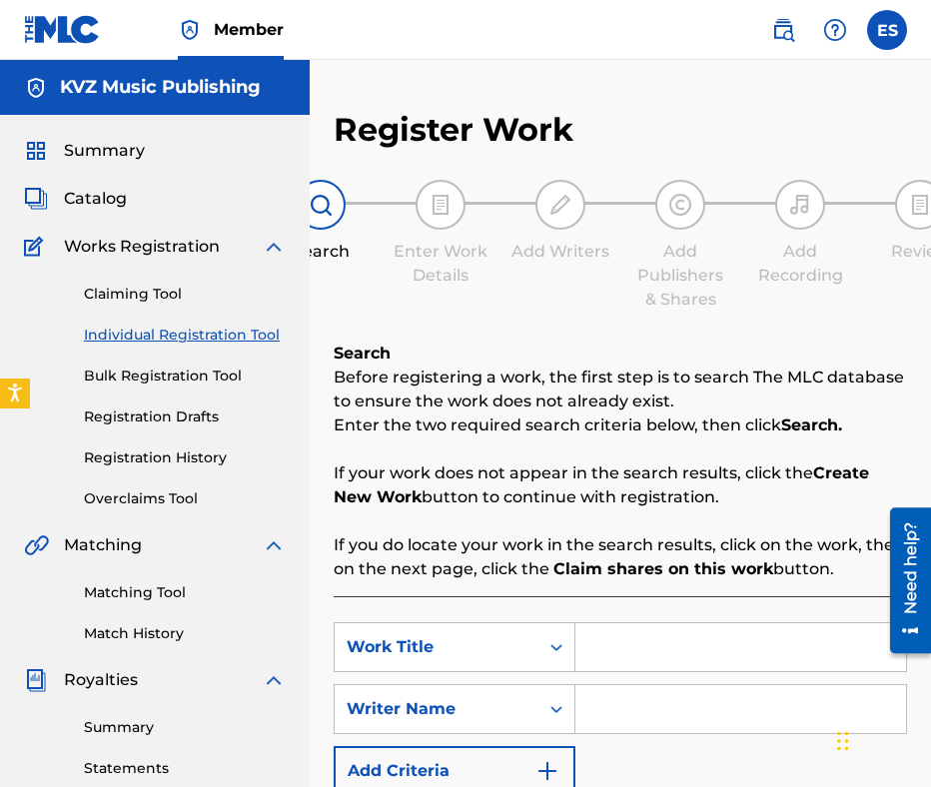
scroll to position [400, 0]
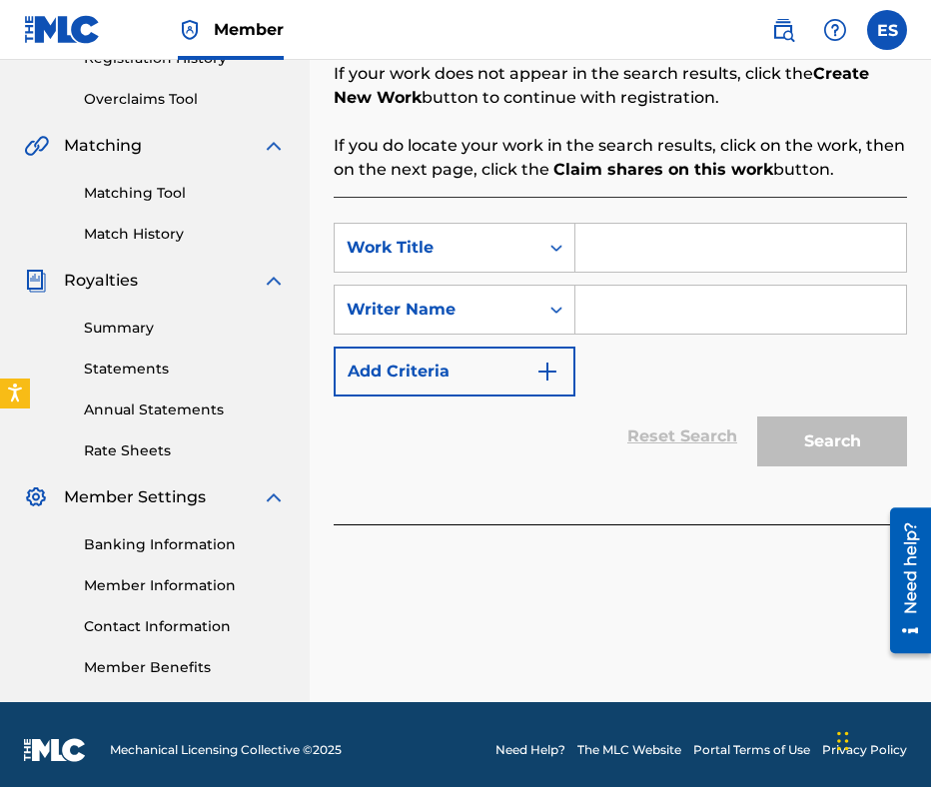
paste input "ZASHTOTO ISKAM"
click at [594, 247] on input "ZASHTOTO ISKAM" at bounding box center [740, 248] width 331 height 48
type input "ZASHTOTO ISKAM"
click at [627, 328] on input "Search Form" at bounding box center [740, 310] width 331 height 48
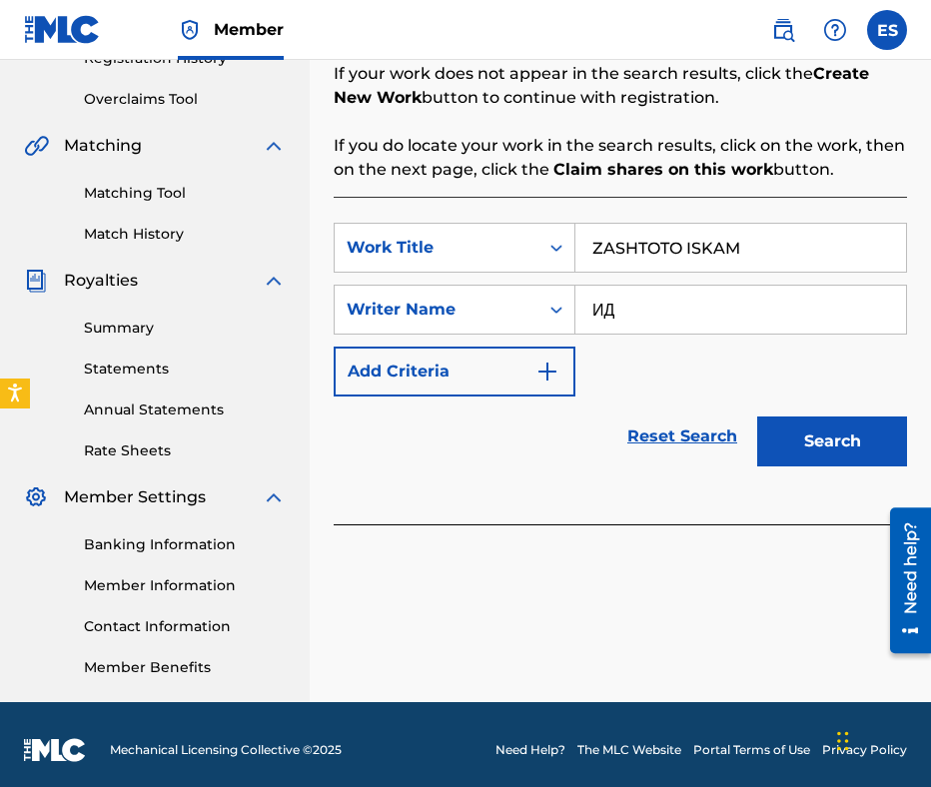
type input "И"
type input "[PERSON_NAME]"
click at [845, 429] on button "Search" at bounding box center [832, 442] width 150 height 50
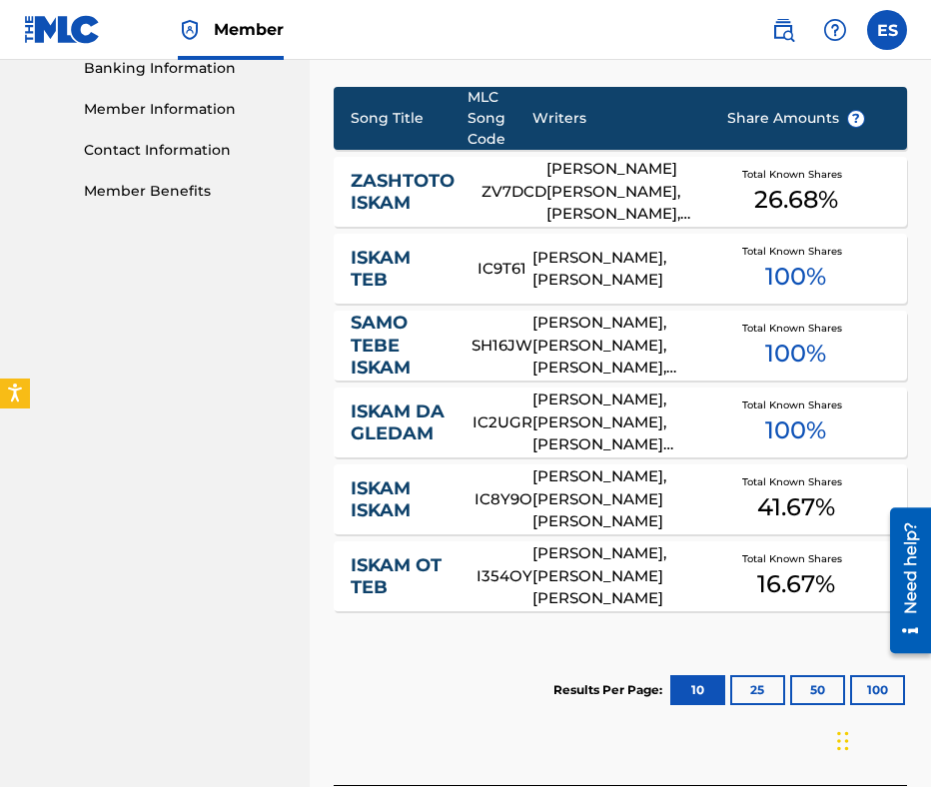
scroll to position [899, 0]
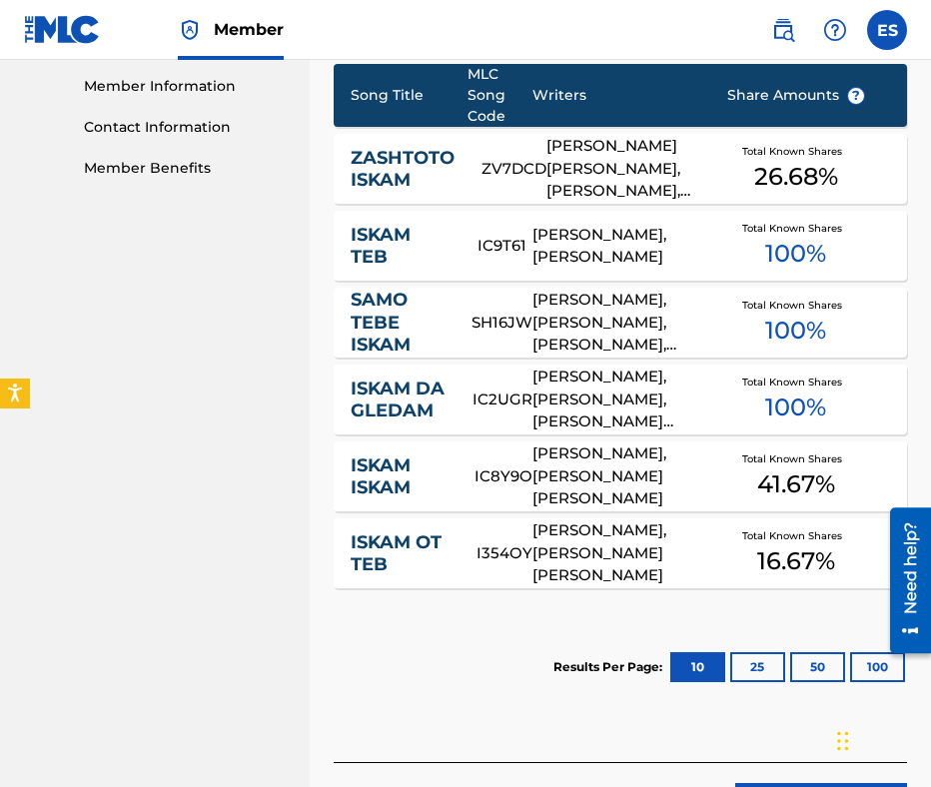
click at [444, 149] on link "ZASHTOTO ISKAM" at bounding box center [403, 169] width 104 height 45
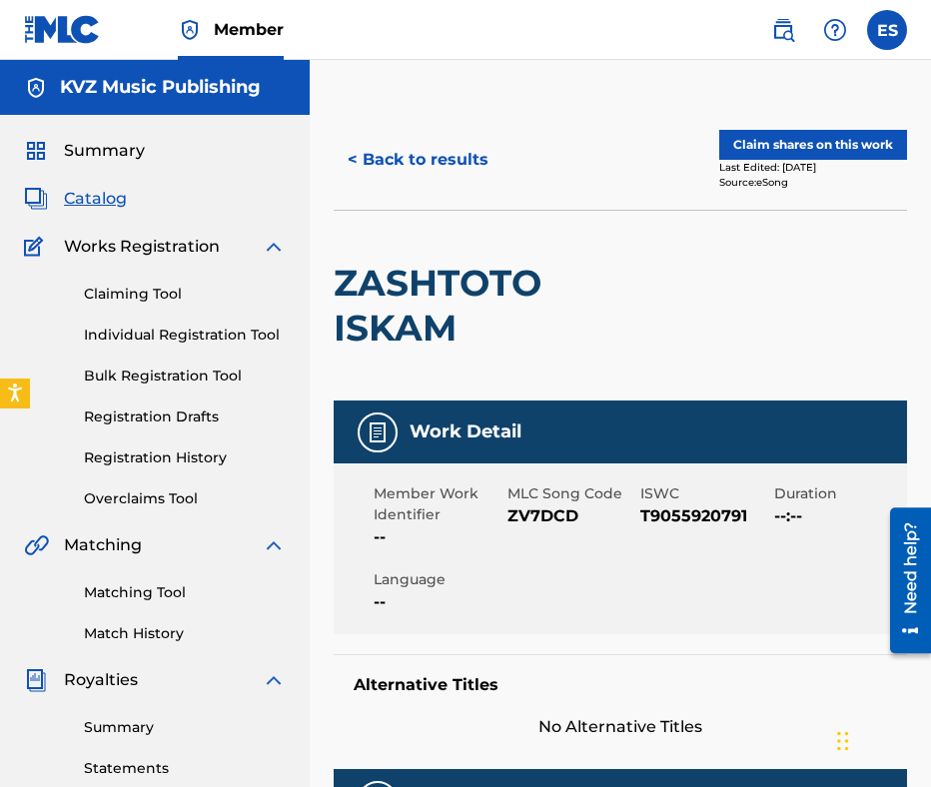
click at [224, 436] on div "Claiming Tool Individual Registration Tool Bulk Registration Tool Registration …" at bounding box center [155, 384] width 262 height 251
click at [202, 409] on link "Registration Drafts" at bounding box center [185, 417] width 202 height 21
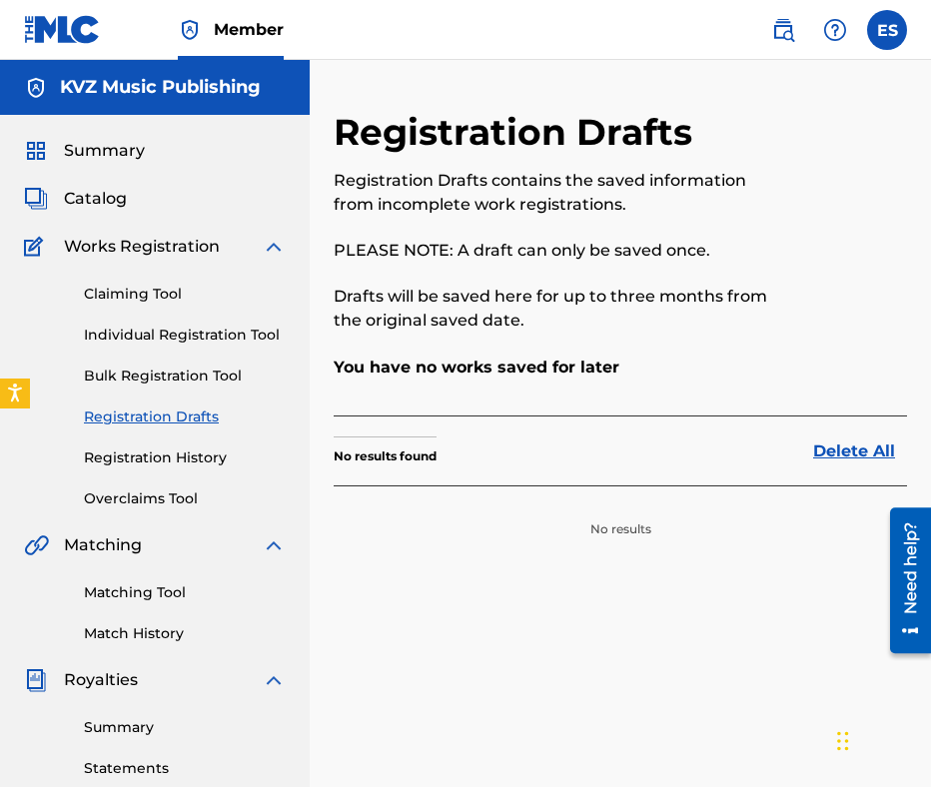
click at [219, 342] on link "Individual Registration Tool" at bounding box center [185, 335] width 202 height 21
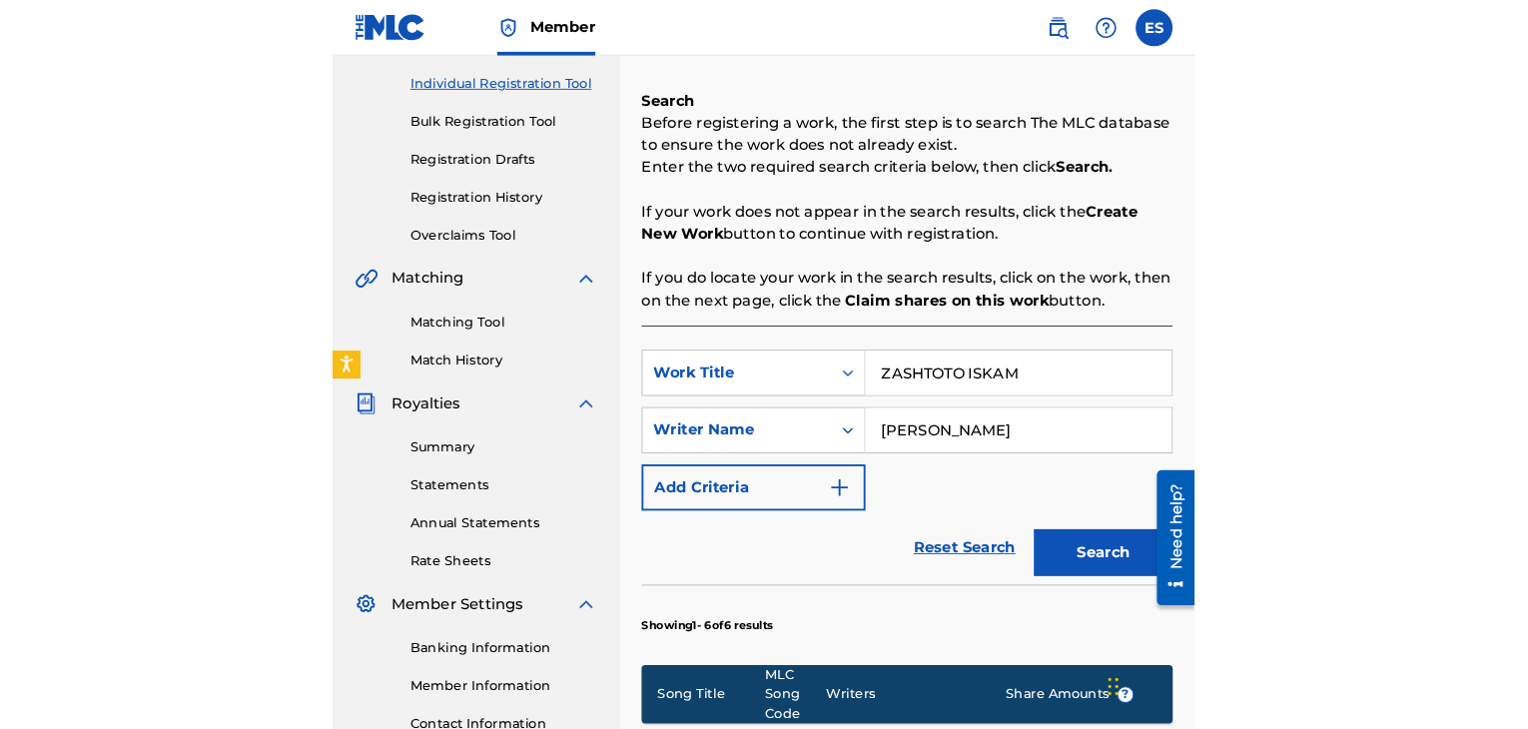
scroll to position [400, 0]
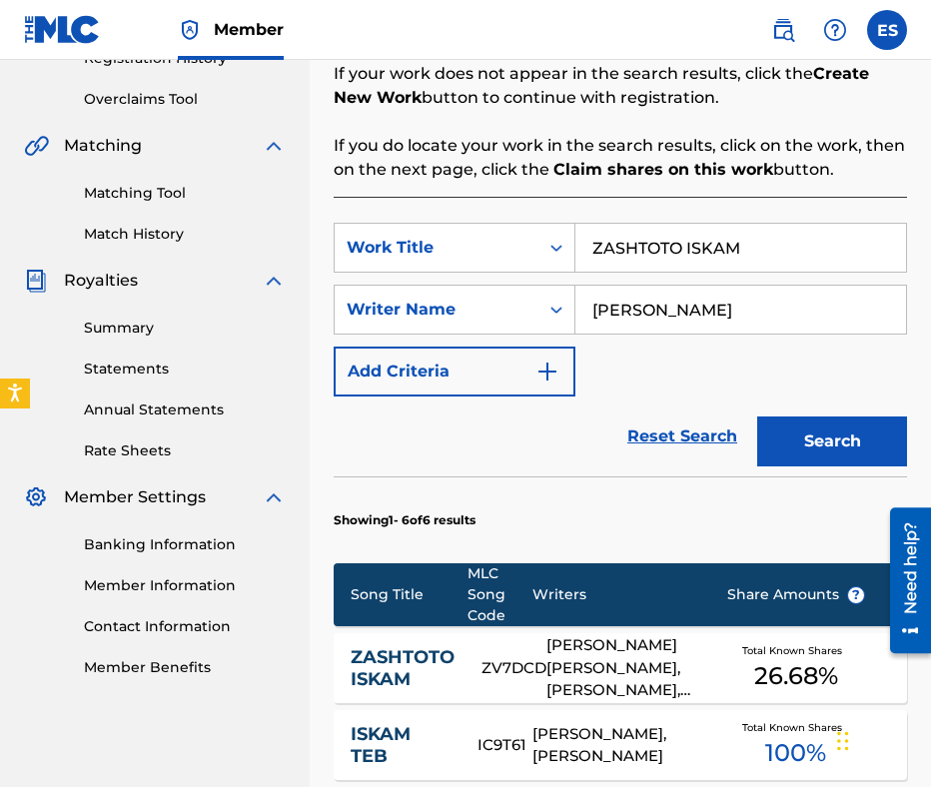
click at [643, 353] on div "SearchWithCriteria223cf6b0-afa4-45f9-94e3-8400409e13e3 Work Title ZASHTOTO ISKA…" at bounding box center [620, 310] width 573 height 174
click at [727, 308] on input "[PERSON_NAME]" at bounding box center [740, 310] width 331 height 48
drag, startPoint x: 727, startPoint y: 308, endPoint x: 670, endPoint y: 319, distance: 58.0
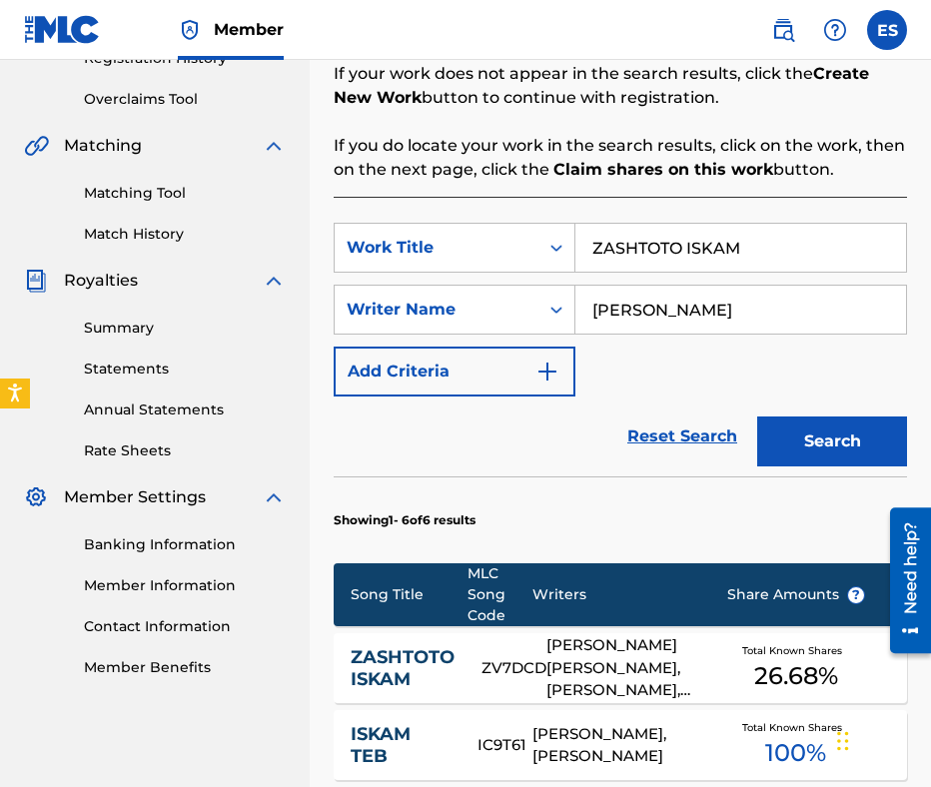
click at [670, 319] on input "[PERSON_NAME]" at bounding box center [740, 310] width 331 height 48
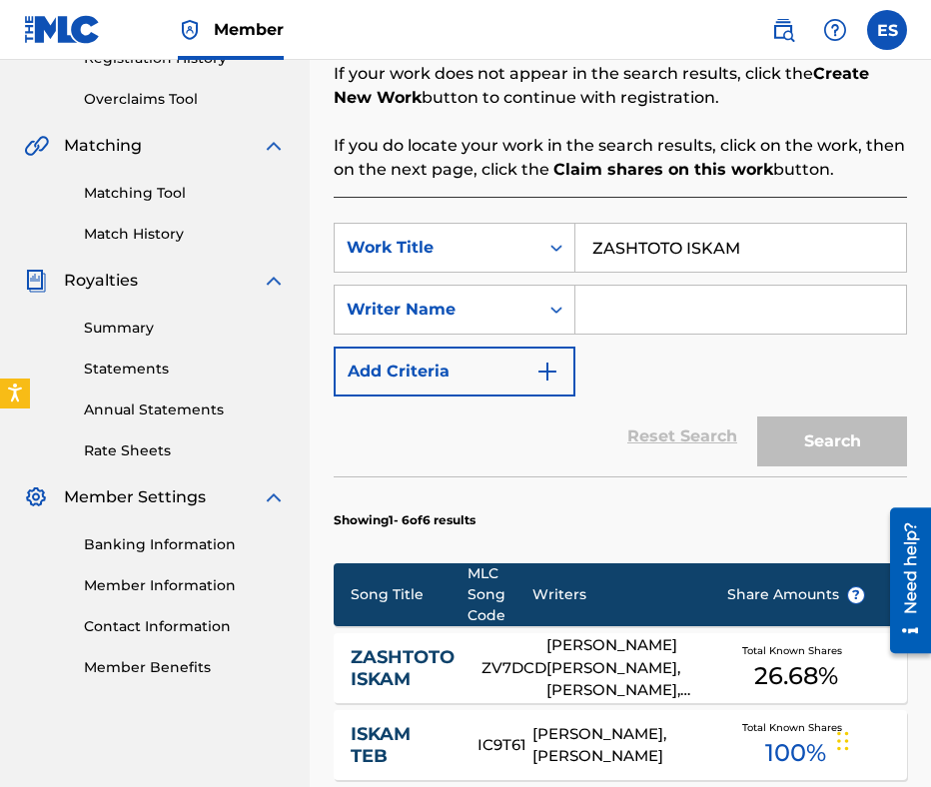
click at [729, 265] on input "ZASHTOTO ISKAM" at bounding box center [740, 248] width 331 height 48
click at [673, 248] on input "Search Form" at bounding box center [740, 248] width 331 height 48
click at [660, 321] on input "Search Form" at bounding box center [740, 310] width 331 height 48
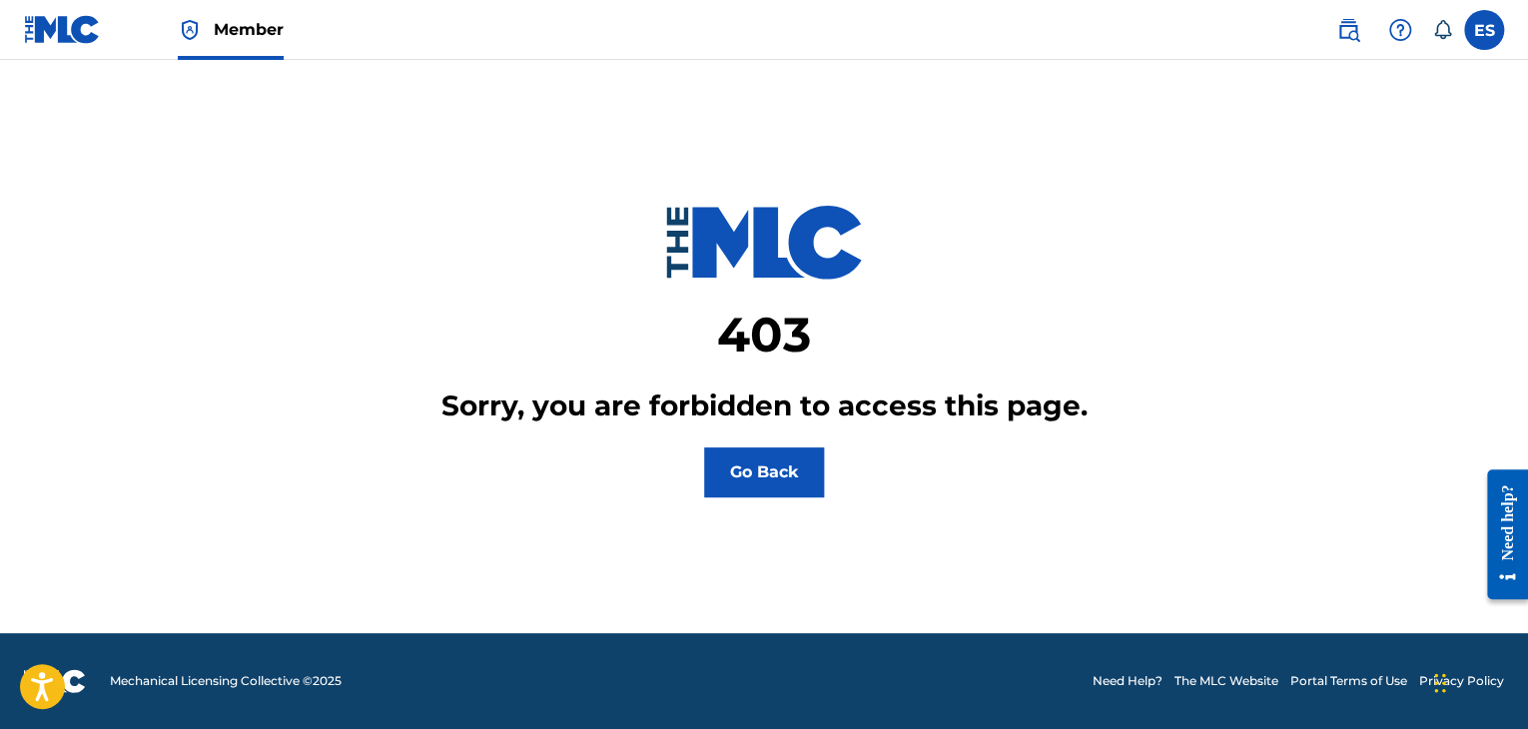
click at [83, 47] on link at bounding box center [62, 29] width 77 height 59
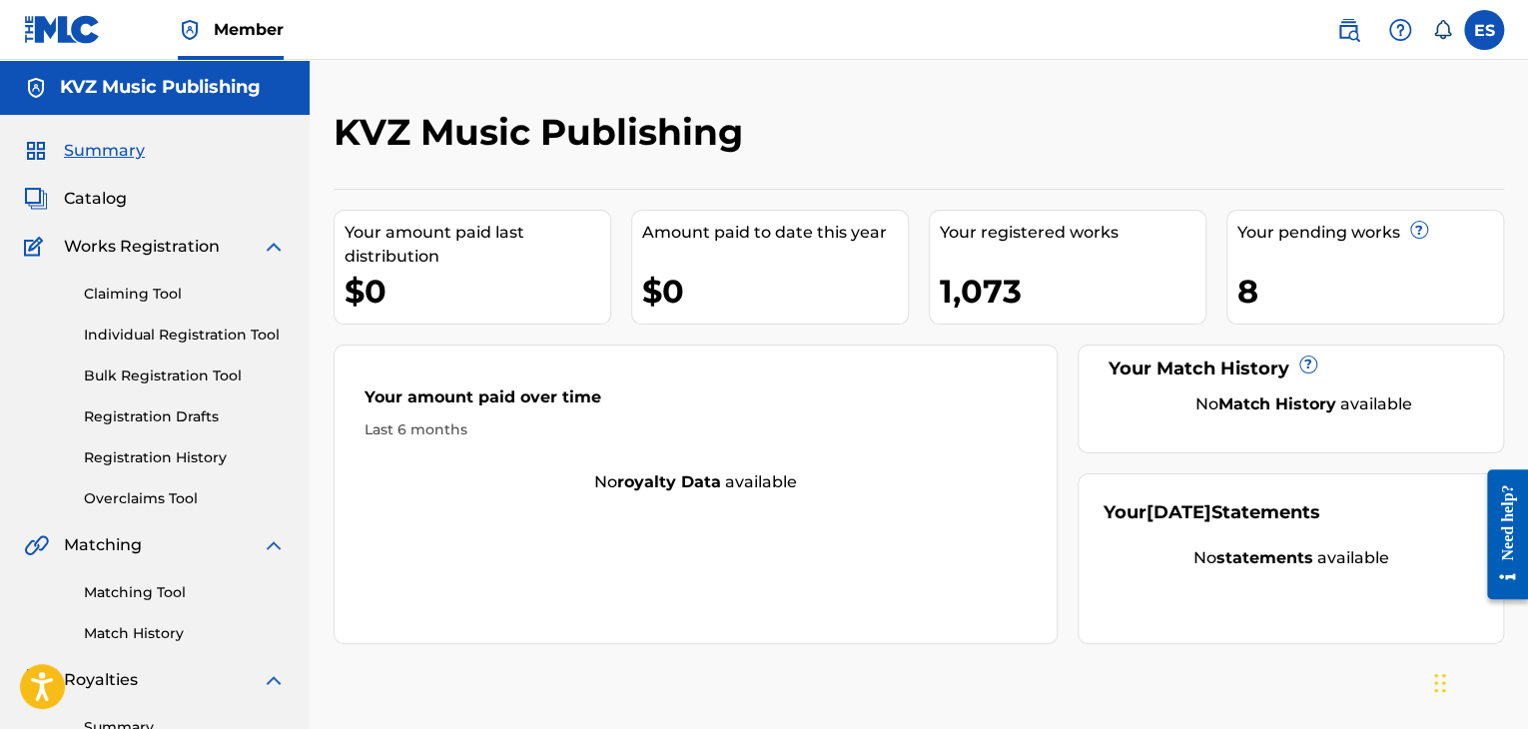
click at [207, 340] on link "Individual Registration Tool" at bounding box center [185, 335] width 202 height 21
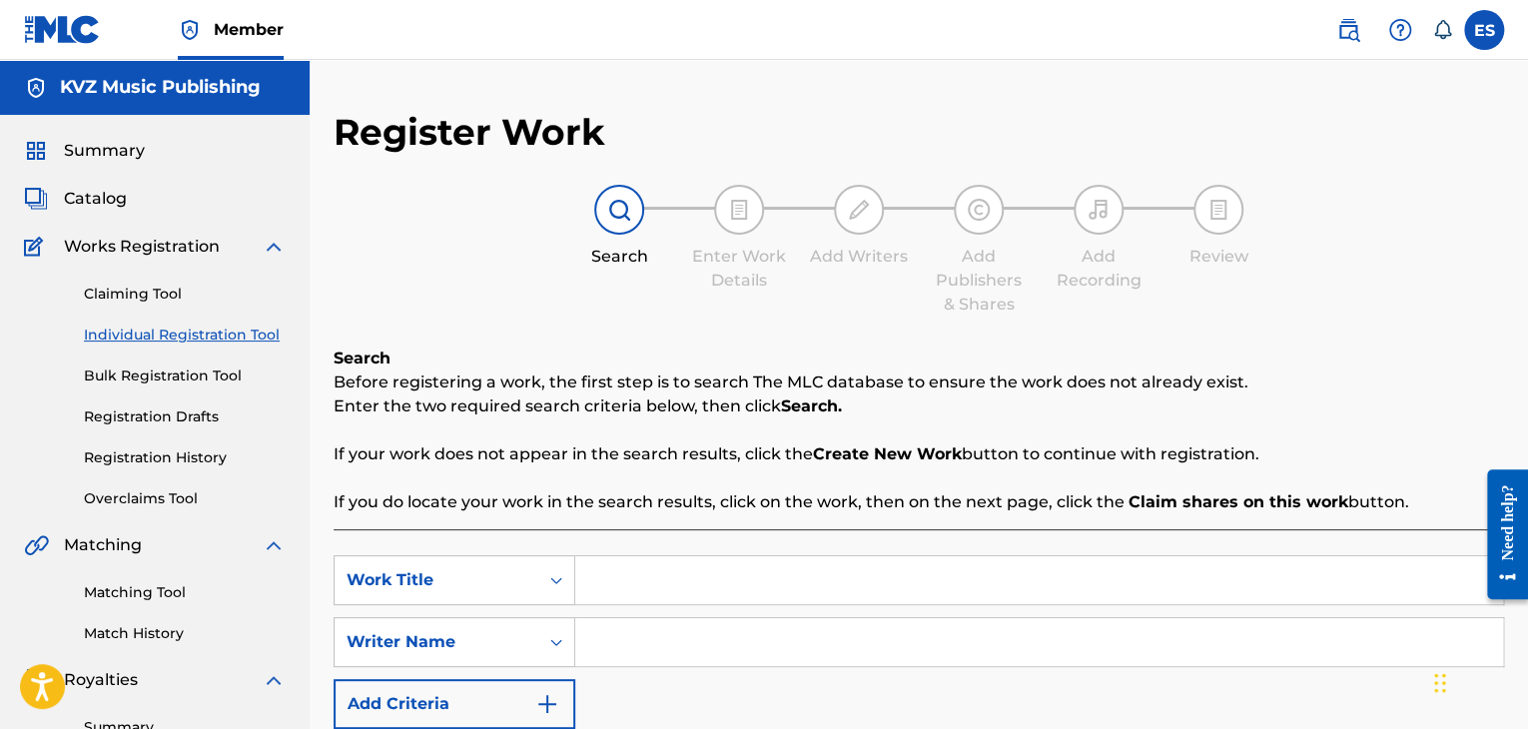
click at [727, 675] on div "SearchWithCriteria76400fd5-6317-4379-916c-14adb589e8d5 Work Title SearchWithCri…" at bounding box center [919, 642] width 1171 height 174
click at [709, 618] on input "Search Form" at bounding box center [1039, 642] width 928 height 48
click at [700, 588] on input "Search Form" at bounding box center [1039, 580] width 928 height 48
click at [1410, 37] on img at bounding box center [1400, 30] width 24 height 24
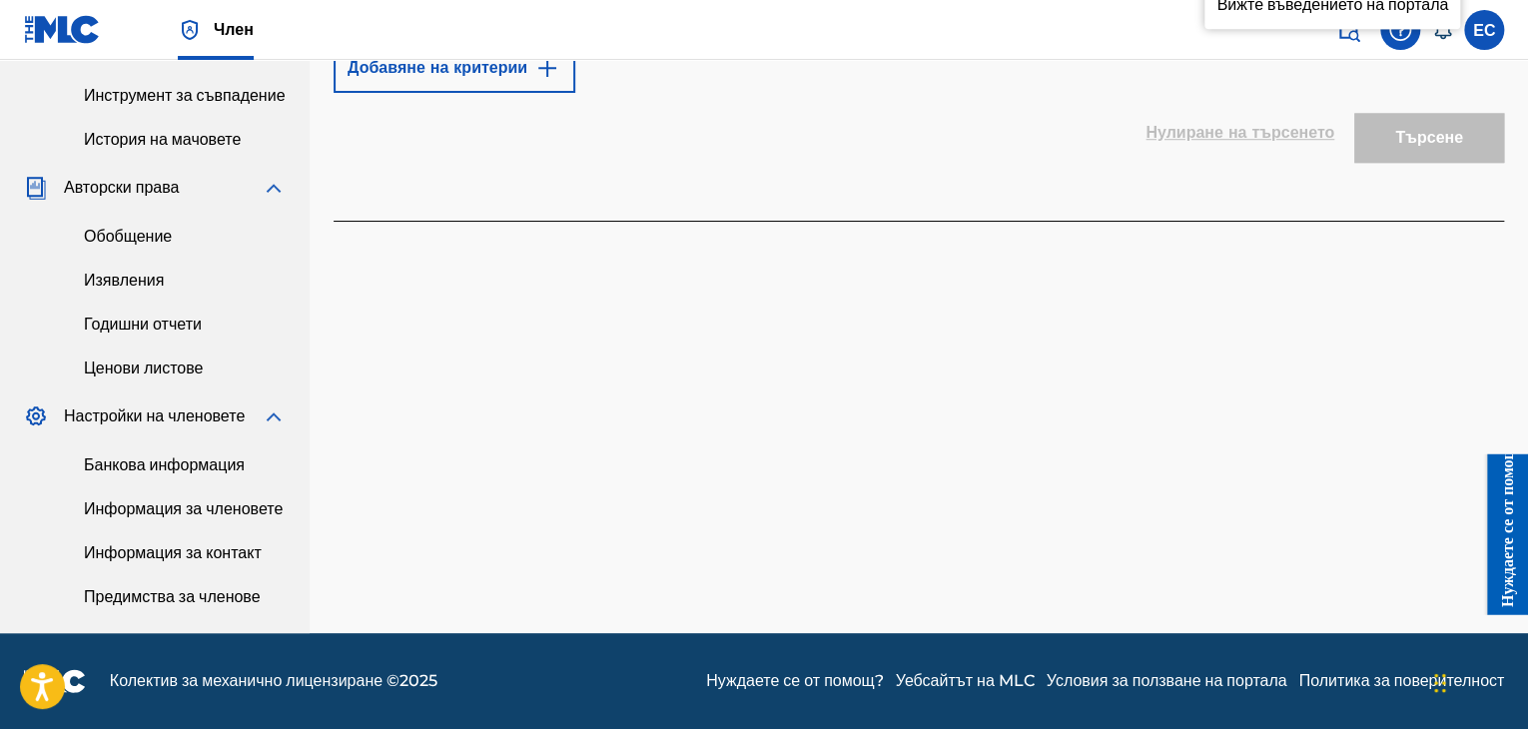
scroll to position [799, 0]
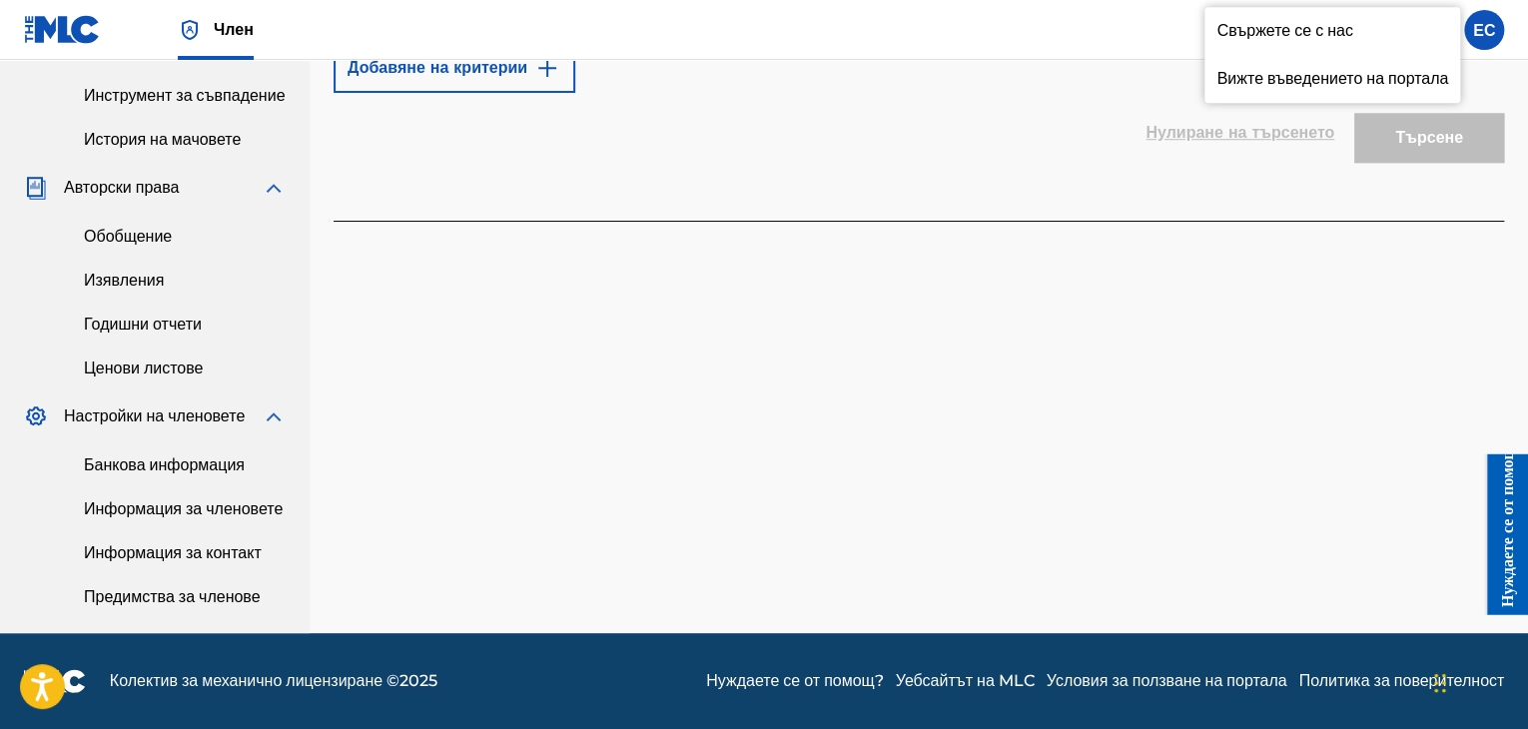
click at [152, 407] on font "Настройки на членовете" at bounding box center [154, 416] width 181 height 19
click at [275, 405] on img at bounding box center [274, 417] width 24 height 24
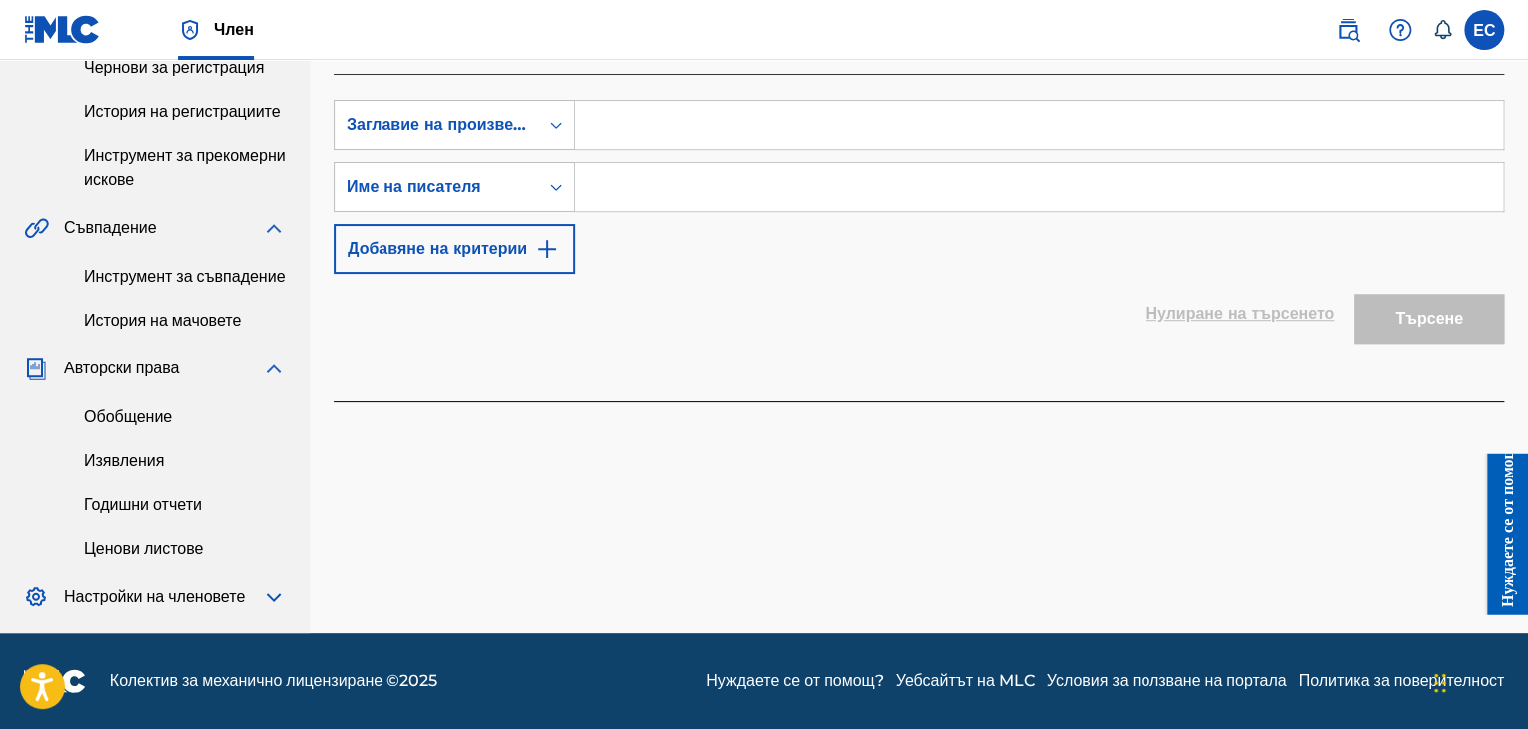
scroll to position [599, 0]
click at [196, 585] on span "Настройки на членовете" at bounding box center [154, 597] width 181 height 24
click at [273, 588] on img at bounding box center [274, 597] width 24 height 24
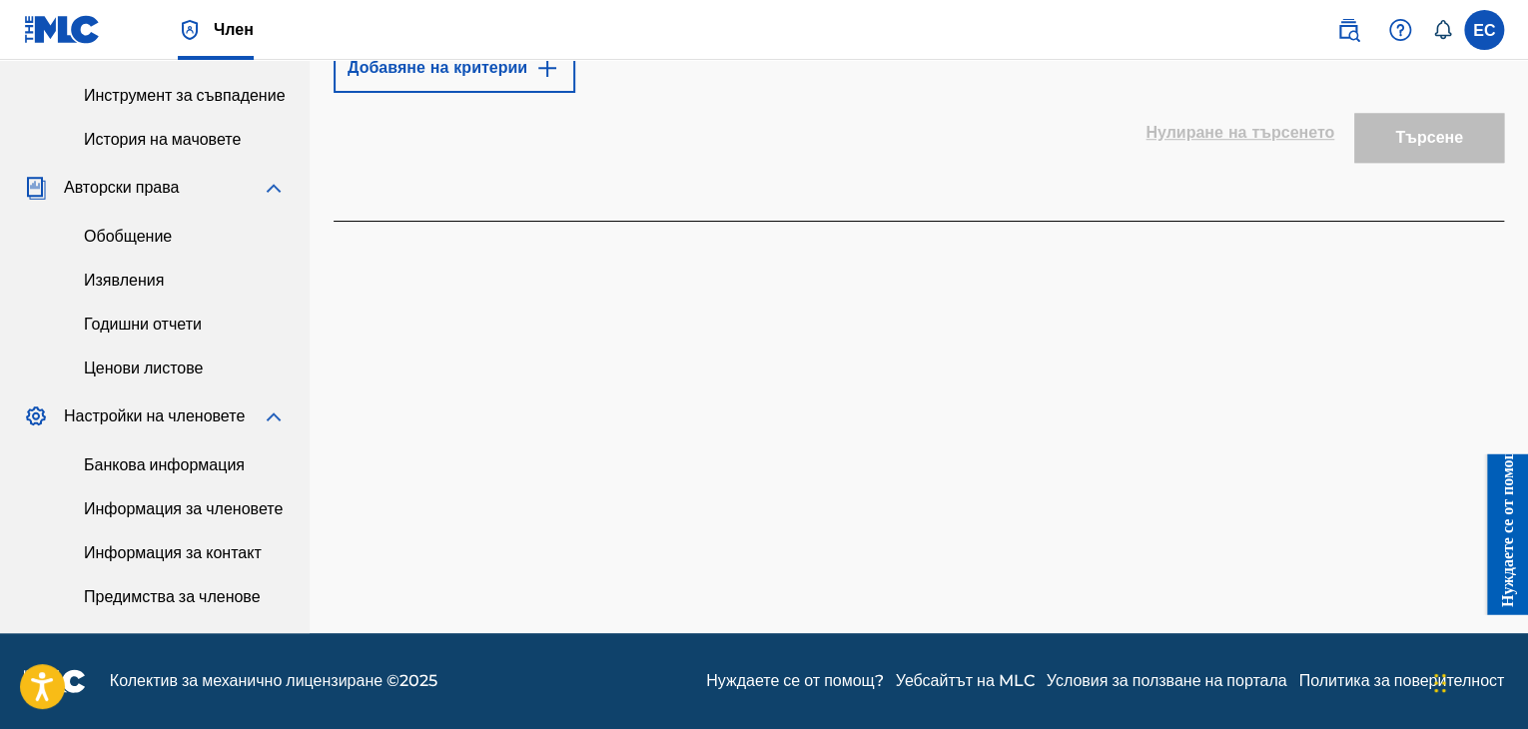
scroll to position [852, 0]
click at [706, 677] on font "Нуждаете се от помощ?" at bounding box center [794, 680] width 177 height 19
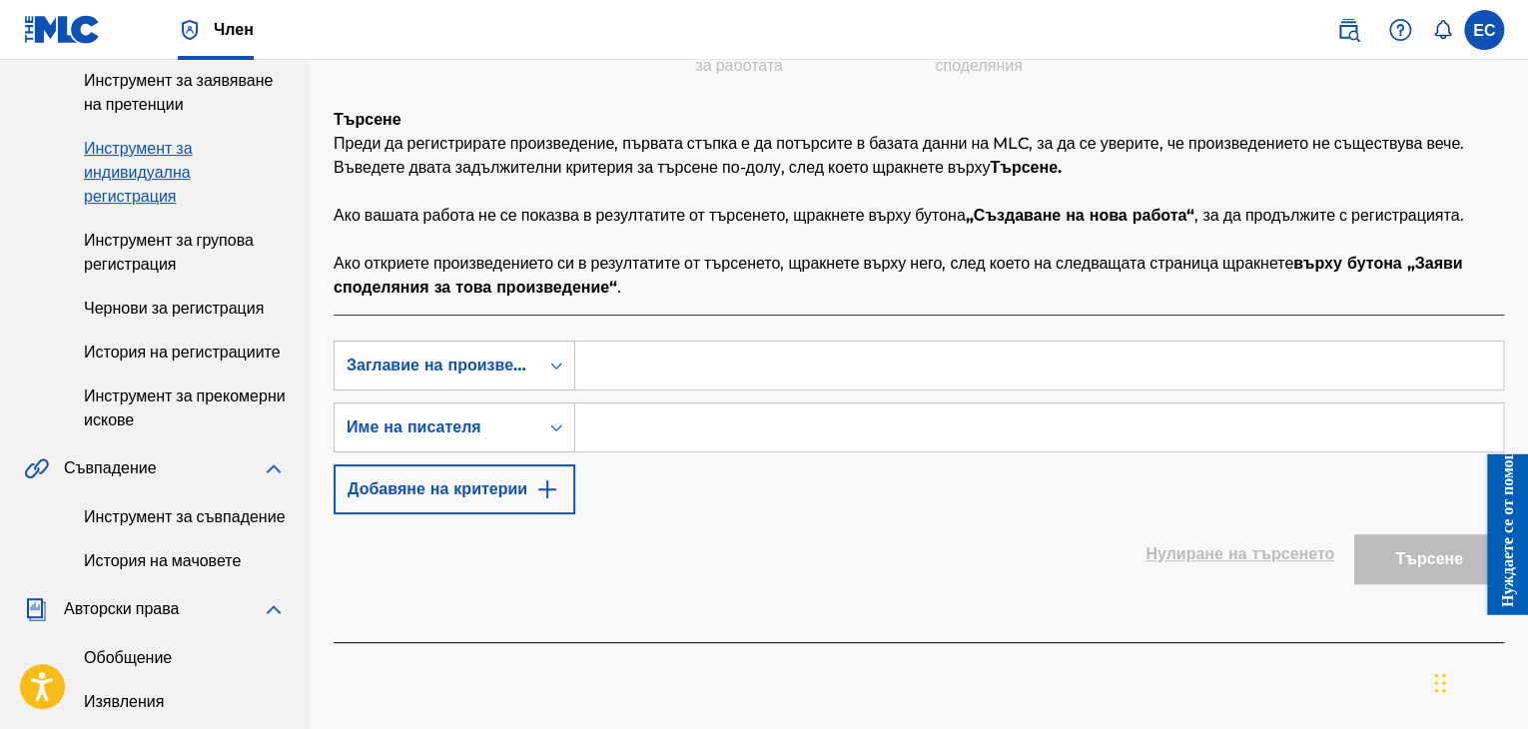
scroll to position [153, 0]
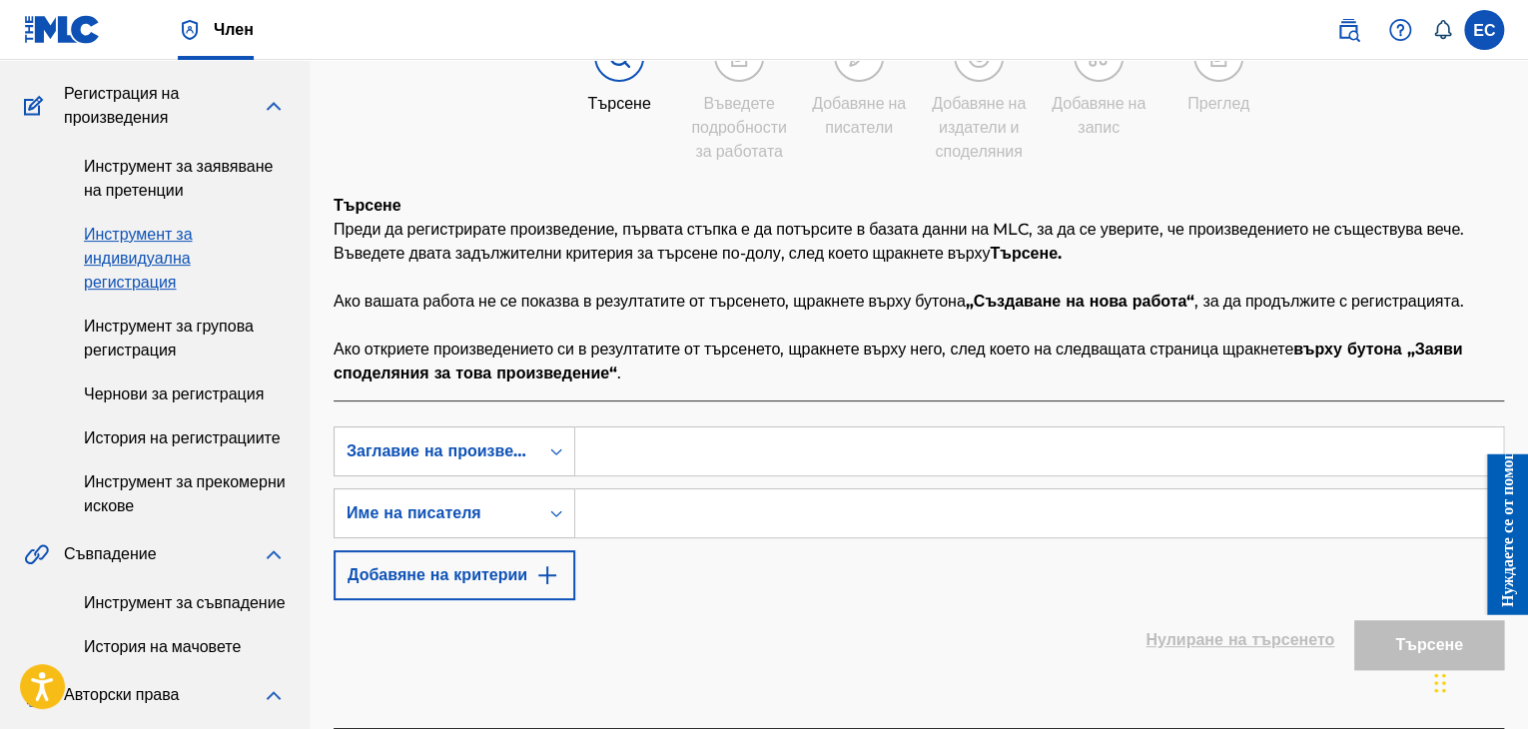
click at [683, 475] on input "Формуляр за търсене" at bounding box center [1039, 452] width 928 height 48
click at [716, 537] on input "Формуляр за търсене" at bounding box center [1039, 513] width 928 height 48
click at [567, 531] on div "Формуляр за търсене" at bounding box center [556, 513] width 36 height 36
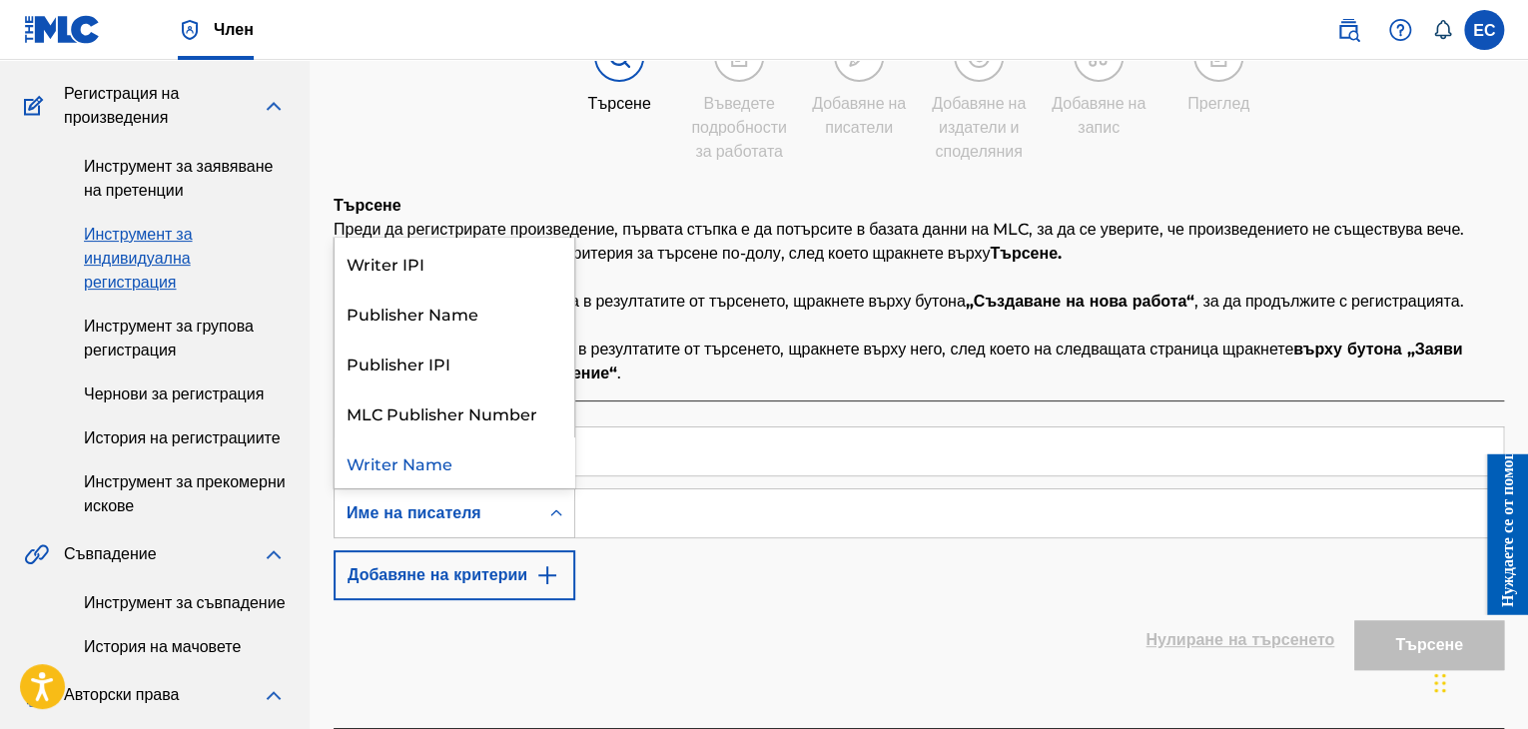
click at [567, 531] on div "Формуляр за търсене" at bounding box center [556, 513] width 36 height 36
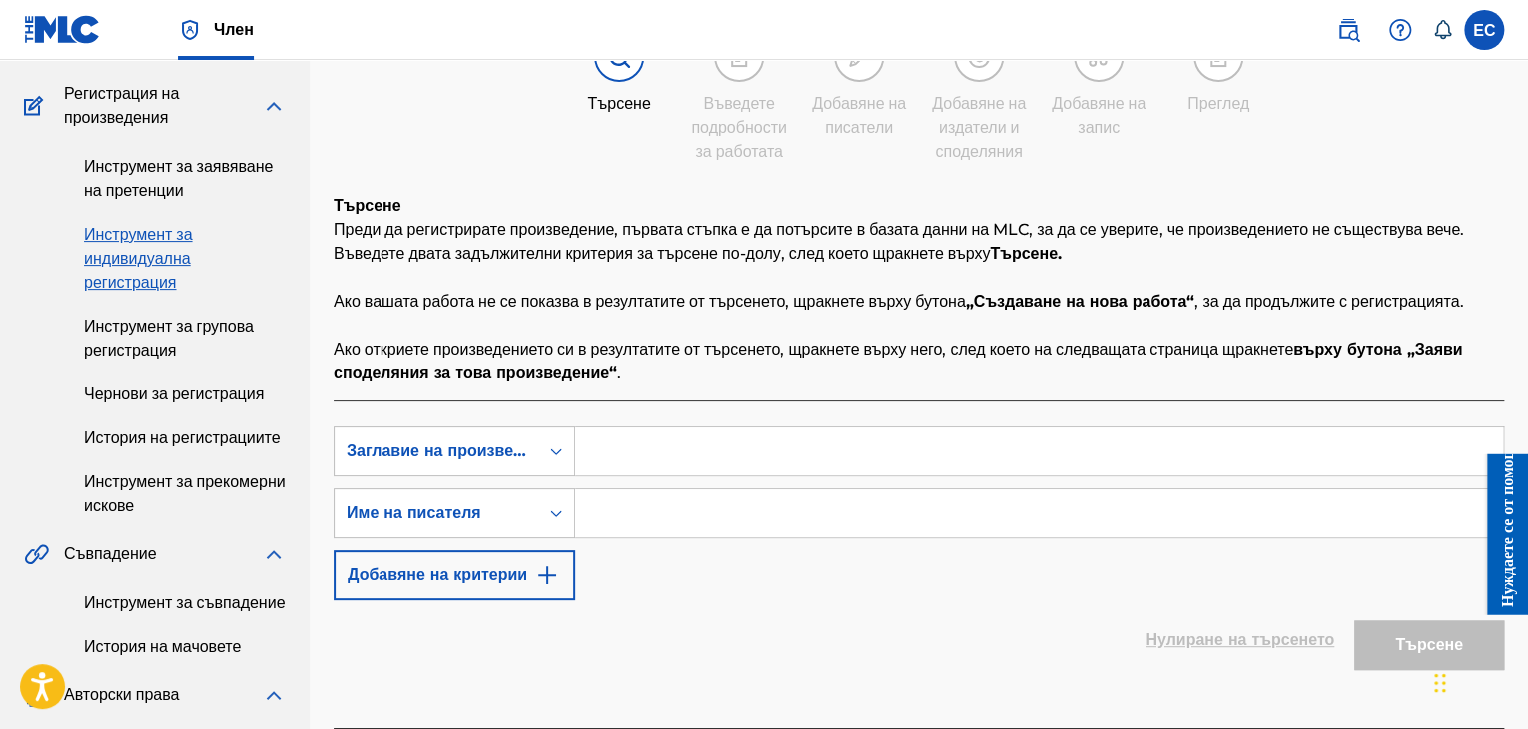
click at [668, 537] on input "Формуляр за търсене" at bounding box center [1039, 513] width 928 height 48
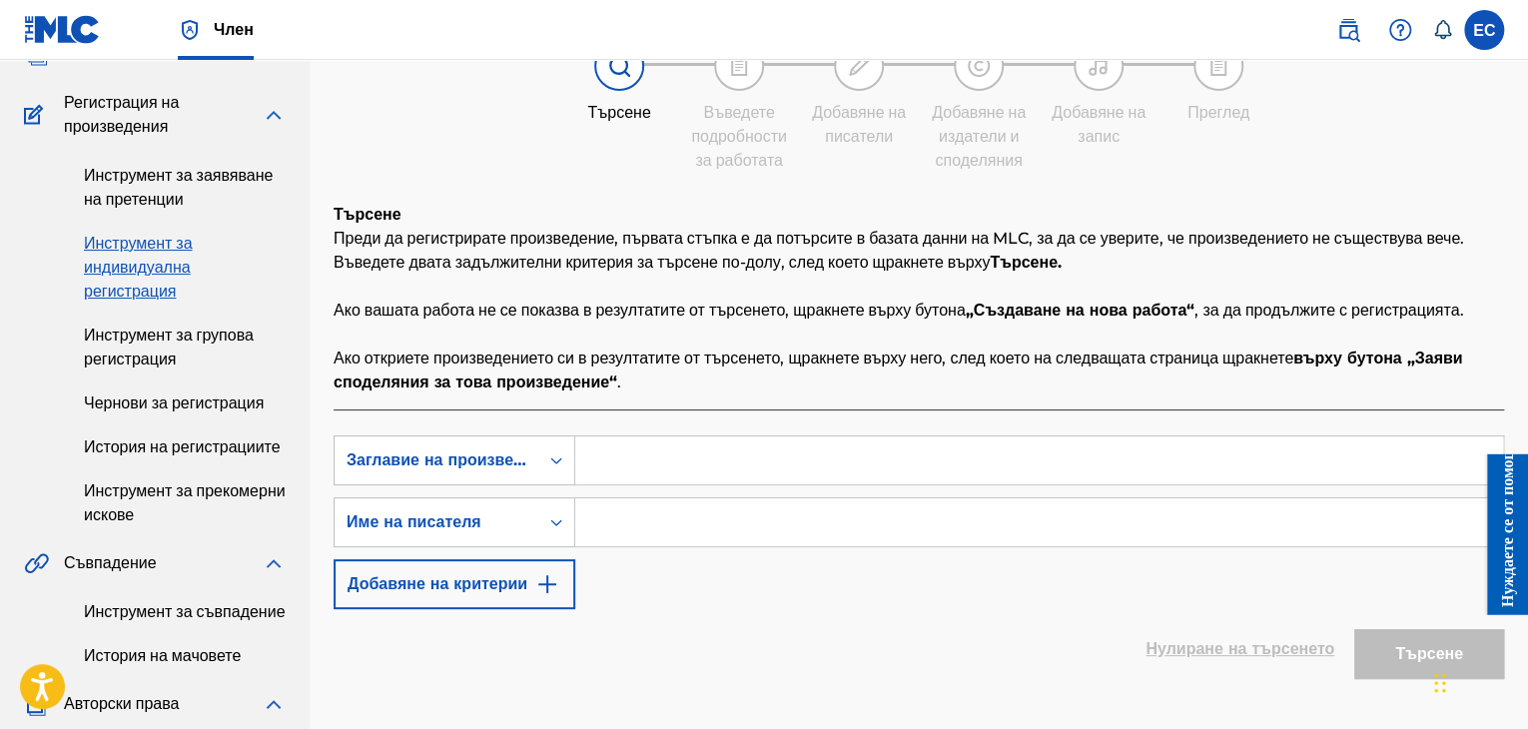
scroll to position [400, 0]
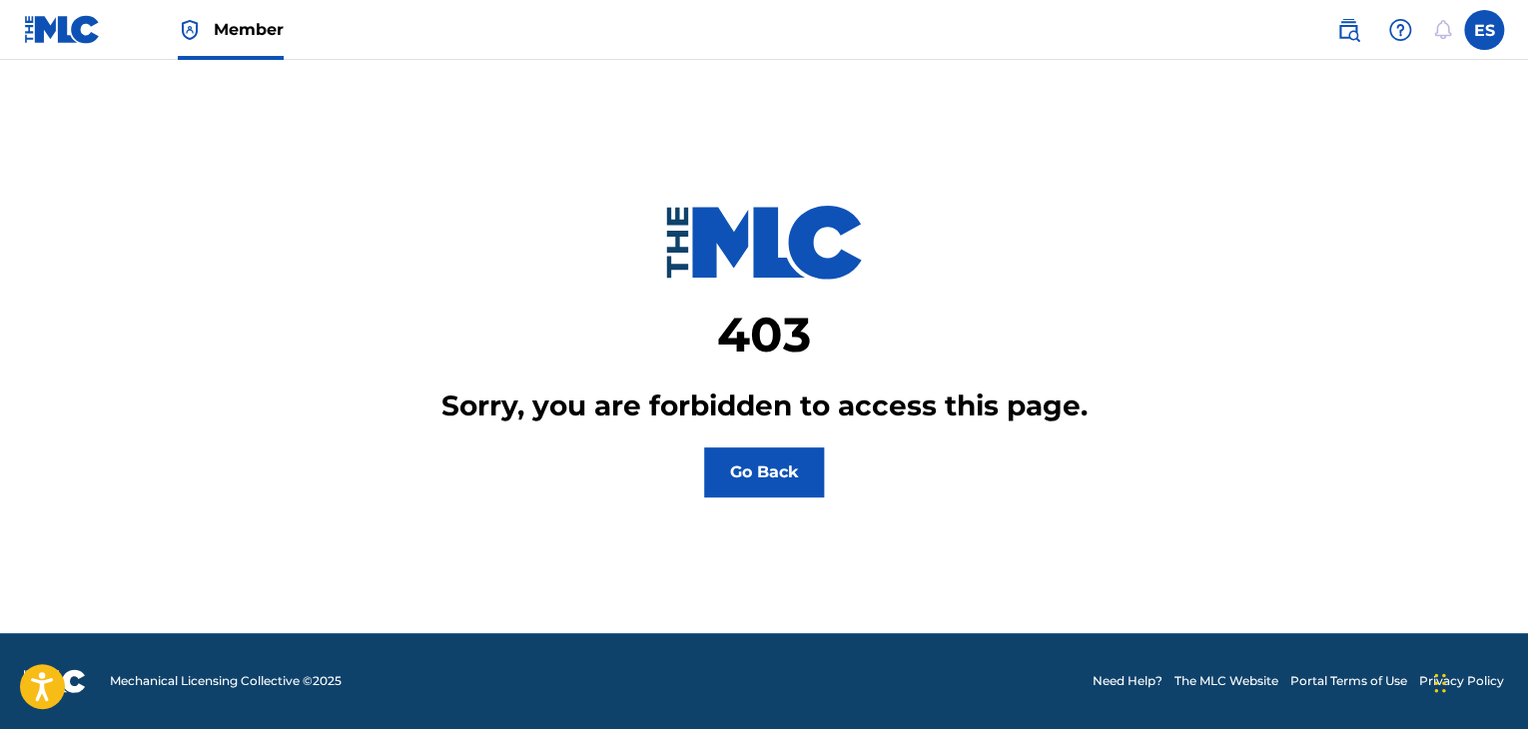
click at [58, 34] on img at bounding box center [62, 29] width 77 height 29
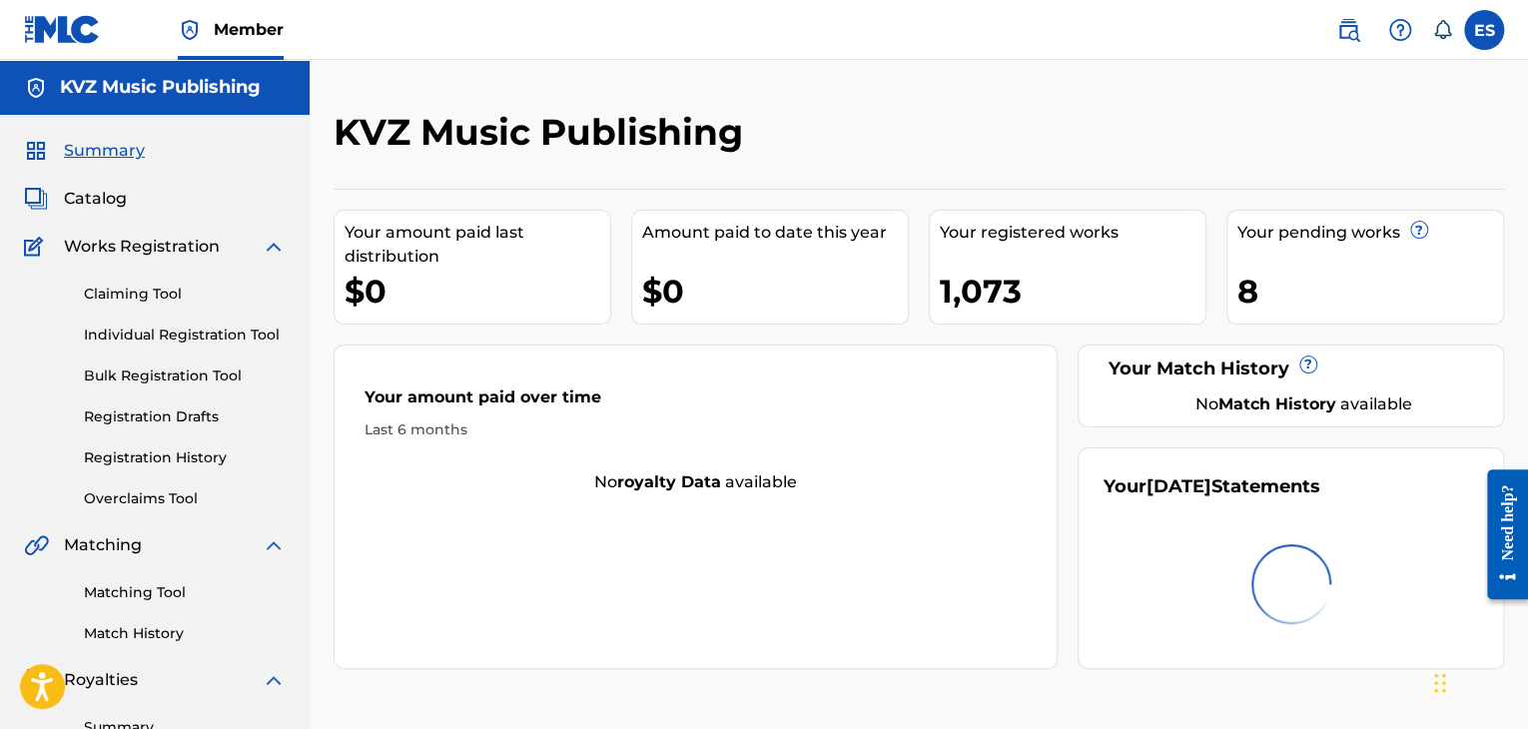
click at [234, 337] on link "Individual Registration Tool" at bounding box center [185, 335] width 202 height 21
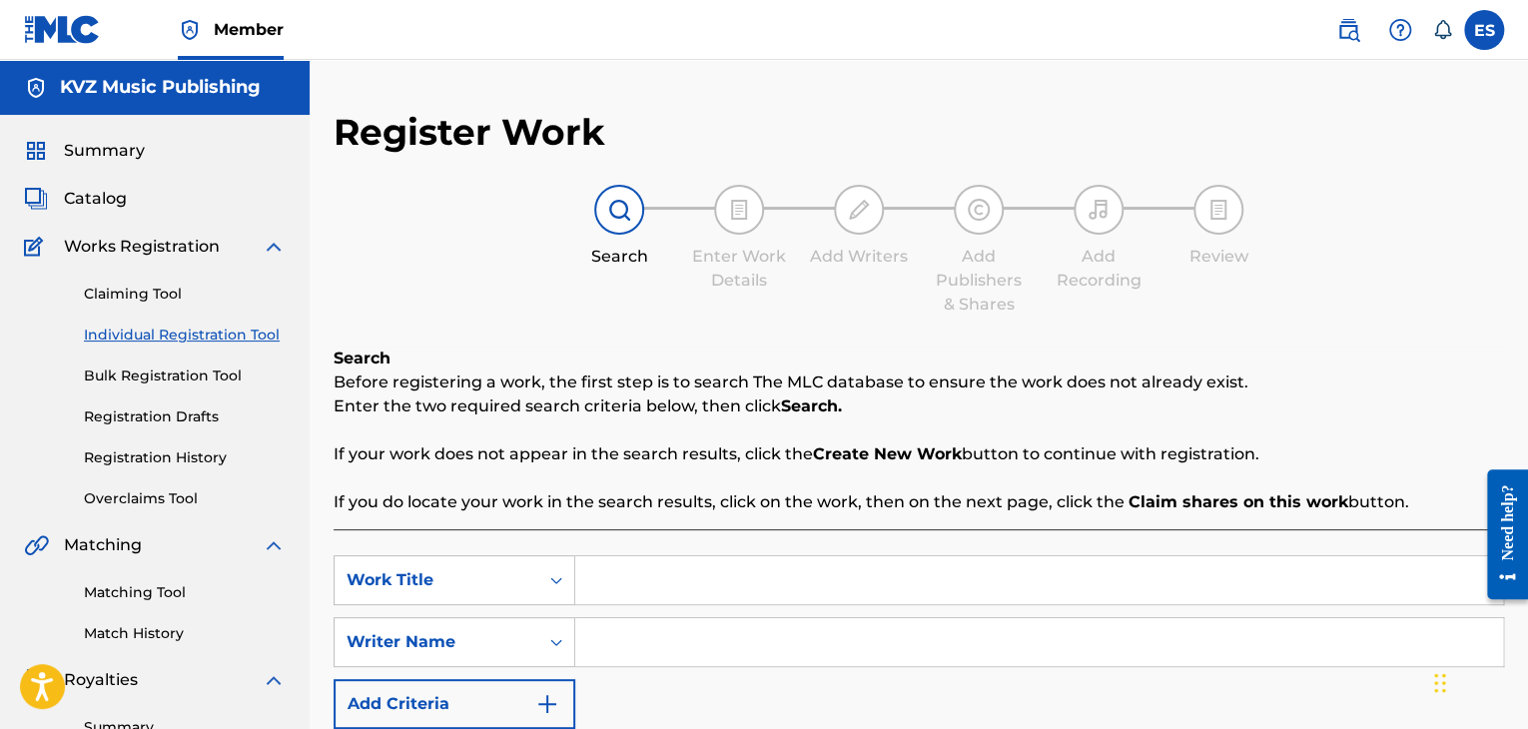
click at [687, 608] on div "SearchWithCriteria0876a3ff-2278-4eda-b2db-41cf8329decb Work Title SearchWithCri…" at bounding box center [919, 642] width 1171 height 174
click at [666, 633] on input "Search Form" at bounding box center [1039, 642] width 928 height 48
click at [677, 586] on input "Search Form" at bounding box center [1039, 580] width 928 height 48
click at [653, 634] on input "Search Form" at bounding box center [1039, 642] width 928 height 48
paste input "ZASHTOTO ISKAM"
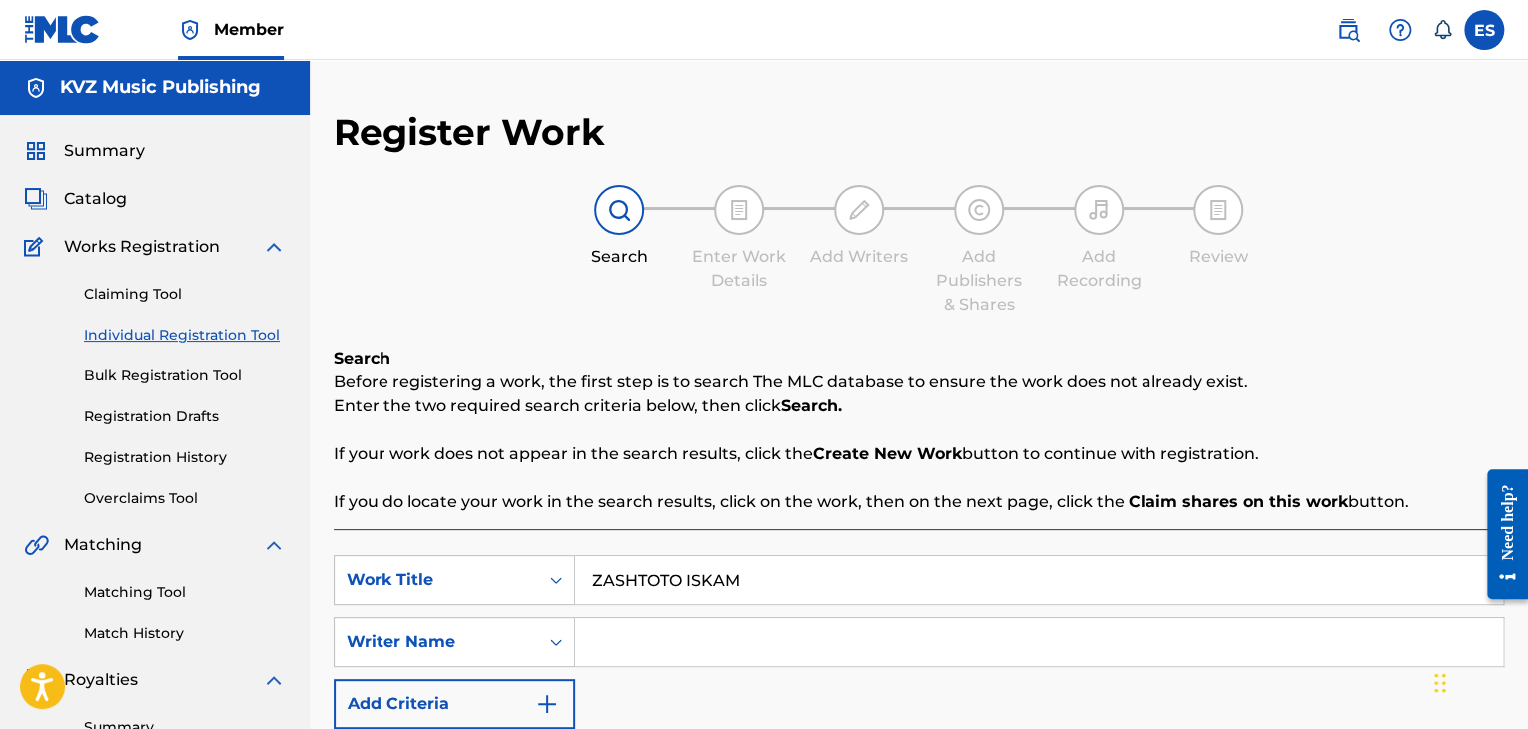
type input "ZASHTOTO ISKAM"
click at [703, 628] on input "Search Form" at bounding box center [1039, 642] width 928 height 48
type input "И"
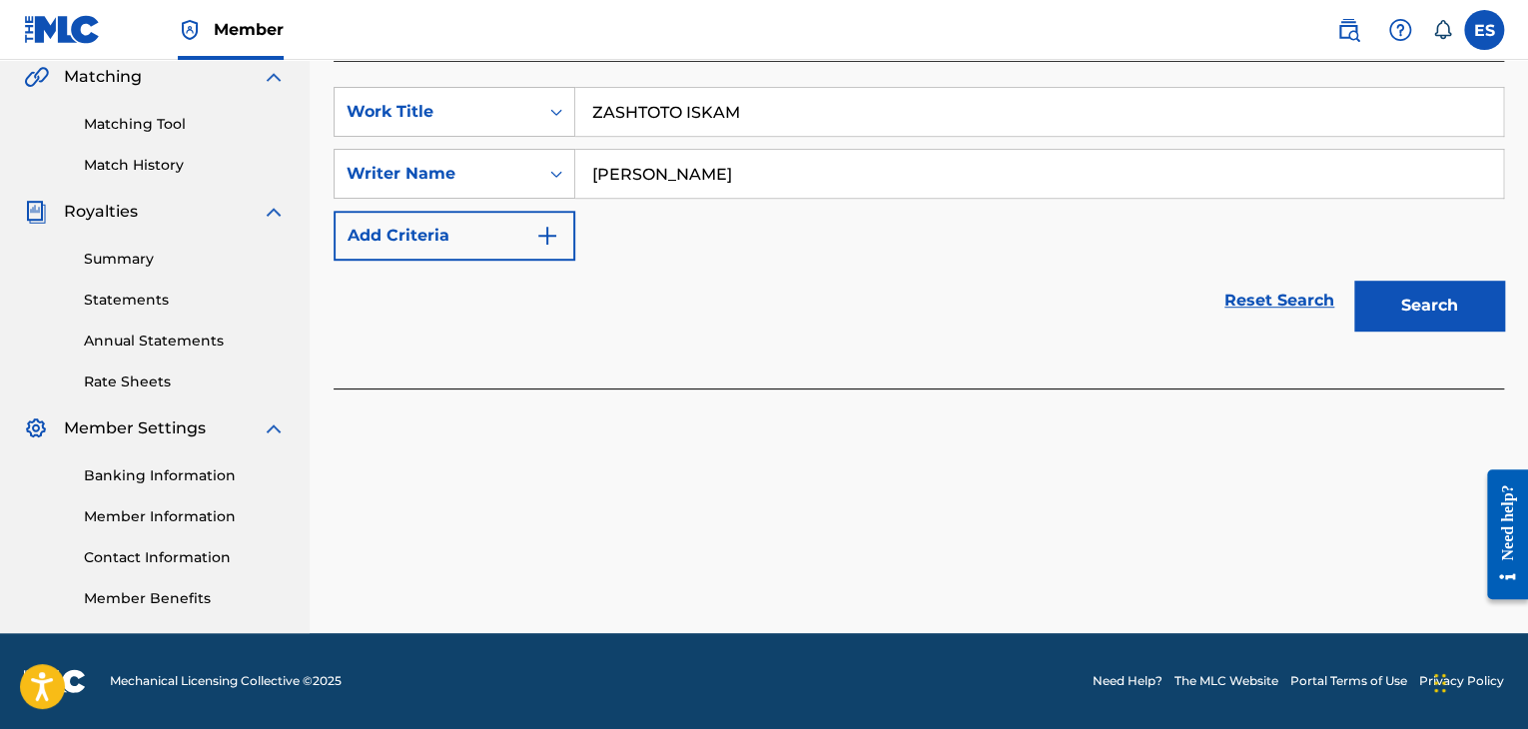
type input "[PERSON_NAME]"
click at [1422, 307] on button "Search" at bounding box center [1430, 306] width 150 height 50
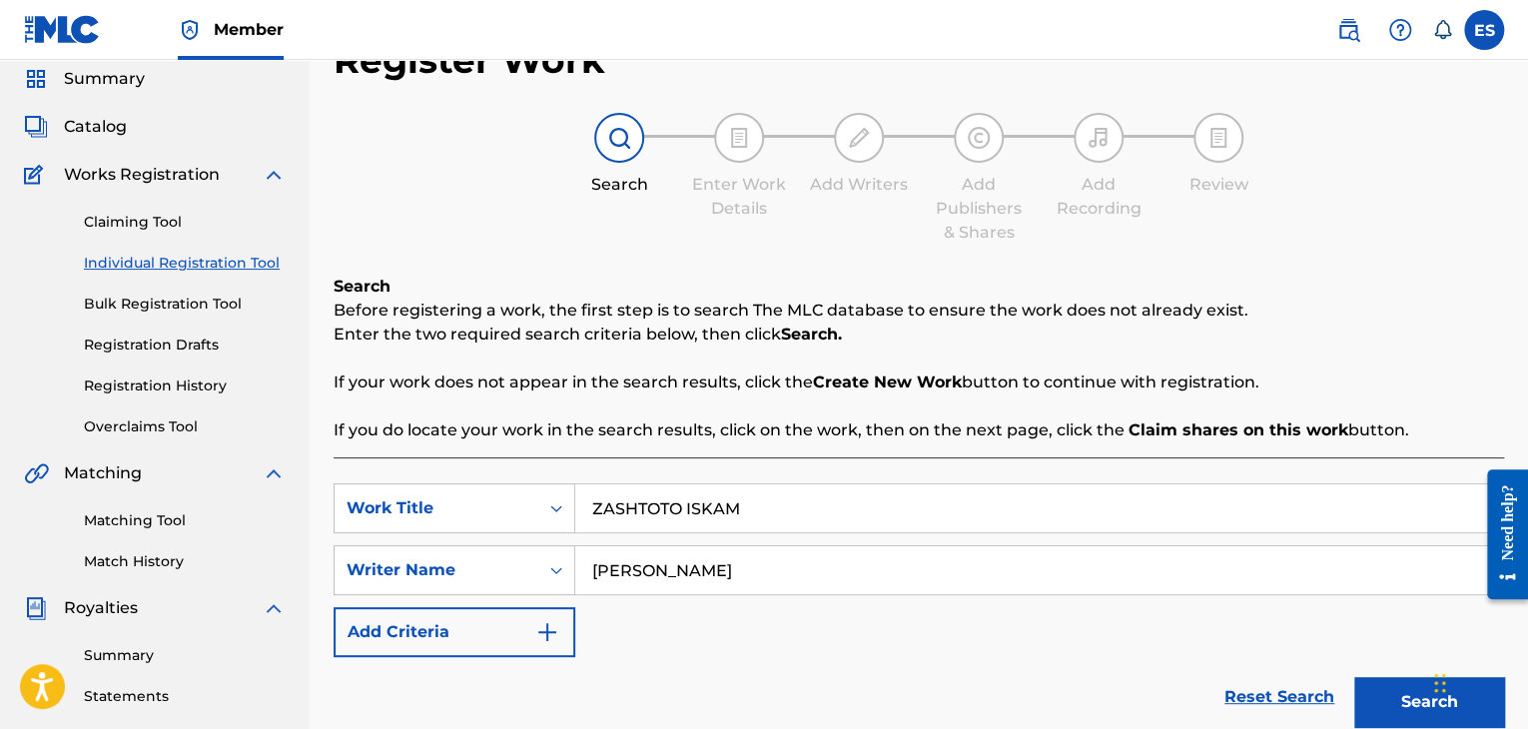
scroll to position [69, 0]
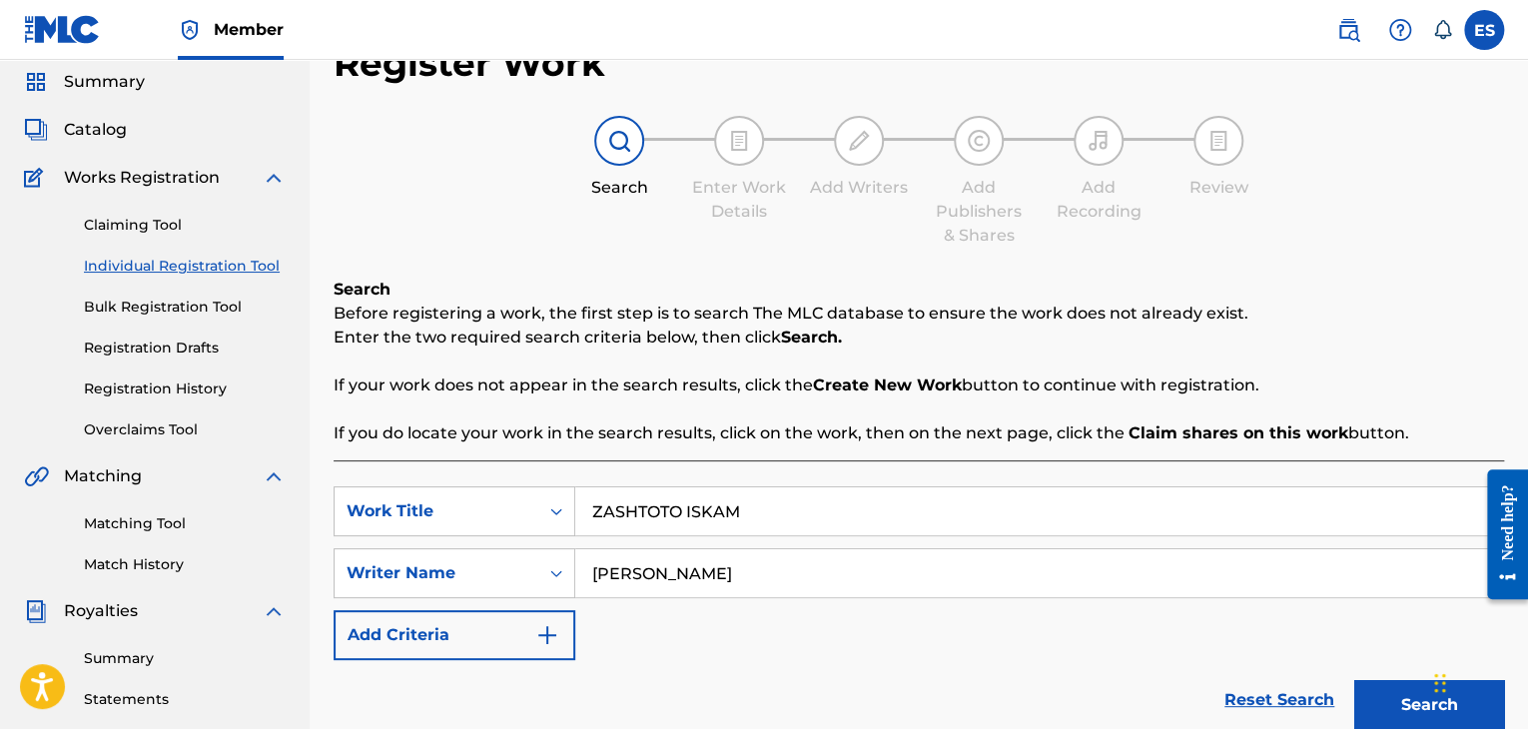
click at [207, 388] on link "Registration History" at bounding box center [185, 389] width 202 height 21
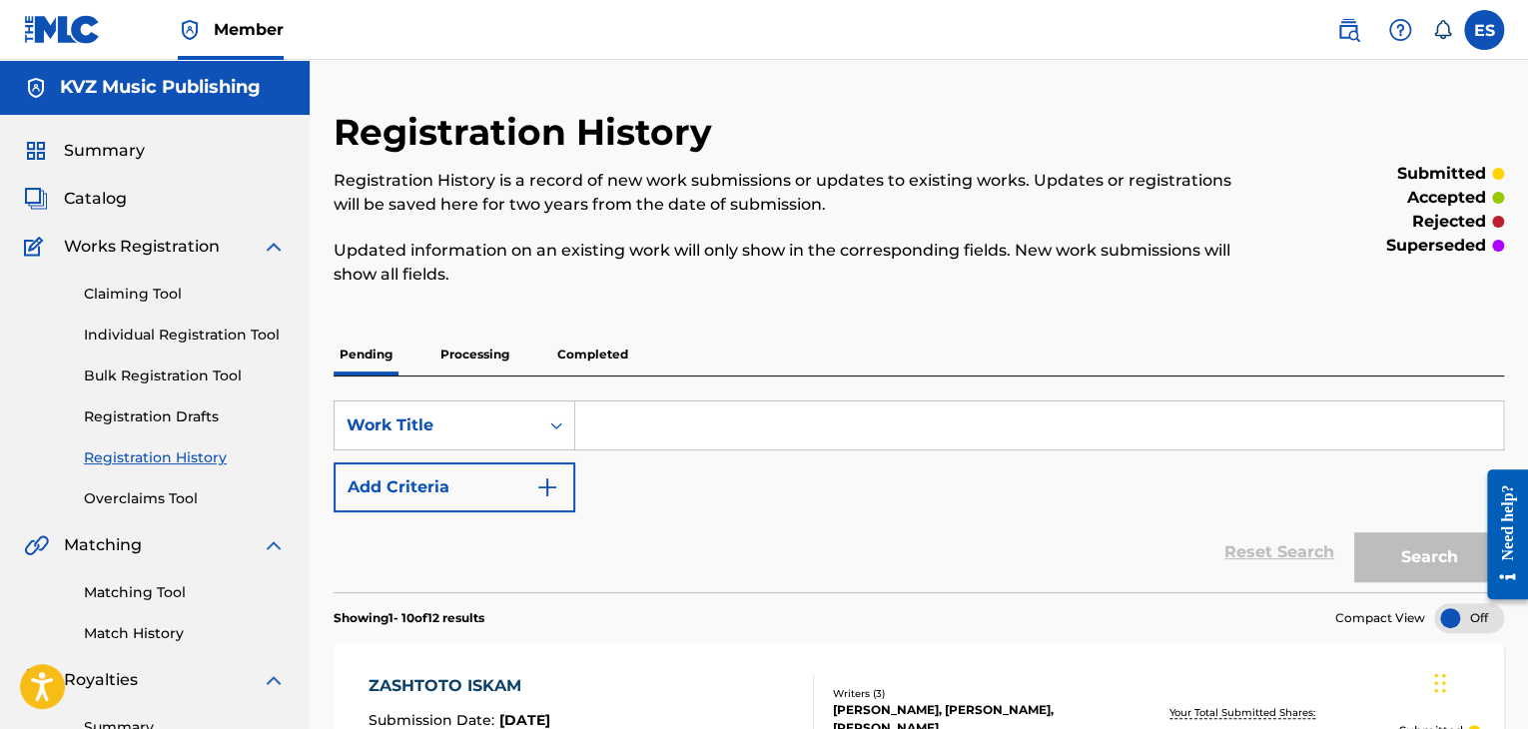
click at [220, 337] on link "Individual Registration Tool" at bounding box center [185, 335] width 202 height 21
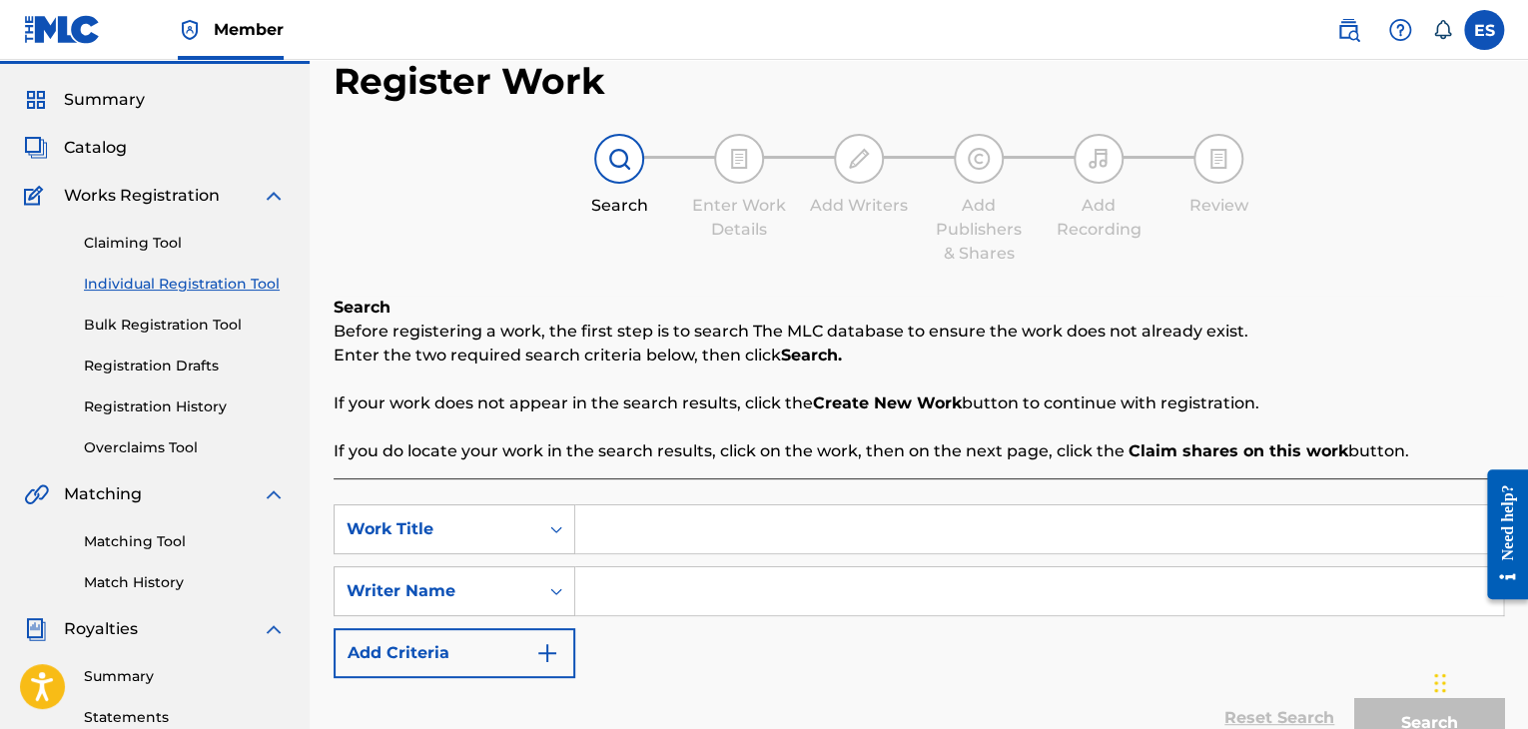
scroll to position [100, 0]
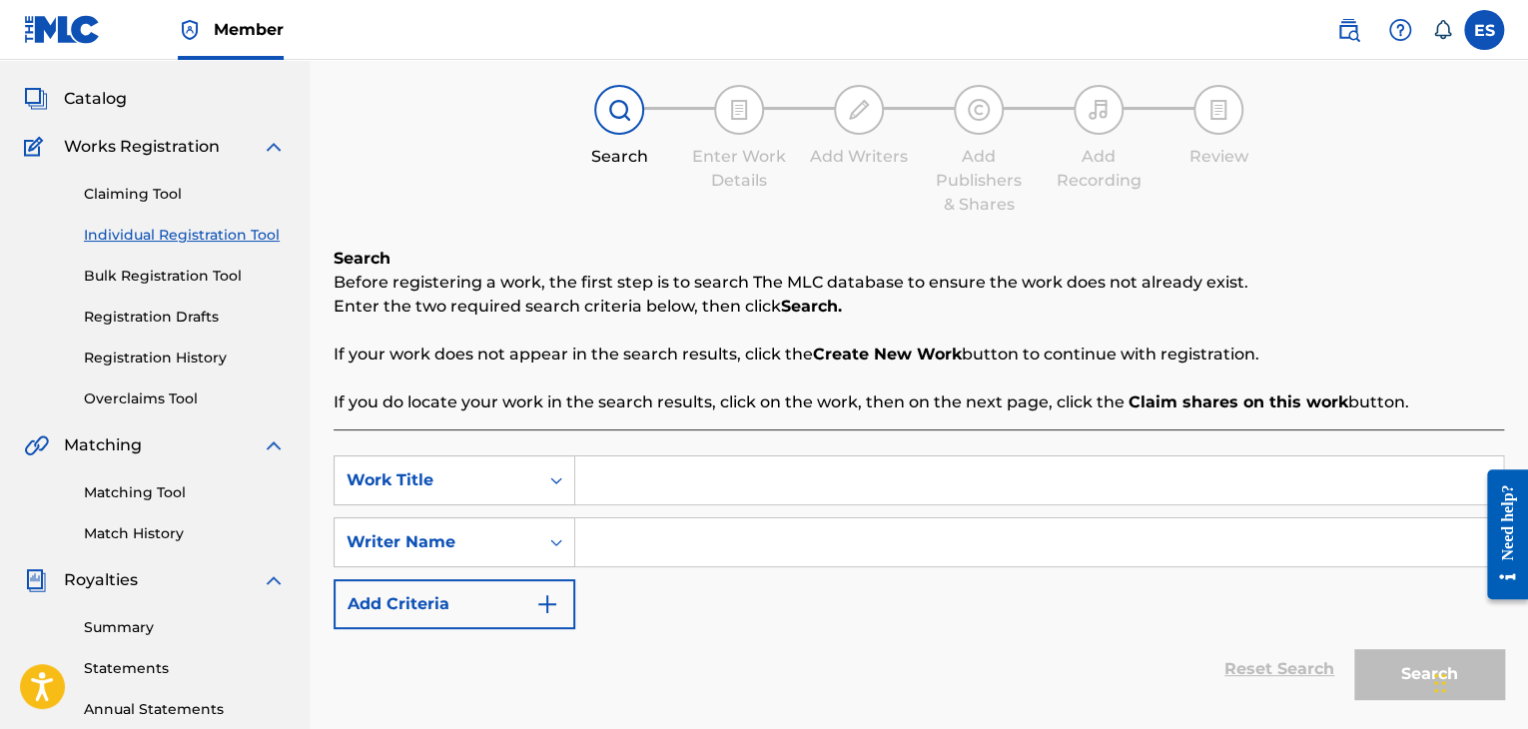
click at [634, 482] on input "Search Form" at bounding box center [1039, 480] width 928 height 48
type input "22"
click at [641, 532] on input "Search Form" at bounding box center [1039, 542] width 928 height 48
click at [645, 543] on input "Search Form" at bounding box center [1039, 542] width 928 height 48
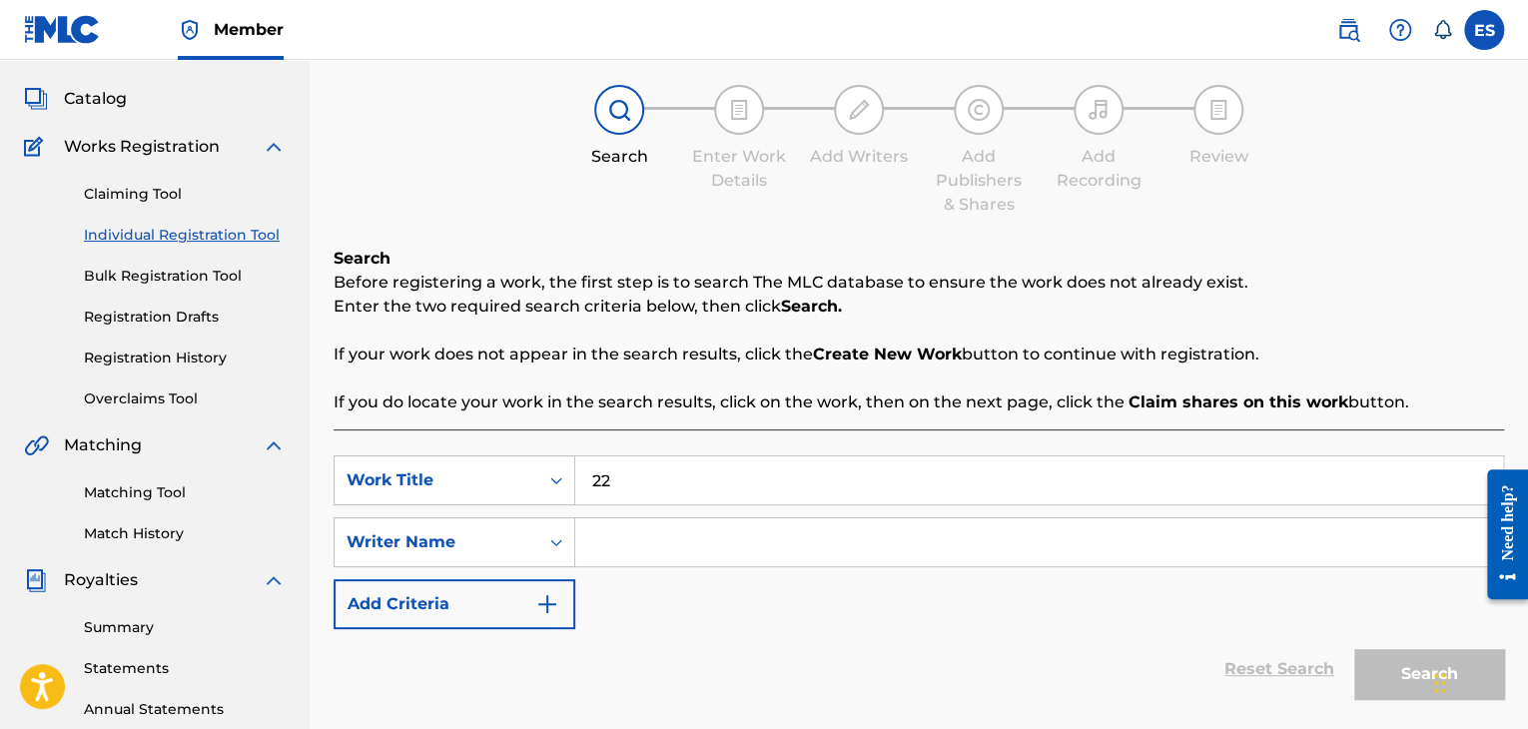
click at [645, 543] on input "Search Form" at bounding box center [1039, 542] width 928 height 48
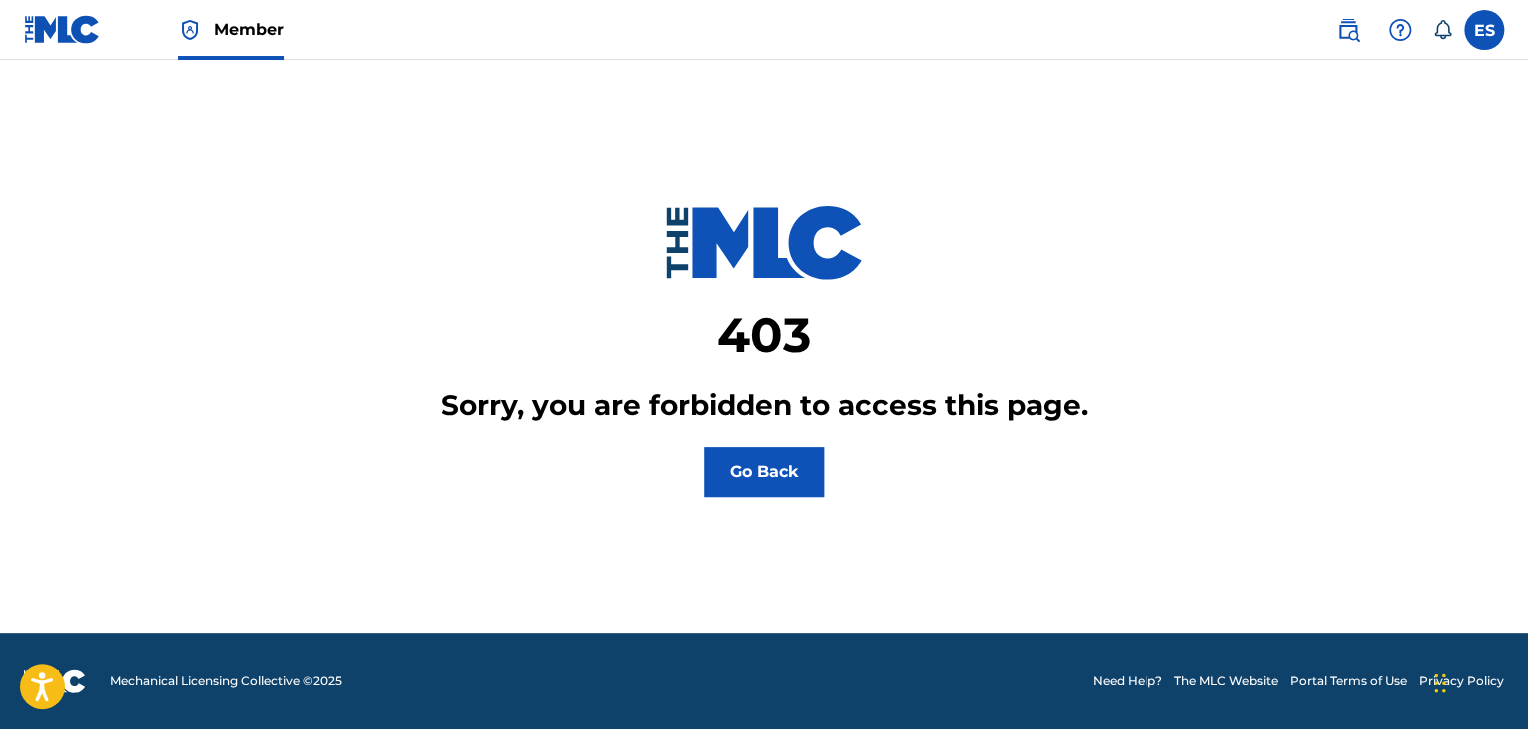
click at [80, 34] on img at bounding box center [62, 29] width 77 height 29
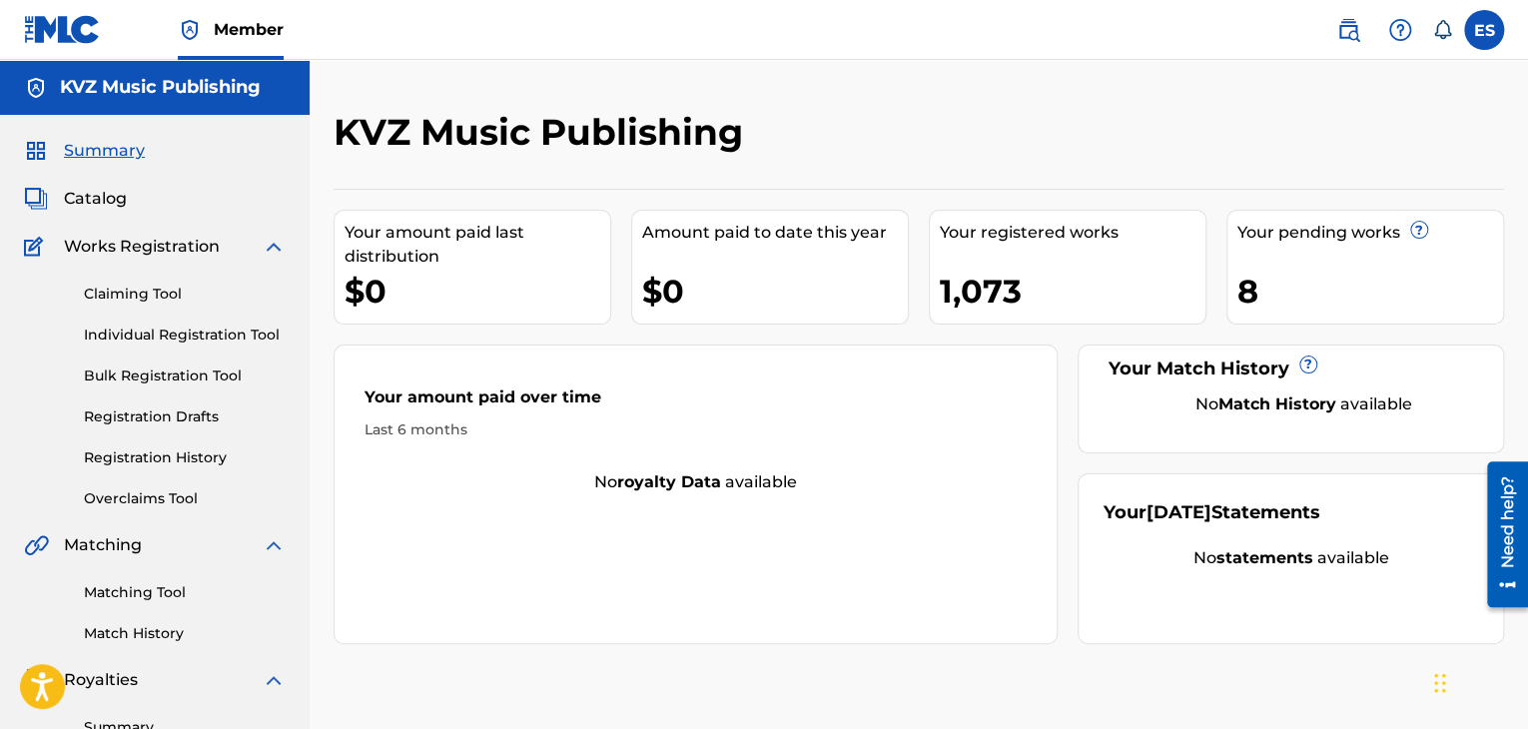
click at [263, 327] on link "Individual Registration Tool" at bounding box center [185, 335] width 202 height 21
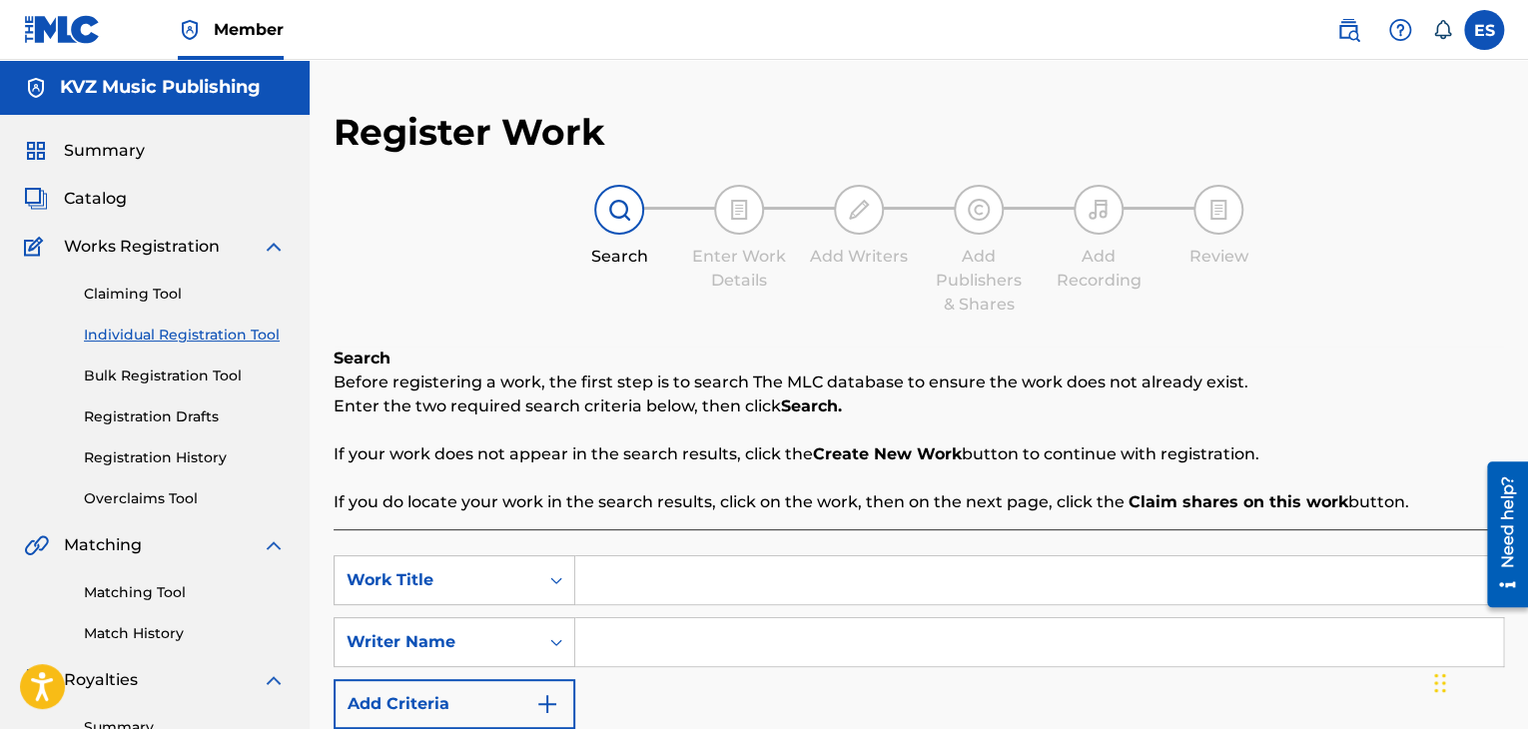
paste input "ZASHTOTO ISKAM"
type input "ZASHTOTO ISKAM"
click at [703, 636] on input "Search Form" at bounding box center [1039, 642] width 928 height 48
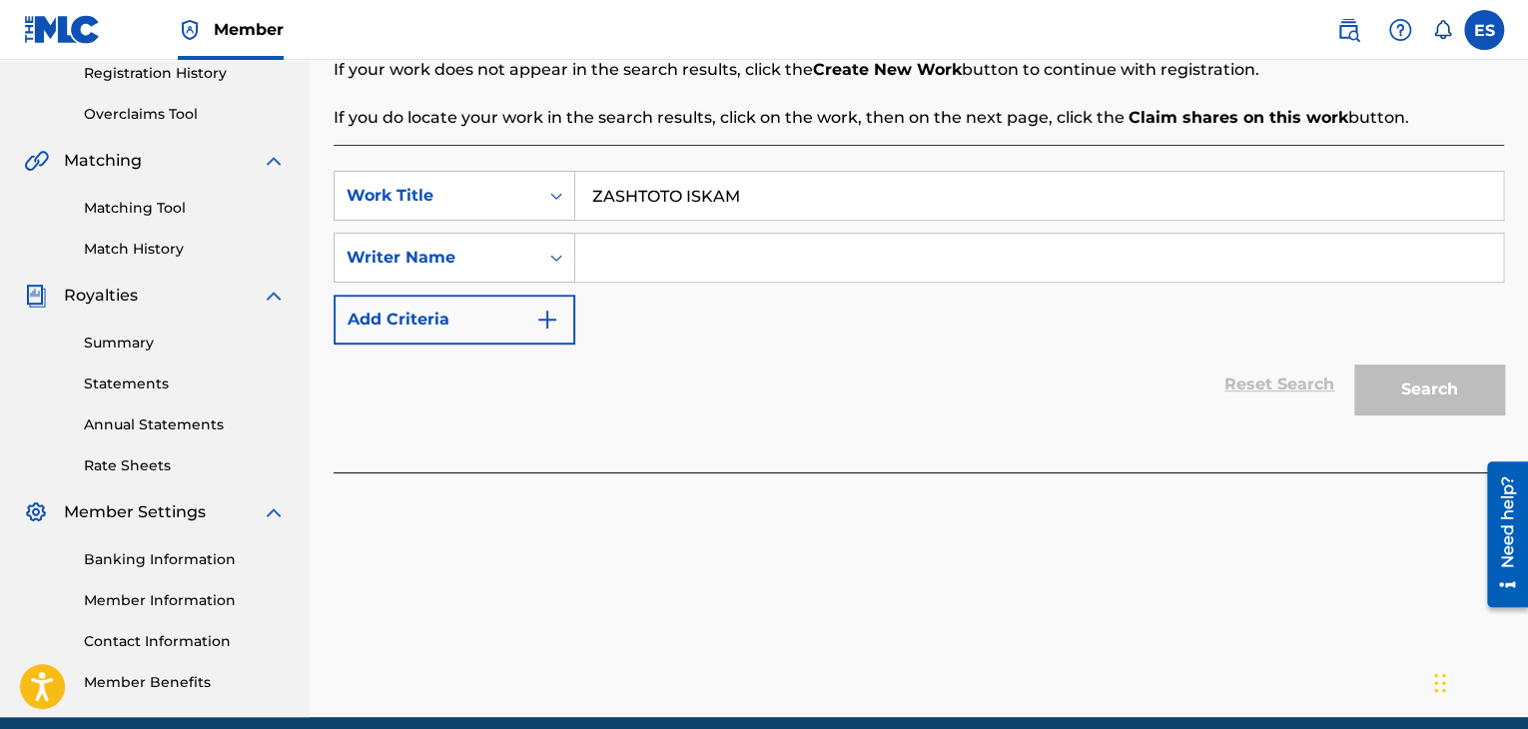
scroll to position [400, 0]
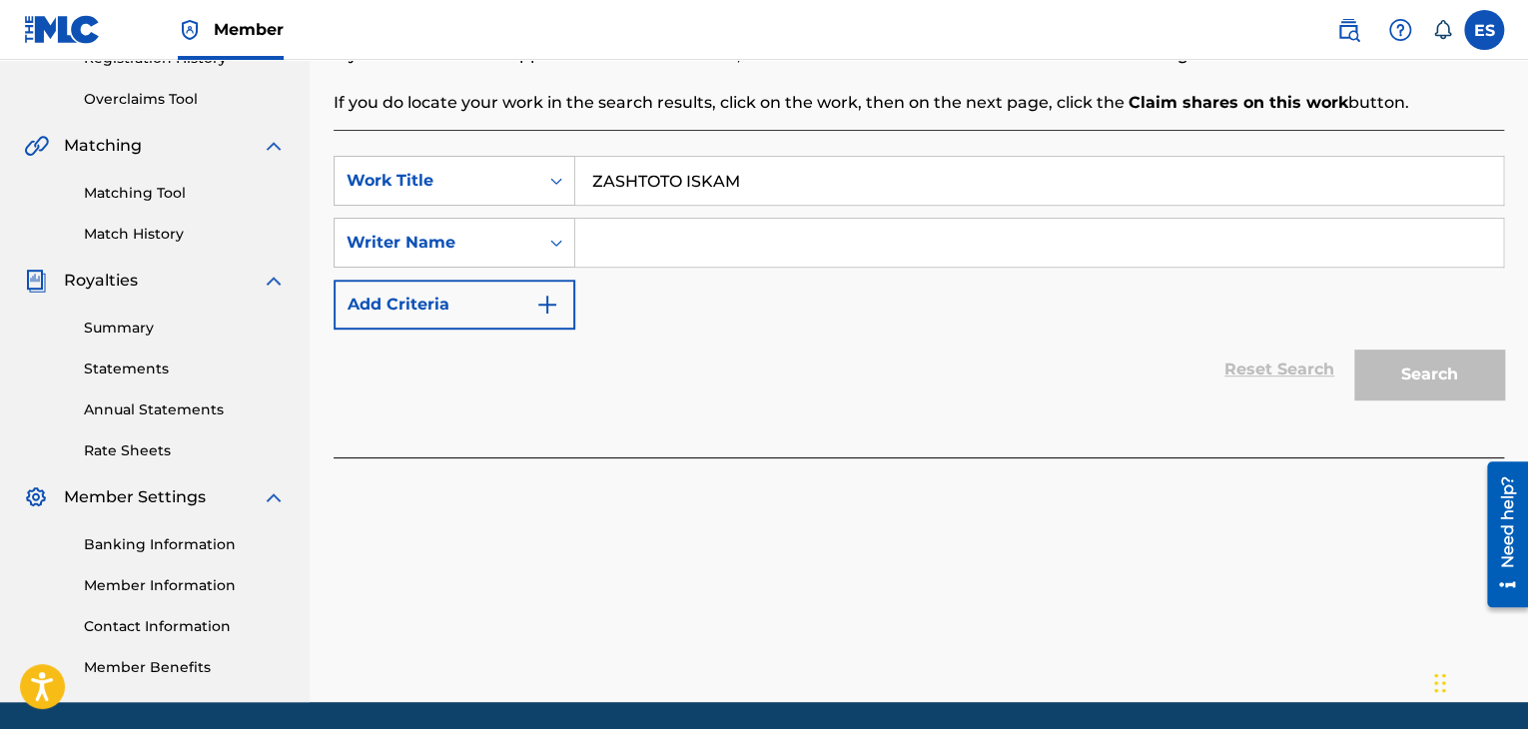
paste input "[PERSON_NAME]"
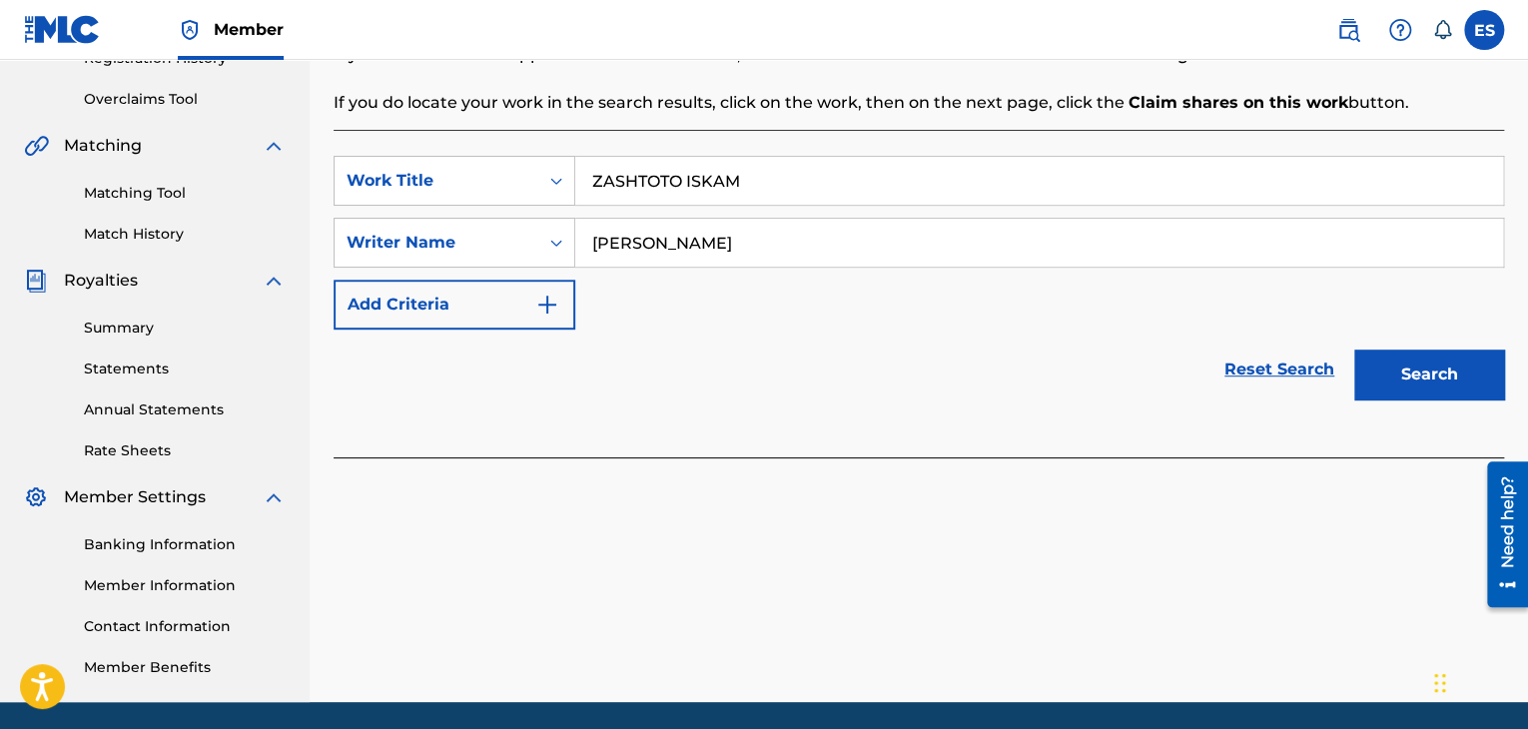
type input "[PERSON_NAME]"
click at [1404, 389] on button "Search" at bounding box center [1430, 375] width 150 height 50
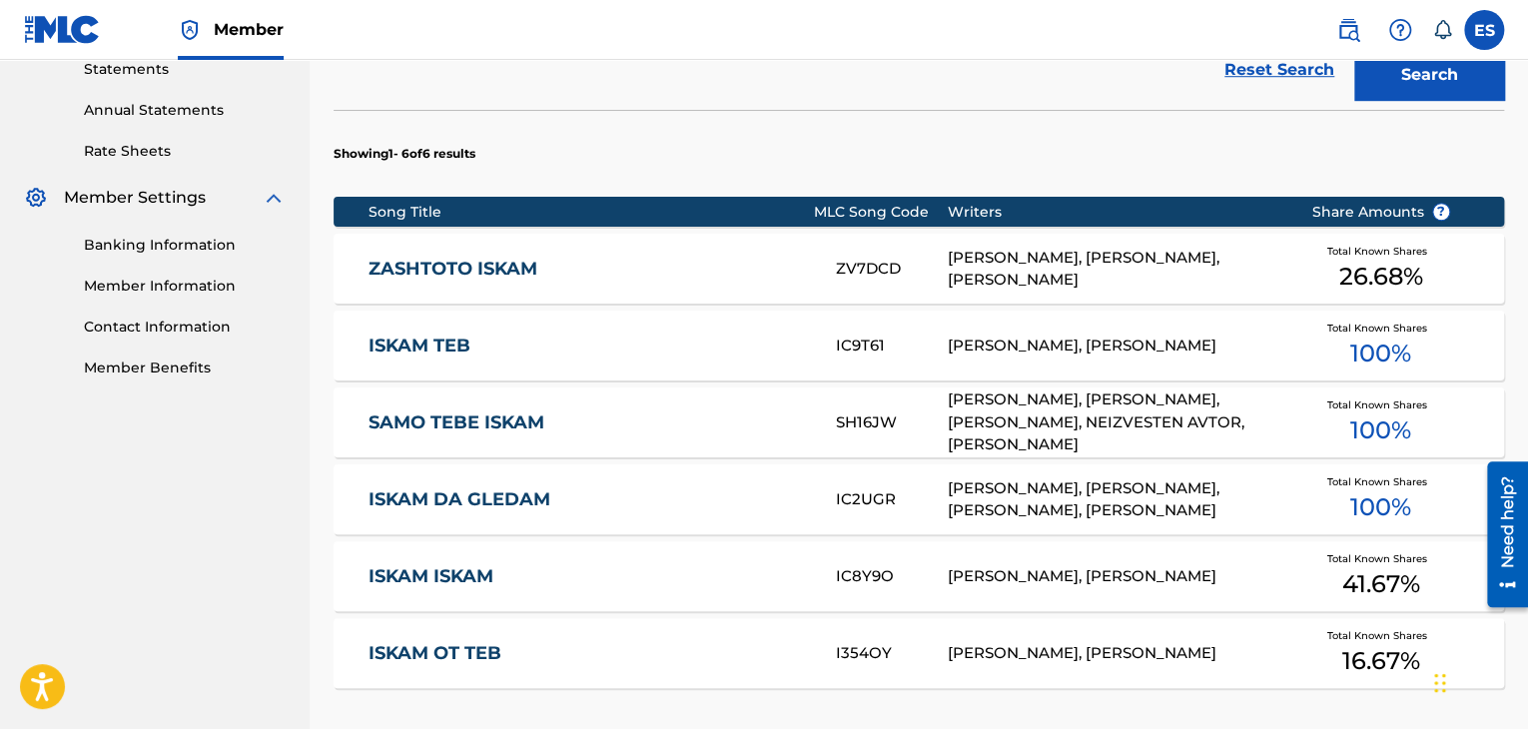
scroll to position [300, 0]
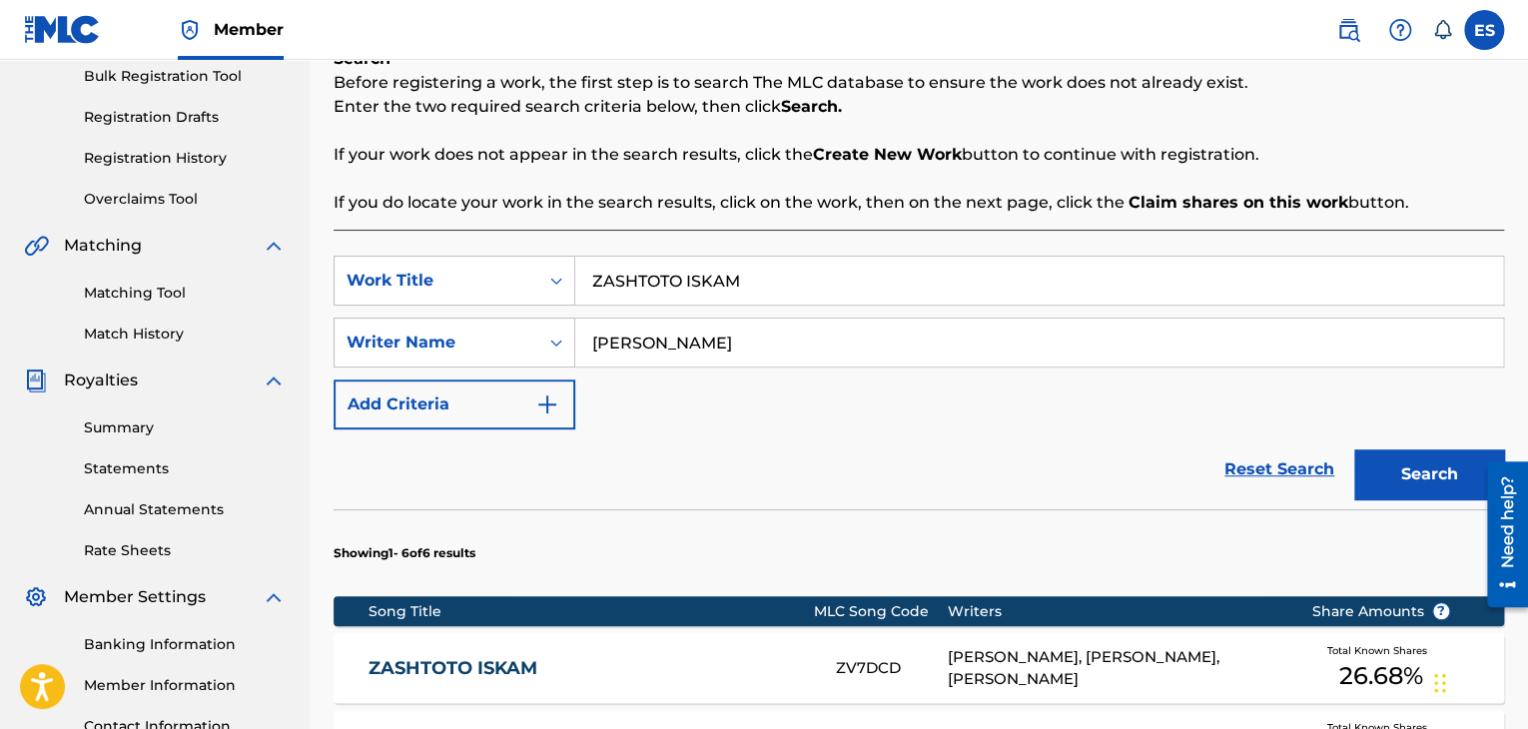
click at [145, 150] on link "Registration History" at bounding box center [185, 158] width 202 height 21
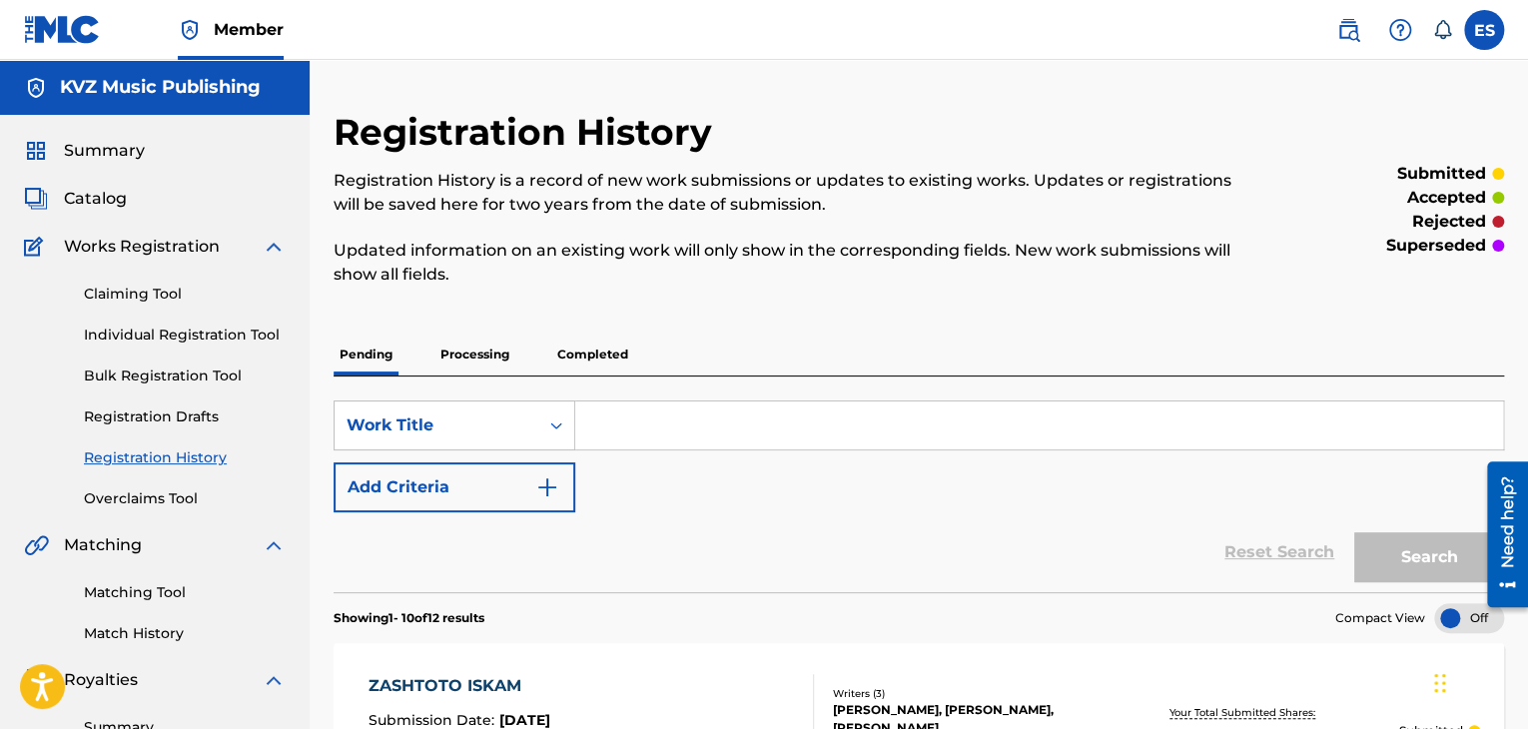
click at [162, 324] on div "Claiming Tool Individual Registration Tool Bulk Registration Tool Registration …" at bounding box center [155, 384] width 262 height 251
click at [182, 343] on link "Individual Registration Tool" at bounding box center [185, 335] width 202 height 21
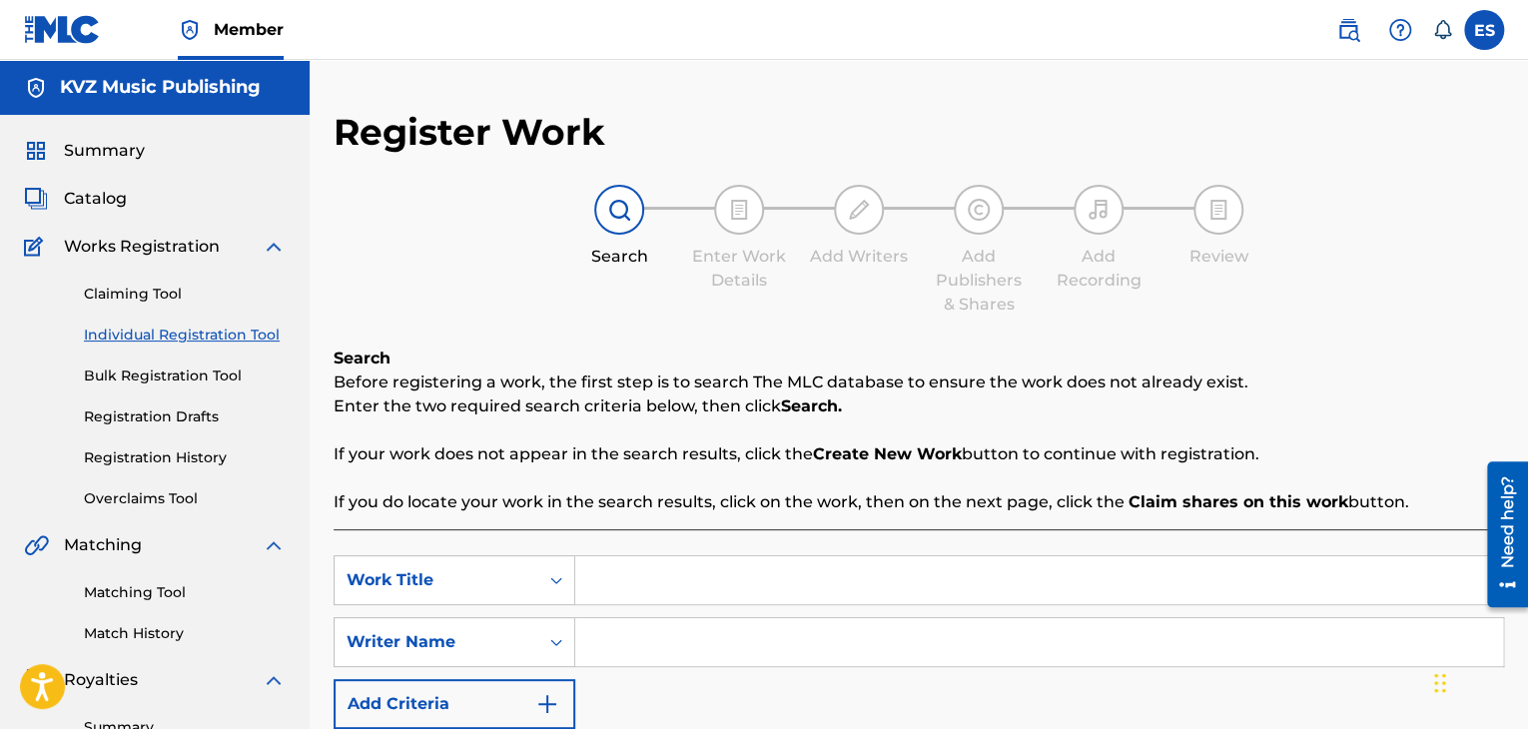
click at [735, 576] on input "Search Form" at bounding box center [1039, 580] width 928 height 48
paste input "[PERSON_NAME]"
type input "[PERSON_NAME]"
click at [740, 618] on input "Search Form" at bounding box center [1039, 642] width 928 height 48
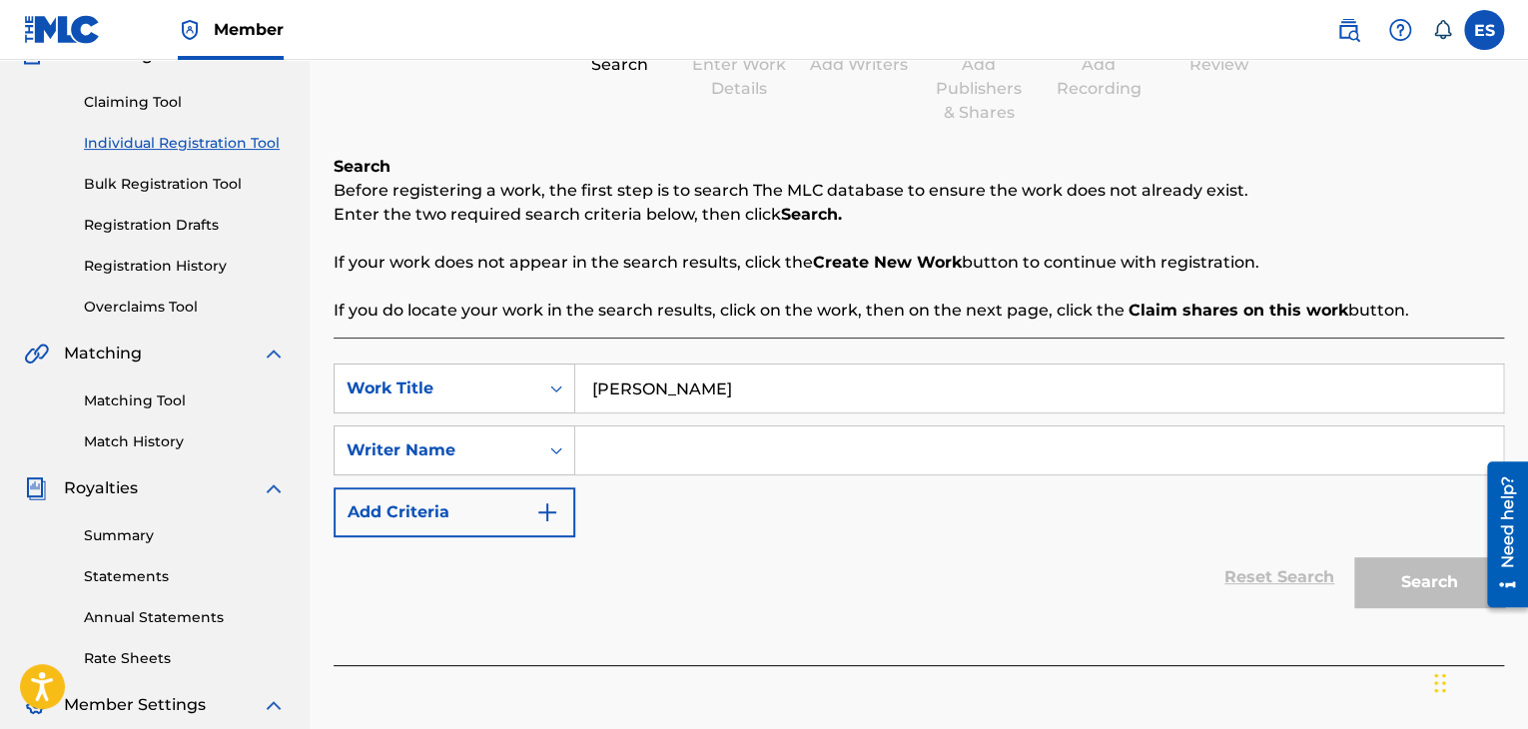
scroll to position [300, 0]
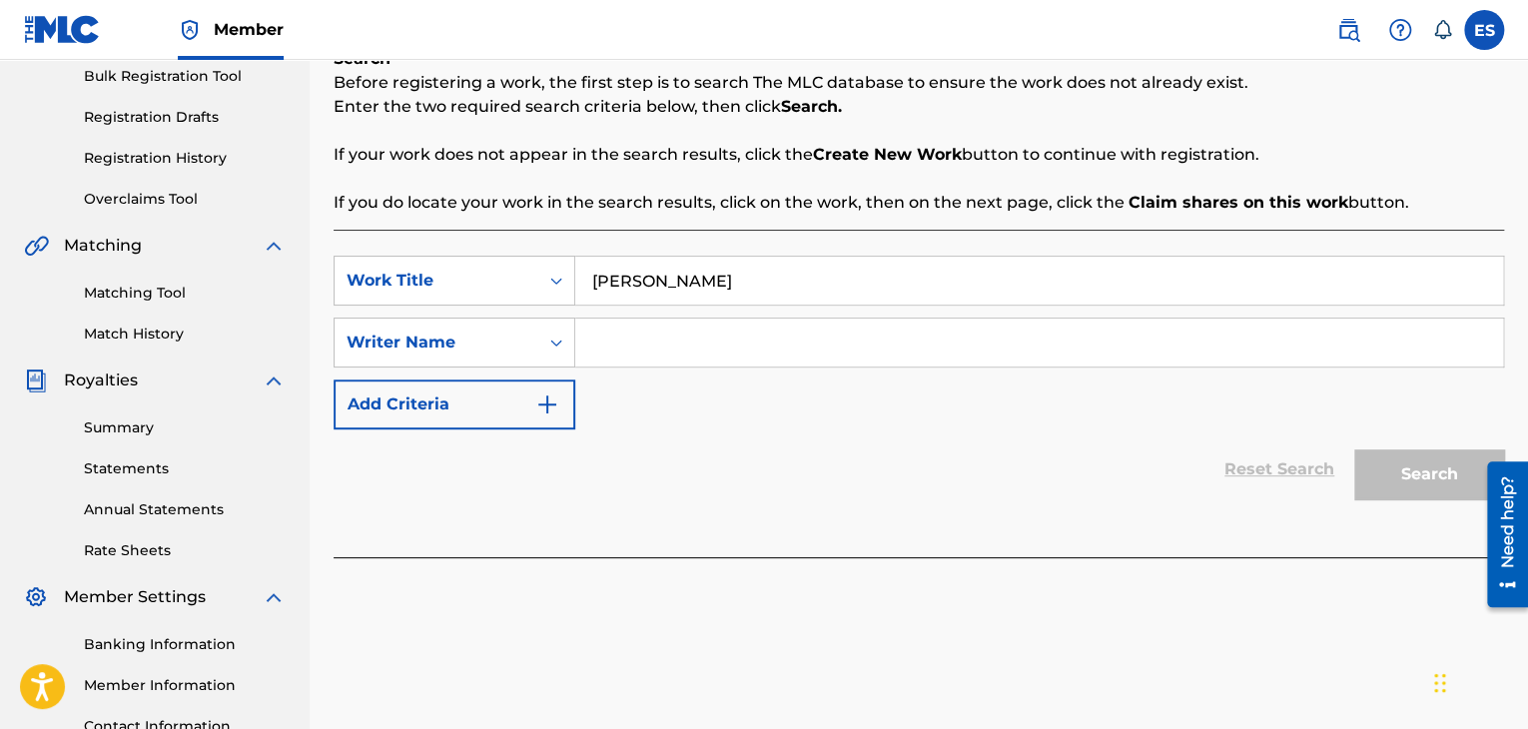
click at [747, 372] on div "SearchWithCriteriabee89fd9-bfdd-4dd7-9aac-725a1e21bbb3 Work Title ROSSEN DIMITR…" at bounding box center [919, 343] width 1171 height 174
click at [745, 368] on div "SearchWithCriteriabee89fd9-bfdd-4dd7-9aac-725a1e21bbb3 Work Title ROSSEN DIMITR…" at bounding box center [919, 343] width 1171 height 174
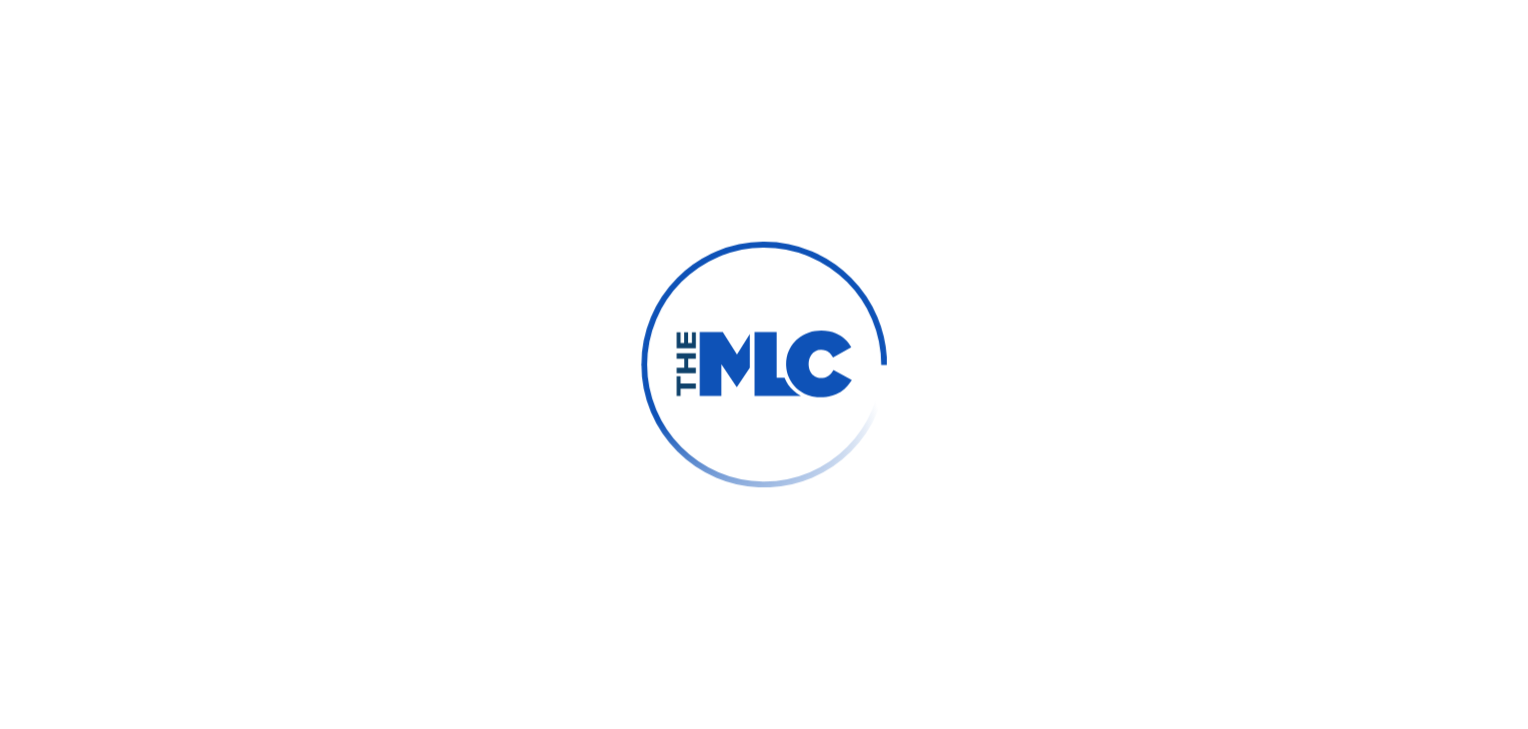
click at [68, 30] on div at bounding box center [764, 364] width 1528 height 729
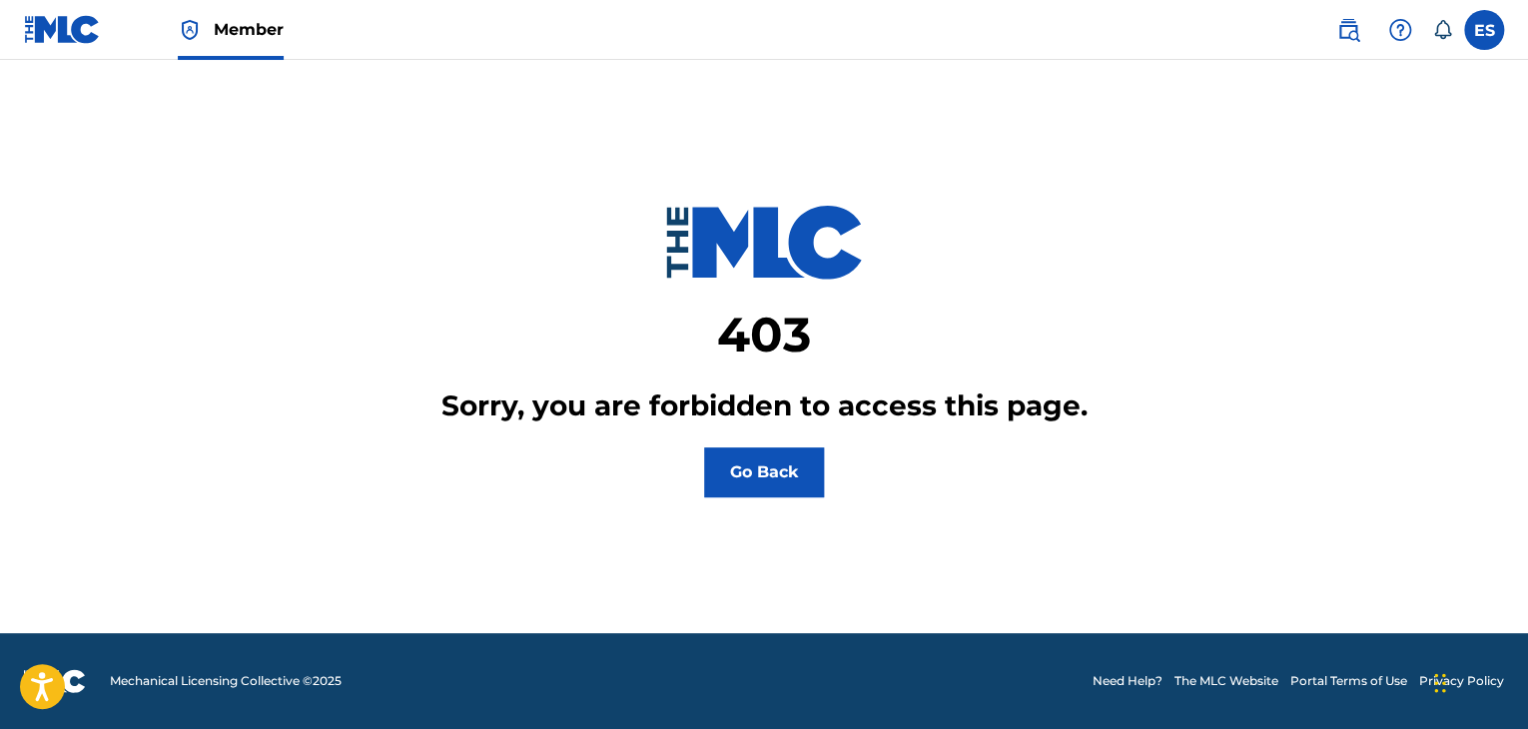
click at [62, 34] on img at bounding box center [62, 29] width 77 height 29
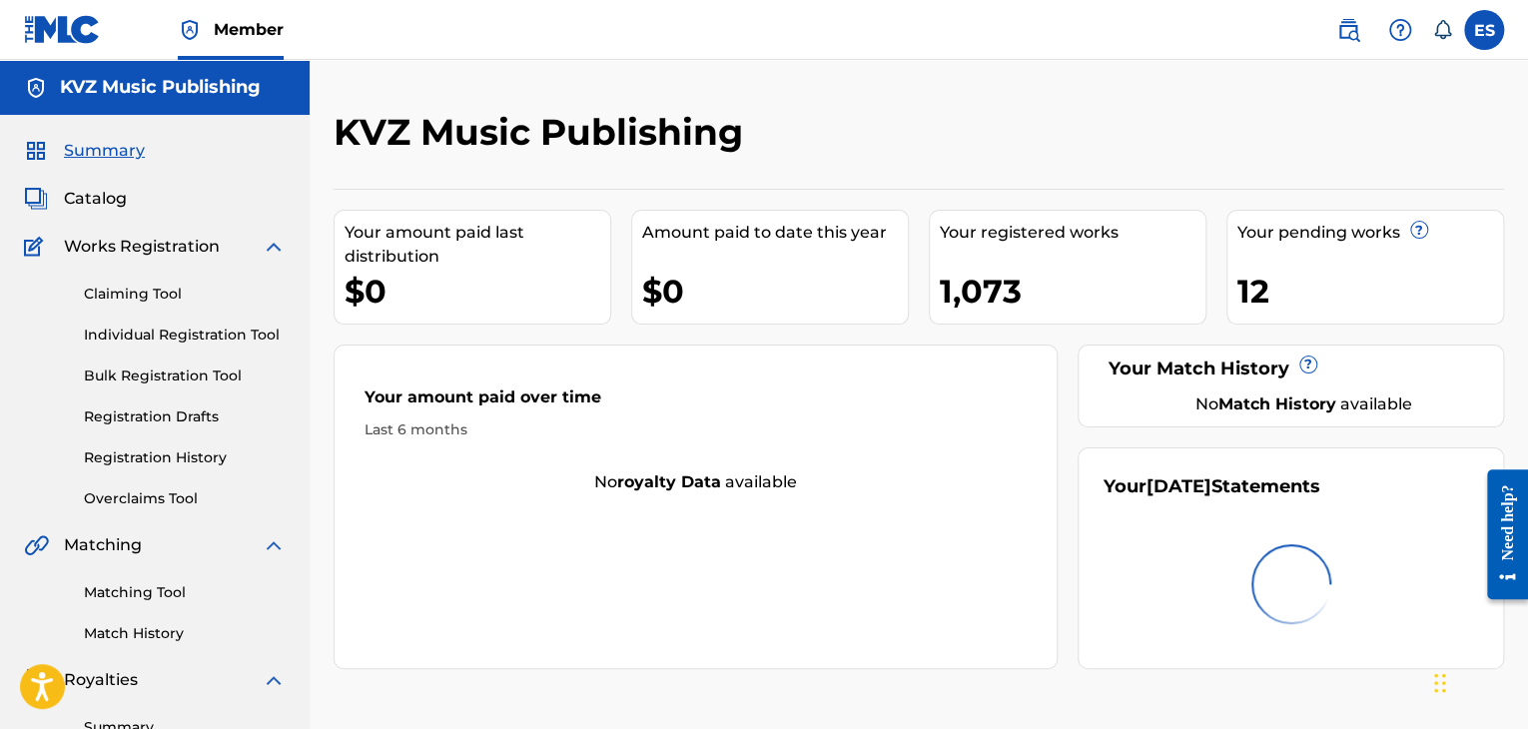
click at [152, 332] on link "Individual Registration Tool" at bounding box center [185, 335] width 202 height 21
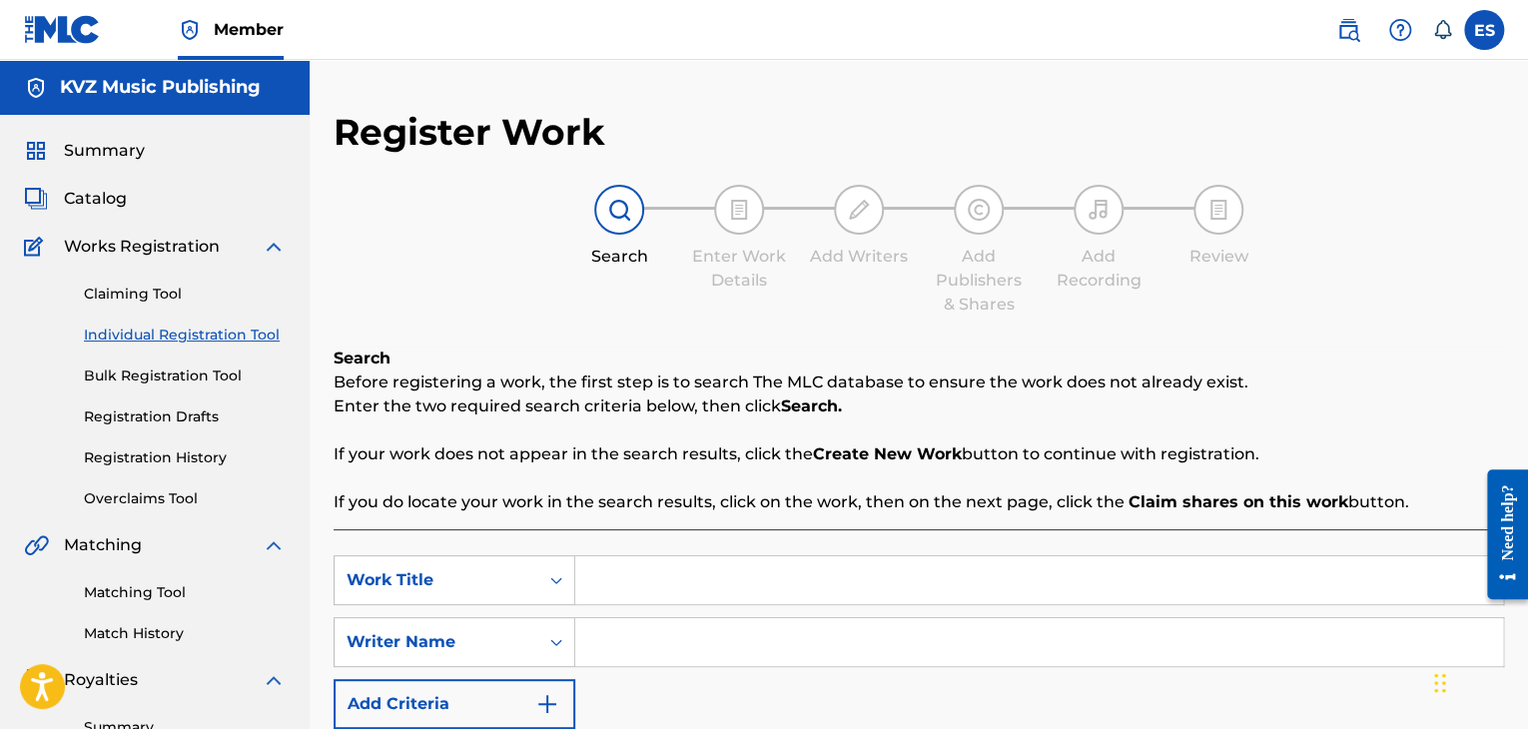
click at [767, 648] on input "Search Form" at bounding box center [1039, 642] width 928 height 48
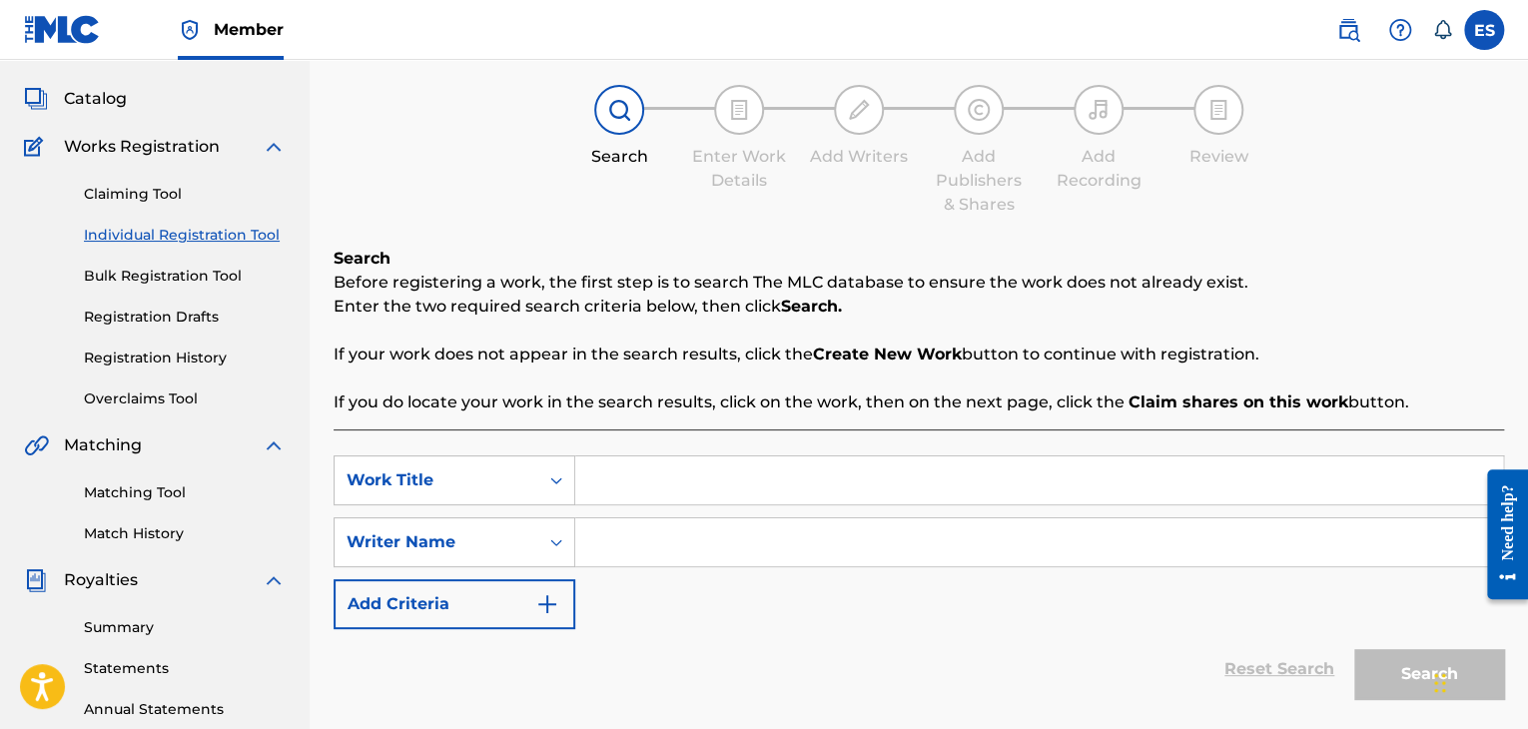
scroll to position [200, 0]
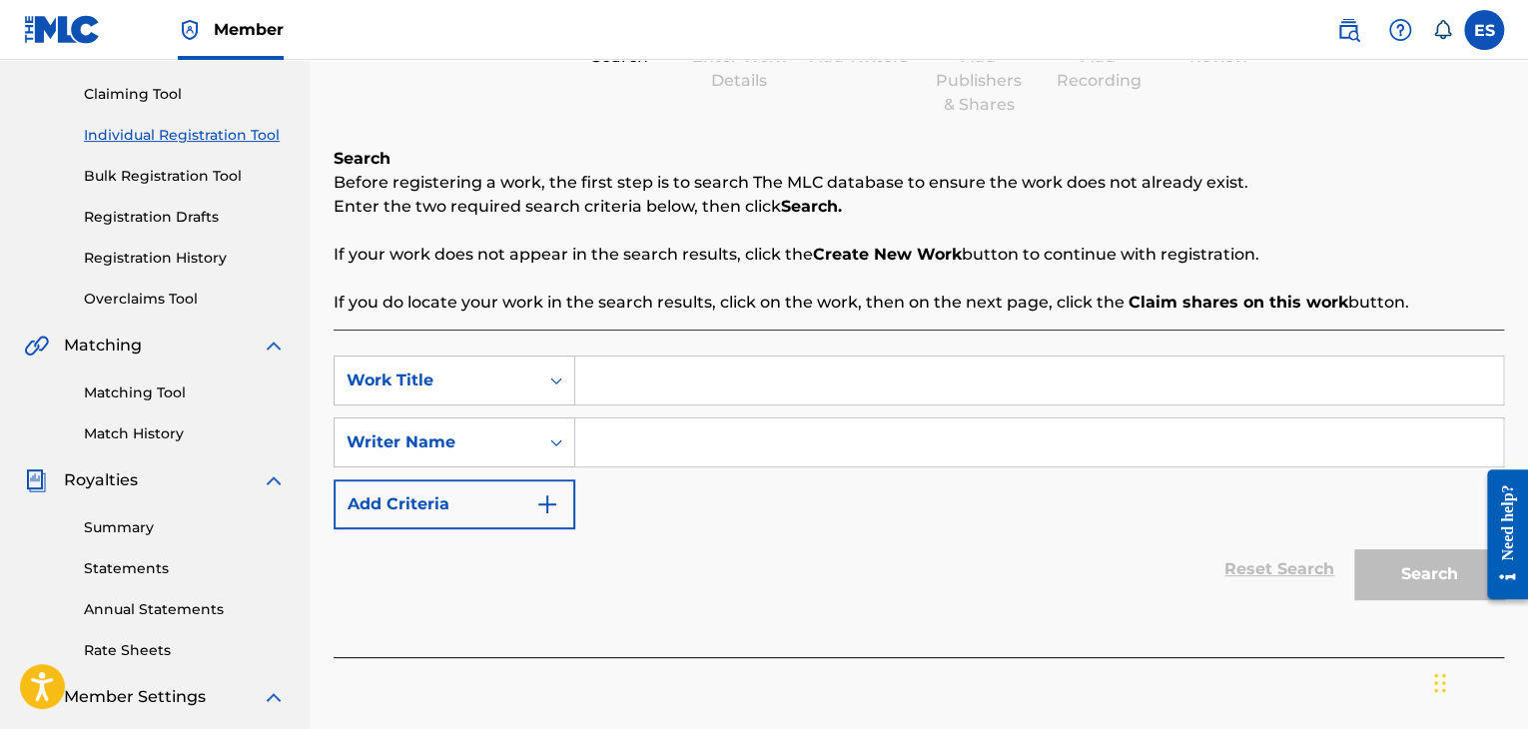
paste input "[PERSON_NAME]"
type input "[PERSON_NAME]"
click at [797, 377] on input "Search Form" at bounding box center [1039, 381] width 928 height 48
paste input "ZASHTOTO ISKAM"
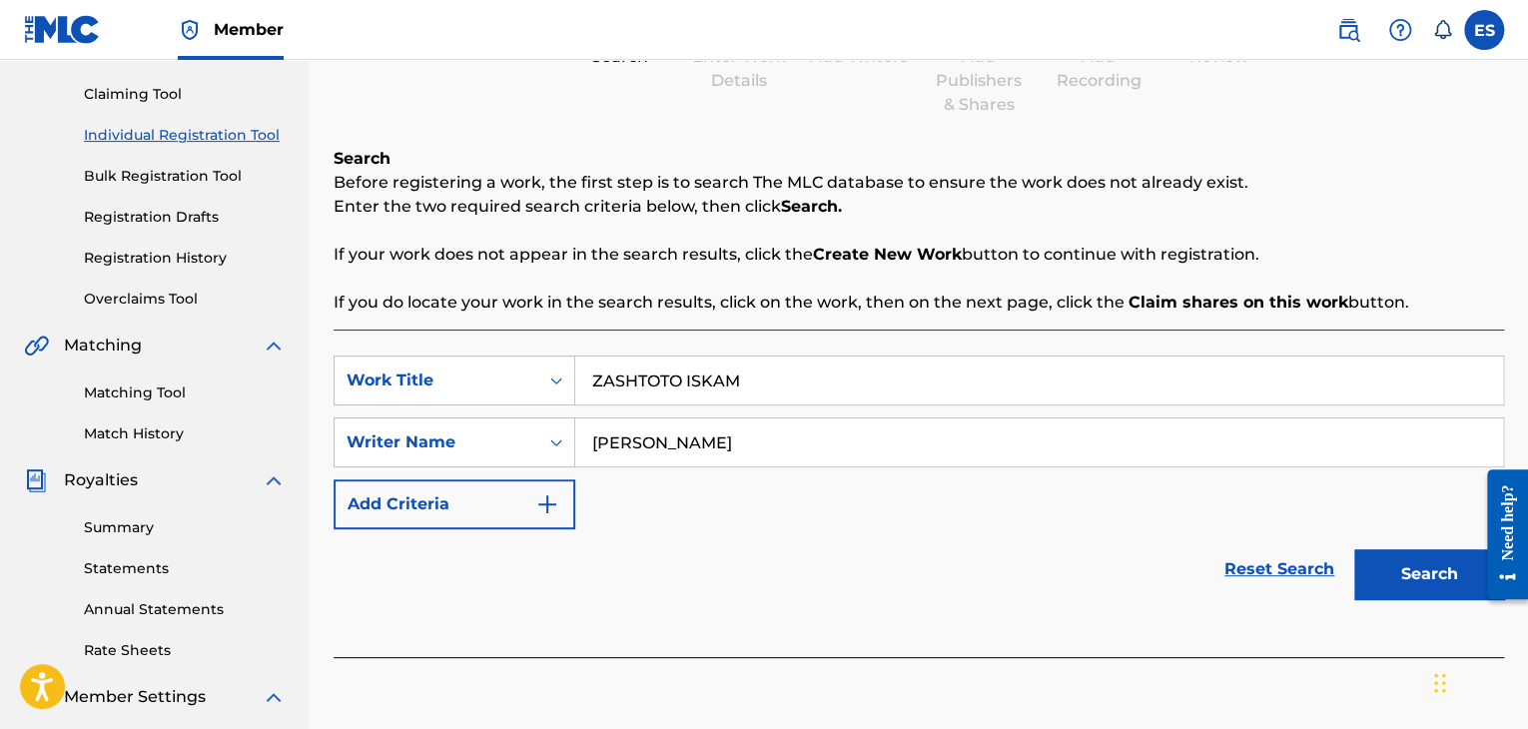
type input "ZASHTOTO ISKAM"
click at [1407, 574] on button "Search" at bounding box center [1430, 574] width 150 height 50
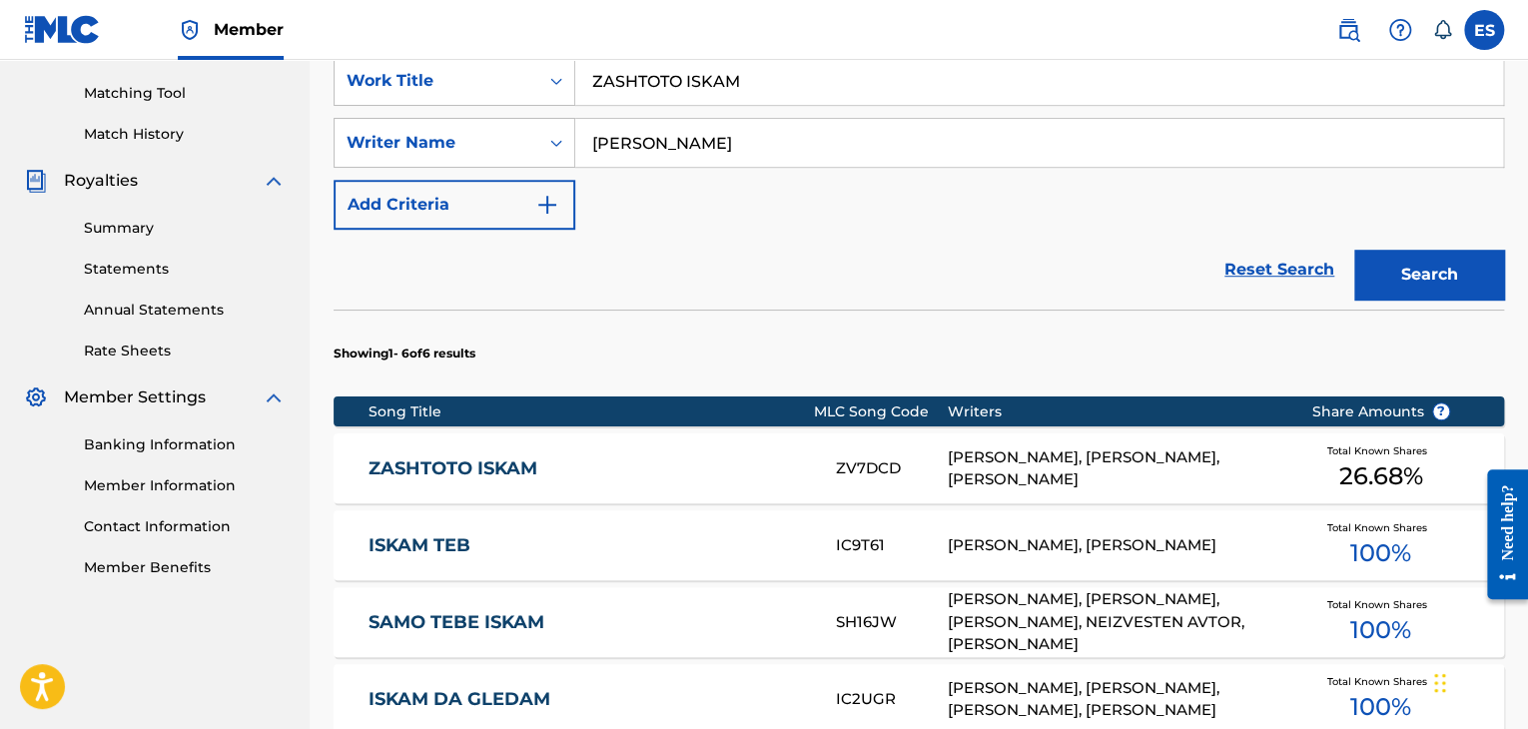
scroll to position [100, 0]
